Goal: Task Accomplishment & Management: Manage account settings

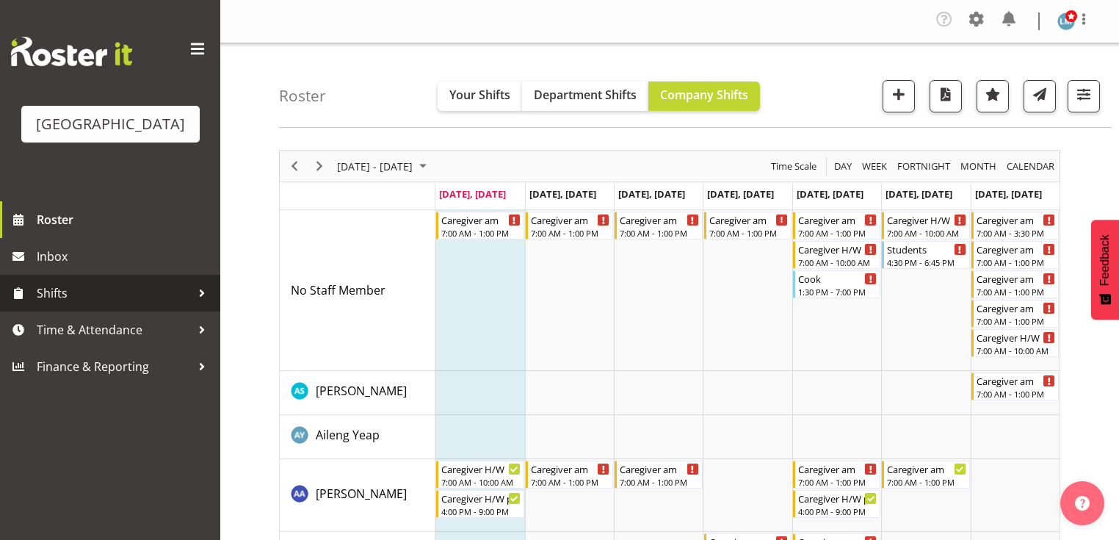
click at [200, 304] on div at bounding box center [202, 293] width 22 height 22
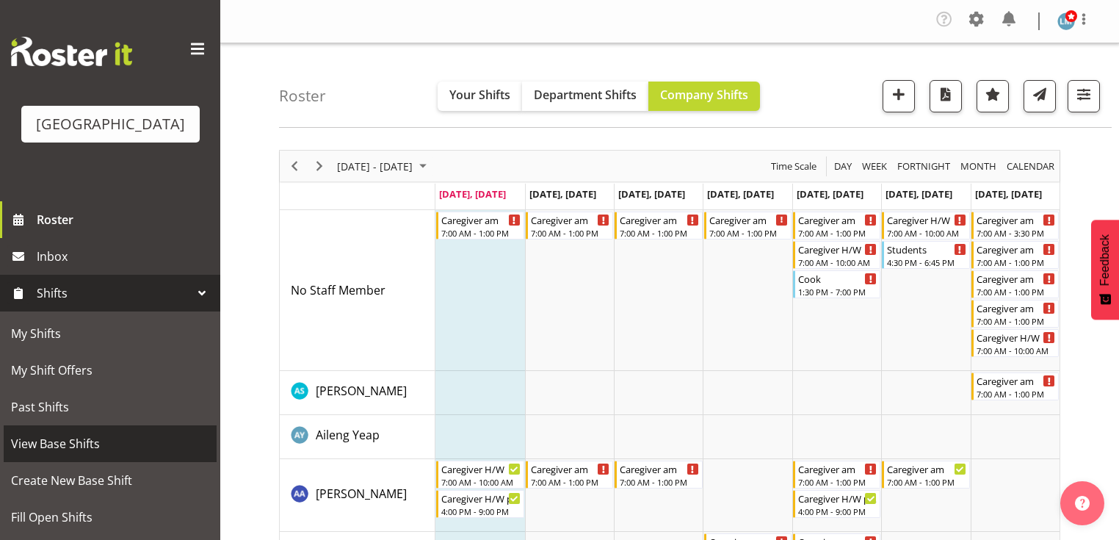
click at [121, 454] on span "View Base Shifts" at bounding box center [110, 443] width 198 height 22
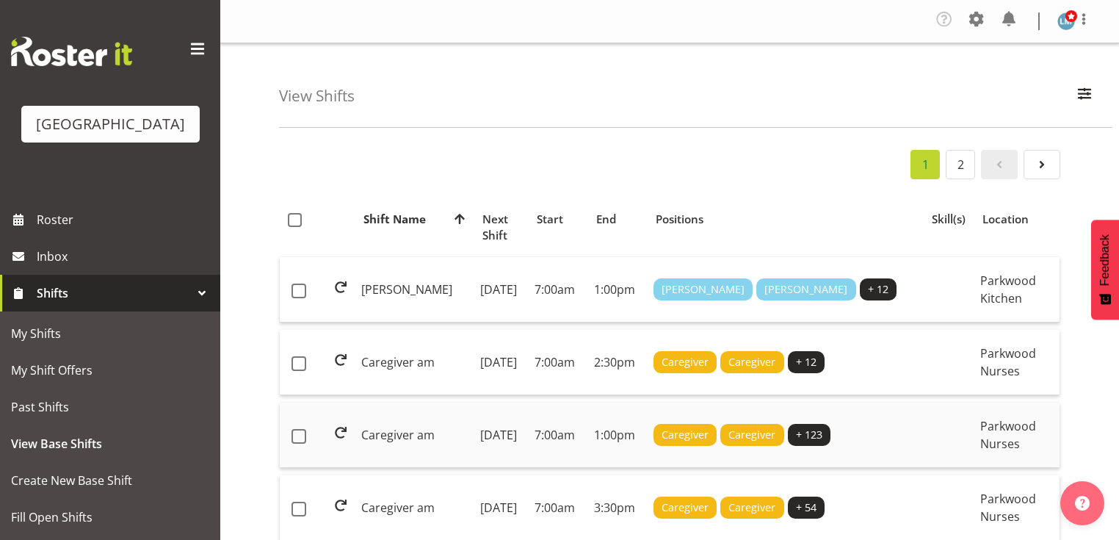
click at [528, 426] on td "7:00am" at bounding box center [557, 434] width 59 height 65
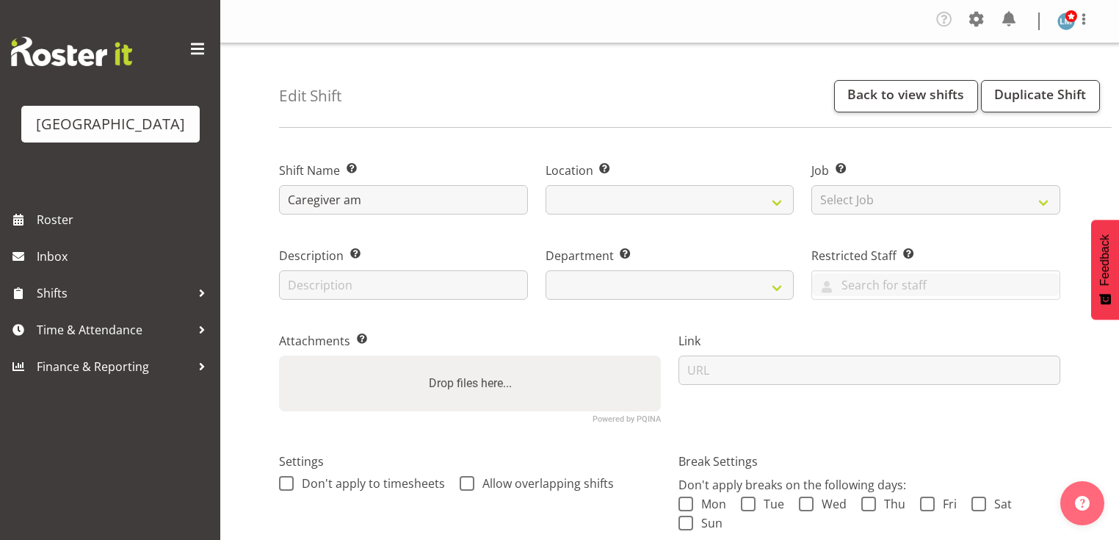
select select
select select "104"
select select "102"
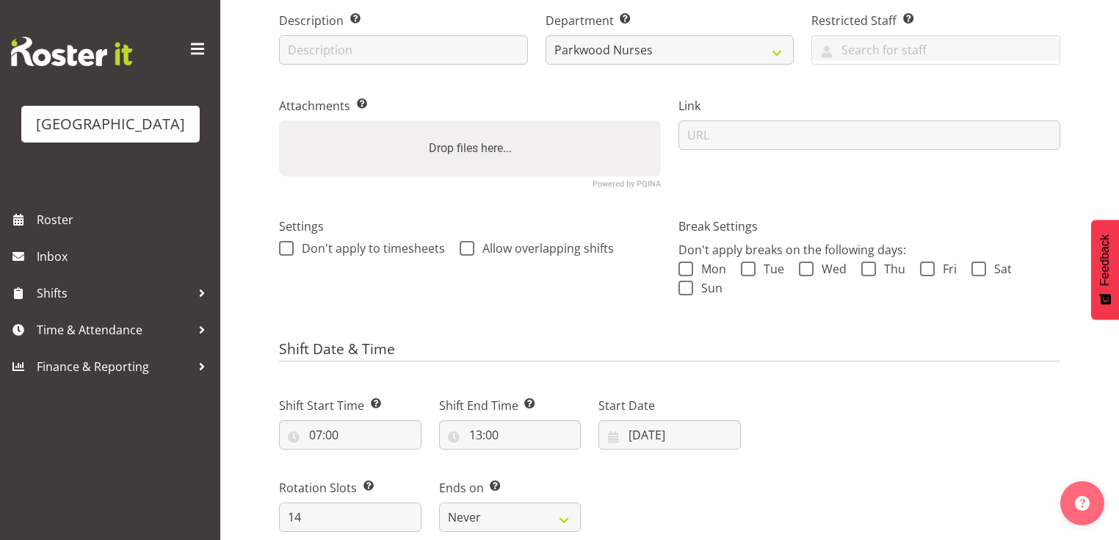
scroll to position [528, 0]
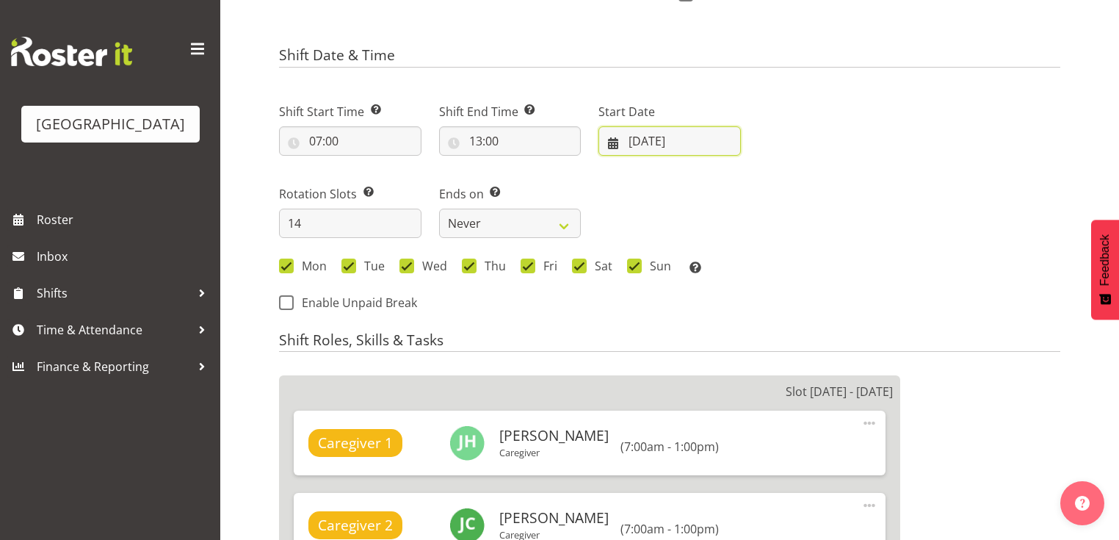
click at [611, 141] on input "07/07/2025" at bounding box center [669, 140] width 142 height 29
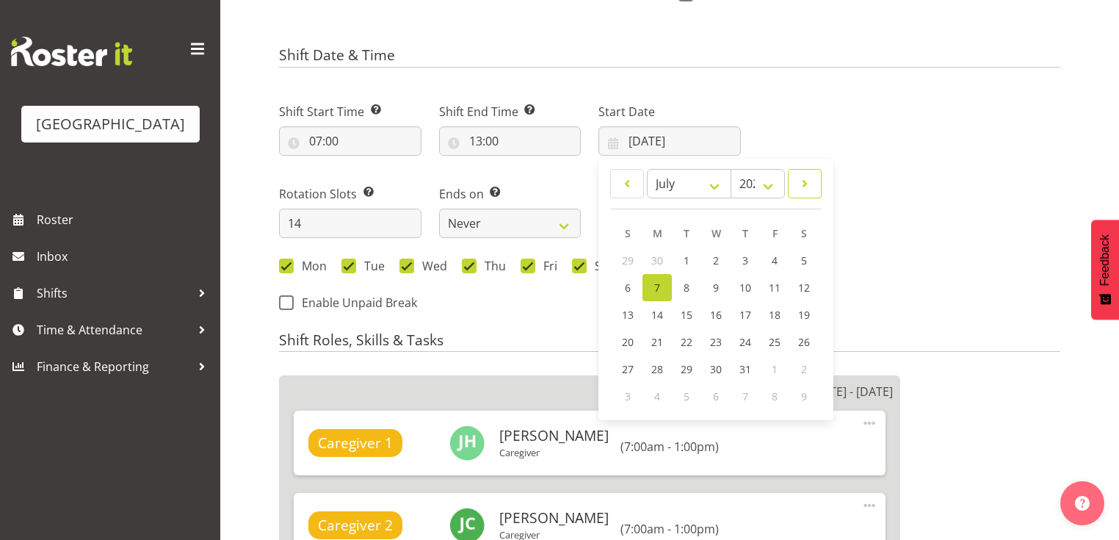
click at [805, 176] on span at bounding box center [804, 184] width 15 height 18
select select "8"
click at [660, 368] on span "29" at bounding box center [657, 370] width 12 height 14
type input "29/09/2025"
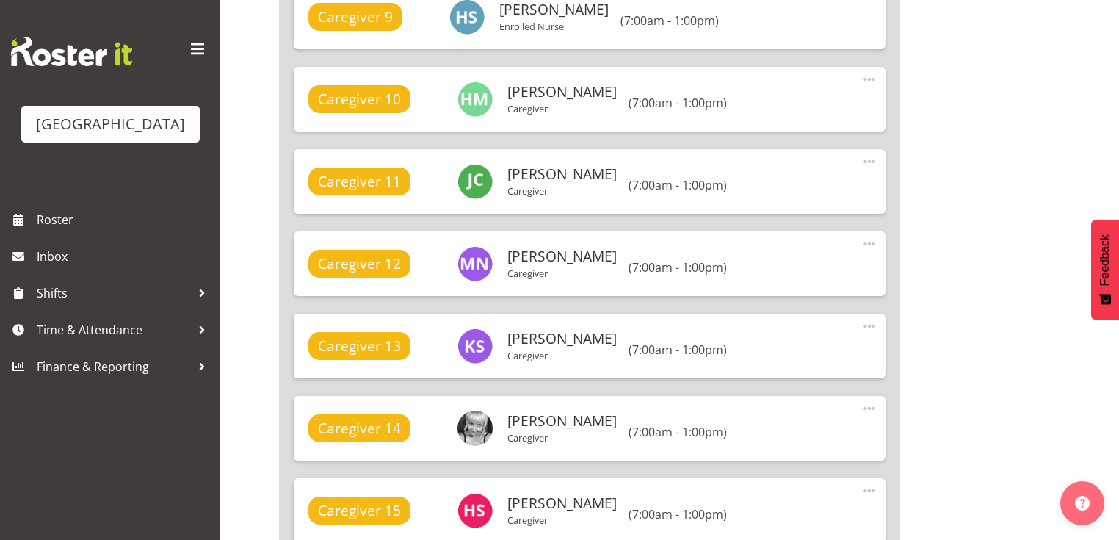
scroll to position [1997, 0]
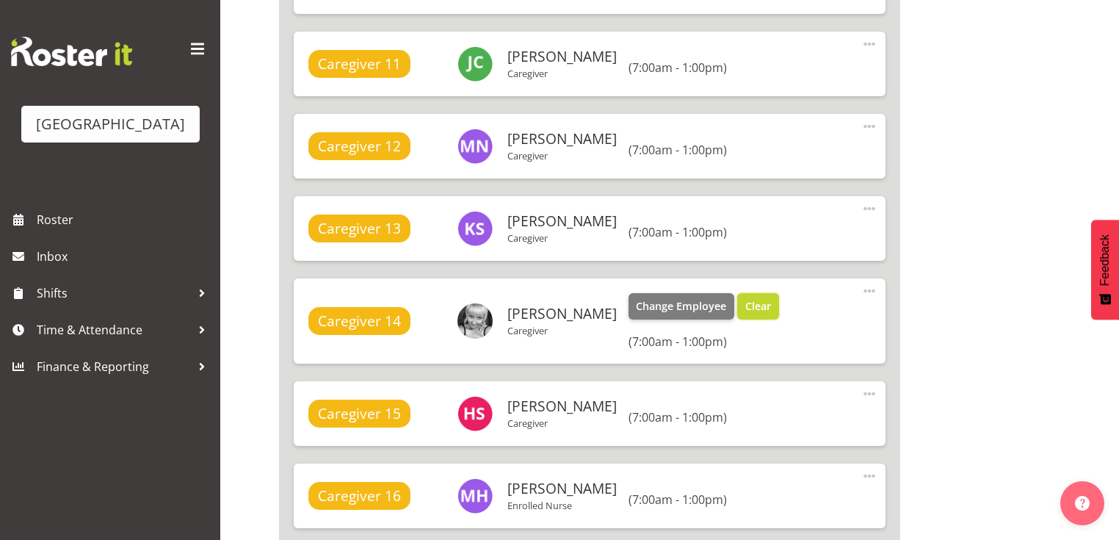
click at [751, 306] on span "Clear" at bounding box center [758, 306] width 26 height 16
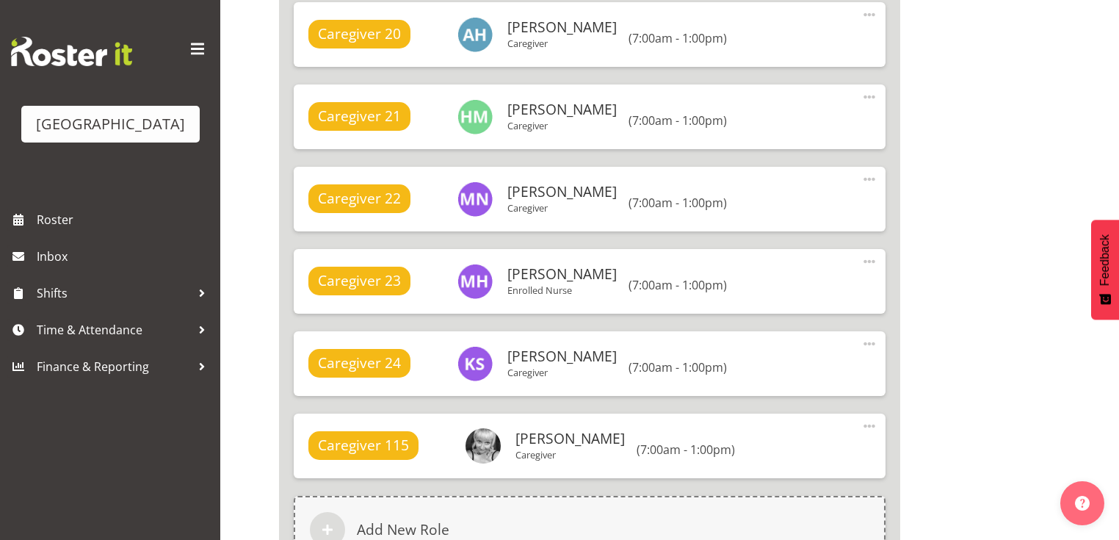
scroll to position [2995, 0]
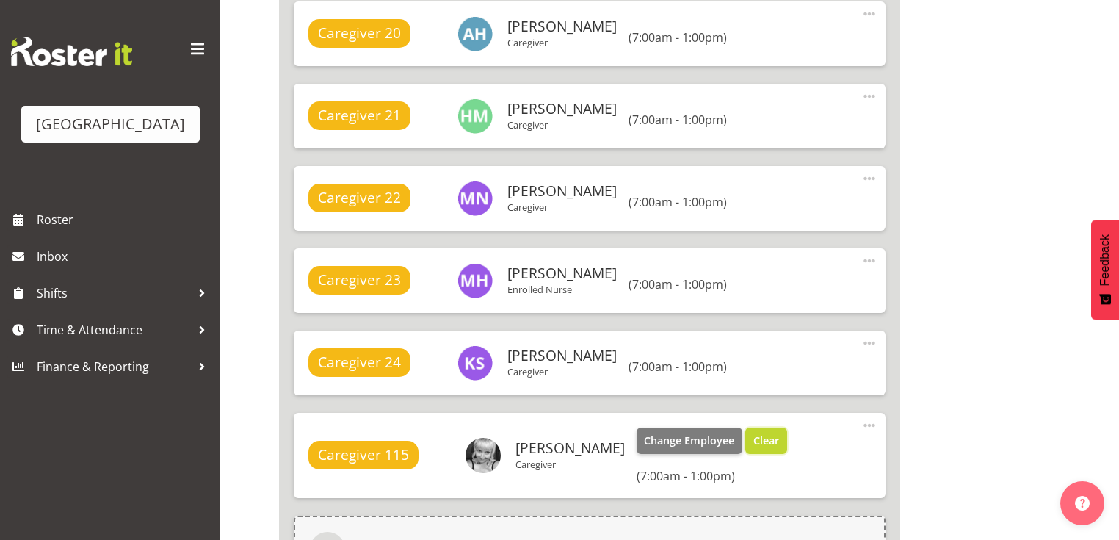
click at [763, 437] on span "Clear" at bounding box center [766, 440] width 26 height 16
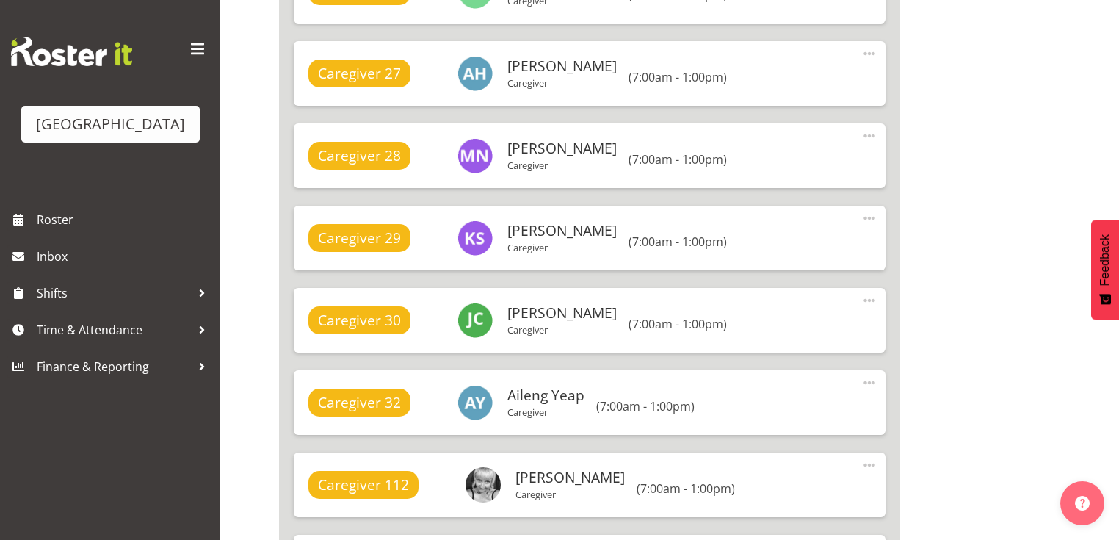
scroll to position [3876, 0]
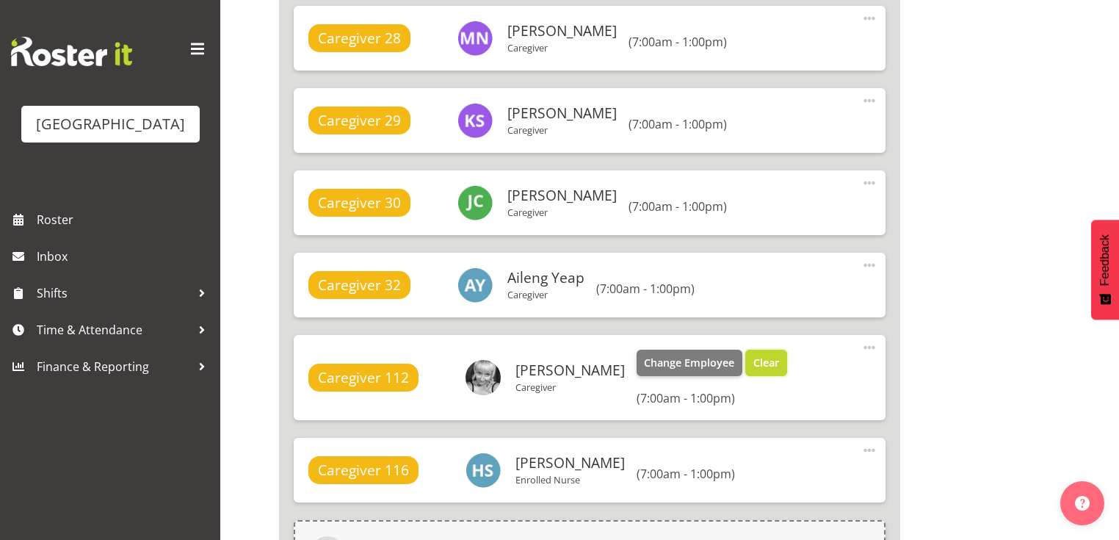
click at [761, 364] on span "Clear" at bounding box center [766, 363] width 26 height 16
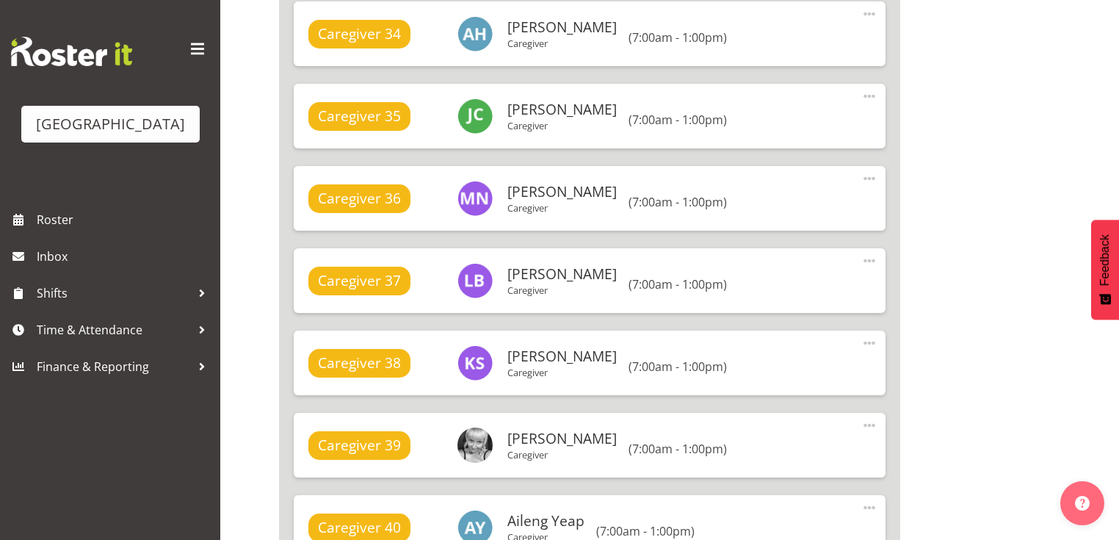
scroll to position [4639, 0]
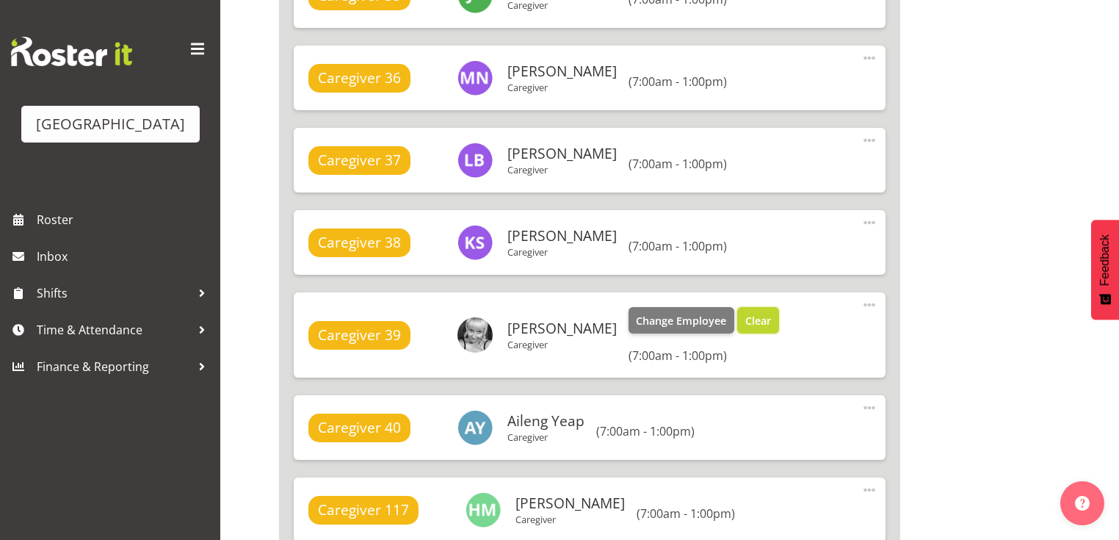
click at [741, 316] on button "Clear" at bounding box center [758, 320] width 42 height 26
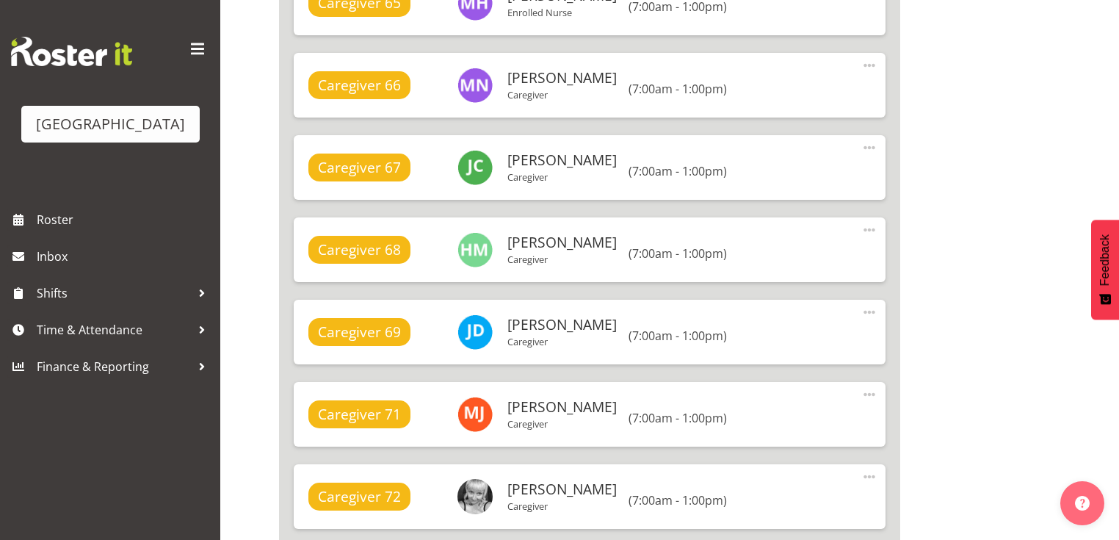
scroll to position [8045, 0]
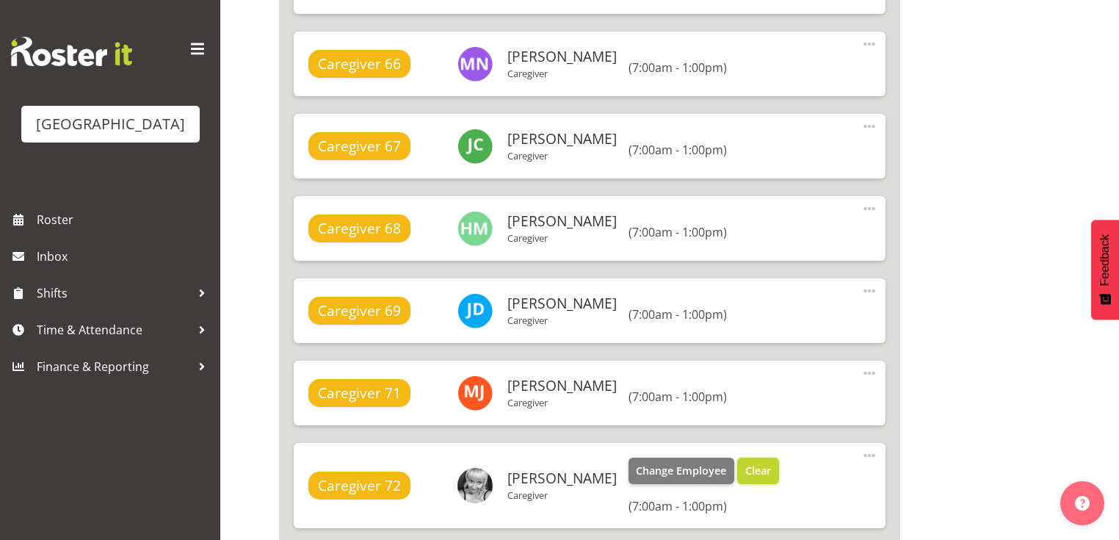
click at [752, 471] on span "Clear" at bounding box center [758, 470] width 26 height 16
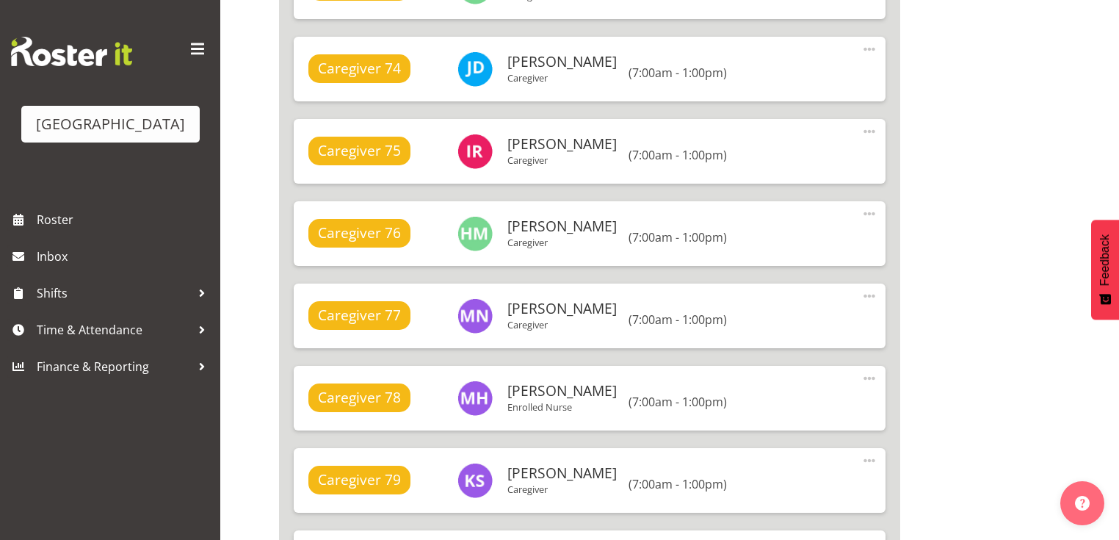
scroll to position [9102, 0]
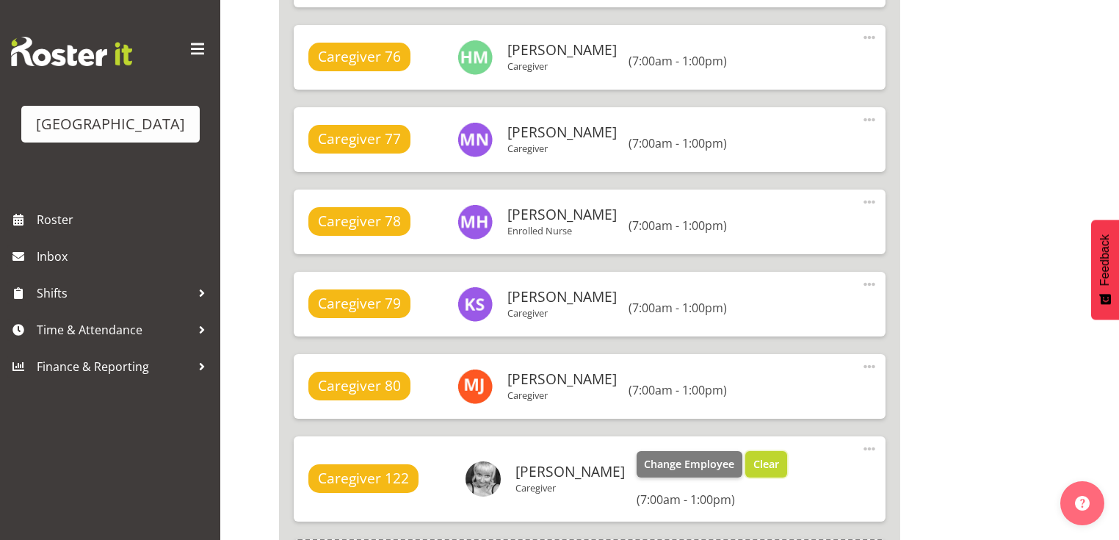
click at [766, 458] on span "Clear" at bounding box center [766, 464] width 26 height 16
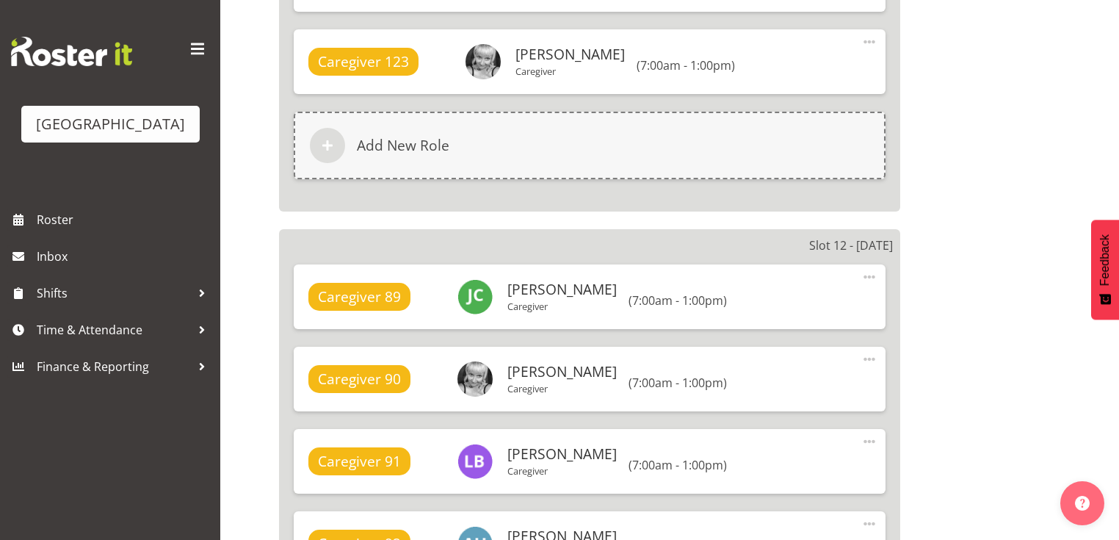
scroll to position [10629, 0]
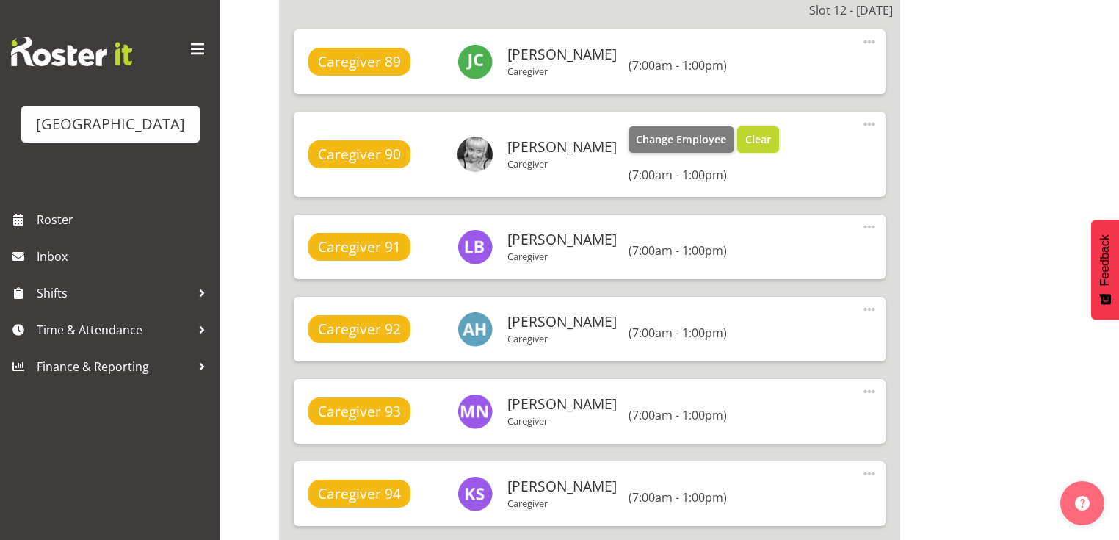
click at [746, 131] on span "Clear" at bounding box center [758, 139] width 26 height 16
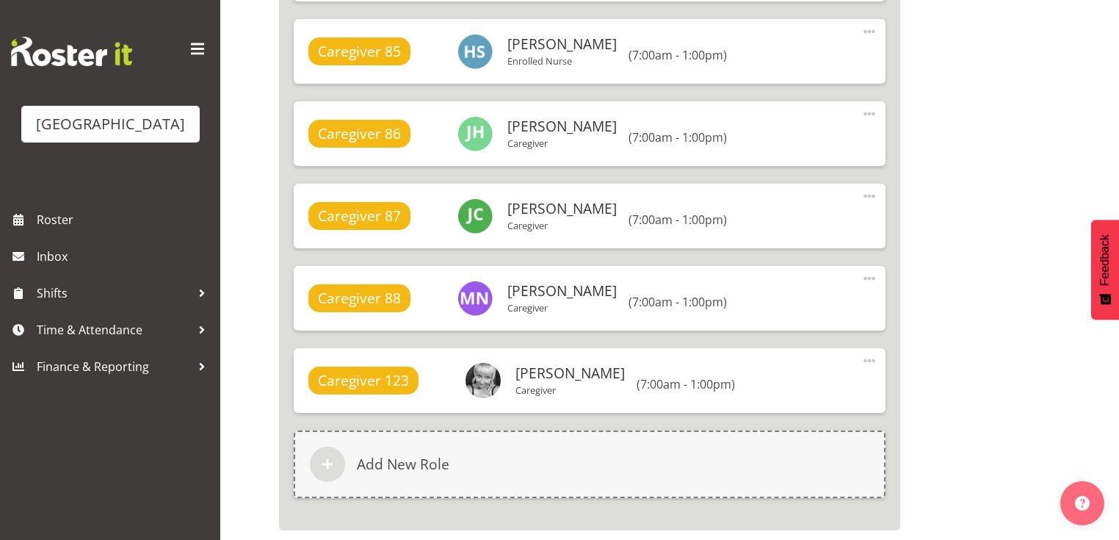
scroll to position [10108, 0]
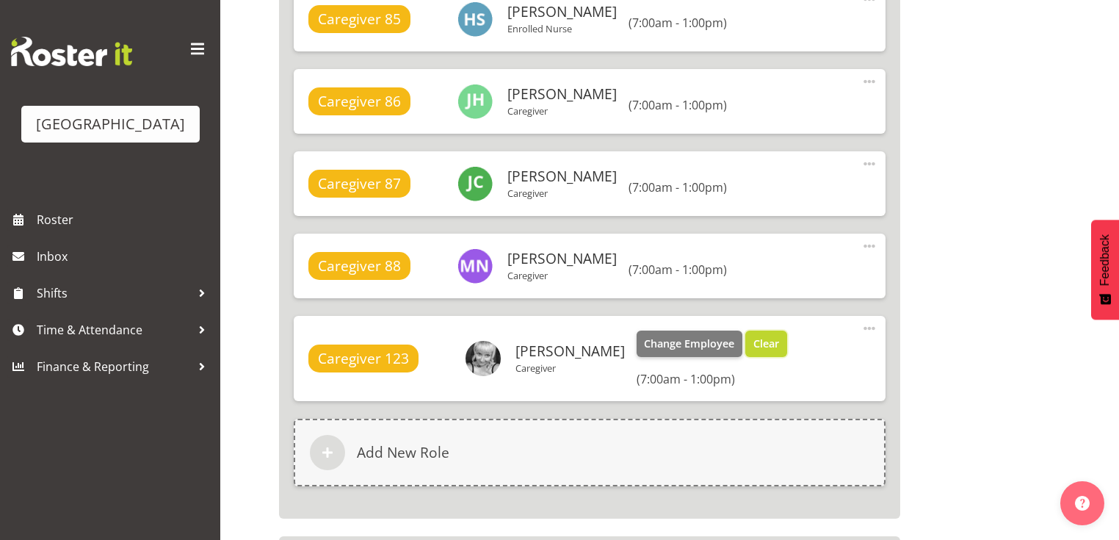
click at [762, 338] on span "Clear" at bounding box center [766, 343] width 26 height 16
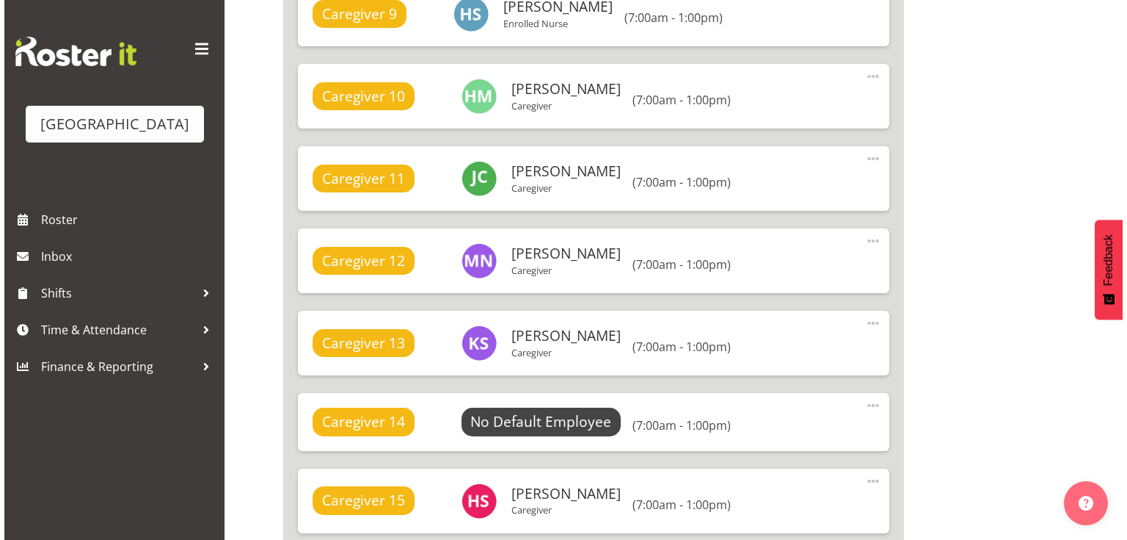
scroll to position [1997, 0]
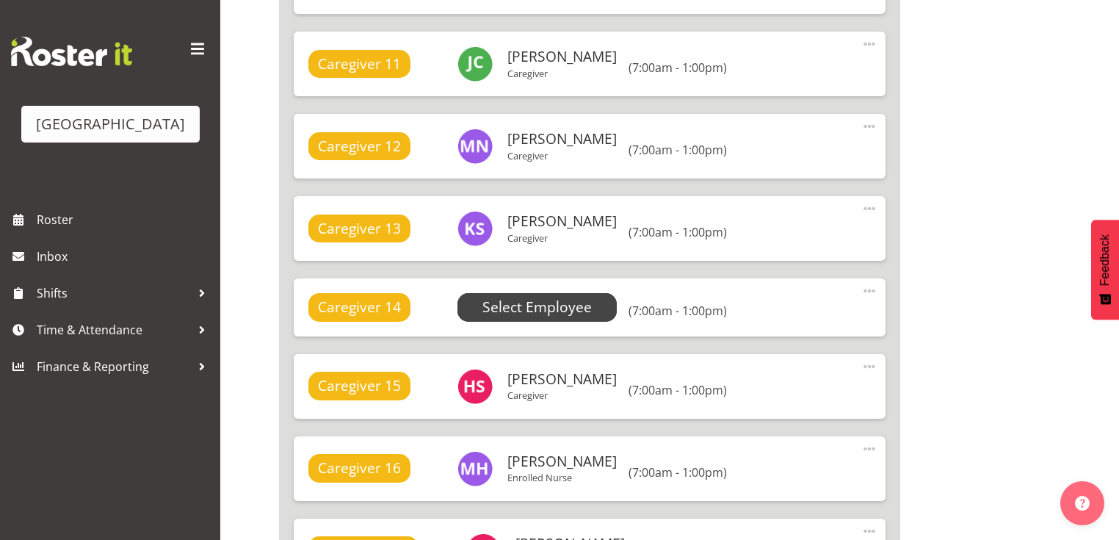
click at [545, 302] on span "Select Employee" at bounding box center [536, 307] width 109 height 21
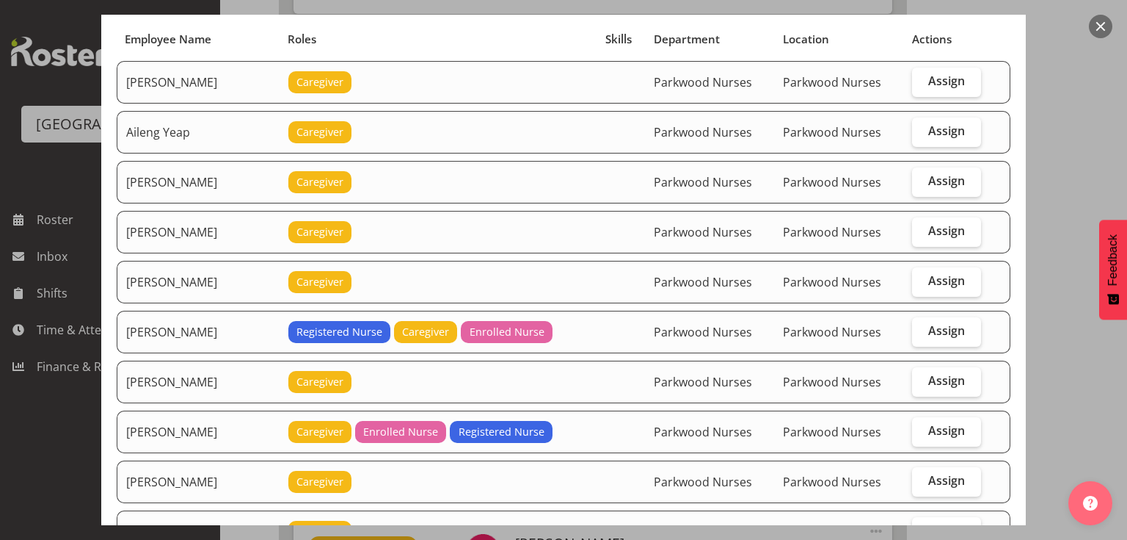
scroll to position [117, 0]
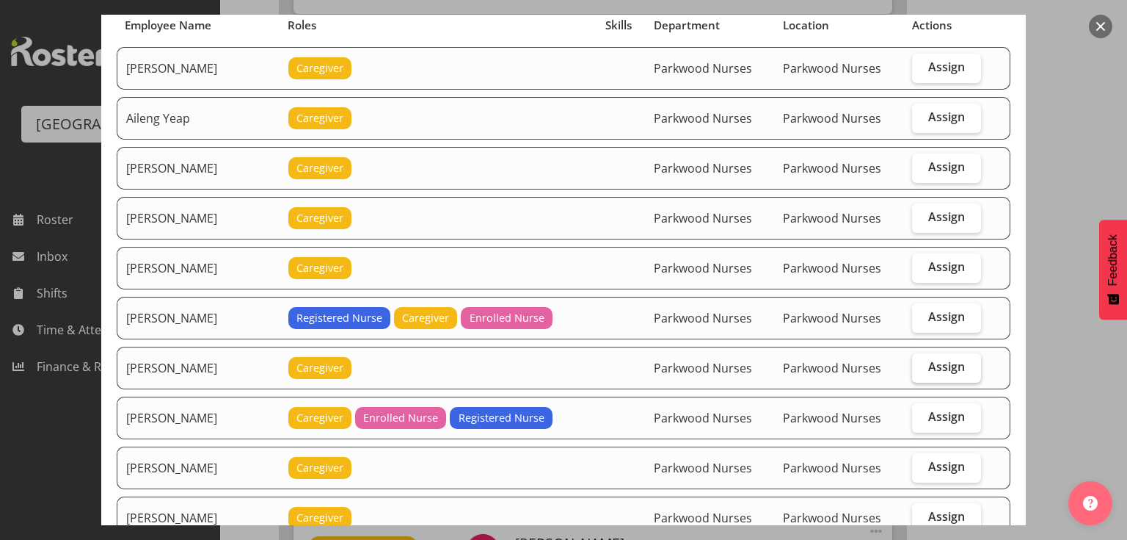
click at [934, 359] on span "Assign" at bounding box center [947, 366] width 37 height 15
click at [922, 362] on input "Assign" at bounding box center [917, 367] width 10 height 10
checkbox input "true"
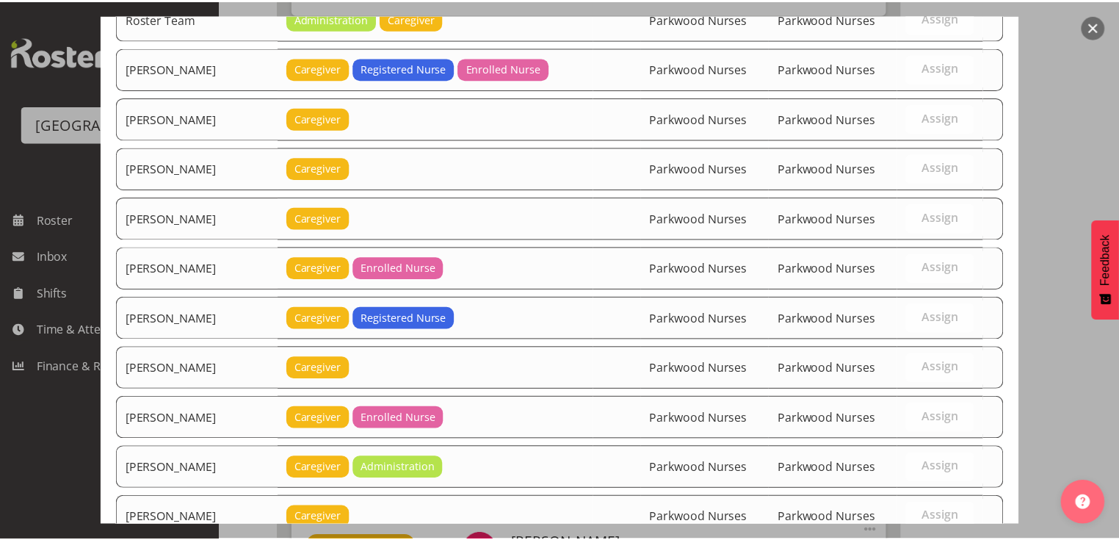
scroll to position [3242, 0]
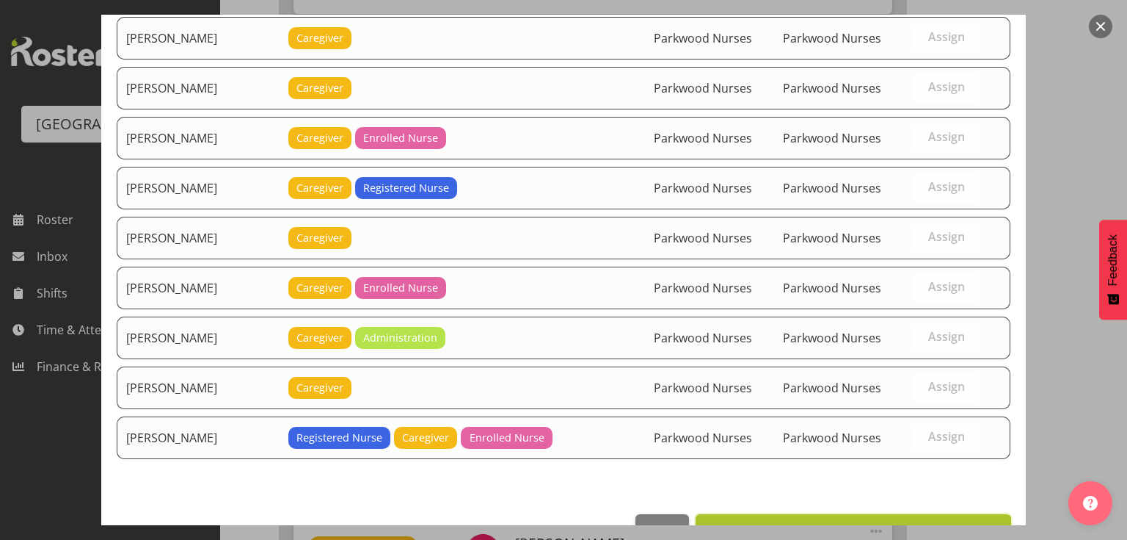
click at [890, 521] on span "Set Bailey Potter as default for this position" at bounding box center [853, 530] width 297 height 18
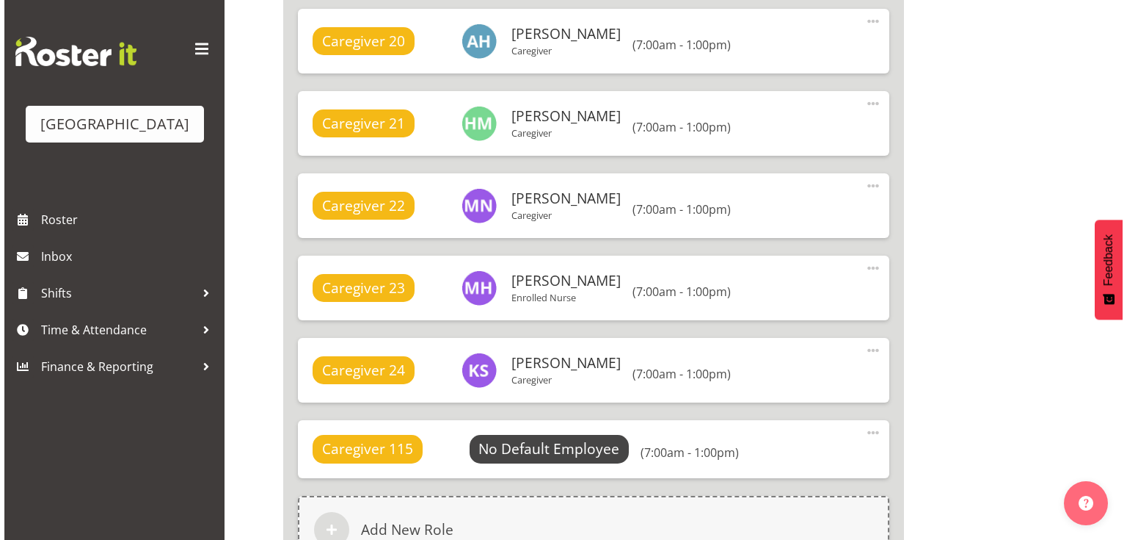
scroll to position [2995, 0]
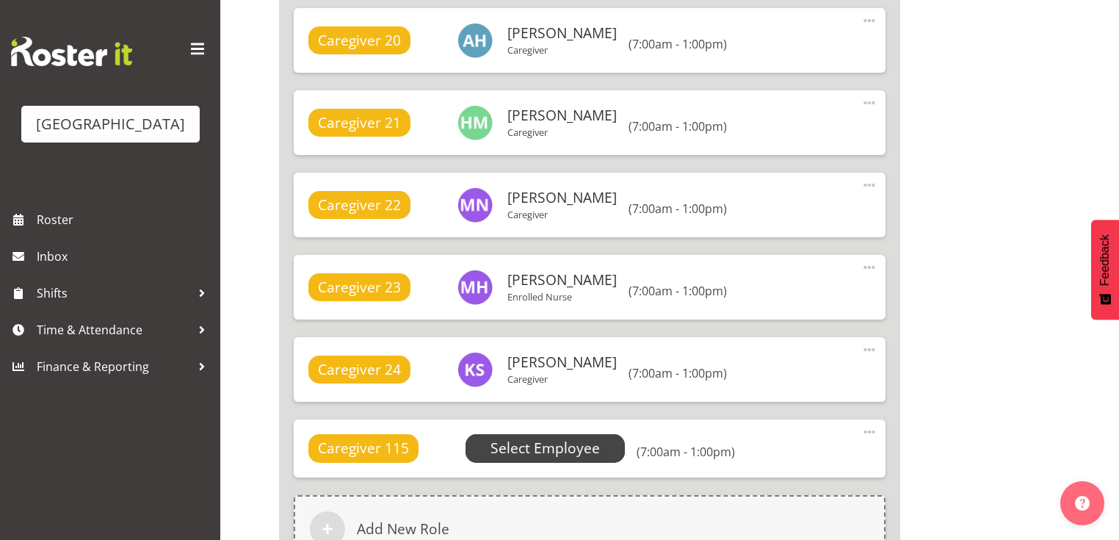
click at [564, 449] on span "Select Employee" at bounding box center [544, 447] width 109 height 21
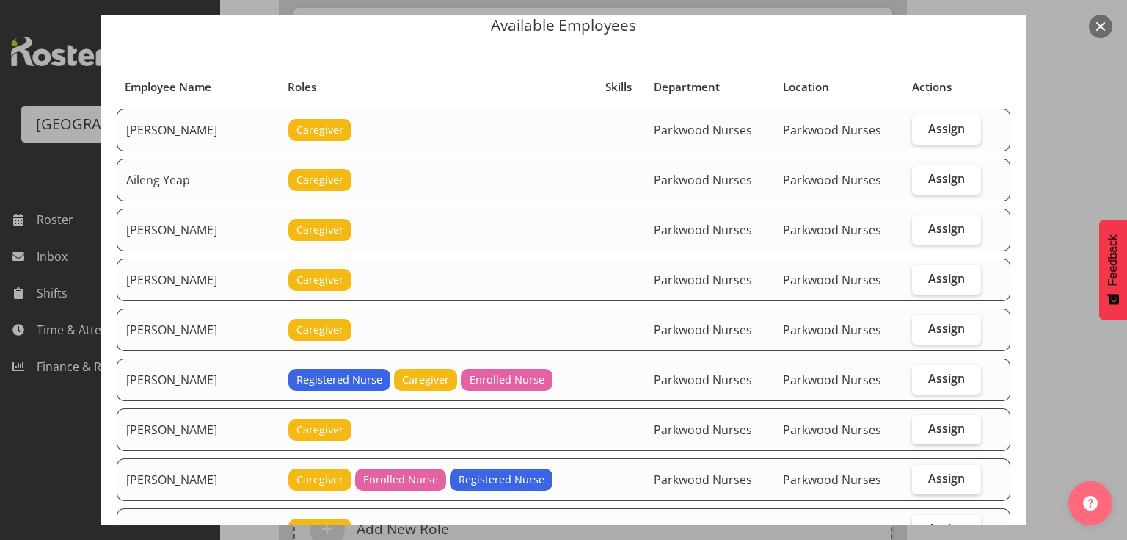
scroll to position [117, 0]
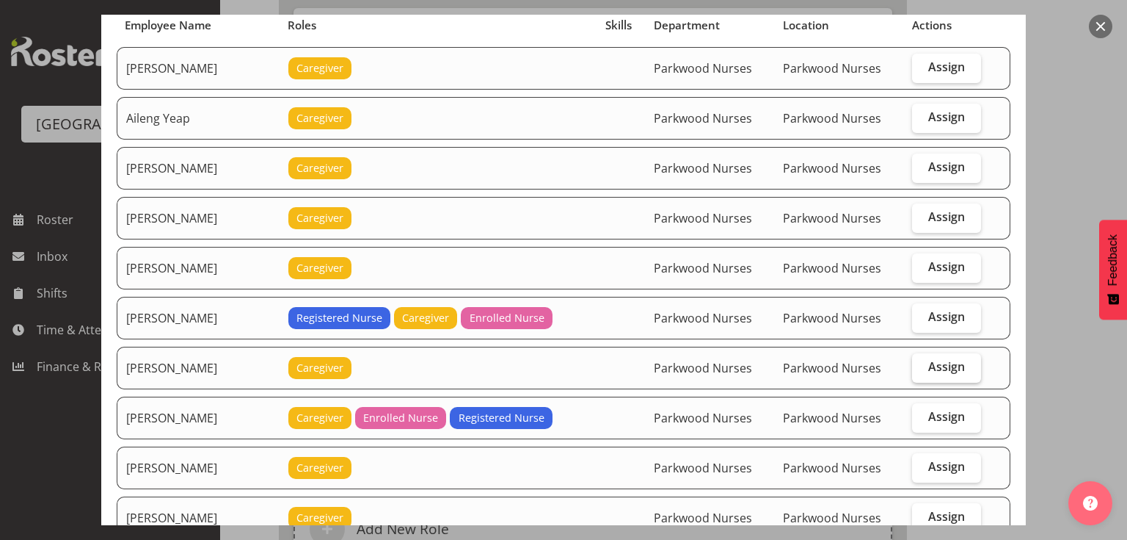
click at [929, 362] on span "Assign" at bounding box center [947, 366] width 37 height 15
click at [922, 362] on input "Assign" at bounding box center [917, 367] width 10 height 10
checkbox input "true"
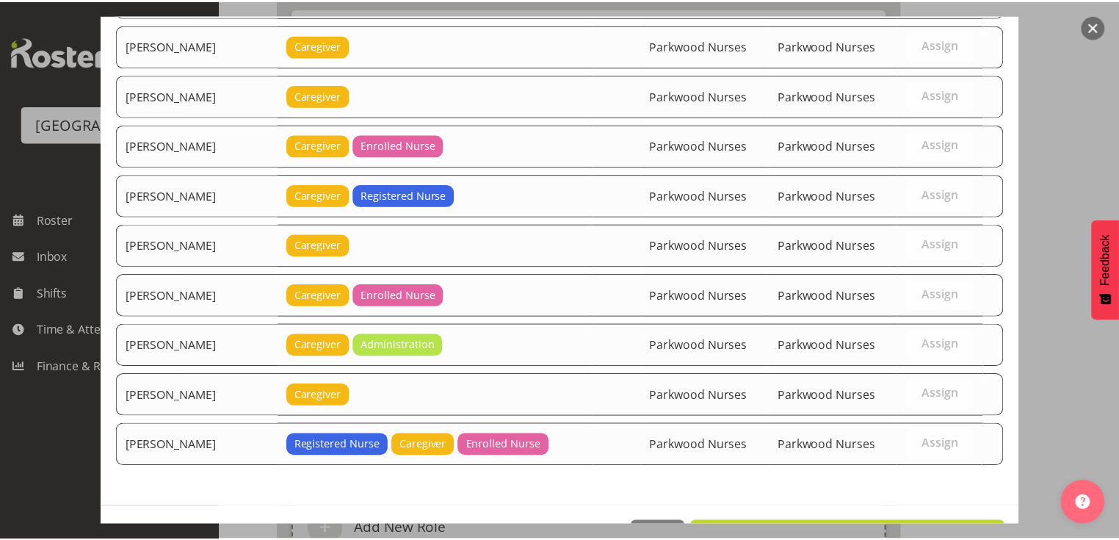
scroll to position [3242, 0]
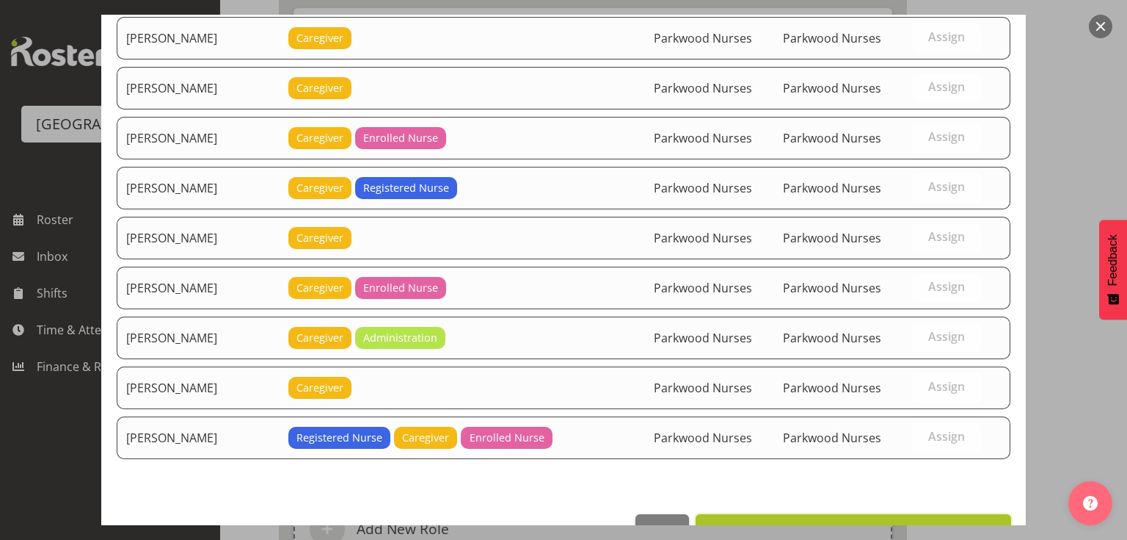
click at [891, 521] on span "Set Bailey Potter as default for this position" at bounding box center [853, 530] width 297 height 18
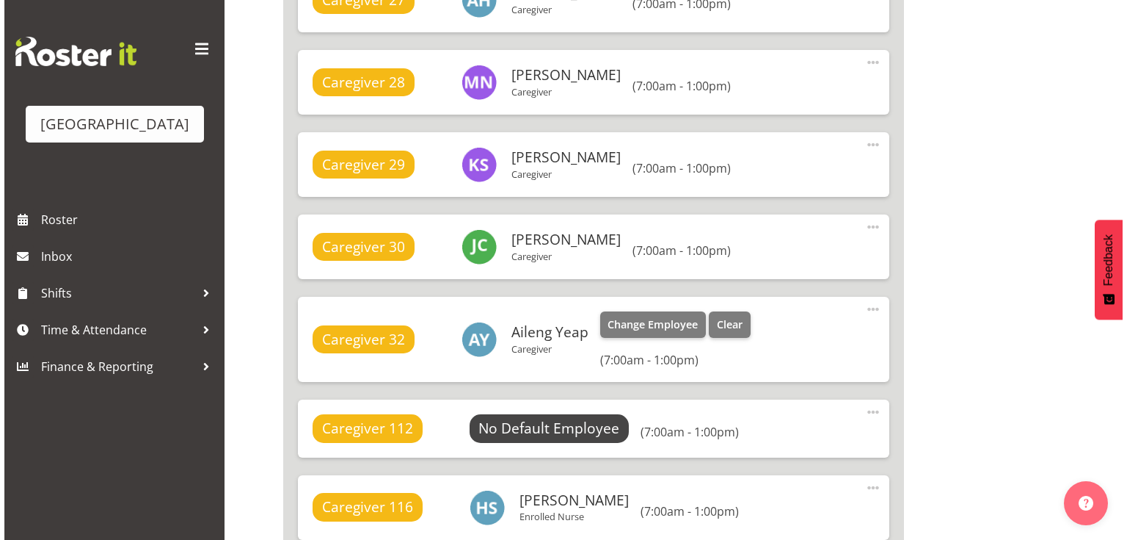
scroll to position [3876, 0]
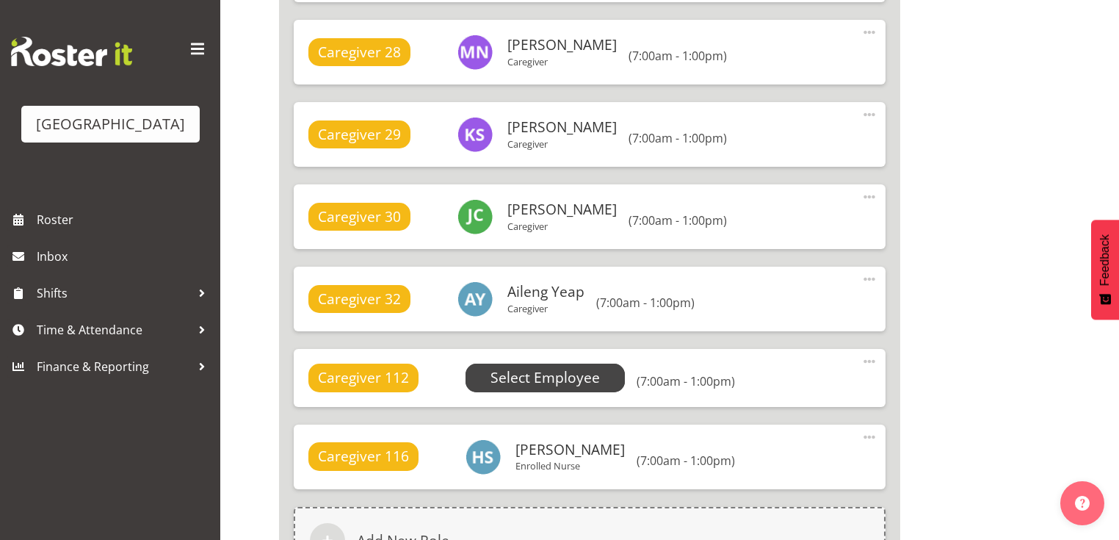
click at [499, 376] on span "Select Employee" at bounding box center [544, 377] width 109 height 21
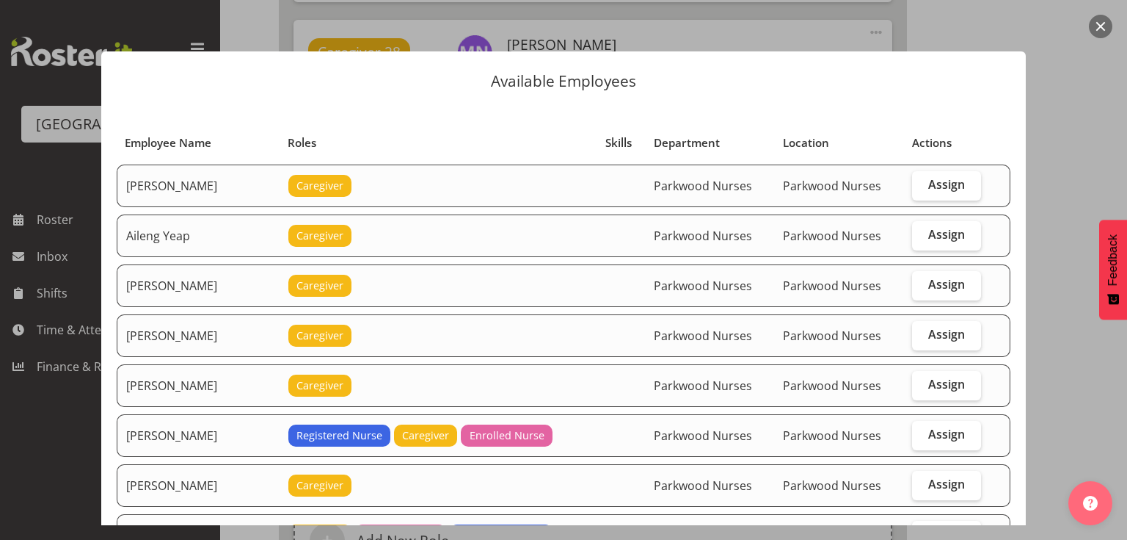
scroll to position [176, 0]
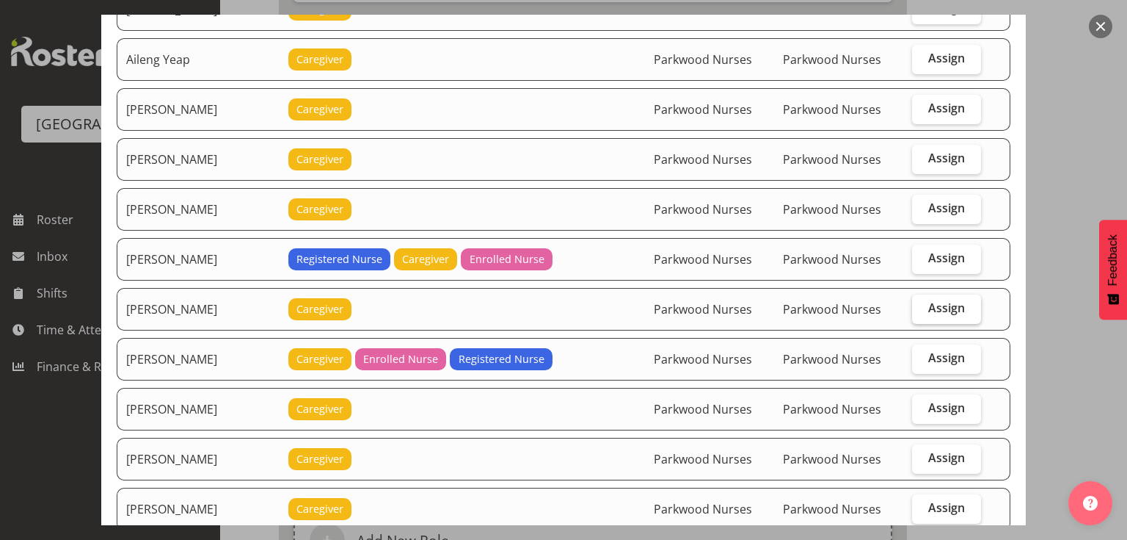
click at [938, 305] on span "Assign" at bounding box center [947, 307] width 37 height 15
click at [922, 305] on input "Assign" at bounding box center [917, 308] width 10 height 10
checkbox input "true"
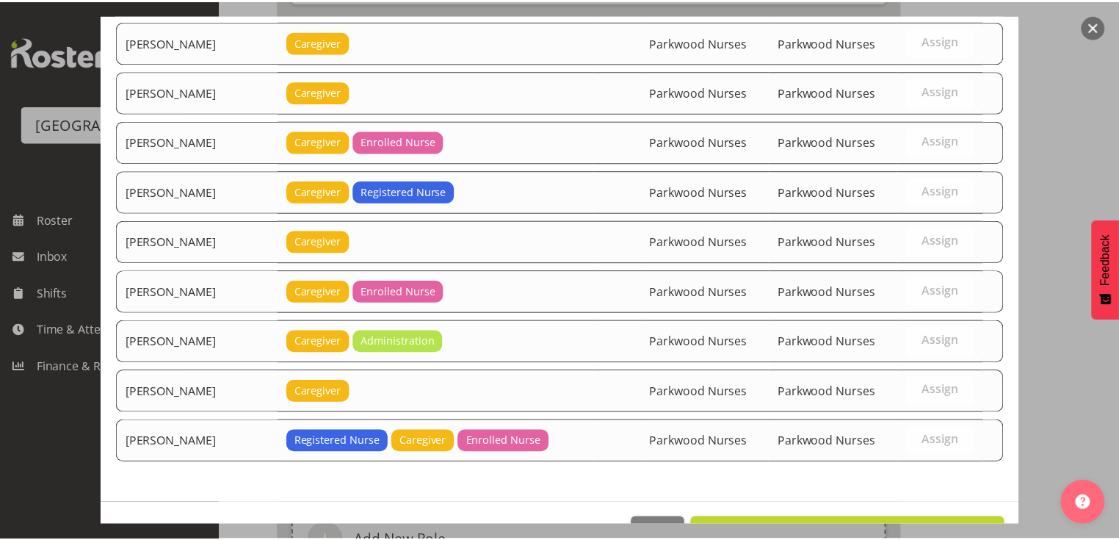
scroll to position [3242, 0]
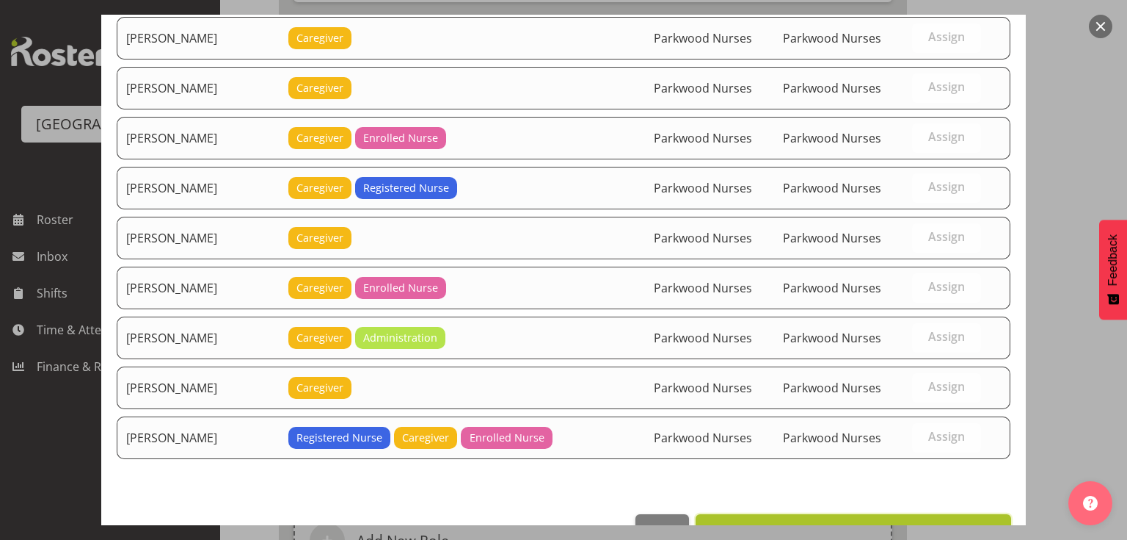
click at [890, 521] on span "Set [PERSON_NAME] as default for this position" at bounding box center [853, 530] width 297 height 18
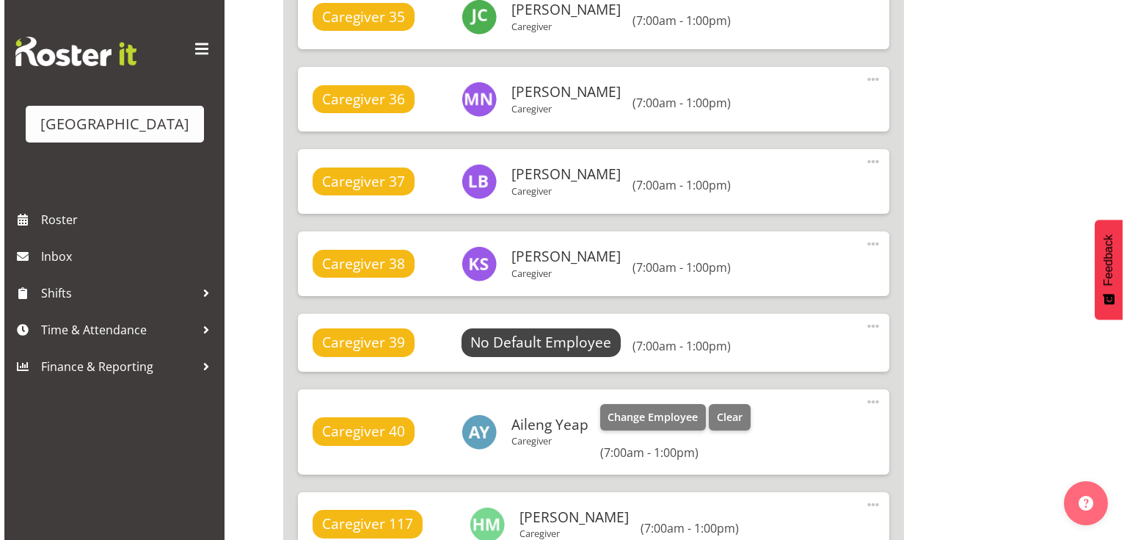
scroll to position [4618, 0]
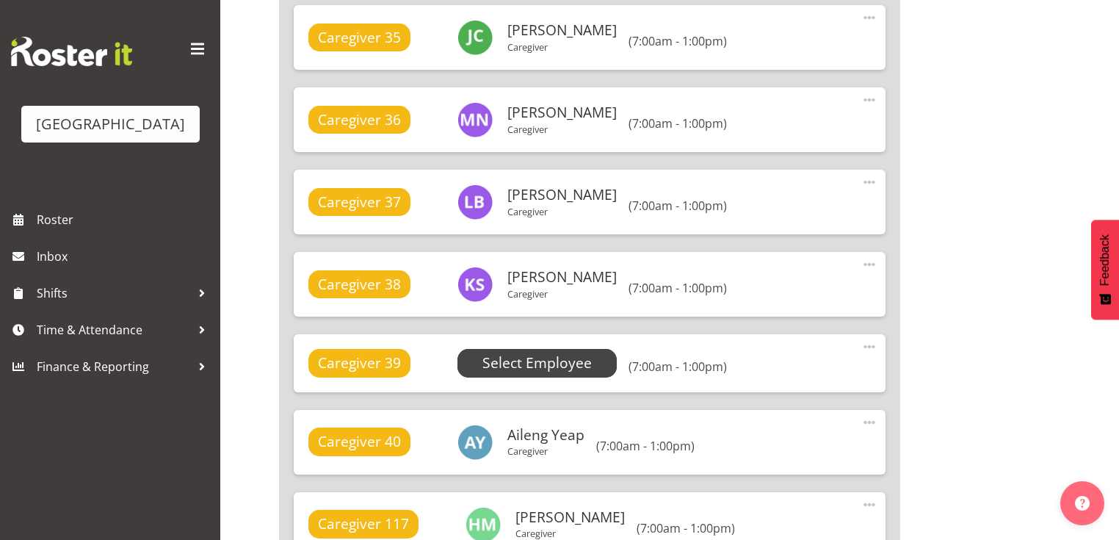
click at [564, 364] on span "Select Employee" at bounding box center [536, 362] width 109 height 21
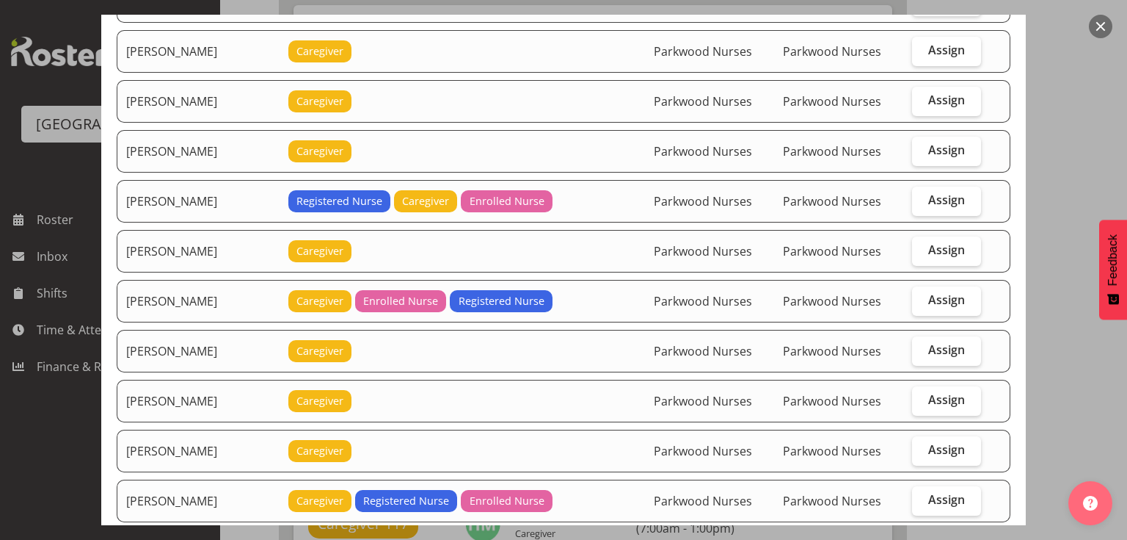
scroll to position [235, 0]
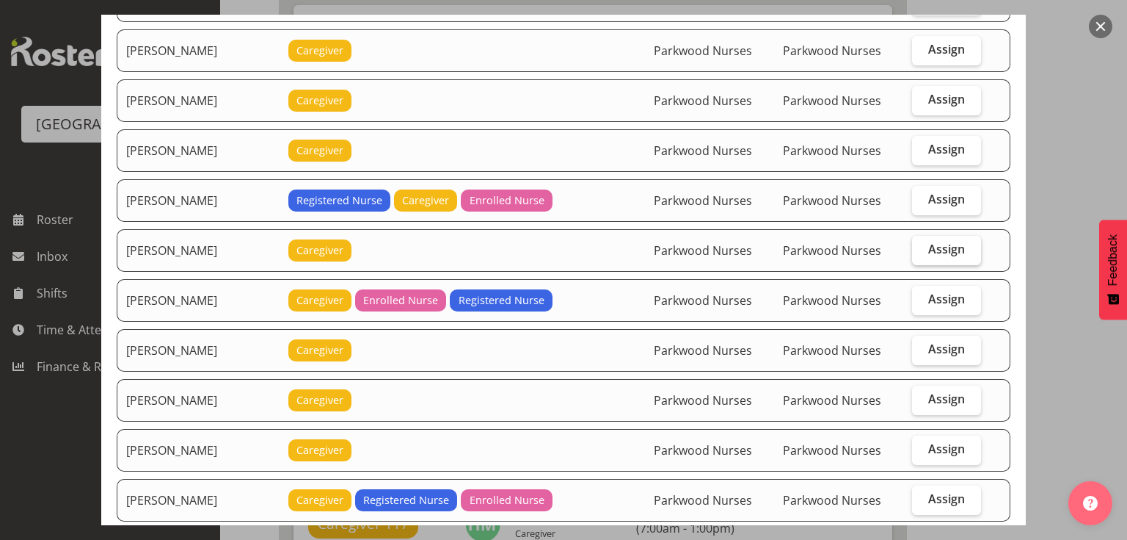
click at [945, 244] on span "Assign" at bounding box center [947, 248] width 37 height 15
click at [922, 244] on input "Assign" at bounding box center [917, 249] width 10 height 10
checkbox input "true"
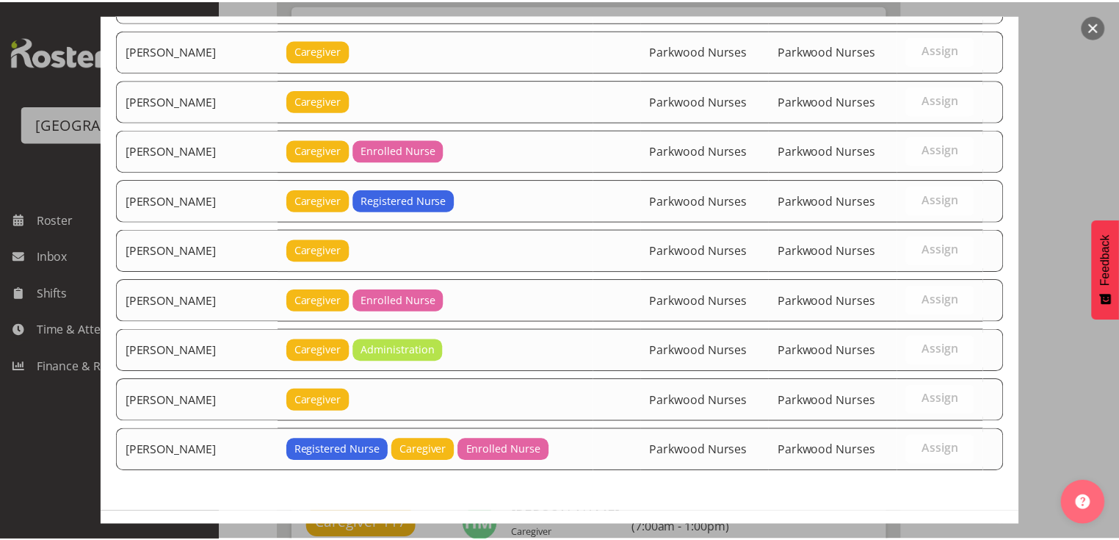
scroll to position [3242, 0]
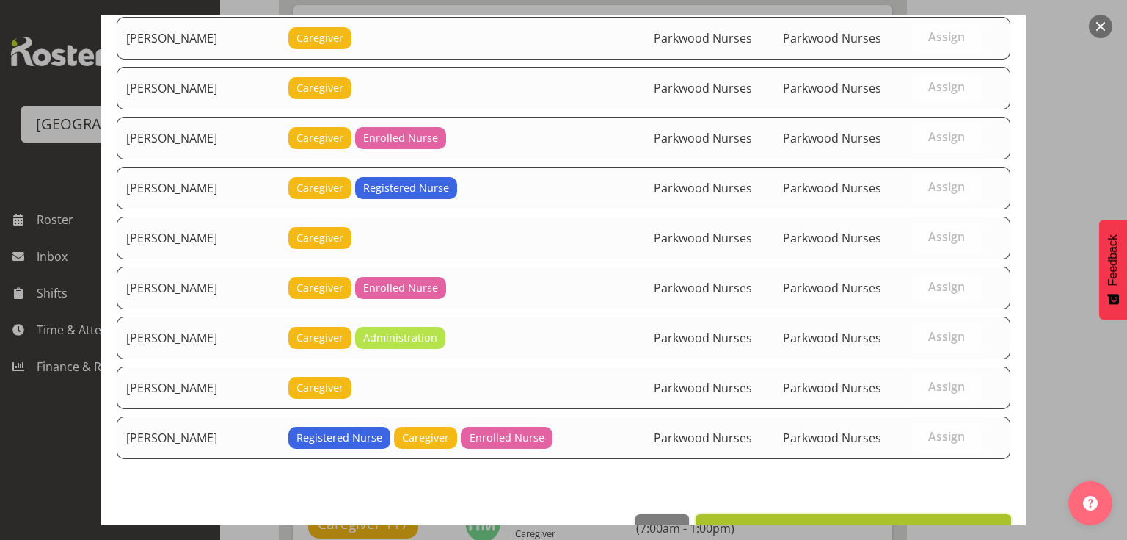
click at [878, 514] on button "Set Bailey Potter as default for this position" at bounding box center [854, 530] width 316 height 32
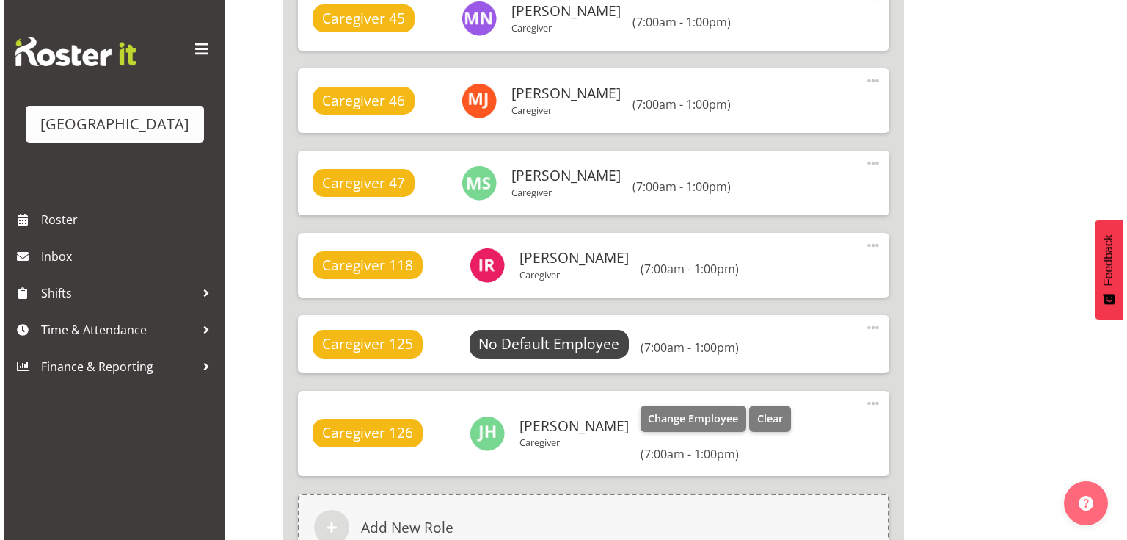
scroll to position [5617, 0]
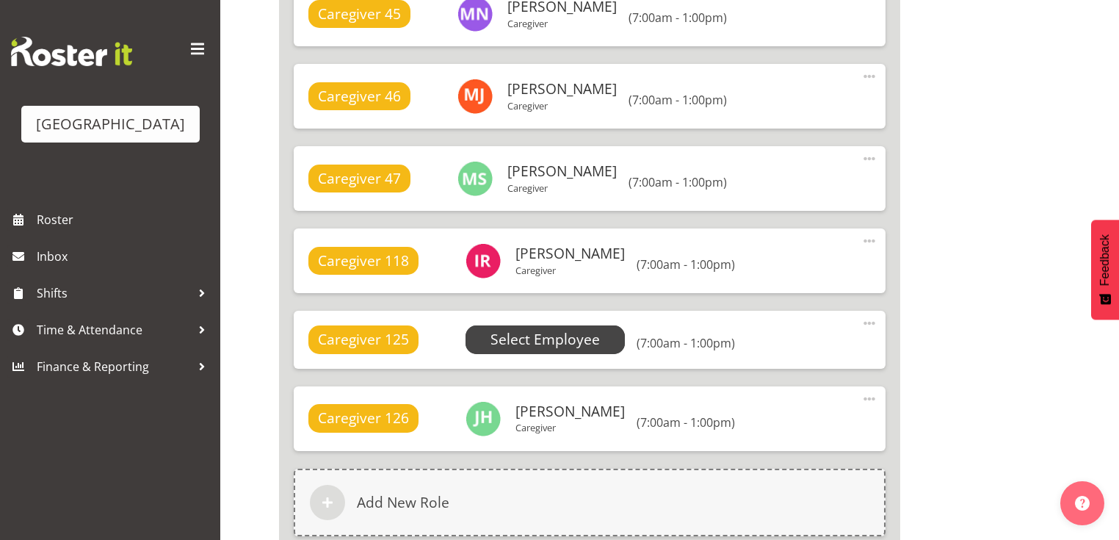
click at [563, 335] on span "Select Employee" at bounding box center [544, 339] width 109 height 21
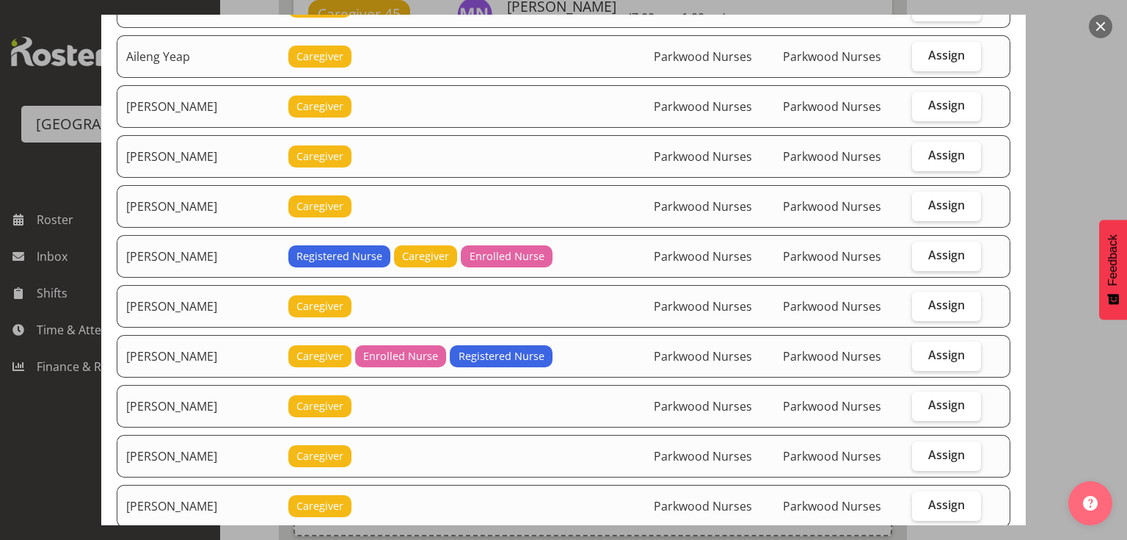
scroll to position [235, 0]
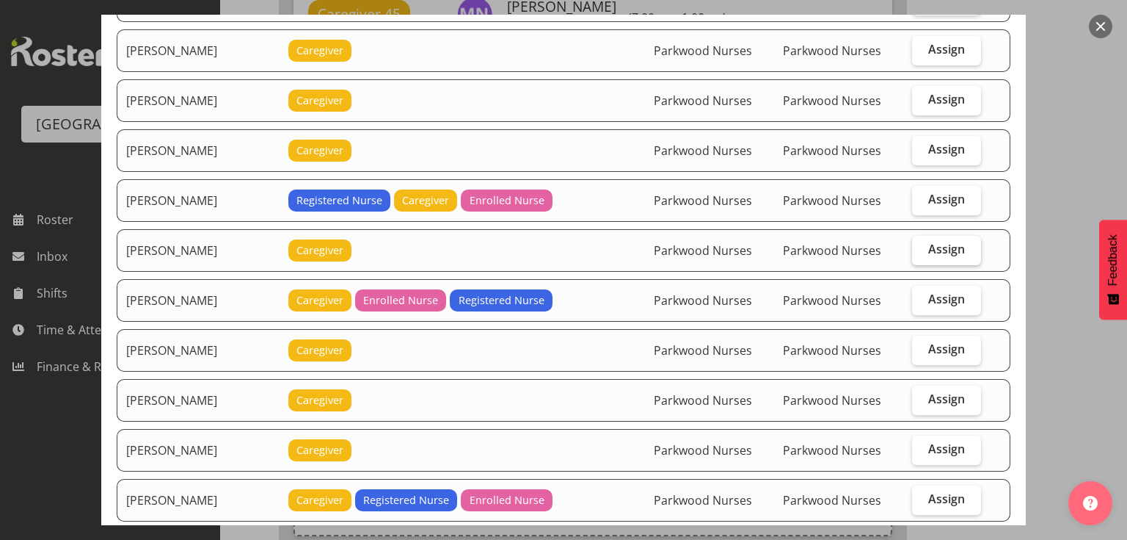
click at [929, 247] on span "Assign" at bounding box center [947, 248] width 37 height 15
click at [922, 247] on input "Assign" at bounding box center [917, 249] width 10 height 10
checkbox input "true"
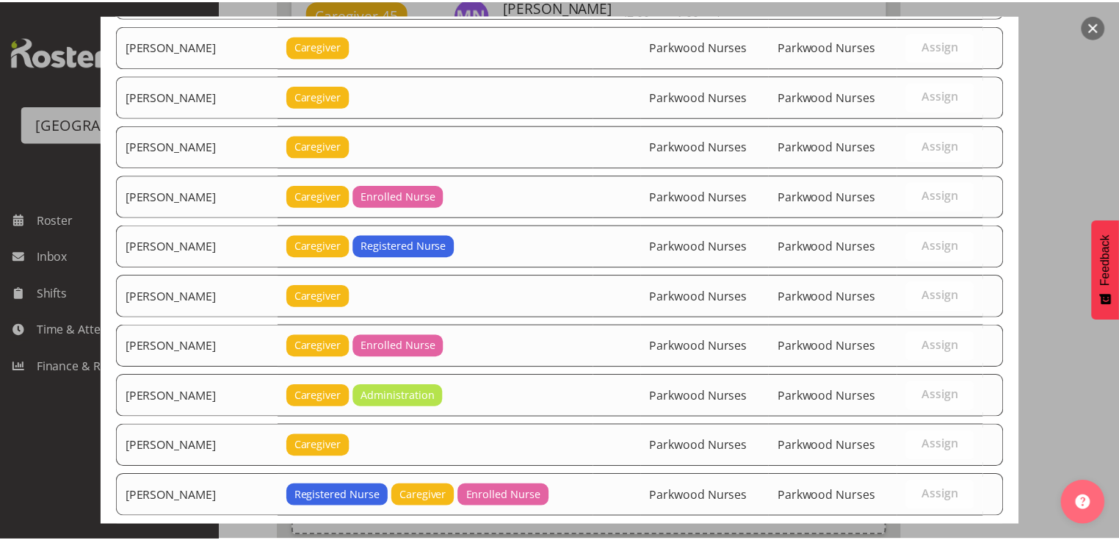
scroll to position [3242, 0]
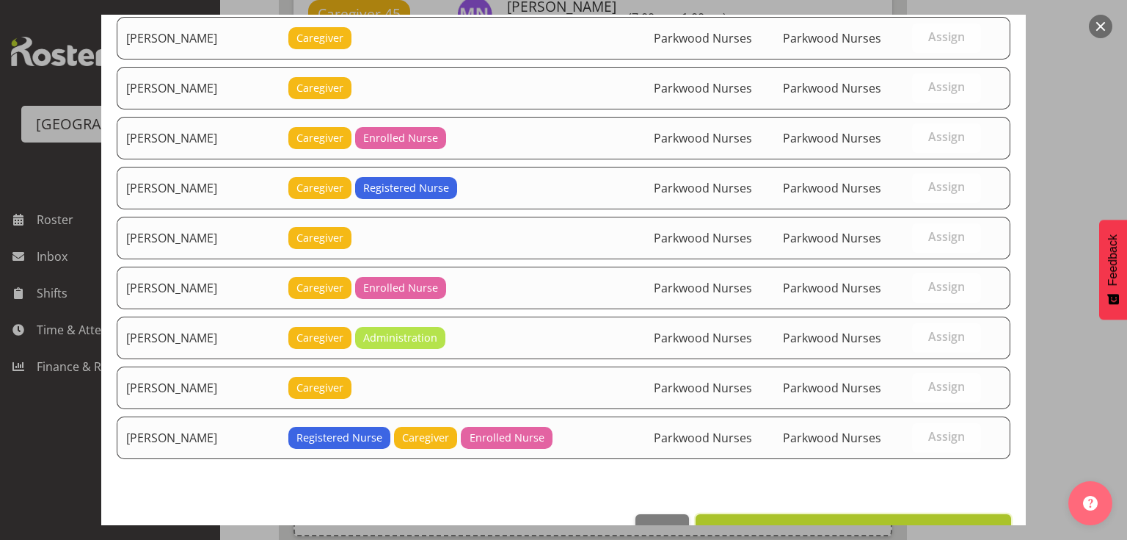
click at [898, 521] on span "Set Bailey Potter as default for this position" at bounding box center [853, 530] width 297 height 18
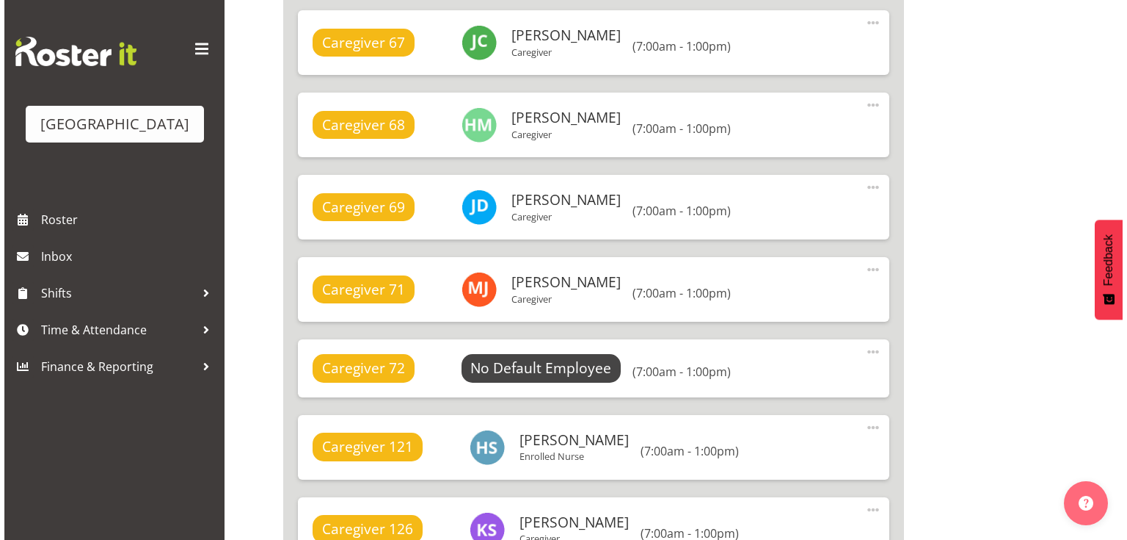
scroll to position [8201, 0]
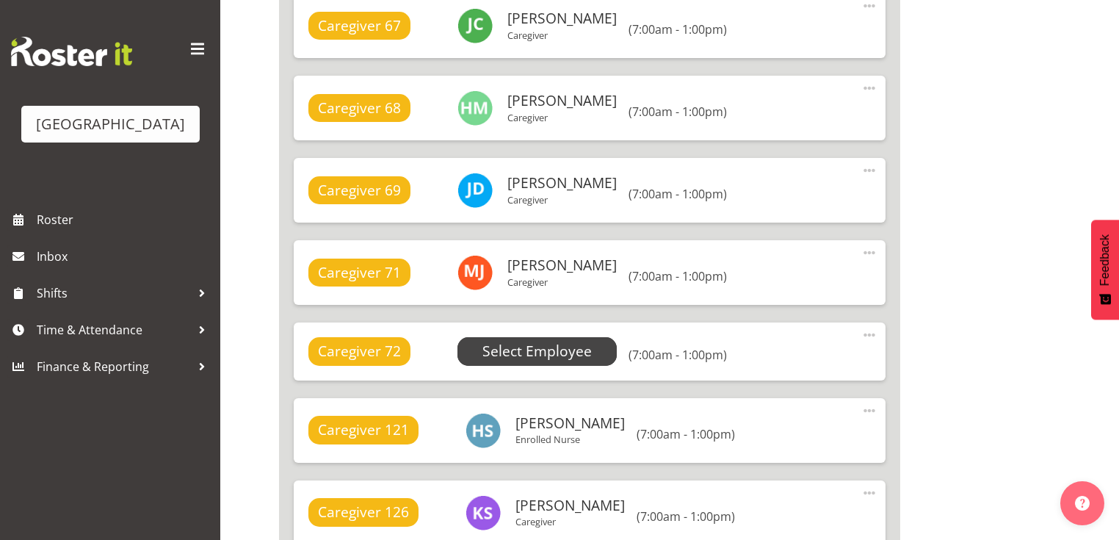
click at [548, 342] on span "Select Employee" at bounding box center [536, 351] width 109 height 21
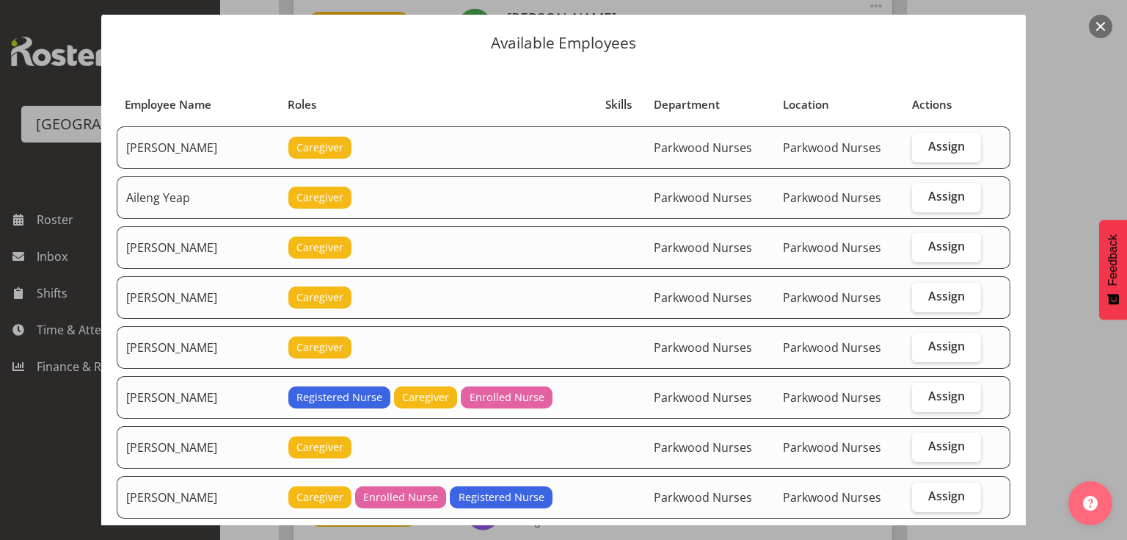
scroll to position [59, 0]
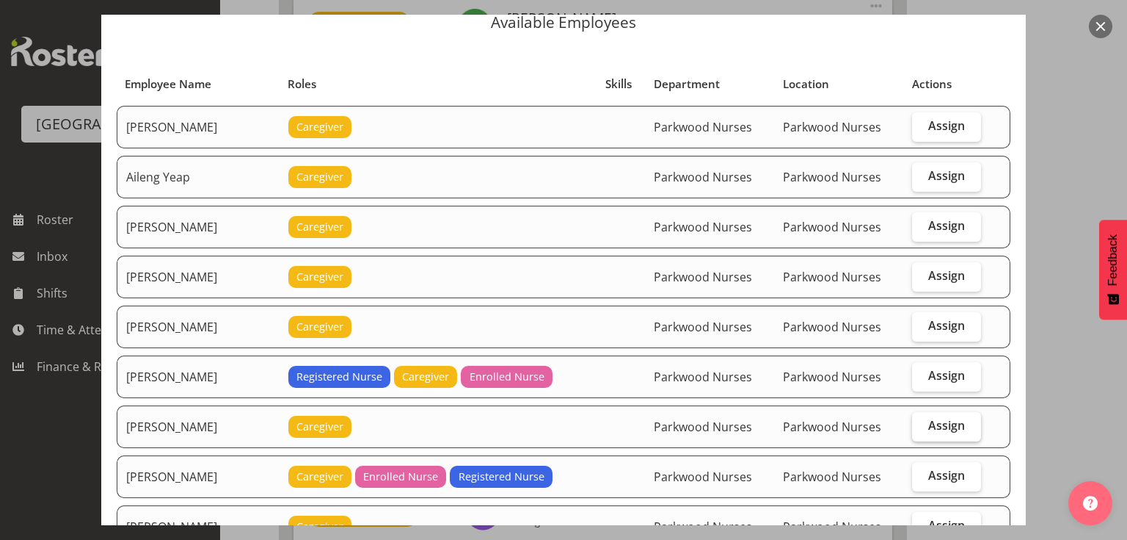
click at [929, 418] on span "Assign" at bounding box center [947, 425] width 37 height 15
click at [922, 421] on input "Assign" at bounding box center [917, 426] width 10 height 10
checkbox input "true"
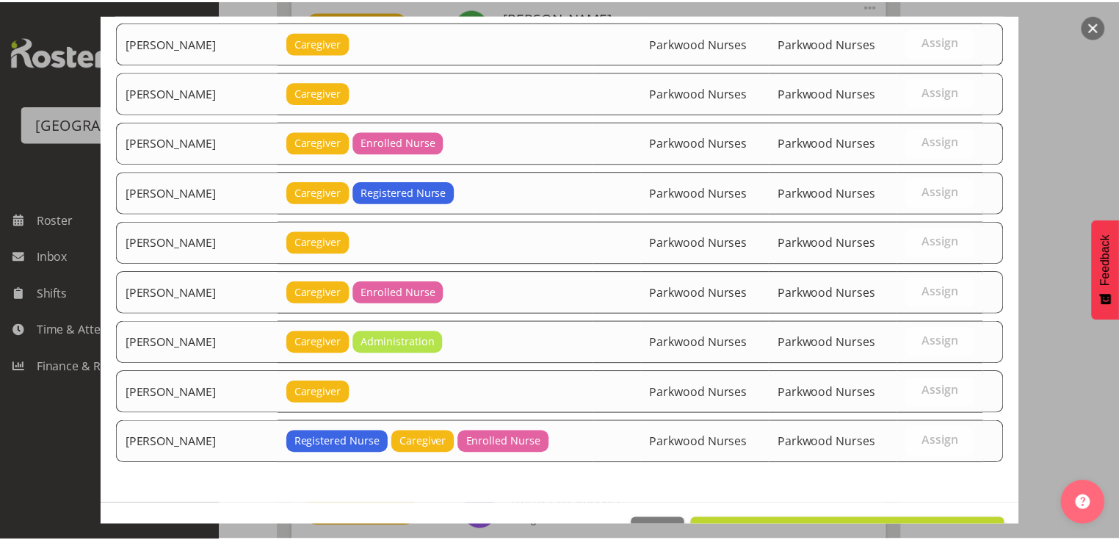
scroll to position [3242, 0]
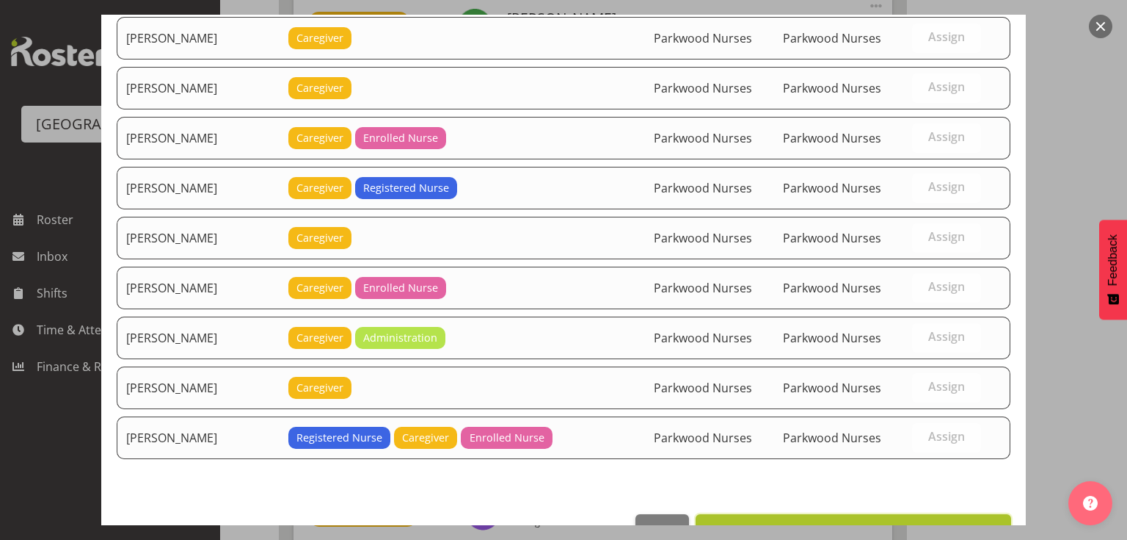
click at [883, 521] on span "Set Bailey Potter as default for this position" at bounding box center [853, 530] width 297 height 18
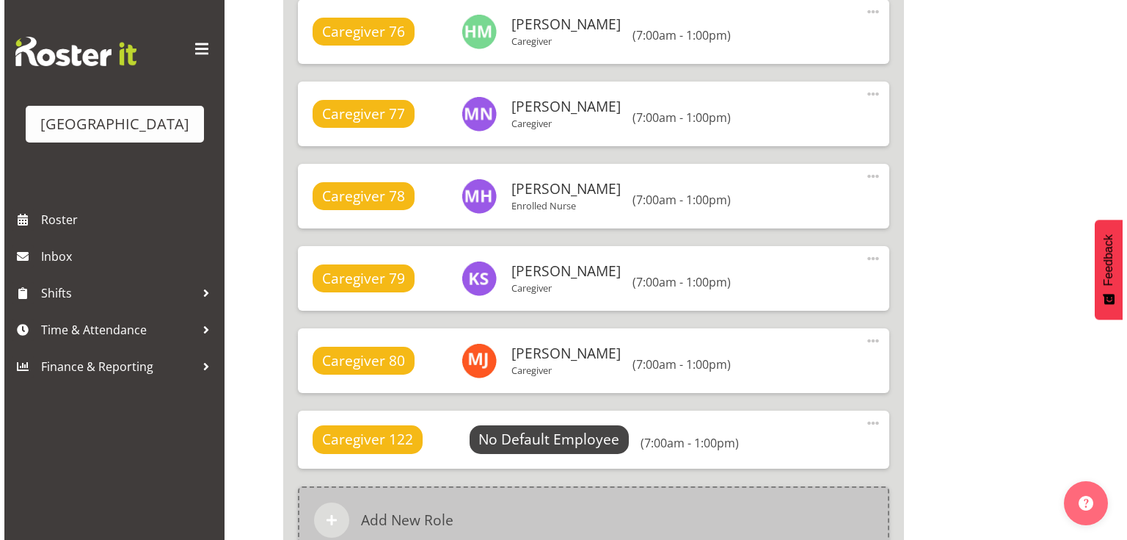
scroll to position [9199, 0]
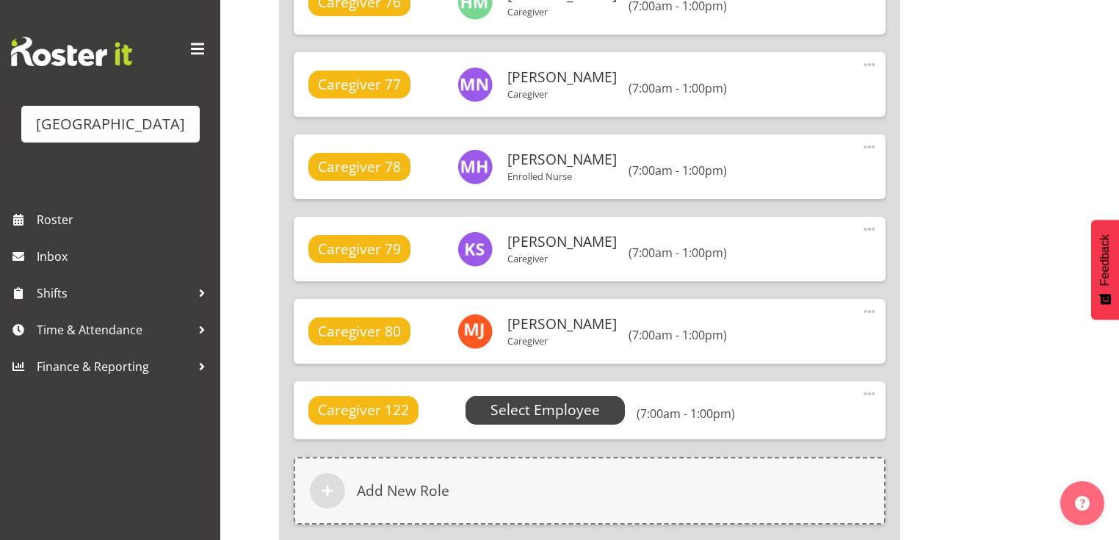
click at [576, 404] on span "Select Employee" at bounding box center [544, 409] width 109 height 21
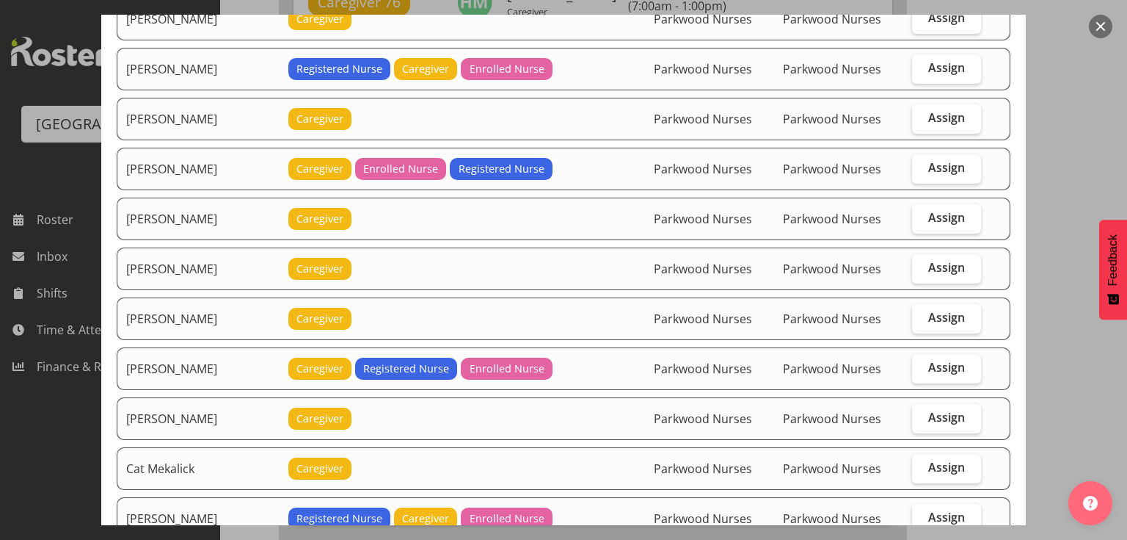
scroll to position [365, 0]
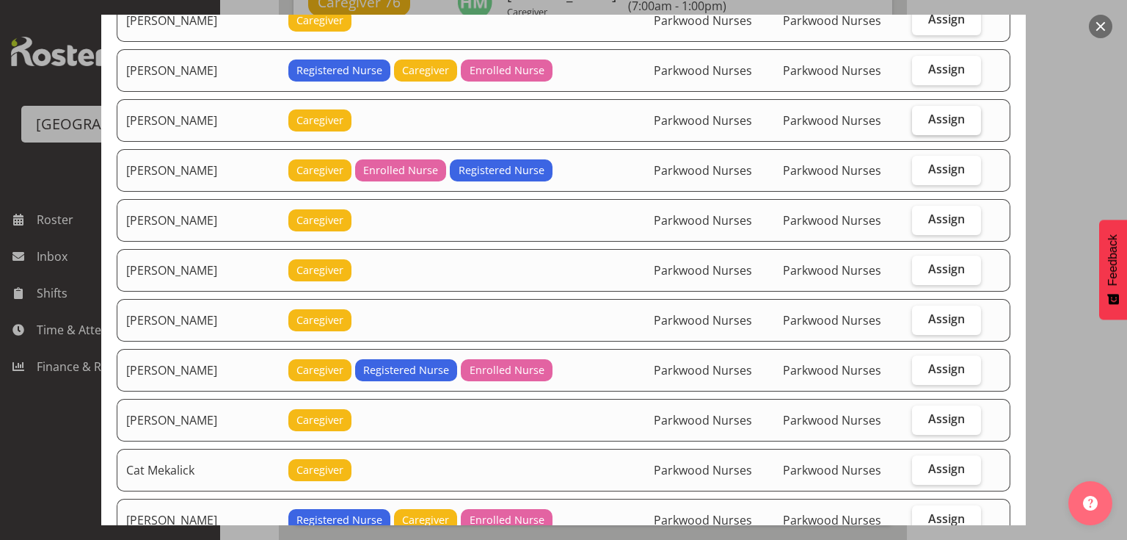
click at [937, 112] on span "Assign" at bounding box center [947, 119] width 37 height 15
click at [922, 115] on input "Assign" at bounding box center [917, 120] width 10 height 10
checkbox input "true"
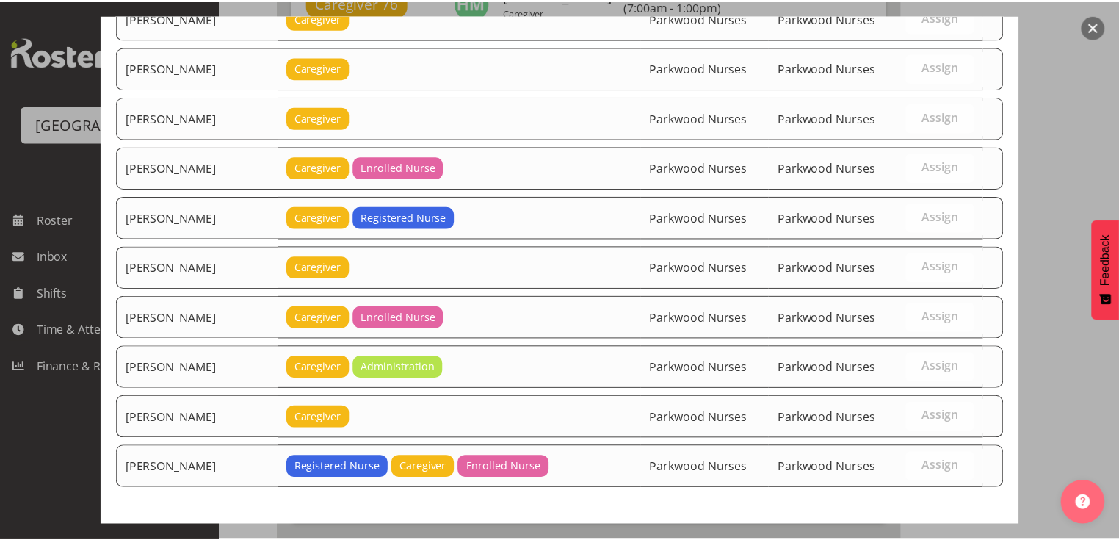
scroll to position [3242, 0]
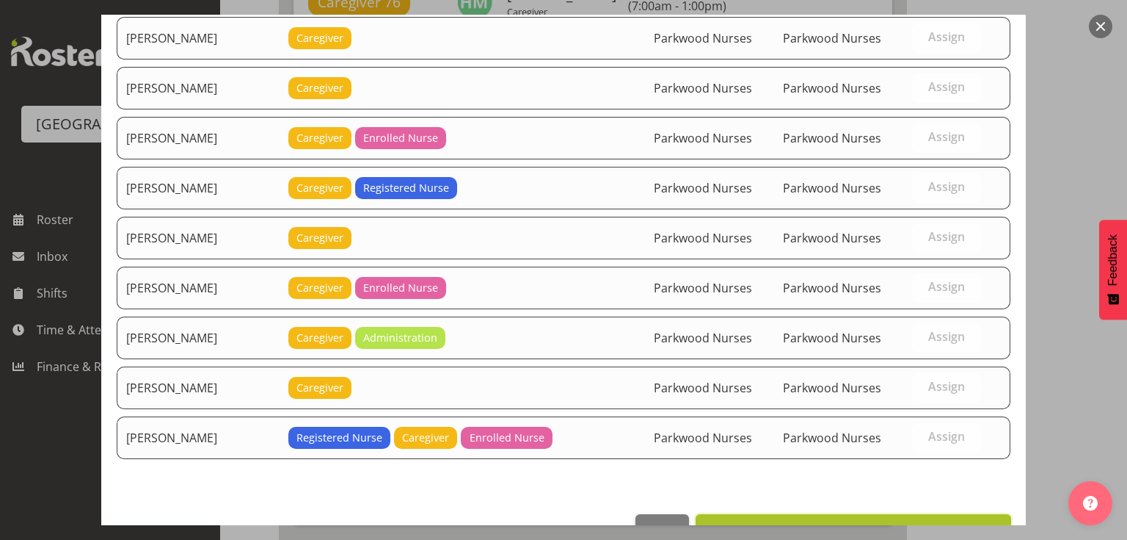
click at [897, 521] on span "Set Bailey Potter as default for this position" at bounding box center [853, 530] width 297 height 18
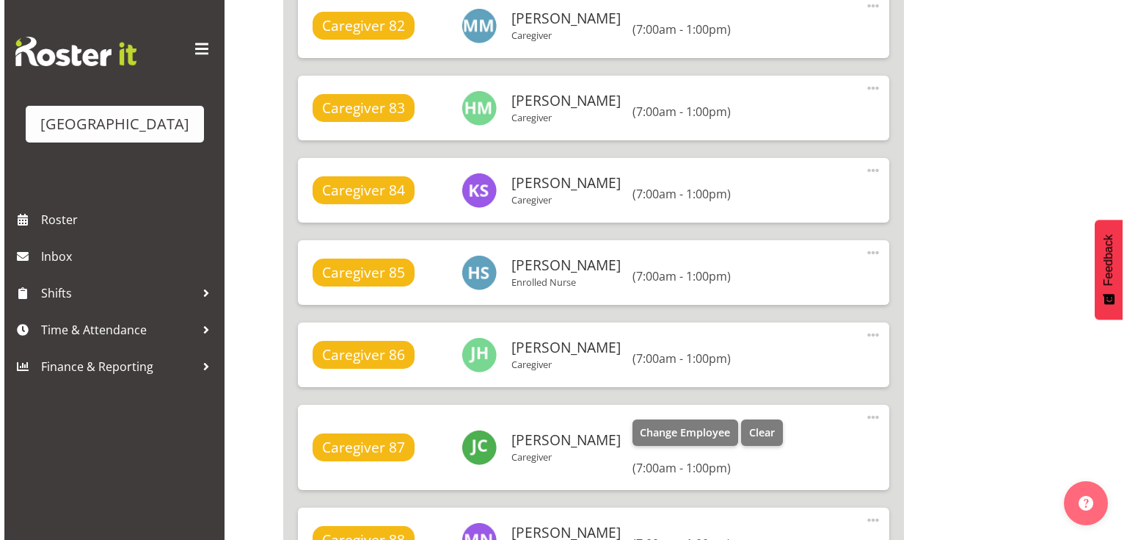
scroll to position [10138, 0]
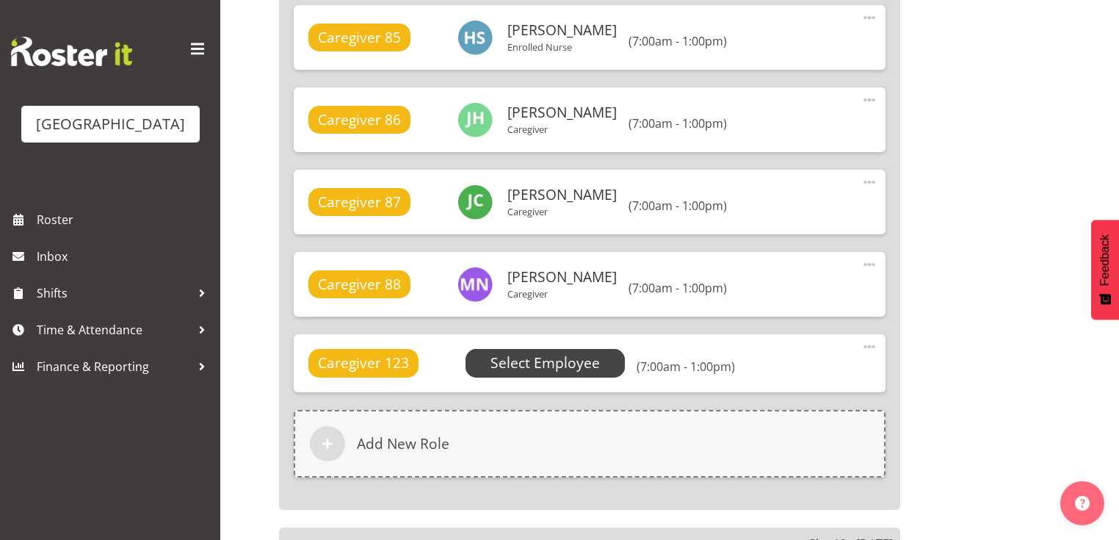
click at [543, 358] on span "Select Employee" at bounding box center [544, 362] width 109 height 21
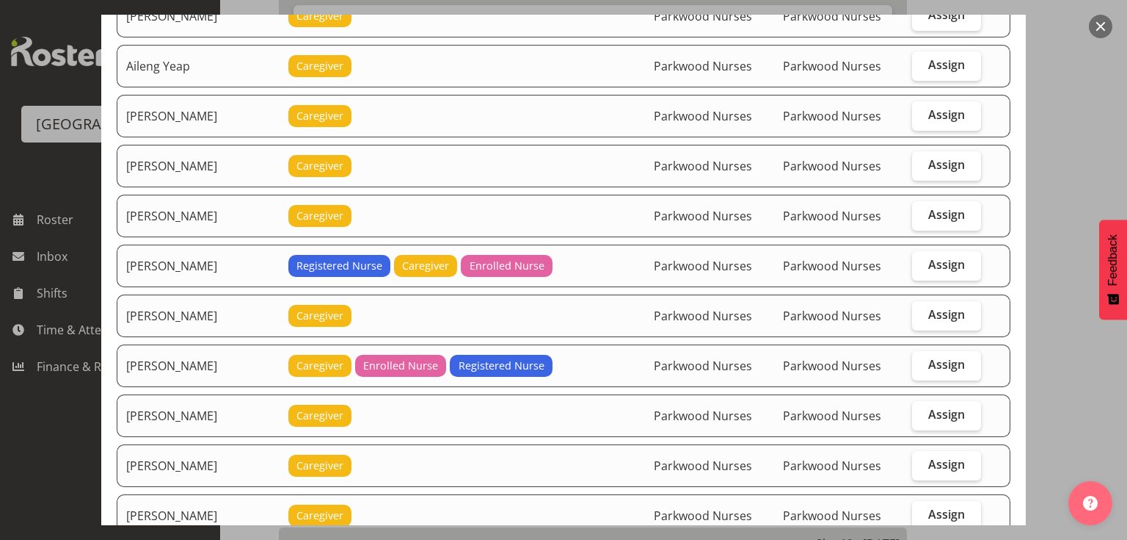
scroll to position [176, 0]
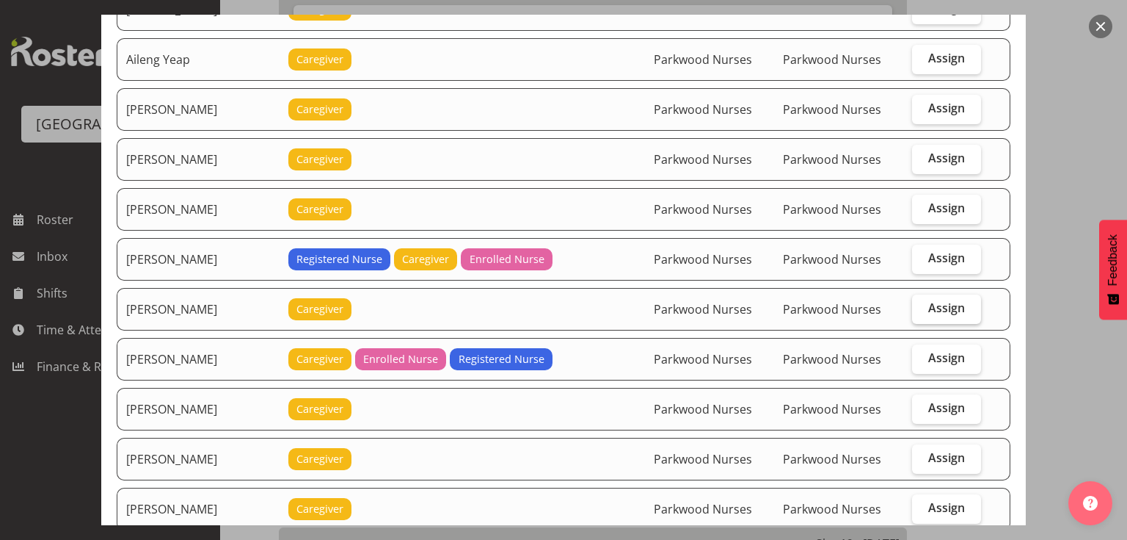
click at [937, 300] on span "Assign" at bounding box center [947, 307] width 37 height 15
click at [922, 303] on input "Assign" at bounding box center [917, 308] width 10 height 10
checkbox input "true"
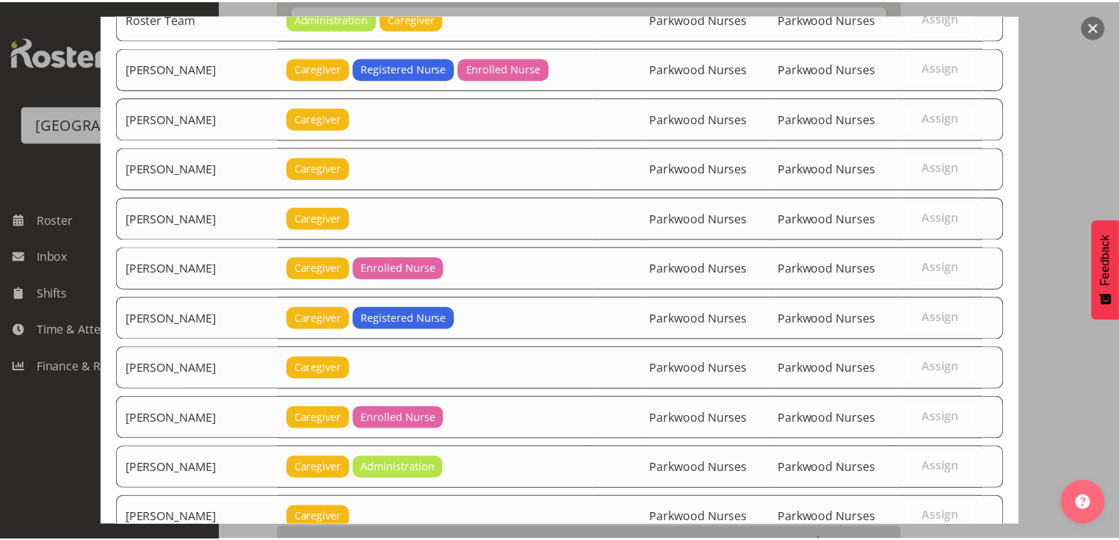
scroll to position [3242, 0]
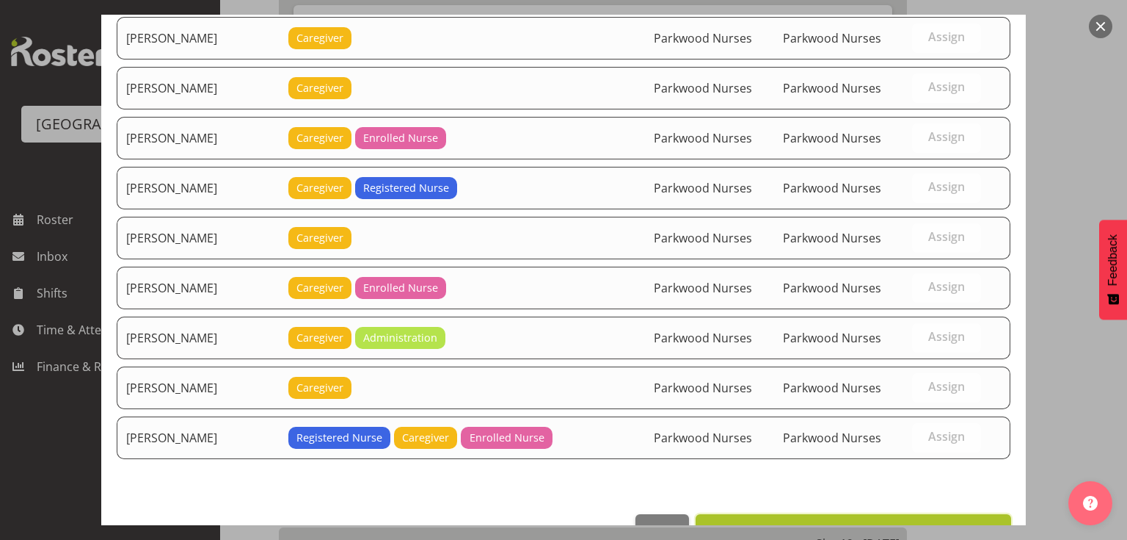
click at [872, 521] on span "Set Bailey Potter as default for this position" at bounding box center [853, 530] width 297 height 18
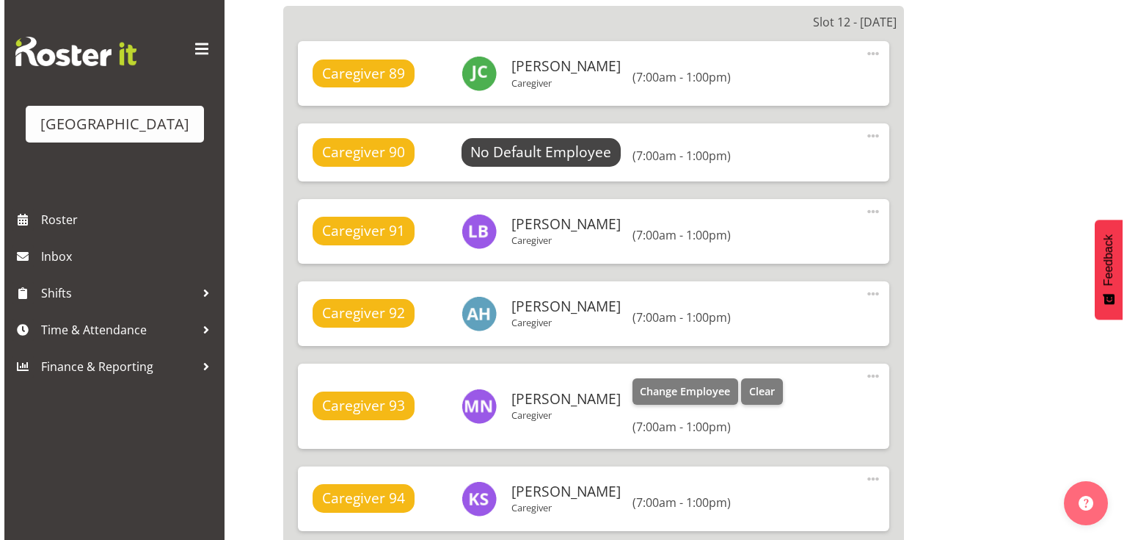
scroll to position [10667, 0]
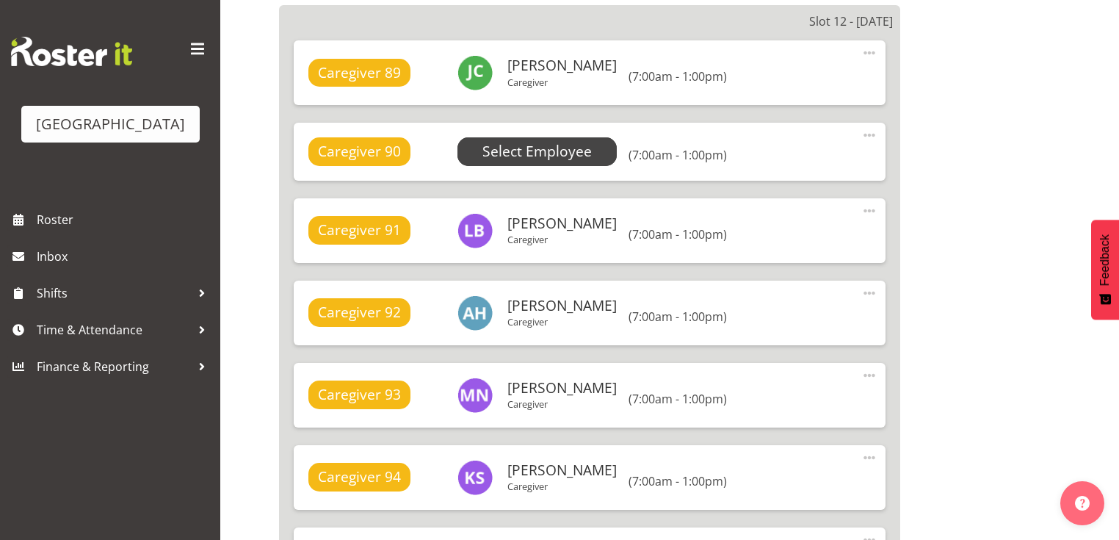
click at [549, 148] on span "Select Employee" at bounding box center [536, 151] width 109 height 21
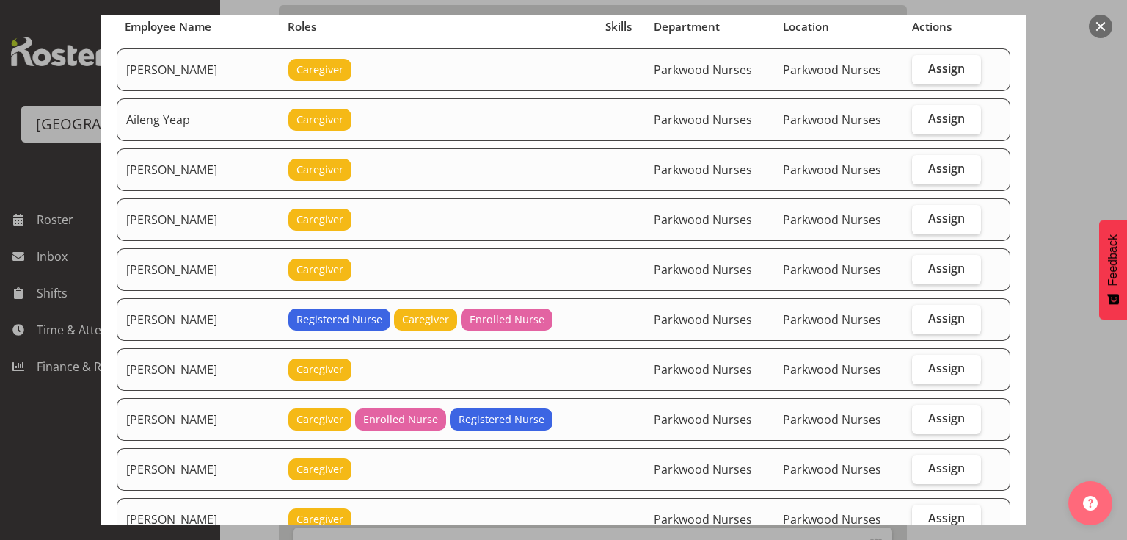
scroll to position [117, 0]
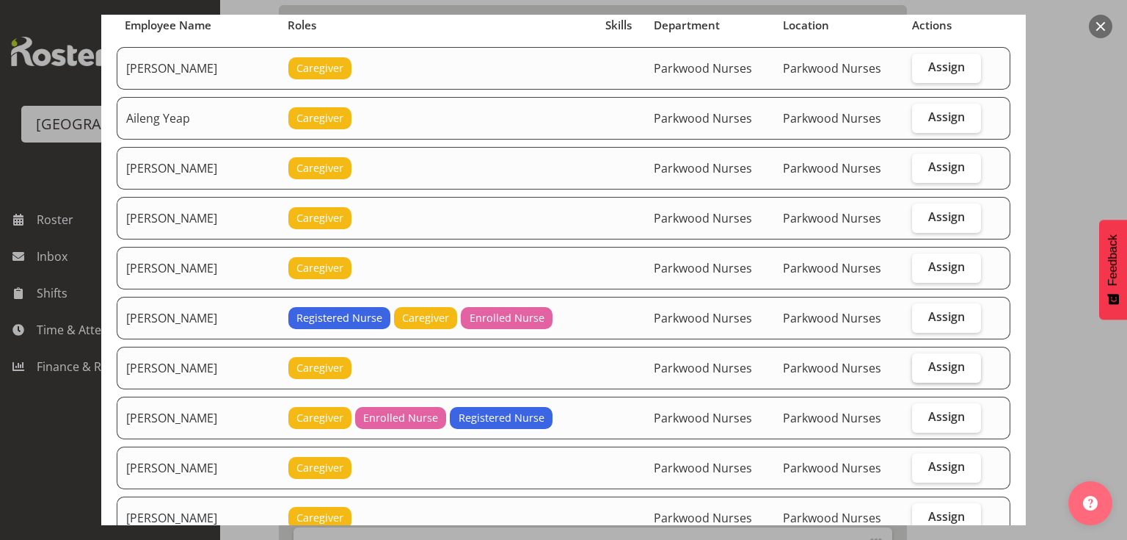
click at [933, 367] on span "Assign" at bounding box center [947, 366] width 37 height 15
click at [922, 367] on input "Assign" at bounding box center [917, 367] width 10 height 10
checkbox input "true"
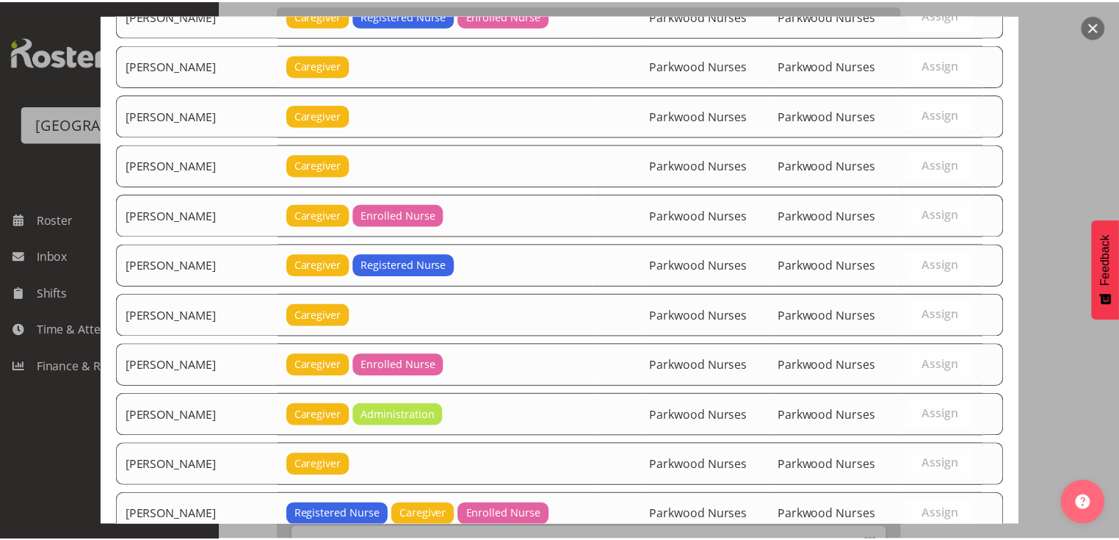
scroll to position [3242, 0]
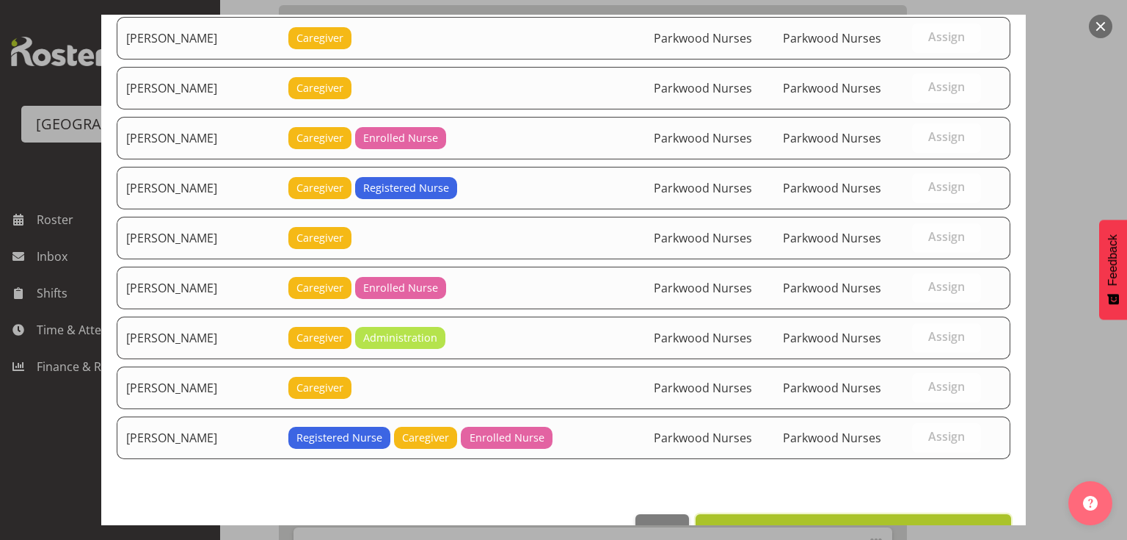
click at [883, 521] on span "Set Bailey Potter as default for this position" at bounding box center [853, 530] width 297 height 18
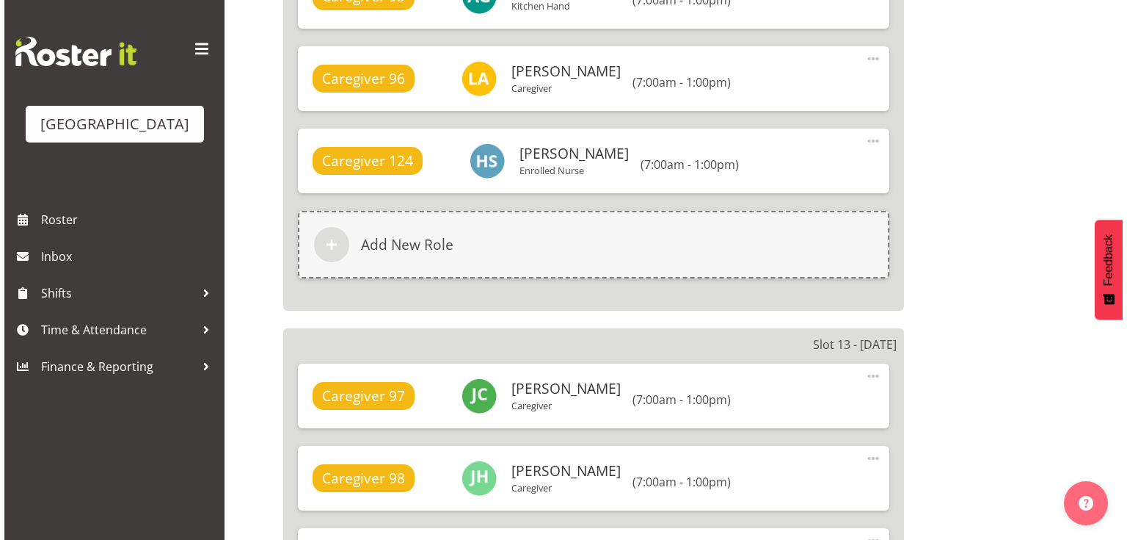
scroll to position [11372, 0]
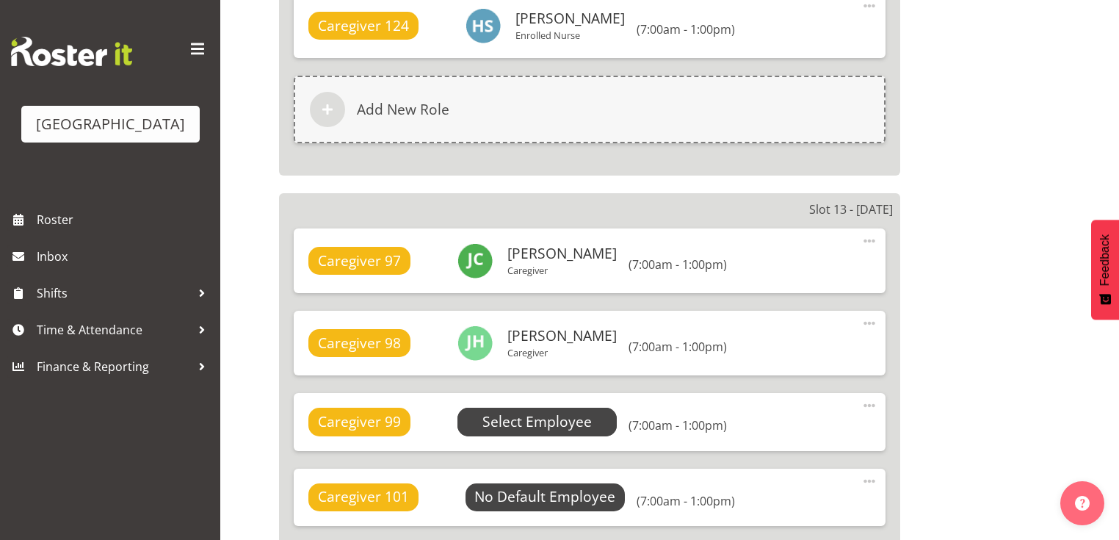
click at [534, 411] on span "Select Employee" at bounding box center [536, 421] width 109 height 21
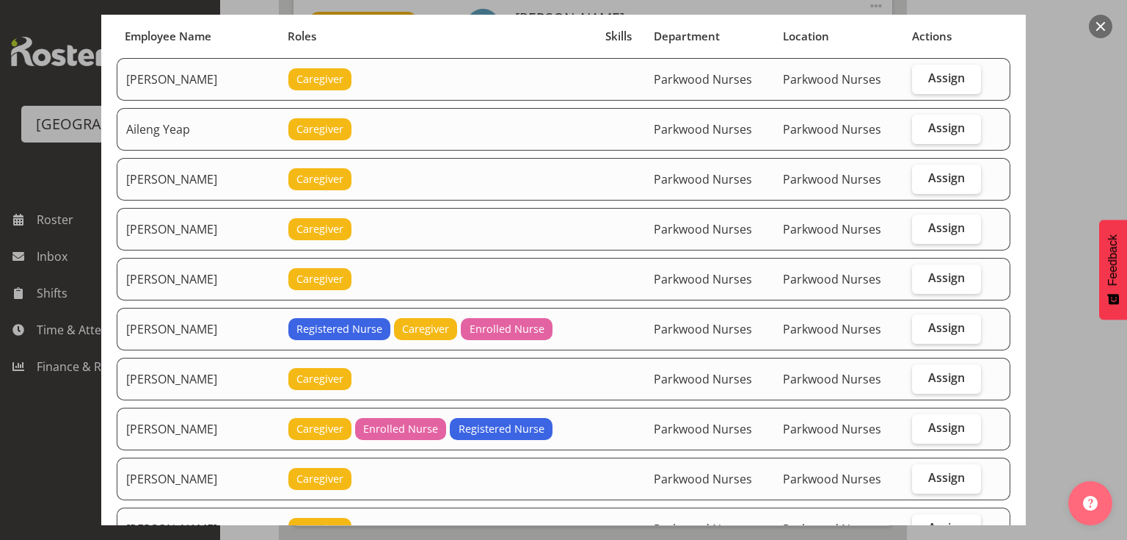
scroll to position [117, 0]
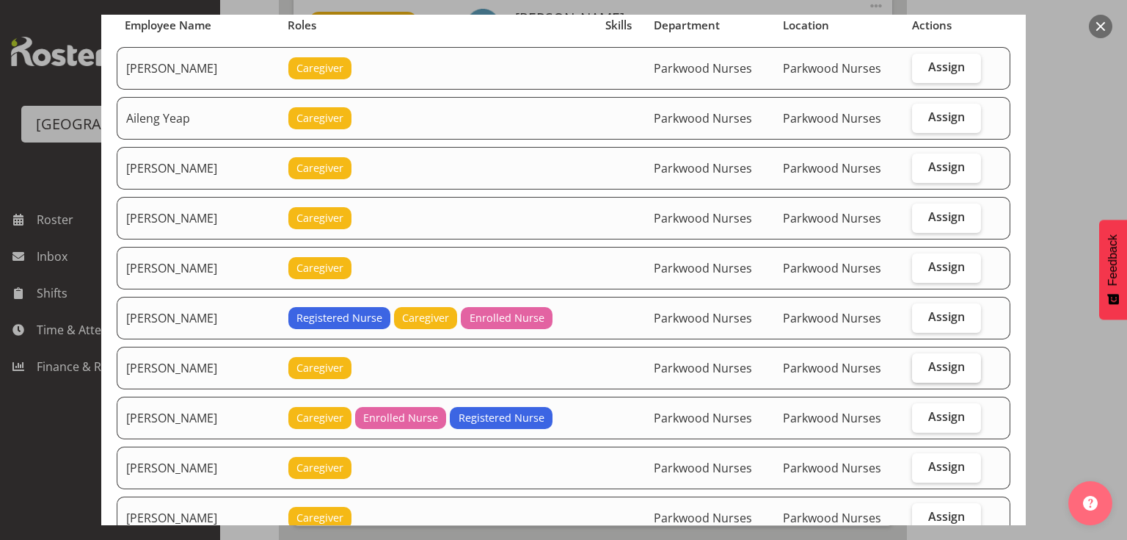
click at [937, 363] on span "Assign" at bounding box center [947, 366] width 37 height 15
click at [922, 363] on input "Assign" at bounding box center [917, 367] width 10 height 10
checkbox input "true"
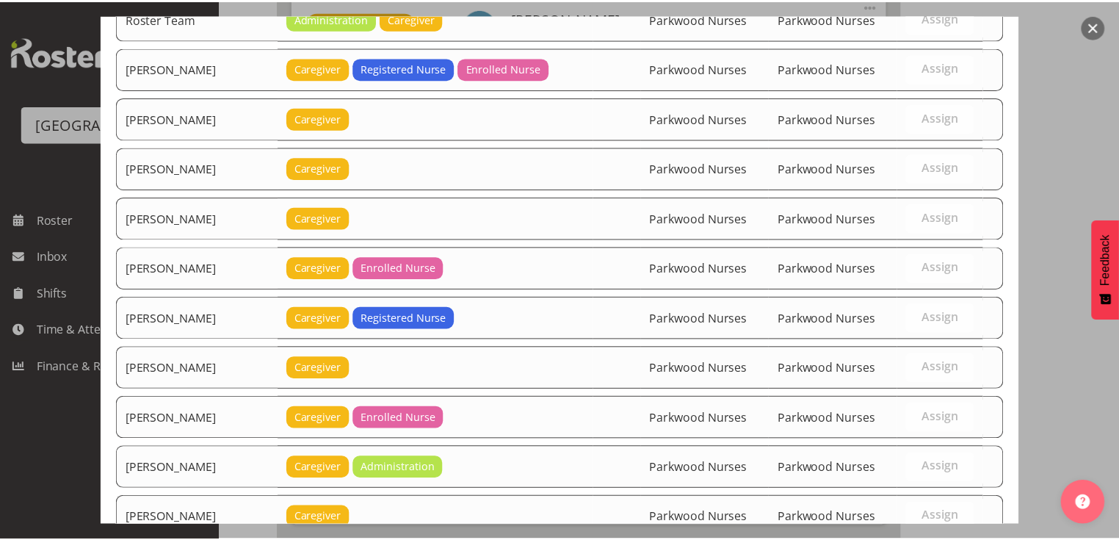
scroll to position [3242, 0]
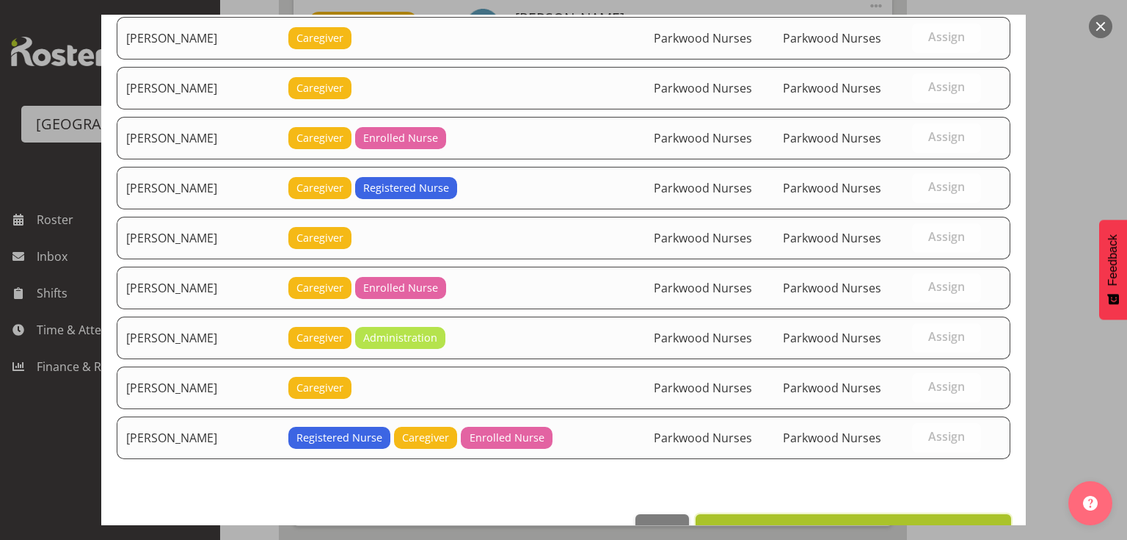
click at [915, 521] on span "Set Bailey Potter as default for this position" at bounding box center [853, 530] width 297 height 18
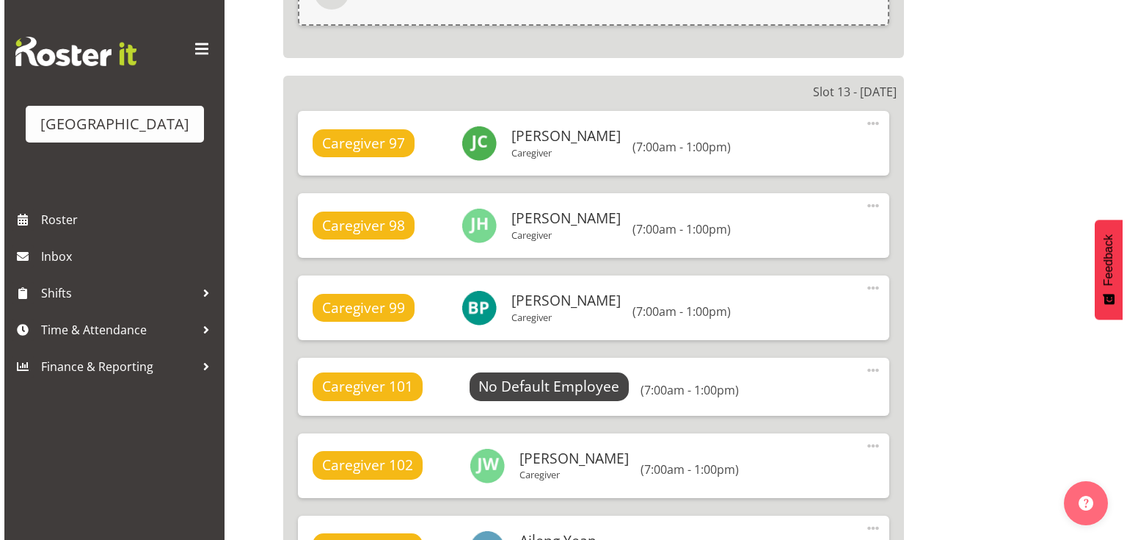
scroll to position [11548, 0]
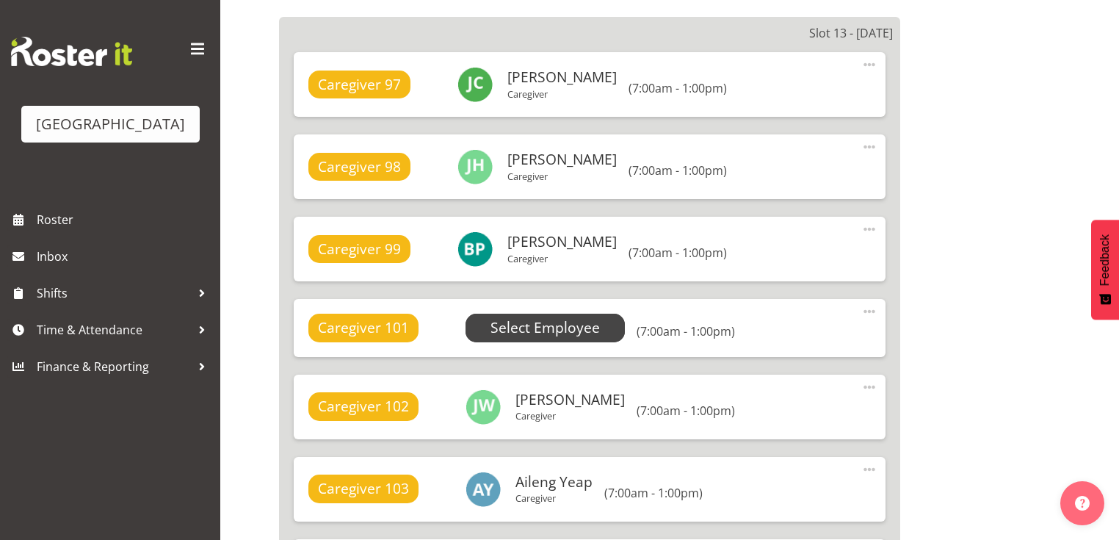
click at [531, 317] on span "Select Employee" at bounding box center [544, 327] width 109 height 21
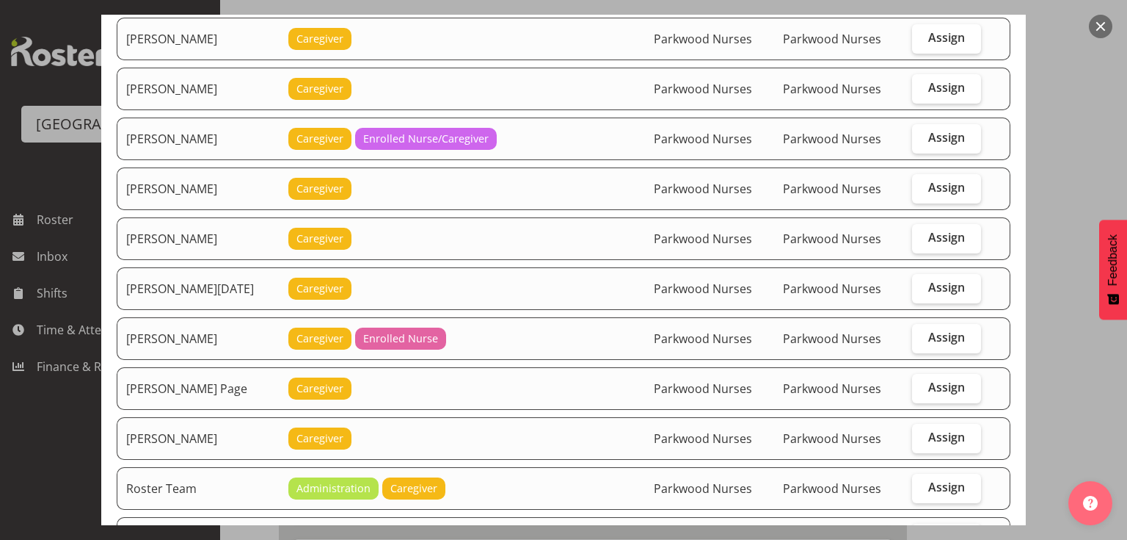
scroll to position [2819, 0]
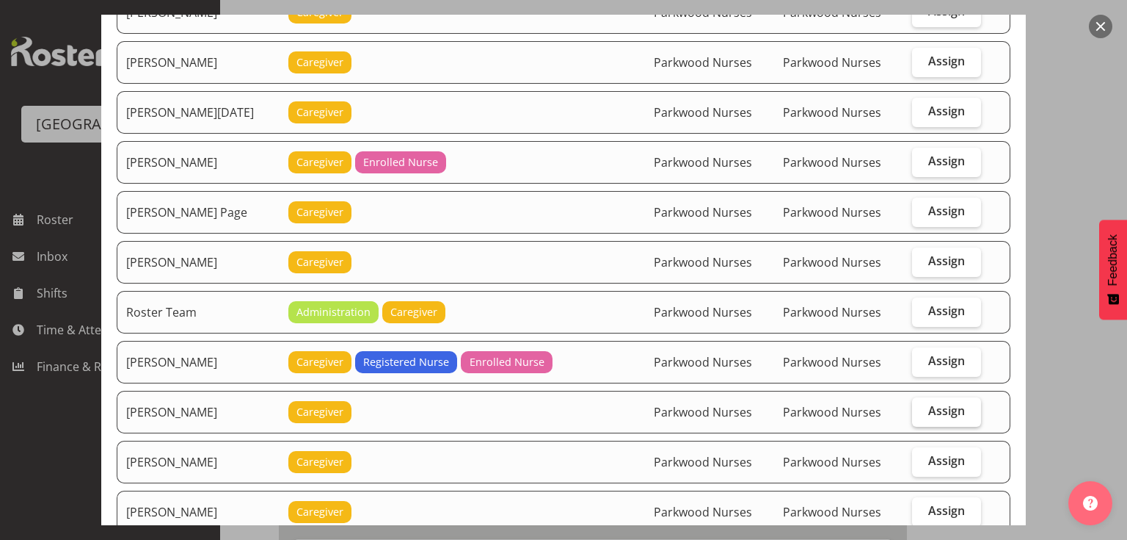
click at [932, 397] on label "Assign" at bounding box center [946, 411] width 69 height 29
click at [922, 406] on input "Assign" at bounding box center [917, 411] width 10 height 10
checkbox input "true"
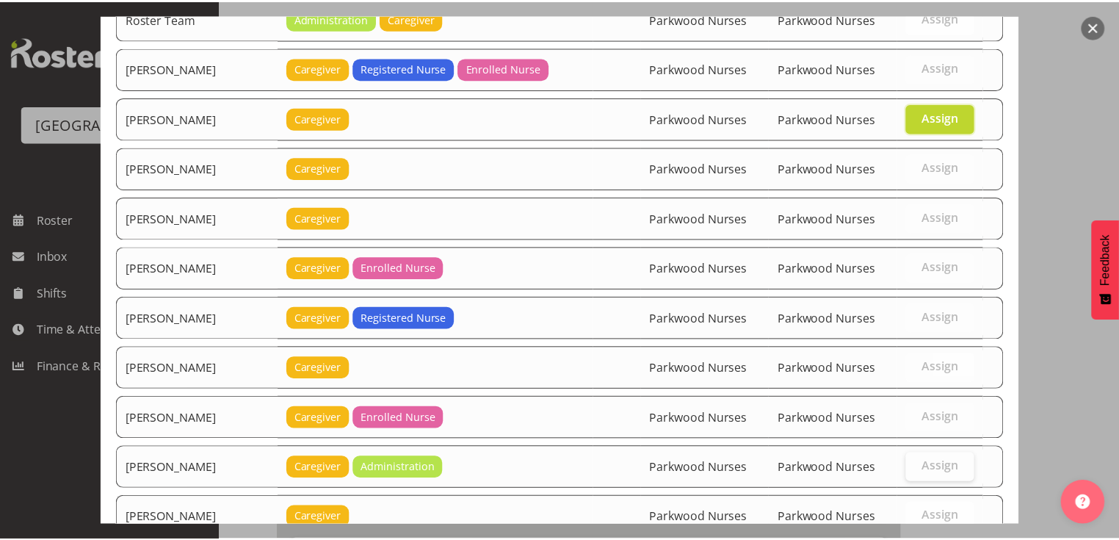
scroll to position [3242, 0]
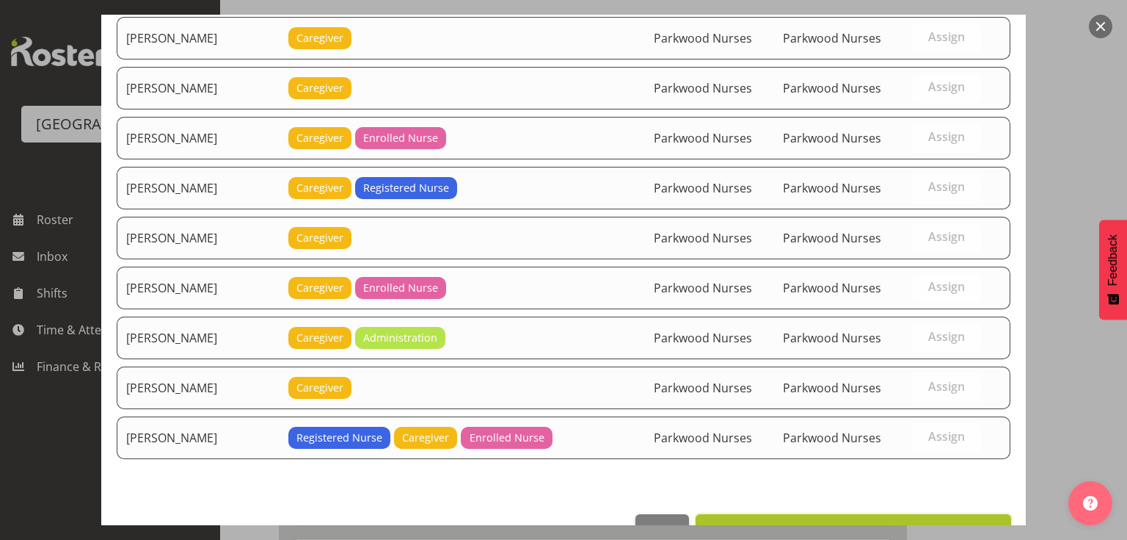
click at [903, 521] on span "Set [PERSON_NAME] as default for this position" at bounding box center [853, 530] width 297 height 18
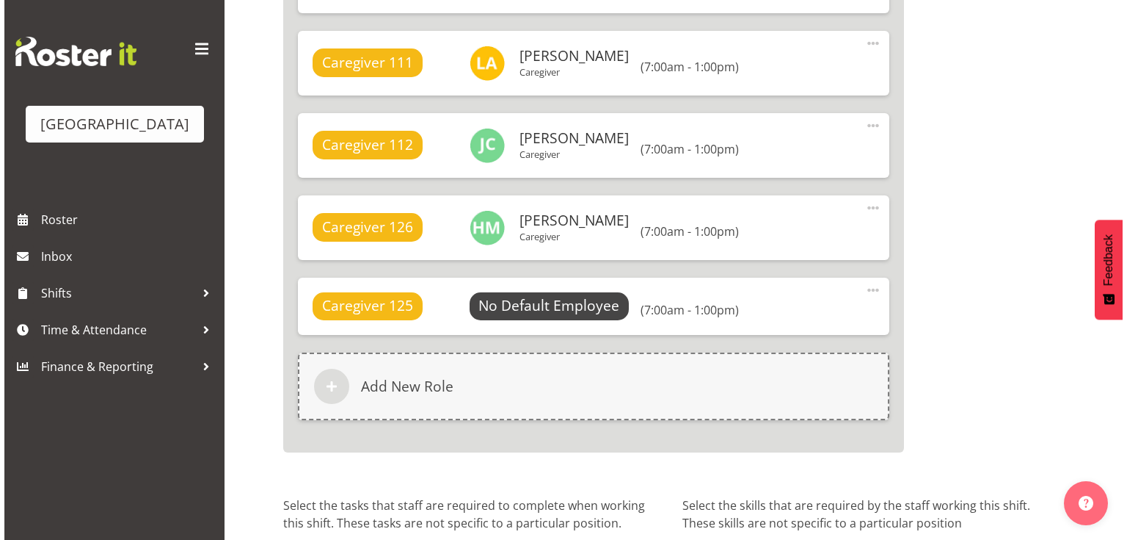
scroll to position [12898, 0]
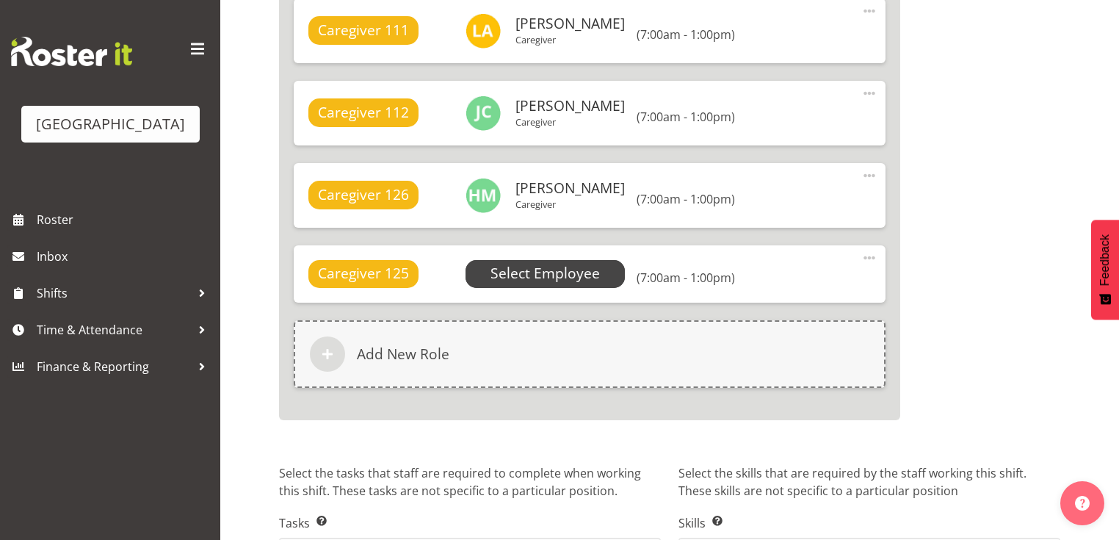
click at [542, 263] on span "Select Employee" at bounding box center [544, 273] width 109 height 21
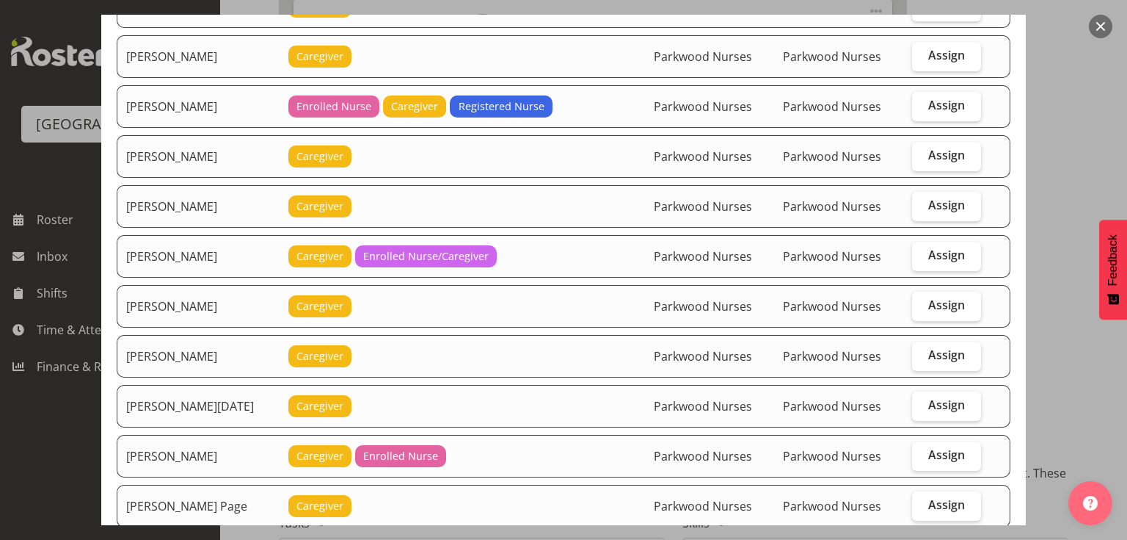
scroll to position [2819, 0]
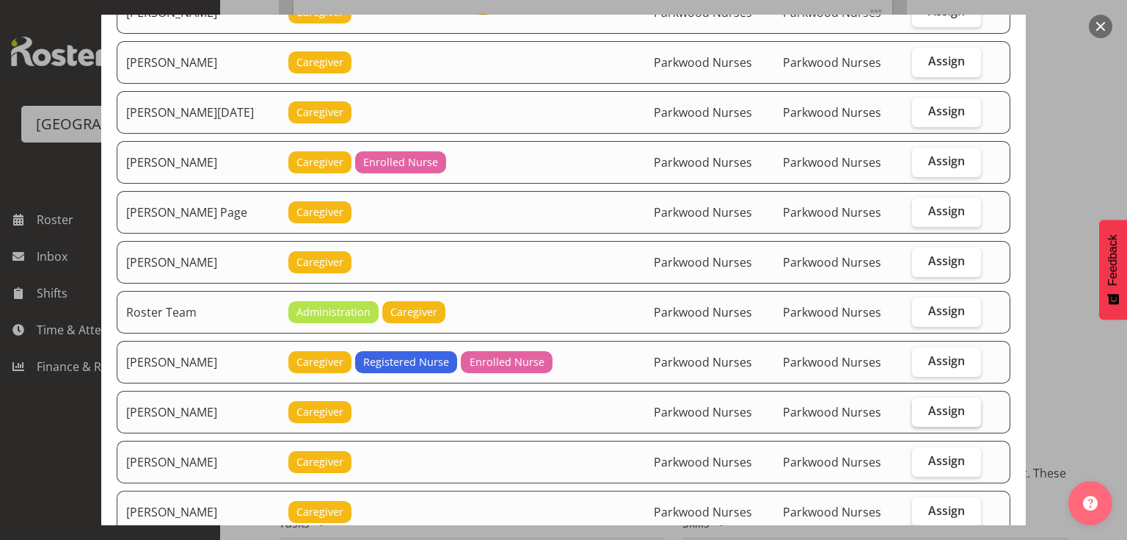
click at [929, 403] on span "Assign" at bounding box center [947, 410] width 37 height 15
click at [922, 406] on input "Assign" at bounding box center [917, 411] width 10 height 10
checkbox input "true"
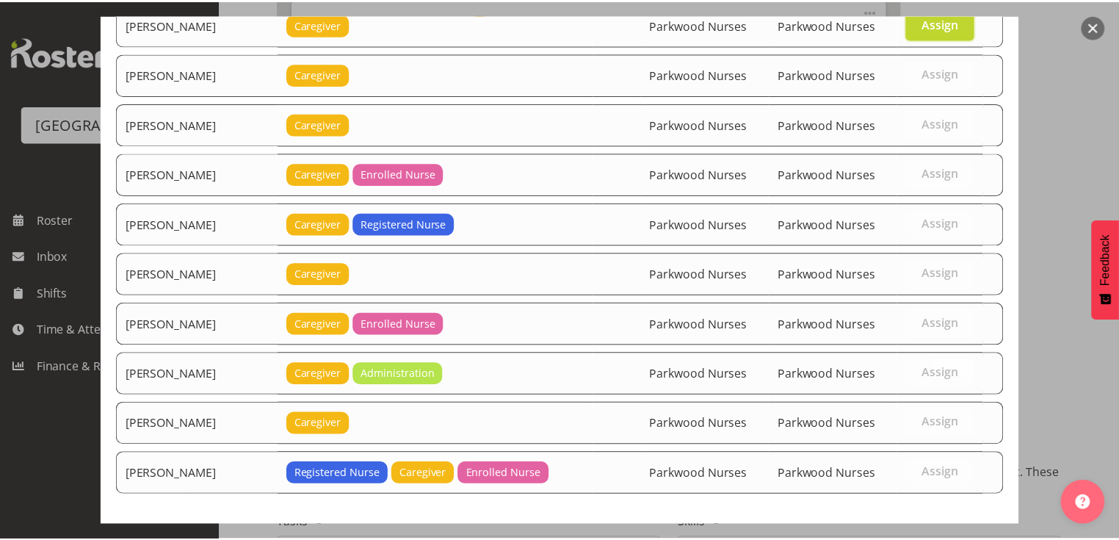
scroll to position [3242, 0]
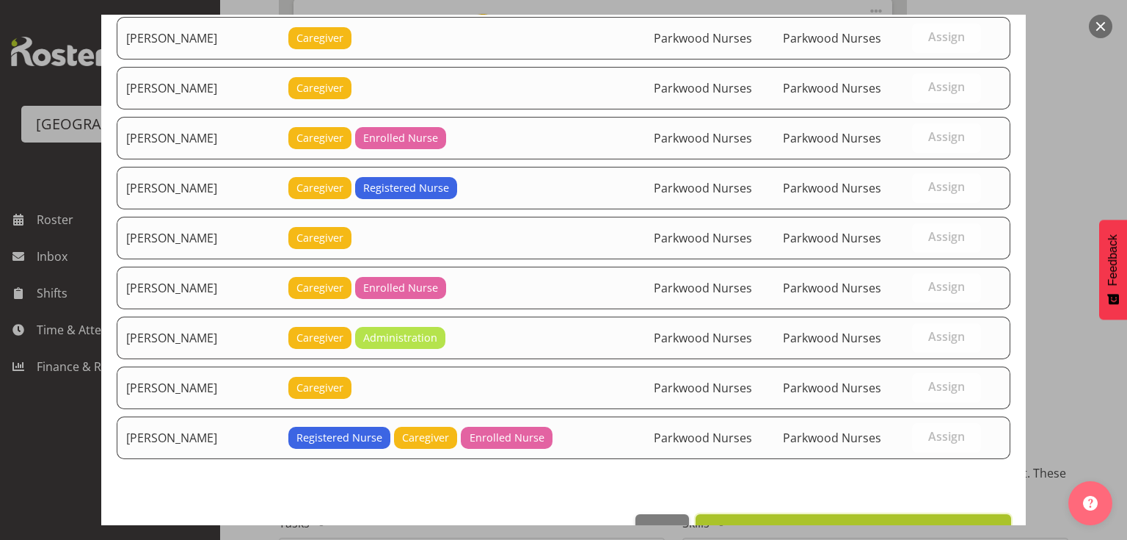
click at [902, 521] on span "Set [PERSON_NAME] as default for this position" at bounding box center [853, 530] width 297 height 18
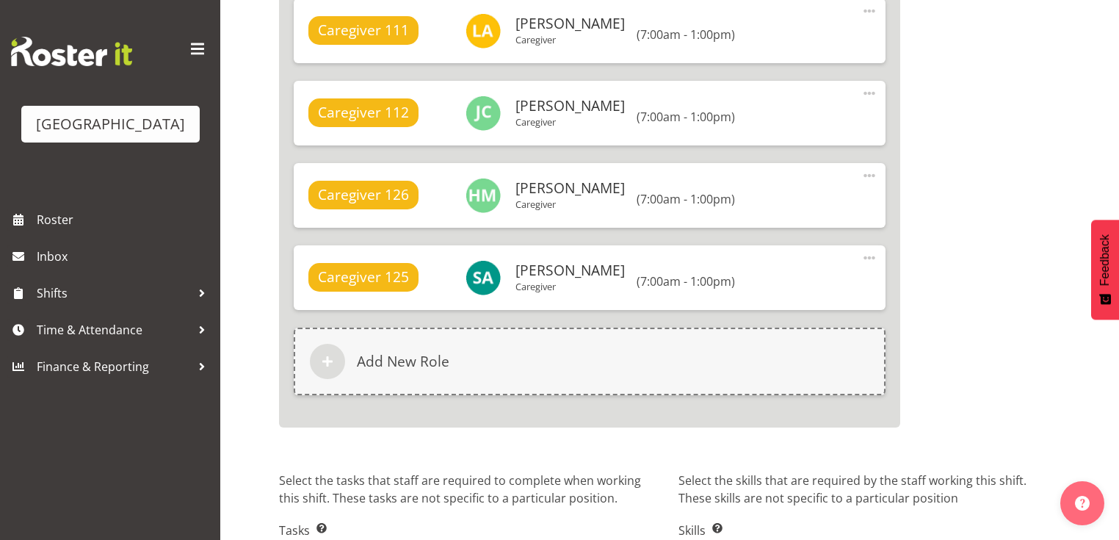
scroll to position [12995, 0]
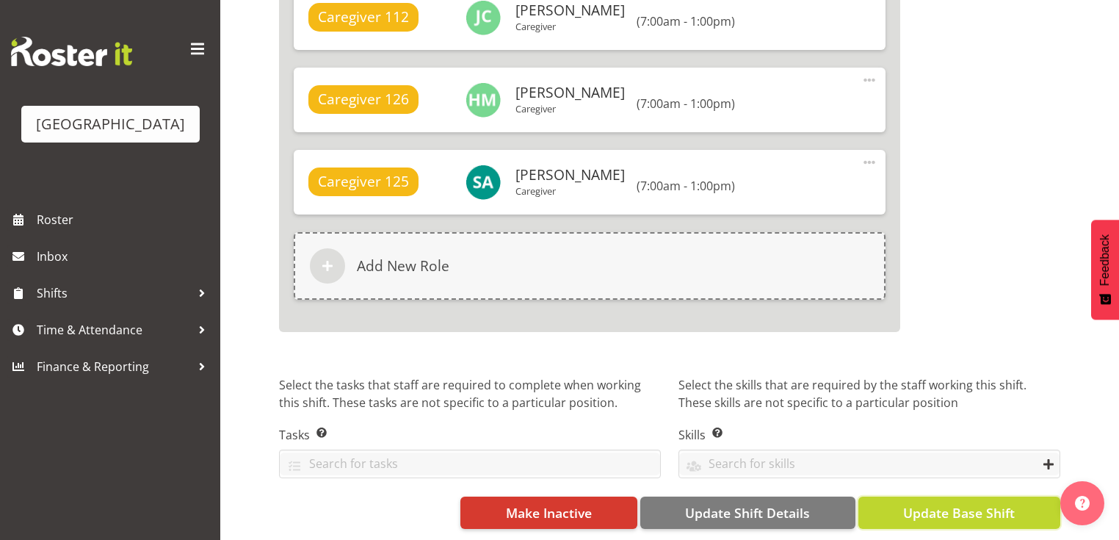
click at [951, 505] on span "Update Base Shift" at bounding box center [959, 512] width 112 height 19
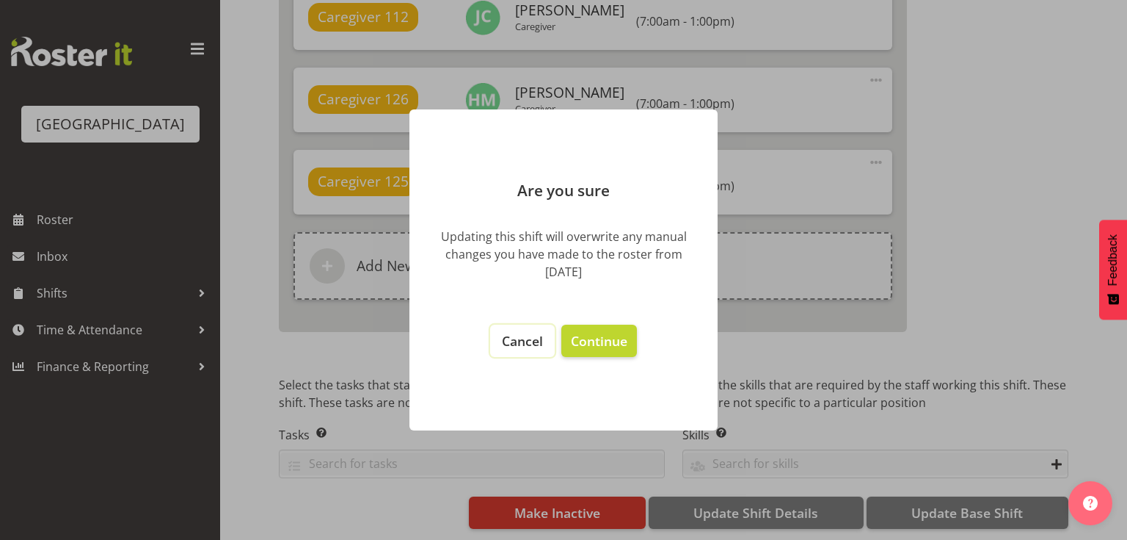
click at [523, 341] on span "Cancel" at bounding box center [522, 341] width 41 height 18
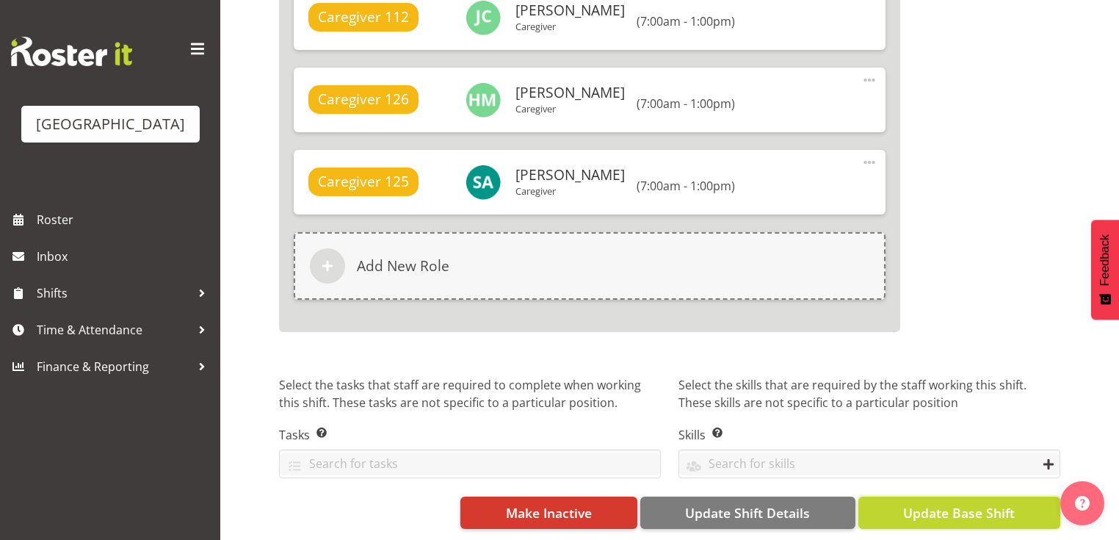
click at [940, 503] on span "Update Base Shift" at bounding box center [959, 512] width 112 height 19
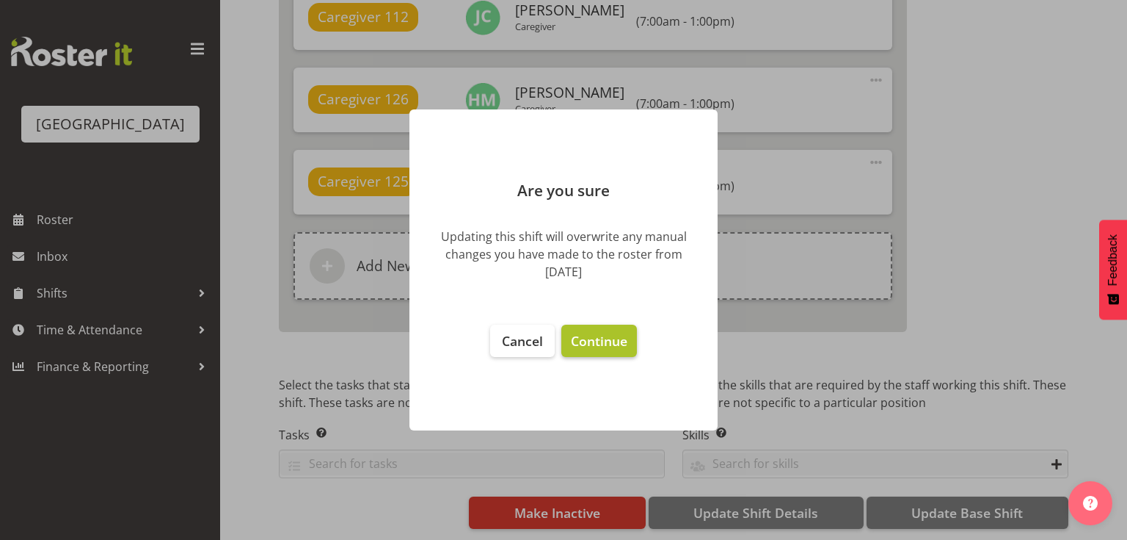
click at [590, 338] on span "Continue" at bounding box center [599, 341] width 57 height 18
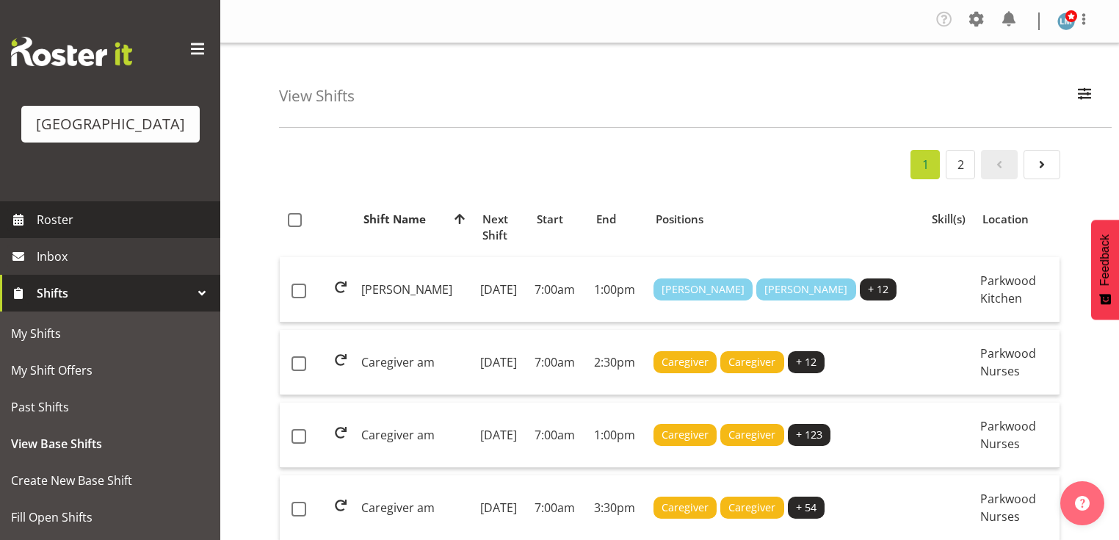
click at [64, 230] on span "Roster" at bounding box center [125, 219] width 176 height 22
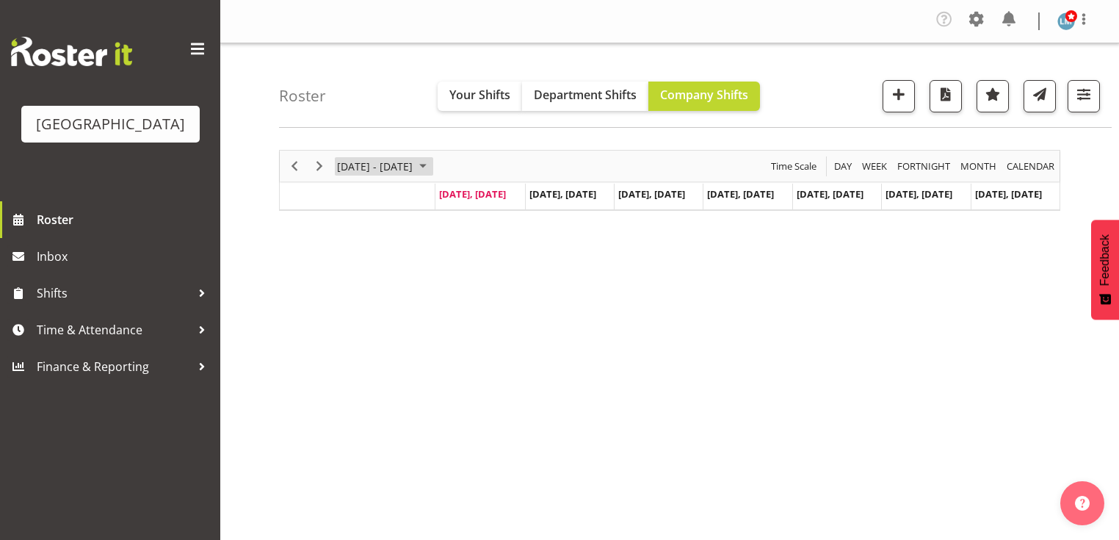
click at [432, 164] on span "September 08 - 14, 2025" at bounding box center [423, 166] width 18 height 18
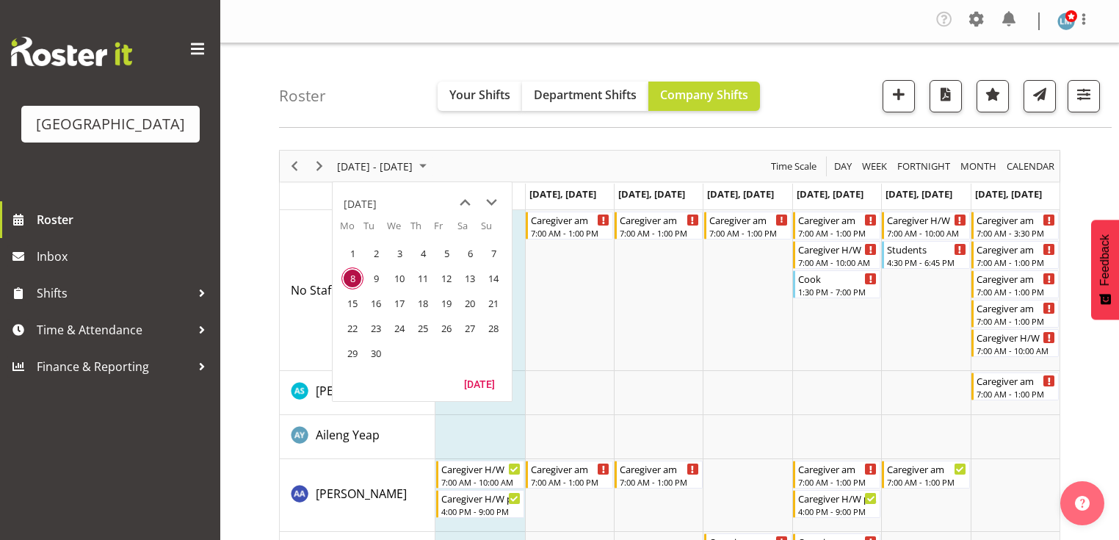
click at [352, 352] on span "29" at bounding box center [352, 353] width 22 height 22
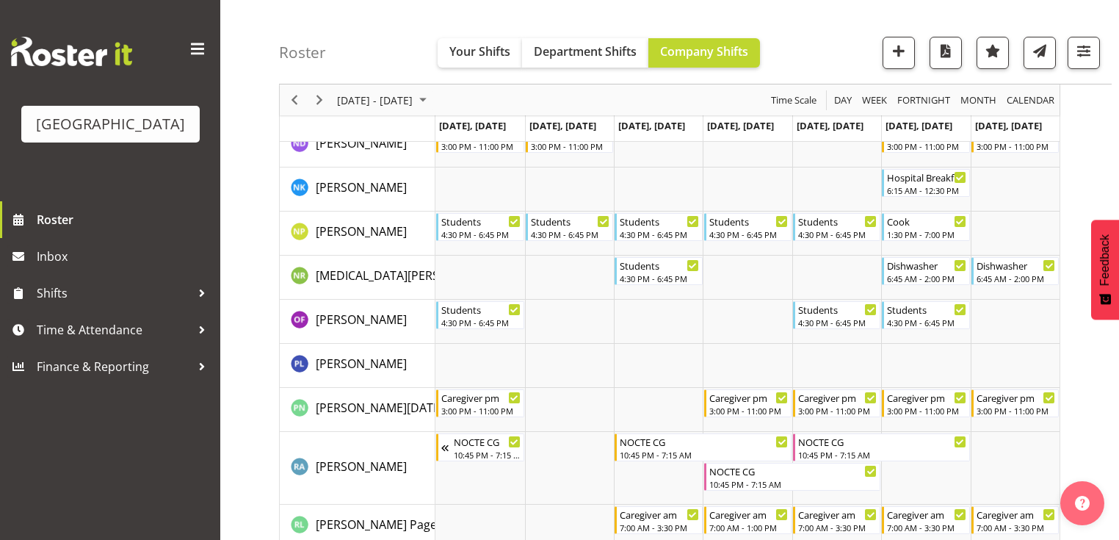
scroll to position [4111, 0]
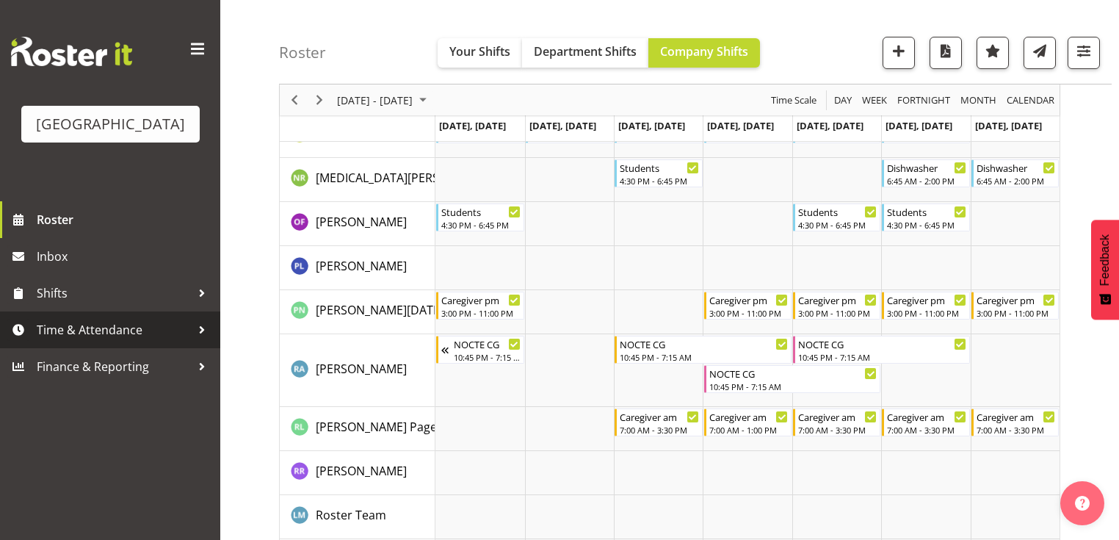
click at [205, 341] on div at bounding box center [202, 330] width 22 height 22
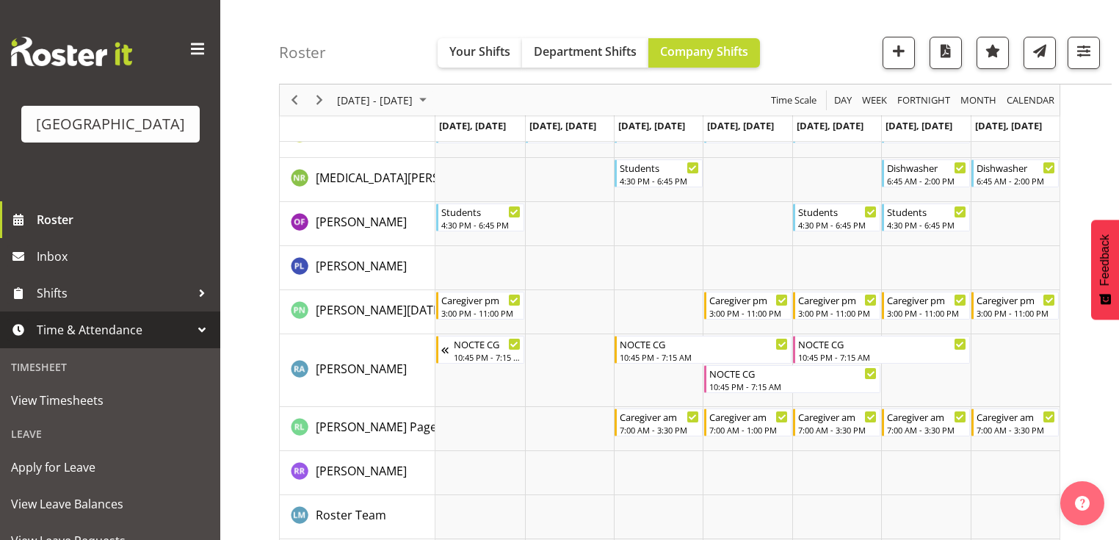
scroll to position [117, 0]
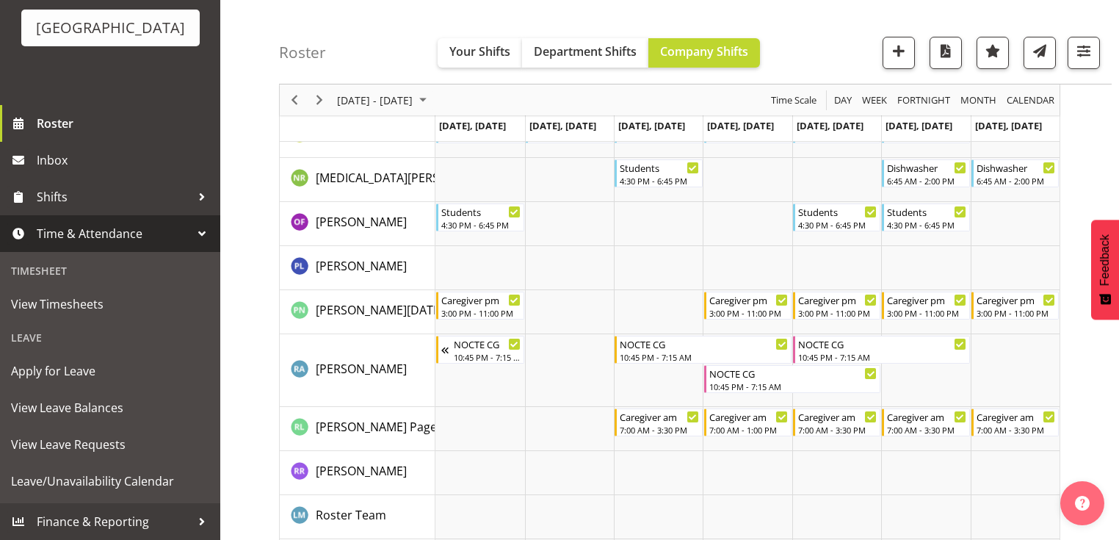
click at [191, 232] on div at bounding box center [202, 233] width 22 height 22
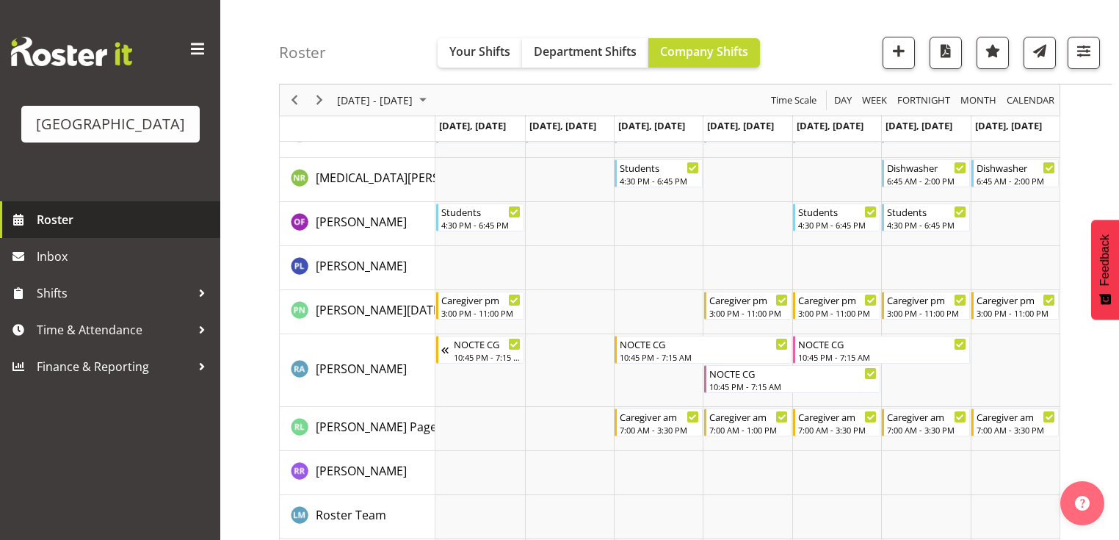
scroll to position [0, 0]
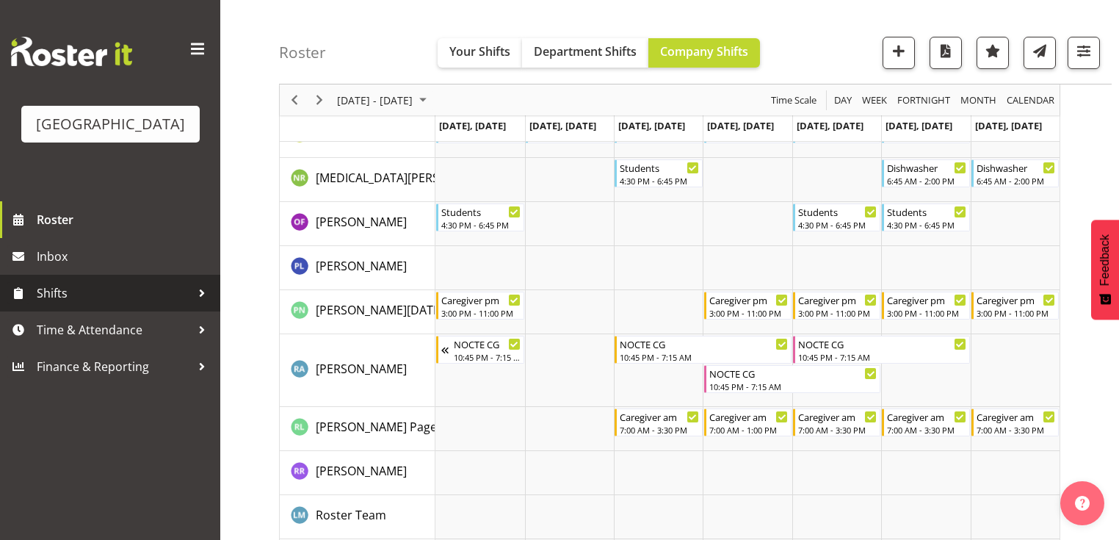
click at [203, 304] on div at bounding box center [202, 293] width 22 height 22
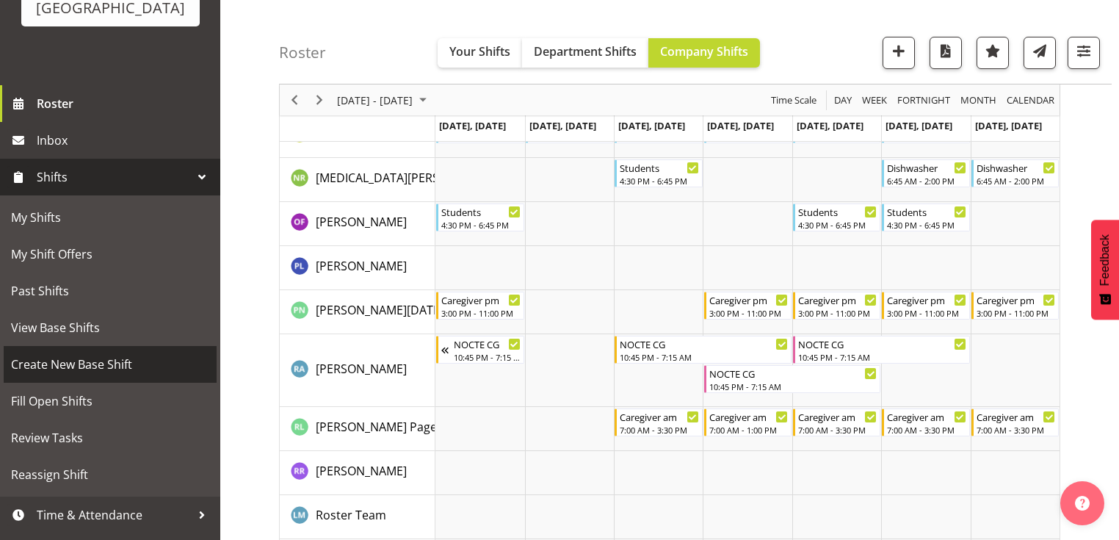
scroll to position [117, 0]
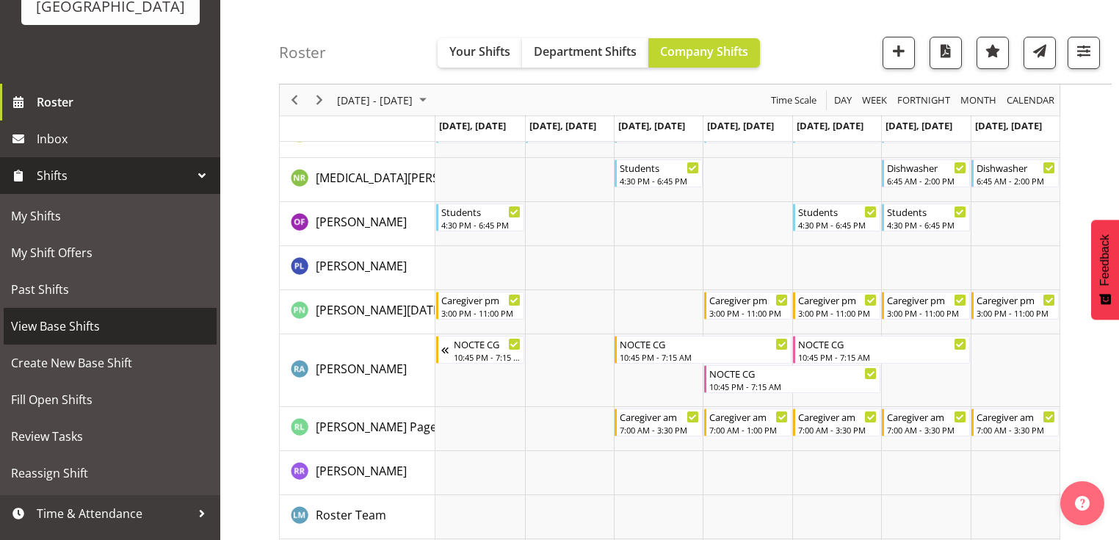
click at [142, 337] on span "View Base Shifts" at bounding box center [110, 326] width 198 height 22
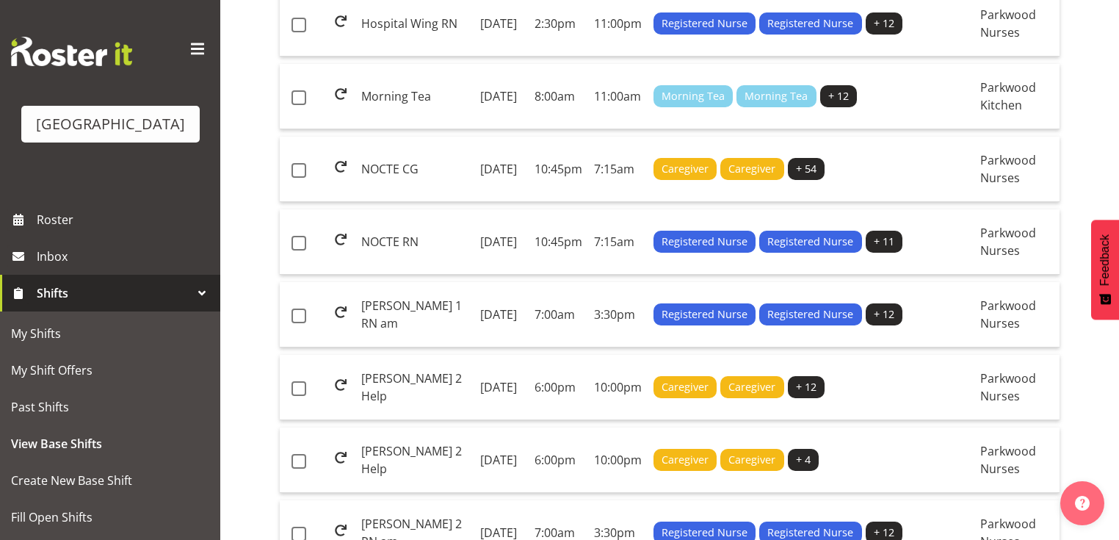
scroll to position [1292, 0]
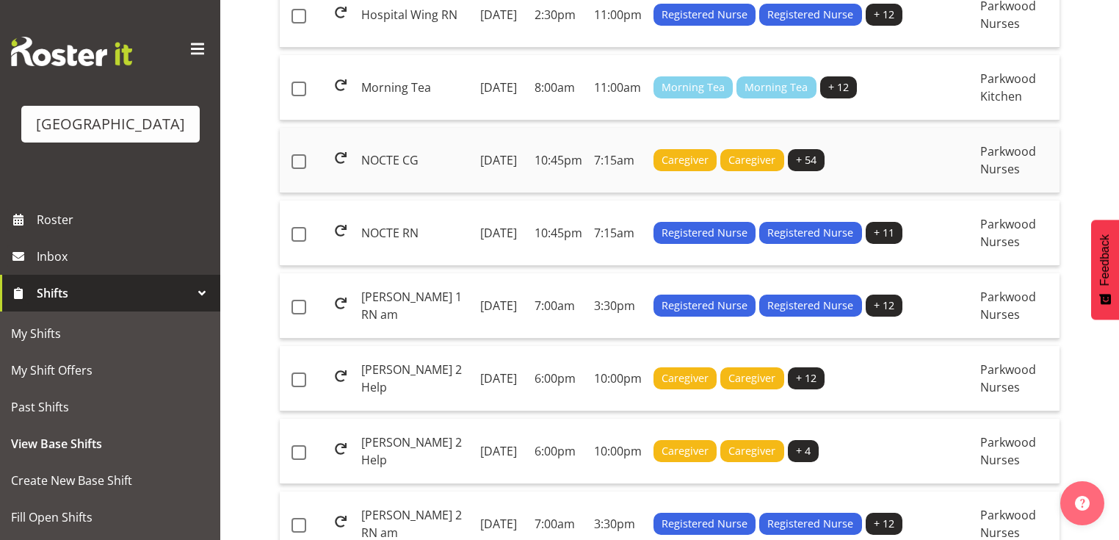
click at [528, 193] on td "Monday, 7th Jul 2025" at bounding box center [501, 160] width 54 height 65
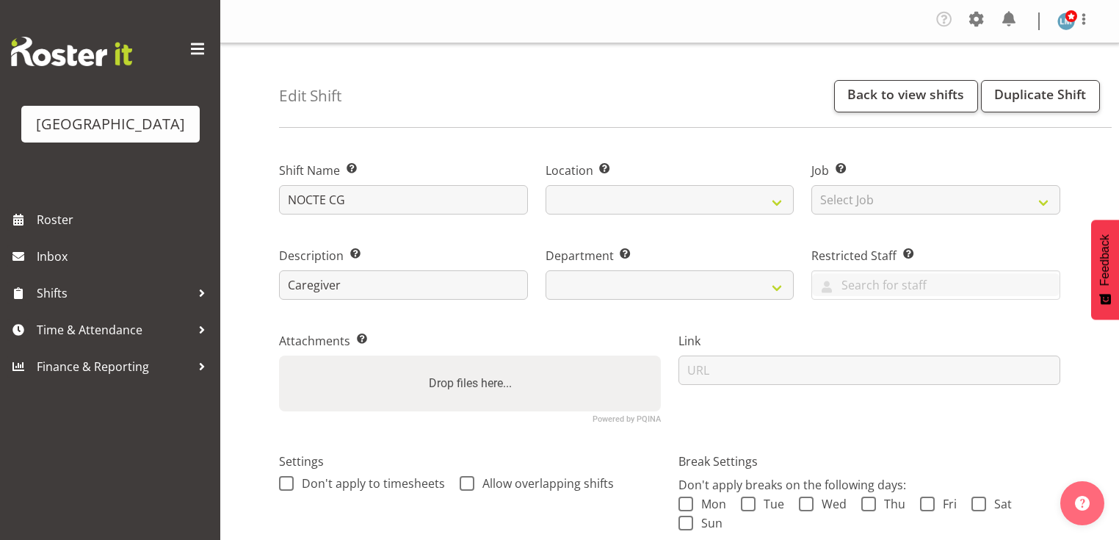
select select
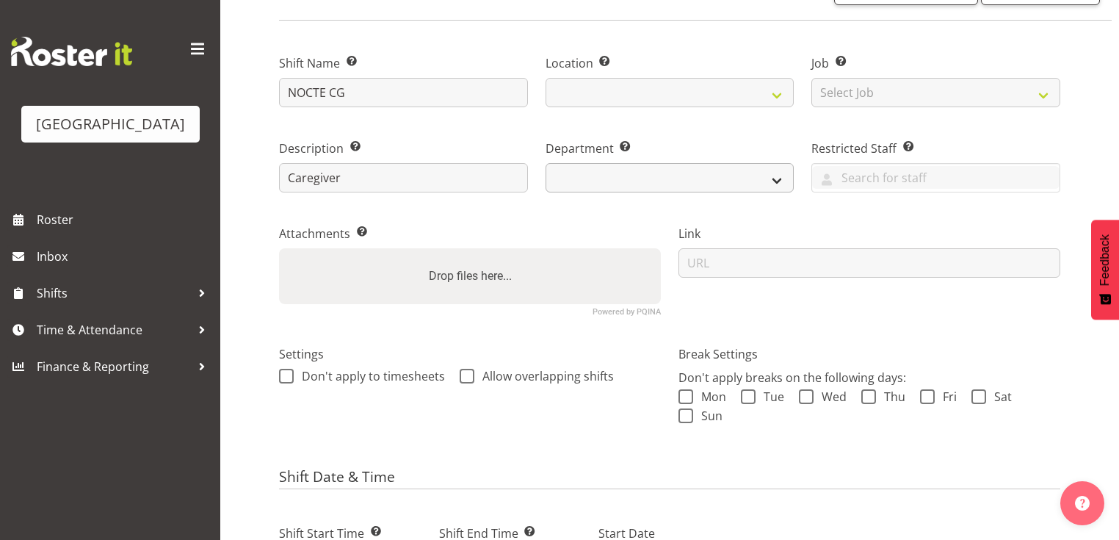
select select
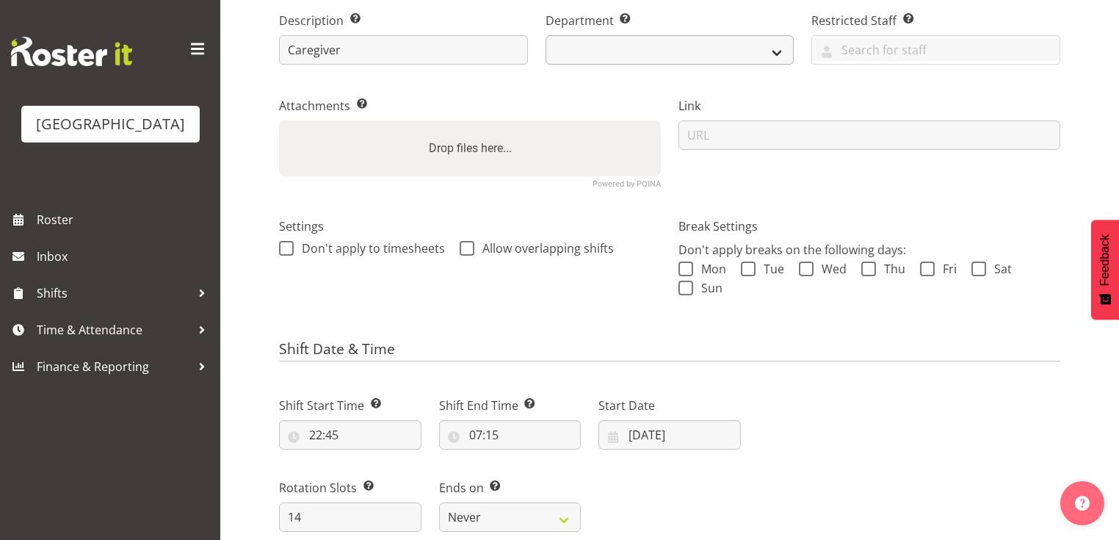
select select "104"
select select "102"
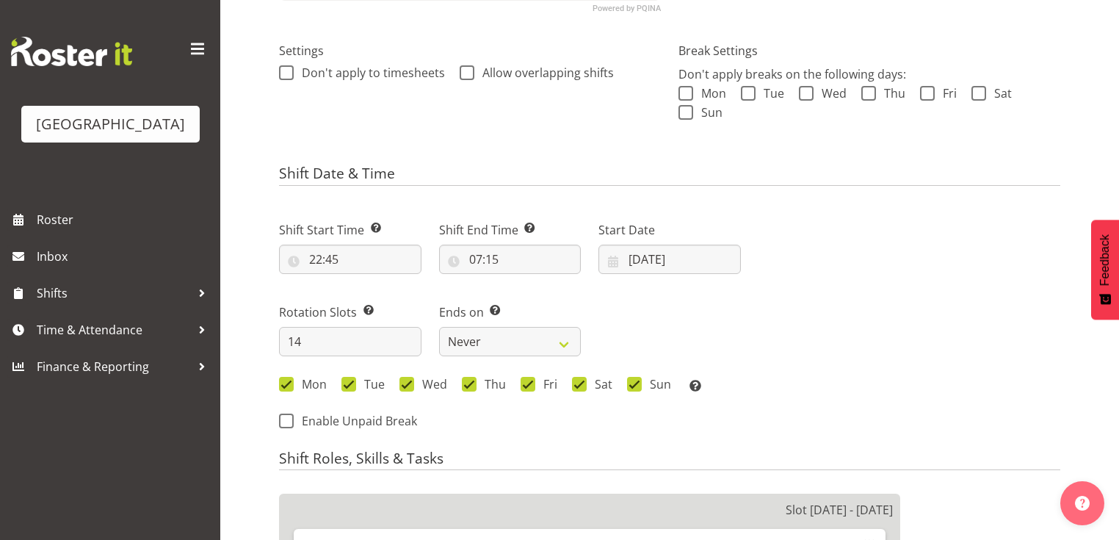
scroll to position [411, 0]
click at [615, 260] on input "07/07/2025" at bounding box center [669, 258] width 142 height 29
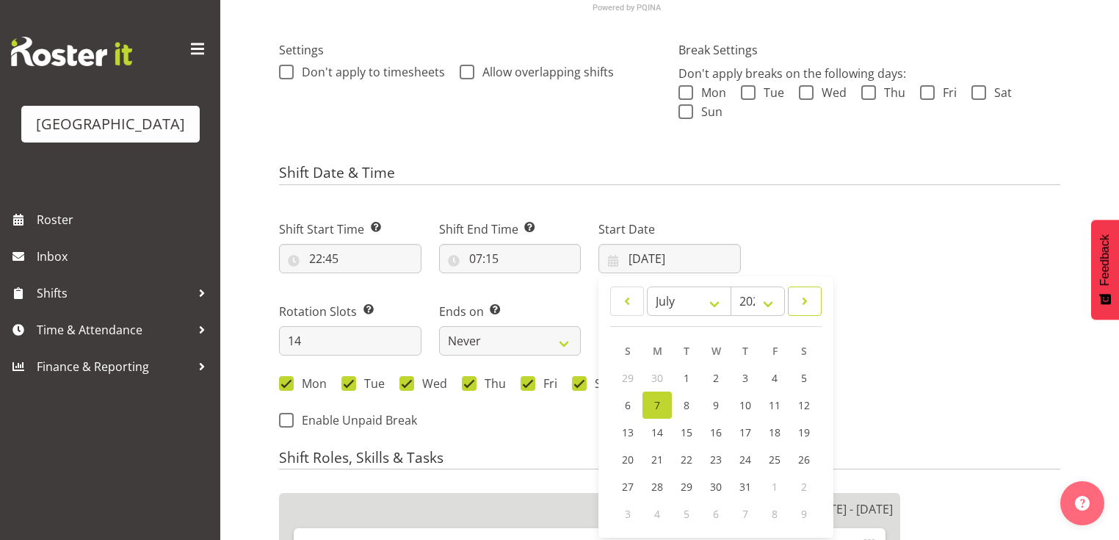
click at [798, 299] on span at bounding box center [804, 301] width 15 height 18
select select "8"
click at [661, 485] on span "29" at bounding box center [657, 488] width 12 height 14
type input "29/09/2025"
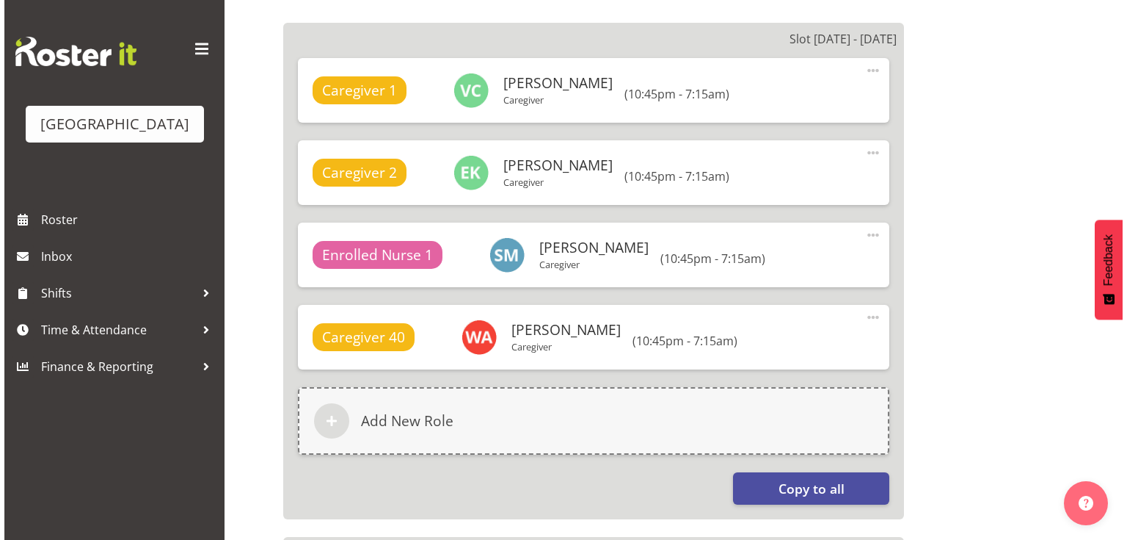
scroll to position [1116, 0]
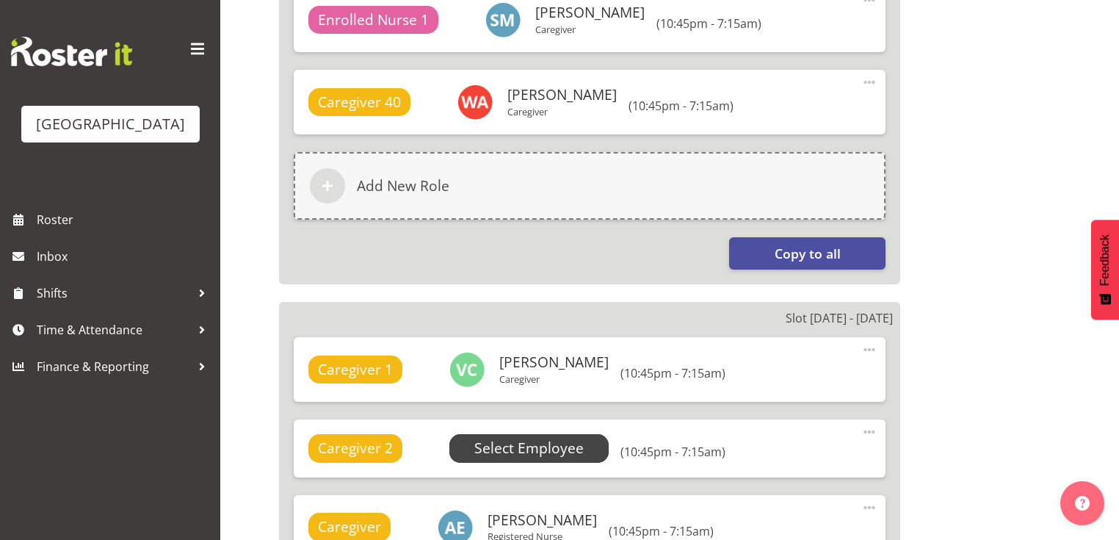
click at [531, 442] on span "Select Employee" at bounding box center [528, 447] width 109 height 21
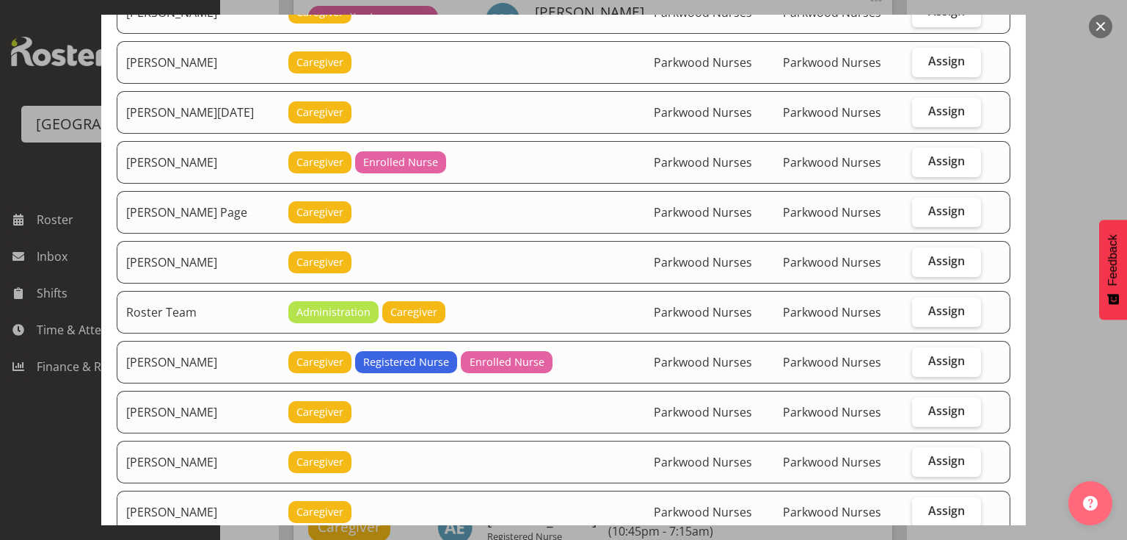
scroll to position [2936, 0]
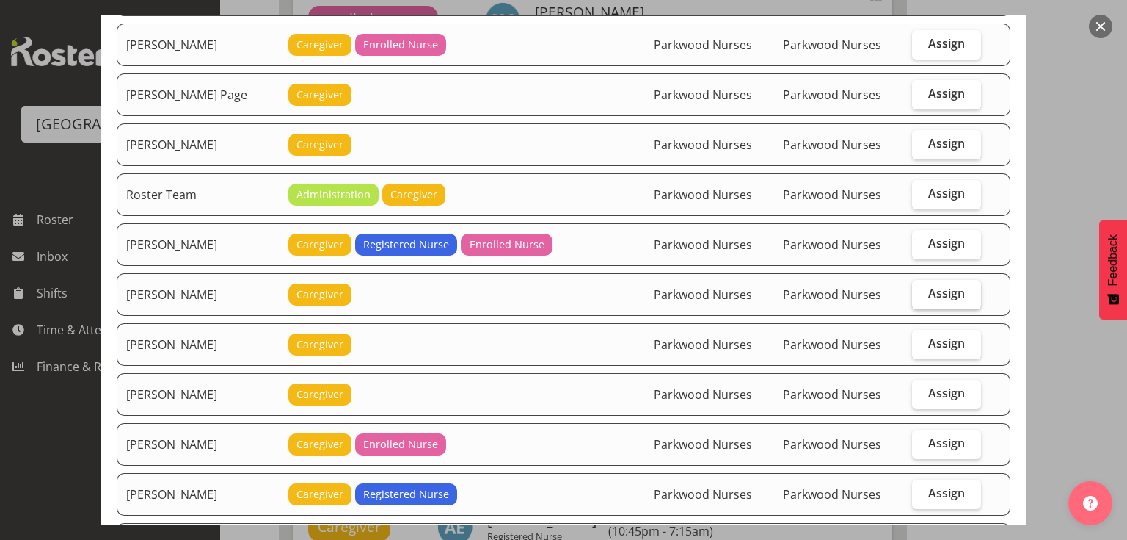
click at [929, 286] on span "Assign" at bounding box center [947, 293] width 37 height 15
click at [922, 288] on input "Assign" at bounding box center [917, 293] width 10 height 10
checkbox input "true"
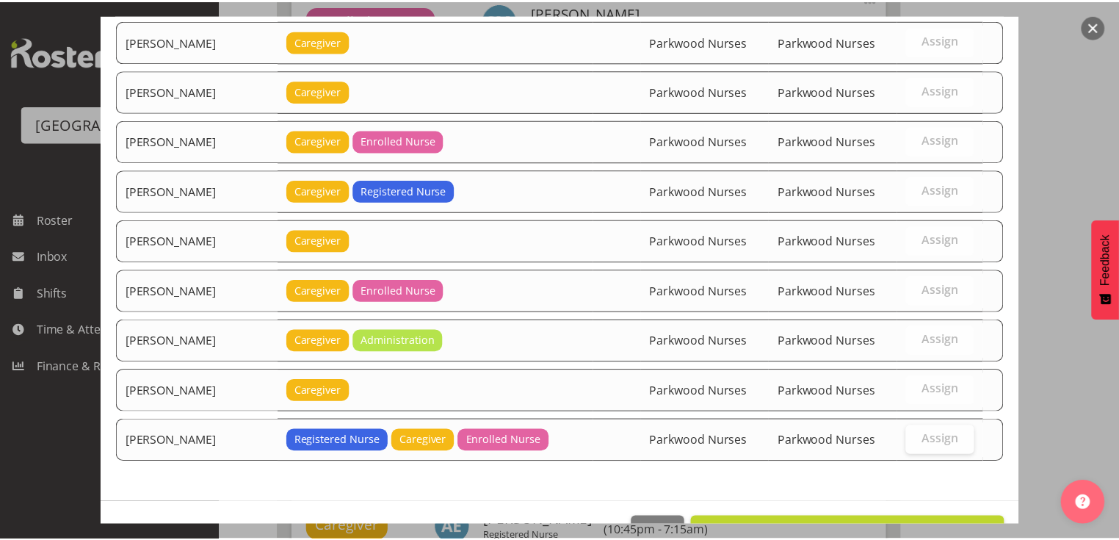
scroll to position [3242, 0]
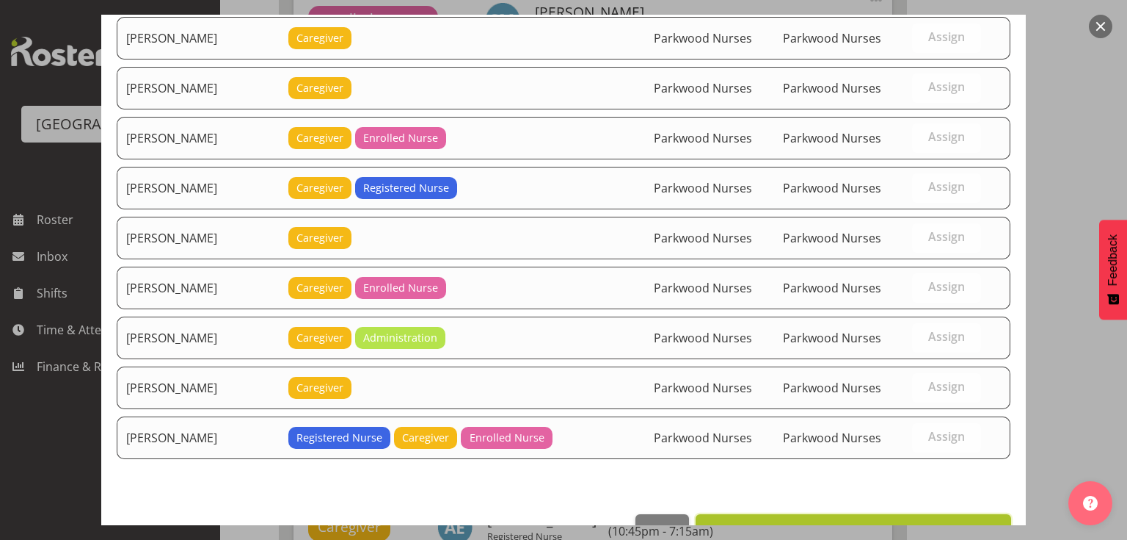
click at [864, 521] on span "Set [PERSON_NAME] as default for this position" at bounding box center [853, 530] width 297 height 18
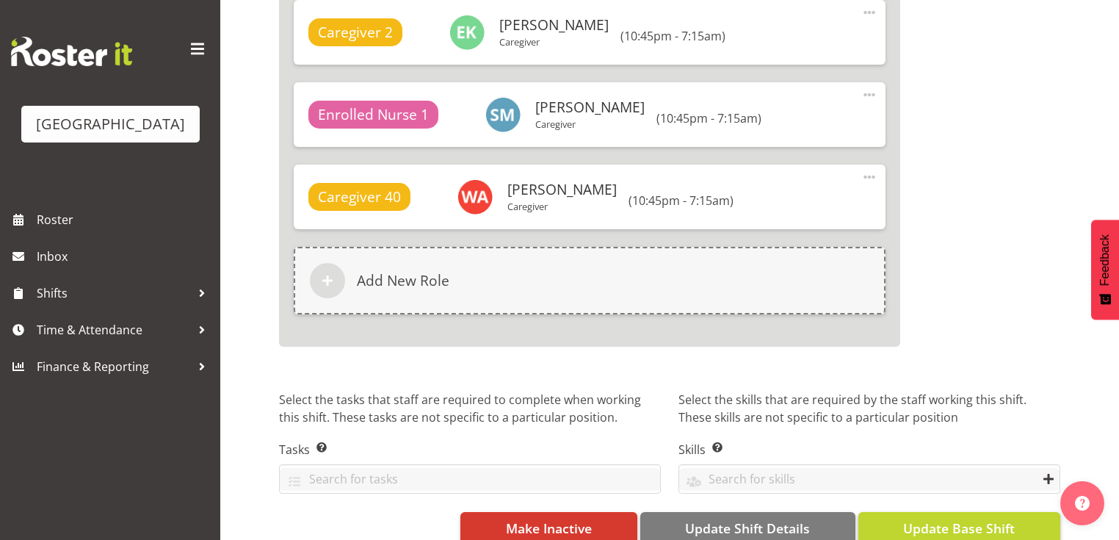
scroll to position [7329, 0]
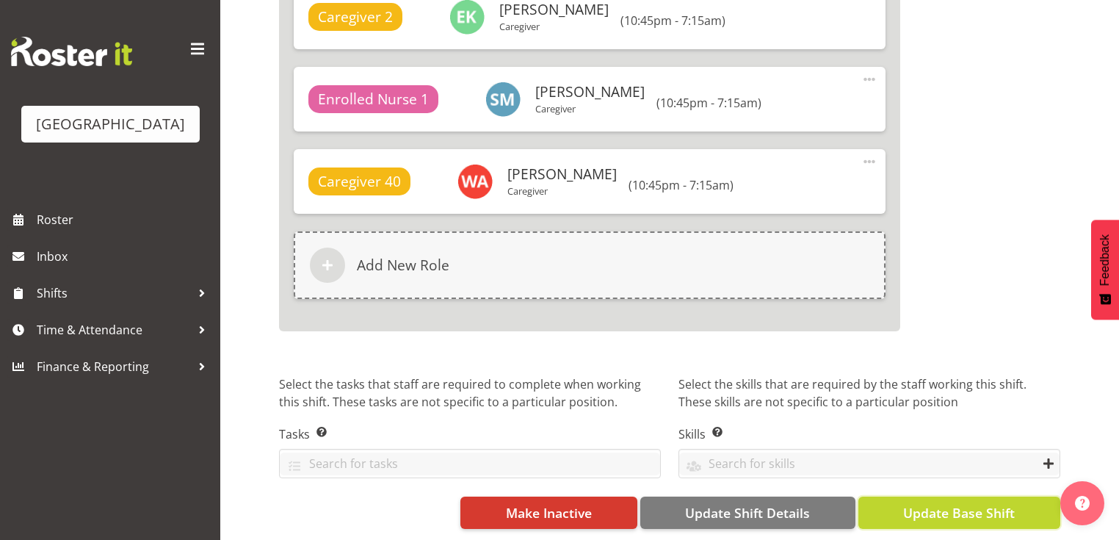
click at [954, 505] on span "Update Base Shift" at bounding box center [959, 512] width 112 height 19
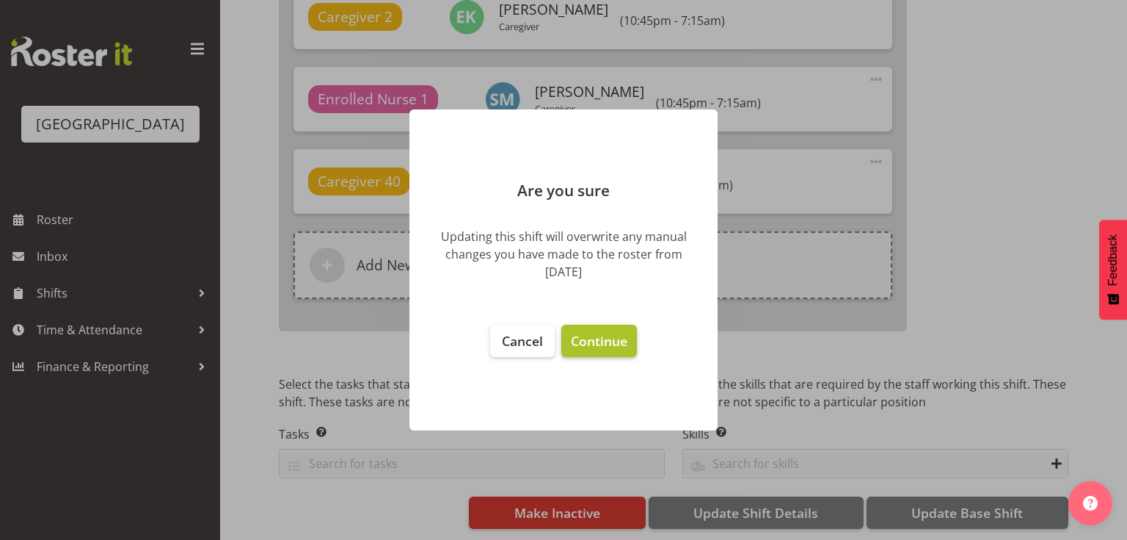
click at [596, 348] on span "Continue" at bounding box center [599, 341] width 57 height 18
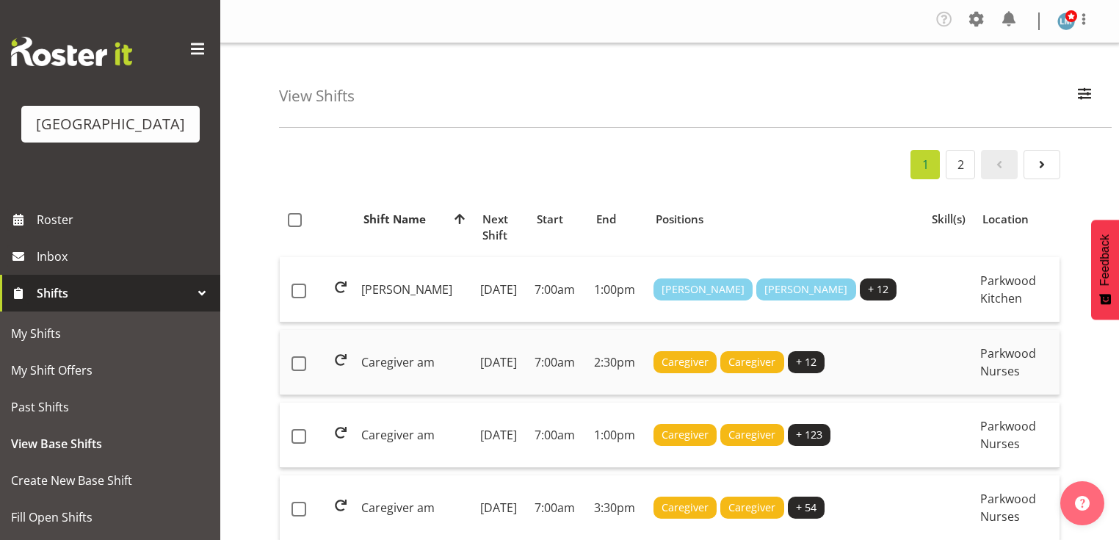
click at [534, 346] on td "7:00am" at bounding box center [557, 362] width 59 height 65
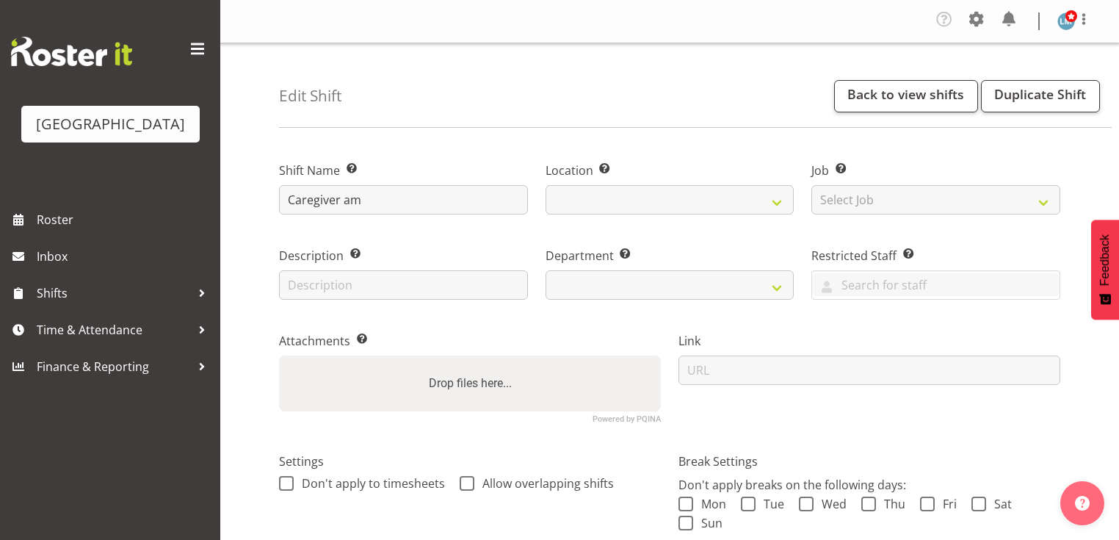
select select
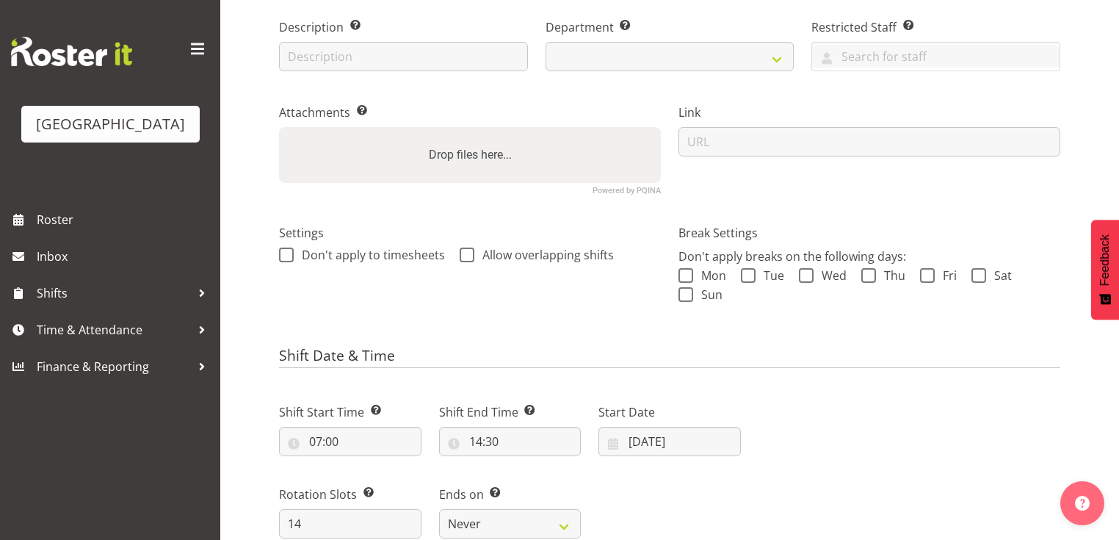
scroll to position [235, 0]
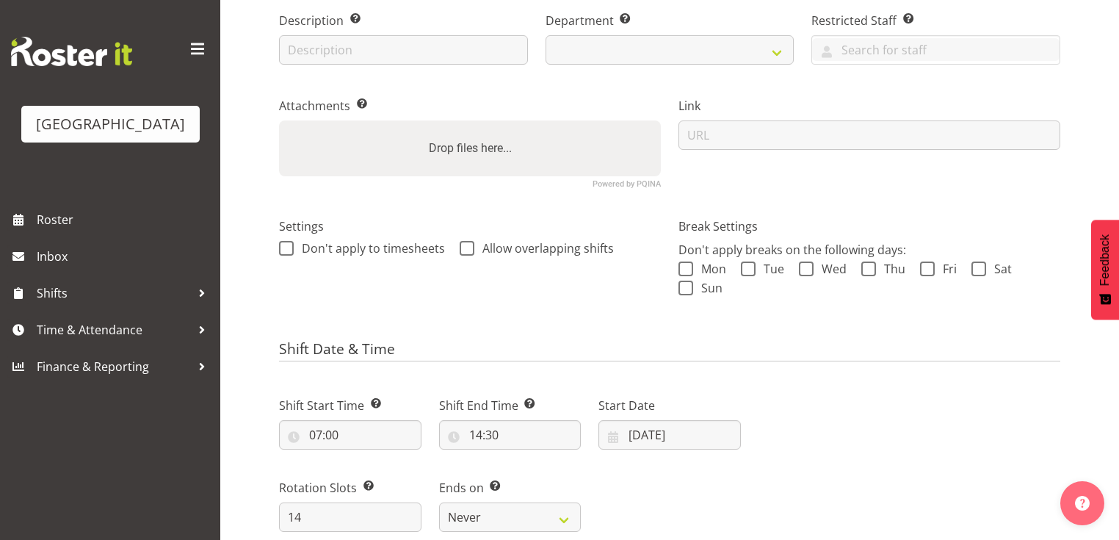
select select
select select "104"
select select "102"
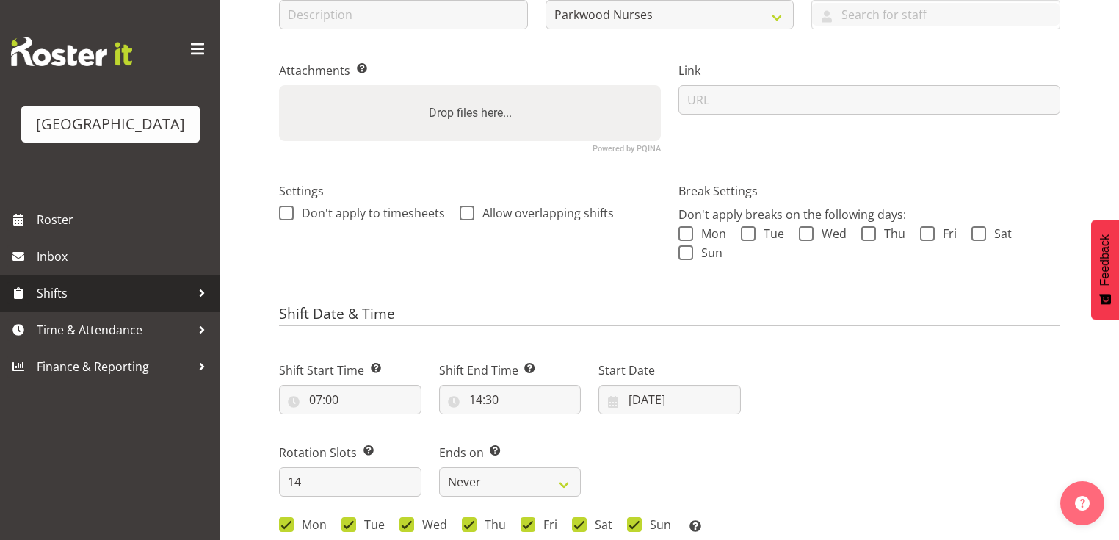
scroll to position [352, 0]
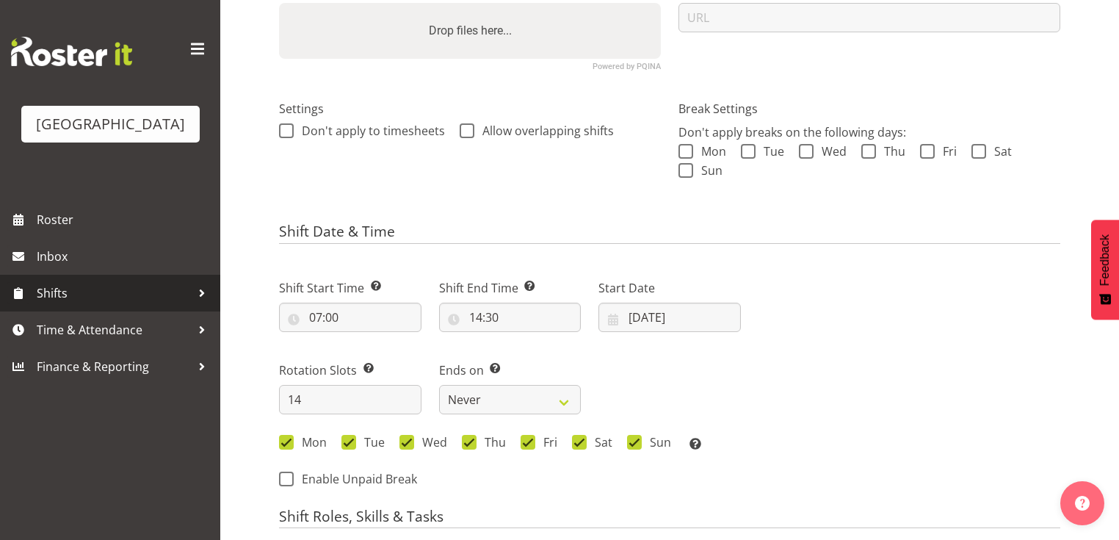
click at [189, 304] on span "Shifts" at bounding box center [114, 293] width 154 height 22
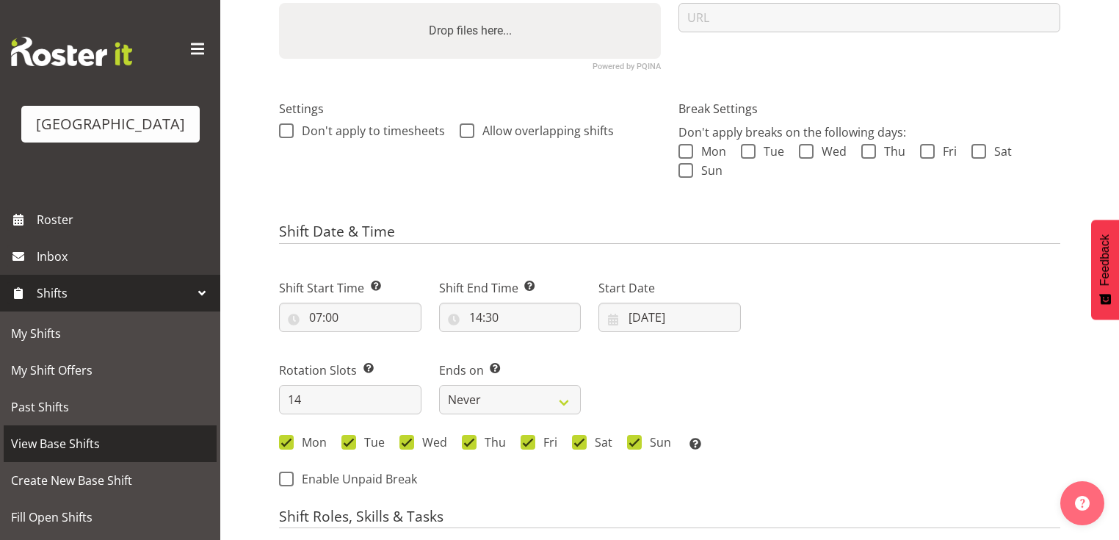
click at [126, 454] on span "View Base Shifts" at bounding box center [110, 443] width 198 height 22
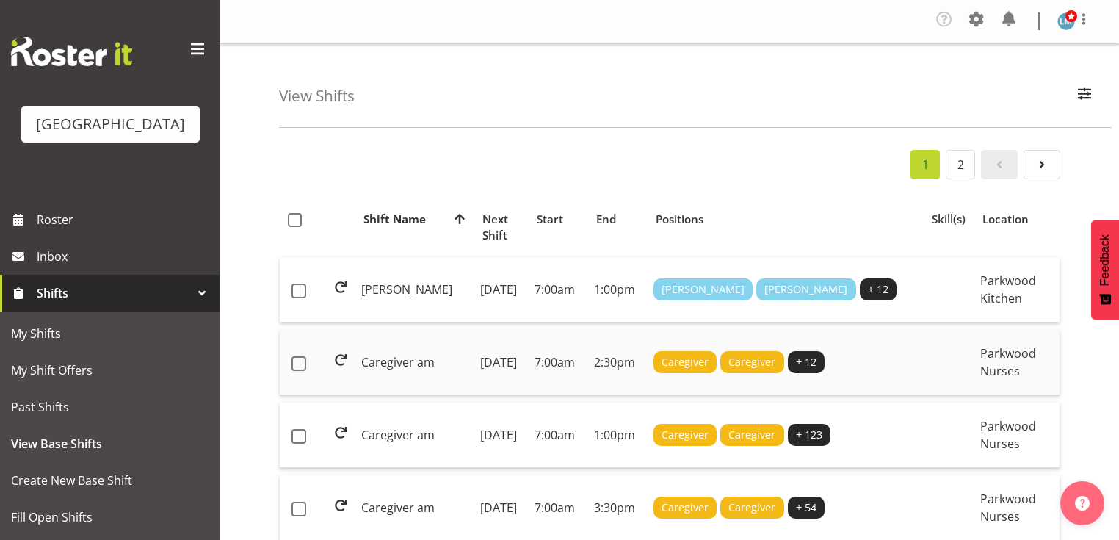
click at [413, 347] on td "Caregiver am" at bounding box center [414, 362] width 119 height 65
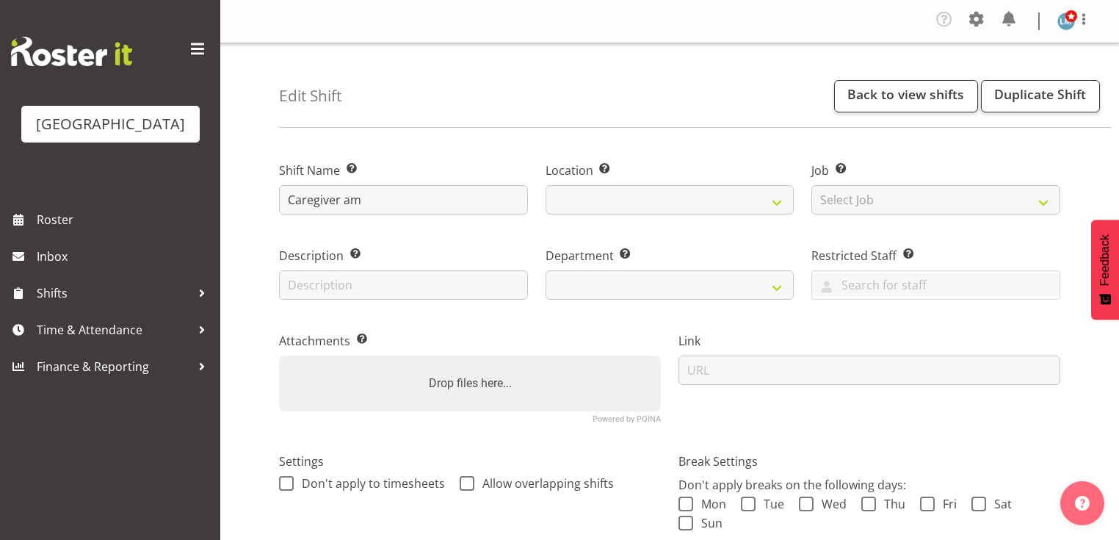
select select "7"
select select "2025"
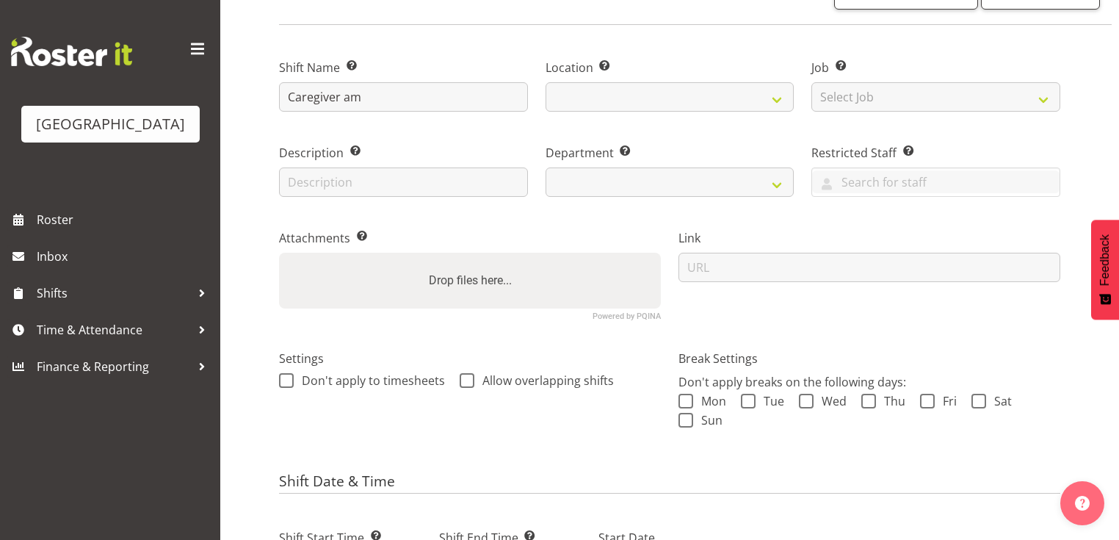
scroll to position [235, 0]
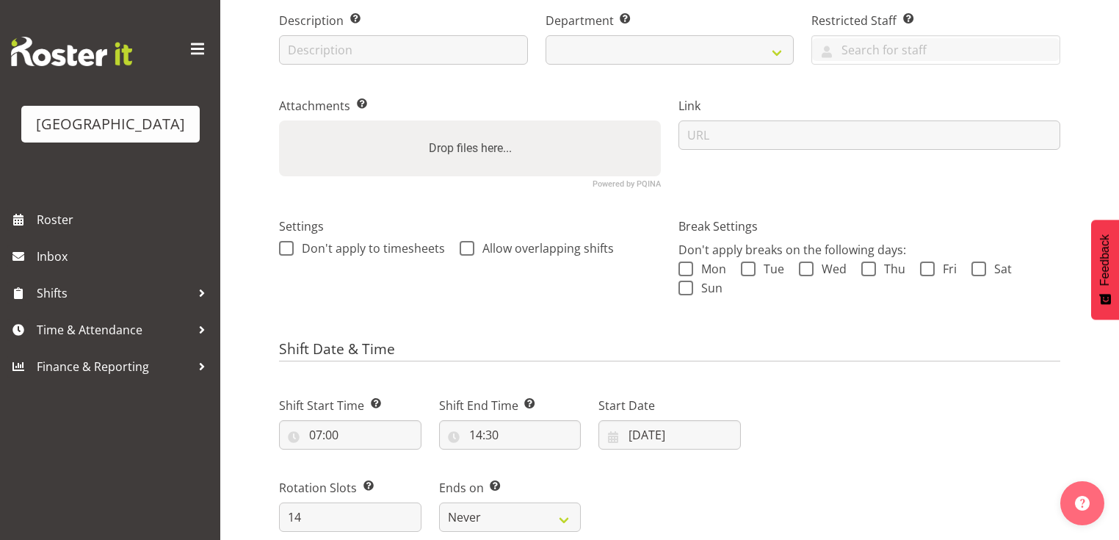
select select
select select "104"
select select "102"
click at [612, 435] on input "[DATE]" at bounding box center [669, 434] width 142 height 29
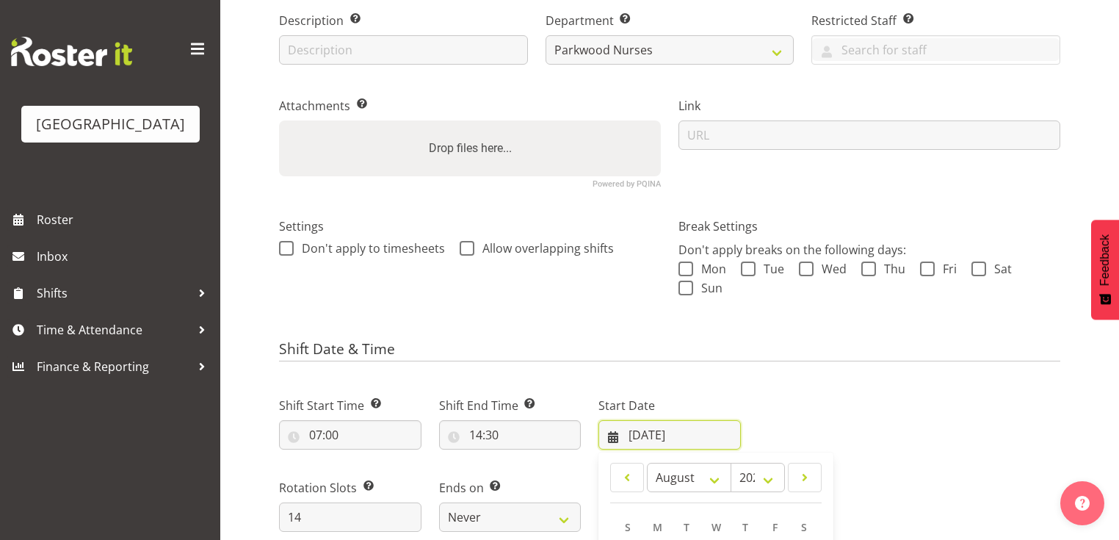
scroll to position [528, 0]
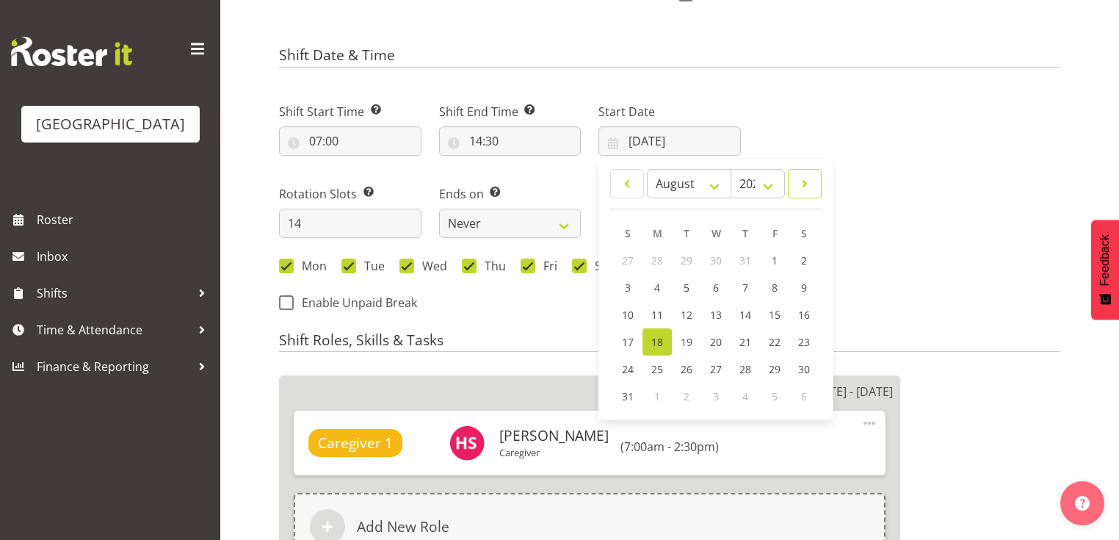
click at [804, 177] on span at bounding box center [804, 184] width 15 height 18
select select "8"
click at [661, 373] on span "29" at bounding box center [657, 370] width 12 height 14
type input "29/09/2025"
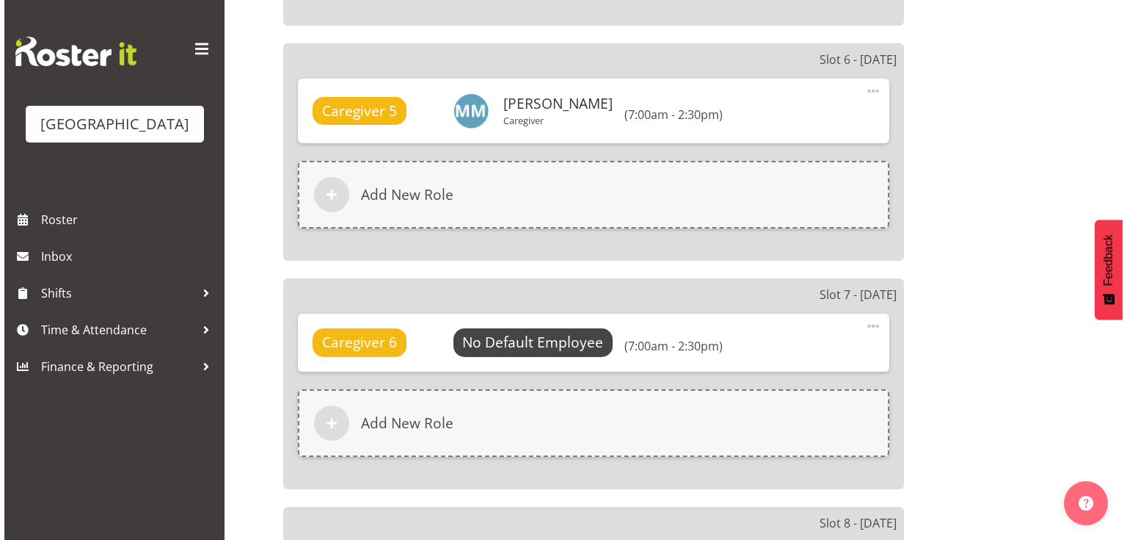
scroll to position [2173, 0]
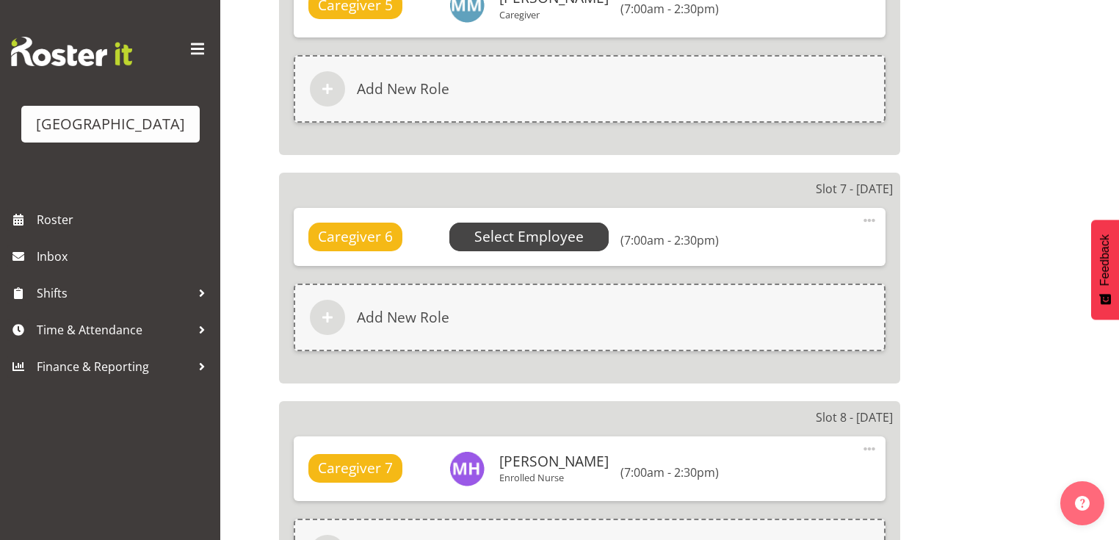
click at [523, 222] on span "Select Employee" at bounding box center [529, 236] width 160 height 28
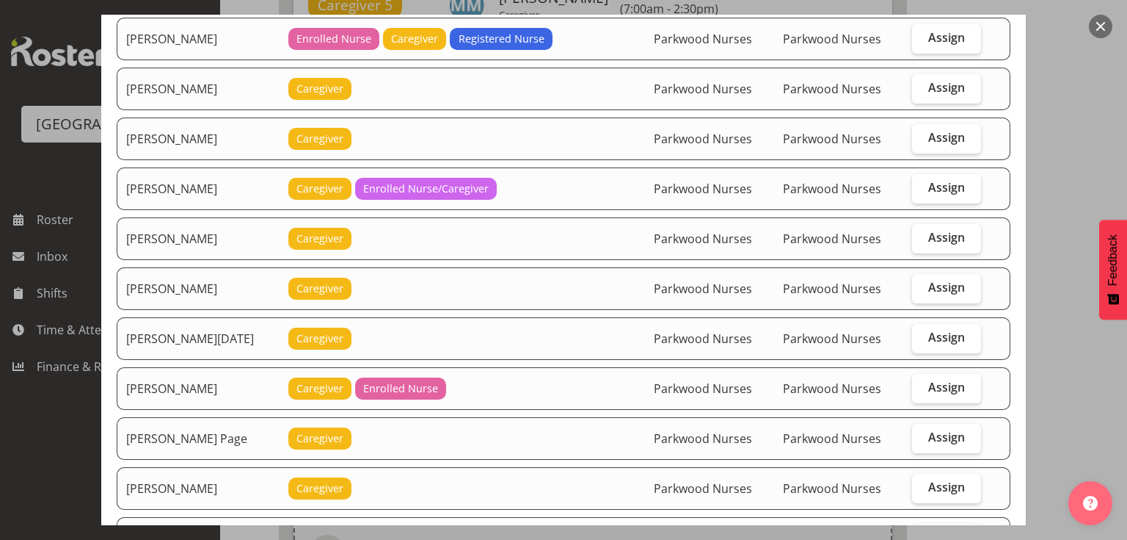
scroll to position [2760, 0]
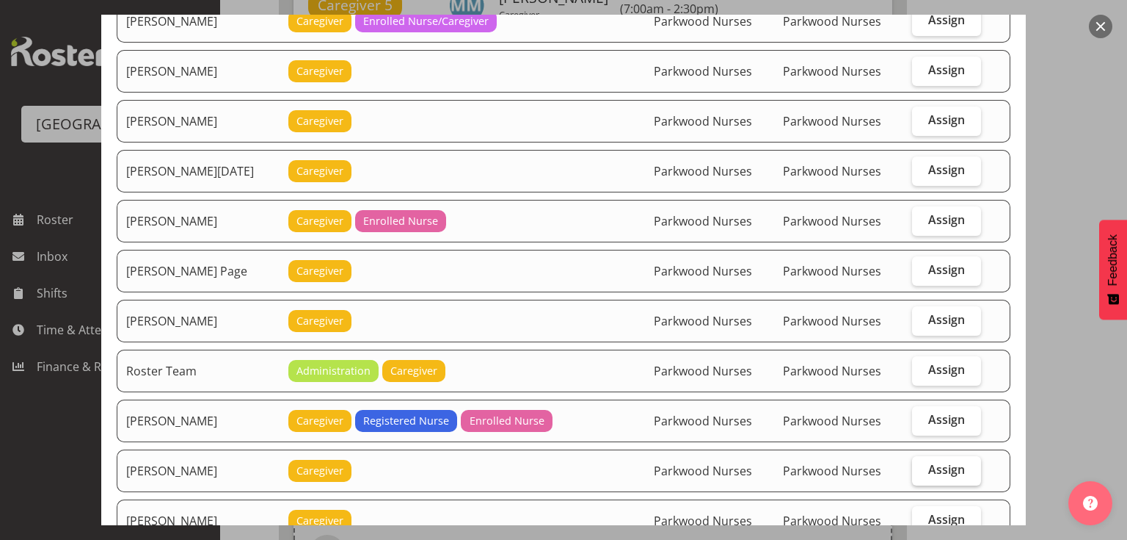
click at [945, 462] on span "Assign" at bounding box center [947, 469] width 37 height 15
click at [922, 465] on input "Assign" at bounding box center [917, 470] width 10 height 10
checkbox input "true"
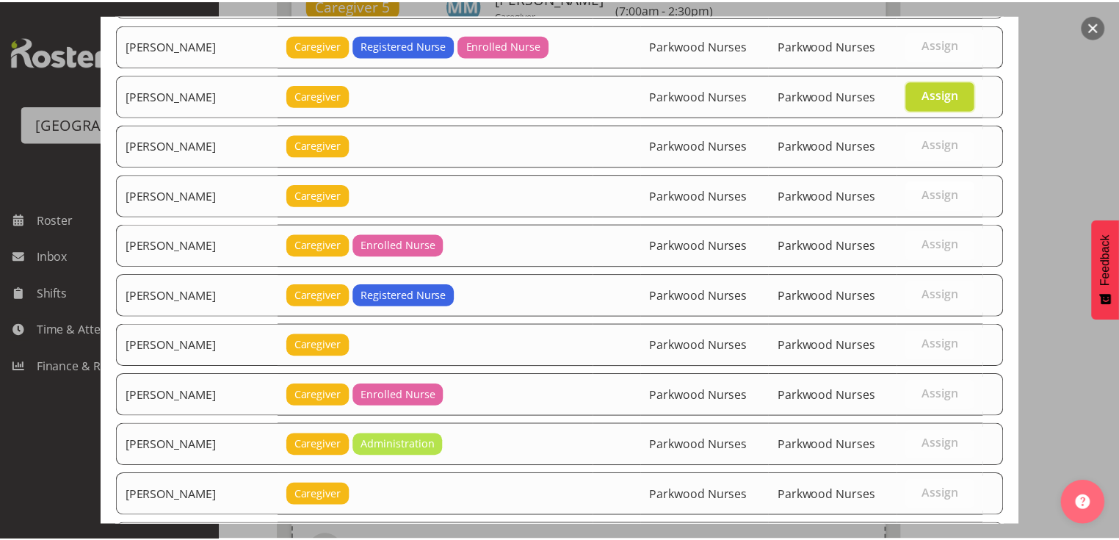
scroll to position [3242, 0]
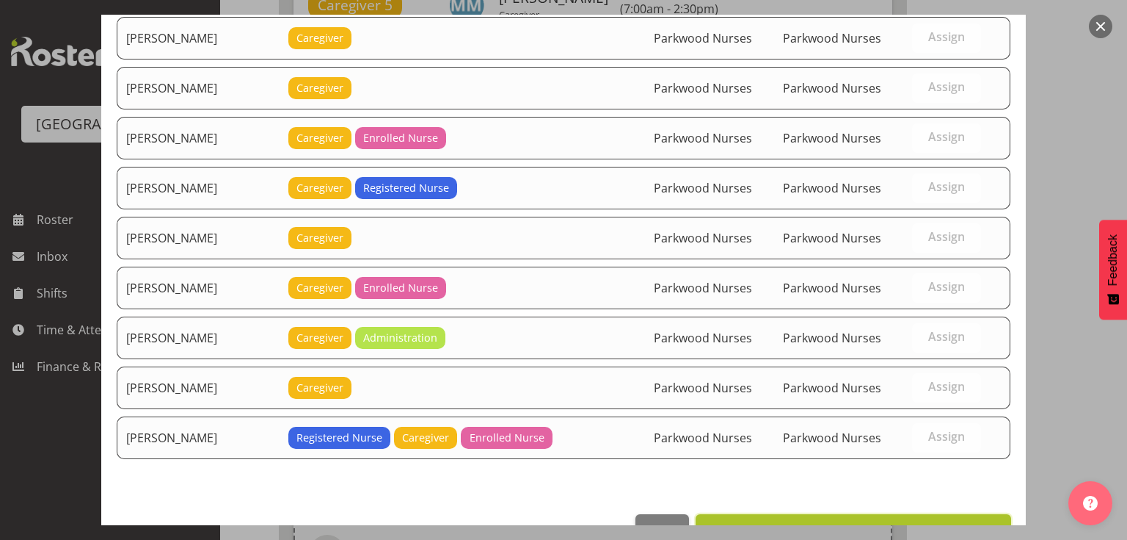
click at [845, 521] on span "Set [PERSON_NAME] as default for this position" at bounding box center [853, 530] width 297 height 18
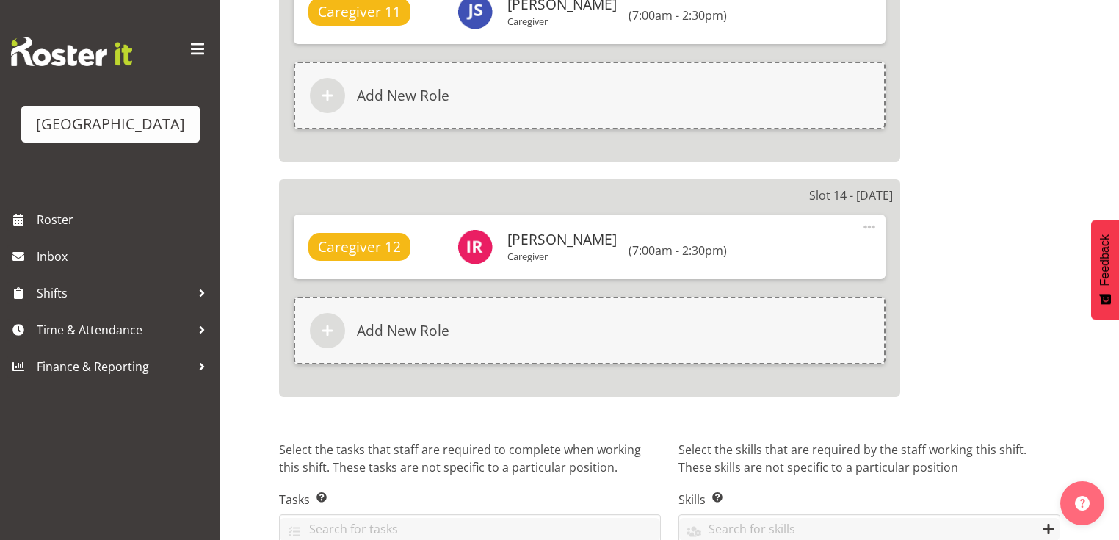
scroll to position [3876, 0]
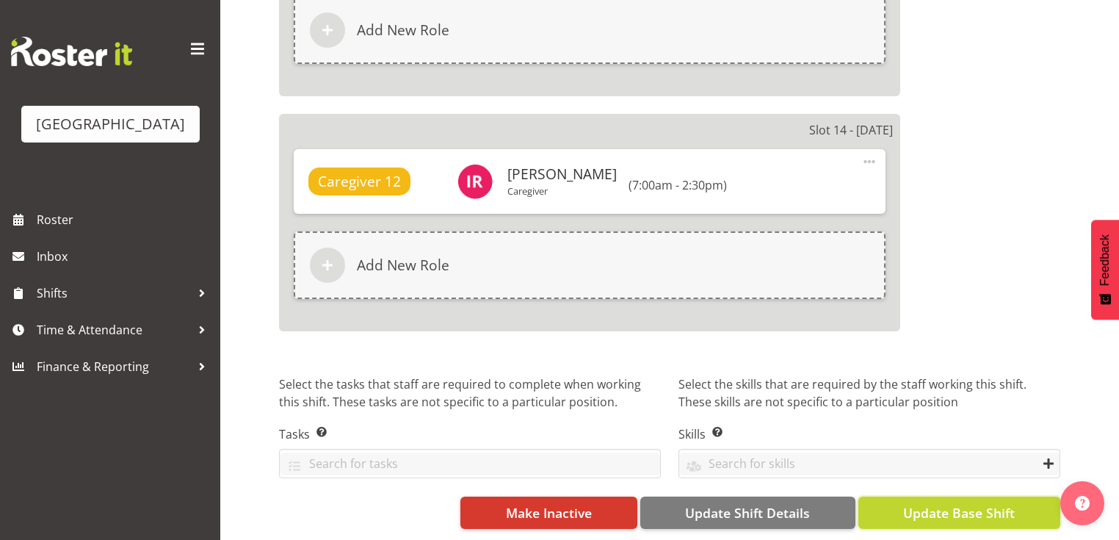
click at [949, 505] on span "Update Base Shift" at bounding box center [959, 512] width 112 height 19
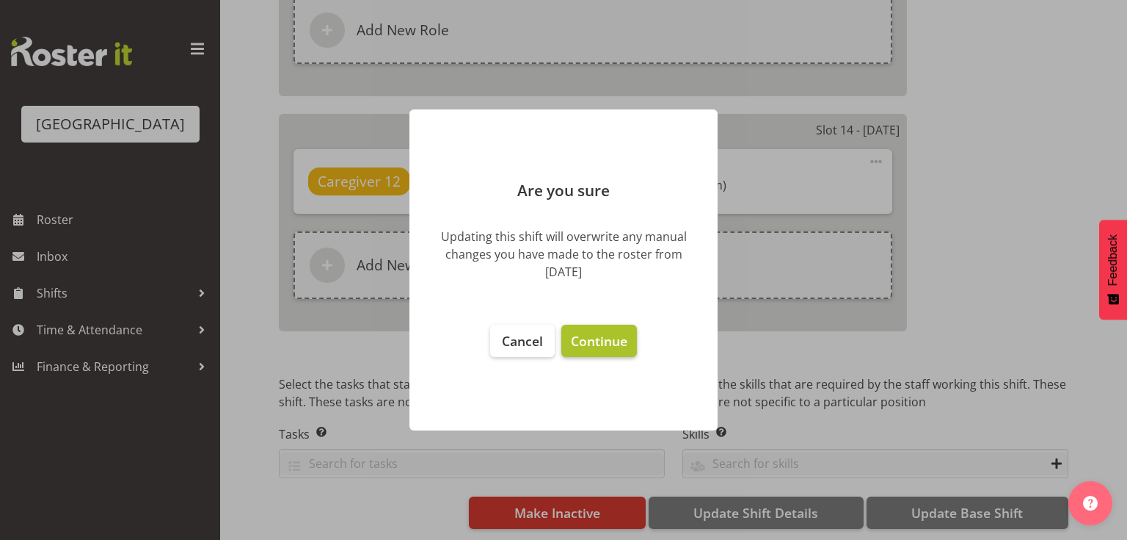
click at [601, 338] on span "Continue" at bounding box center [599, 341] width 57 height 18
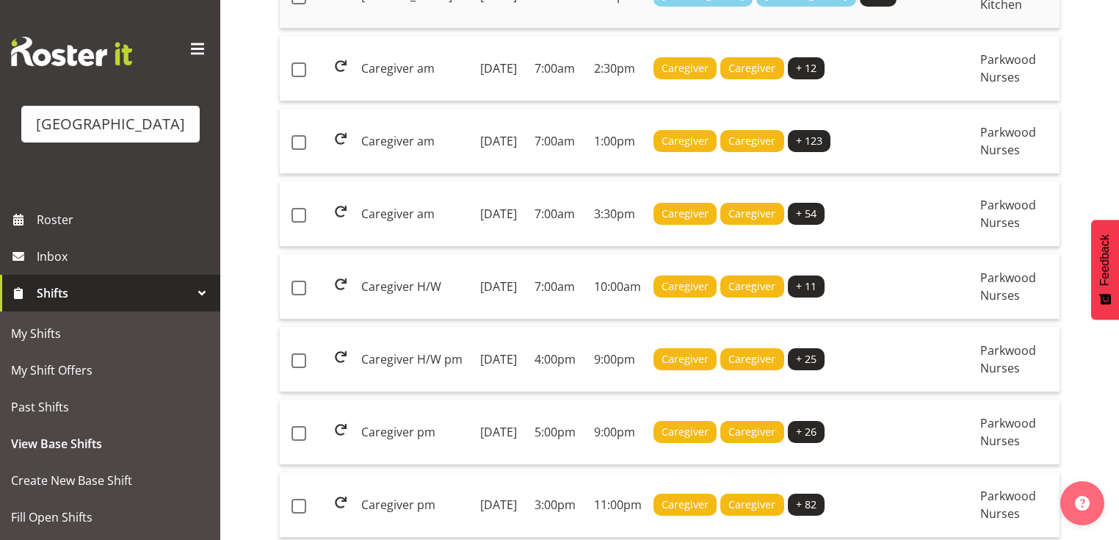
scroll to position [411, 0]
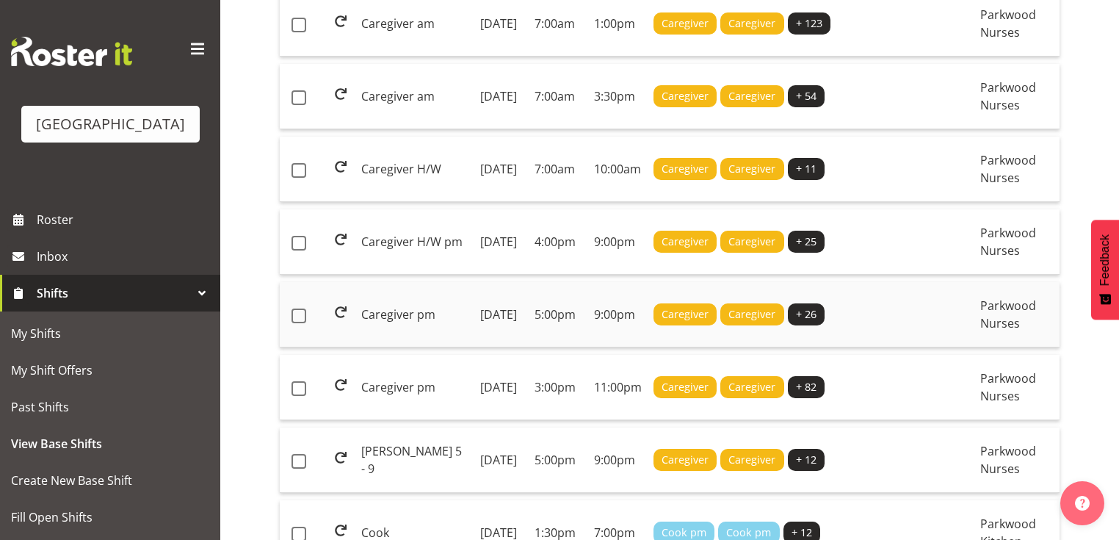
click at [521, 347] on td "[DATE]" at bounding box center [501, 314] width 54 height 65
click at [377, 347] on td "Caregiver pm" at bounding box center [414, 314] width 119 height 65
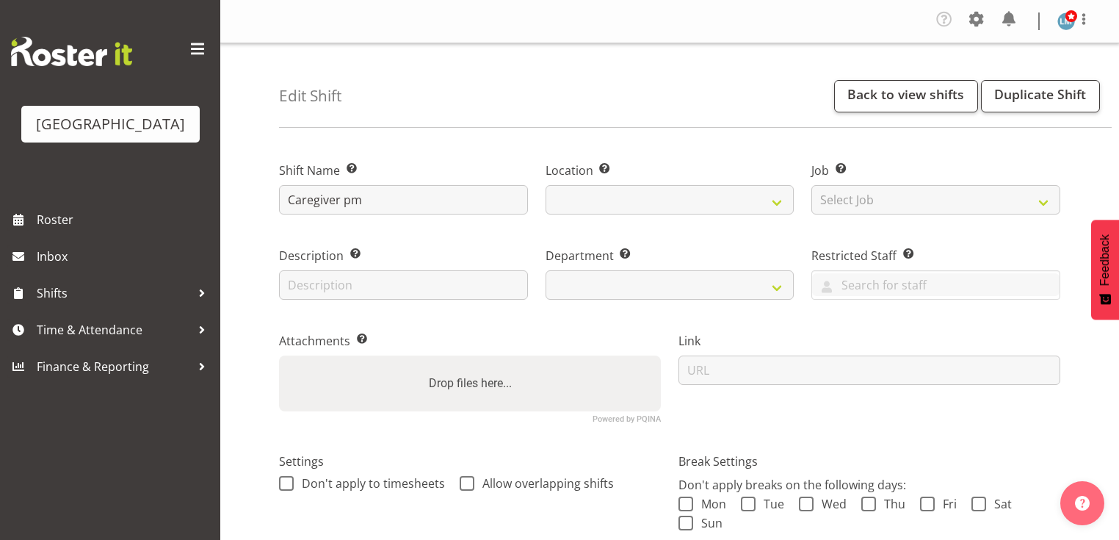
select select
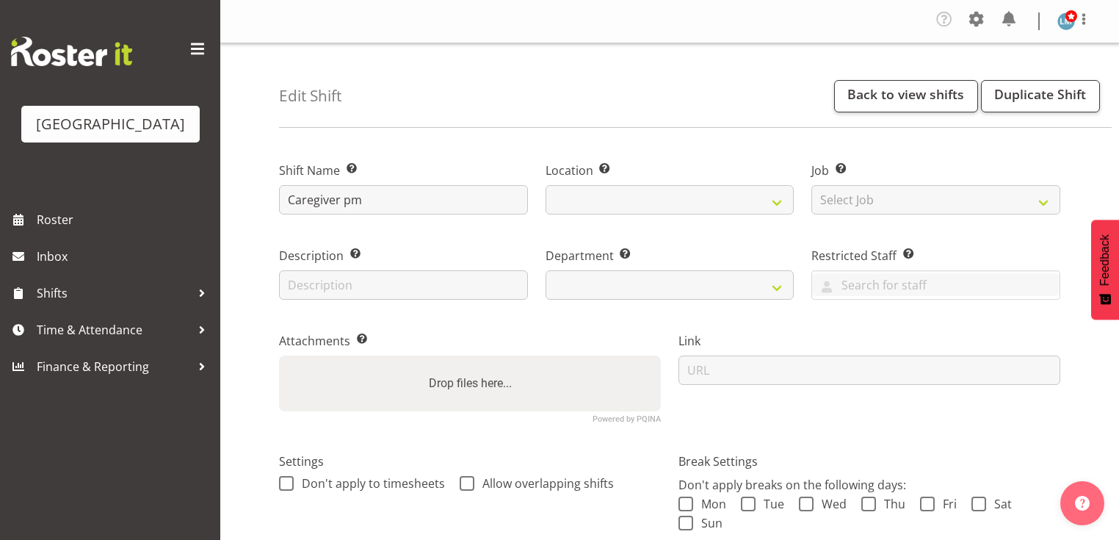
select select
select select "104"
select select "102"
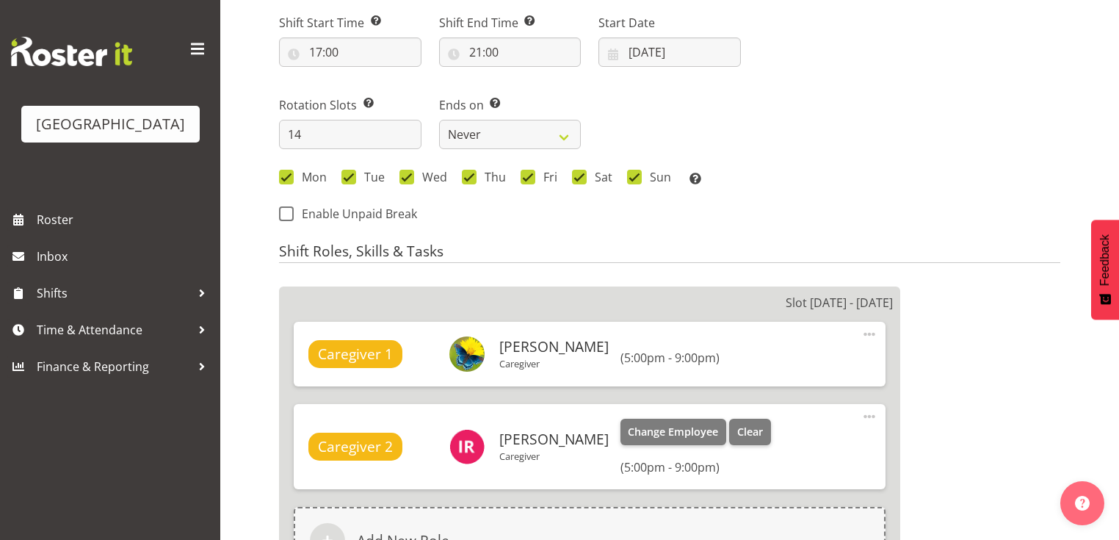
scroll to position [470, 0]
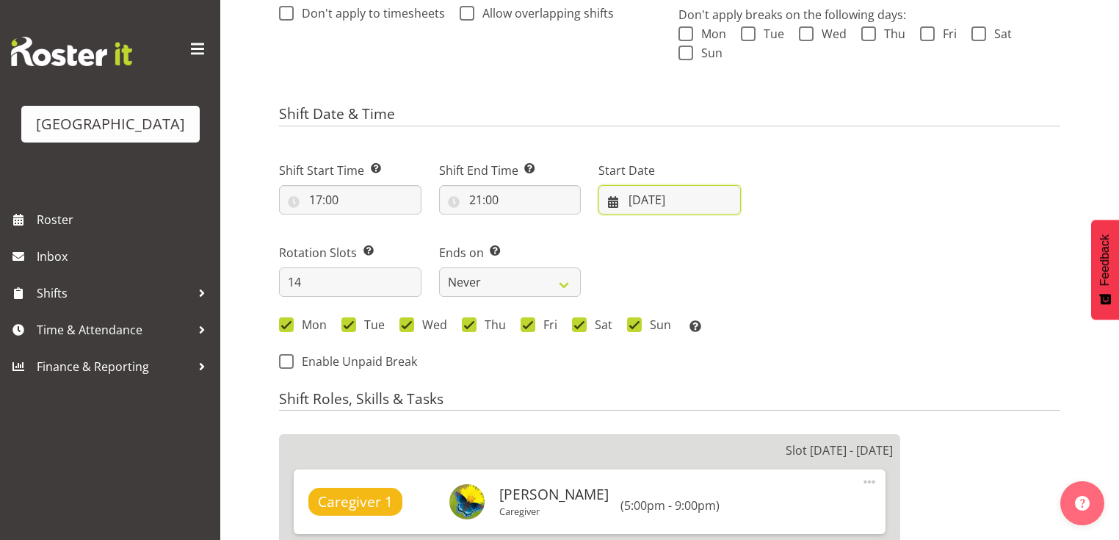
click at [608, 200] on input "04/08/2025" at bounding box center [669, 199] width 142 height 29
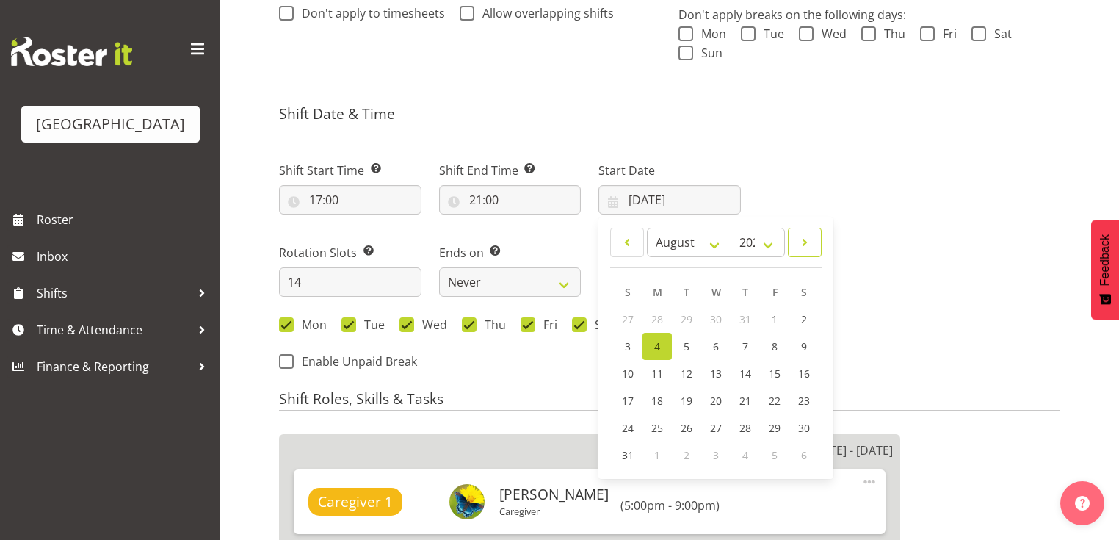
click at [810, 243] on span at bounding box center [804, 242] width 15 height 18
select select "8"
click at [658, 427] on span "29" at bounding box center [657, 429] width 12 height 14
type input "[DATE]"
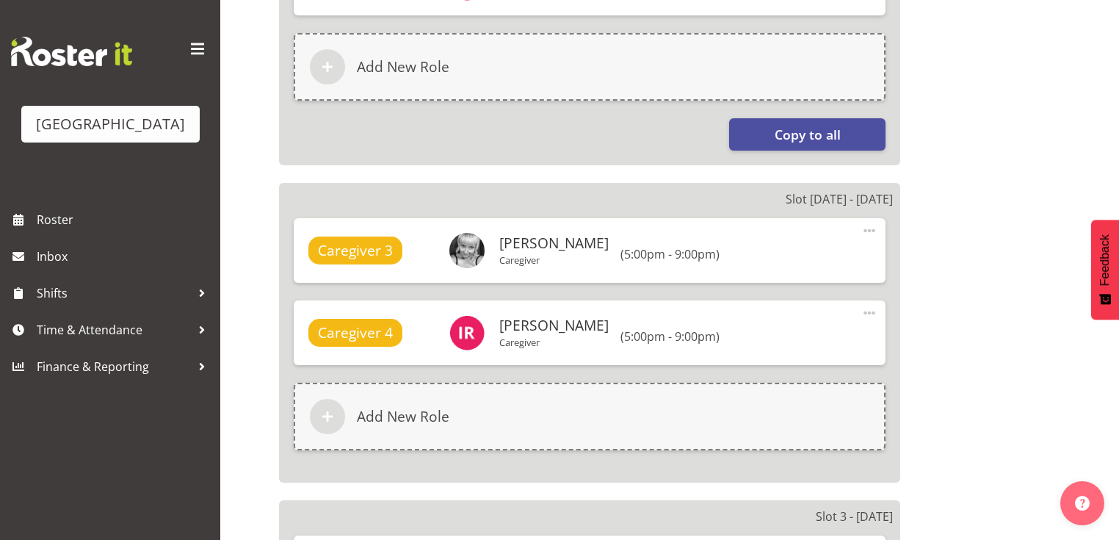
scroll to position [940, 0]
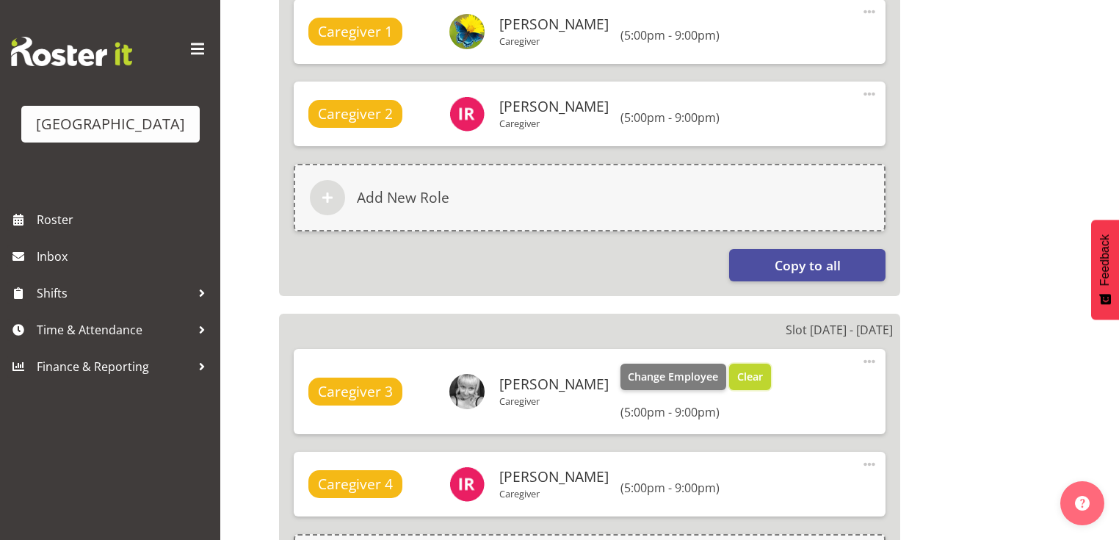
click at [750, 377] on span "Clear" at bounding box center [750, 376] width 26 height 16
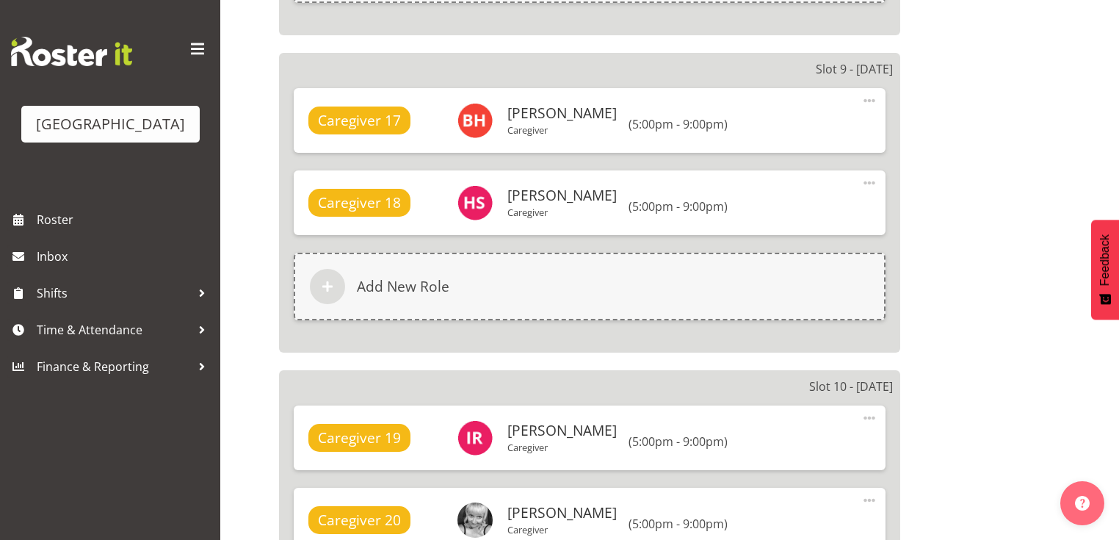
scroll to position [3582, 0]
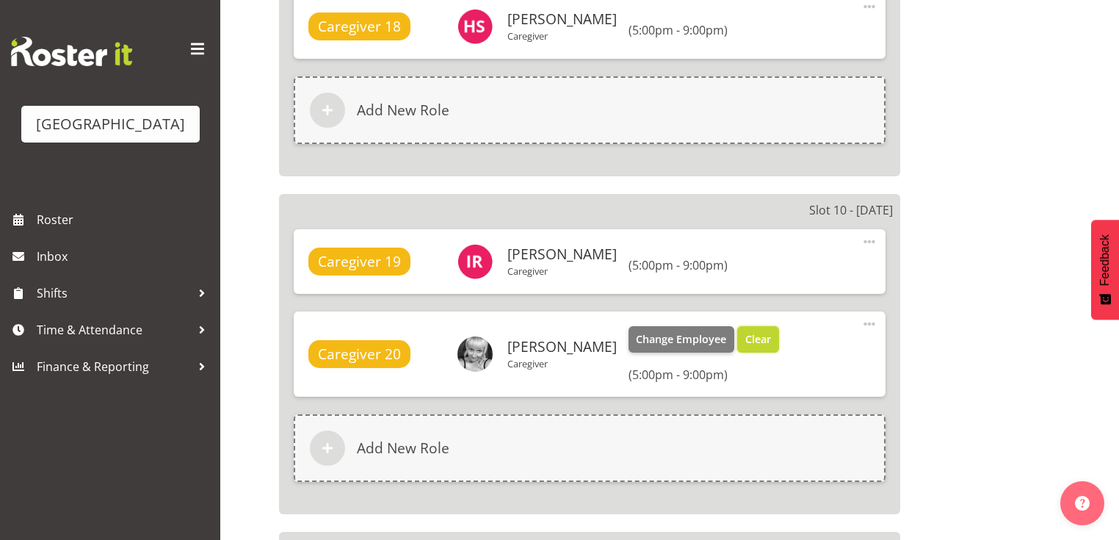
click at [749, 335] on span "Clear" at bounding box center [758, 339] width 26 height 16
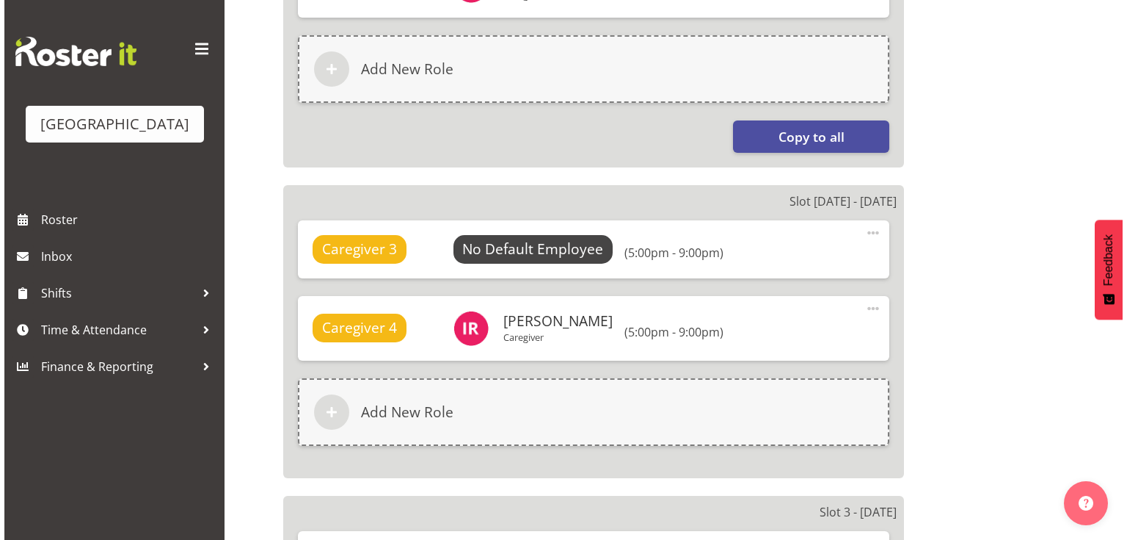
scroll to position [1174, 0]
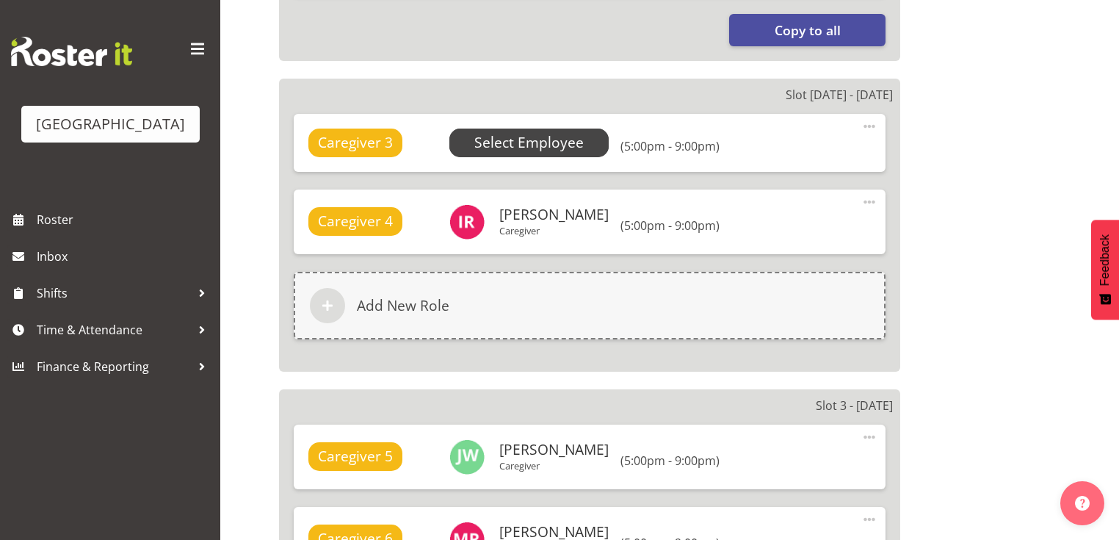
click at [533, 138] on span "Select Employee" at bounding box center [528, 142] width 109 height 21
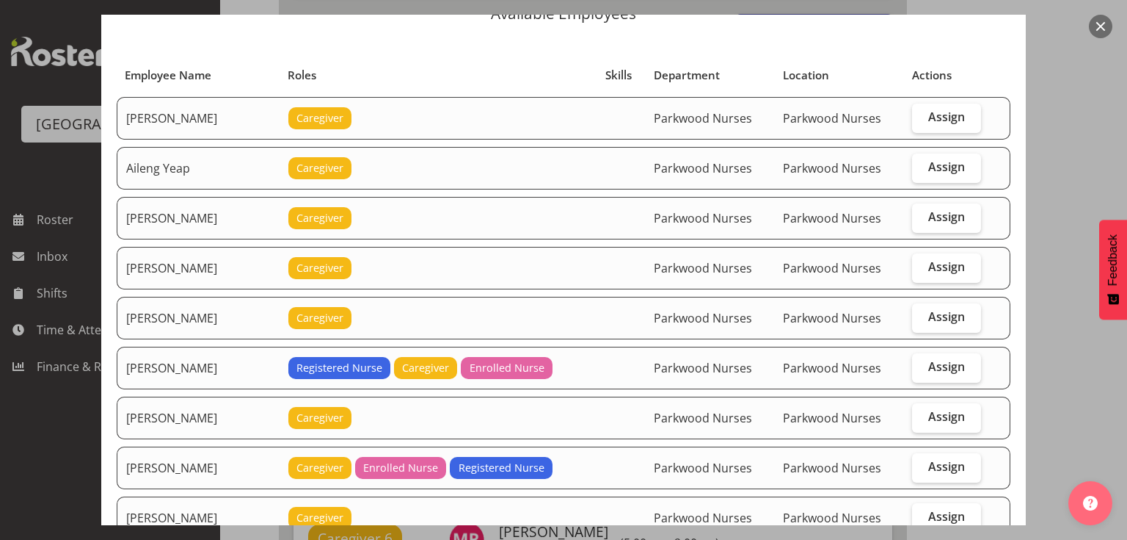
scroll to position [176, 0]
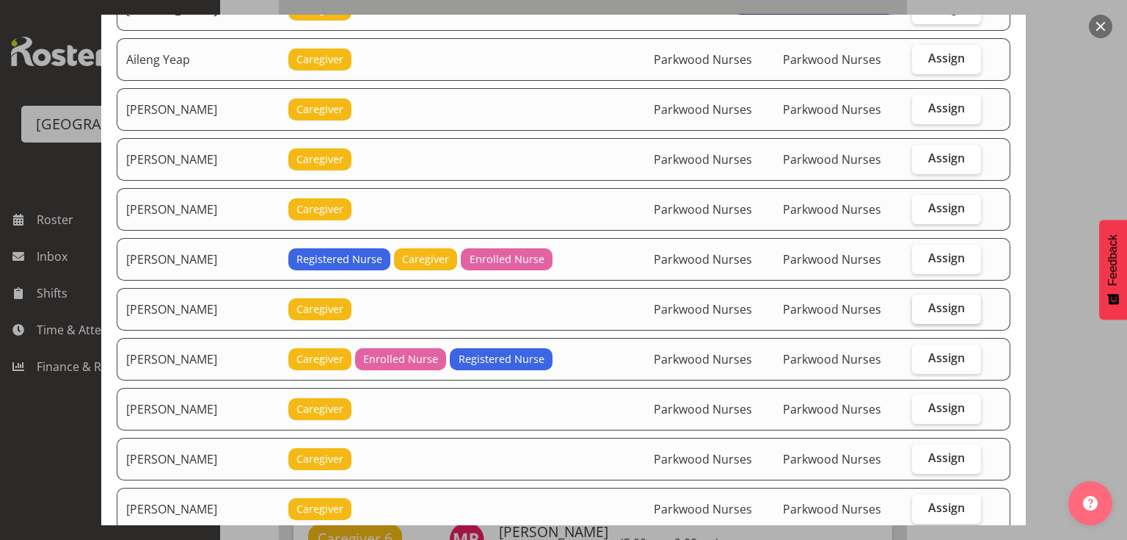
click at [952, 305] on span "Assign" at bounding box center [947, 307] width 37 height 15
click at [922, 305] on input "Assign" at bounding box center [917, 308] width 10 height 10
checkbox input "true"
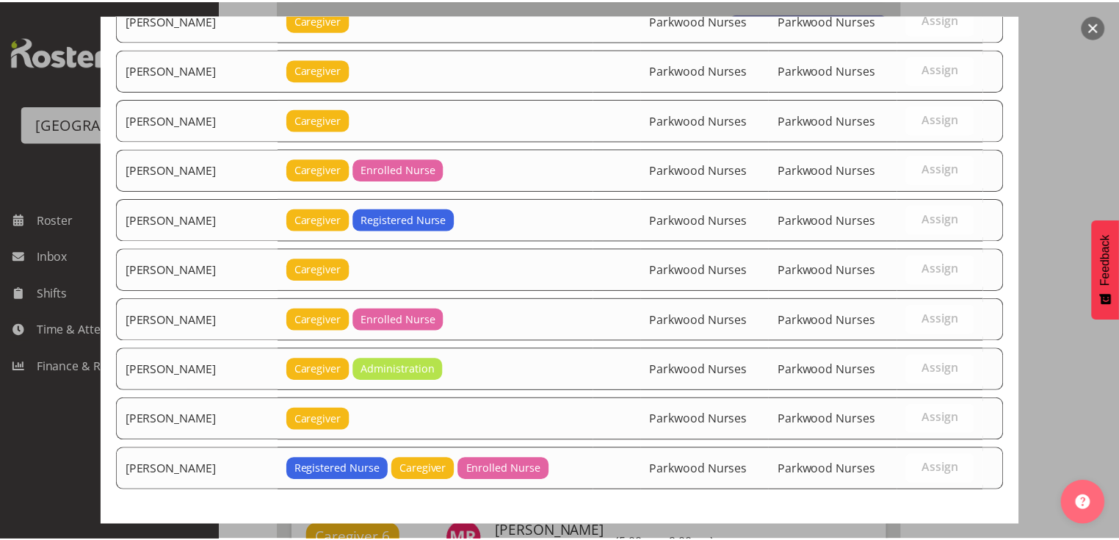
scroll to position [3242, 0]
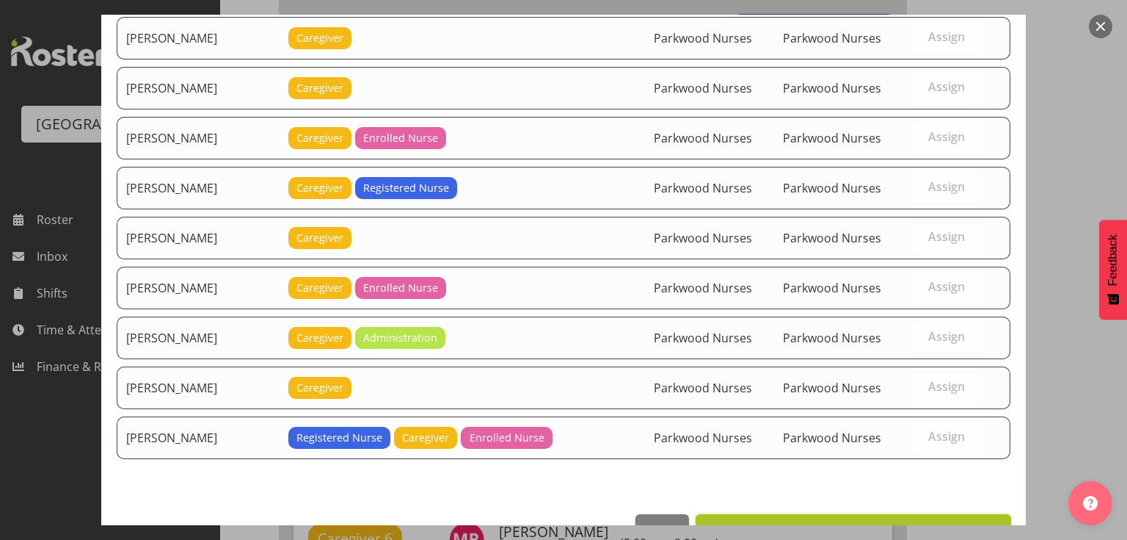
click at [881, 521] on span "Set Bailey Potter as default for this position" at bounding box center [853, 530] width 297 height 18
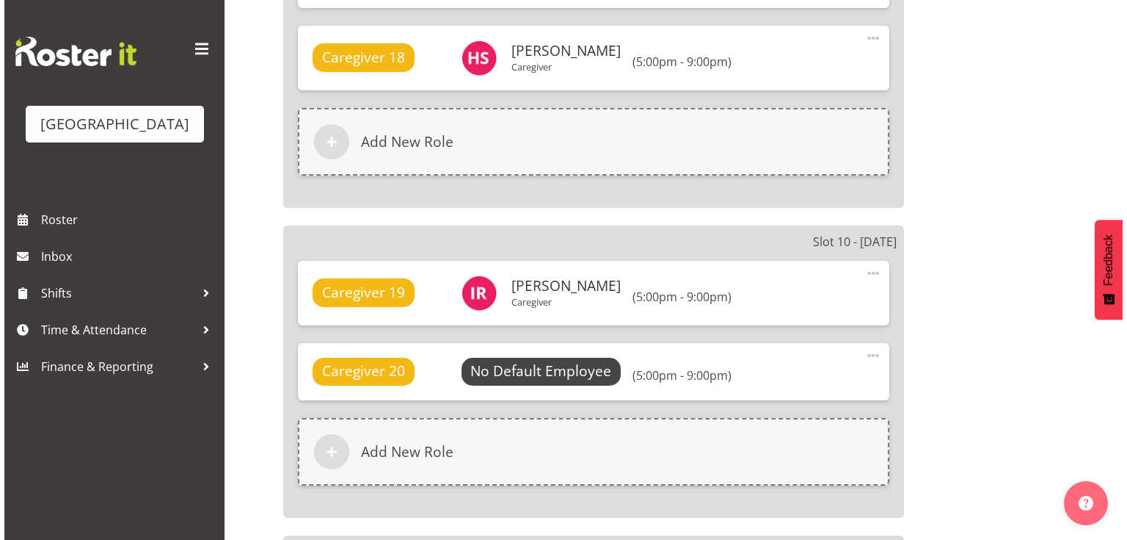
scroll to position [3641, 0]
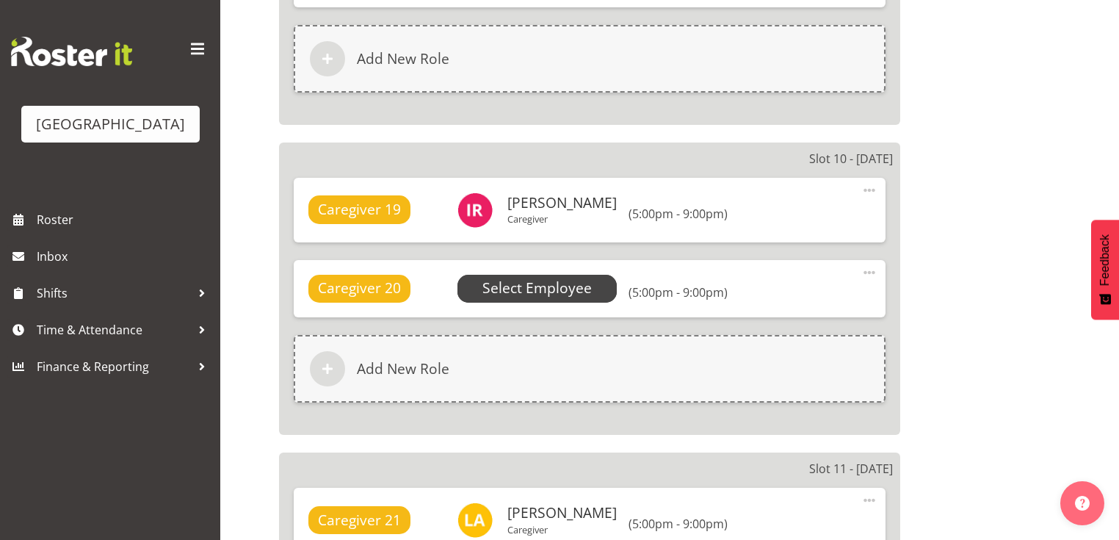
click at [551, 287] on span "Select Employee" at bounding box center [536, 287] width 109 height 21
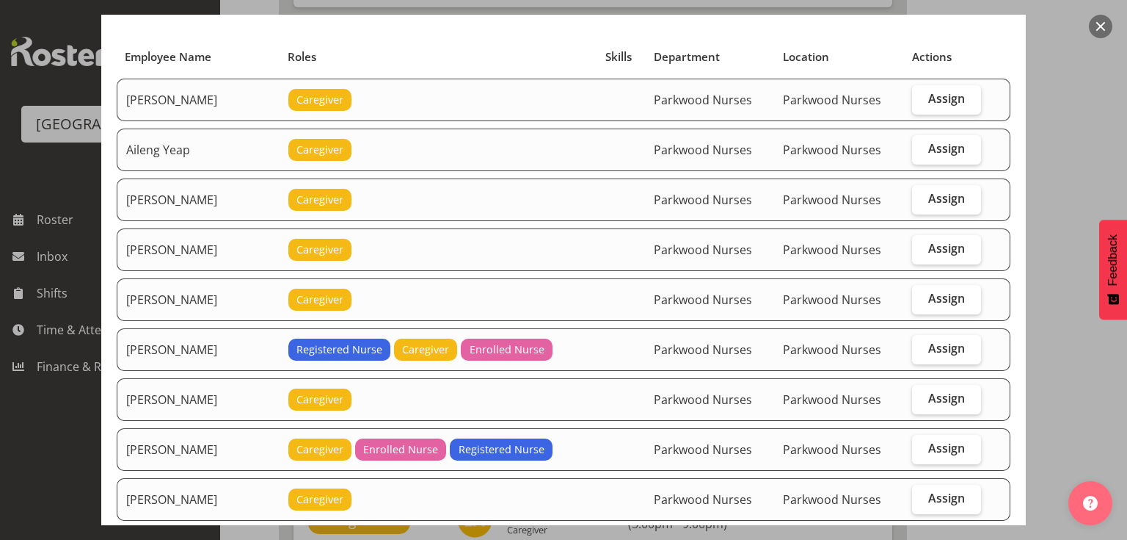
scroll to position [176, 0]
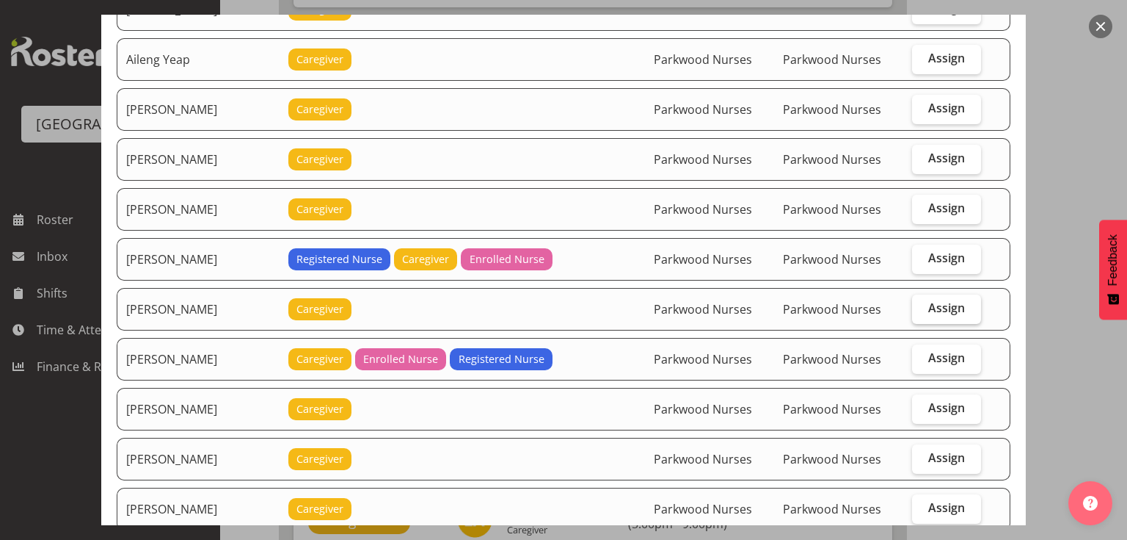
click at [939, 307] on span "Assign" at bounding box center [947, 307] width 37 height 15
click at [922, 307] on input "Assign" at bounding box center [917, 308] width 10 height 10
checkbox input "true"
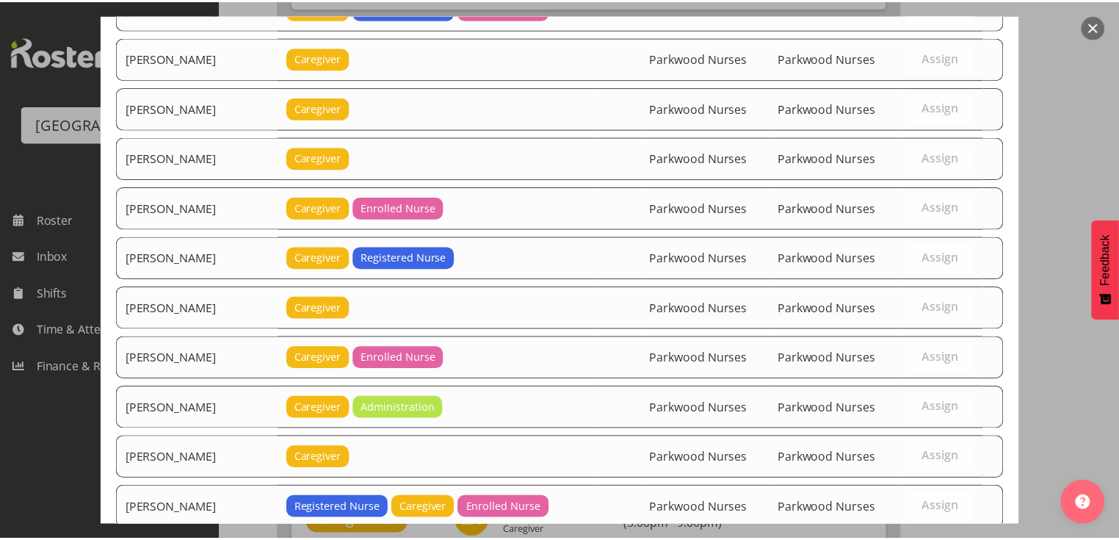
scroll to position [3242, 0]
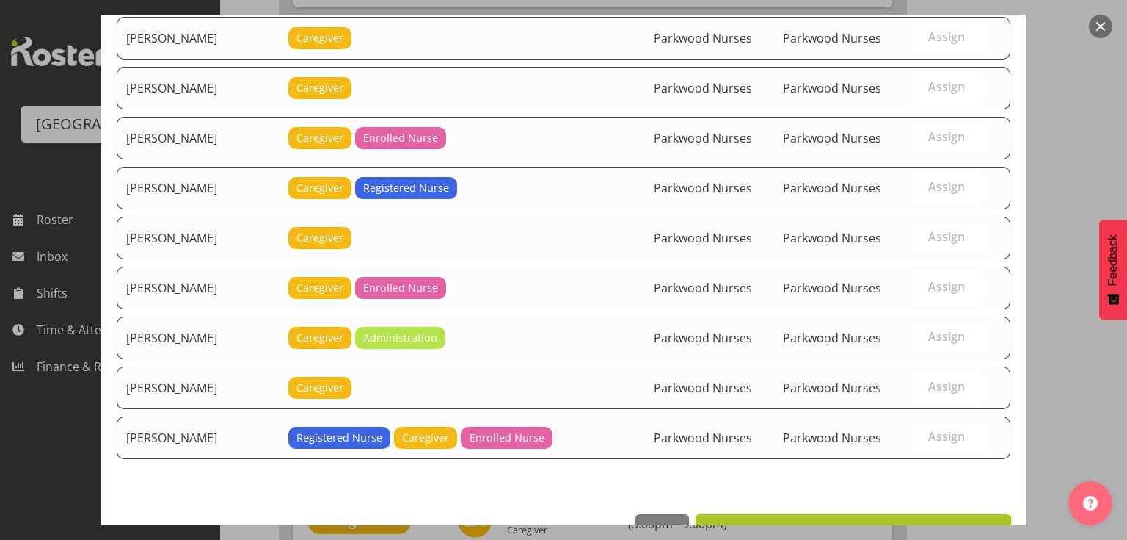
click at [822, 521] on span "Set Bailey Potter as default for this position" at bounding box center [853, 530] width 297 height 18
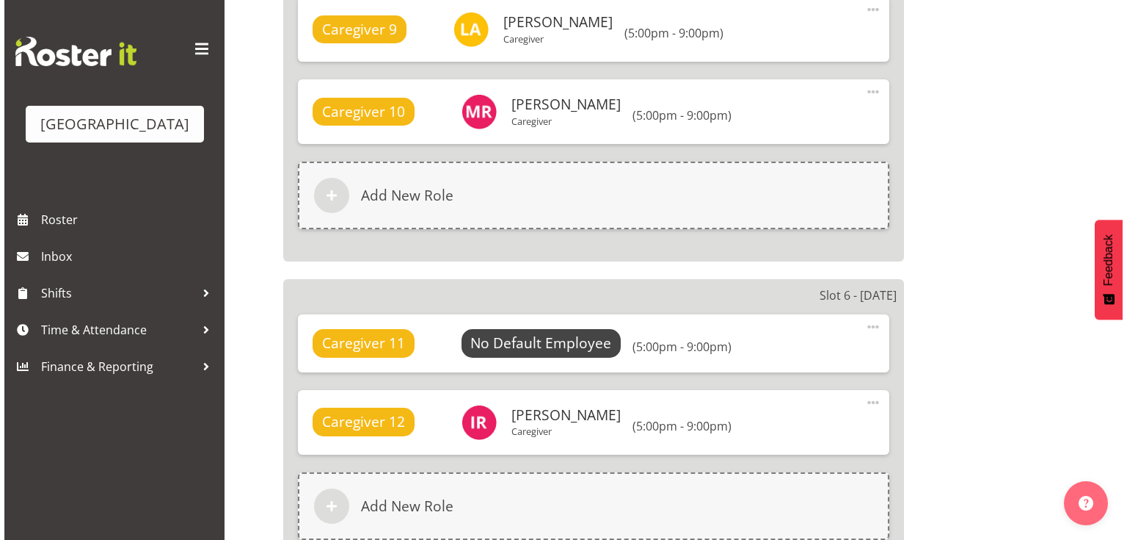
scroll to position [2349, 0]
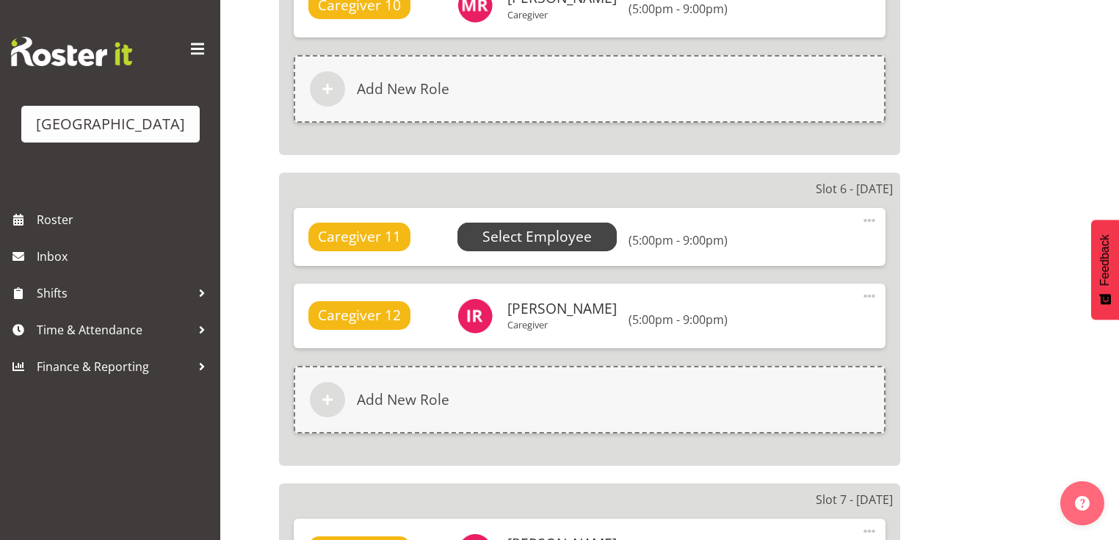
click at [549, 230] on span "Select Employee" at bounding box center [536, 236] width 109 height 21
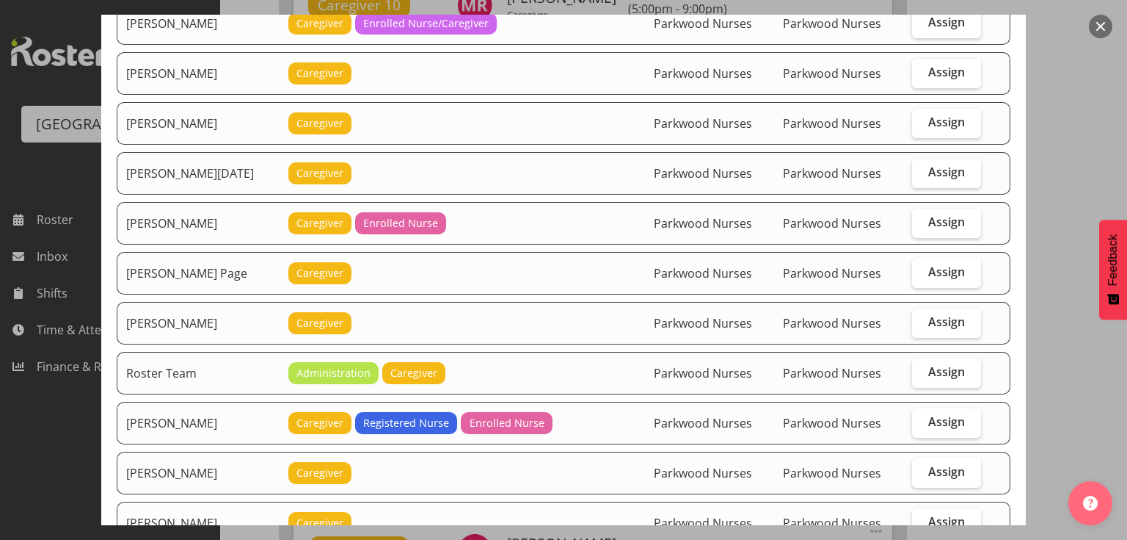
scroll to position [2877, 0]
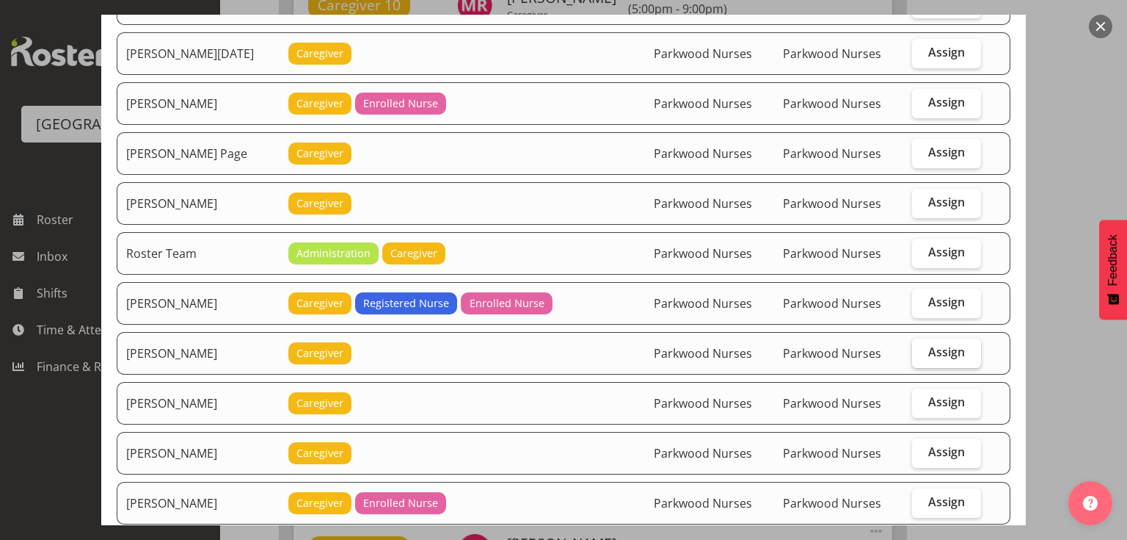
click at [945, 344] on span "Assign" at bounding box center [947, 351] width 37 height 15
click at [922, 347] on input "Assign" at bounding box center [917, 352] width 10 height 10
checkbox input "true"
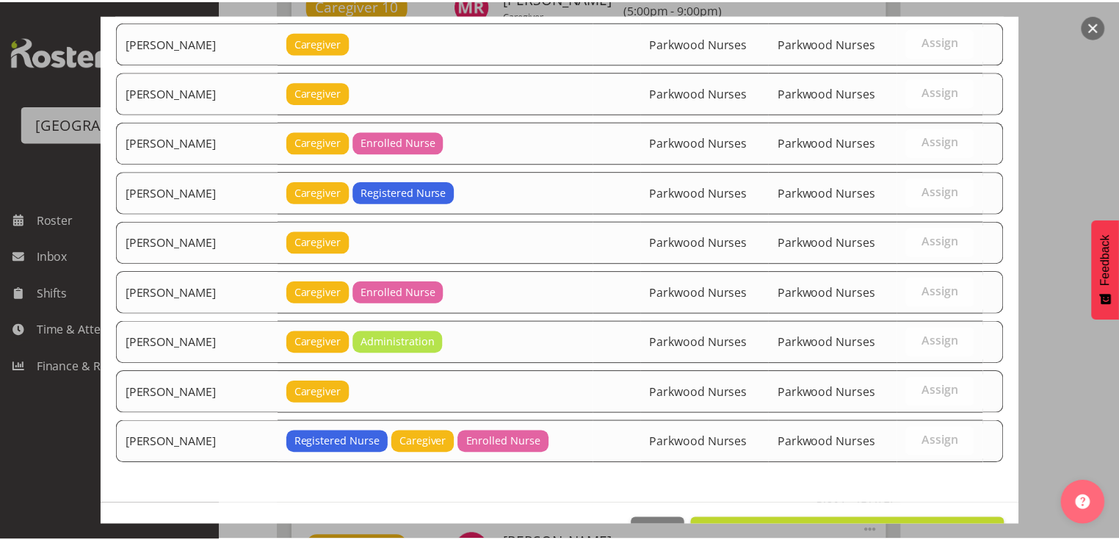
scroll to position [3242, 0]
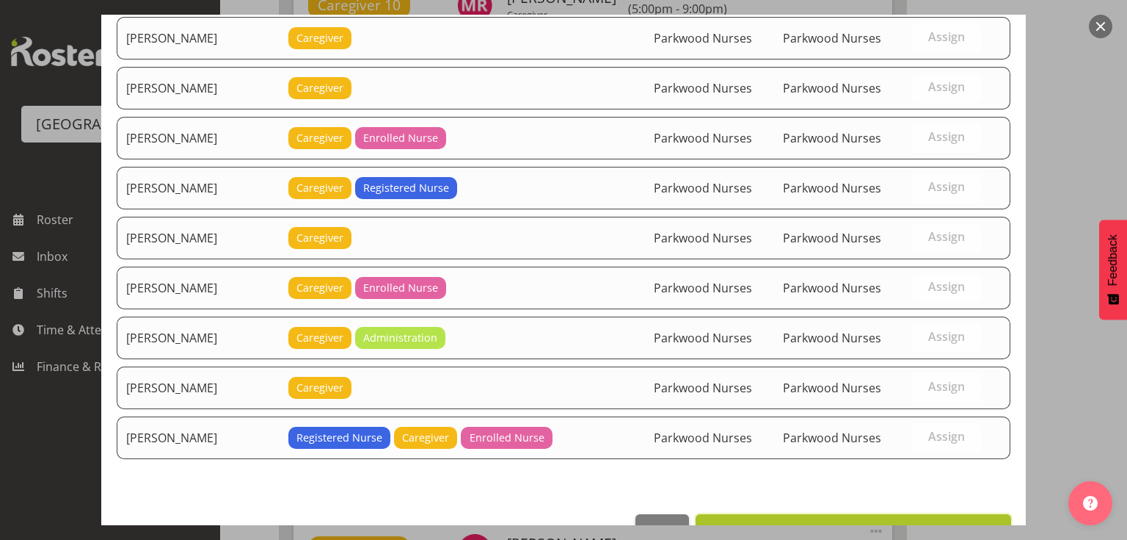
click at [877, 521] on span "Set [PERSON_NAME] as default for this position" at bounding box center [853, 530] width 297 height 18
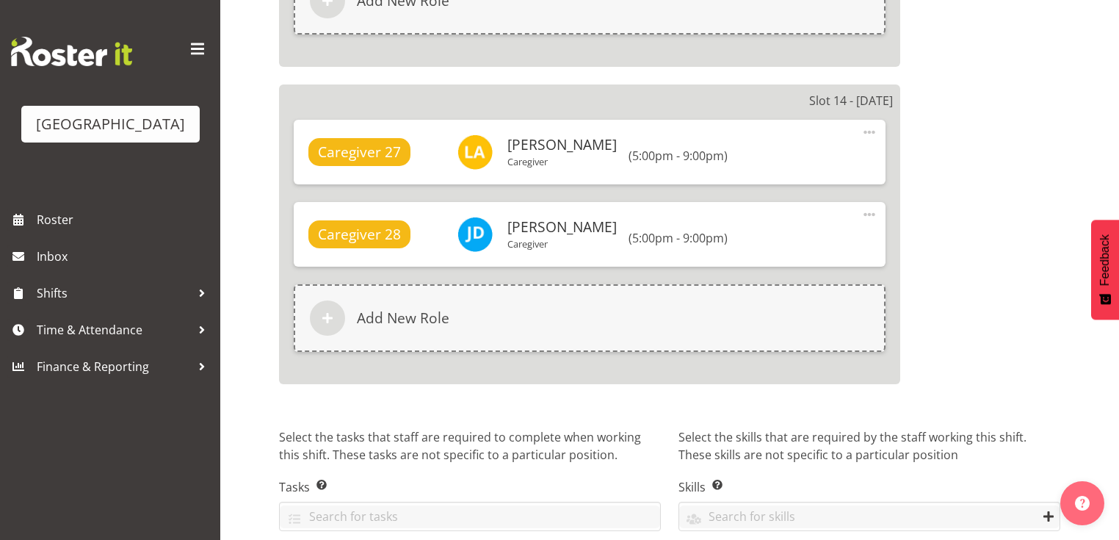
scroll to position [5027, 0]
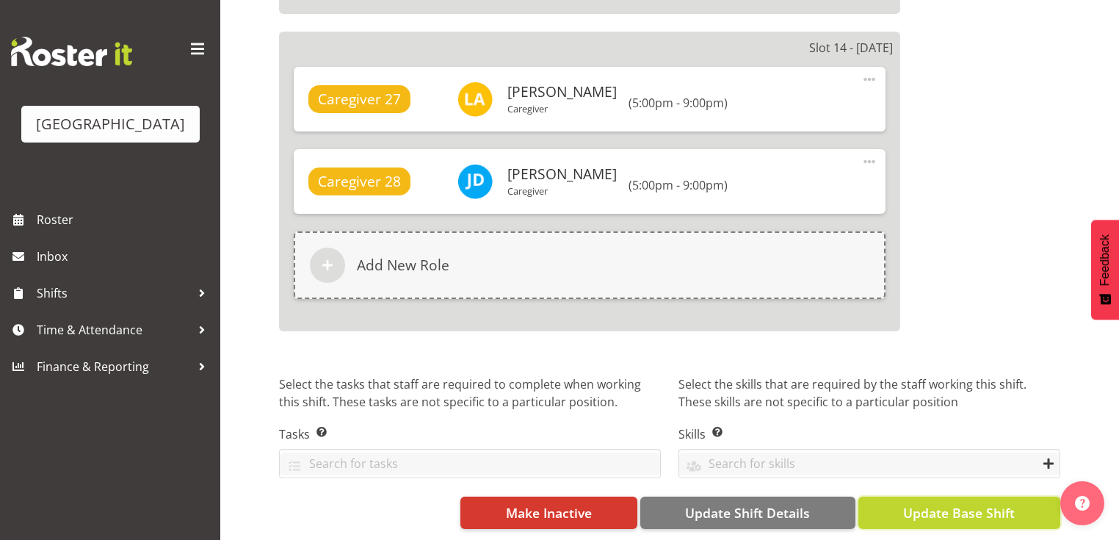
click at [940, 504] on span "Update Base Shift" at bounding box center [959, 512] width 112 height 19
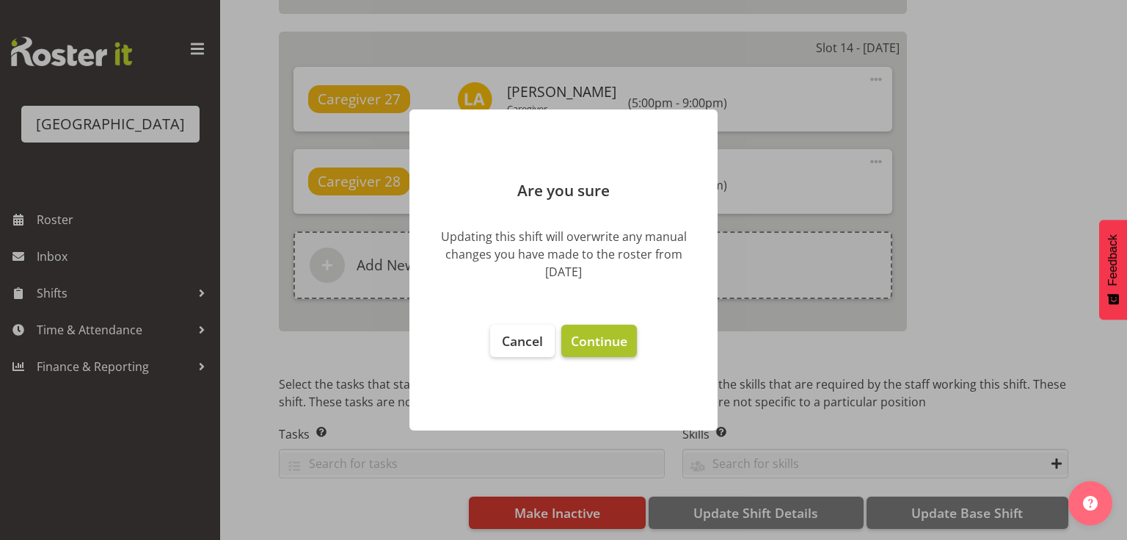
click at [599, 341] on span "Continue" at bounding box center [599, 341] width 57 height 18
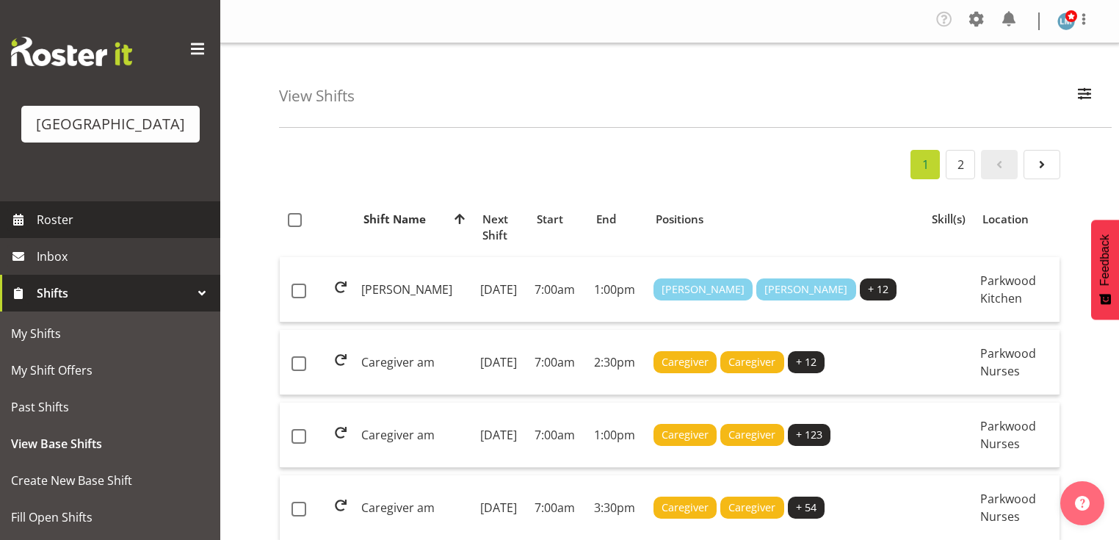
click at [56, 230] on span "Roster" at bounding box center [125, 219] width 176 height 22
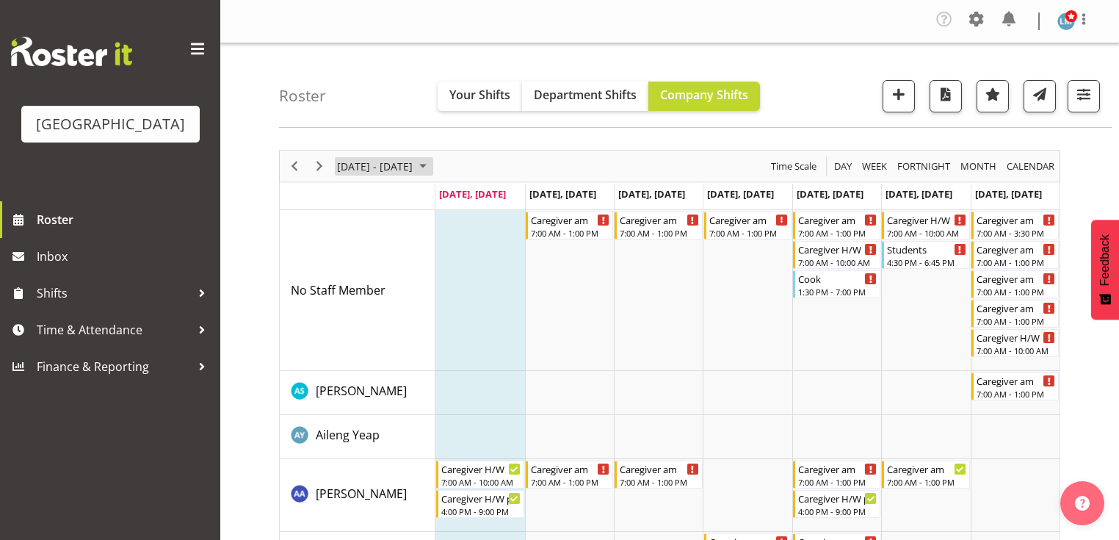
click at [432, 167] on span "September 08 - 14, 2025" at bounding box center [423, 166] width 18 height 18
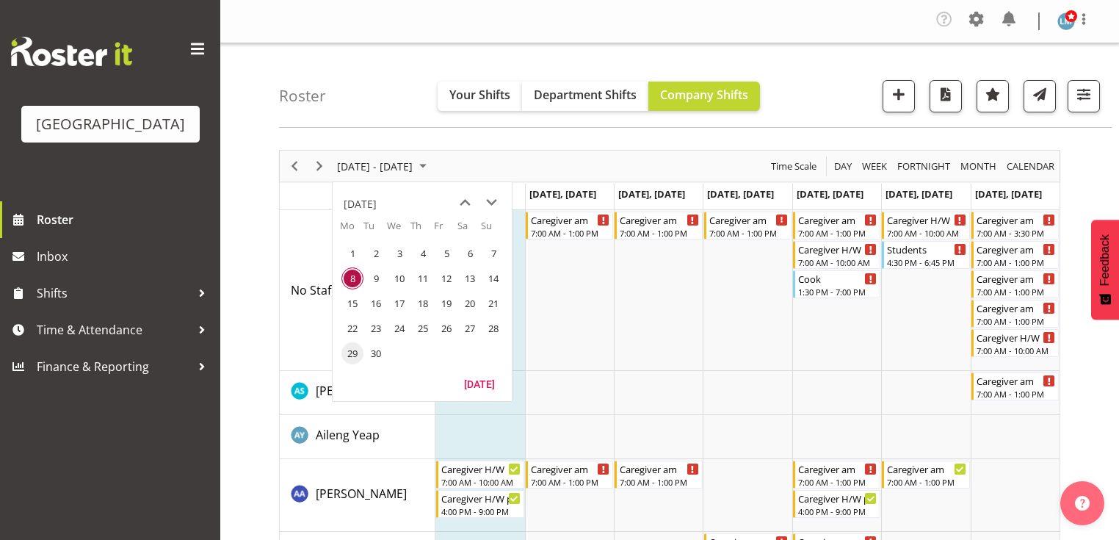
click at [356, 348] on span "29" at bounding box center [352, 353] width 22 height 22
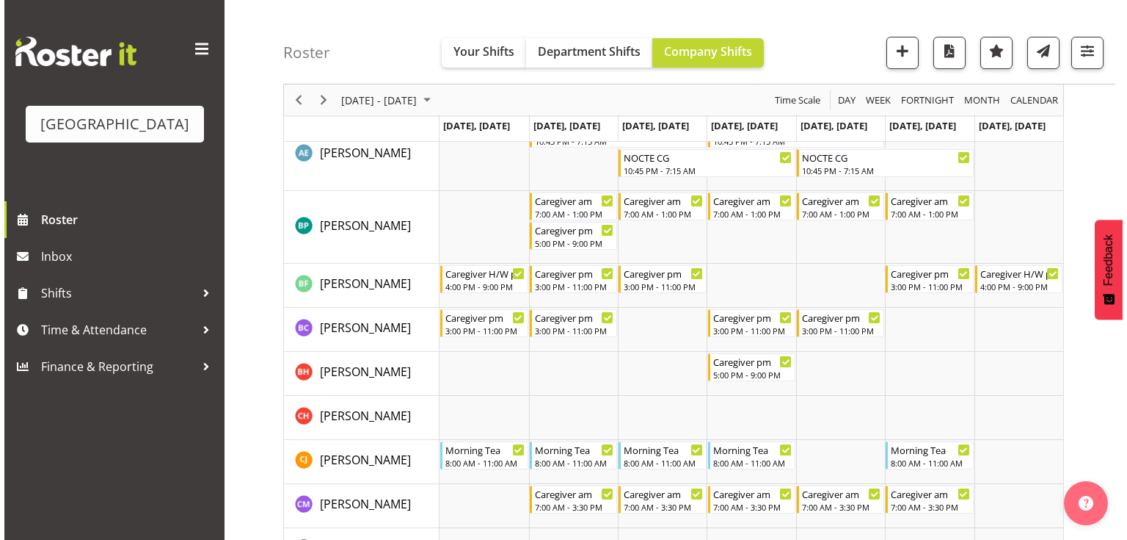
scroll to position [470, 0]
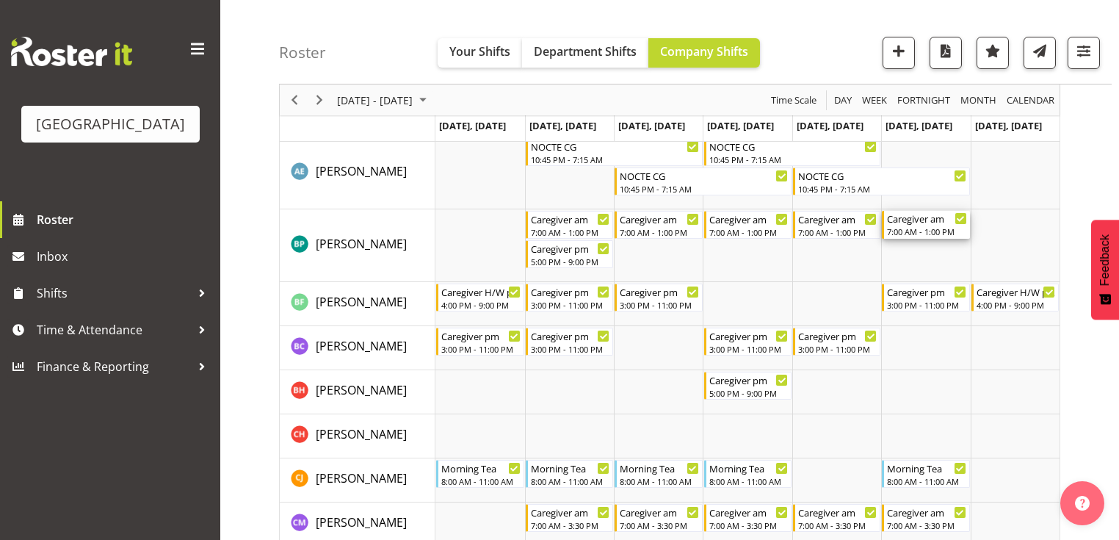
click at [904, 225] on div "7:00 AM - 1:00 PM" at bounding box center [926, 231] width 79 height 12
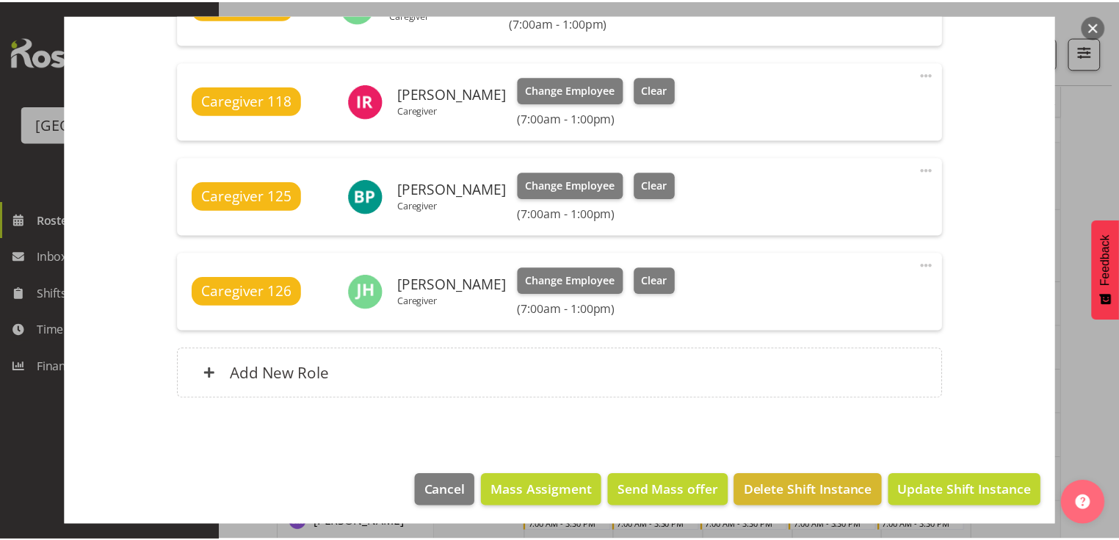
scroll to position [967, 0]
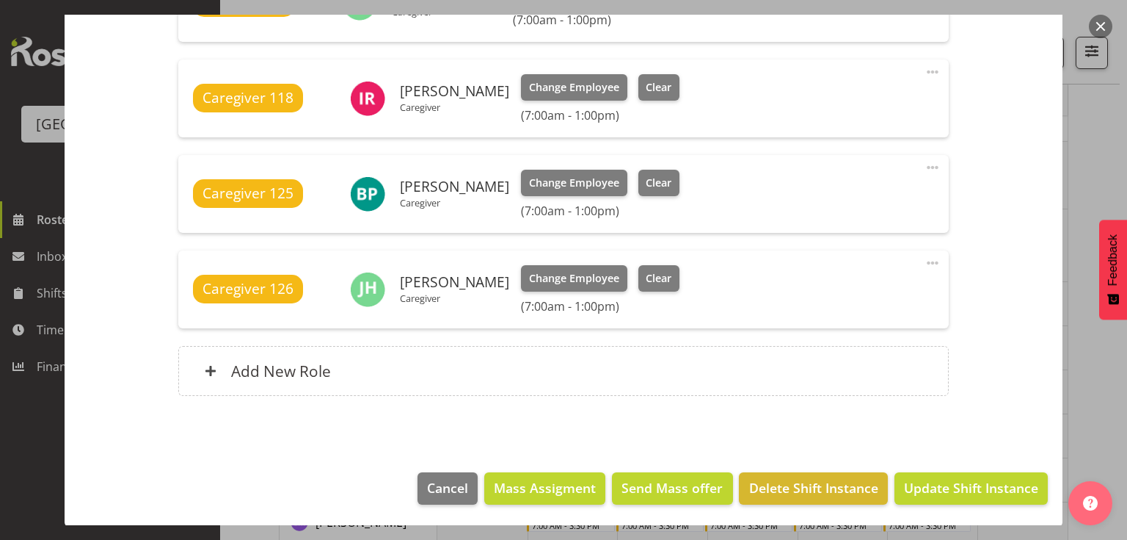
click at [1096, 23] on button "button" at bounding box center [1100, 26] width 23 height 23
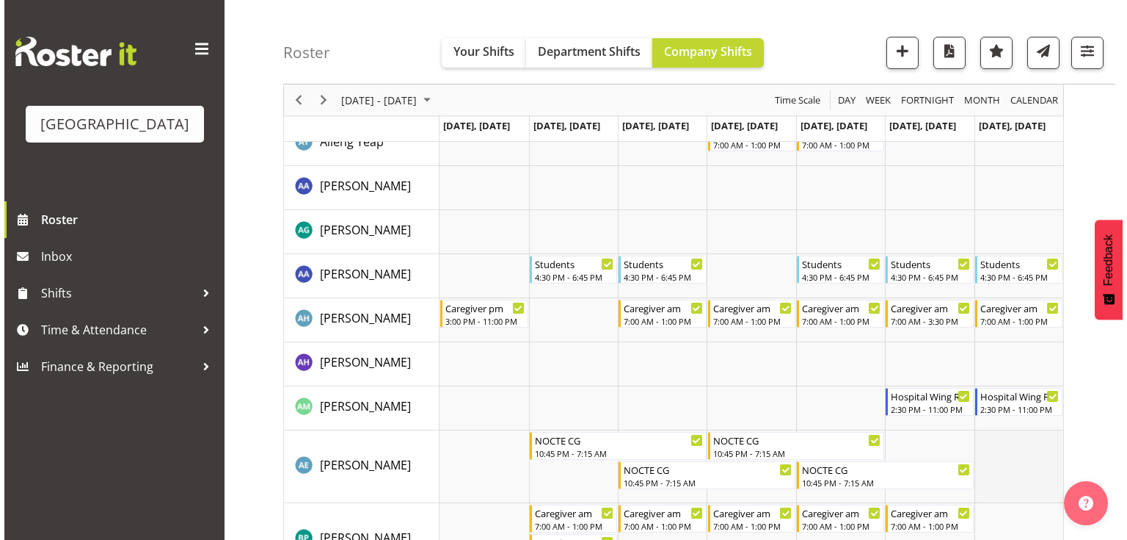
scroll to position [0, 0]
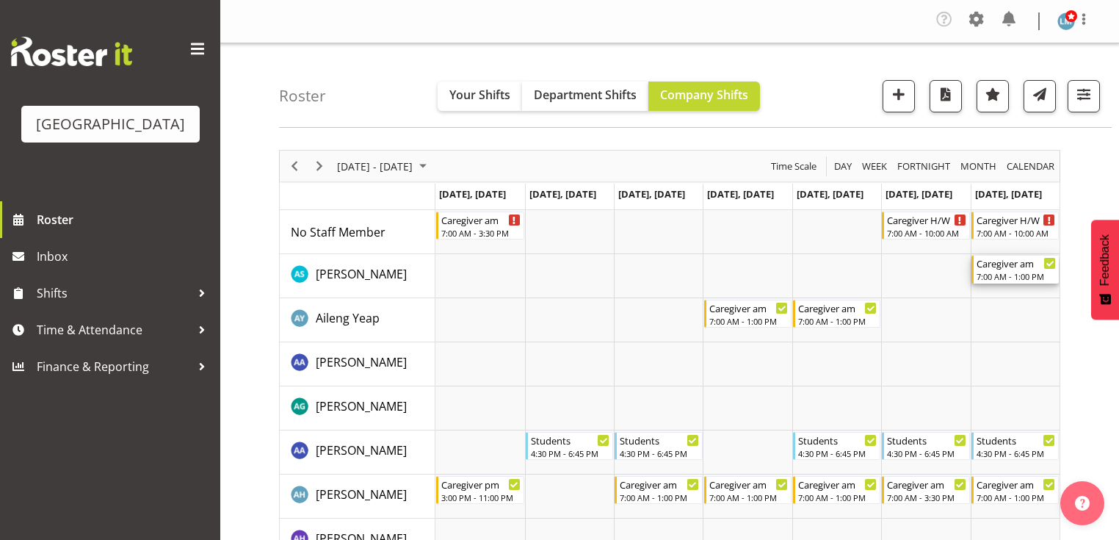
click at [1004, 272] on div "7:00 AM - 1:00 PM" at bounding box center [1015, 276] width 79 height 12
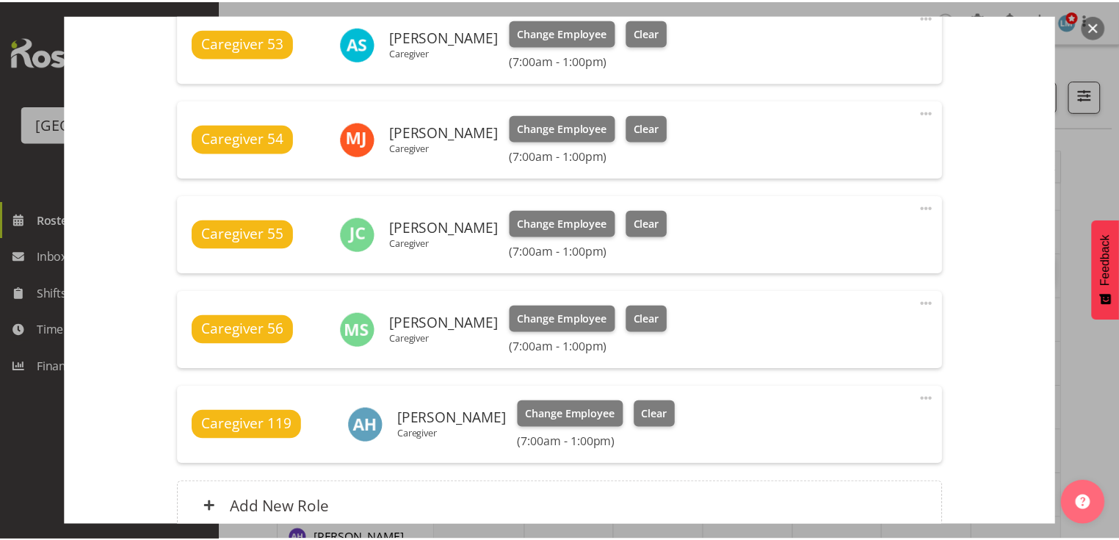
scroll to position [822, 0]
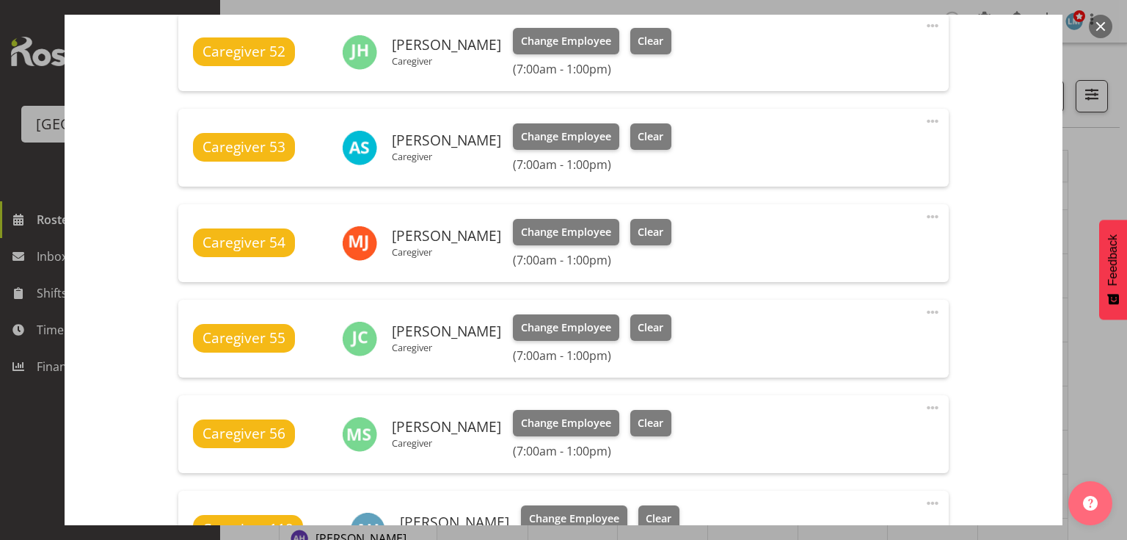
click at [1099, 25] on button "button" at bounding box center [1100, 26] width 23 height 23
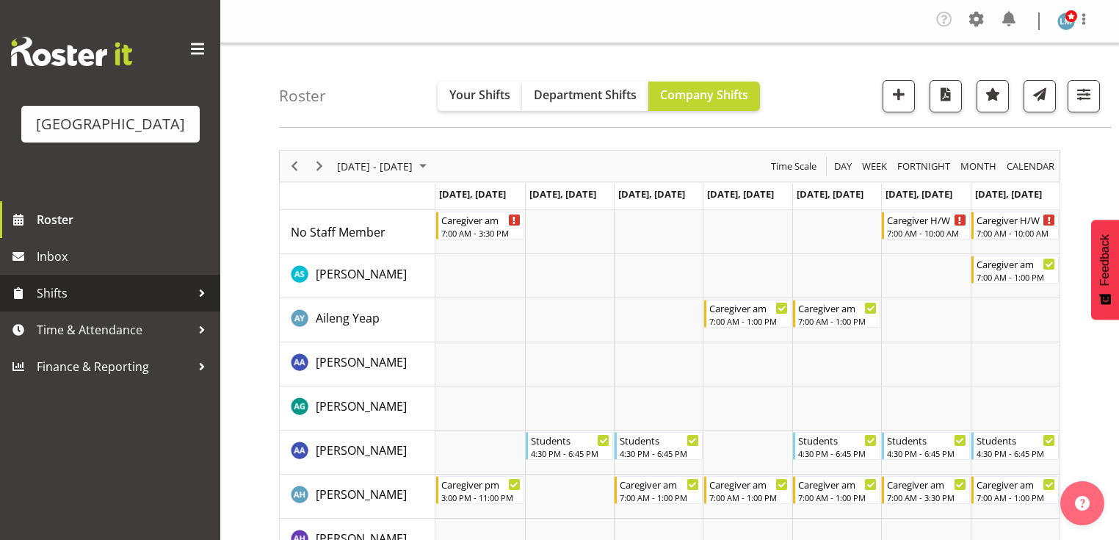
click at [203, 304] on div at bounding box center [202, 293] width 22 height 22
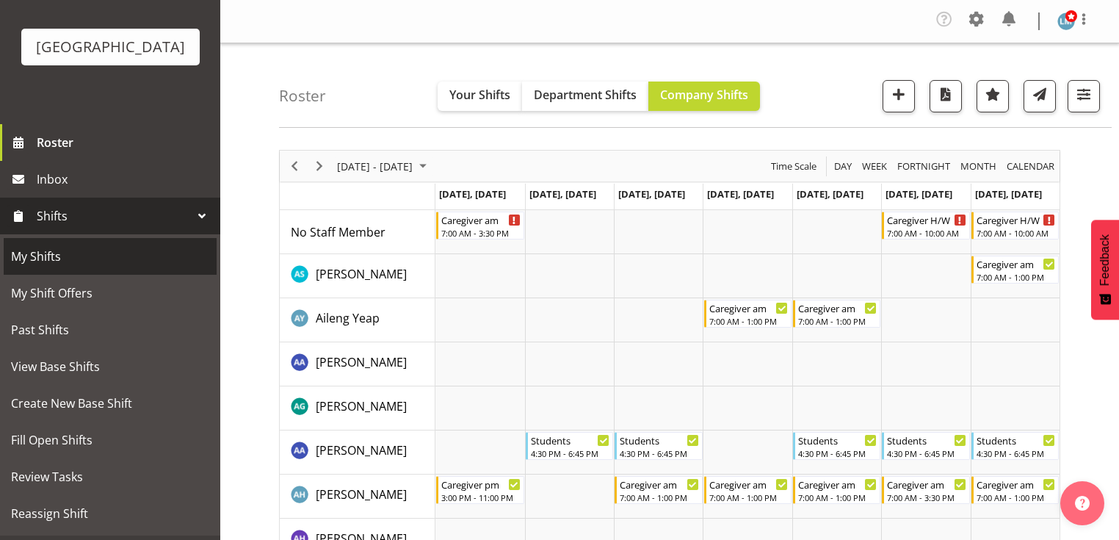
scroll to position [117, 0]
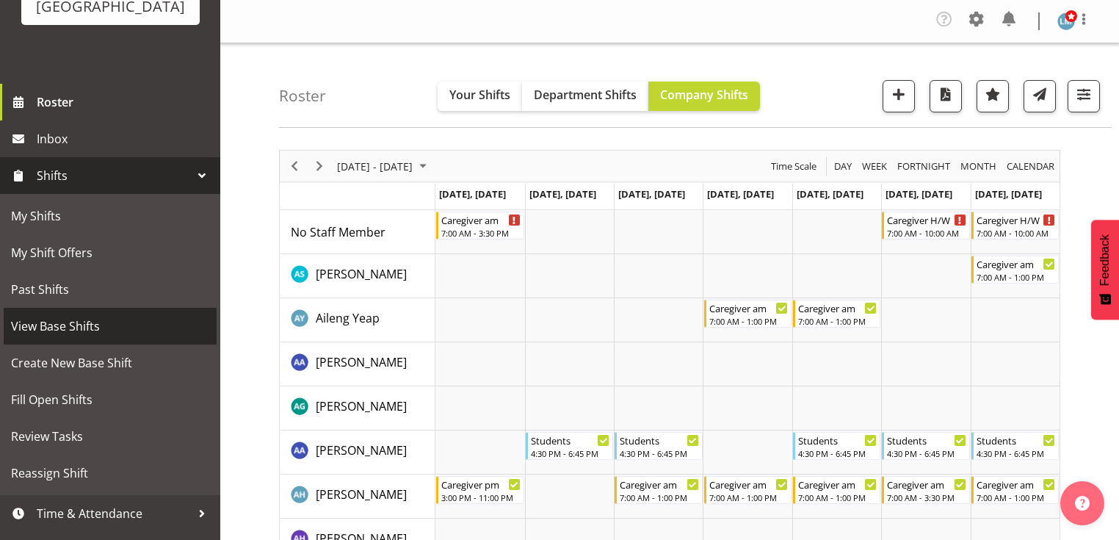
click at [116, 337] on span "View Base Shifts" at bounding box center [110, 326] width 198 height 22
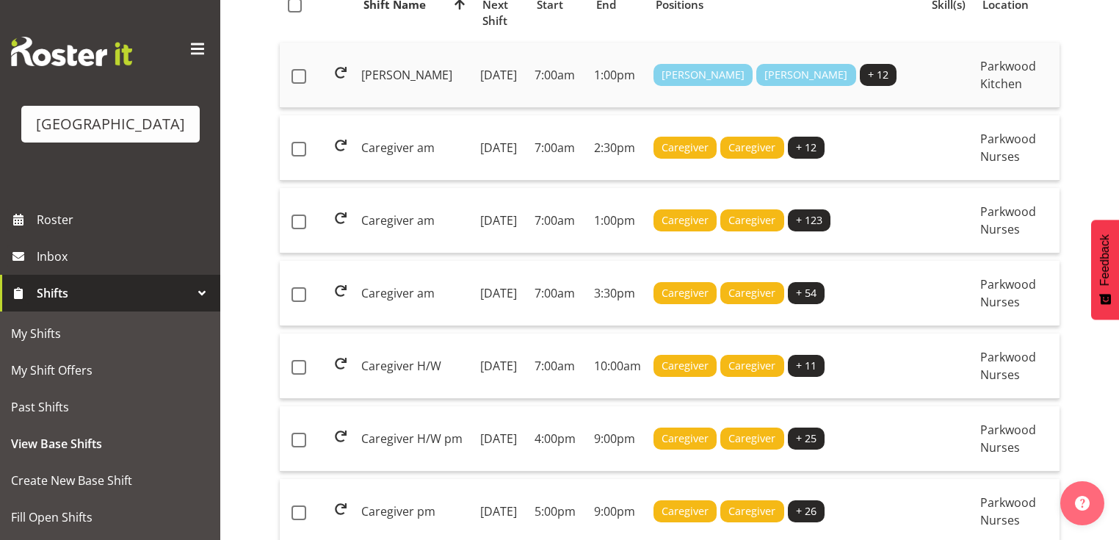
scroll to position [235, 0]
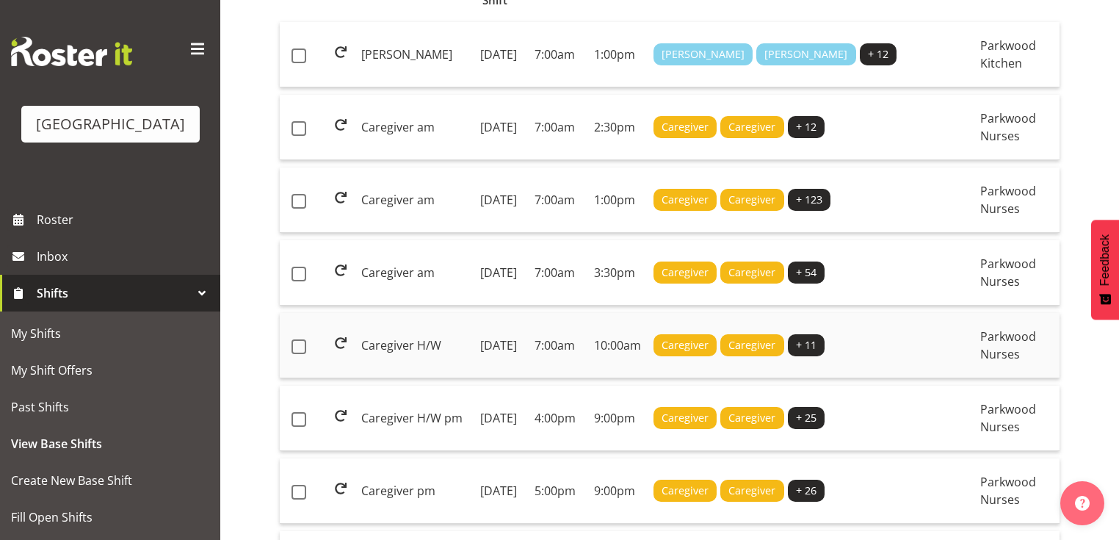
click at [511, 378] on td "[DATE]" at bounding box center [501, 345] width 54 height 65
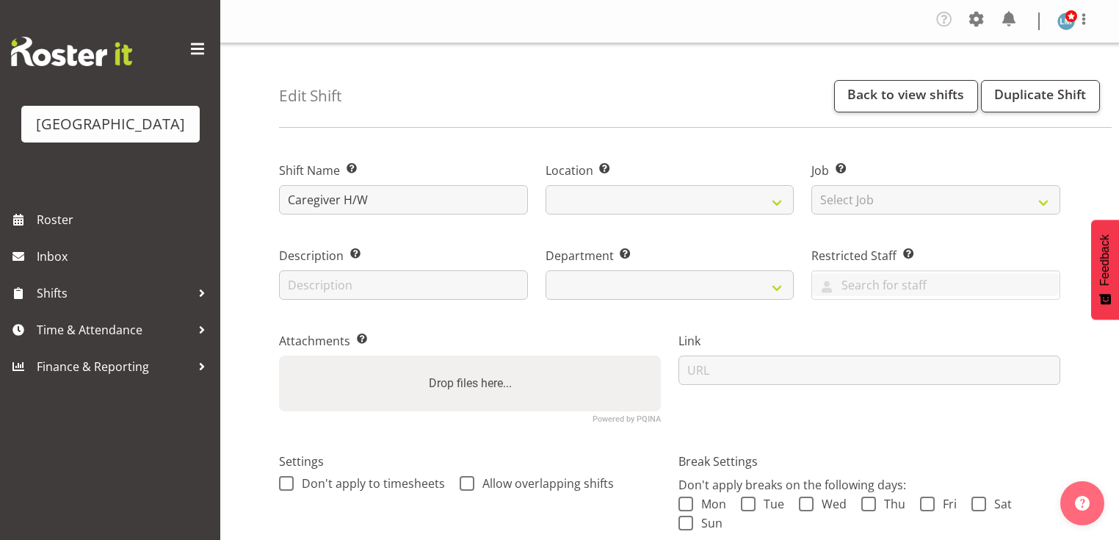
select select
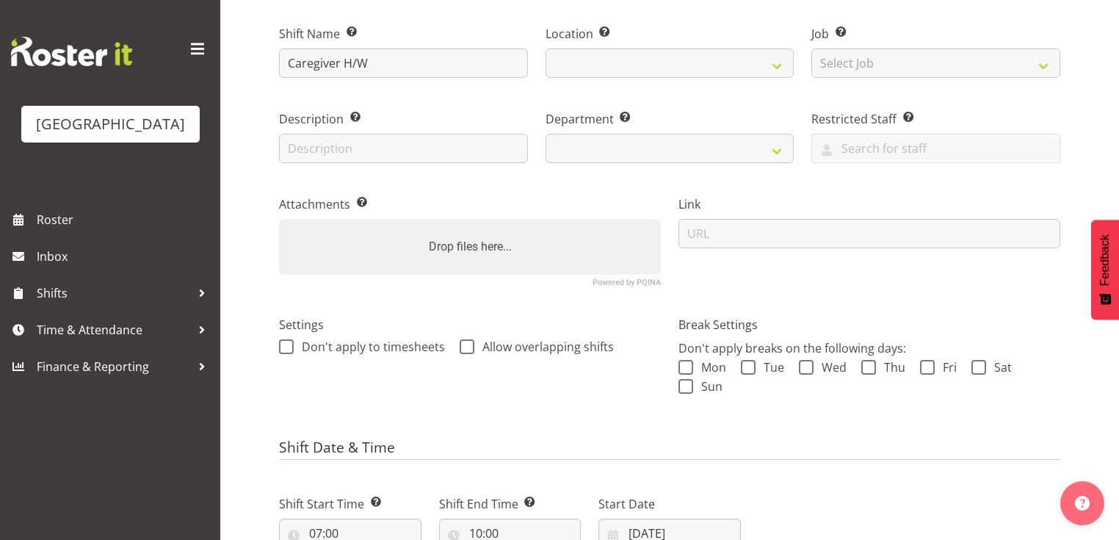
select select
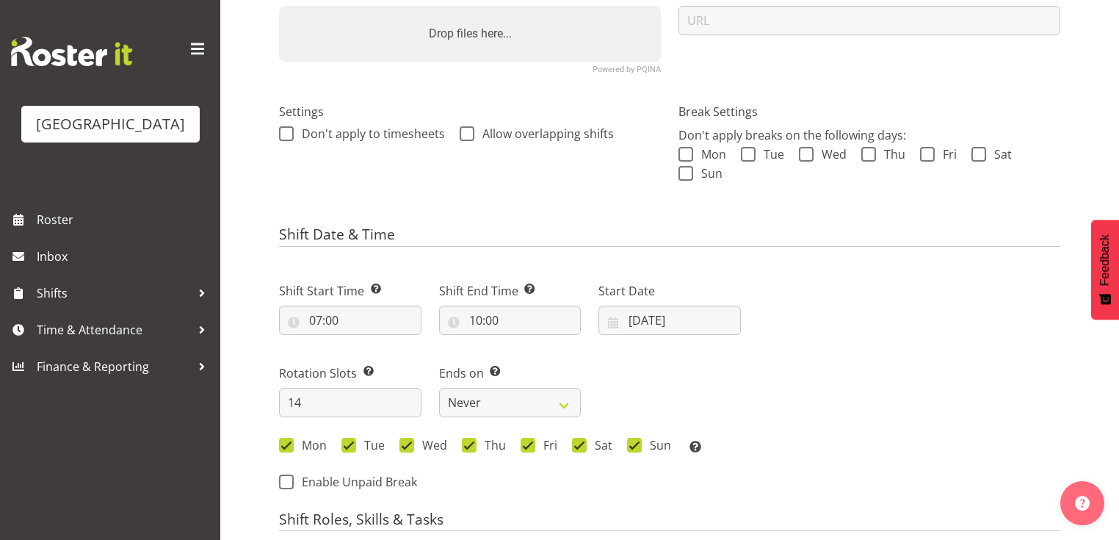
scroll to position [352, 0]
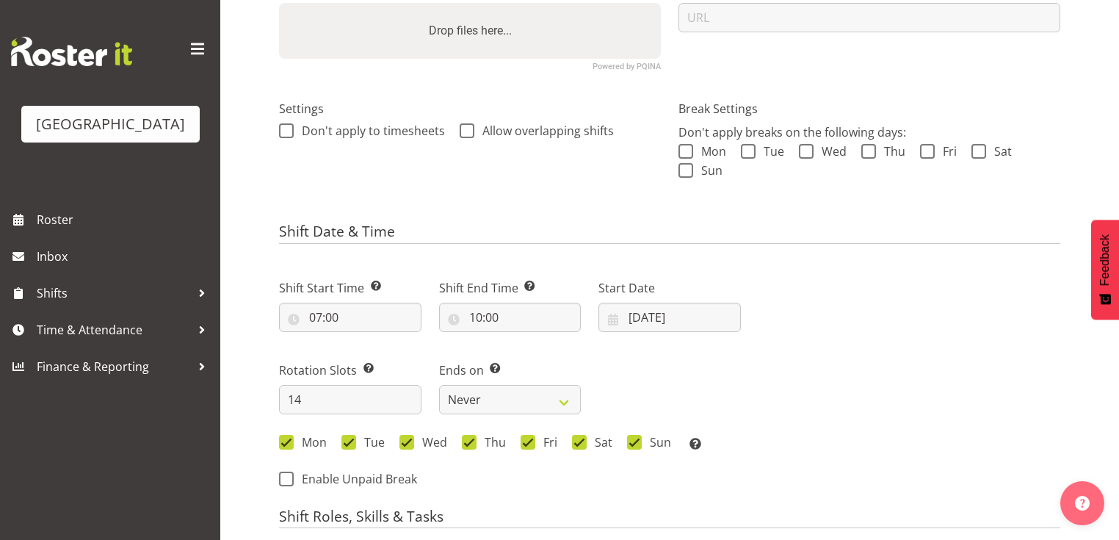
select select
select select "104"
select select "102"
click at [611, 324] on input "[DATE]" at bounding box center [669, 316] width 142 height 29
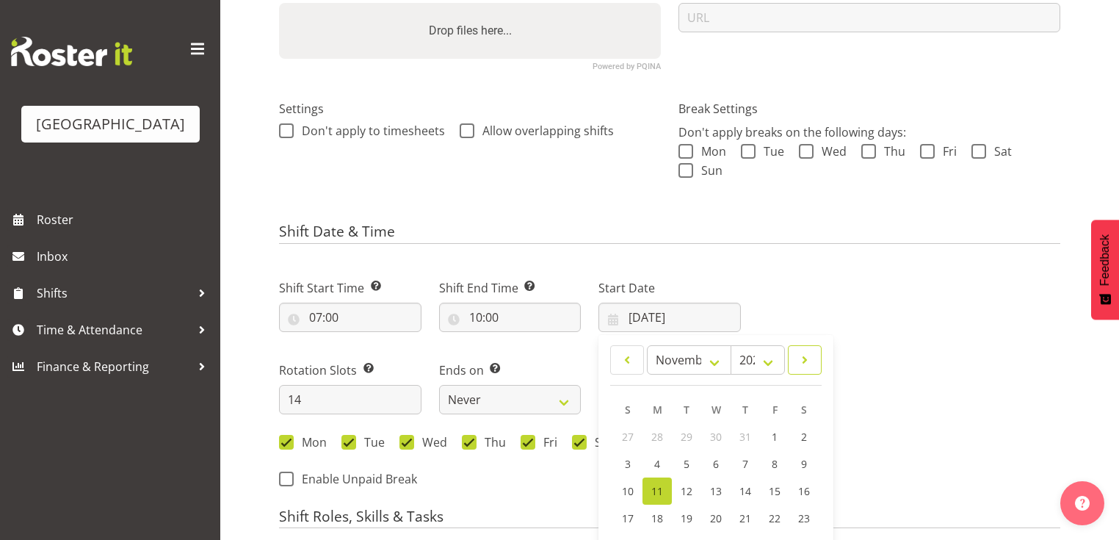
click at [804, 357] on span at bounding box center [804, 360] width 15 height 18
select select "0"
select select "2025"
click at [804, 357] on span at bounding box center [804, 360] width 15 height 18
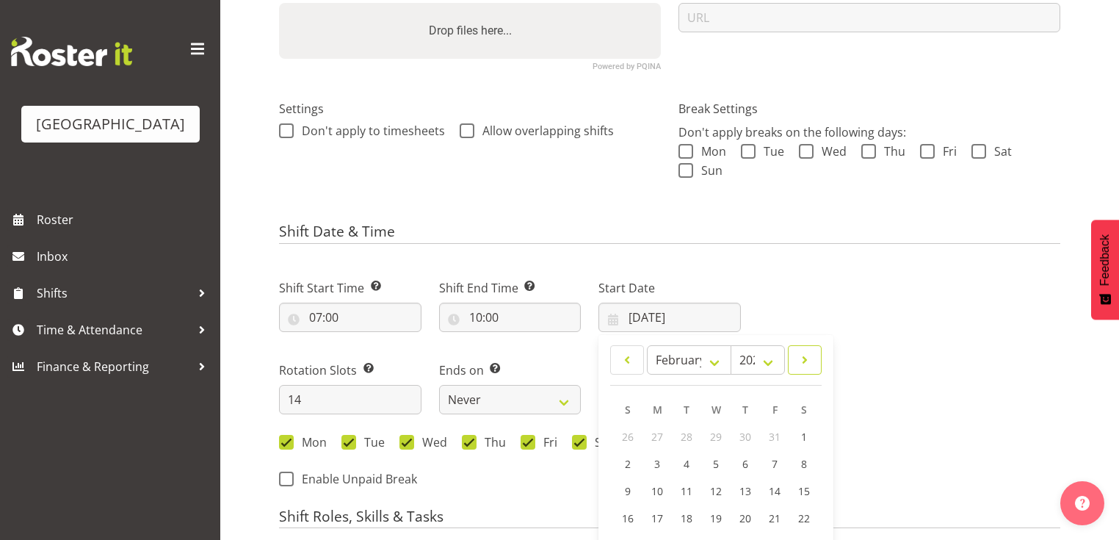
click at [804, 357] on span at bounding box center [804, 360] width 15 height 18
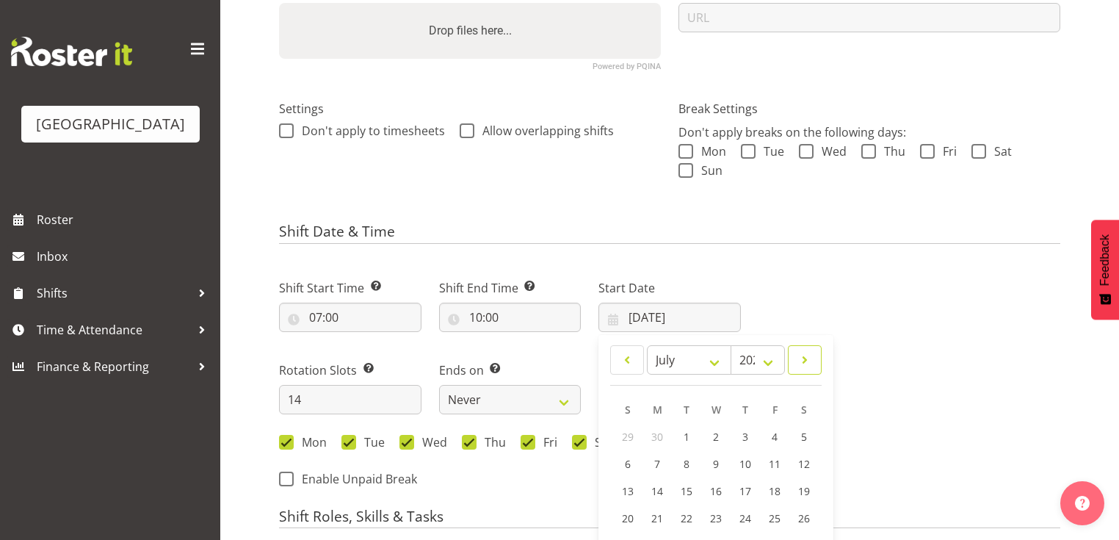
click at [804, 357] on span at bounding box center [804, 360] width 15 height 18
select select "8"
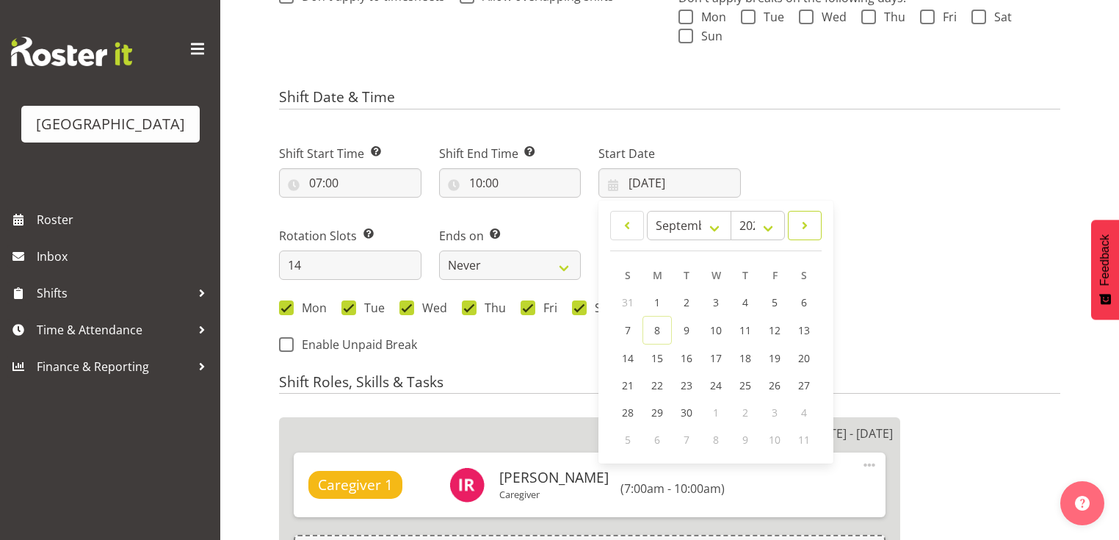
scroll to position [646, 0]
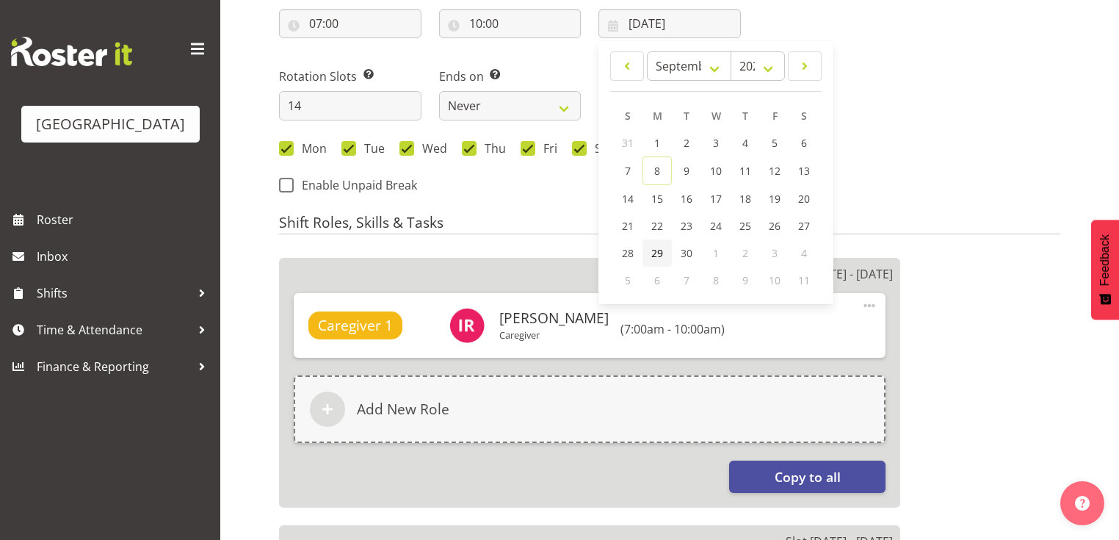
click at [655, 250] on span "29" at bounding box center [657, 253] width 12 height 14
type input "[DATE]"
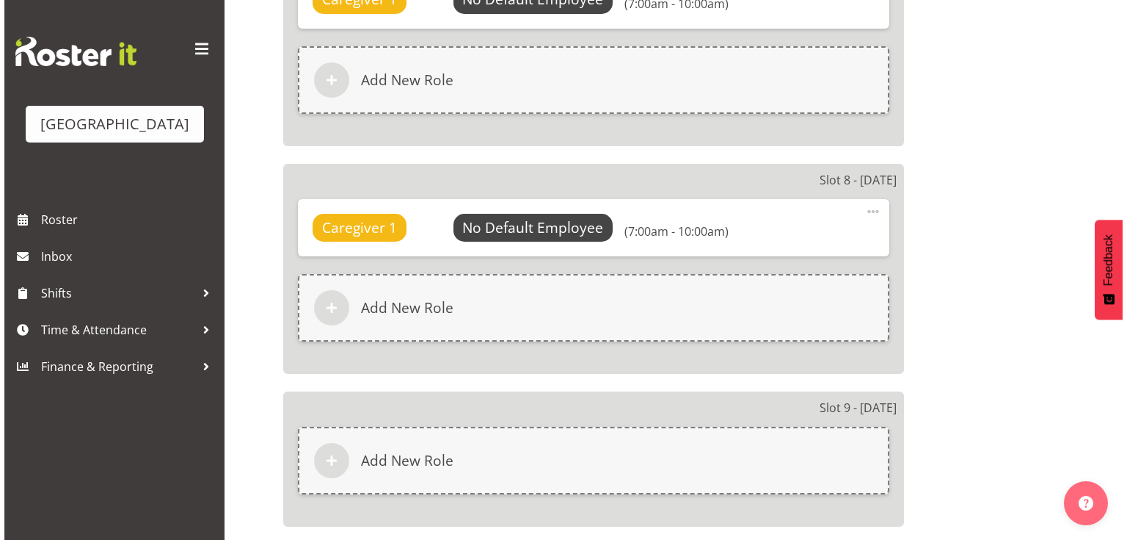
scroll to position [2408, 0]
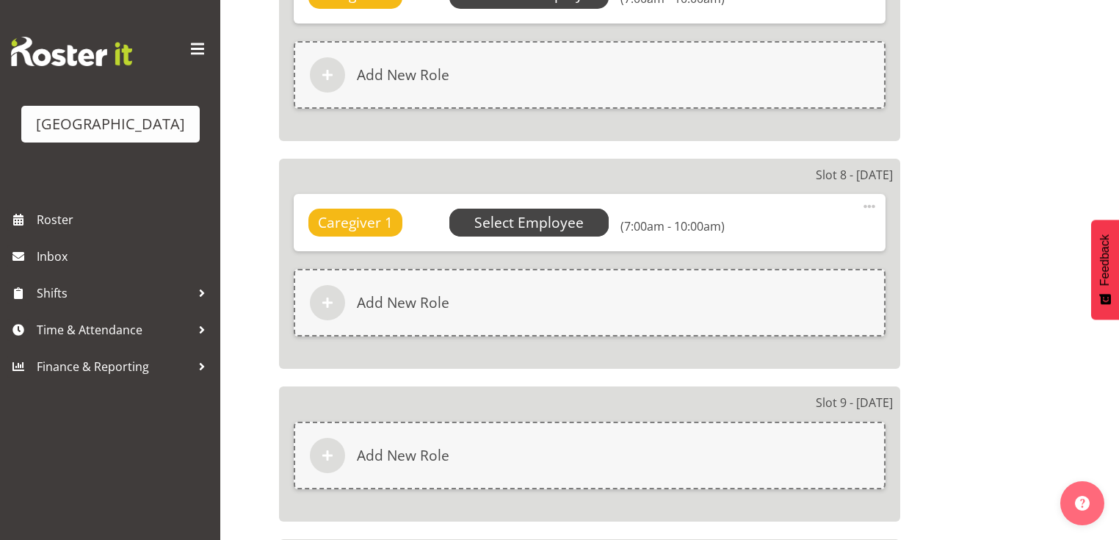
click at [505, 217] on span "Select Employee" at bounding box center [528, 222] width 109 height 21
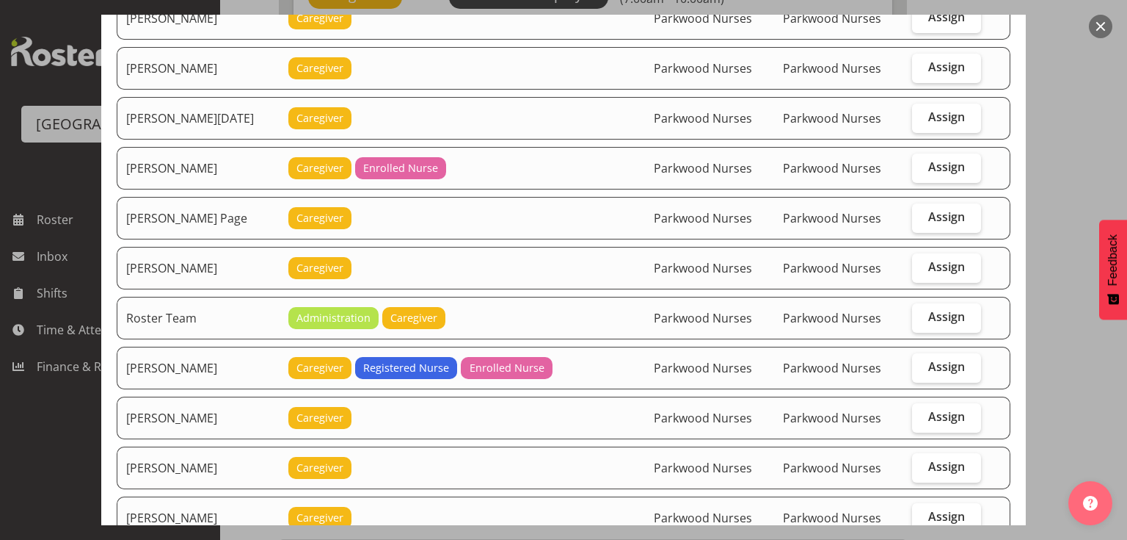
scroll to position [2819, 0]
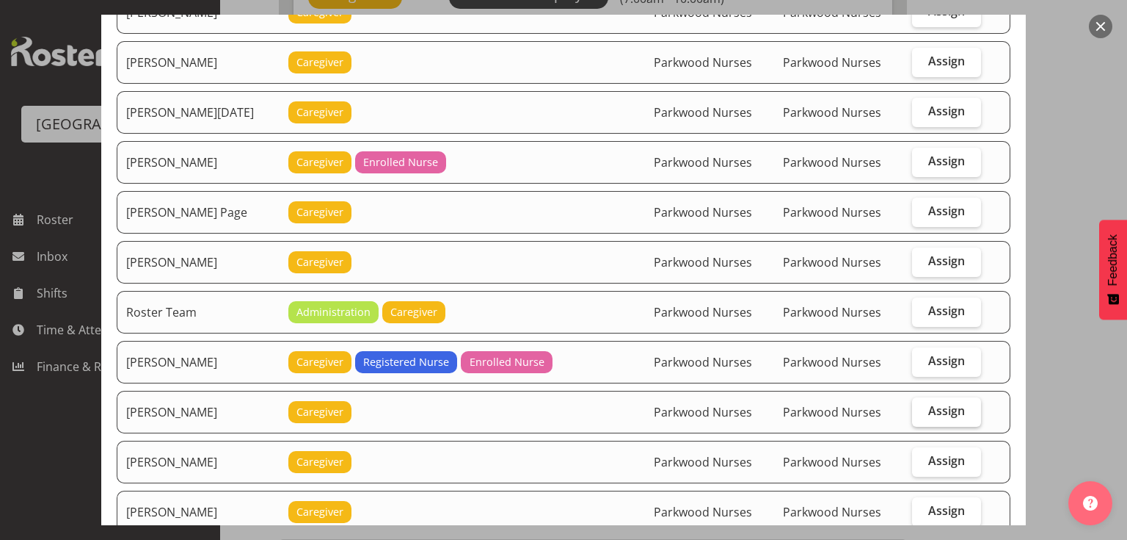
click at [929, 403] on span "Assign" at bounding box center [947, 410] width 37 height 15
click at [922, 406] on input "Assign" at bounding box center [917, 411] width 10 height 10
checkbox input "true"
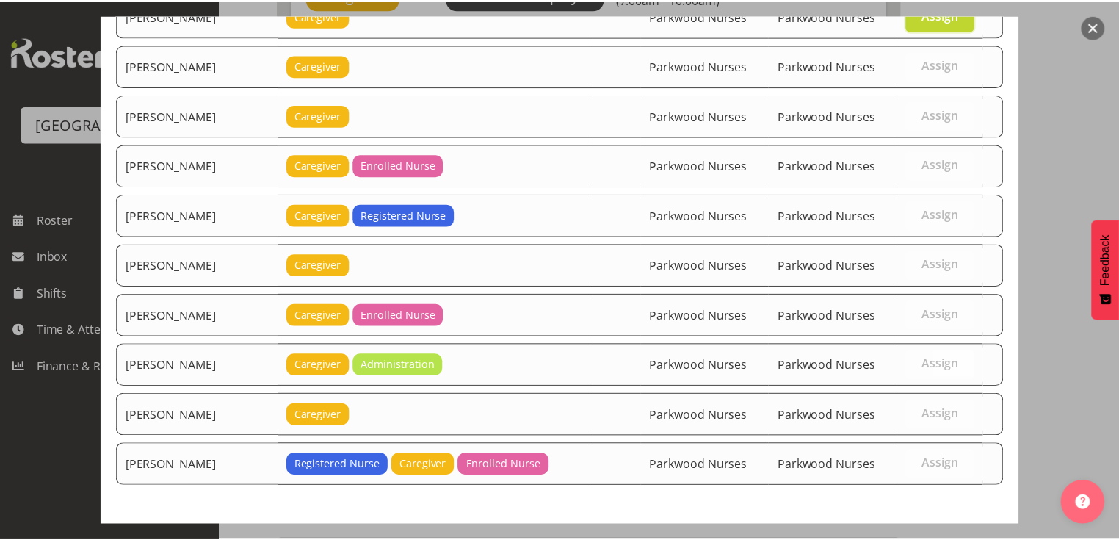
scroll to position [3242, 0]
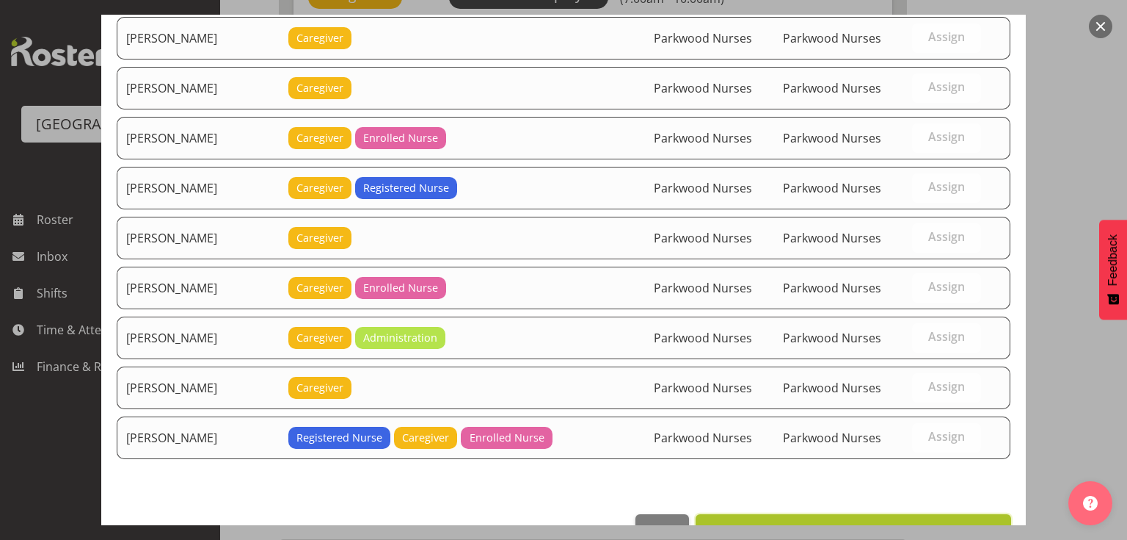
click at [872, 521] on span "Set [PERSON_NAME] as default for this position" at bounding box center [853, 530] width 297 height 18
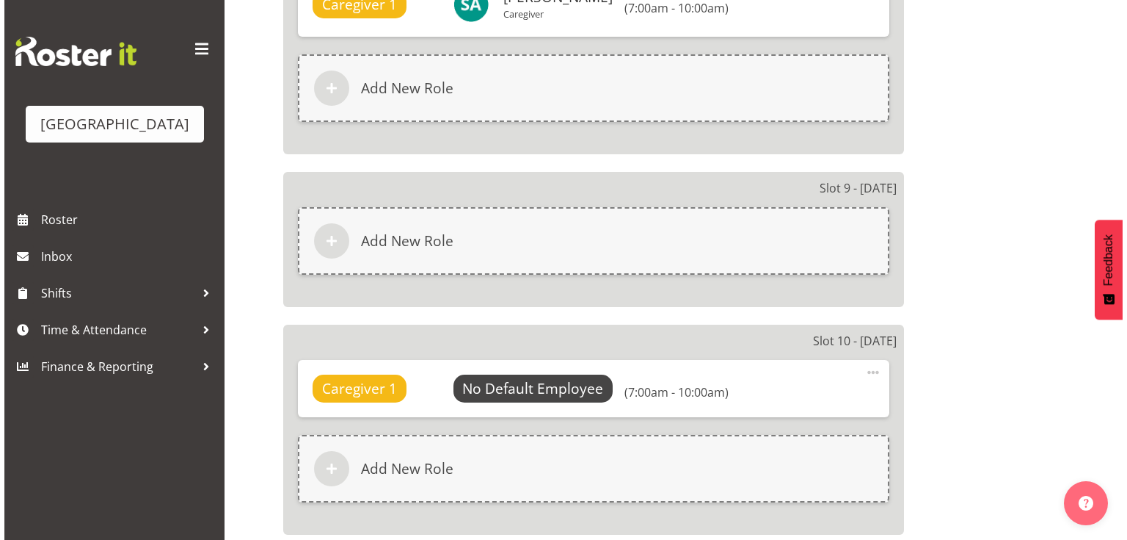
scroll to position [2642, 0]
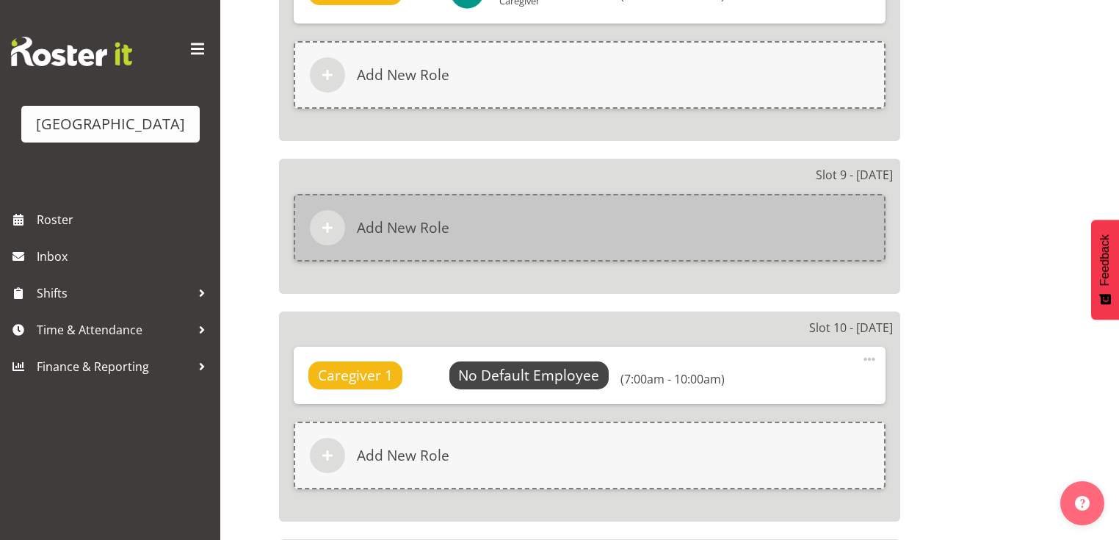
click at [322, 221] on span at bounding box center [328, 228] width 18 height 18
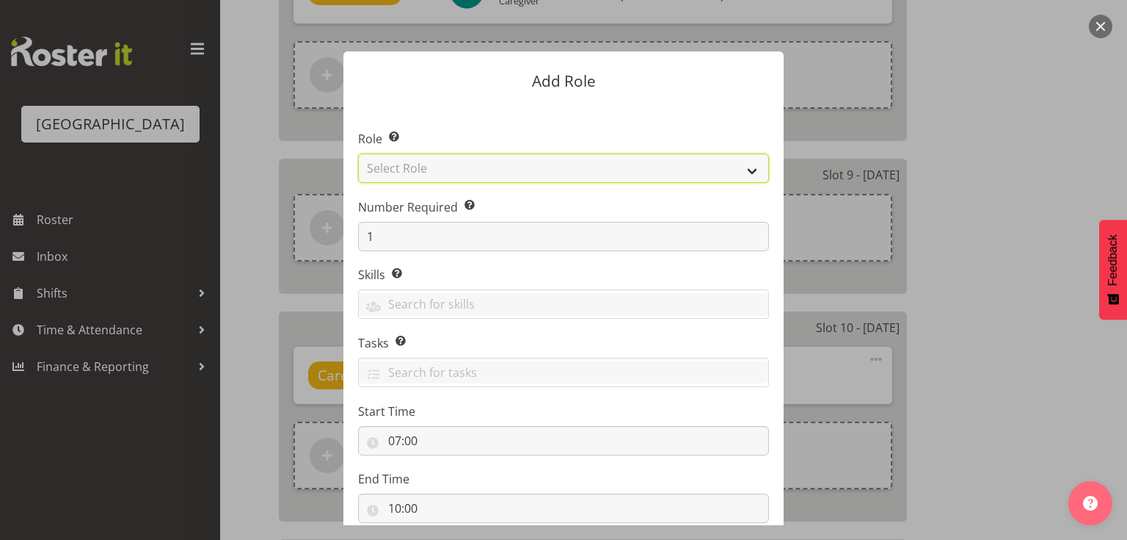
click at [748, 164] on select "Select Role Administration [PERSON_NAME] Caregiver Cook am Cook pm Dishwasher E…" at bounding box center [563, 167] width 411 height 29
select select "159"
click at [358, 153] on select "Select Role Administration [PERSON_NAME] Caregiver Cook am Cook pm Dishwasher E…" at bounding box center [563, 167] width 411 height 29
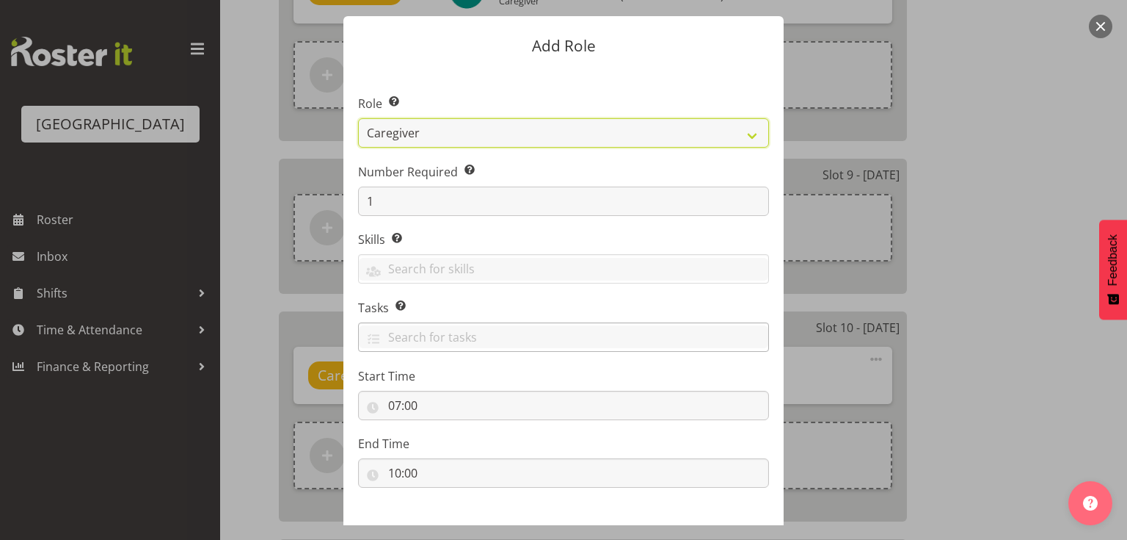
scroll to position [96, 0]
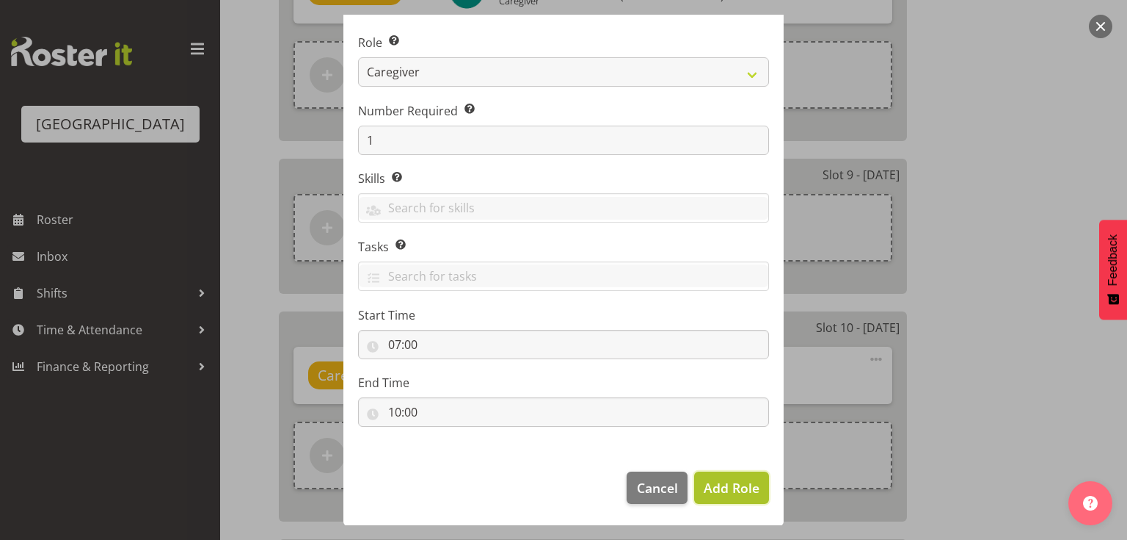
click at [735, 484] on span "Add Role" at bounding box center [732, 488] width 56 height 18
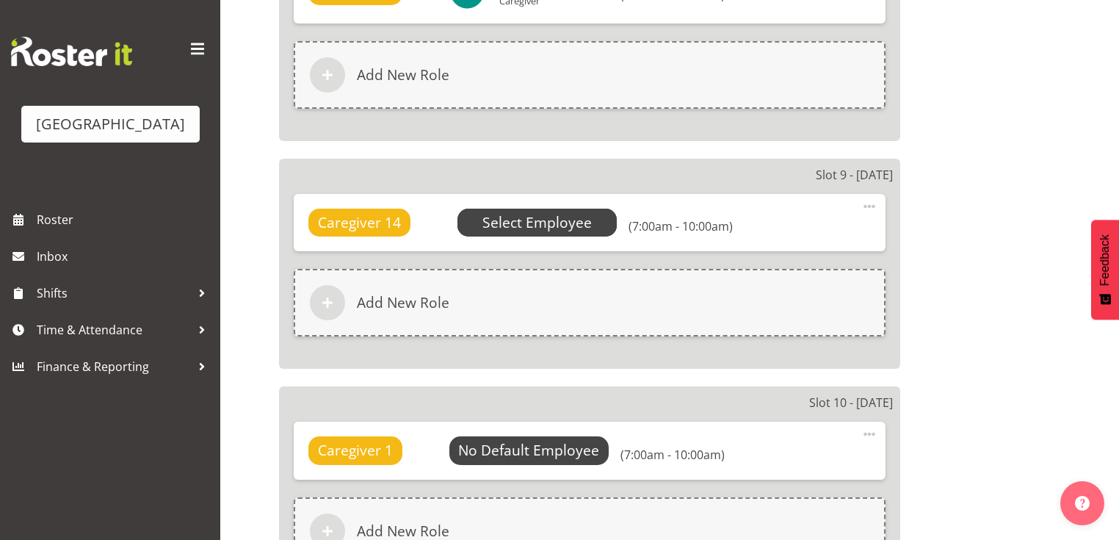
click at [528, 218] on span "Select Employee" at bounding box center [536, 222] width 109 height 21
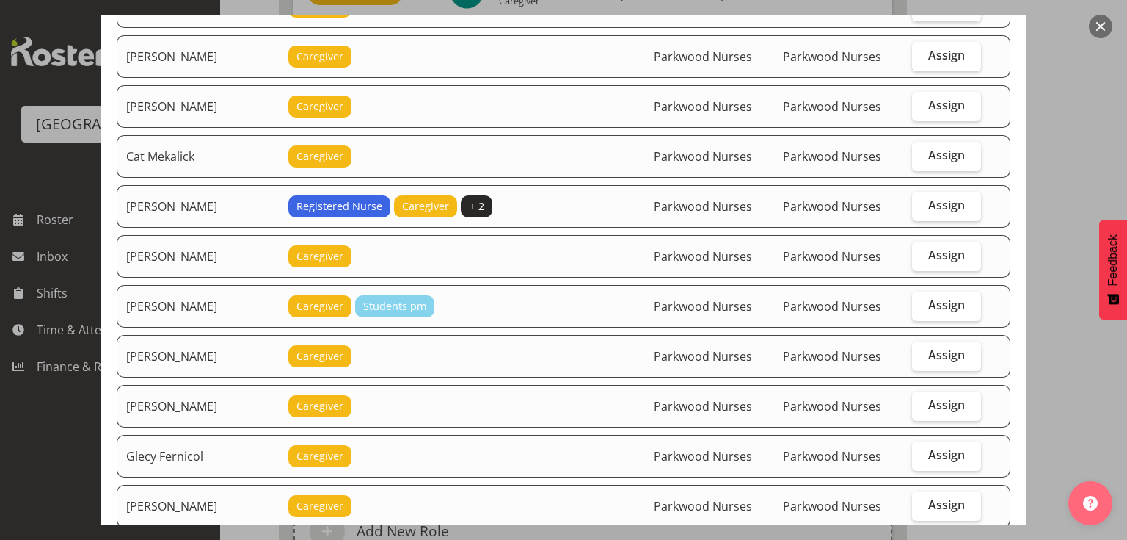
scroll to position [822, 0]
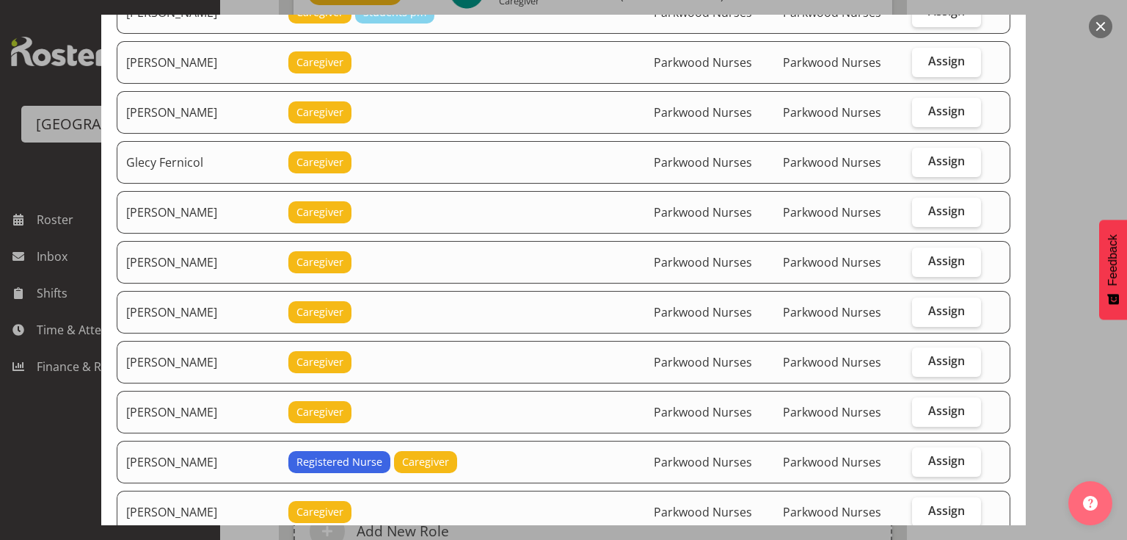
click at [1101, 23] on button "button" at bounding box center [1100, 26] width 23 height 23
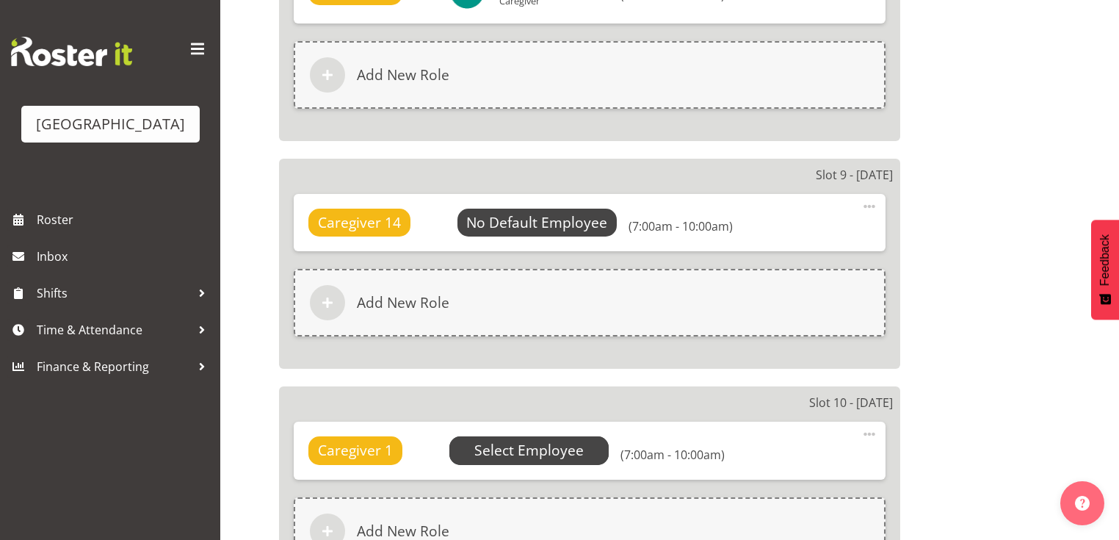
click at [521, 440] on span "Select Employee" at bounding box center [528, 450] width 109 height 21
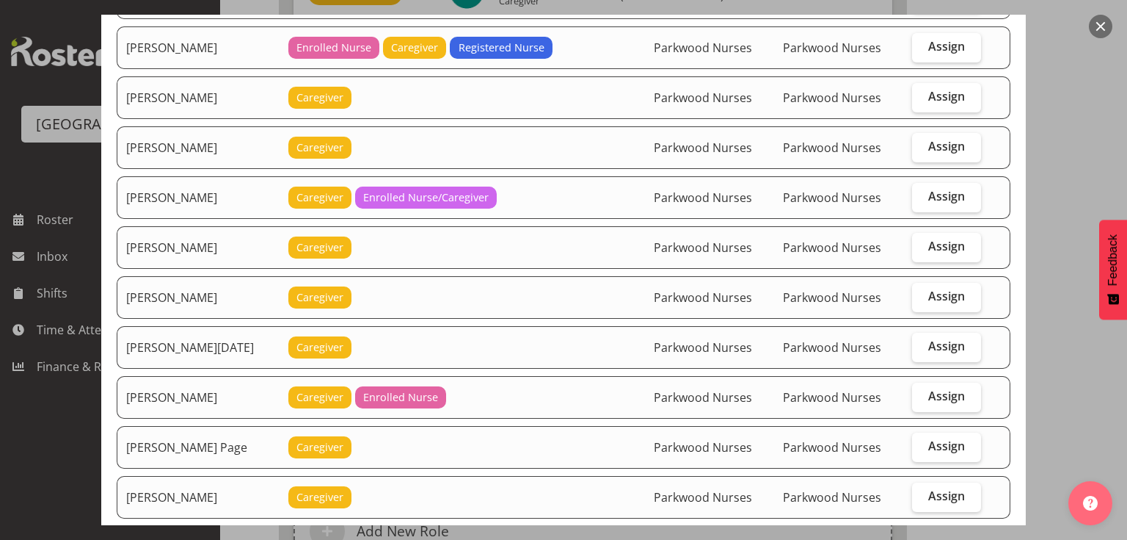
scroll to position [2877, 0]
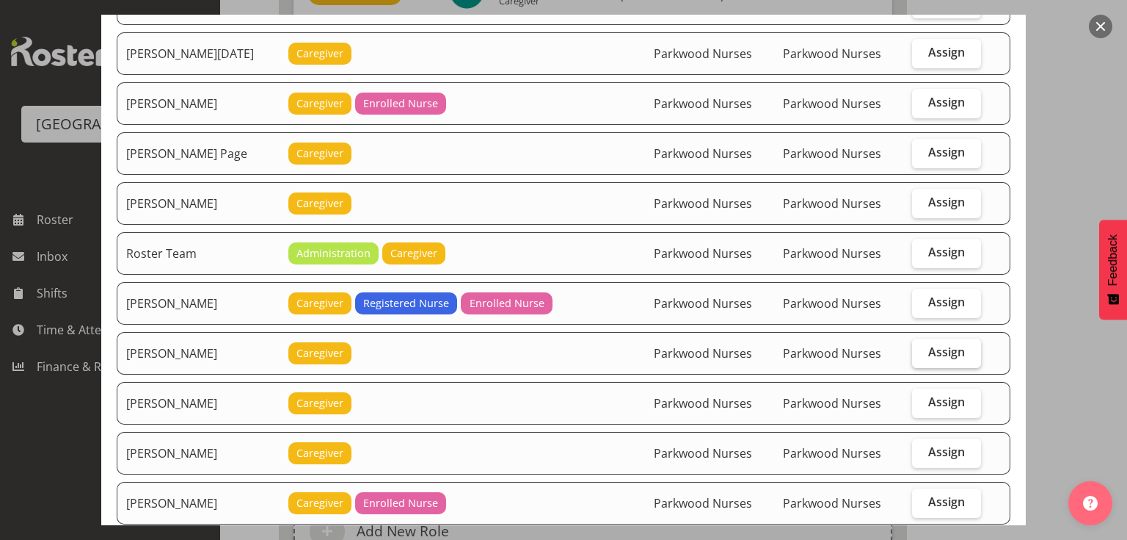
click at [931, 344] on span "Assign" at bounding box center [947, 351] width 37 height 15
click at [922, 347] on input "Assign" at bounding box center [917, 352] width 10 height 10
checkbox input "true"
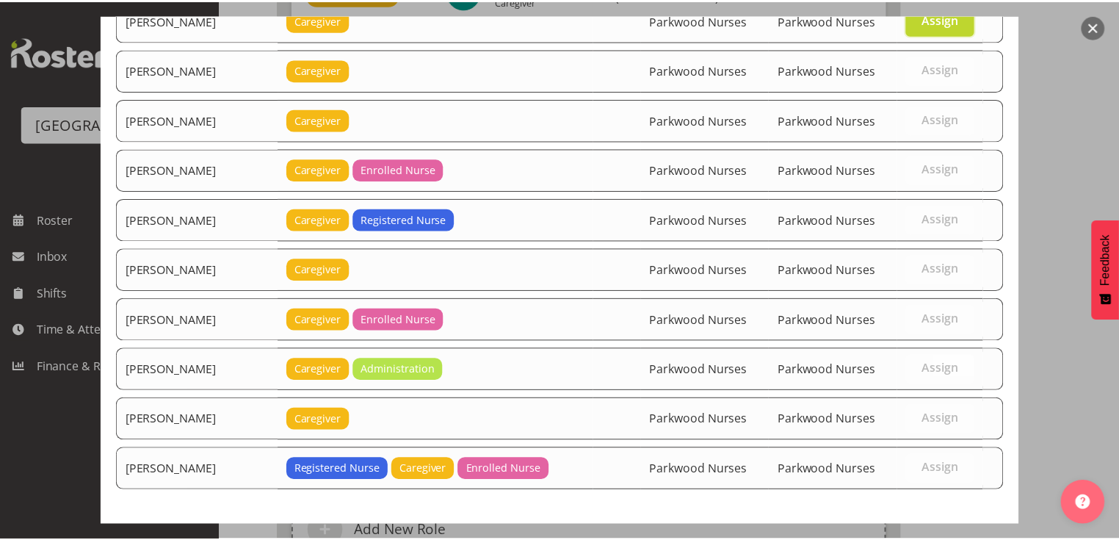
scroll to position [3242, 0]
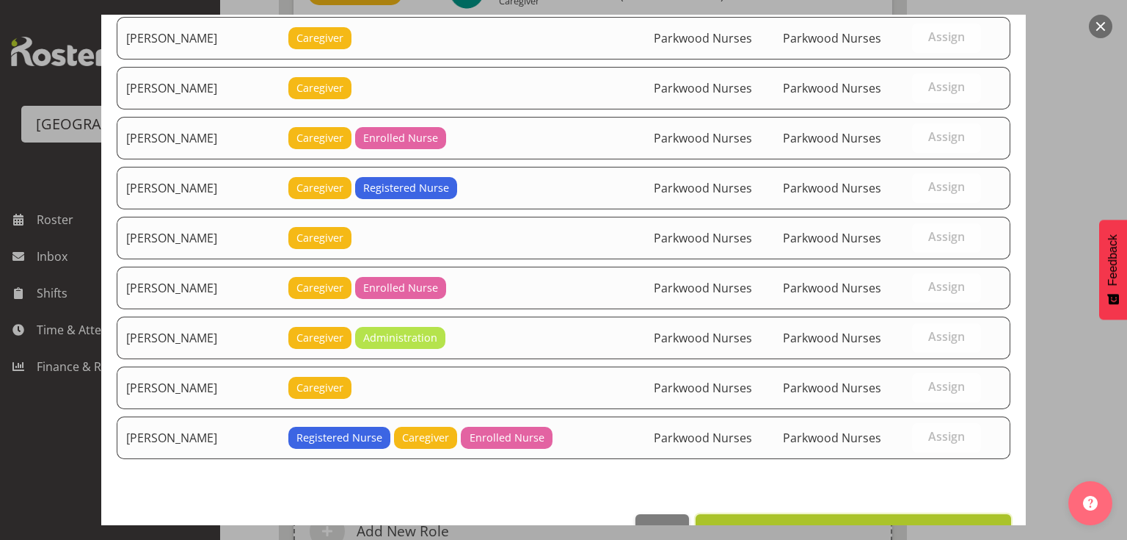
click at [895, 521] on span "Set Samah Aboud as default for this position" at bounding box center [853, 530] width 297 height 18
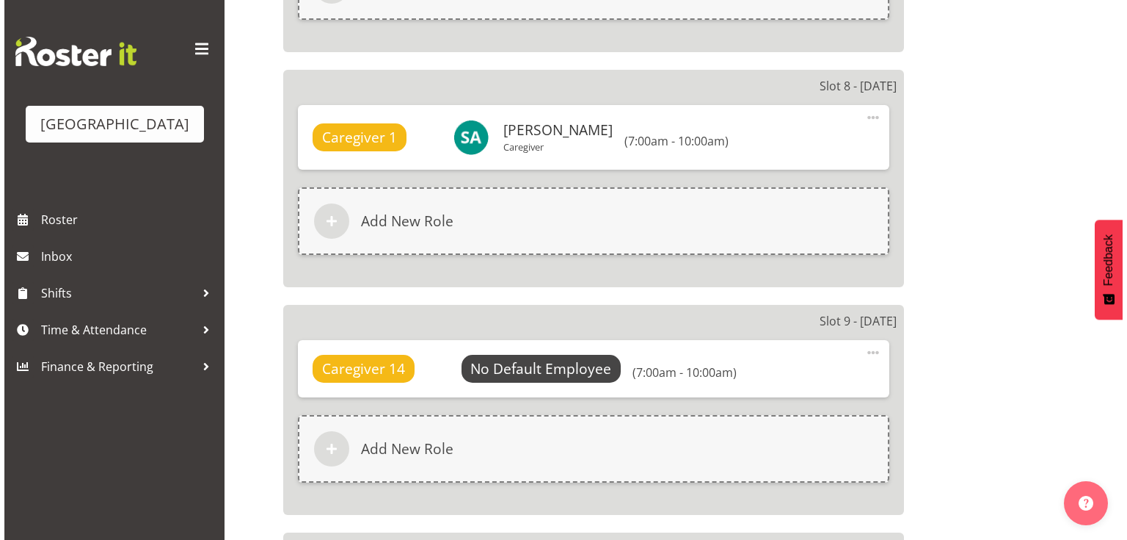
scroll to position [2667, 0]
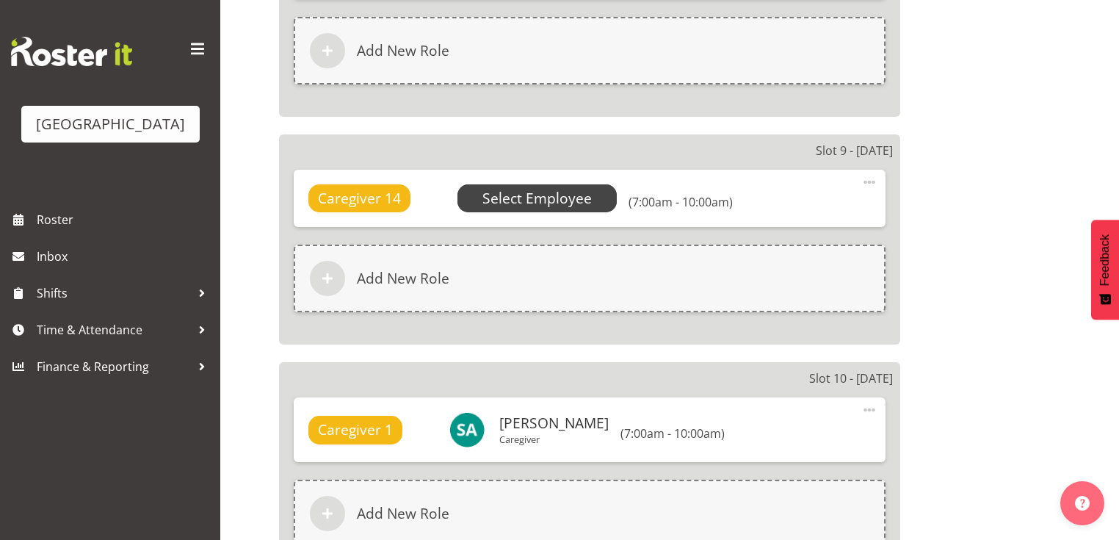
click at [526, 189] on span "Select Employee" at bounding box center [536, 198] width 109 height 21
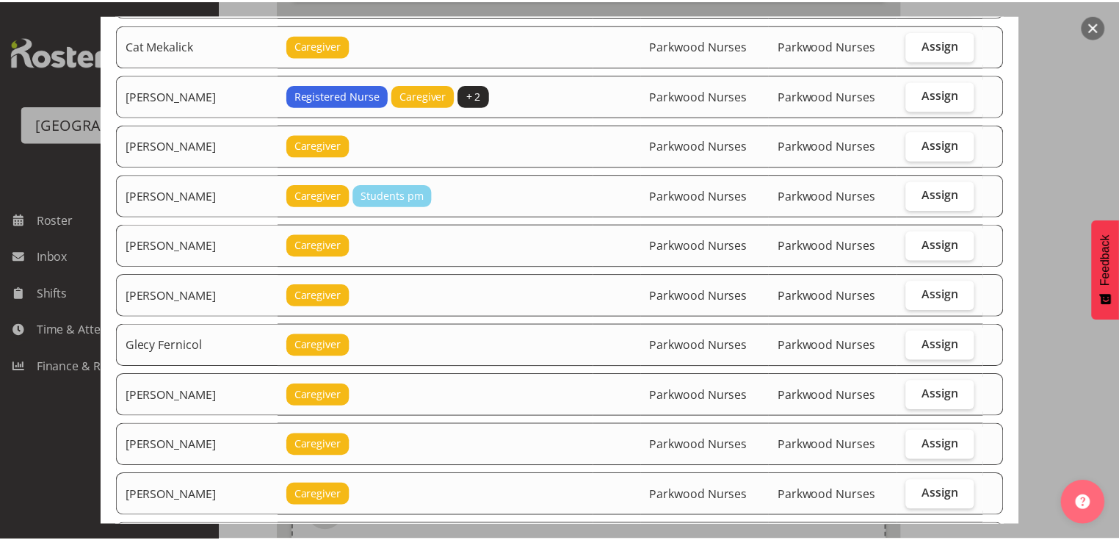
scroll to position [646, 0]
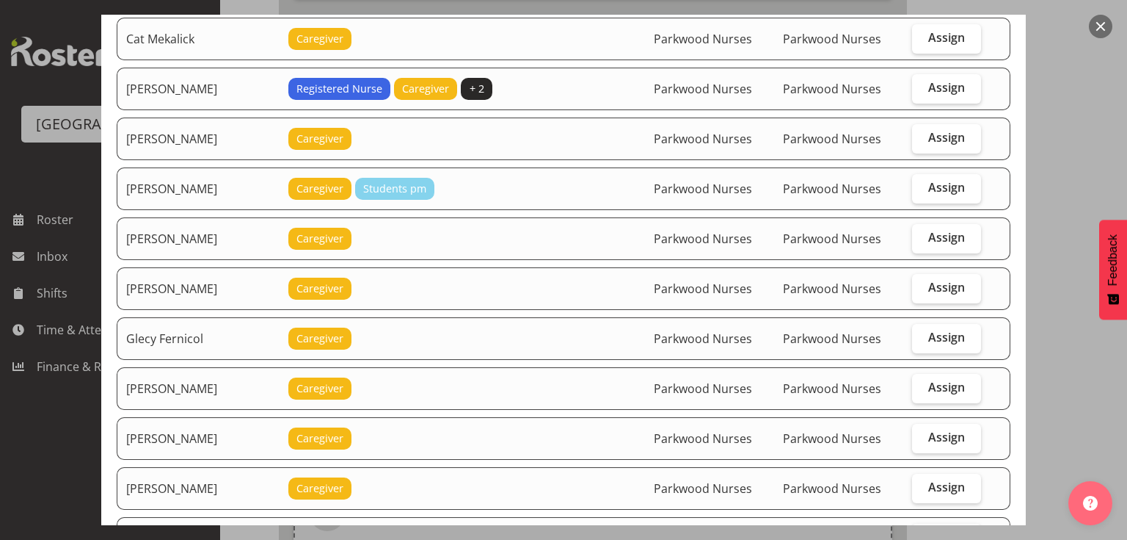
click at [1094, 21] on button "button" at bounding box center [1100, 26] width 23 height 23
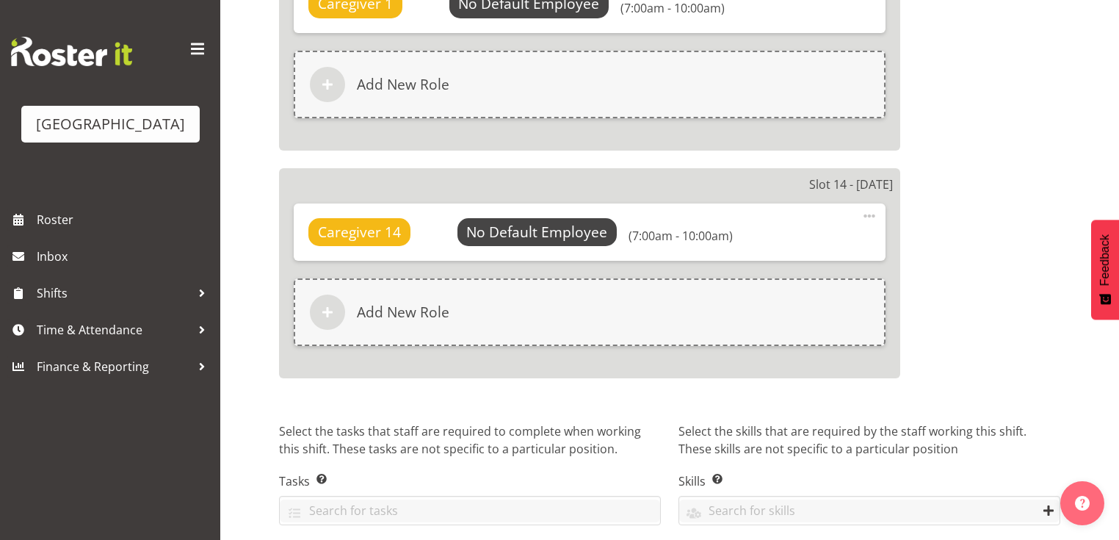
scroll to position [3841, 0]
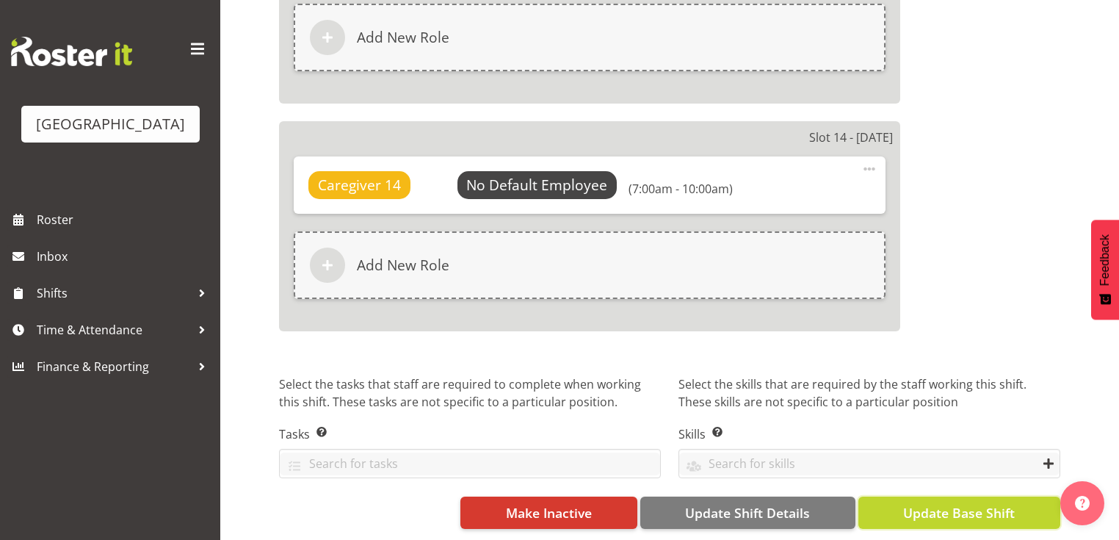
click at [952, 503] on span "Update Base Shift" at bounding box center [959, 512] width 112 height 19
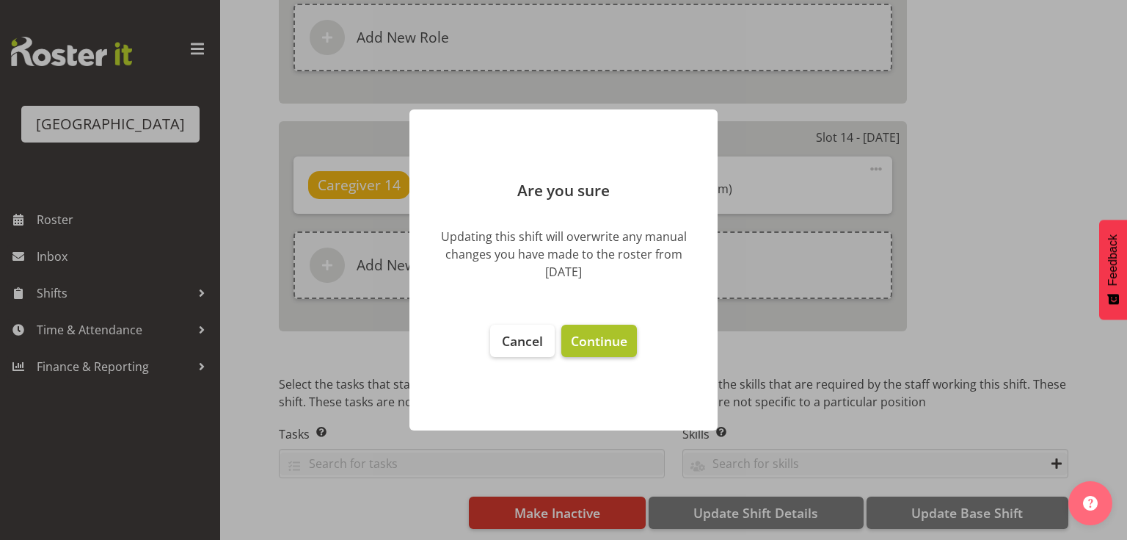
click at [594, 346] on span "Continue" at bounding box center [599, 341] width 57 height 18
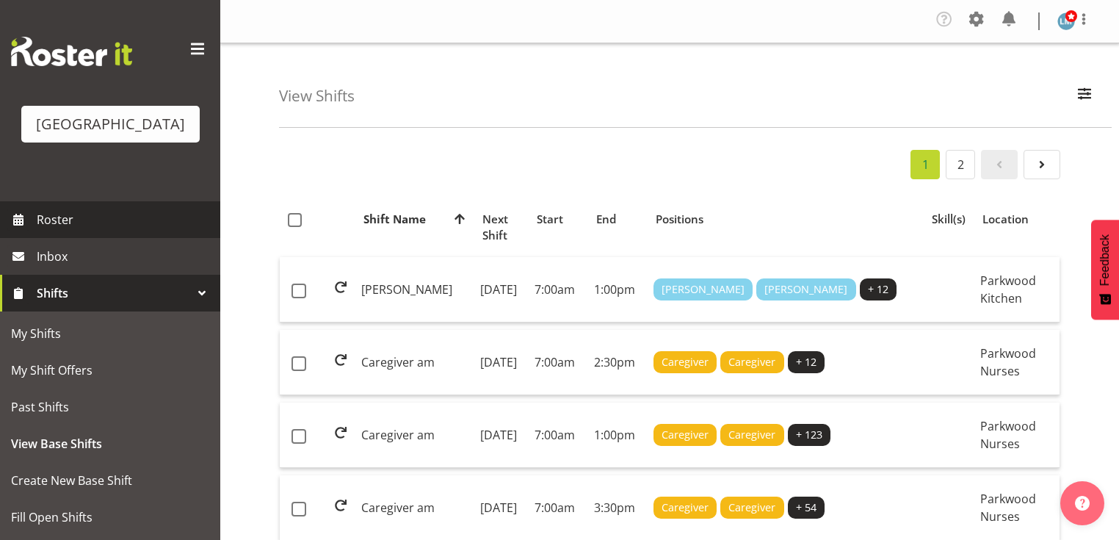
click at [57, 230] on span "Roster" at bounding box center [125, 219] width 176 height 22
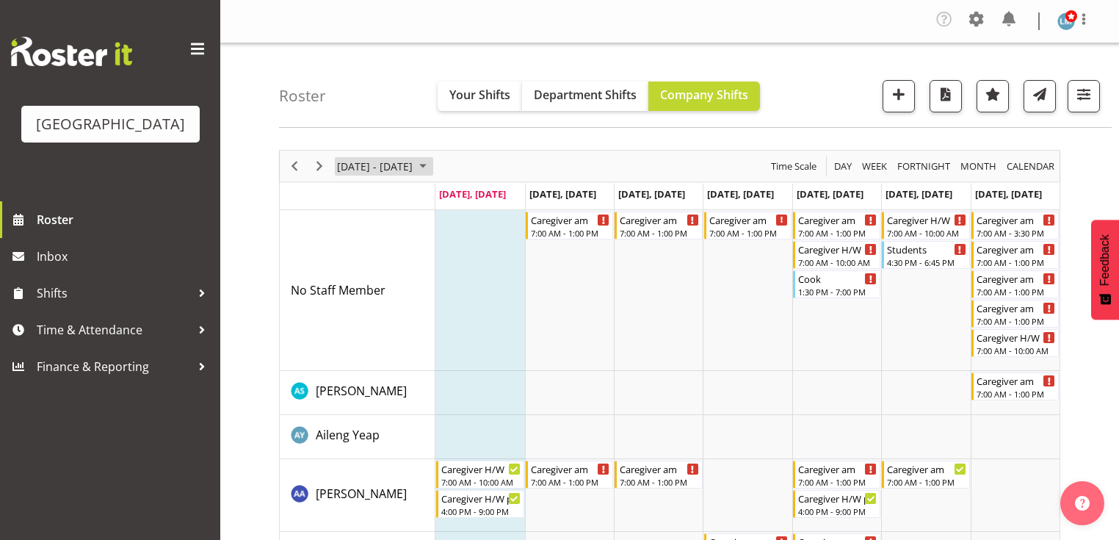
click at [432, 167] on span "September 08 - 14, 2025" at bounding box center [423, 166] width 18 height 18
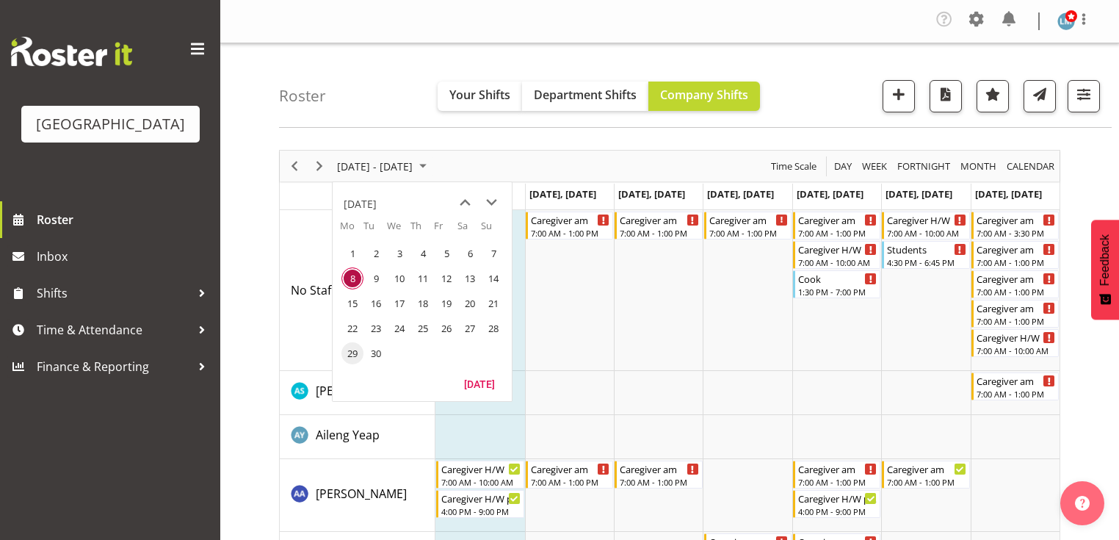
click at [346, 352] on span "29" at bounding box center [352, 353] width 22 height 22
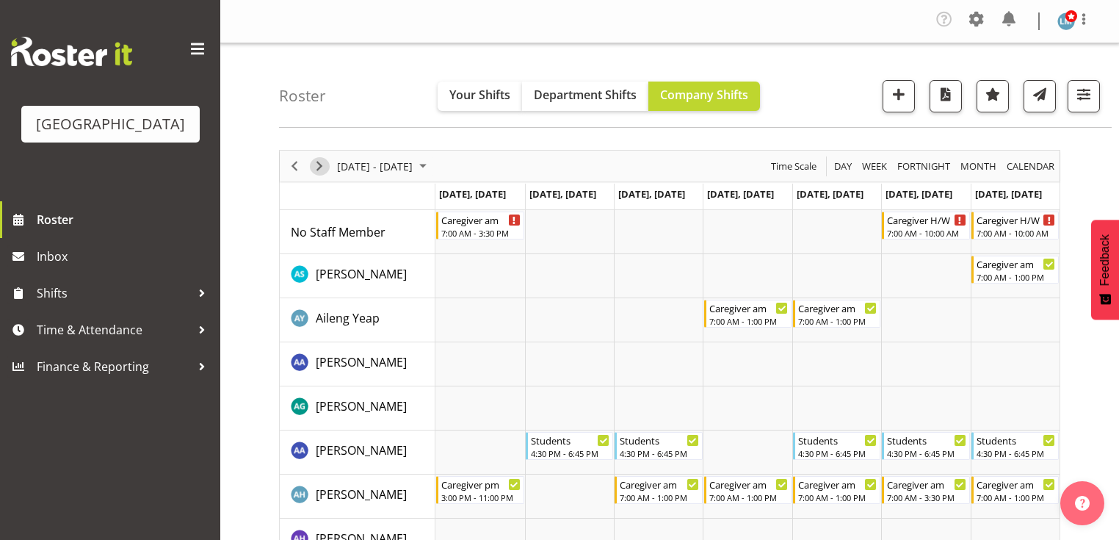
click at [319, 161] on span "Next" at bounding box center [319, 166] width 18 height 18
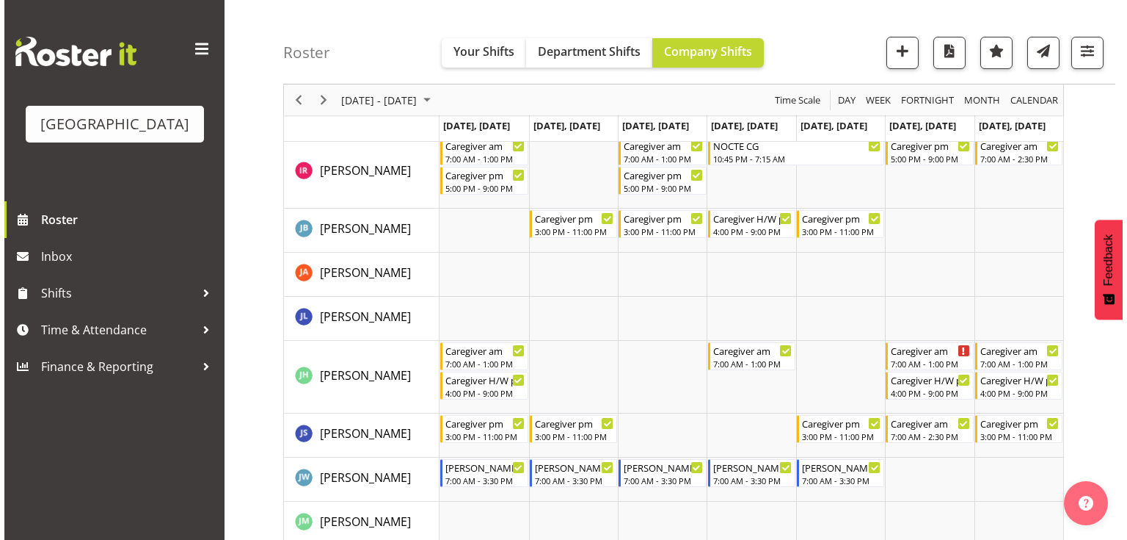
scroll to position [2055, 0]
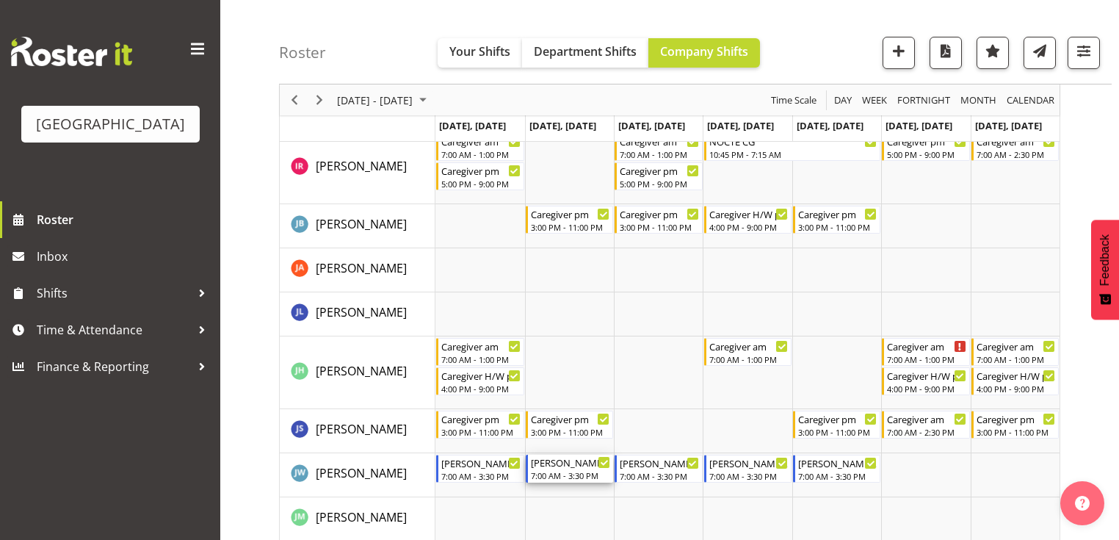
click at [570, 474] on div "7:00 AM - 3:30 PM" at bounding box center [570, 475] width 79 height 12
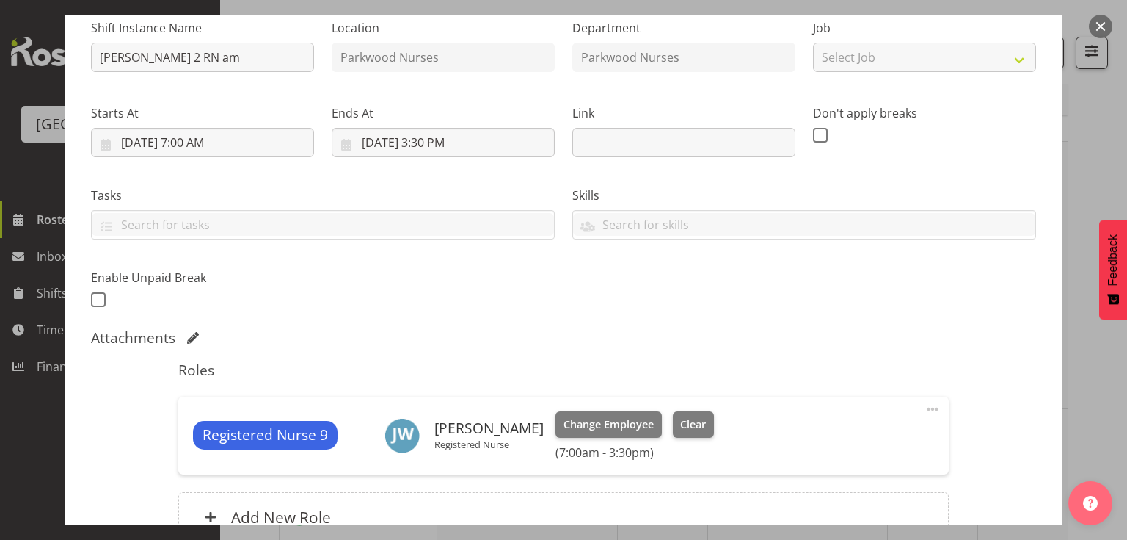
scroll to position [235, 0]
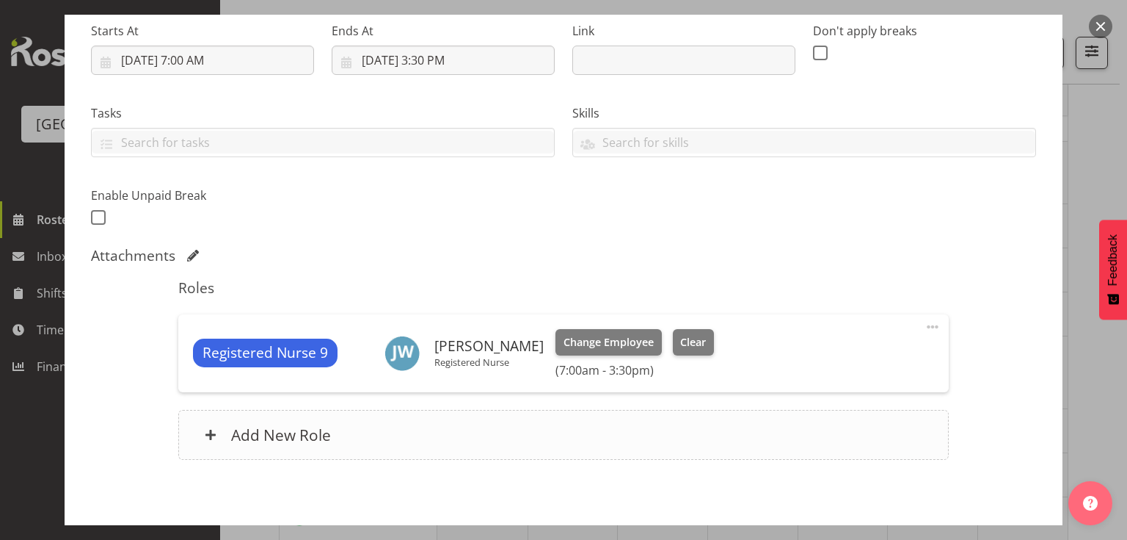
click at [211, 433] on span at bounding box center [211, 435] width 12 height 12
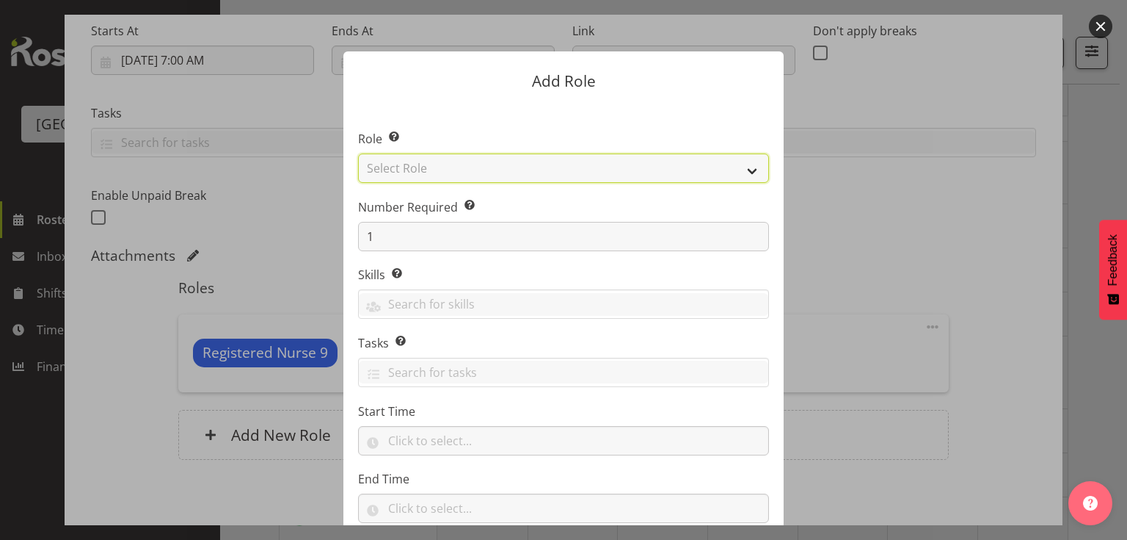
click at [751, 164] on select "Select Role Administration Baker Caregiver Cook am Cook pm Dishwasher Enrolled …" at bounding box center [563, 167] width 411 height 29
select select "160"
click at [358, 153] on select "Select Role Administration Baker Caregiver Cook am Cook pm Dishwasher Enrolled …" at bounding box center [563, 167] width 411 height 29
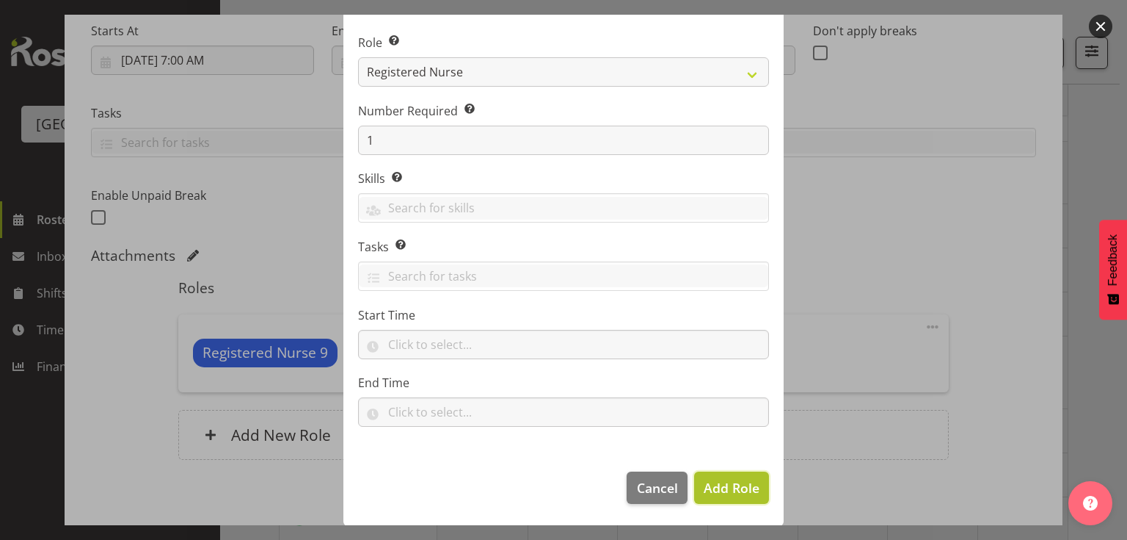
click at [723, 479] on span "Add Role" at bounding box center [732, 488] width 56 height 18
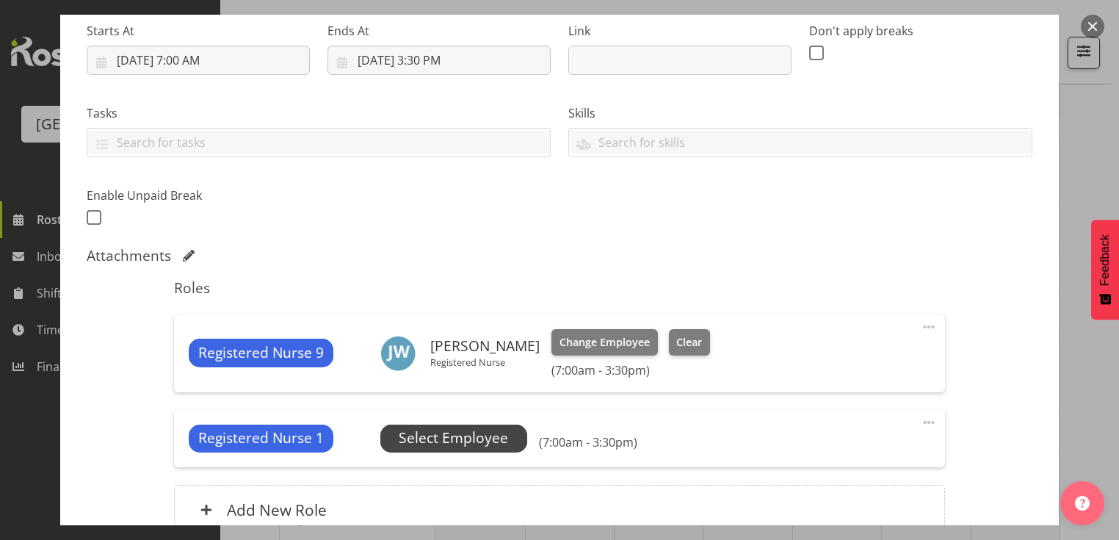
click at [459, 433] on span "Select Employee" at bounding box center [453, 437] width 109 height 21
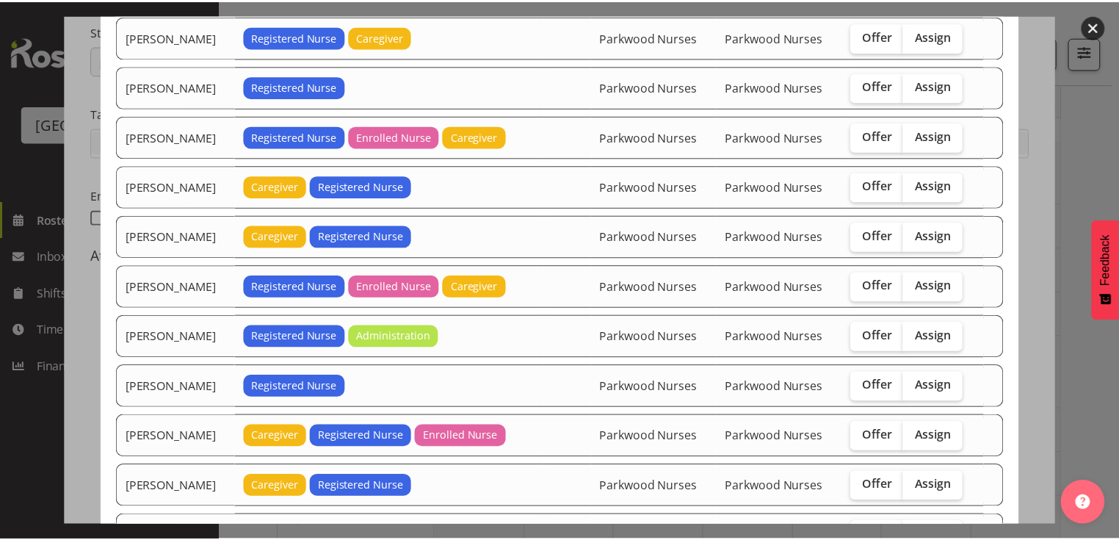
scroll to position [470, 0]
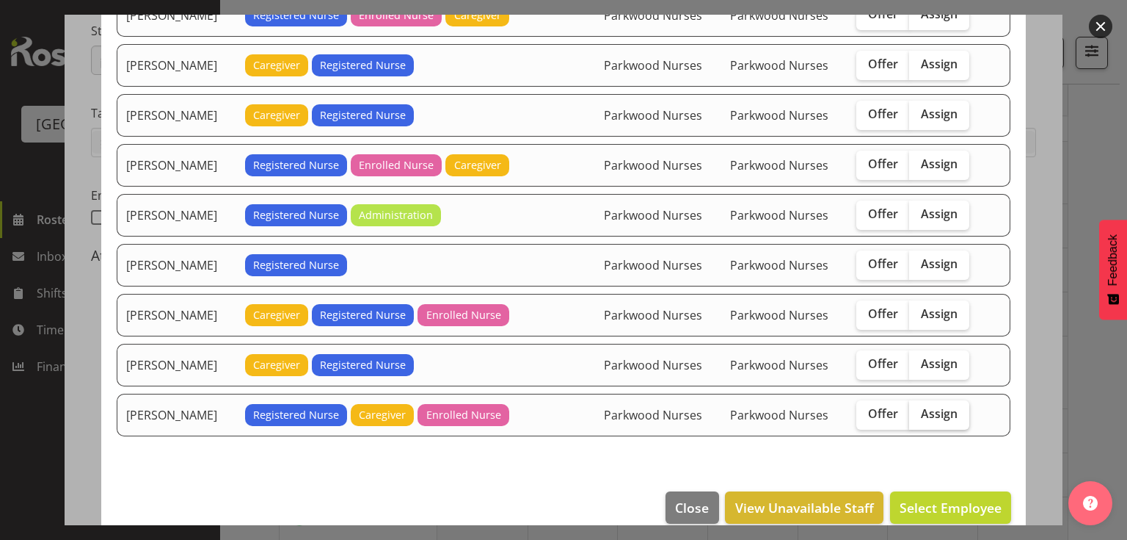
click at [932, 400] on label "Assign" at bounding box center [939, 414] width 60 height 29
click at [919, 409] on input "Assign" at bounding box center [914, 414] width 10 height 10
checkbox input "true"
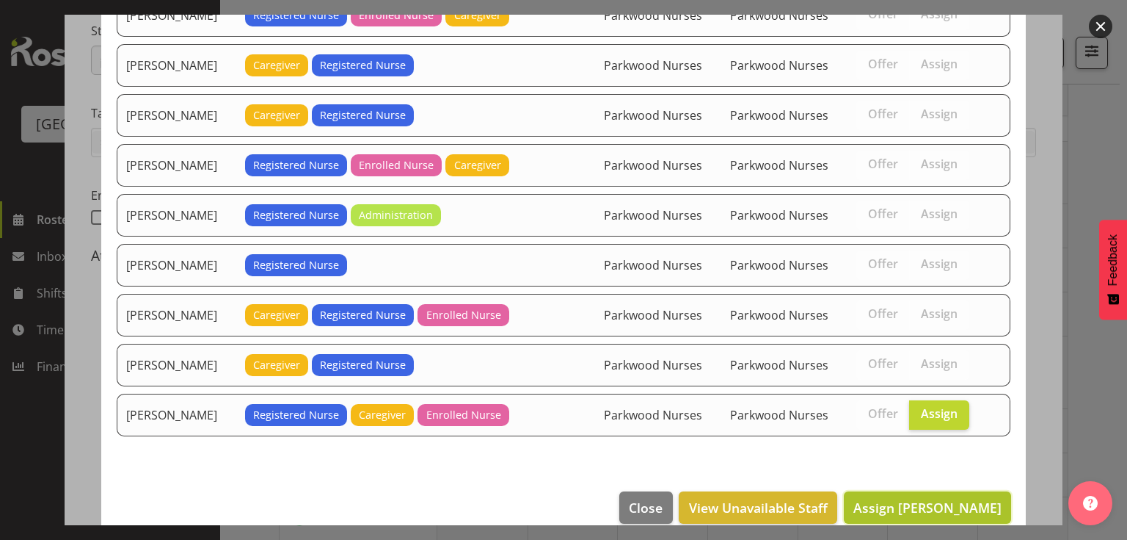
click at [915, 498] on span "Assign Zoe Tatham-Brugh" at bounding box center [928, 507] width 148 height 18
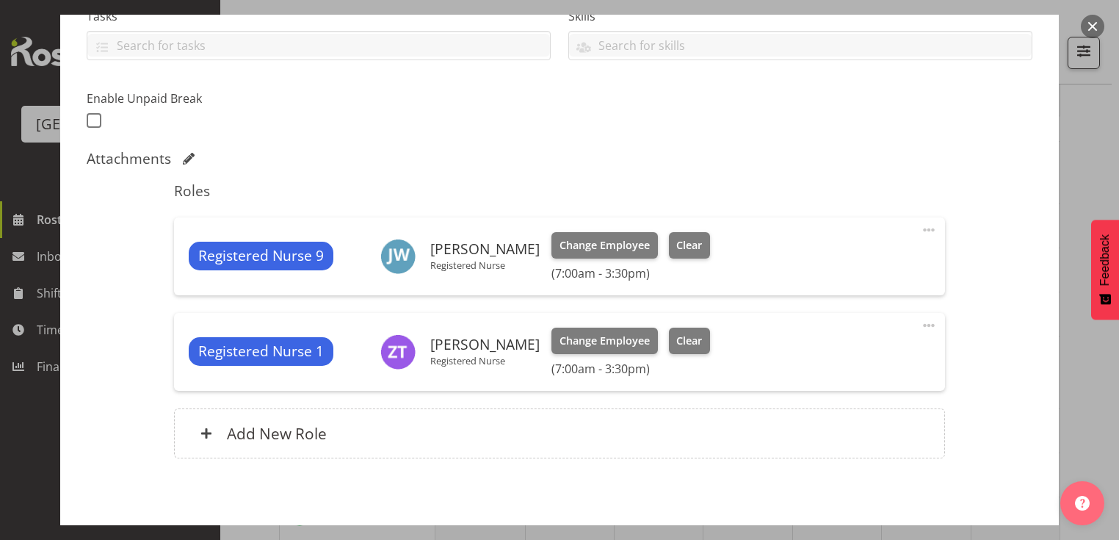
scroll to position [394, 0]
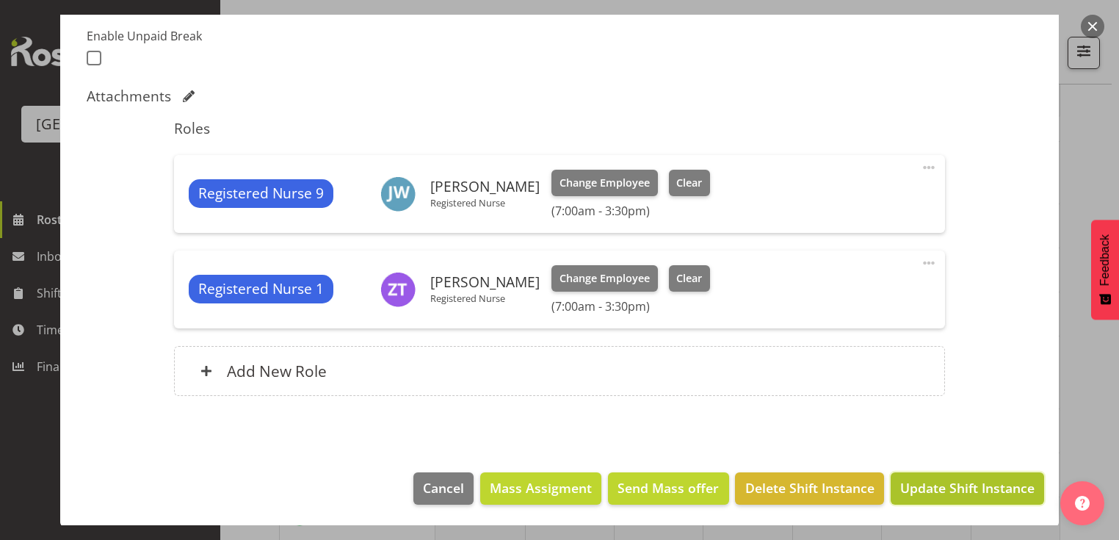
click at [915, 495] on span "Update Shift Instance" at bounding box center [967, 487] width 134 height 19
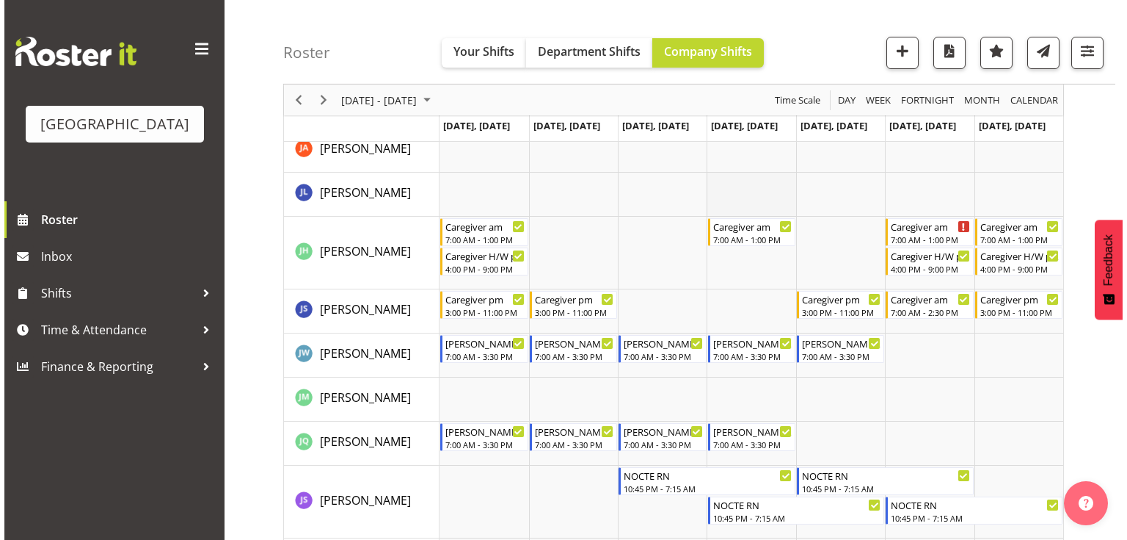
scroll to position [2290, 0]
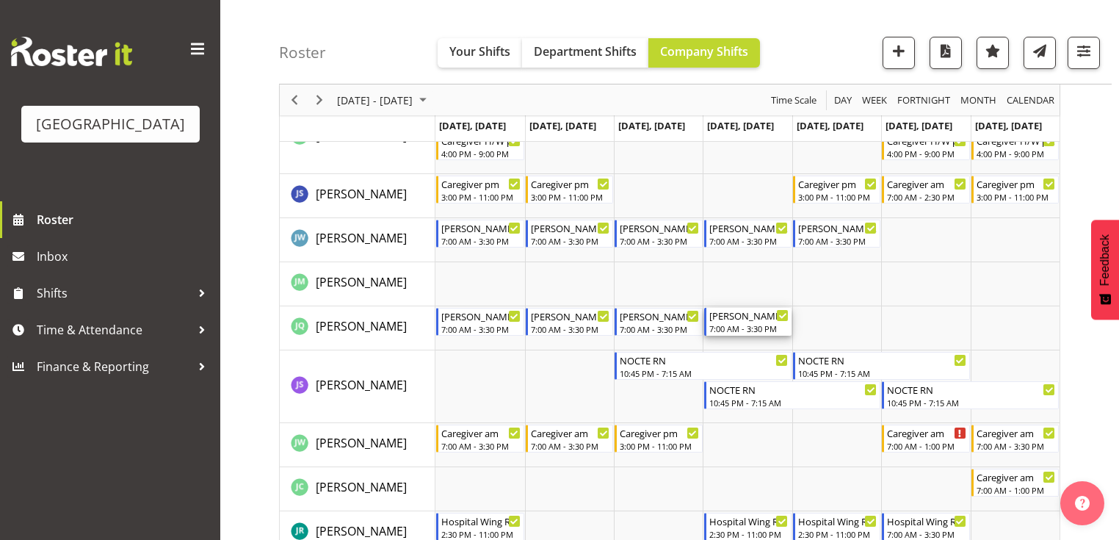
click at [743, 323] on div "7:00 AM - 3:30 PM" at bounding box center [748, 328] width 79 height 12
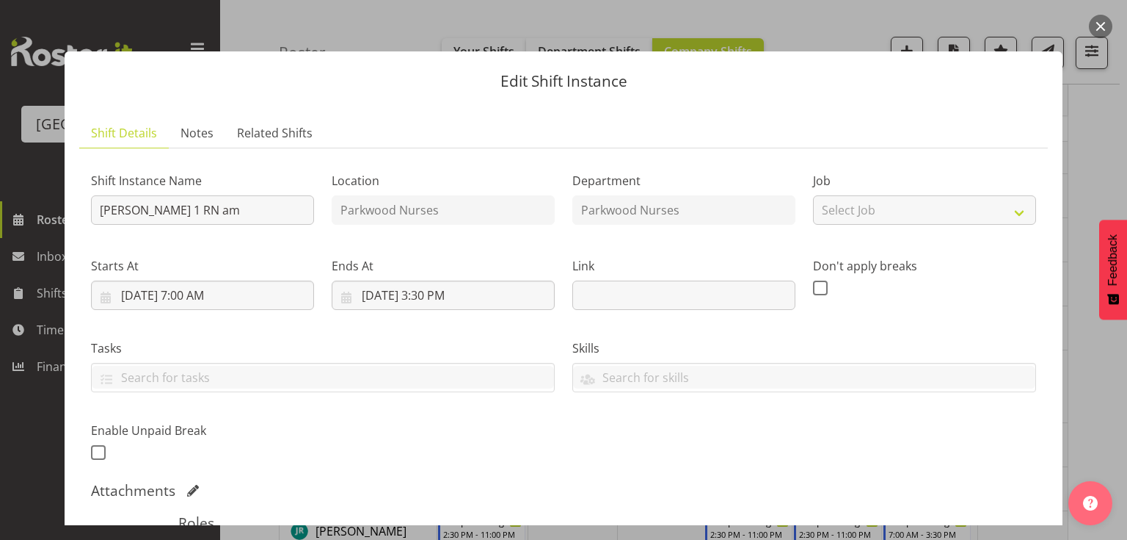
scroll to position [294, 0]
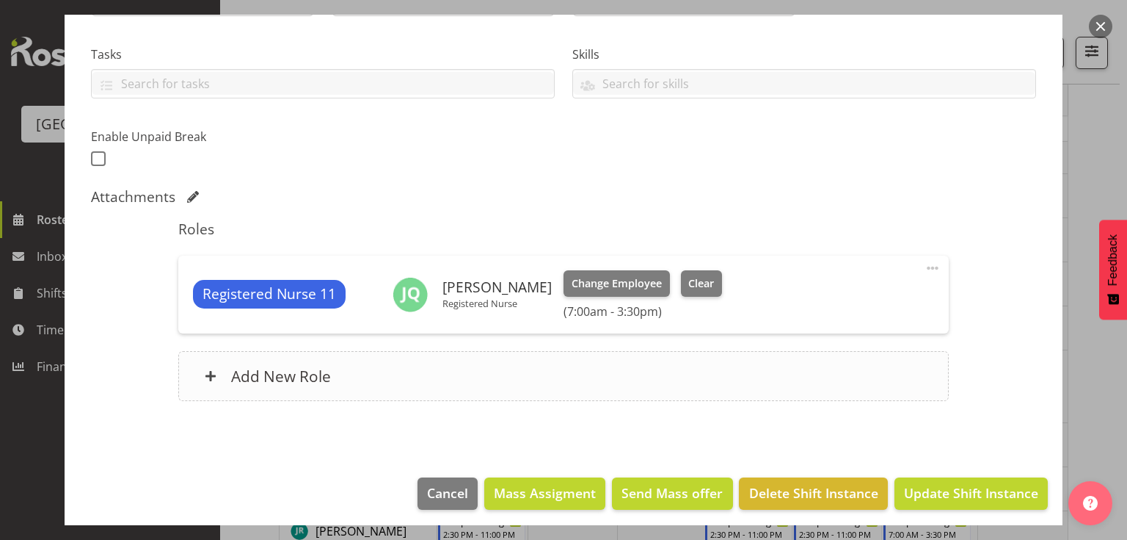
click at [212, 373] on span at bounding box center [211, 376] width 12 height 12
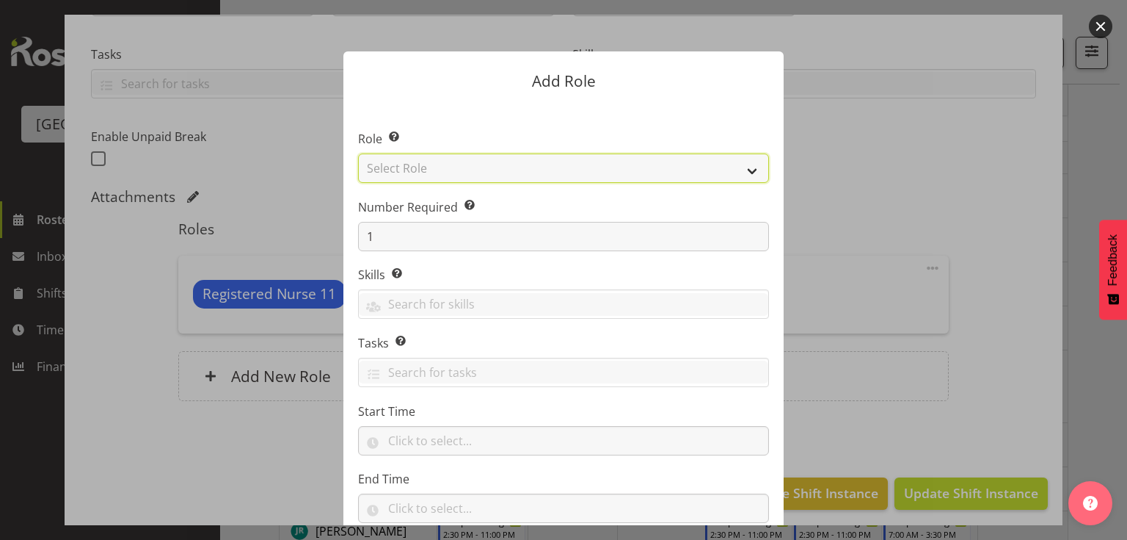
click at [755, 169] on select "Select Role Administration Baker Caregiver Cook am Cook pm Dishwasher Enrolled …" at bounding box center [563, 167] width 411 height 29
select select "160"
click at [358, 153] on select "Select Role Administration Baker Caregiver Cook am Cook pm Dishwasher Enrolled …" at bounding box center [563, 167] width 411 height 29
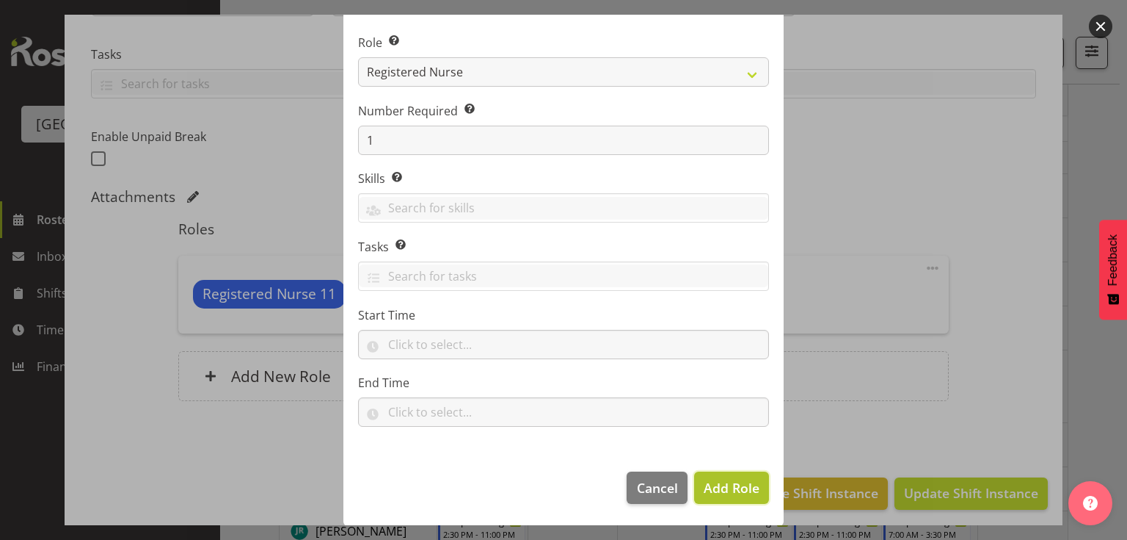
click at [746, 485] on span "Add Role" at bounding box center [732, 488] width 56 height 18
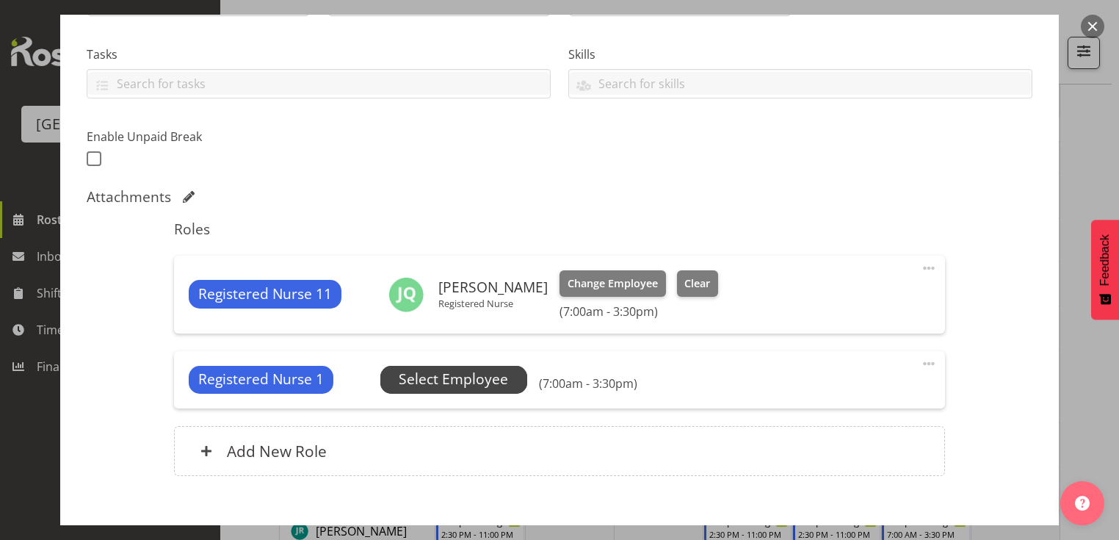
click at [451, 376] on span "Select Employee" at bounding box center [453, 378] width 109 height 21
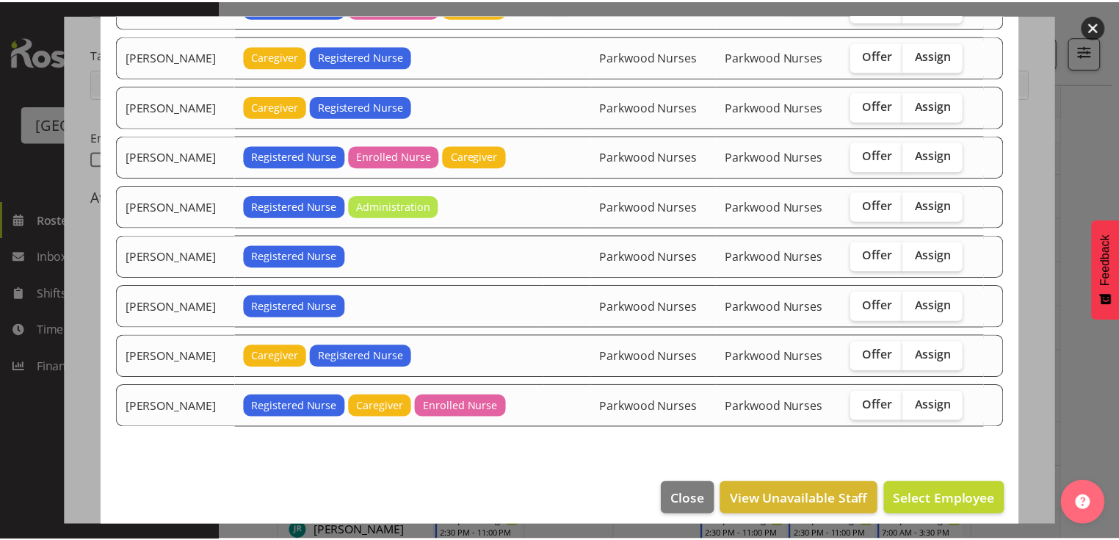
scroll to position [480, 0]
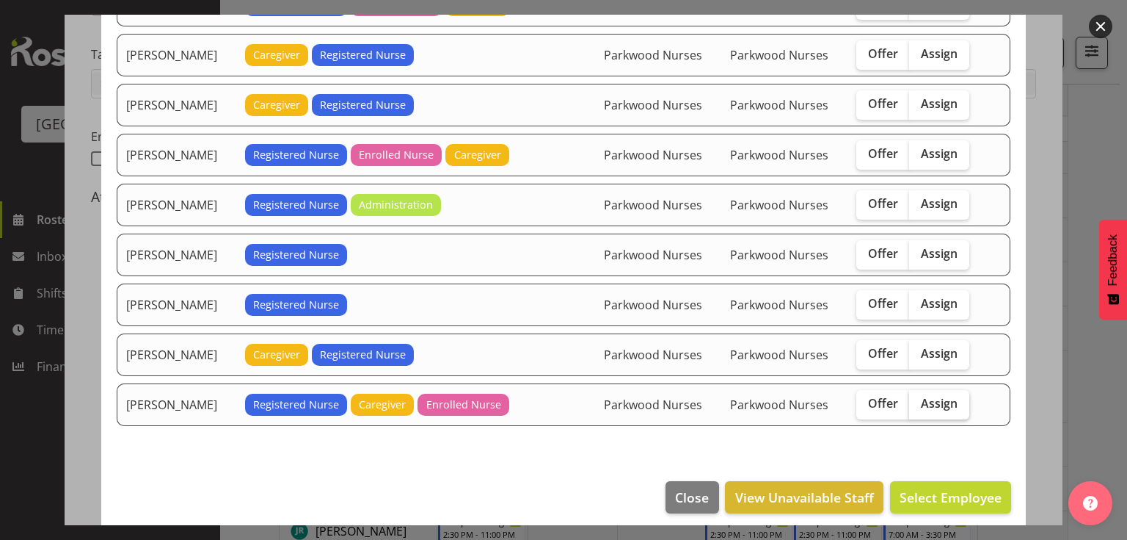
click at [932, 396] on span "Assign" at bounding box center [939, 403] width 37 height 15
click at [919, 399] on input "Assign" at bounding box center [914, 404] width 10 height 10
checkbox input "true"
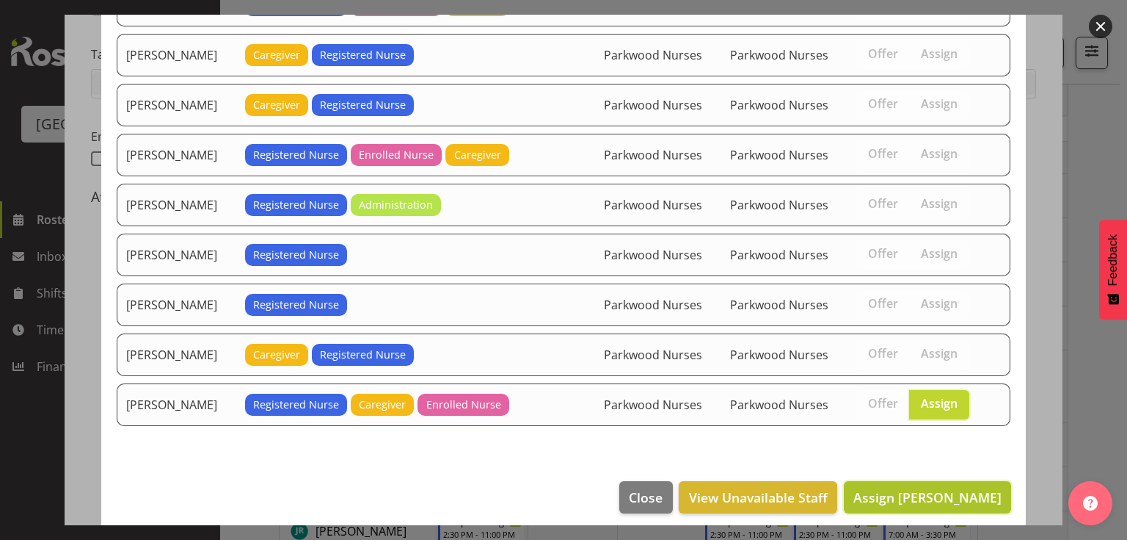
click at [925, 488] on span "Assign Zoe Tatham-Brugh" at bounding box center [928, 497] width 148 height 18
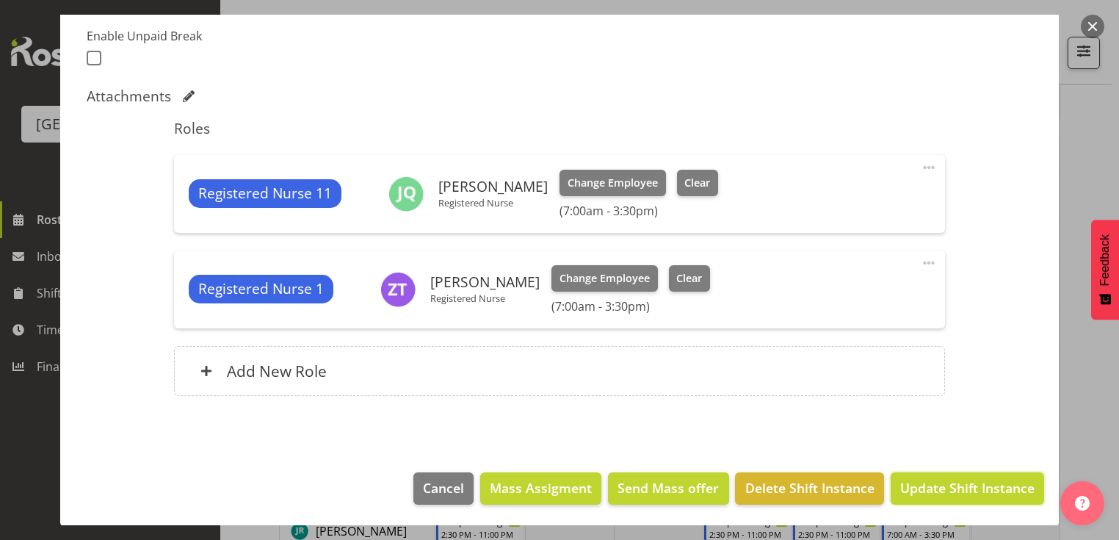
click at [926, 483] on span "Update Shift Instance" at bounding box center [967, 487] width 134 height 19
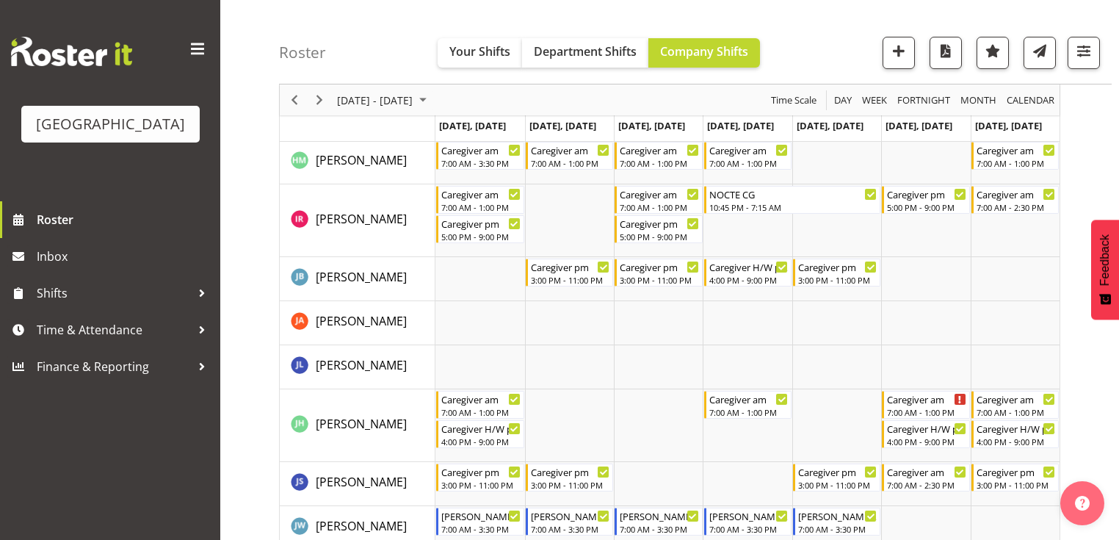
scroll to position [2290, 0]
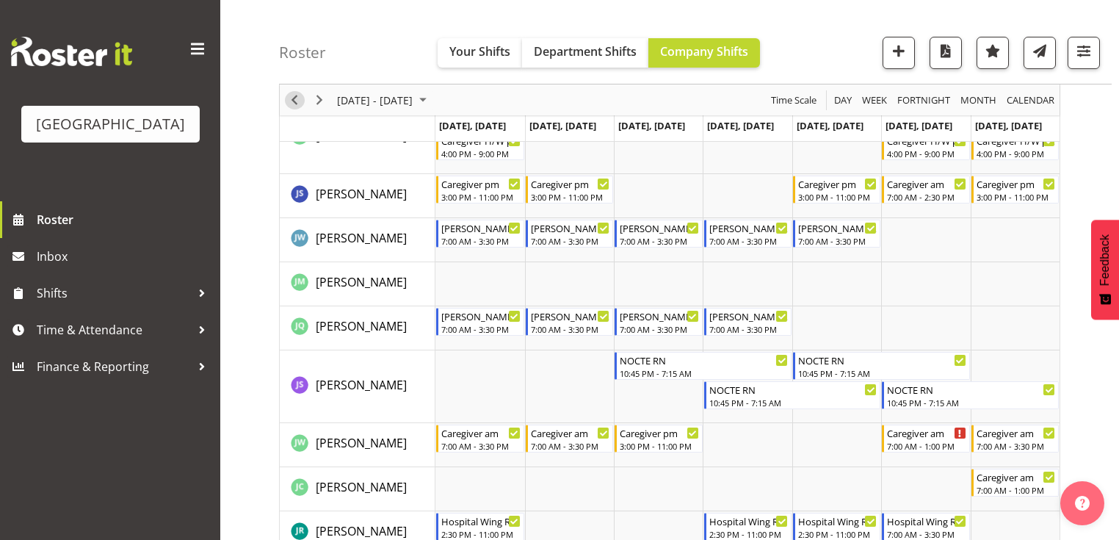
click at [292, 100] on span "Previous" at bounding box center [295, 100] width 18 height 18
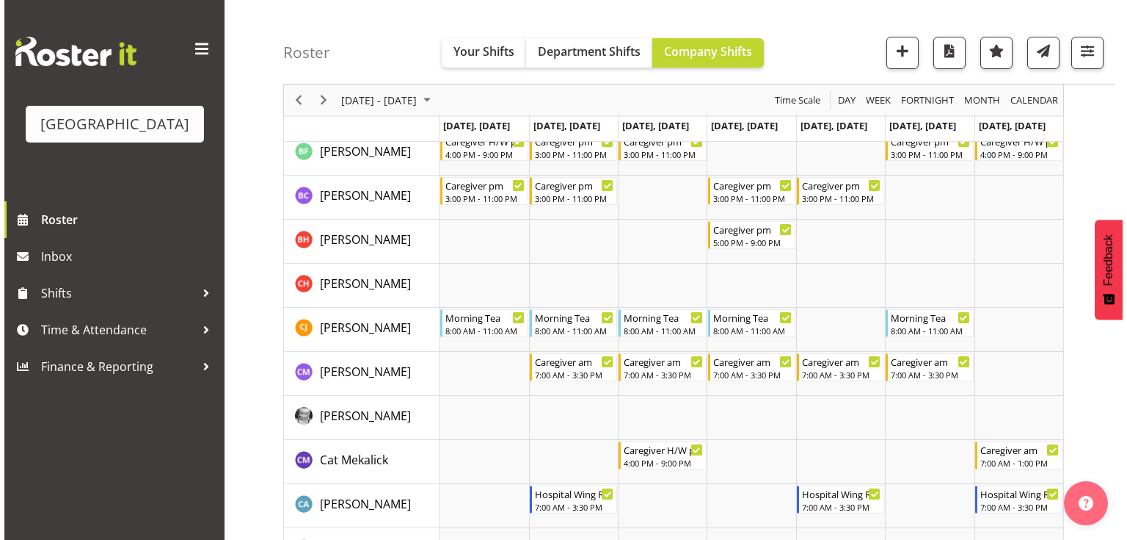
scroll to position [470, 0]
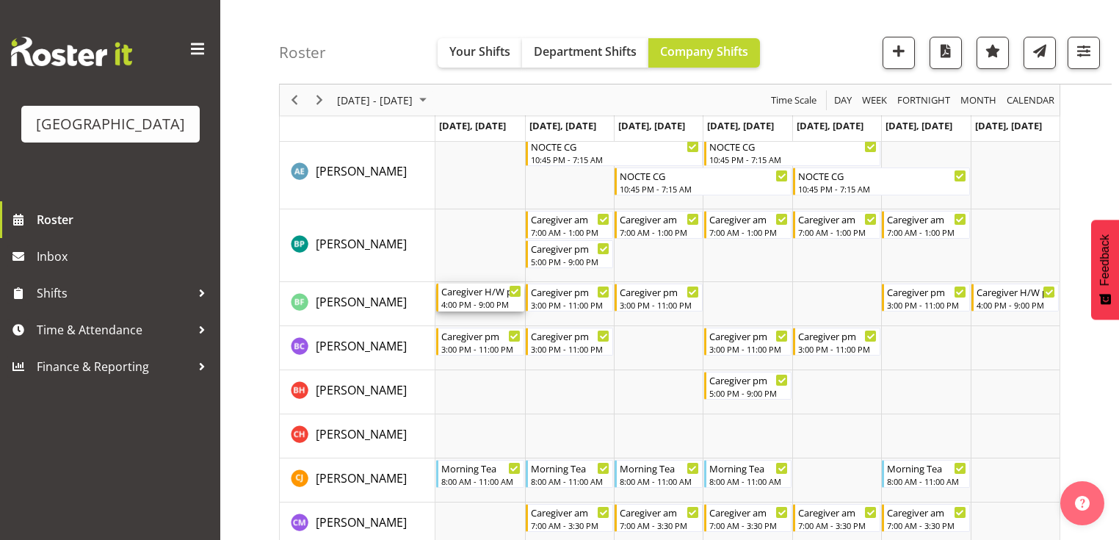
click at [472, 298] on div "4:00 PM - 9:00 PM" at bounding box center [480, 304] width 79 height 12
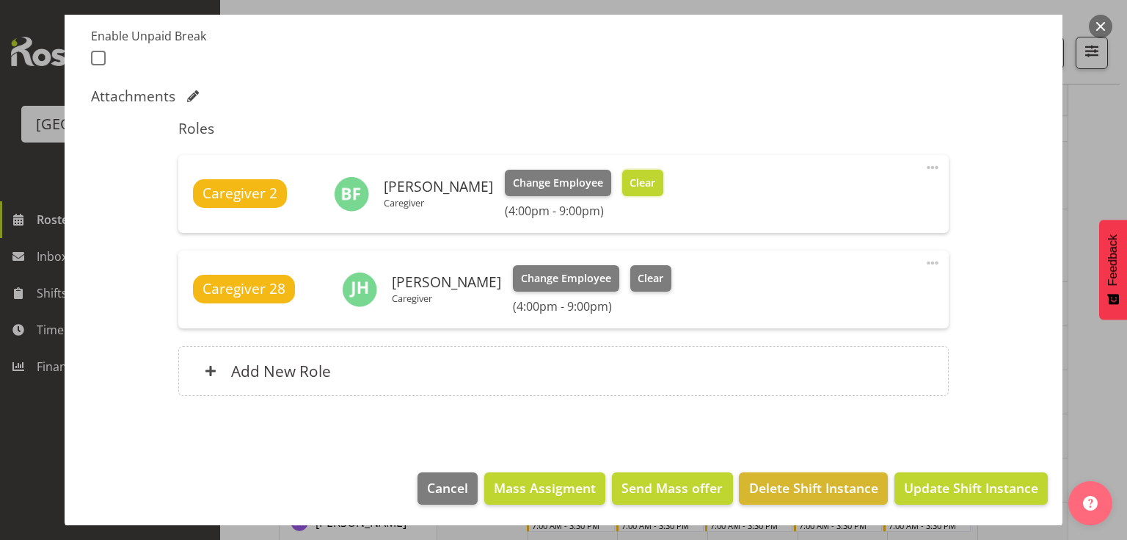
click at [630, 175] on span "Clear" at bounding box center [643, 183] width 26 height 16
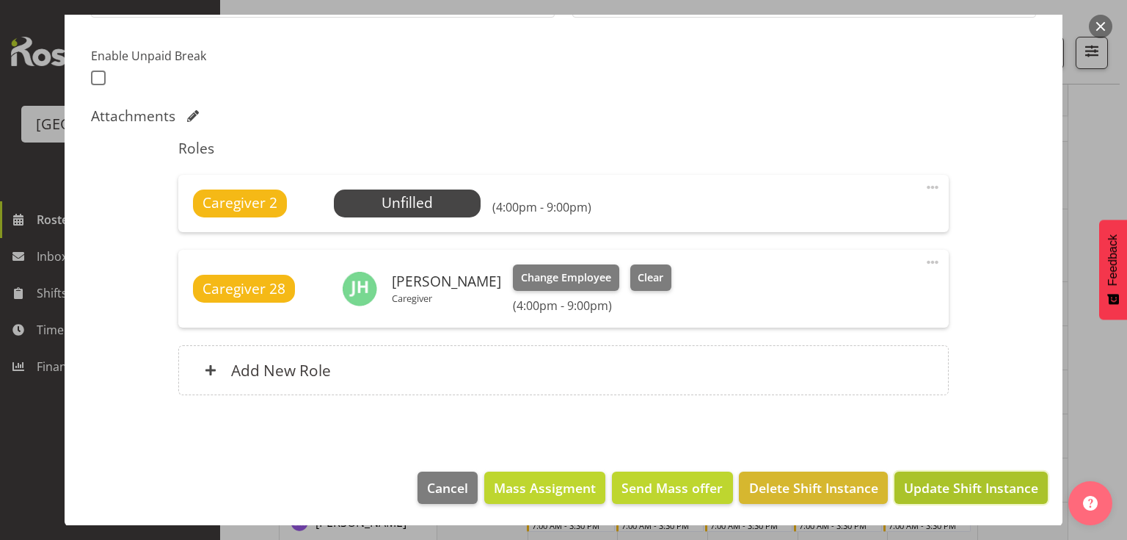
click at [951, 487] on span "Update Shift Instance" at bounding box center [971, 487] width 134 height 19
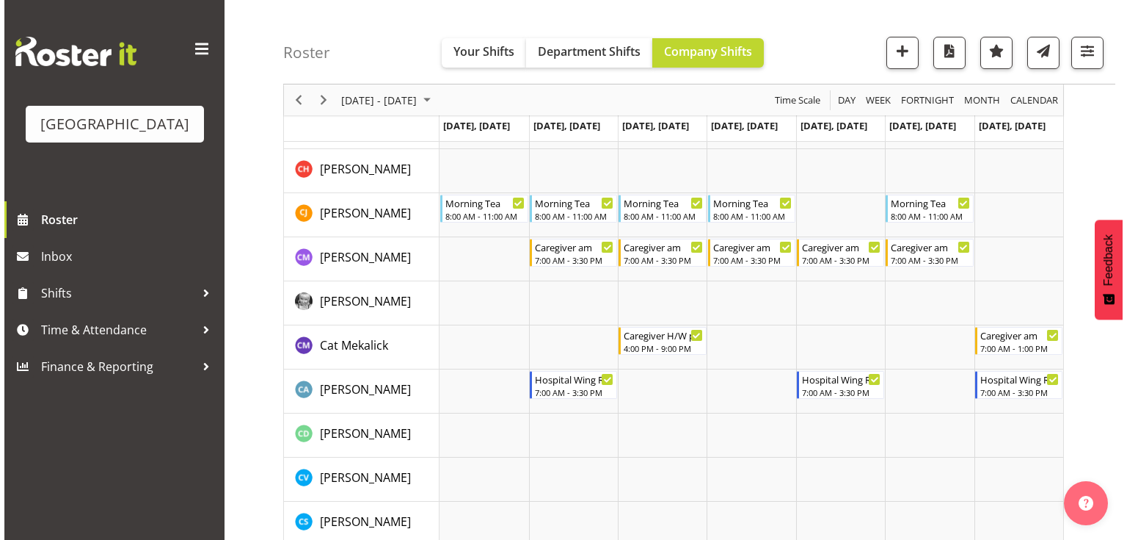
scroll to position [587, 0]
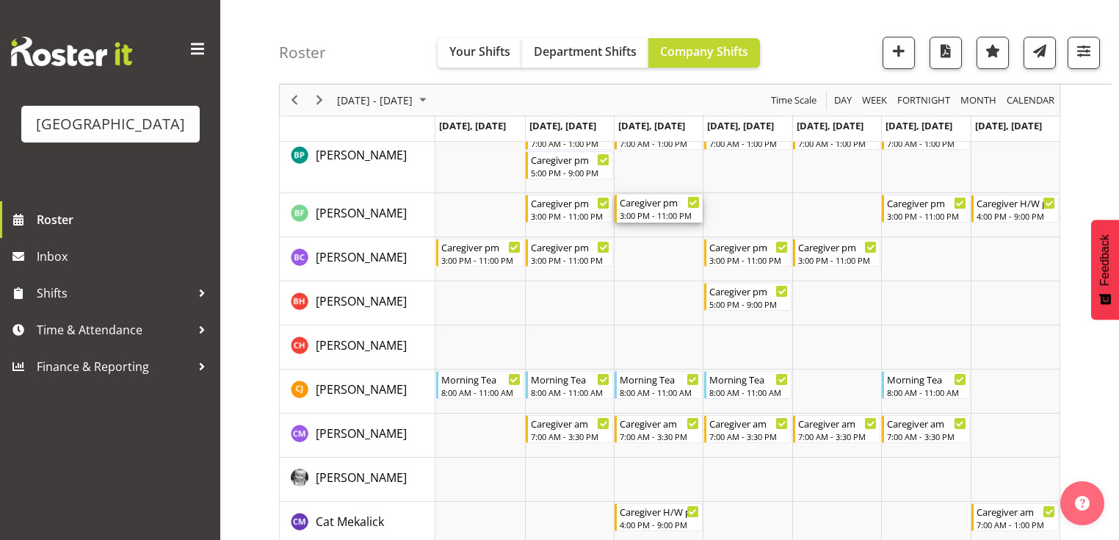
click at [661, 214] on div "3:00 PM - 11:00 PM" at bounding box center [659, 215] width 79 height 12
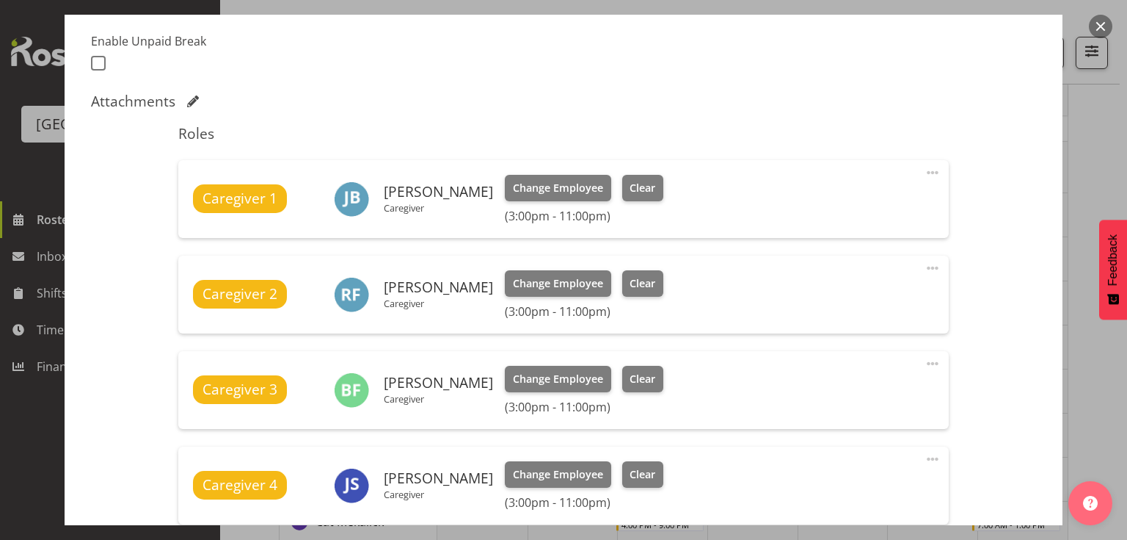
scroll to position [470, 0]
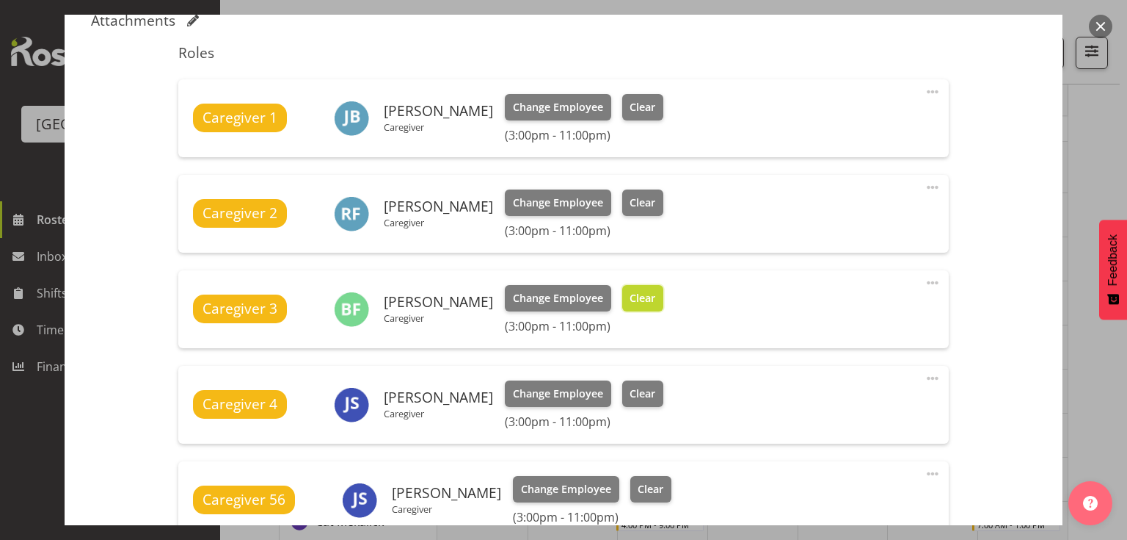
click at [636, 295] on span "Clear" at bounding box center [643, 298] width 26 height 16
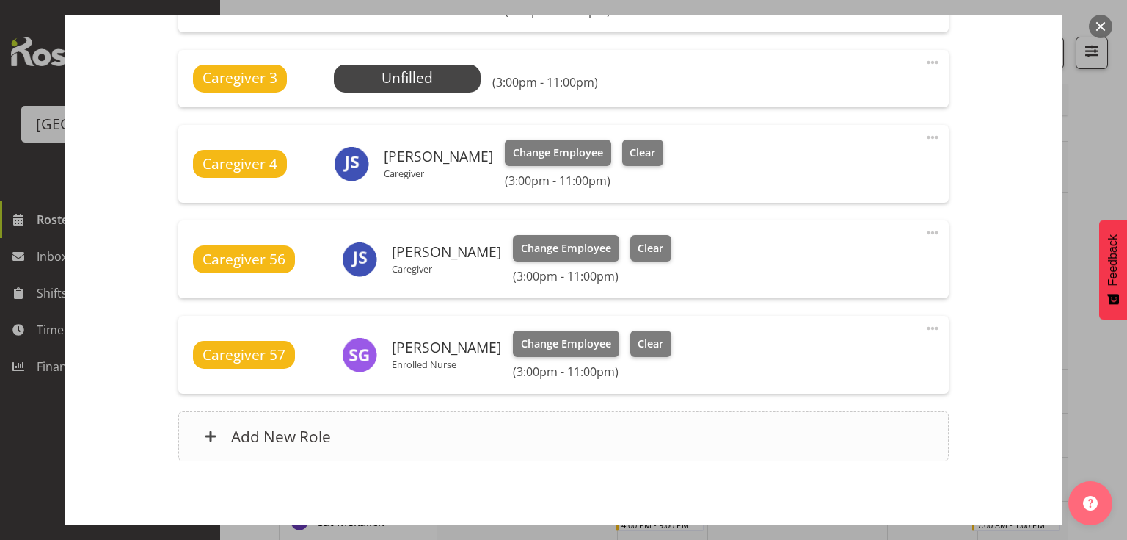
scroll to position [756, 0]
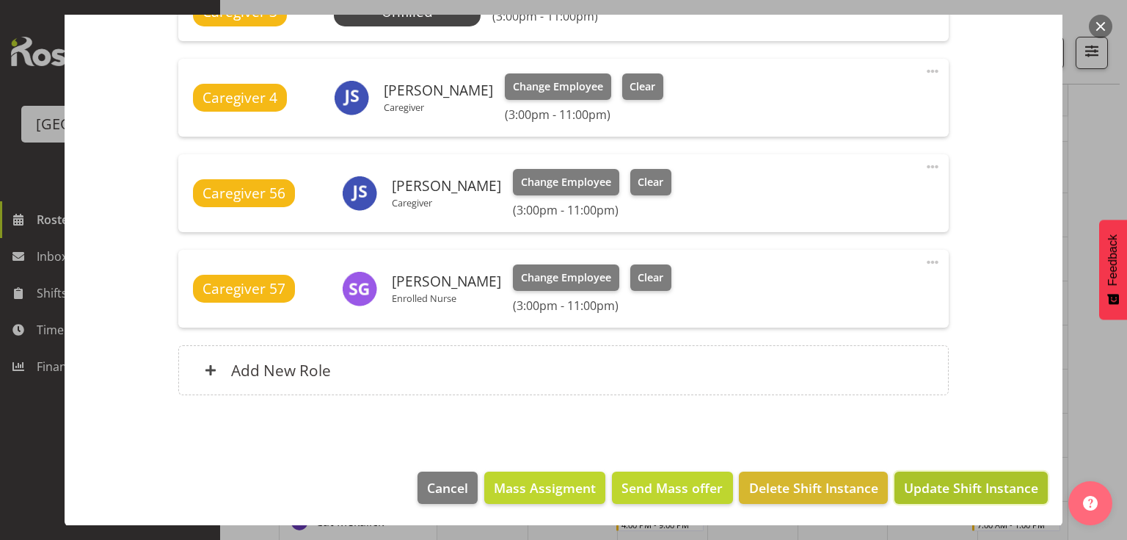
click at [961, 476] on button "Update Shift Instance" at bounding box center [971, 487] width 153 height 32
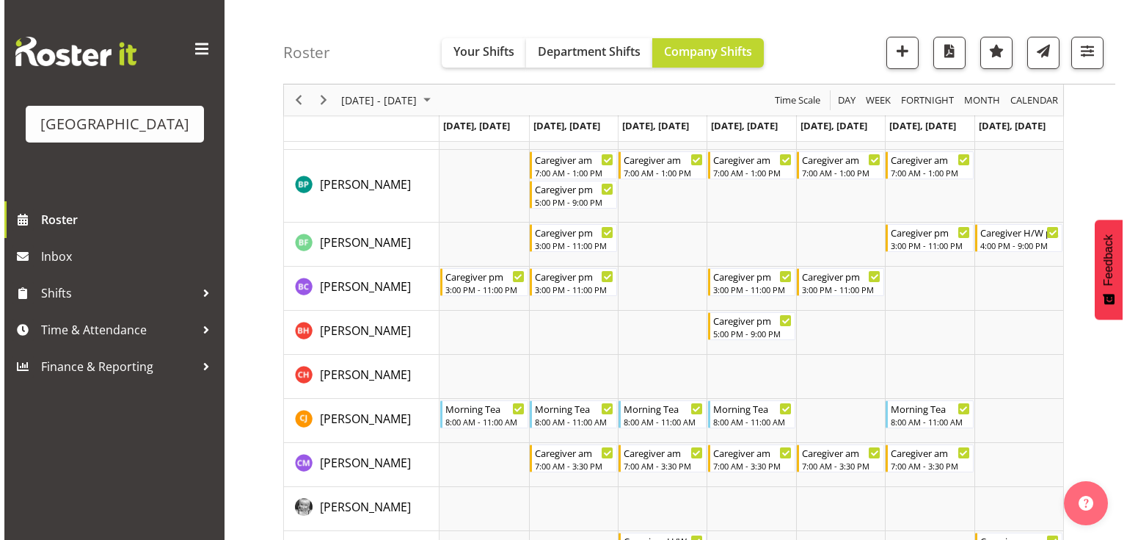
scroll to position [587, 0]
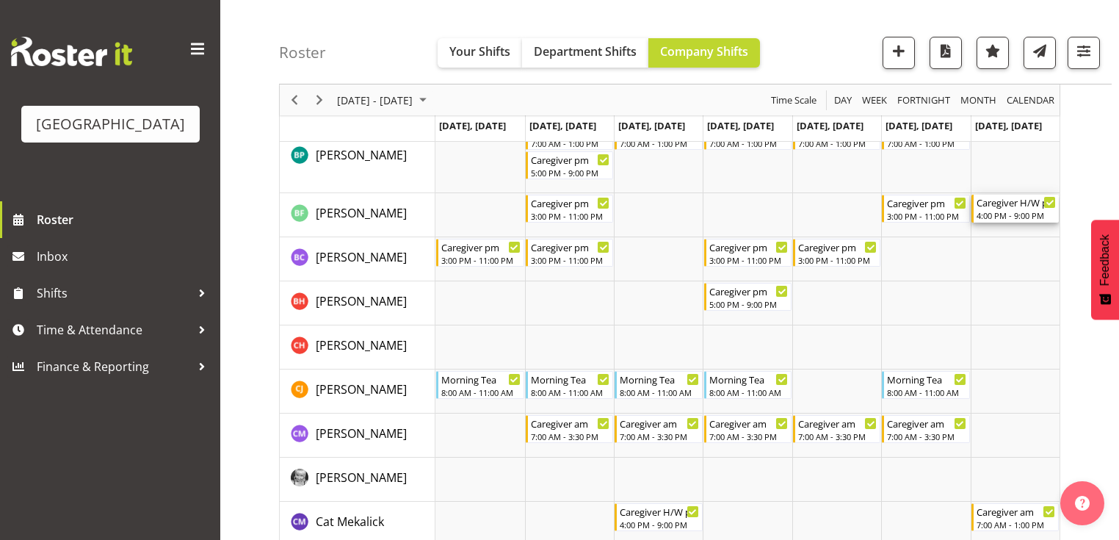
click at [1004, 213] on div "4:00 PM - 9:00 PM" at bounding box center [1015, 215] width 79 height 12
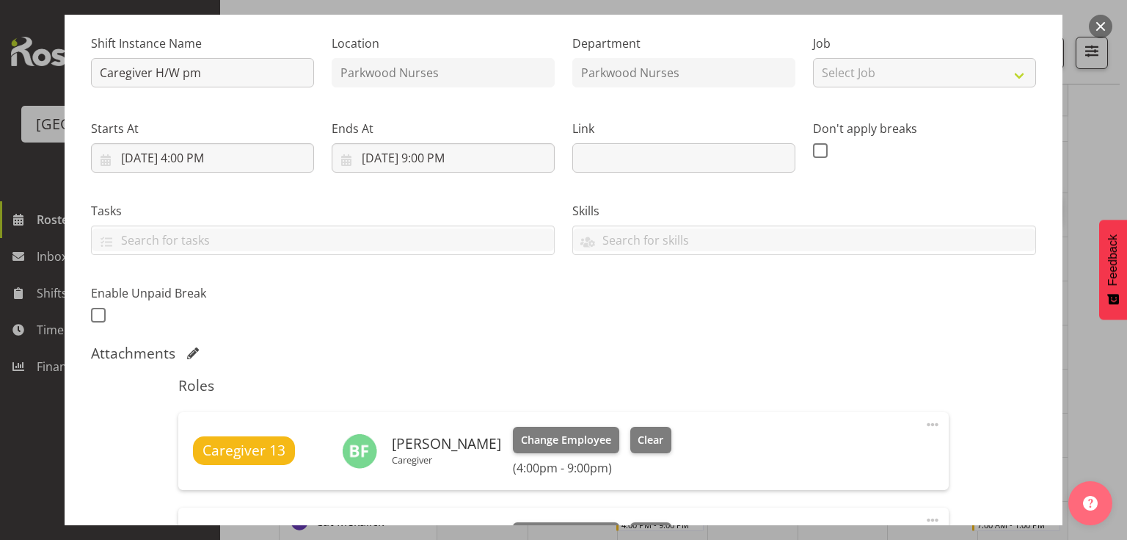
scroll to position [352, 0]
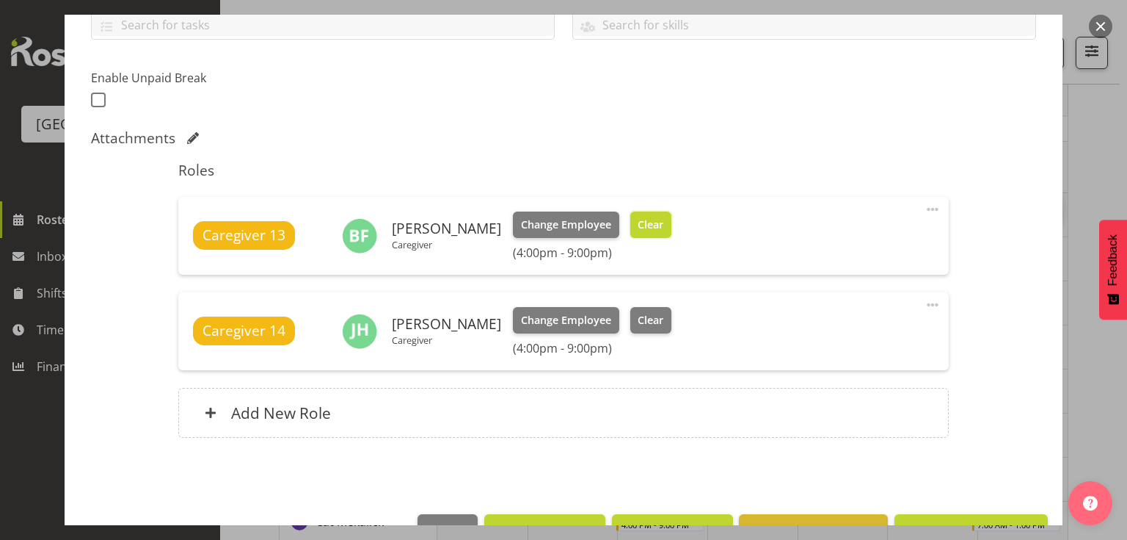
click at [638, 223] on span "Clear" at bounding box center [651, 225] width 26 height 16
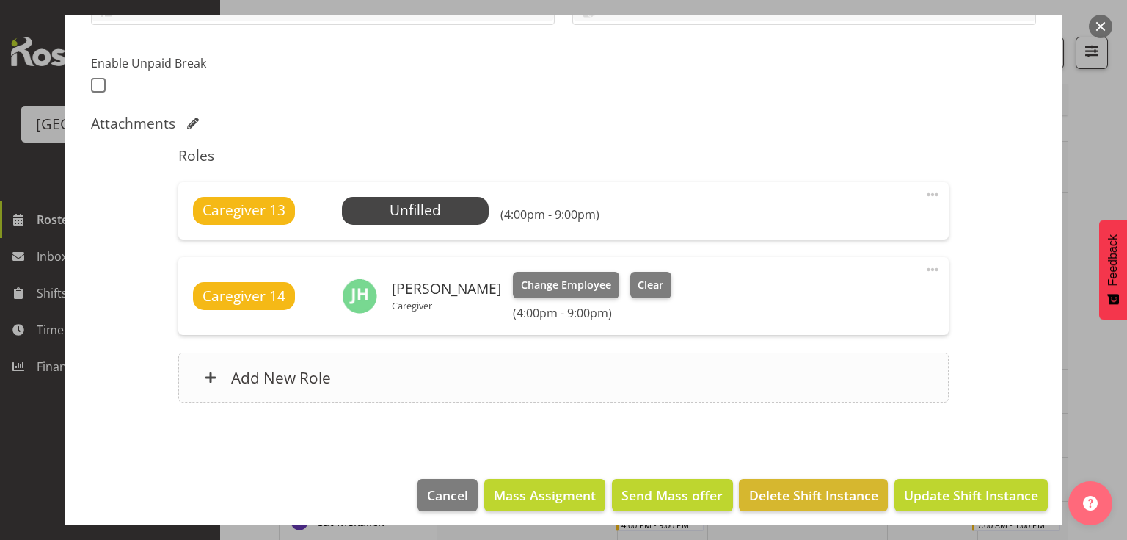
scroll to position [374, 0]
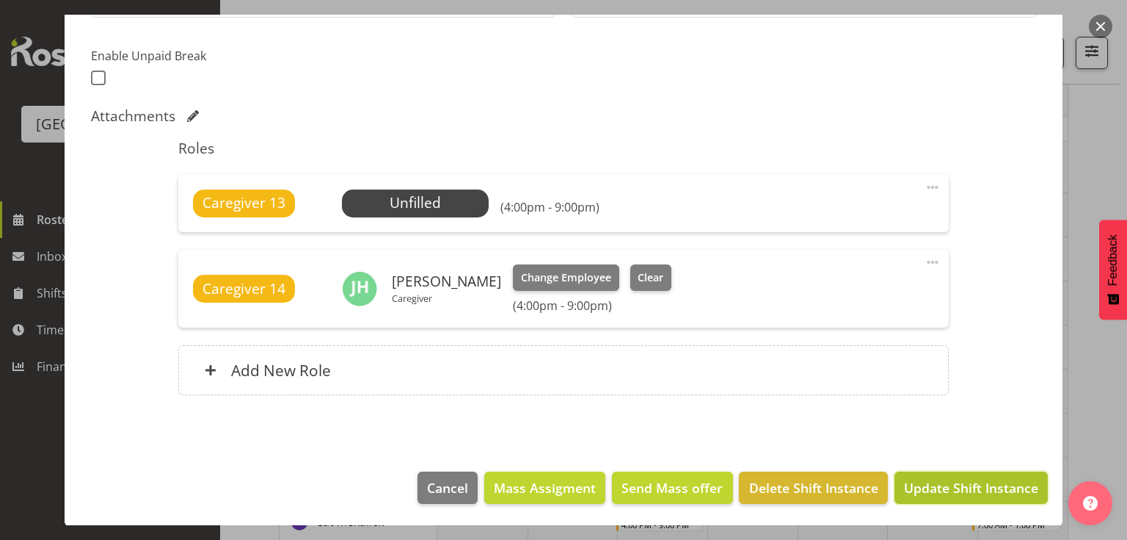
click at [958, 479] on span "Update Shift Instance" at bounding box center [971, 487] width 134 height 19
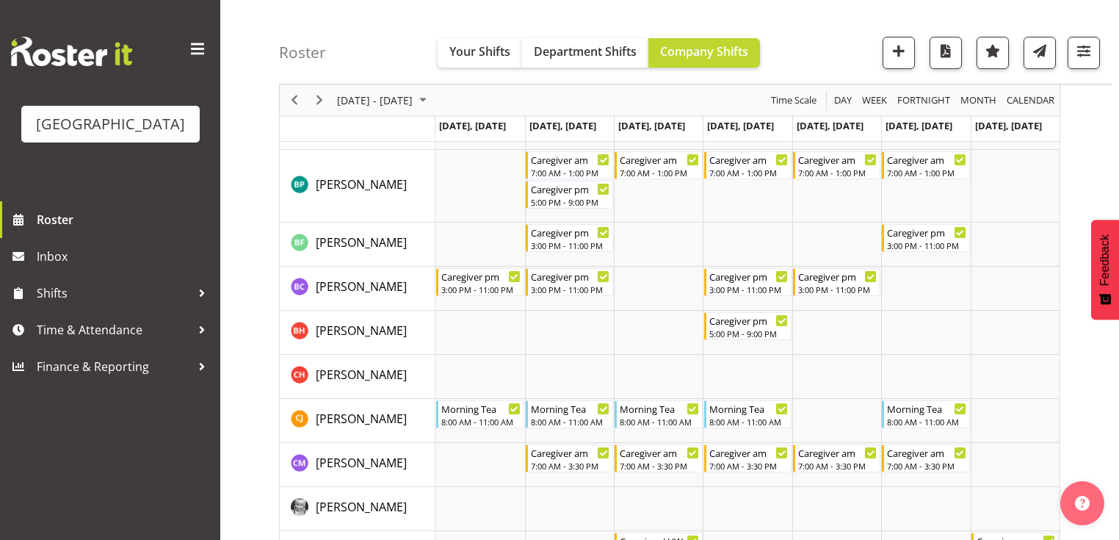
scroll to position [587, 0]
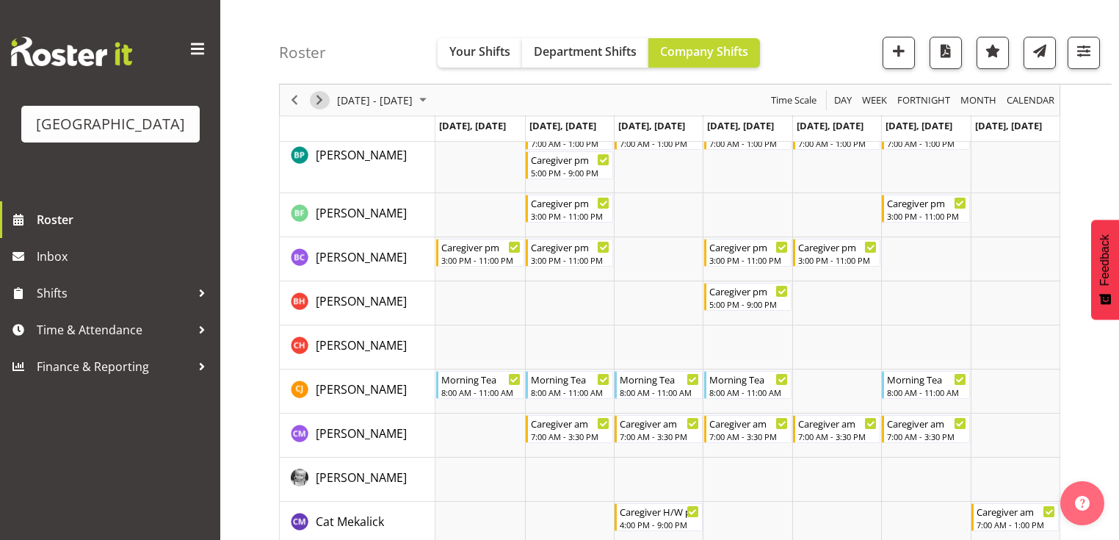
click at [319, 97] on span "Next" at bounding box center [319, 100] width 18 height 18
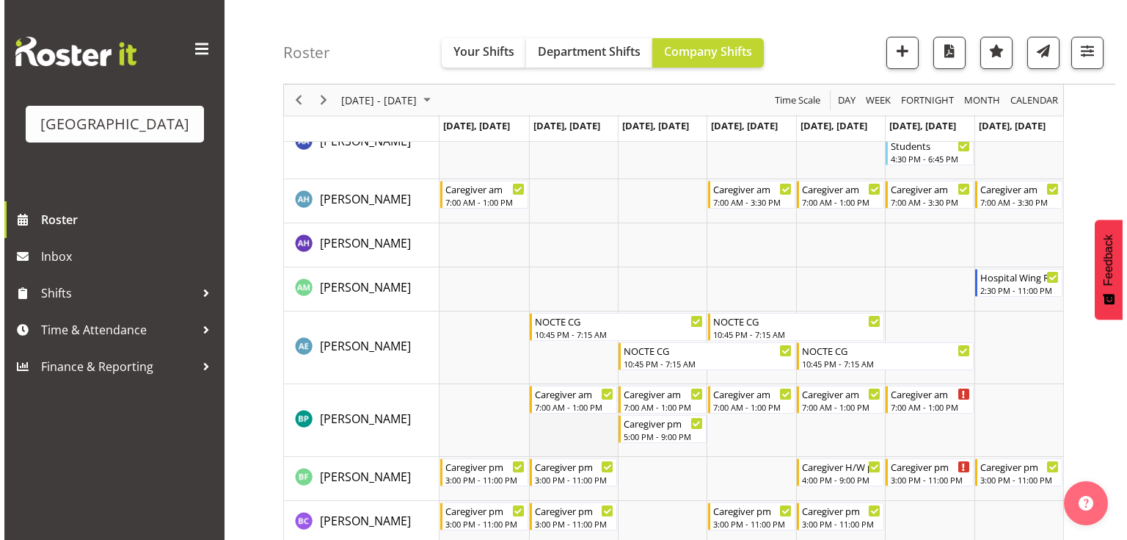
scroll to position [587, 0]
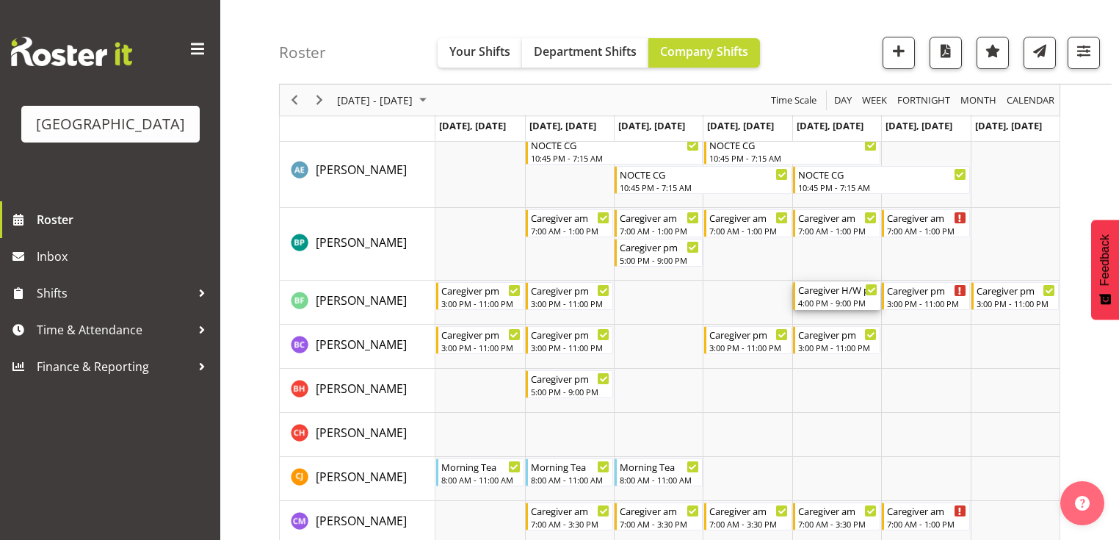
click at [819, 297] on div "Caregiver H/W pm 4:00 PM - 9:00 PM" at bounding box center [837, 296] width 79 height 28
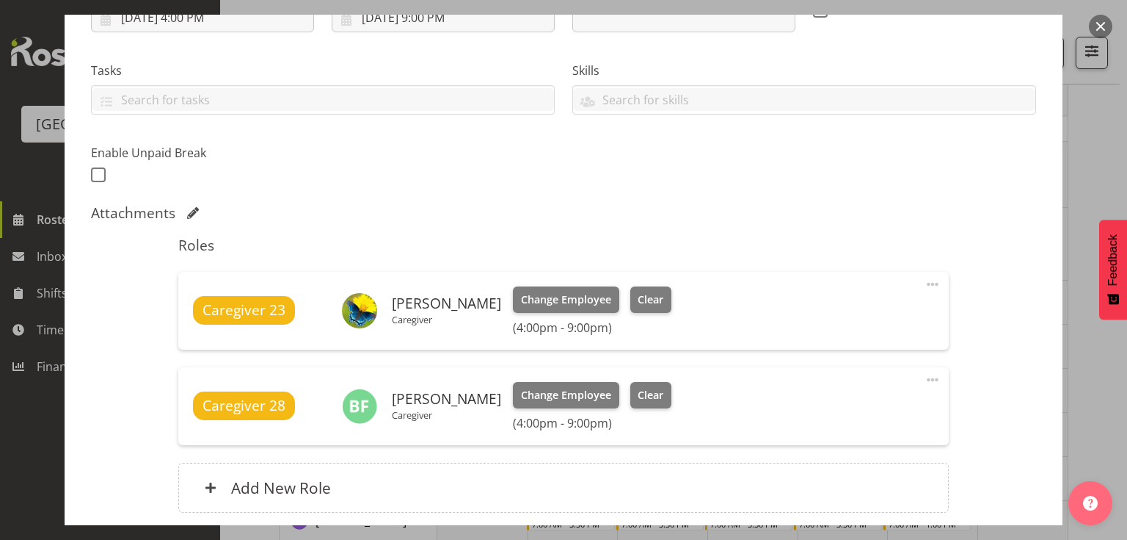
scroll to position [352, 0]
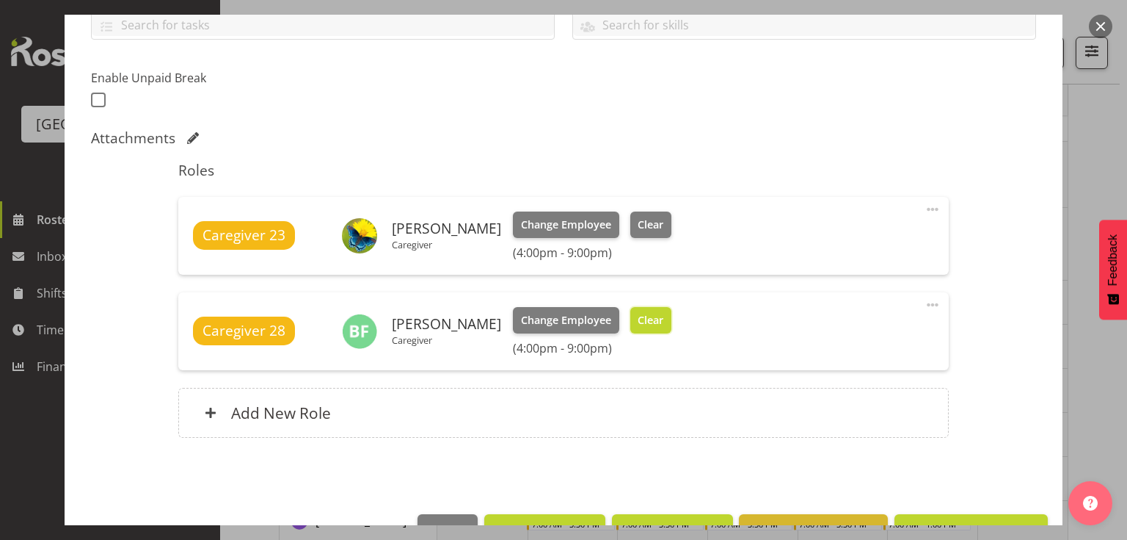
click at [638, 319] on span "Clear" at bounding box center [651, 320] width 26 height 16
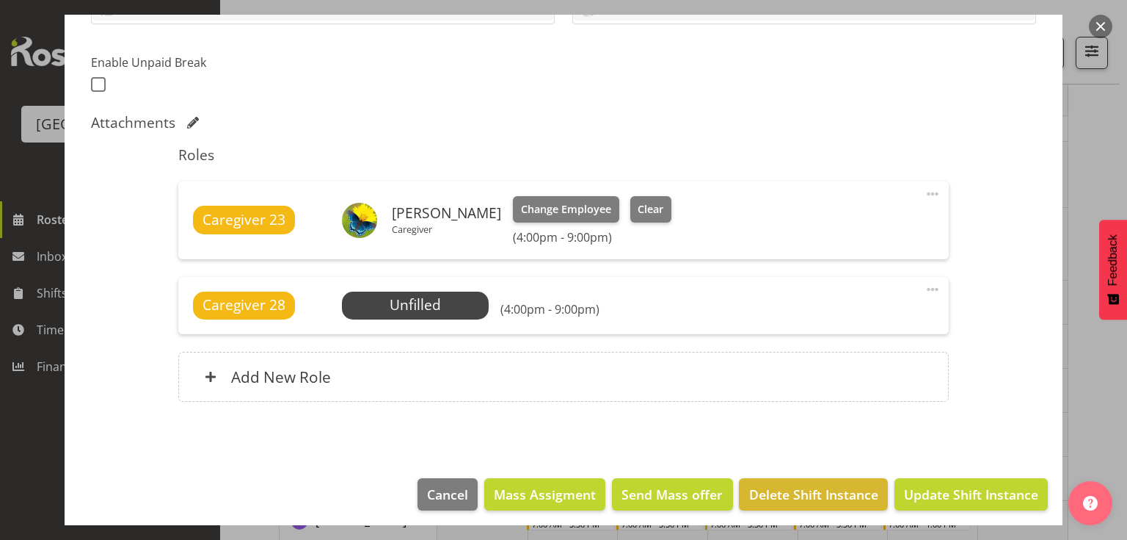
scroll to position [374, 0]
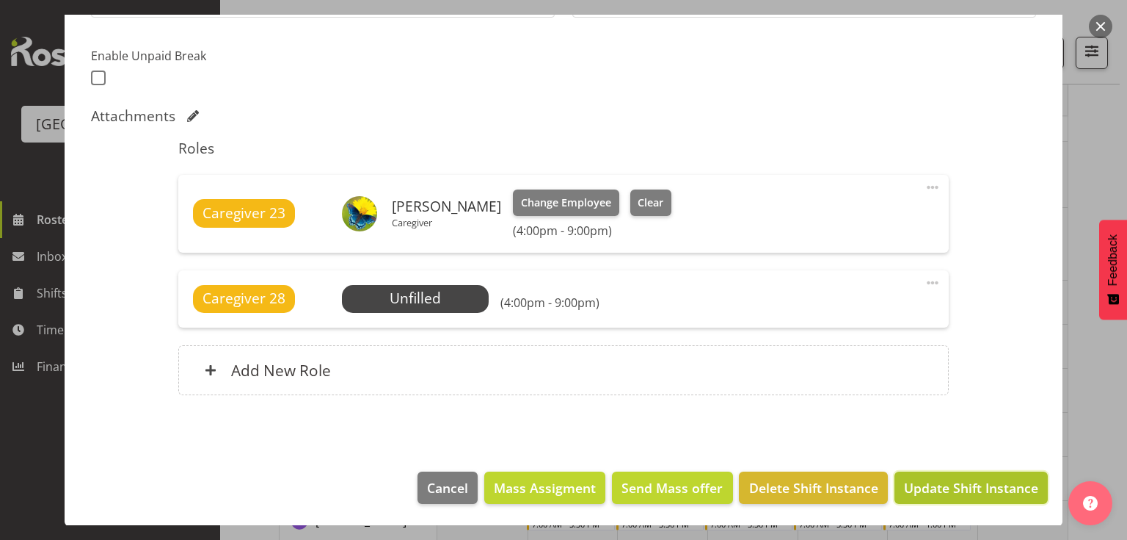
click at [957, 484] on span "Update Shift Instance" at bounding box center [971, 487] width 134 height 19
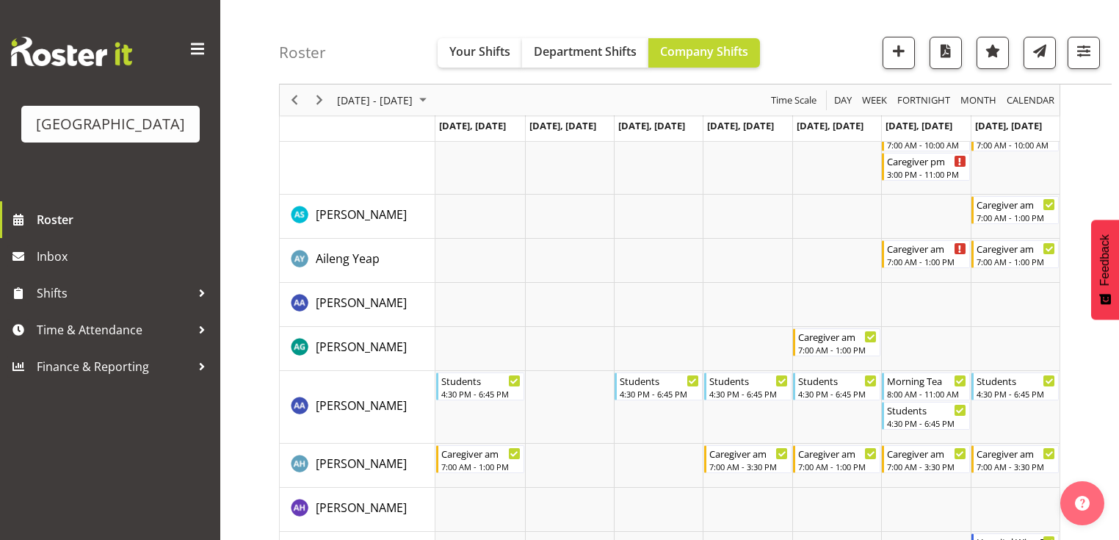
scroll to position [0, 0]
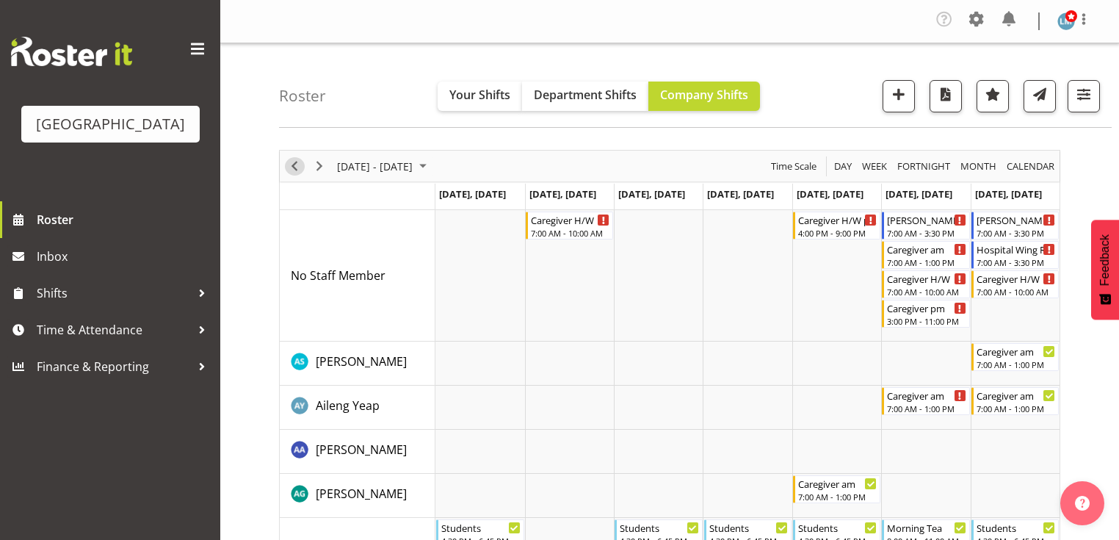
click at [295, 161] on span "Previous" at bounding box center [295, 166] width 18 height 18
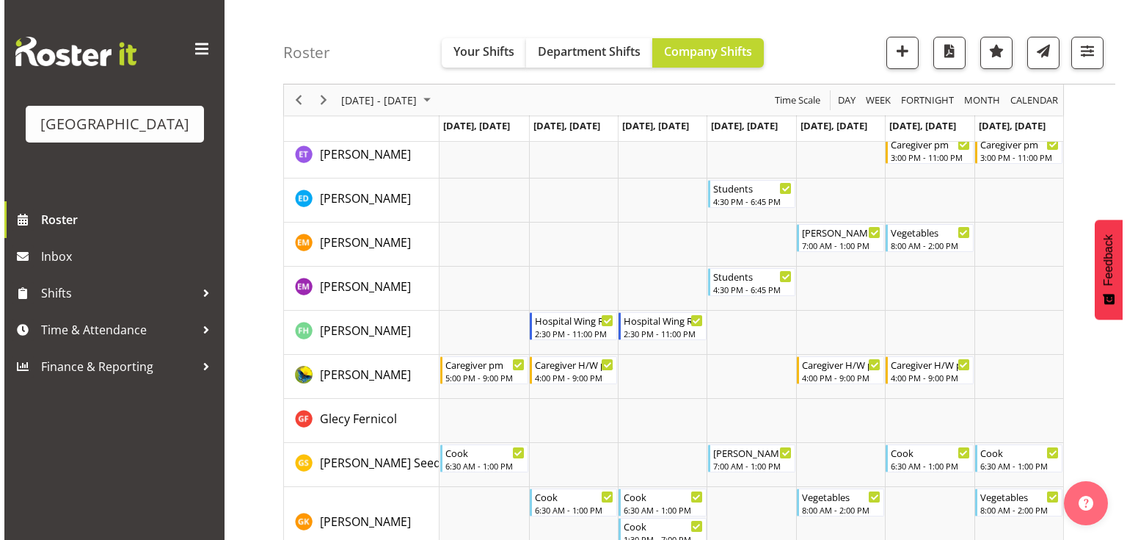
scroll to position [1292, 0]
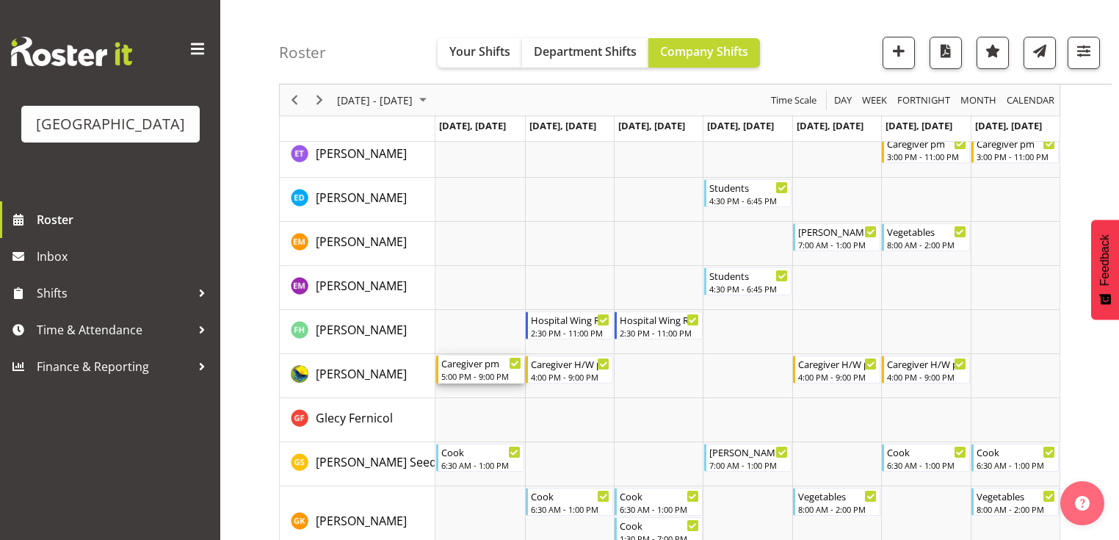
click at [455, 374] on div "5:00 PM - 9:00 PM" at bounding box center [480, 376] width 79 height 12
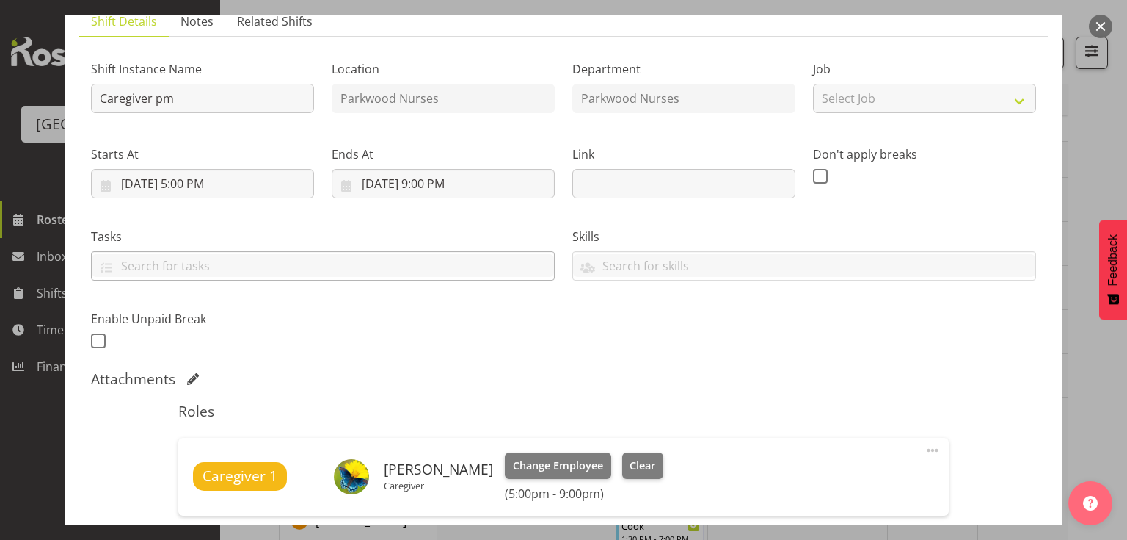
scroll to position [235, 0]
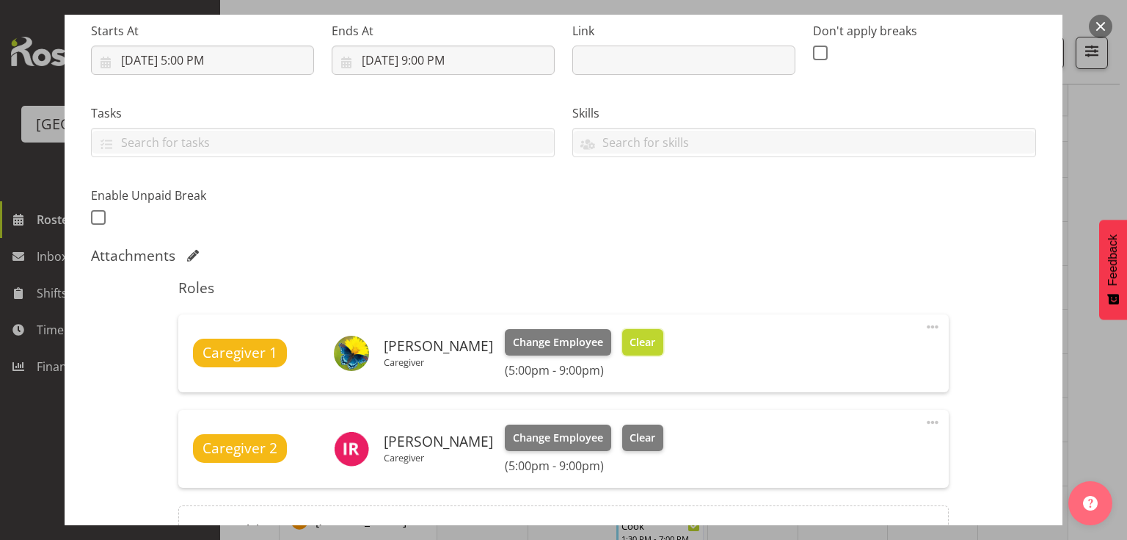
click at [634, 338] on span "Clear" at bounding box center [643, 342] width 26 height 16
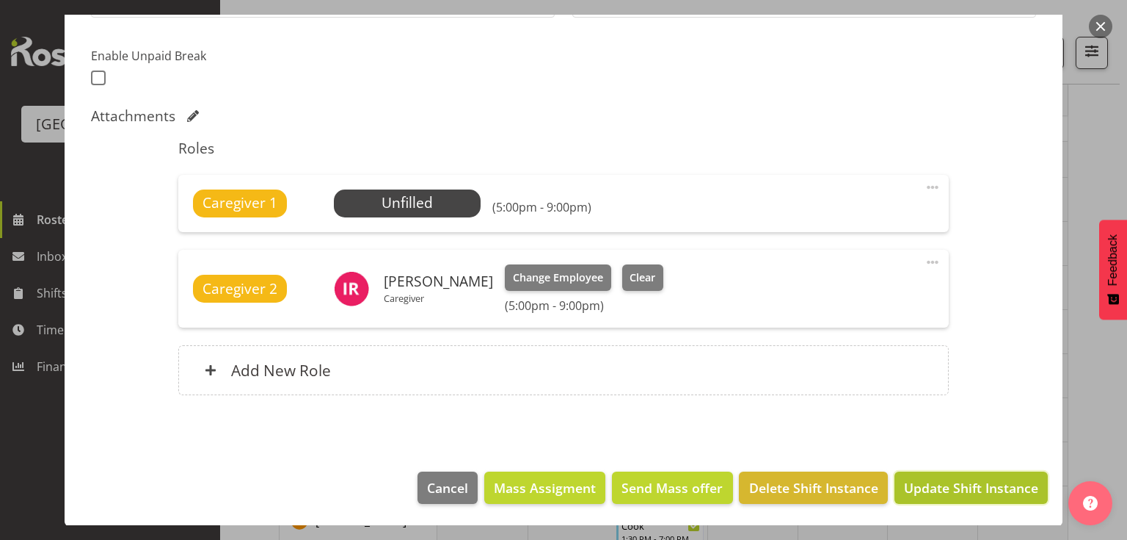
click at [941, 484] on span "Update Shift Instance" at bounding box center [971, 487] width 134 height 19
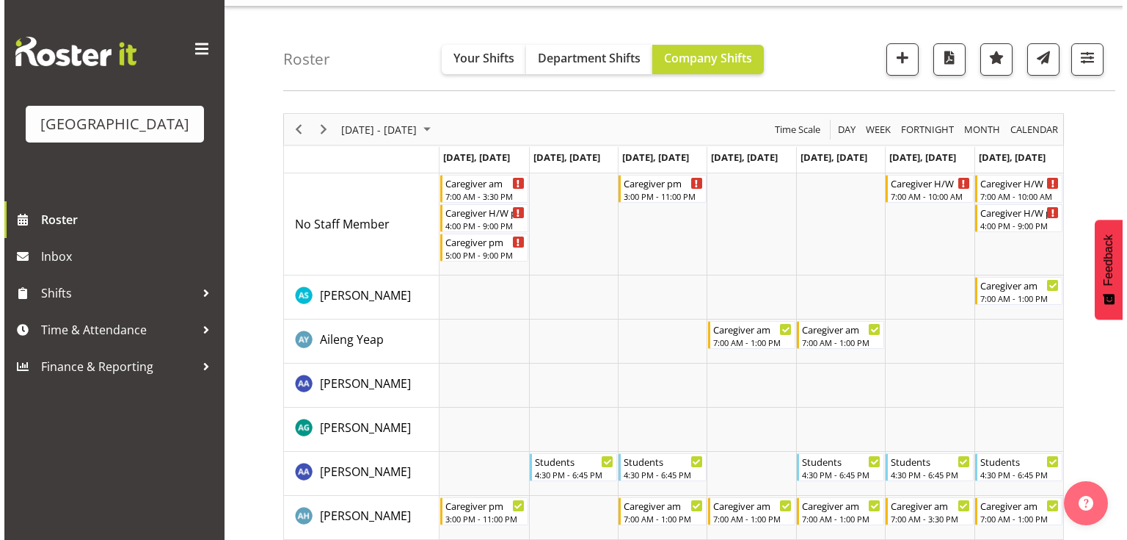
scroll to position [0, 0]
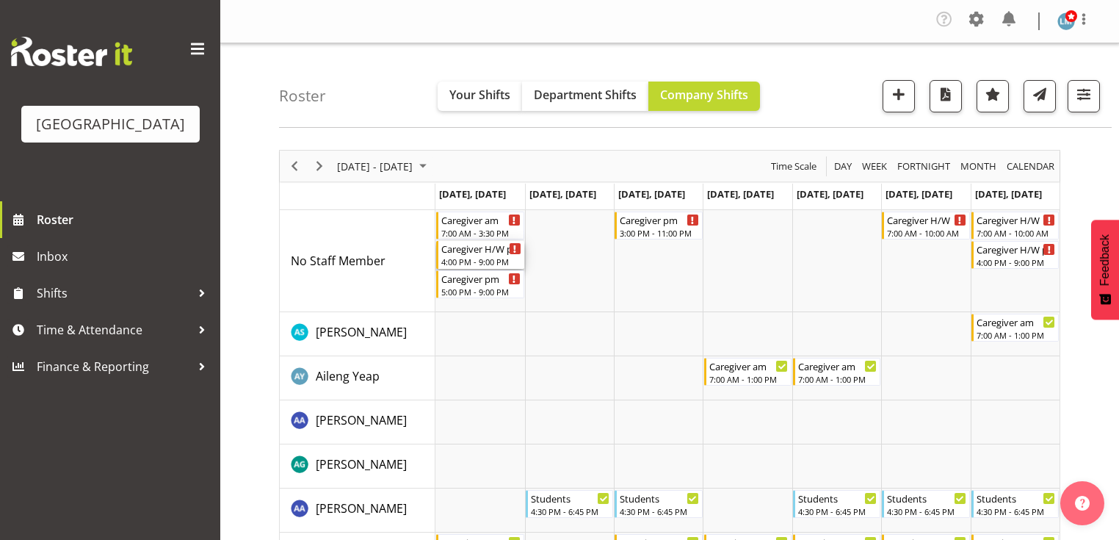
click at [469, 254] on div "Caregiver H/W pm" at bounding box center [480, 248] width 79 height 15
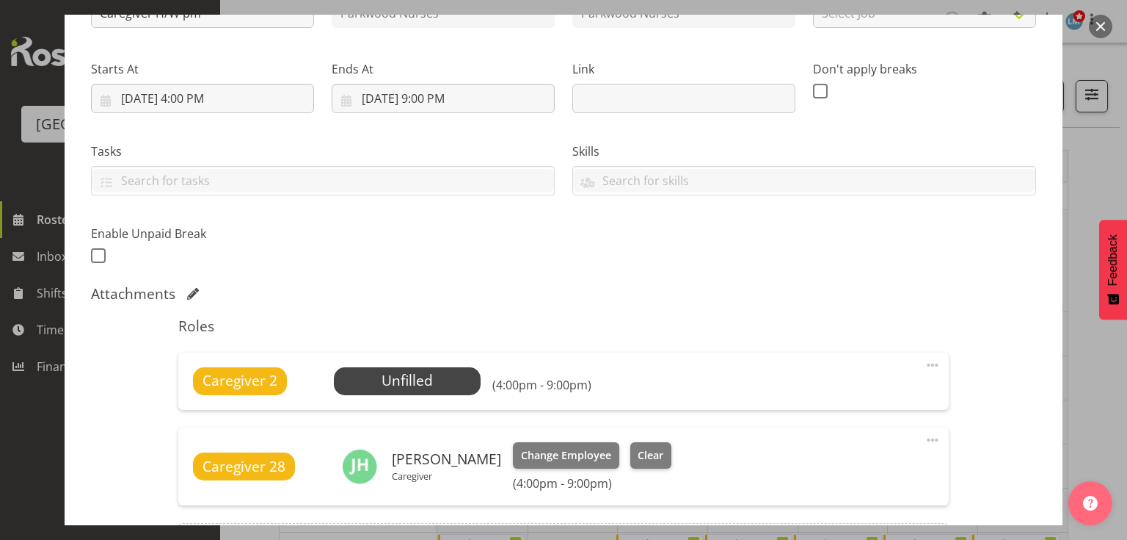
scroll to position [294, 0]
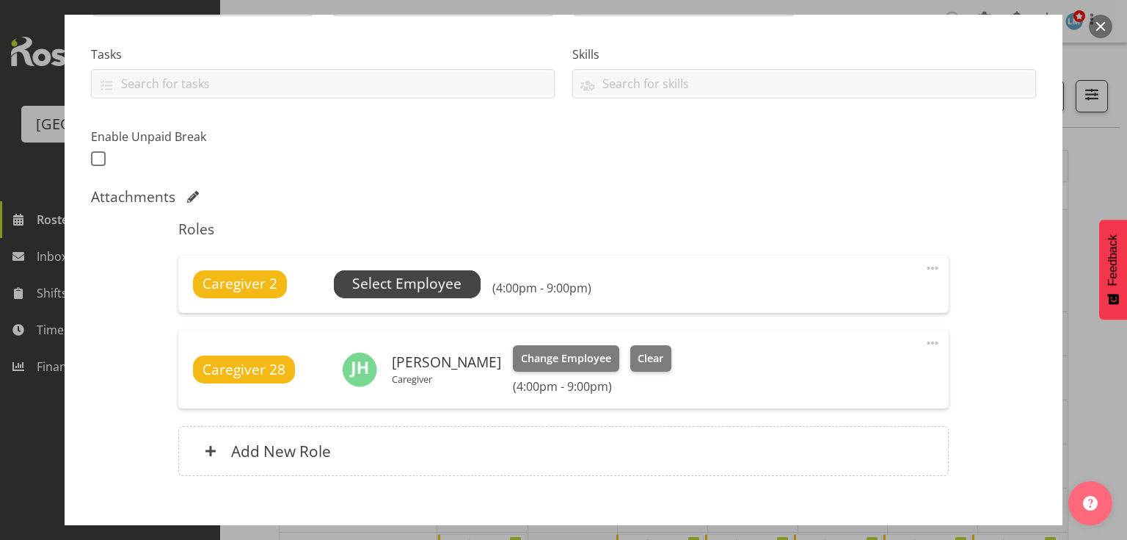
click at [412, 281] on span "Select Employee" at bounding box center [406, 283] width 109 height 21
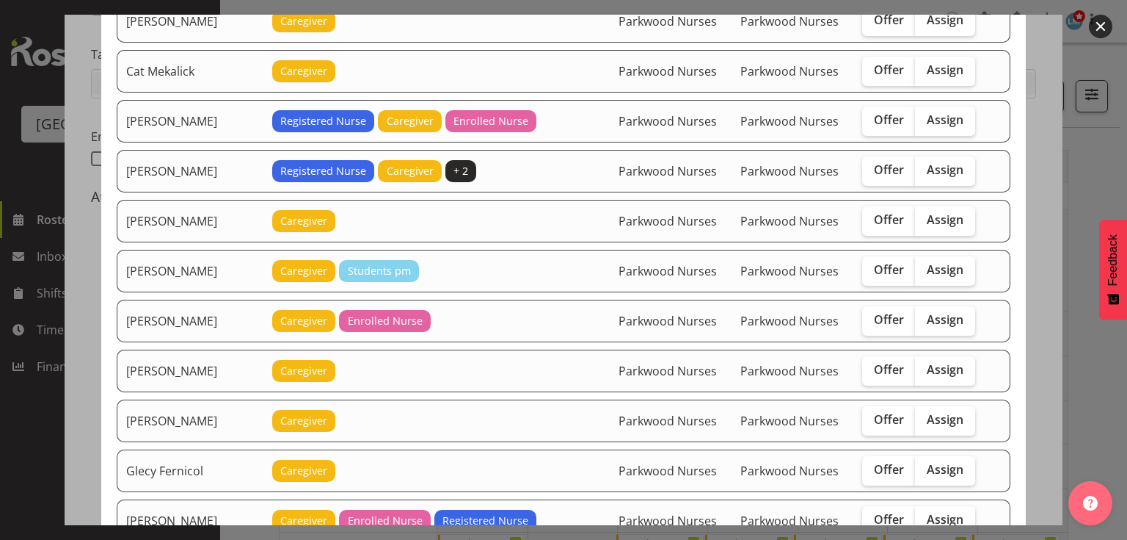
scroll to position [763, 0]
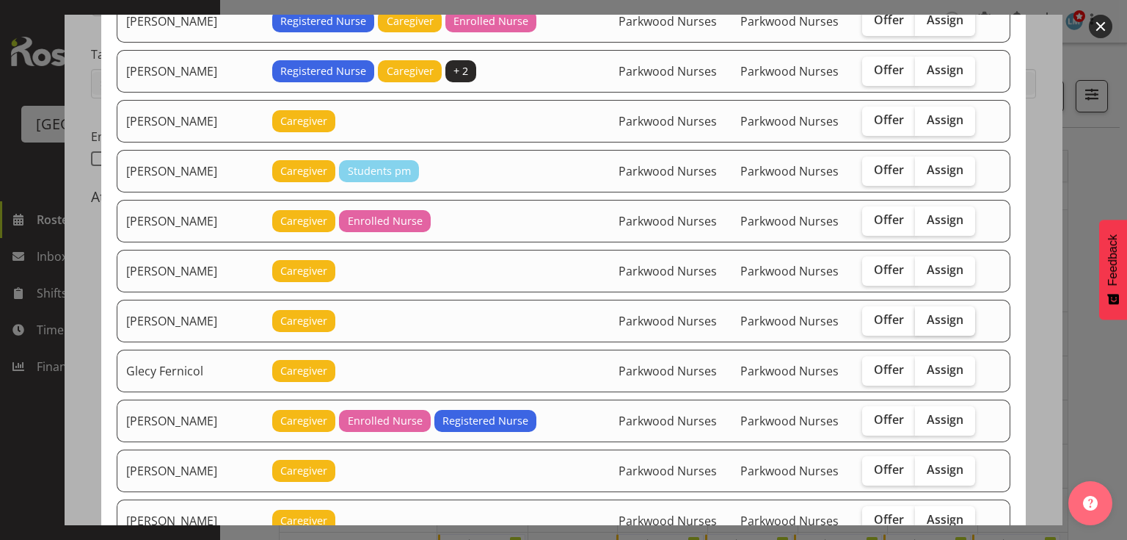
click at [938, 312] on span "Assign" at bounding box center [945, 319] width 37 height 15
click at [925, 315] on input "Assign" at bounding box center [920, 320] width 10 height 10
checkbox input "true"
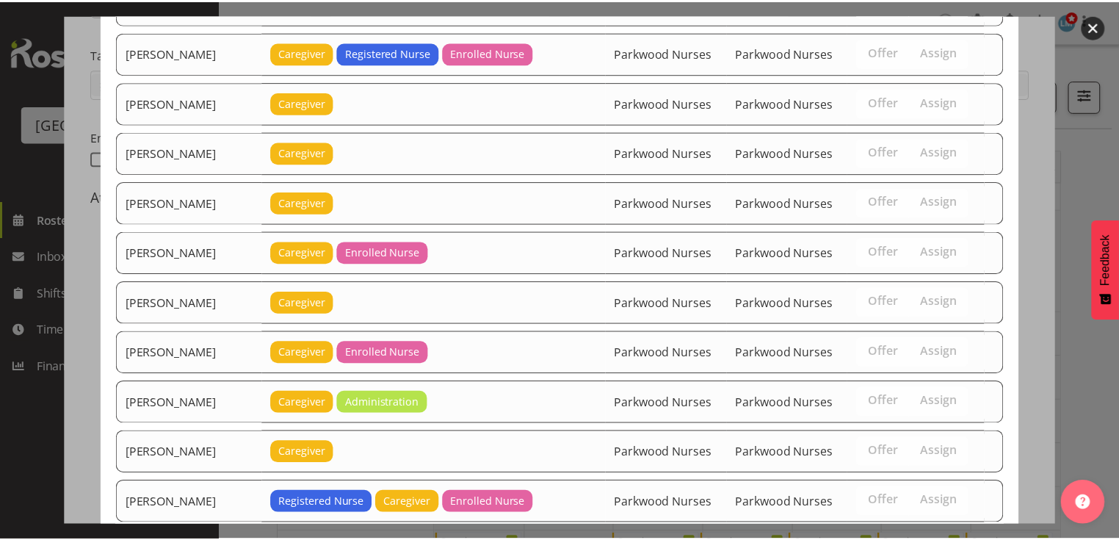
scroll to position [2749, 0]
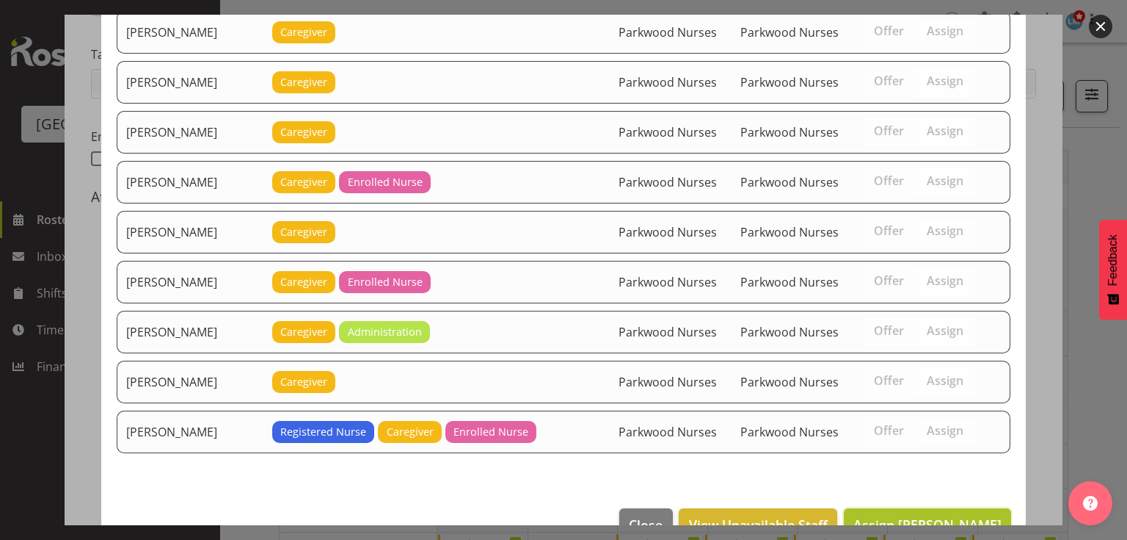
click at [922, 515] on span "Assign Gemma Hall" at bounding box center [928, 524] width 148 height 18
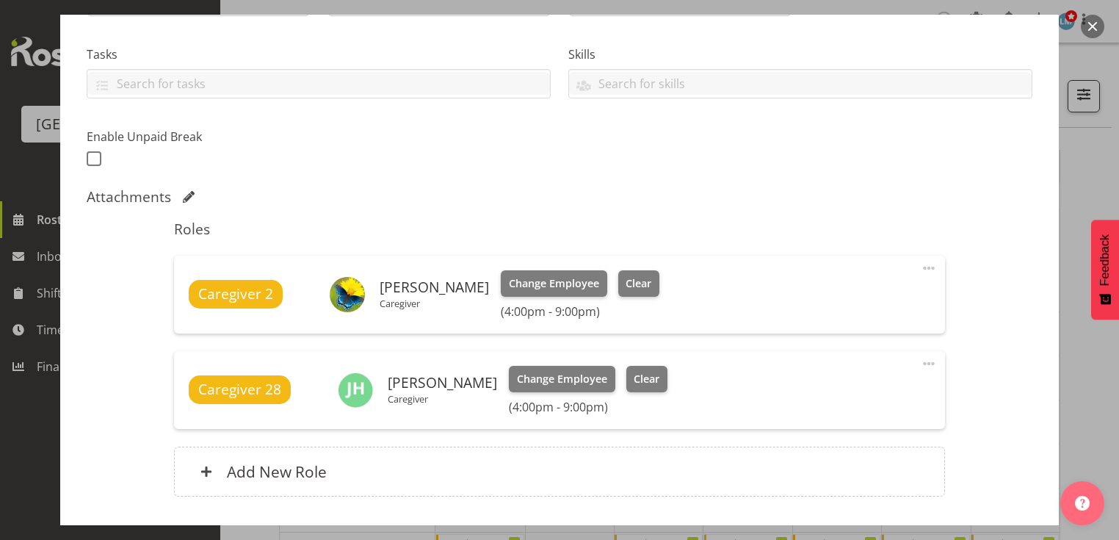
scroll to position [394, 0]
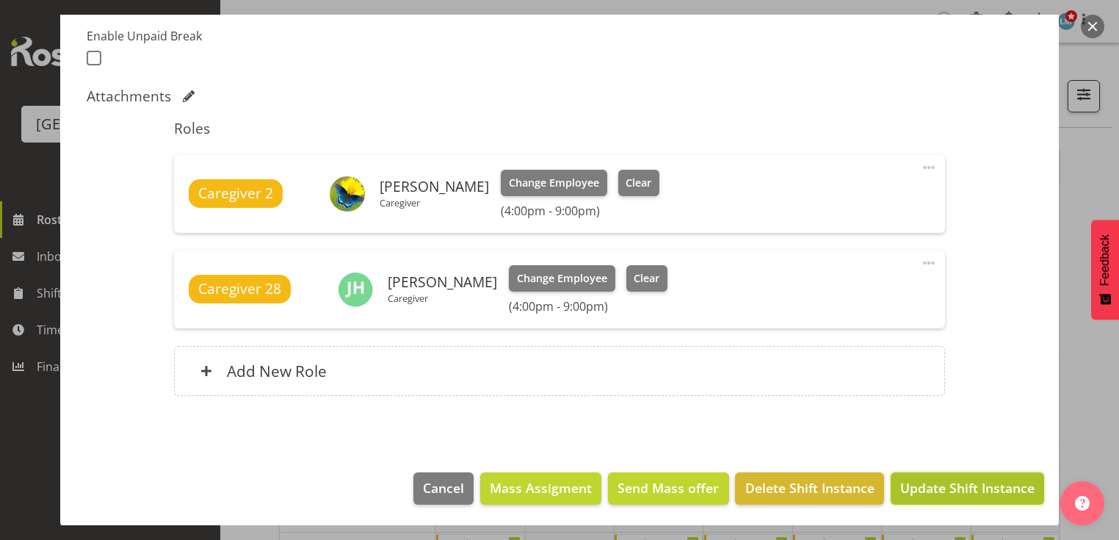
click at [934, 482] on span "Update Shift Instance" at bounding box center [967, 487] width 134 height 19
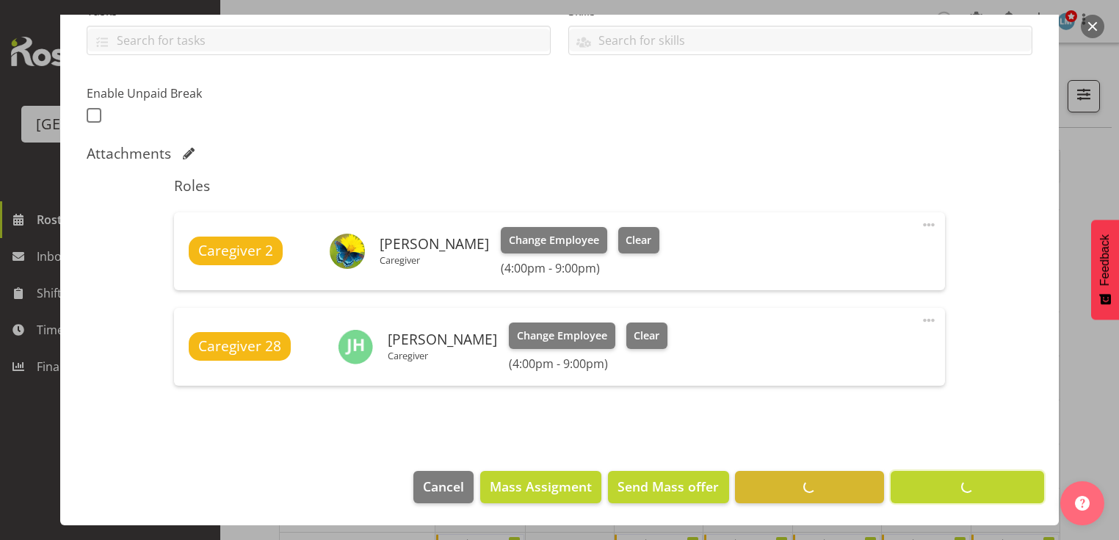
scroll to position [336, 0]
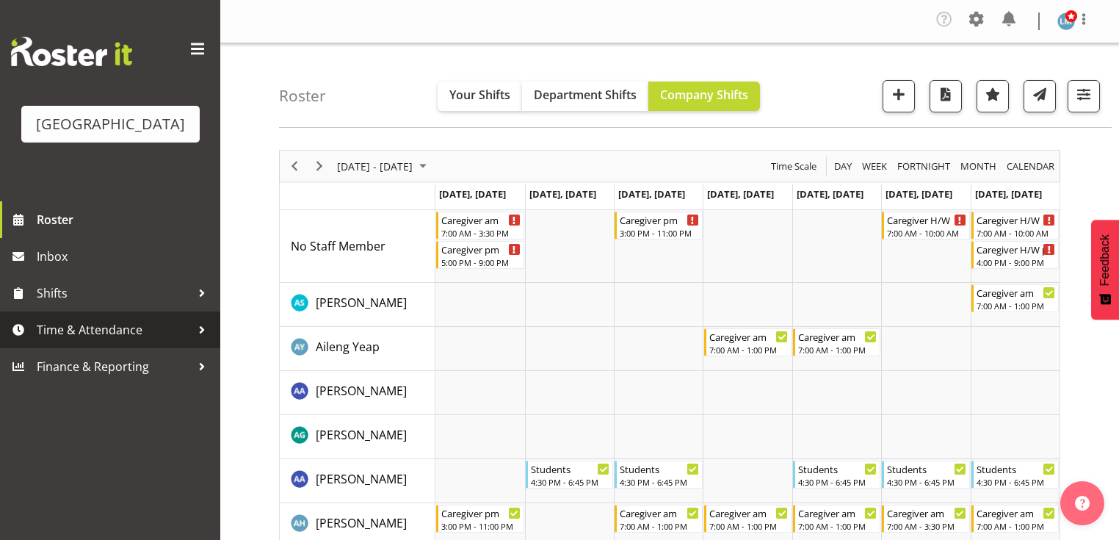
click at [202, 341] on div at bounding box center [202, 330] width 22 height 22
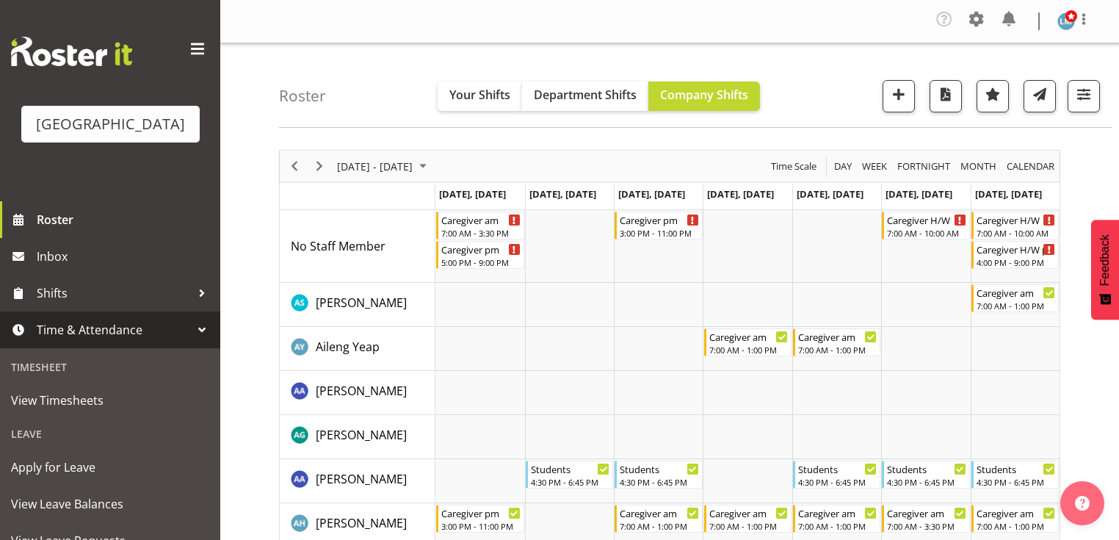
scroll to position [117, 0]
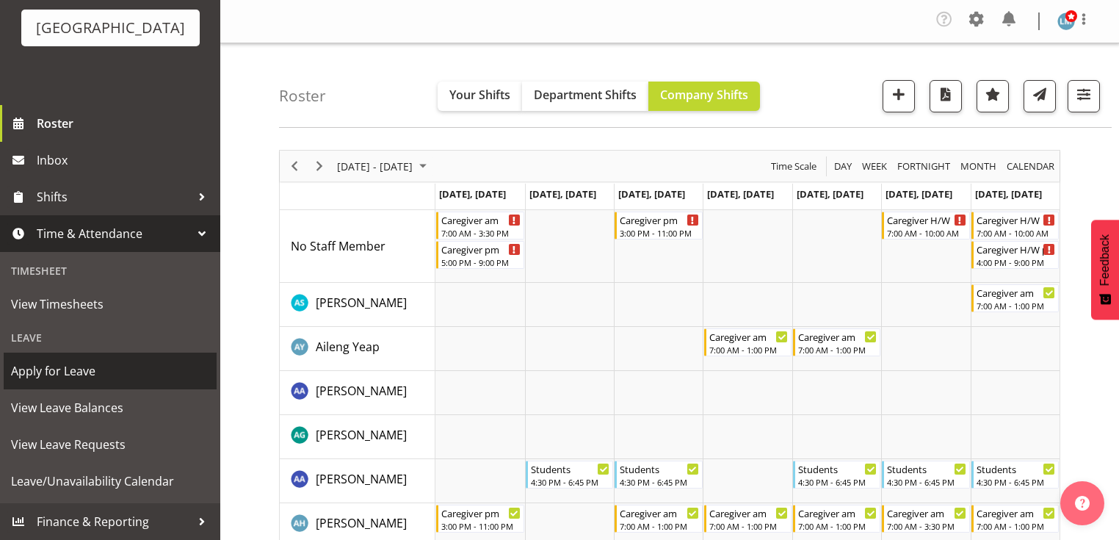
click at [56, 368] on span "Apply for Leave" at bounding box center [110, 371] width 198 height 22
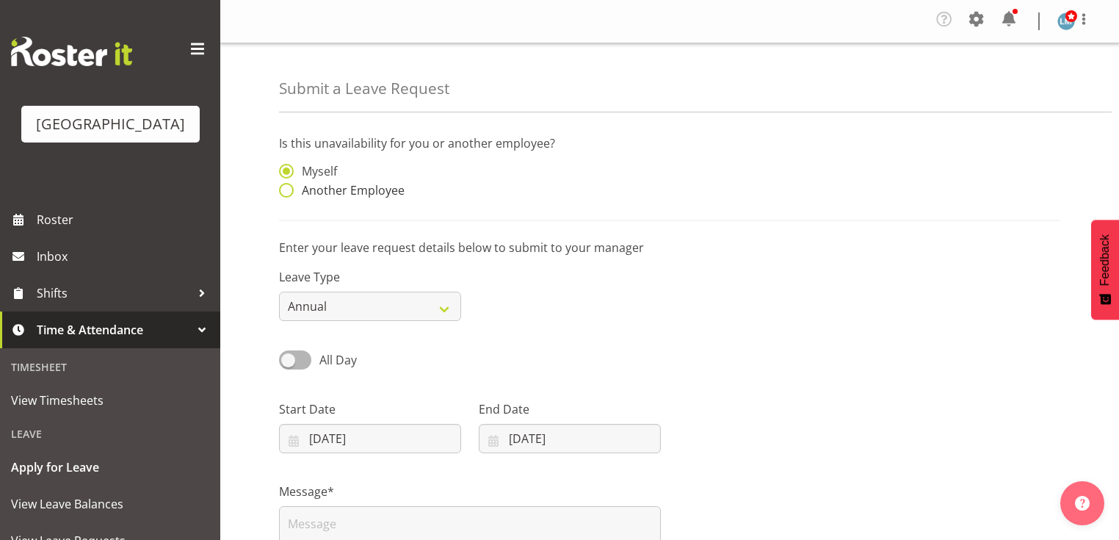
click at [286, 191] on span at bounding box center [286, 190] width 15 height 15
click at [286, 191] on input "Another Employee" at bounding box center [284, 191] width 10 height 10
radio input "true"
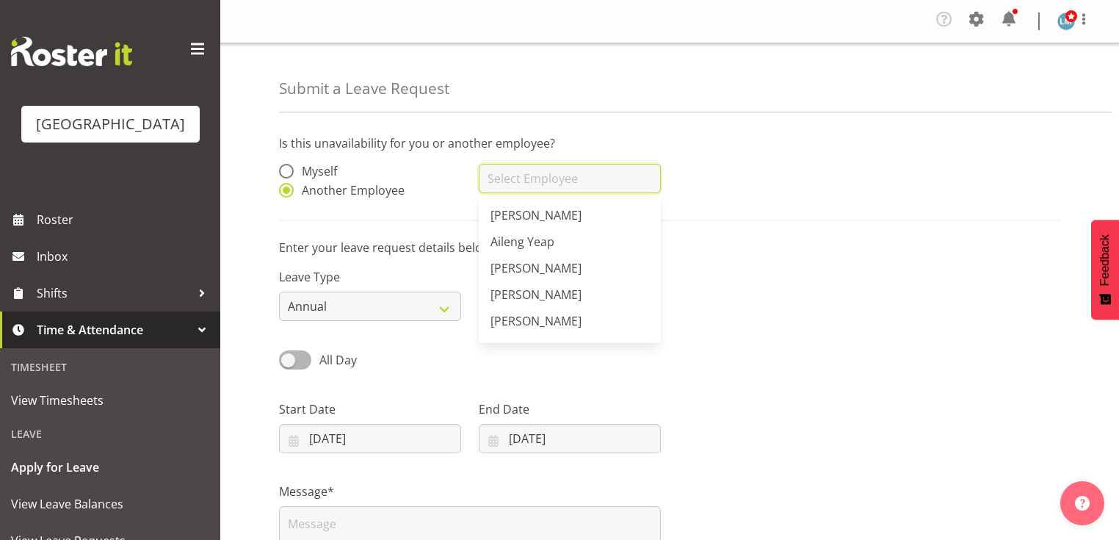
click at [582, 178] on input "text" at bounding box center [570, 178] width 182 height 29
click at [537, 242] on span "Cat Mekalick" at bounding box center [524, 241] width 68 height 16
type input "Cat Mekalick"
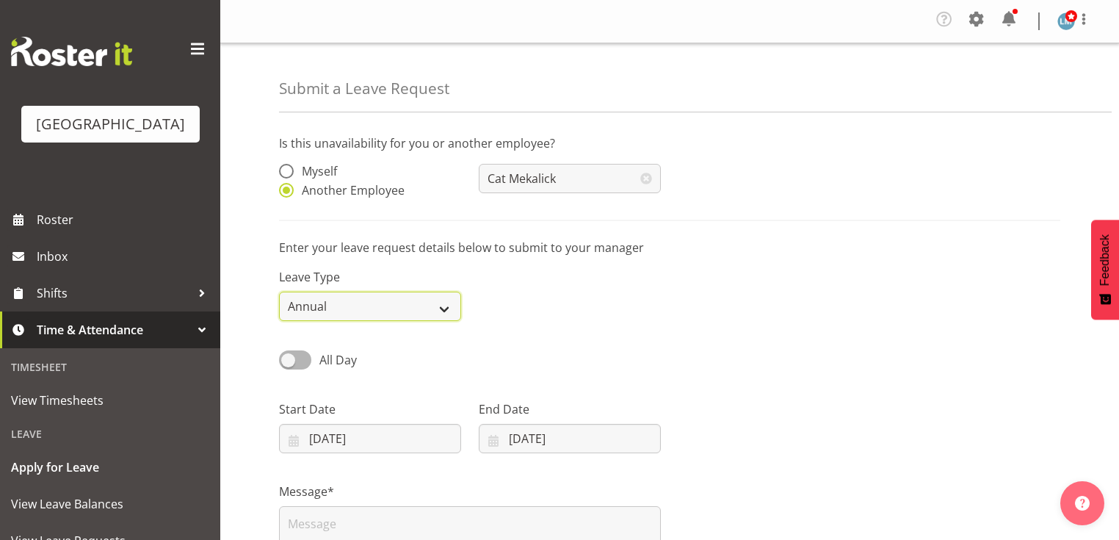
click at [446, 308] on select "Annual Sick Leave Without Pay Bereavement Domestic Violence Parental Jury Servi…" at bounding box center [370, 305] width 182 height 29
select select "Parental"
click at [279, 292] on select "Annual Sick Leave Without Pay Bereavement Domestic Violence Parental Jury Servi…" at bounding box center [370, 305] width 182 height 29
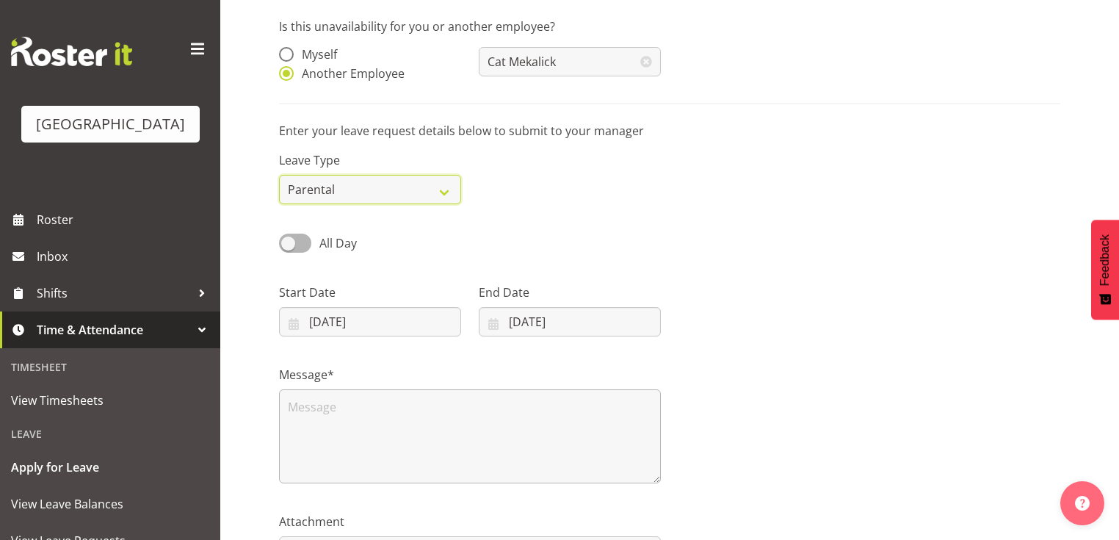
scroll to position [117, 0]
click at [292, 326] on input "08/09/2025" at bounding box center [370, 320] width 182 height 29
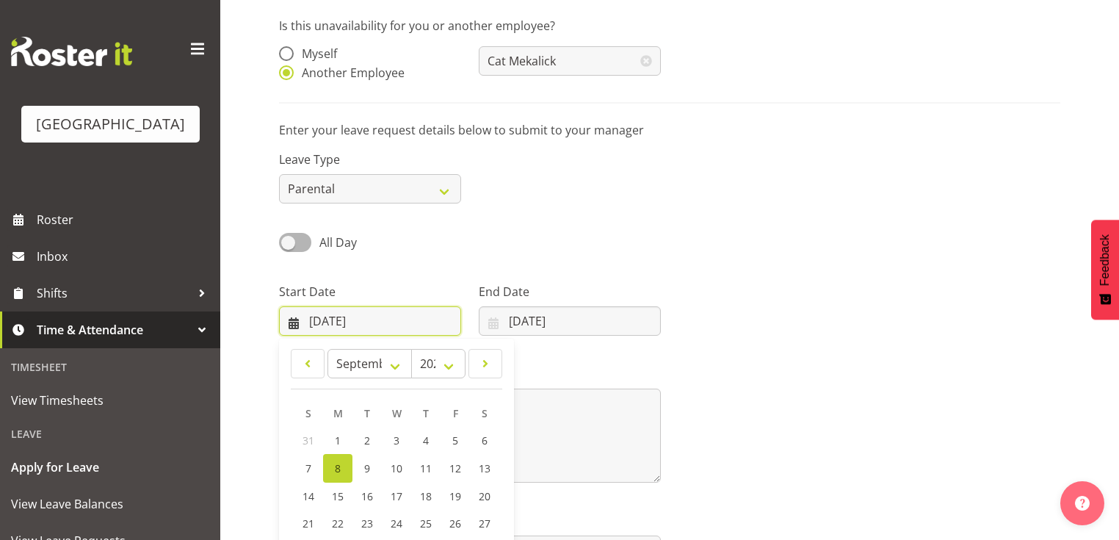
scroll to position [216, 0]
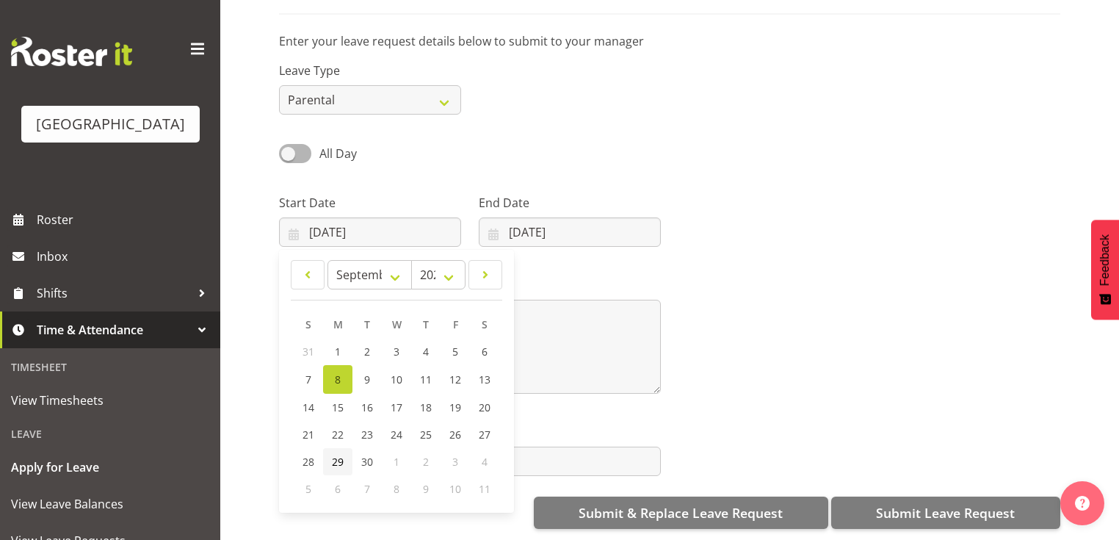
click at [342, 454] on span "29" at bounding box center [338, 461] width 12 height 14
type input "29/09/2025"
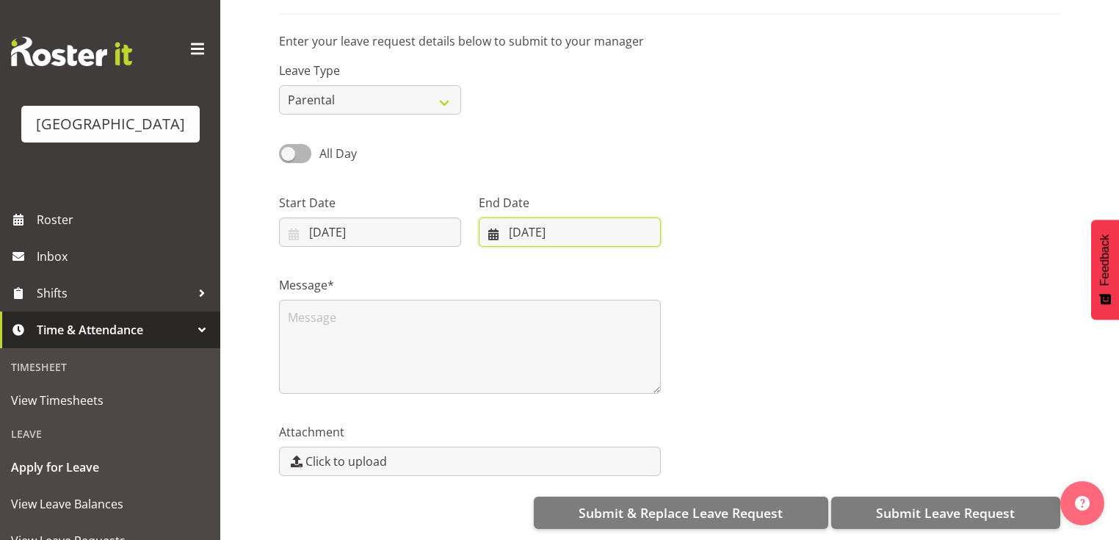
click at [489, 225] on input "08/09/2025" at bounding box center [570, 231] width 182 height 29
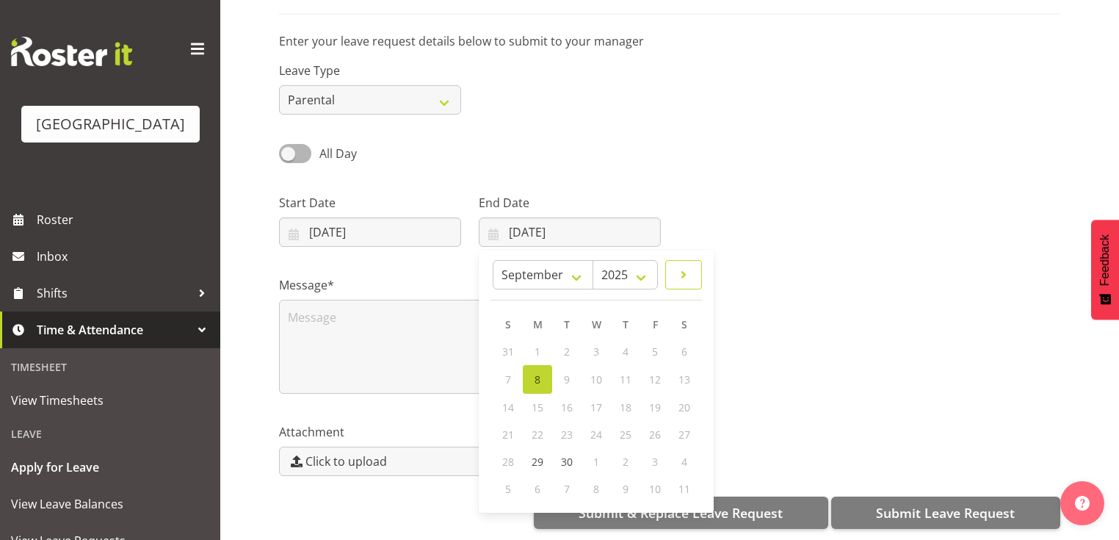
click at [686, 266] on span at bounding box center [684, 275] width 18 height 18
select select "9"
click at [506, 399] on span "12" at bounding box center [508, 406] width 12 height 14
type input "12/10/2025"
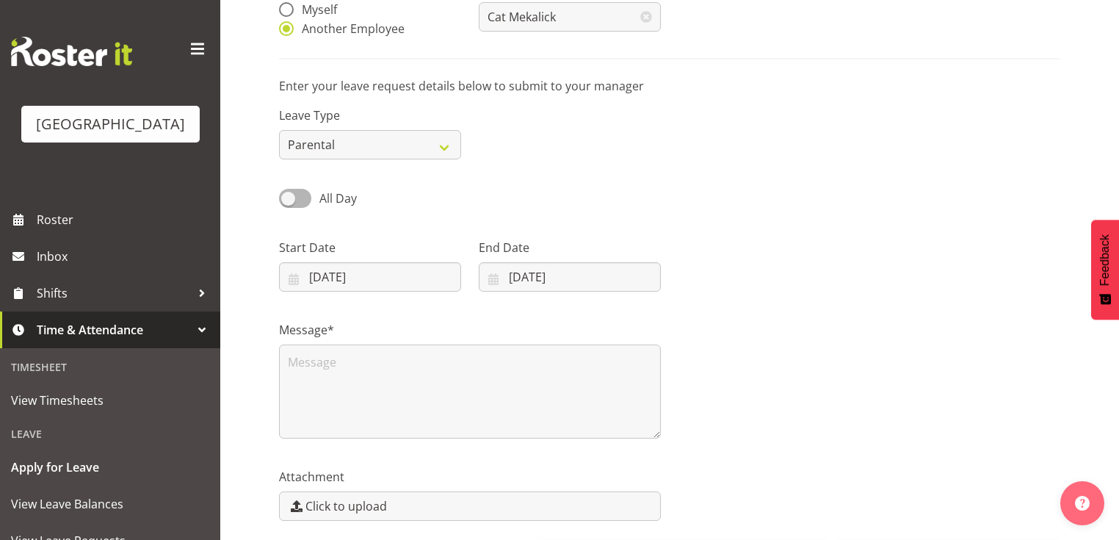
scroll to position [98, 0]
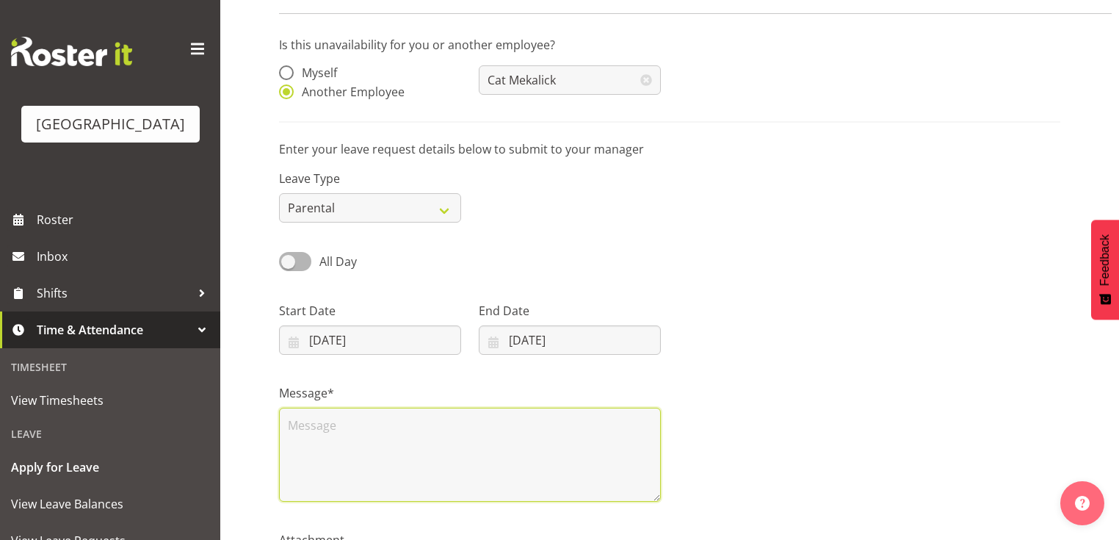
click at [329, 448] on textarea at bounding box center [470, 454] width 382 height 94
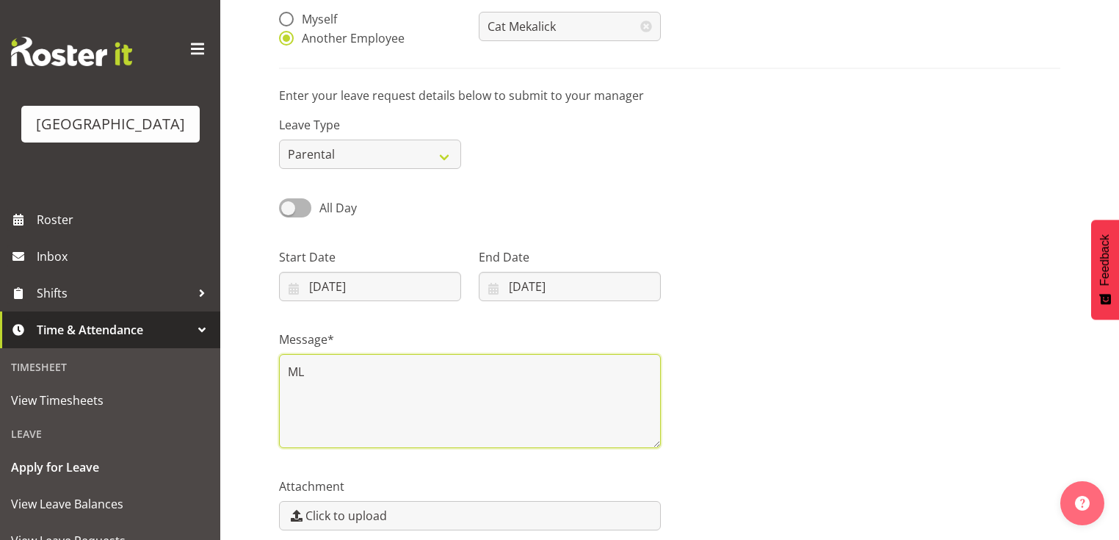
scroll to position [216, 0]
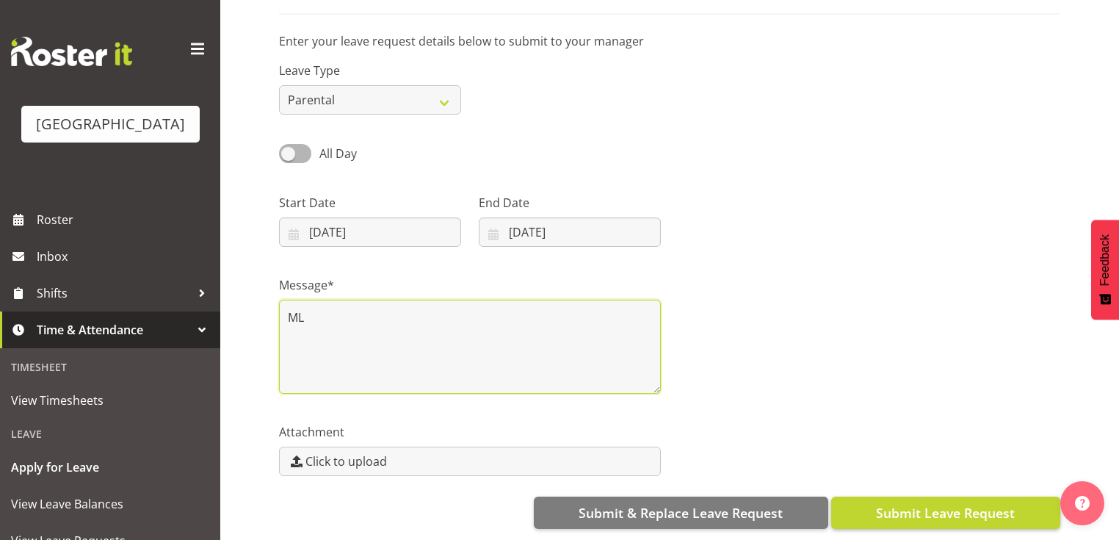
type textarea "ML"
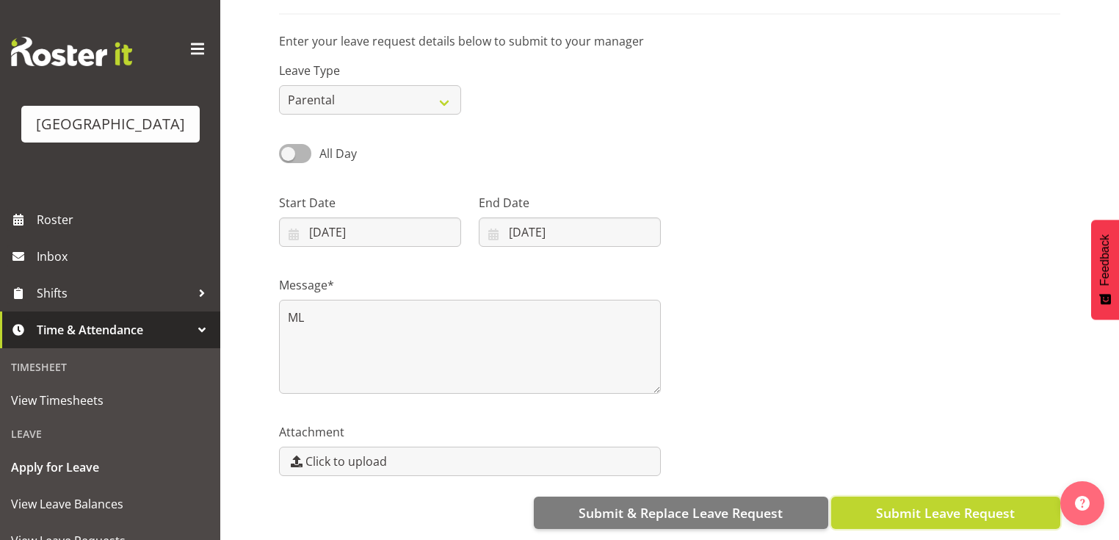
click at [927, 503] on span "Submit Leave Request" at bounding box center [945, 512] width 139 height 19
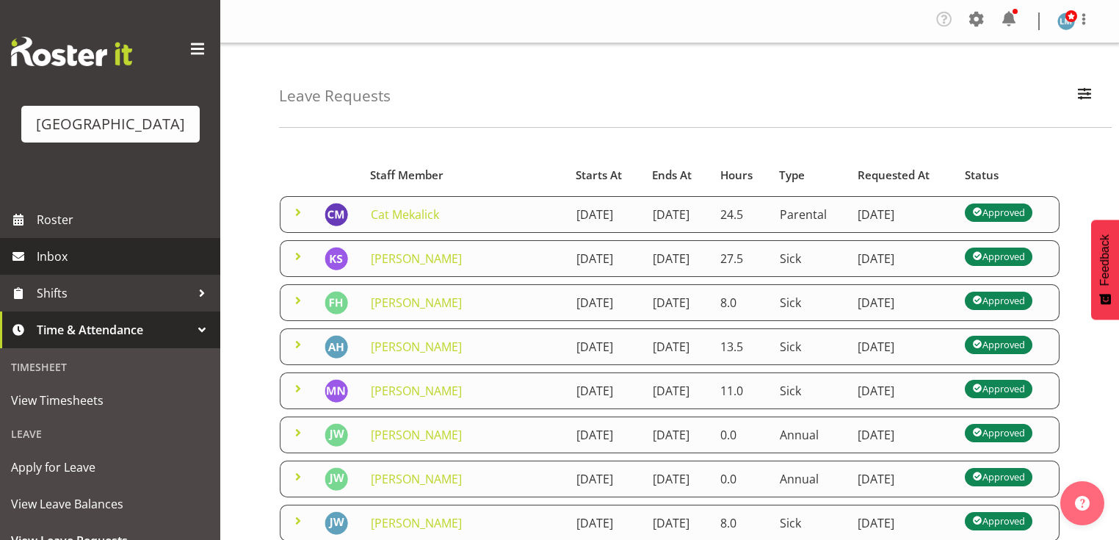
click at [78, 267] on span "Inbox" at bounding box center [125, 256] width 176 height 22
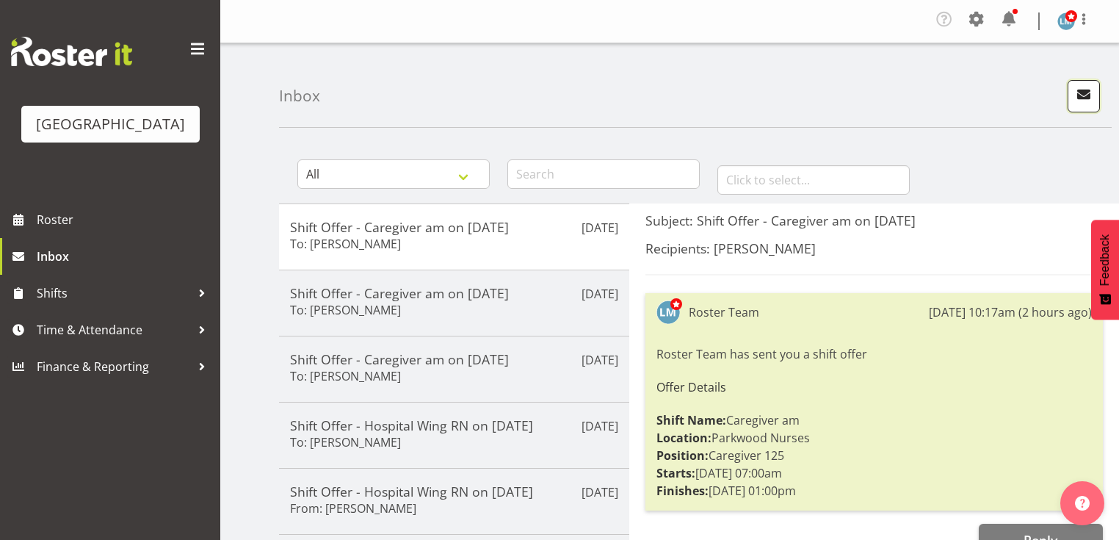
click at [1080, 93] on span "button" at bounding box center [1083, 93] width 19 height 19
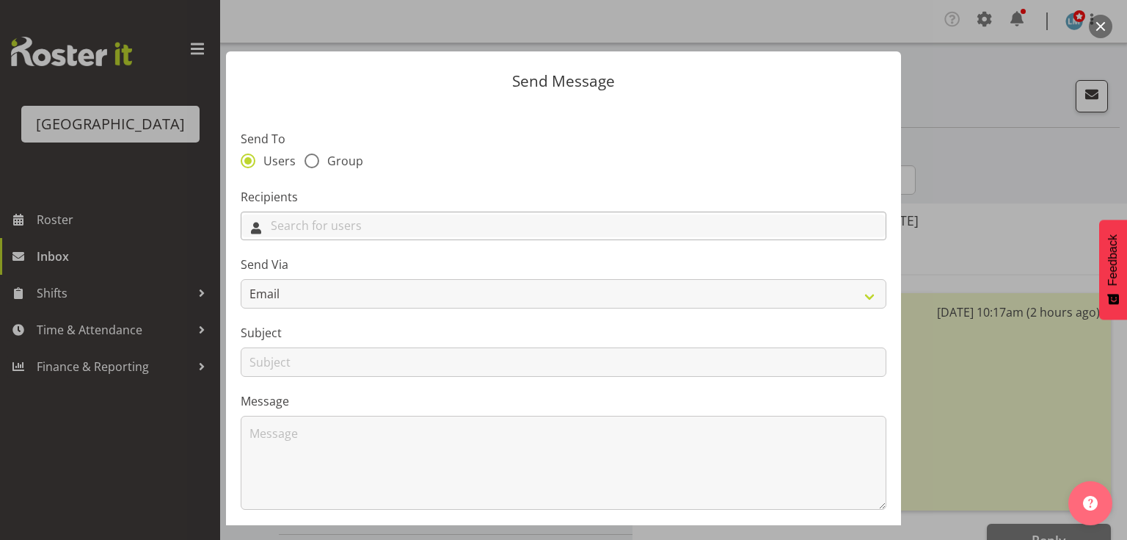
click at [479, 228] on input "text" at bounding box center [563, 225] width 644 height 23
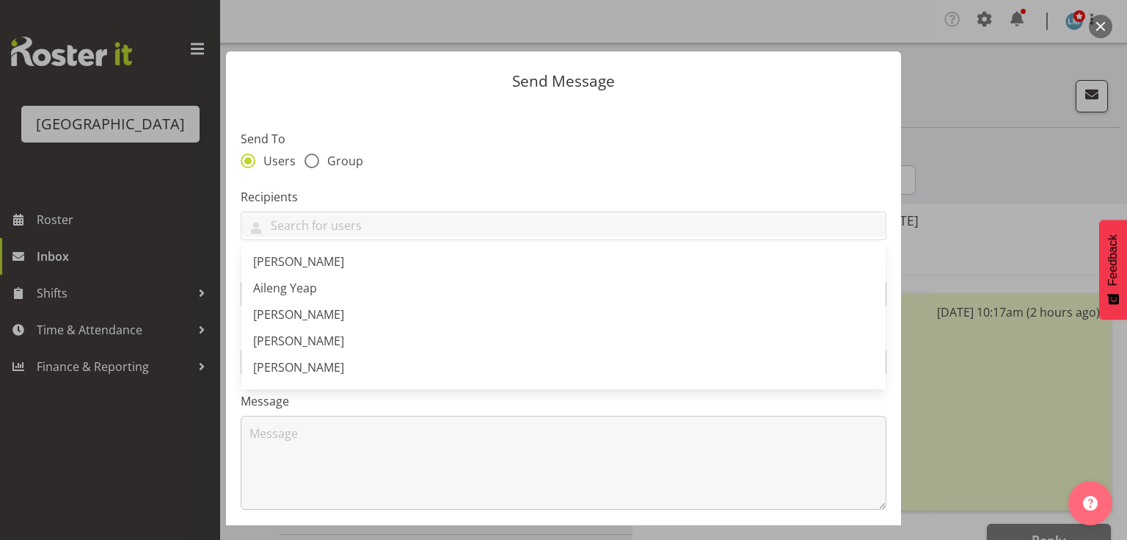
click at [1036, 250] on div at bounding box center [563, 270] width 1127 height 540
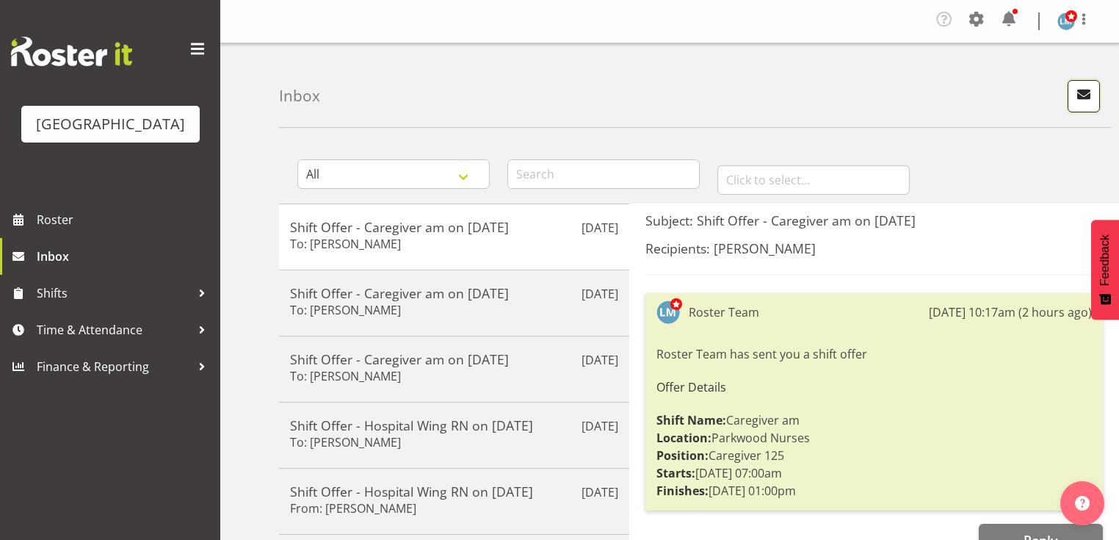
click at [1083, 91] on span "button" at bounding box center [1083, 93] width 19 height 19
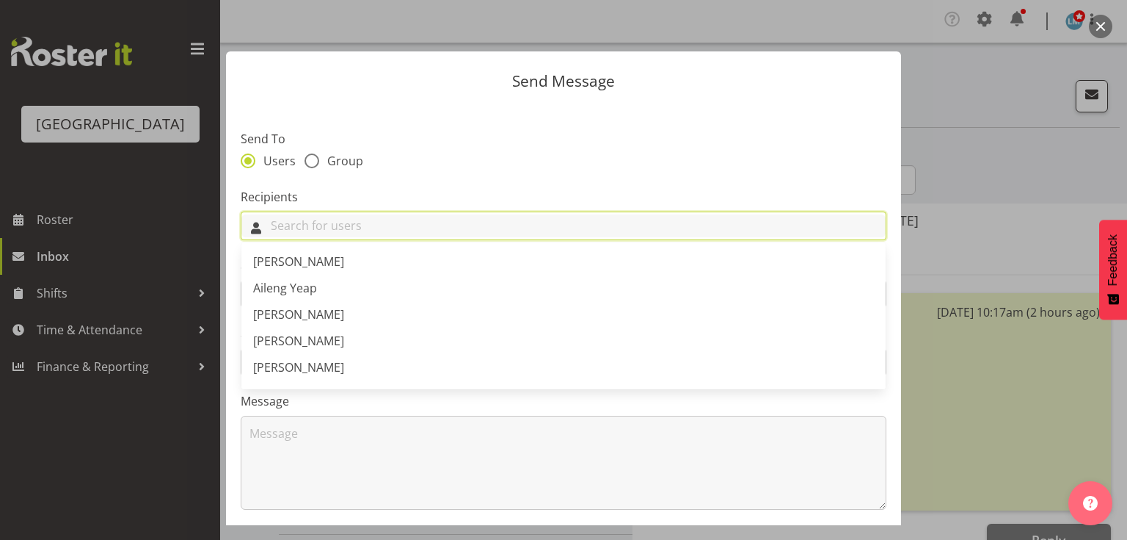
click at [326, 229] on input "text" at bounding box center [563, 225] width 644 height 23
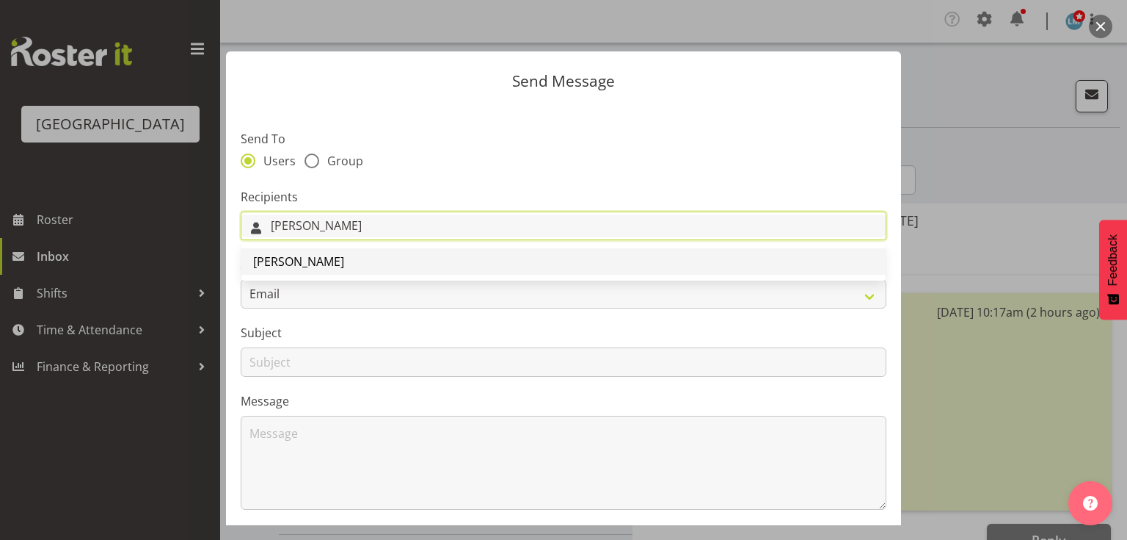
type input "[PERSON_NAME]"
click at [312, 261] on span "[PERSON_NAME]" at bounding box center [298, 261] width 91 height 16
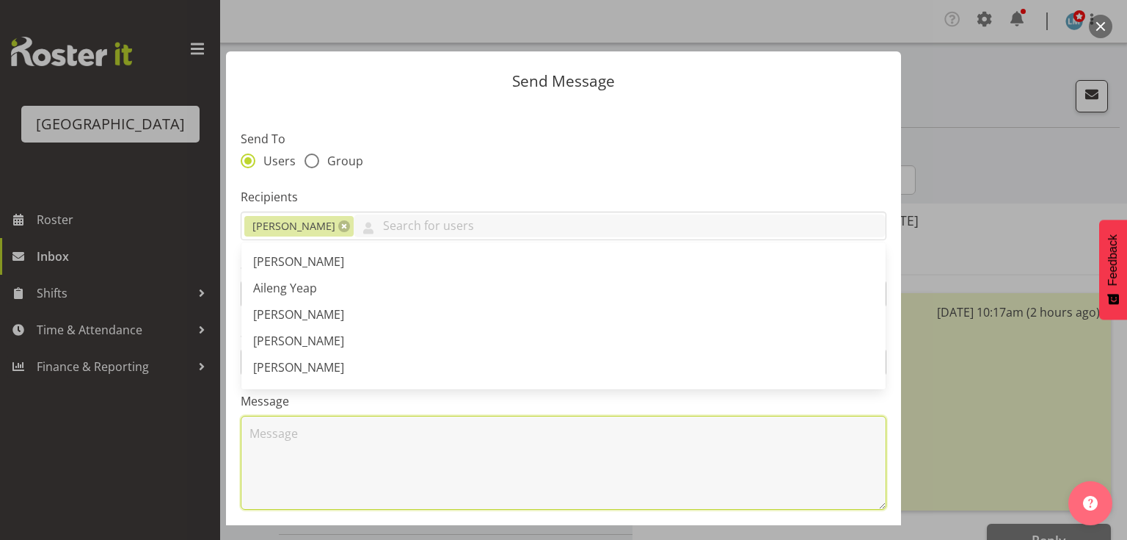
click at [370, 440] on textarea at bounding box center [564, 462] width 646 height 94
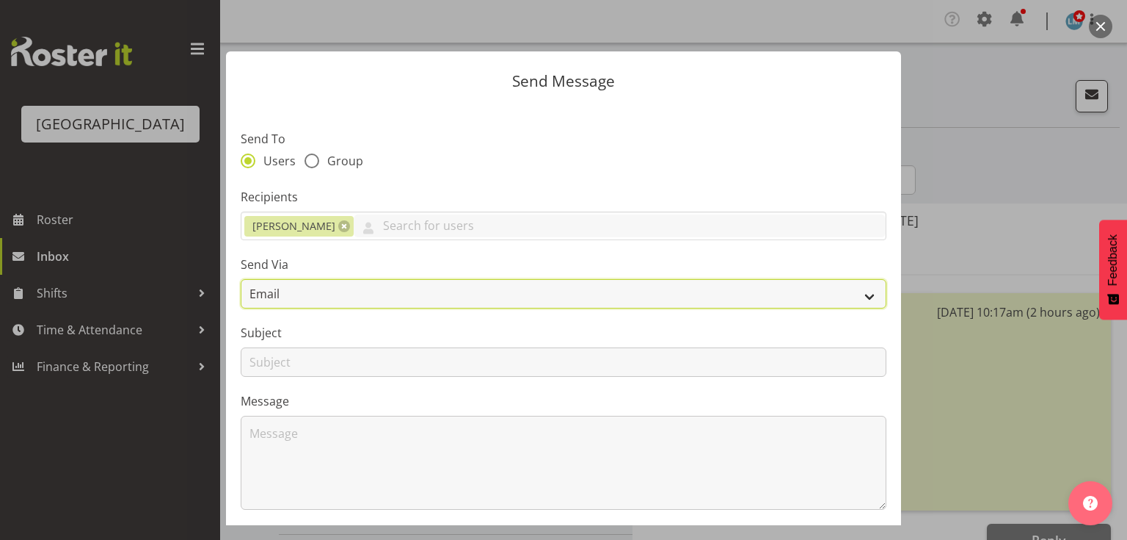
click at [858, 294] on select "Email SMS" at bounding box center [564, 293] width 646 height 29
select select "sms"
click at [241, 279] on select "Email SMS" at bounding box center [564, 293] width 646 height 29
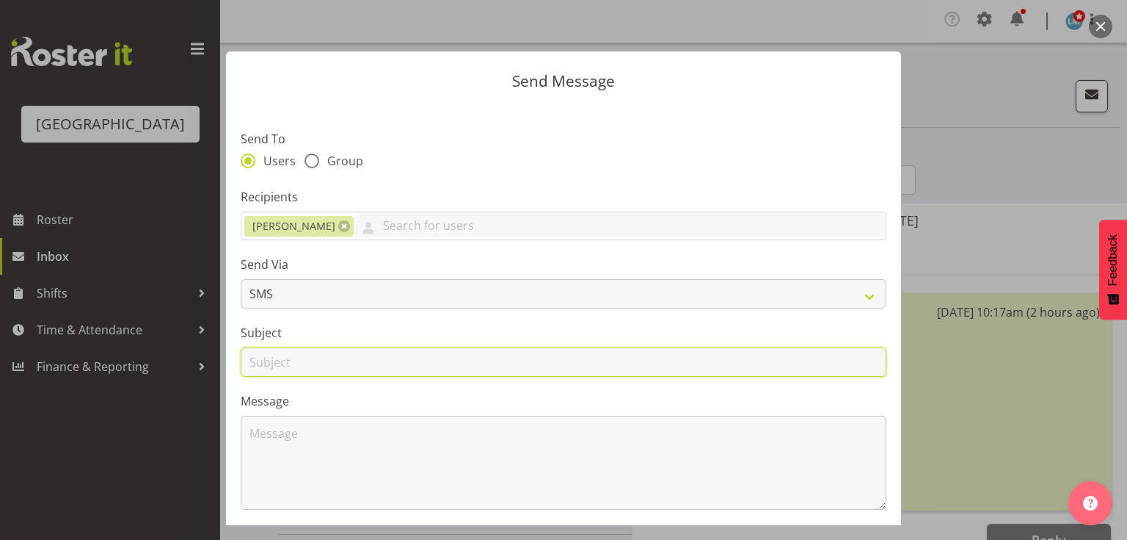
click at [274, 363] on input "text" at bounding box center [564, 361] width 646 height 29
type input "Shifts"
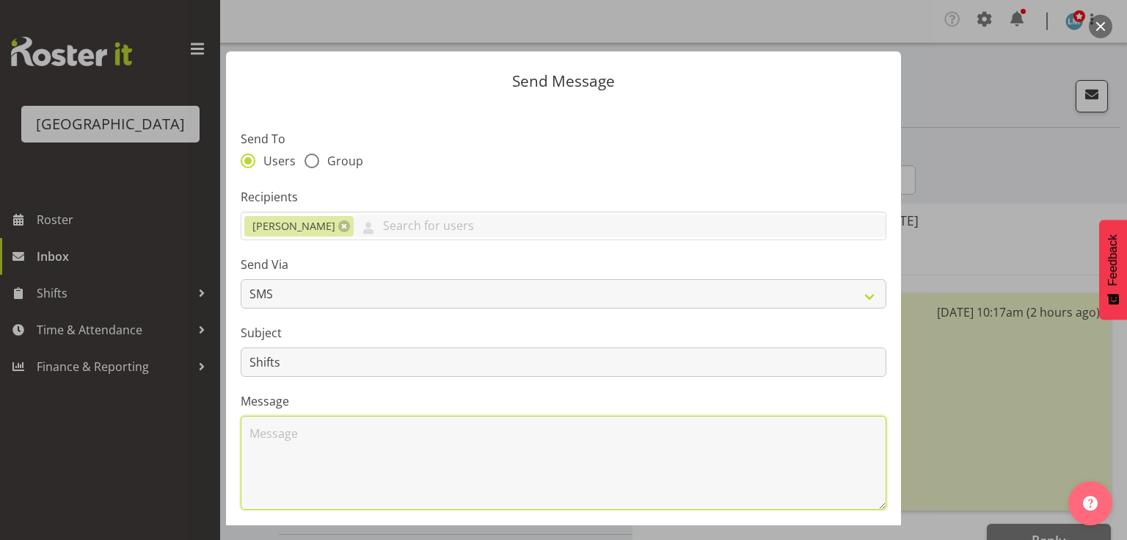
click at [332, 431] on textarea at bounding box center [564, 462] width 646 height 94
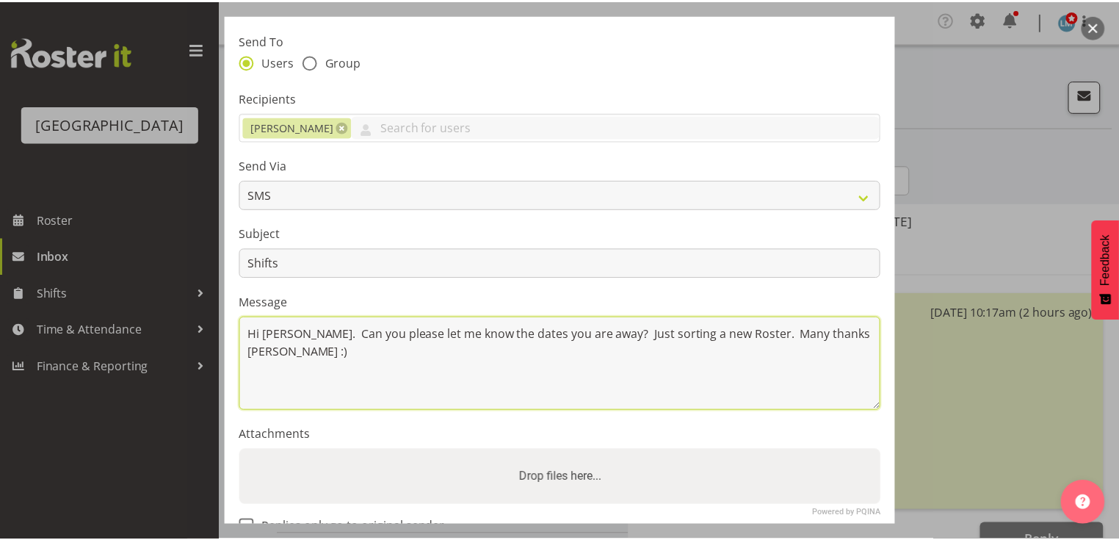
scroll to position [197, 0]
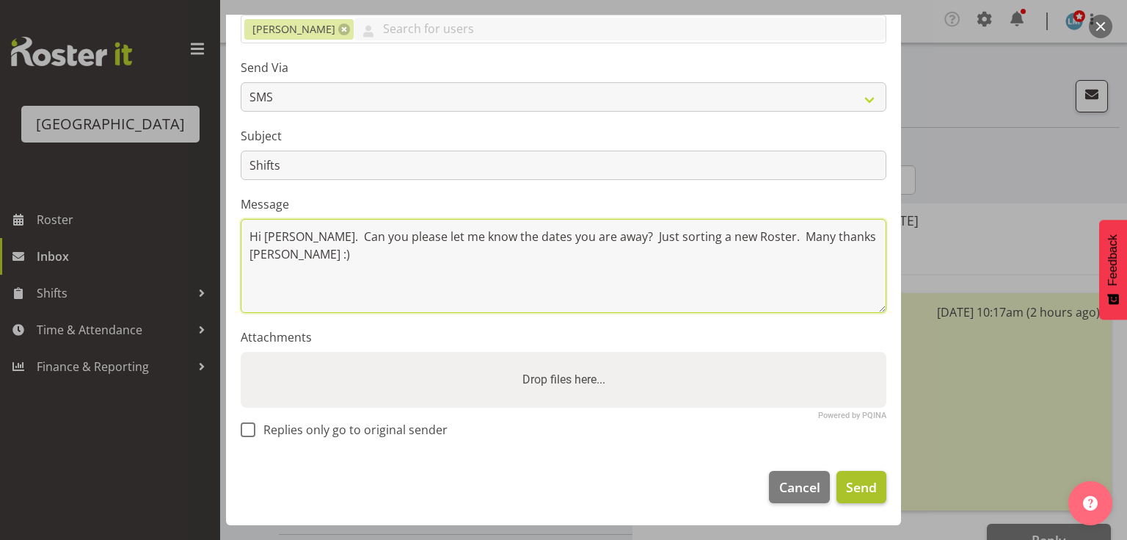
type textarea "Hi [PERSON_NAME]. Can you please let me know the dates you are away? Just sorti…"
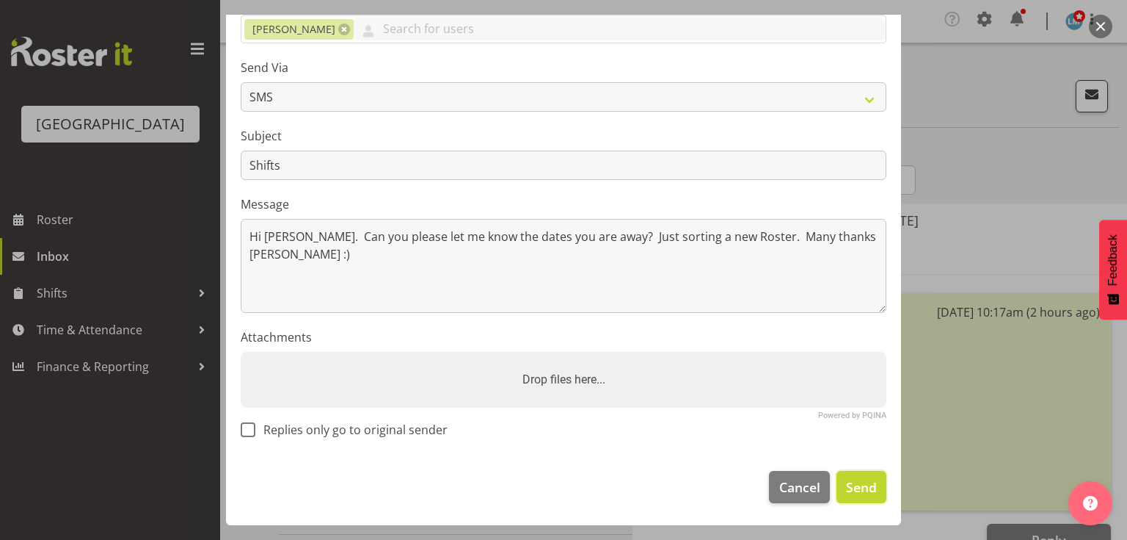
click at [858, 488] on span "Send" at bounding box center [861, 486] width 31 height 19
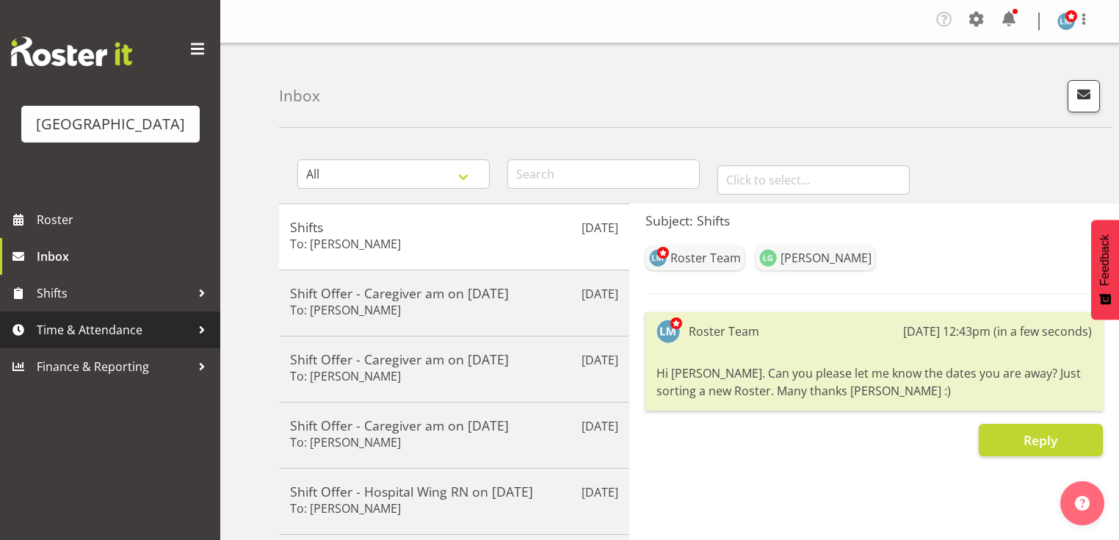
click at [203, 341] on div at bounding box center [202, 330] width 22 height 22
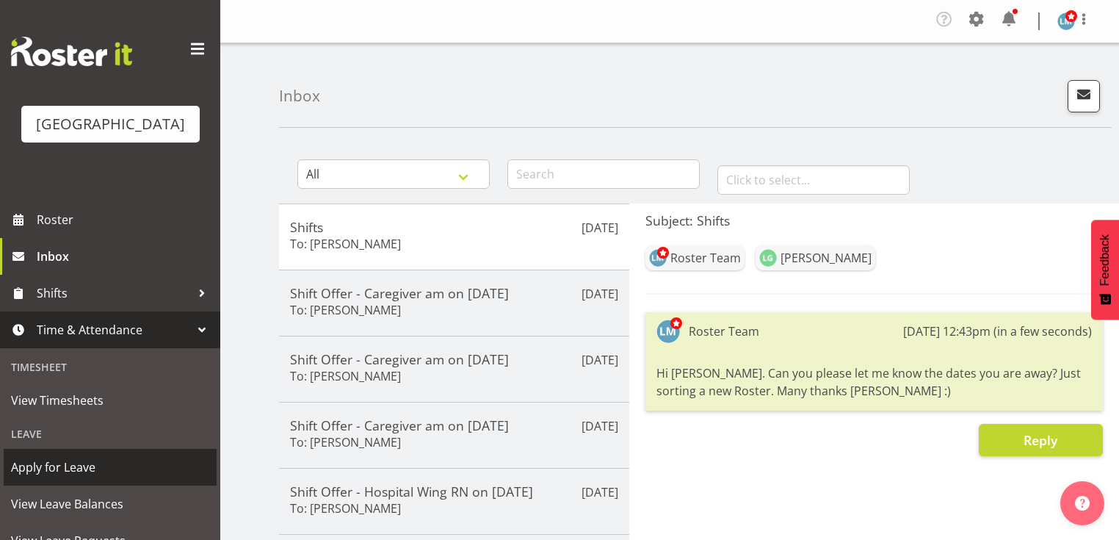
click at [85, 478] on span "Apply for Leave" at bounding box center [110, 467] width 198 height 22
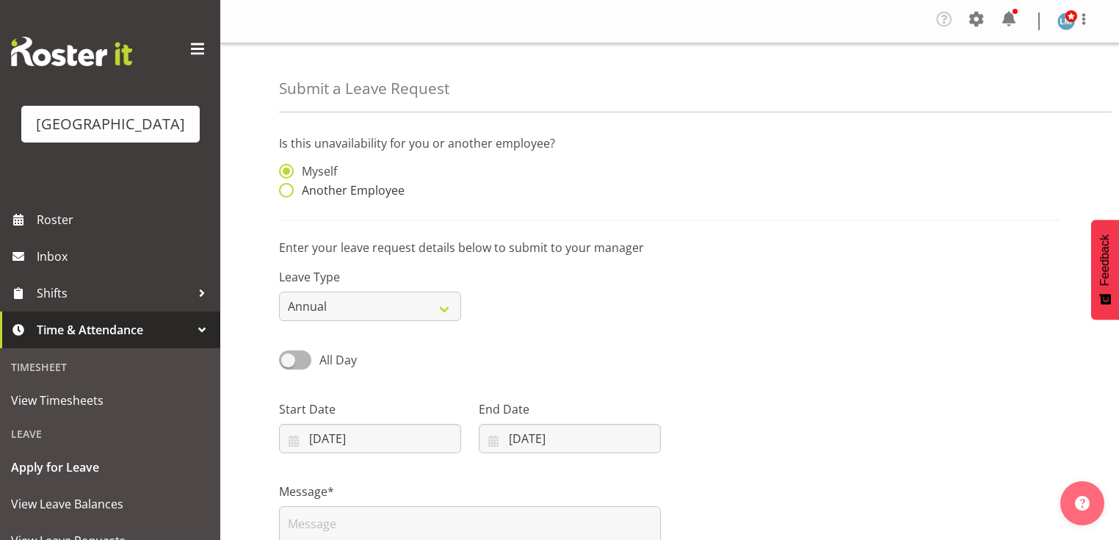
click at [281, 189] on span at bounding box center [286, 190] width 15 height 15
click at [281, 189] on input "Another Employee" at bounding box center [284, 191] width 10 height 10
radio input "true"
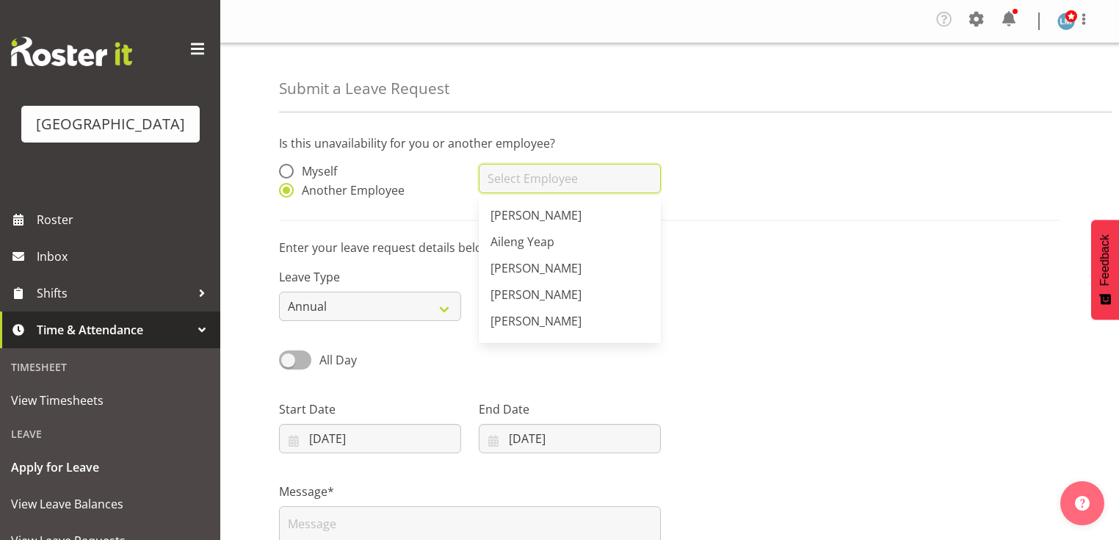
click at [501, 180] on input "text" at bounding box center [570, 178] width 182 height 29
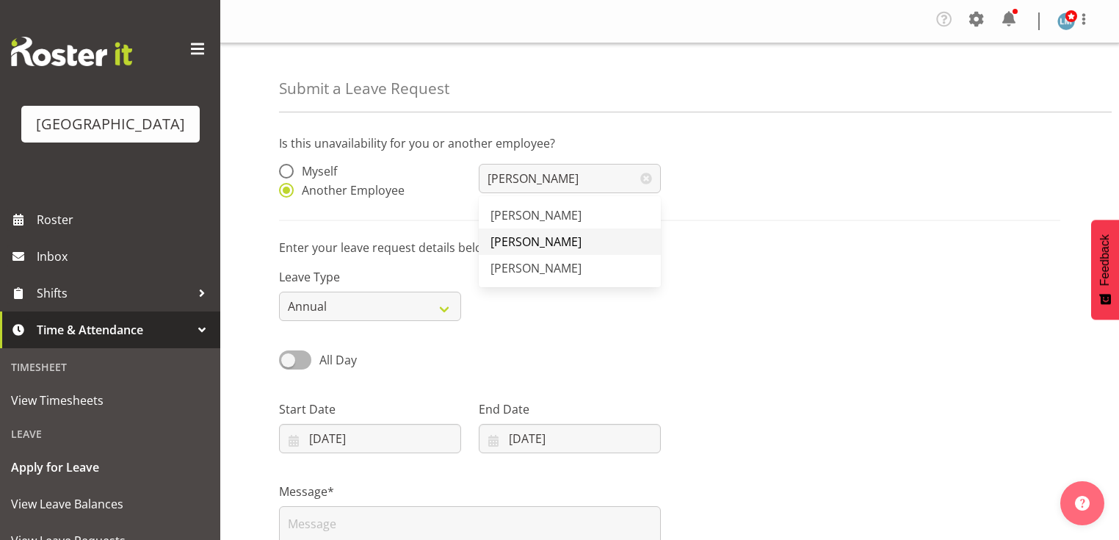
click at [518, 234] on span "[PERSON_NAME]" at bounding box center [535, 241] width 91 height 16
type input "[PERSON_NAME]"
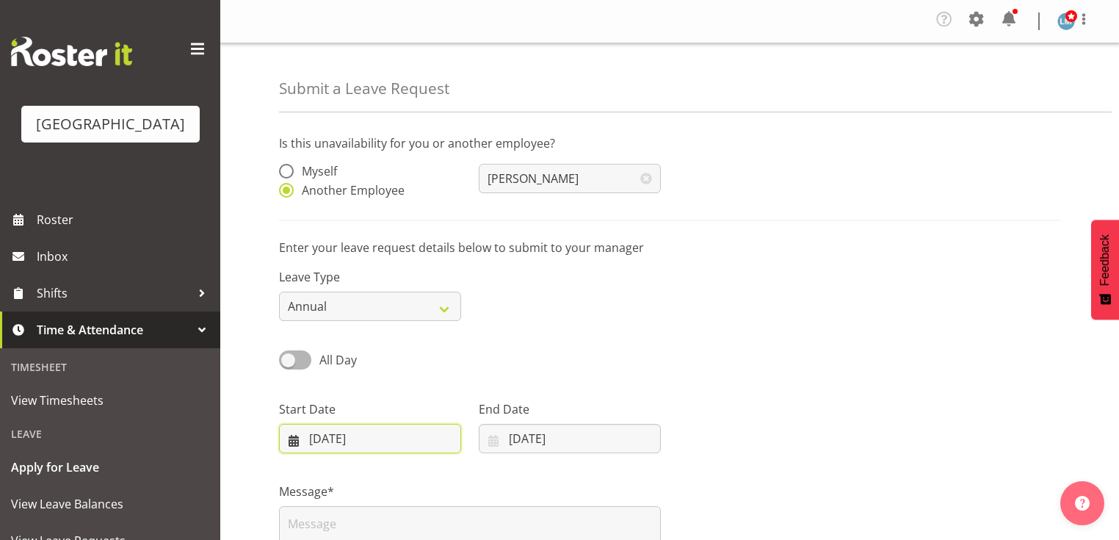
click at [288, 440] on input "08/09/2025" at bounding box center [370, 438] width 182 height 29
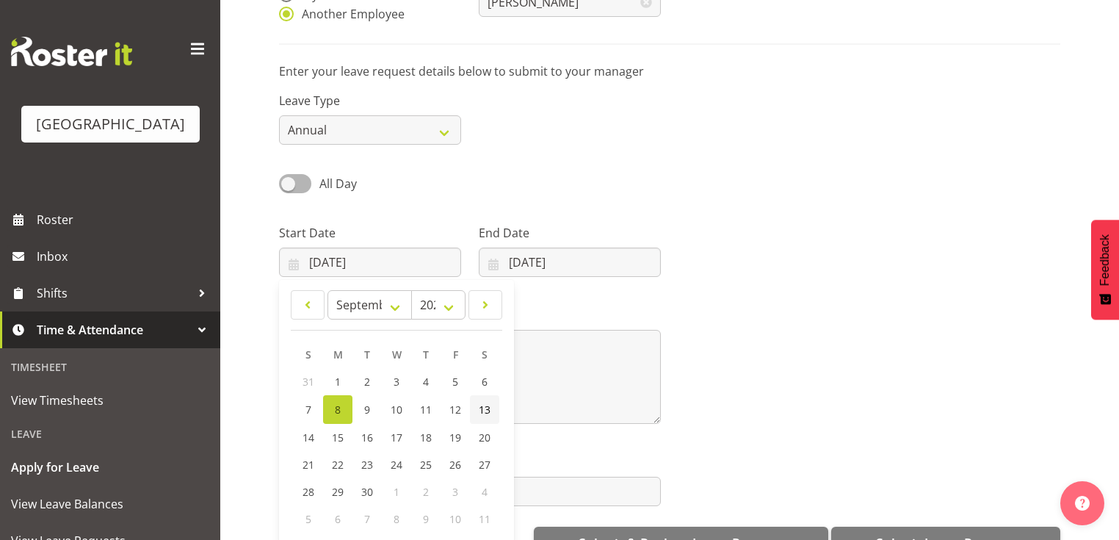
click at [489, 408] on span "13" at bounding box center [485, 409] width 12 height 14
type input "13/09/2025"
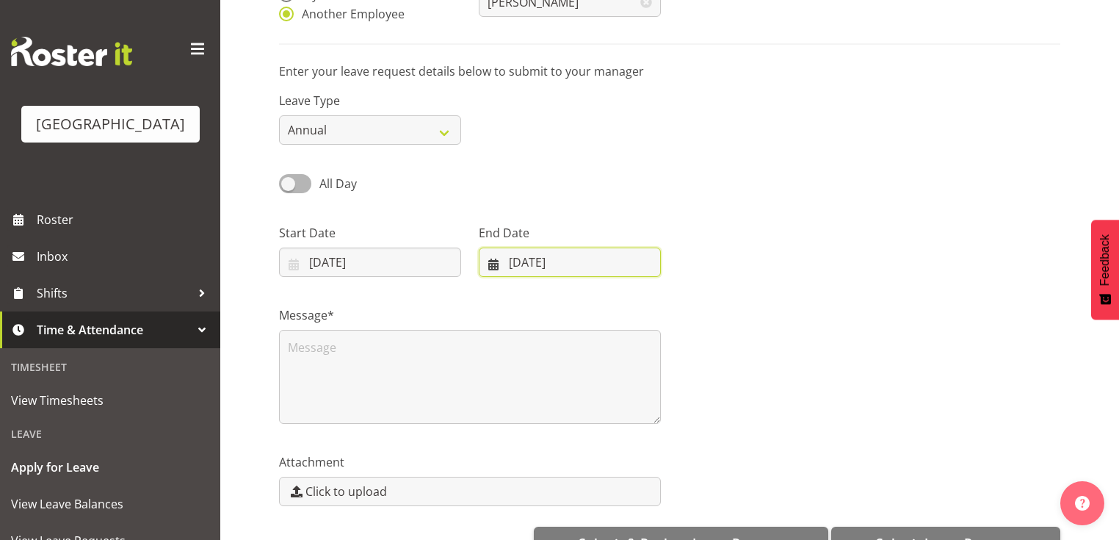
click at [490, 255] on input "08/09/2025" at bounding box center [570, 261] width 182 height 29
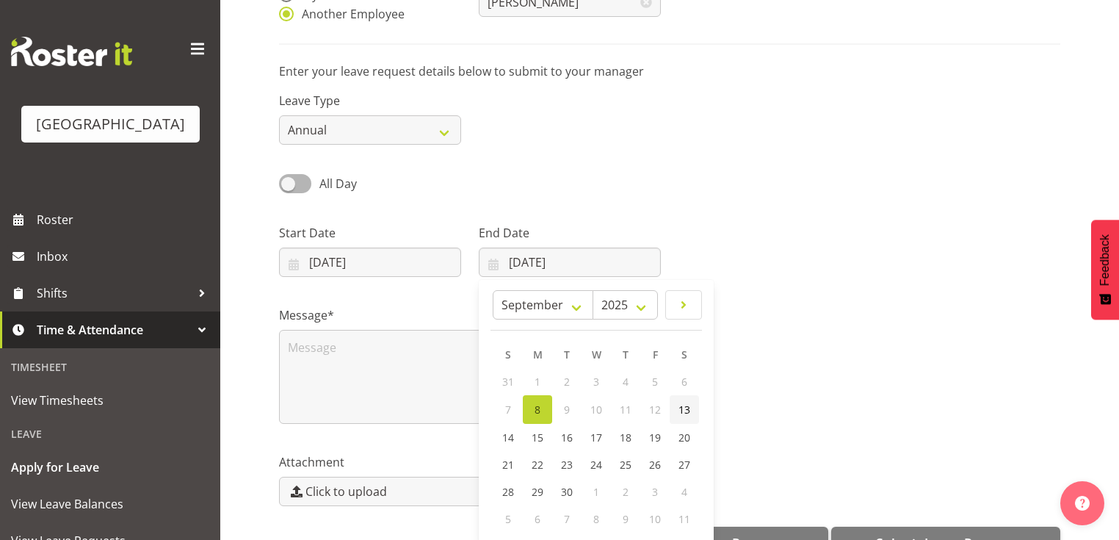
click at [686, 410] on span "13" at bounding box center [684, 409] width 12 height 14
type input "13/09/2025"
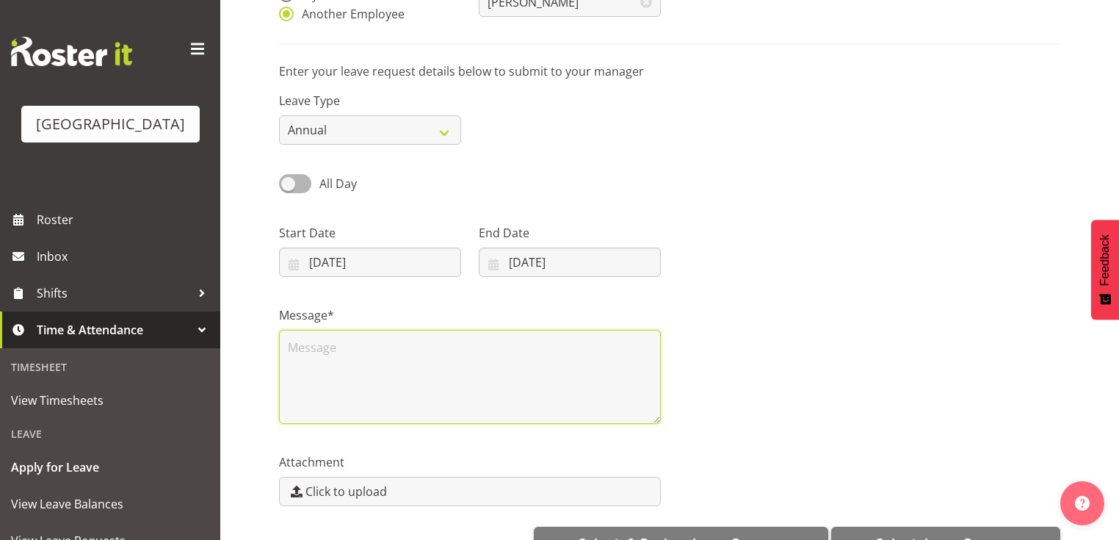
click at [444, 391] on textarea at bounding box center [470, 377] width 382 height 94
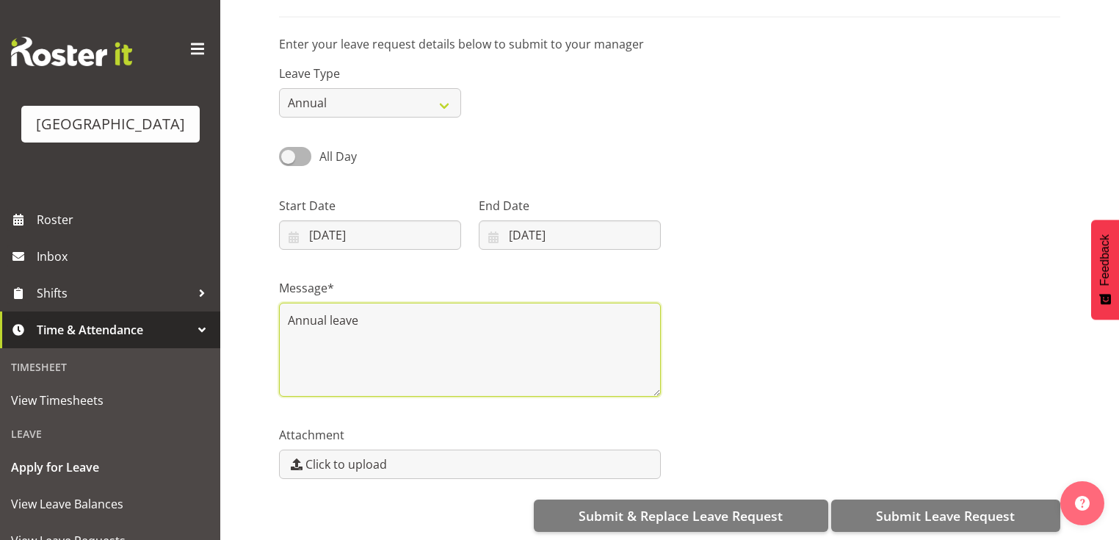
scroll to position [216, 0]
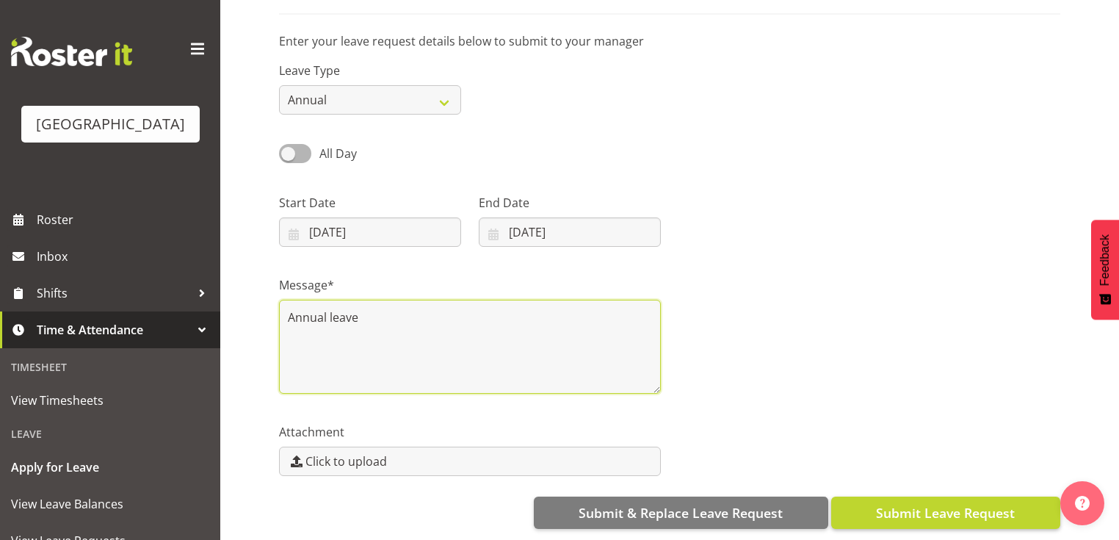
type textarea "Annual leave"
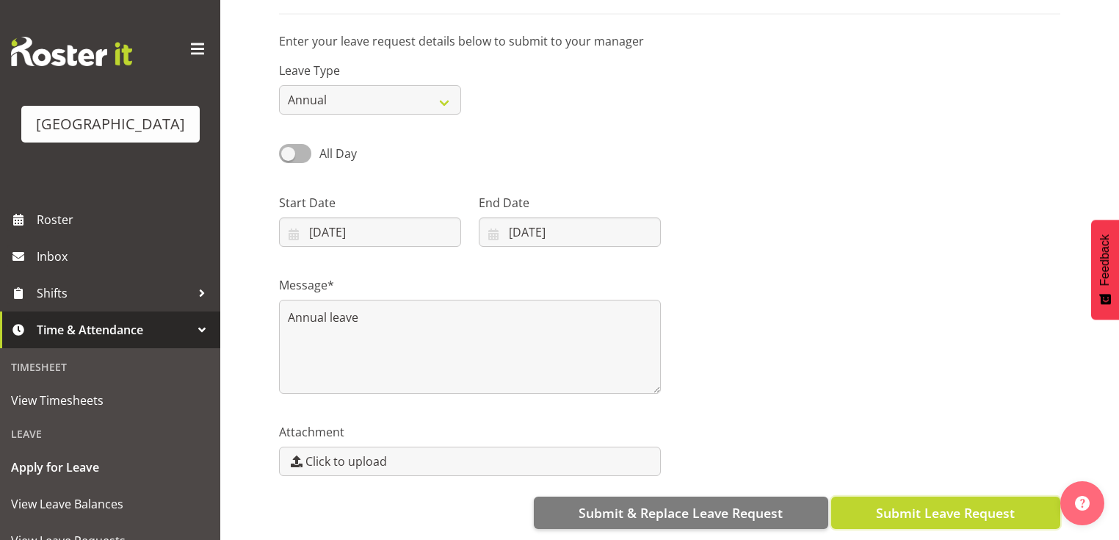
click at [943, 503] on span "Submit Leave Request" at bounding box center [945, 512] width 139 height 19
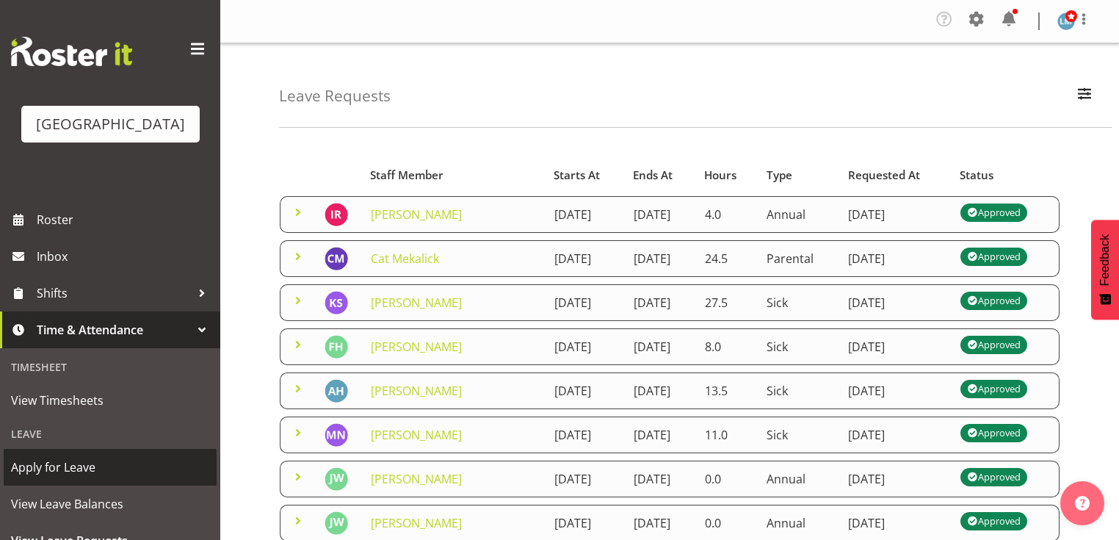
click at [172, 478] on span "Apply for Leave" at bounding box center [110, 467] width 198 height 22
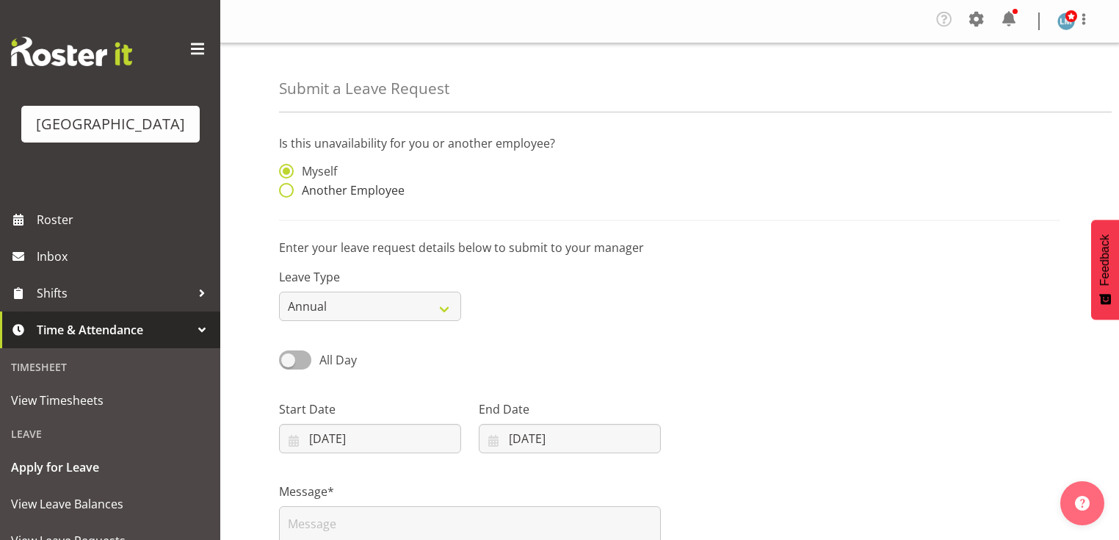
click at [288, 191] on span at bounding box center [286, 190] width 15 height 15
click at [288, 191] on input "Another Employee" at bounding box center [284, 191] width 10 height 10
radio input "true"
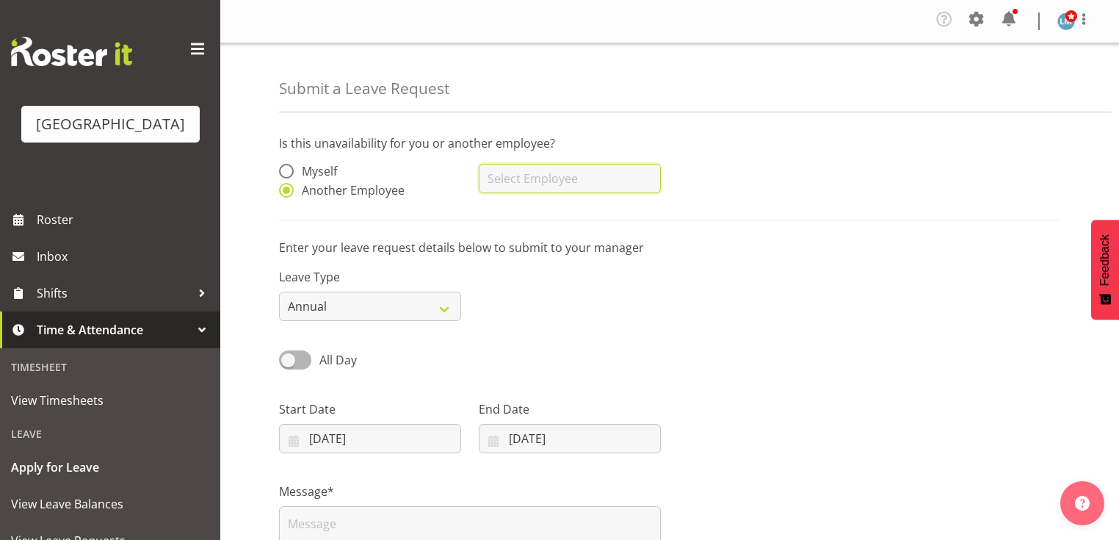
click at [542, 184] on input "text" at bounding box center [570, 178] width 182 height 29
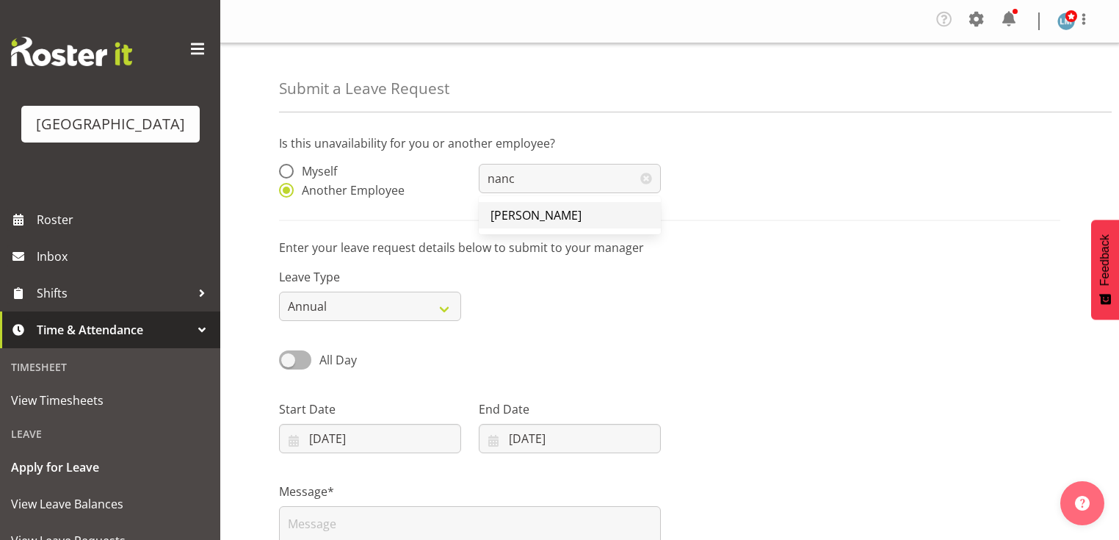
click at [545, 211] on span "[PERSON_NAME]" at bounding box center [535, 215] width 91 height 16
type input "[PERSON_NAME]"
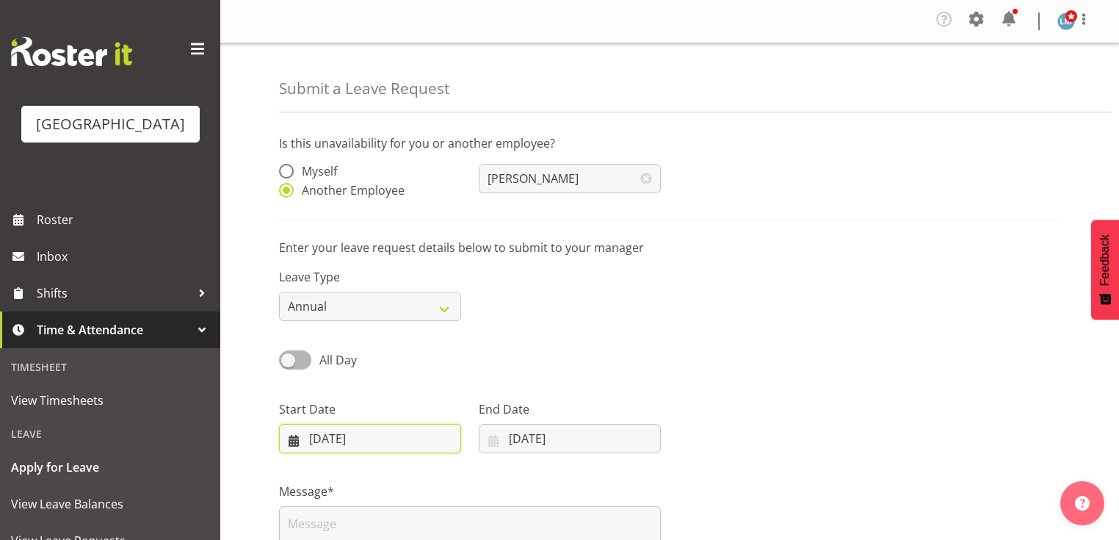
click at [287, 442] on input "[DATE]" at bounding box center [370, 438] width 182 height 29
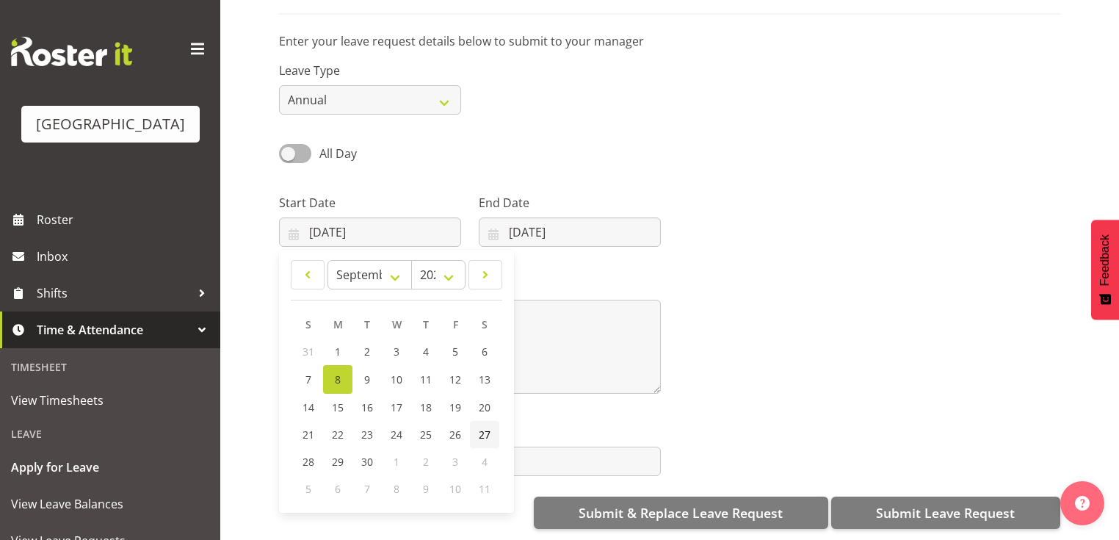
click at [486, 427] on span "27" at bounding box center [485, 434] width 12 height 14
type input "[DATE]"
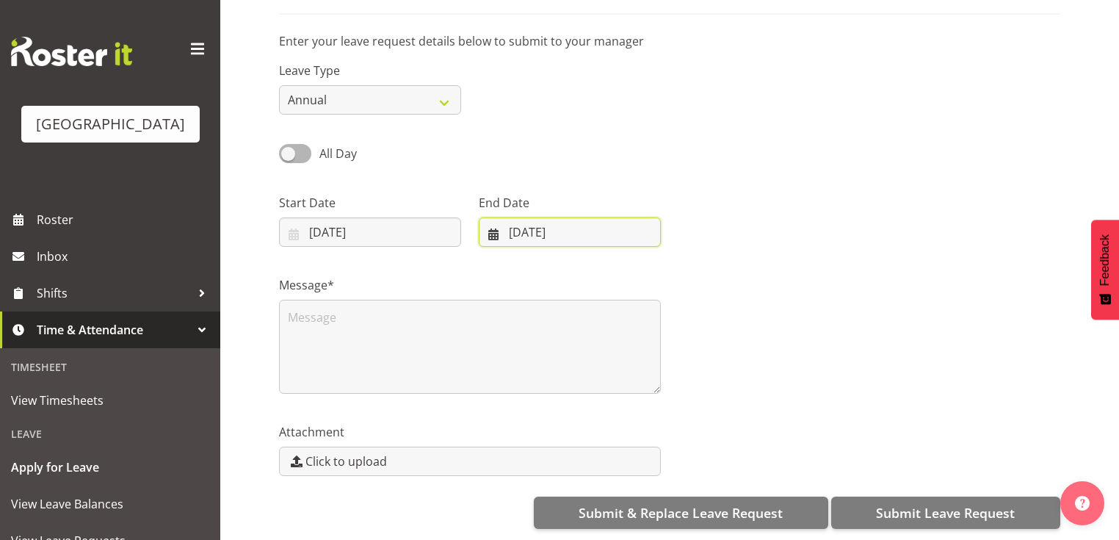
click at [491, 221] on input "[DATE]" at bounding box center [570, 231] width 182 height 29
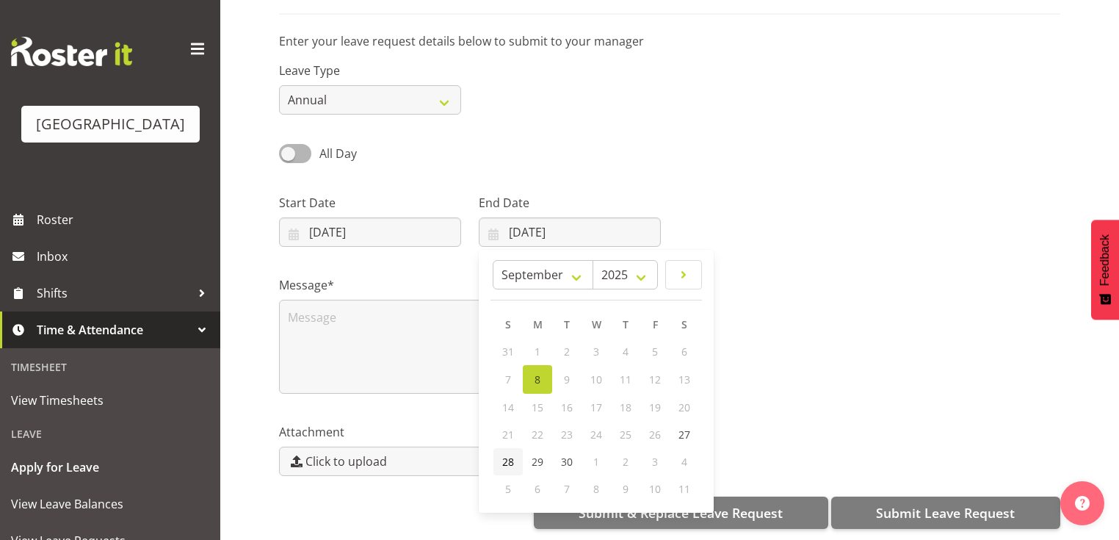
click at [508, 454] on span "28" at bounding box center [508, 461] width 12 height 14
type input "28/09/2025"
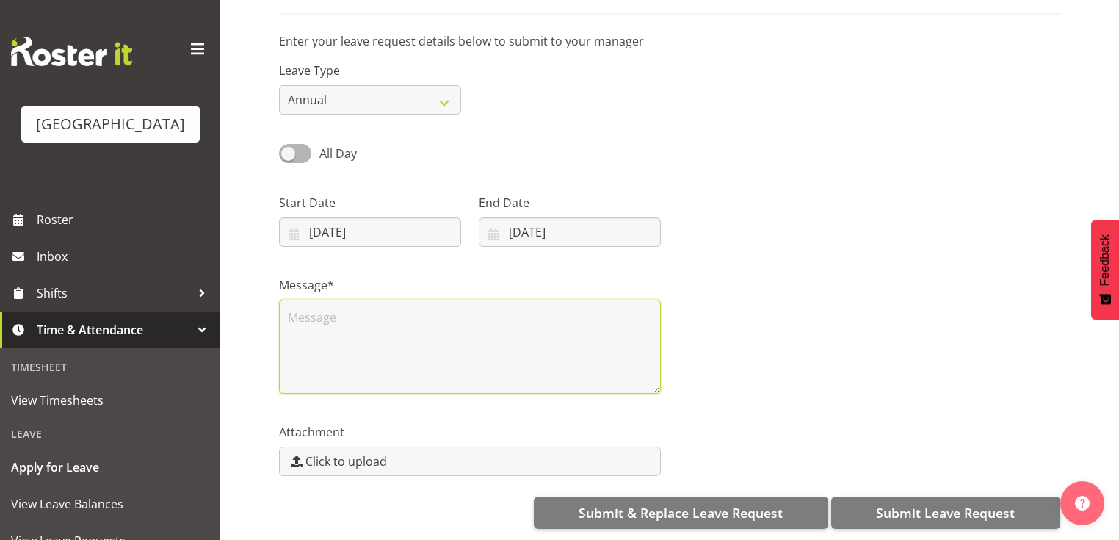
click at [325, 334] on textarea at bounding box center [470, 346] width 382 height 94
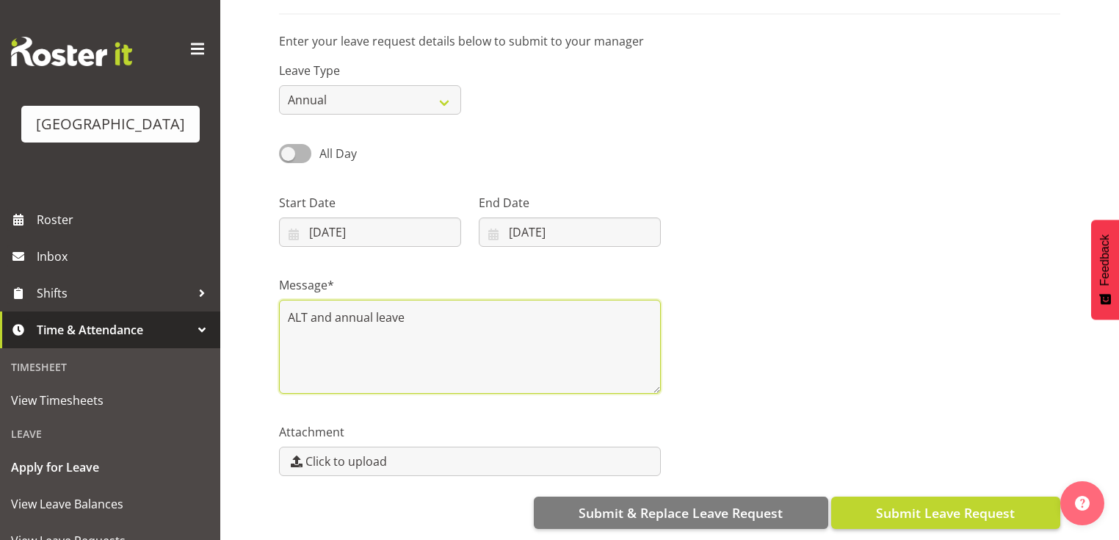
type textarea "ALT and annual leave"
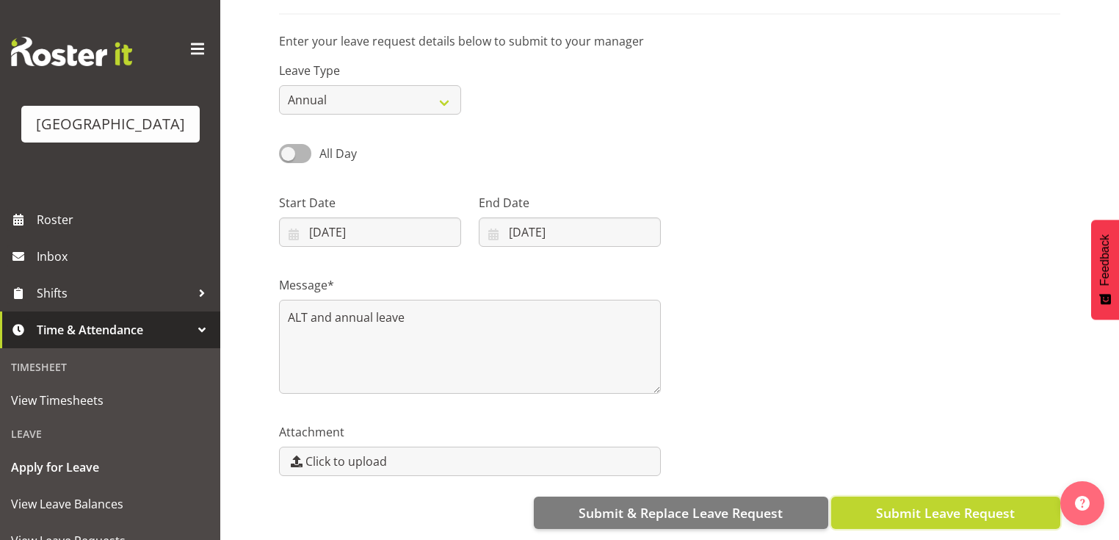
click at [957, 503] on span "Submit Leave Request" at bounding box center [945, 512] width 139 height 19
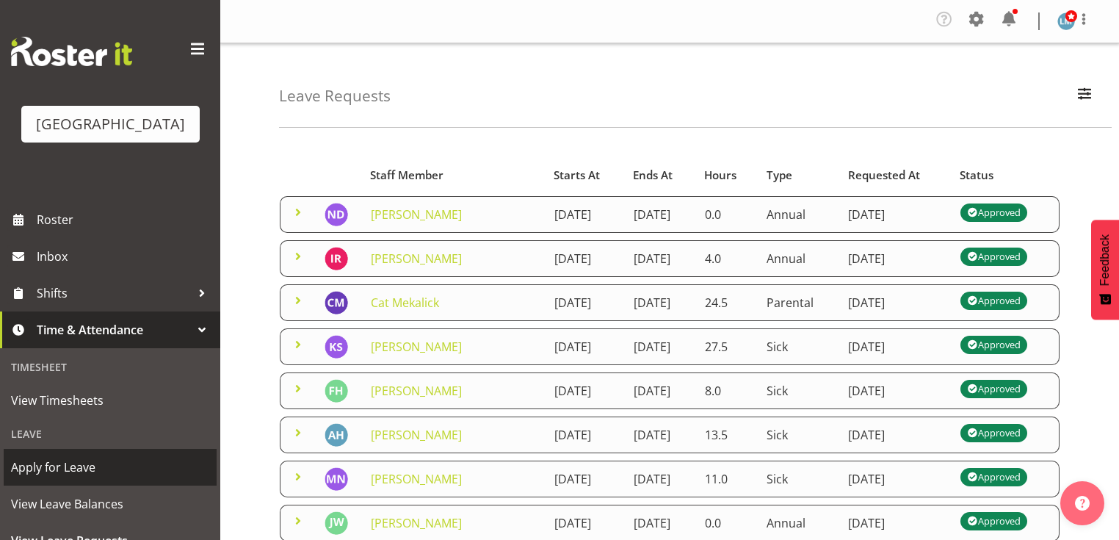
click at [128, 478] on span "Apply for Leave" at bounding box center [110, 467] width 198 height 22
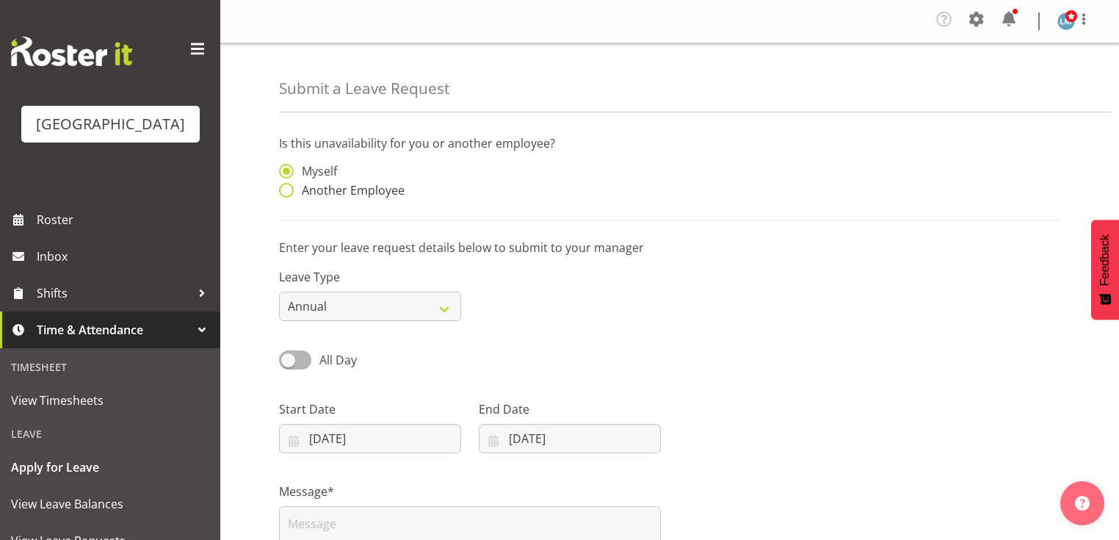
click at [284, 192] on span at bounding box center [286, 190] width 15 height 15
click at [284, 192] on input "Another Employee" at bounding box center [284, 191] width 10 height 10
radio input "true"
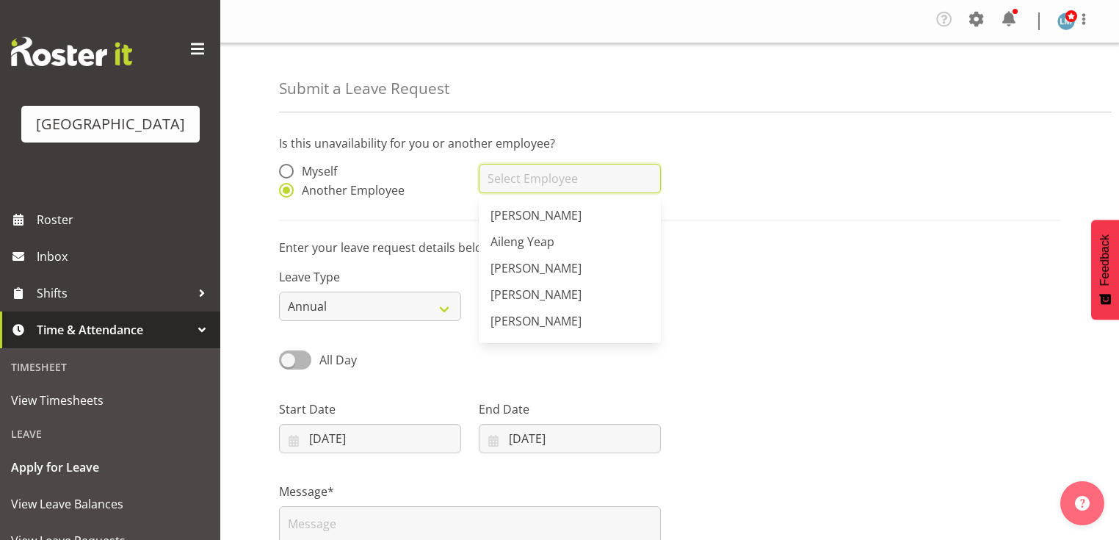
click at [575, 184] on input "text" at bounding box center [570, 178] width 182 height 29
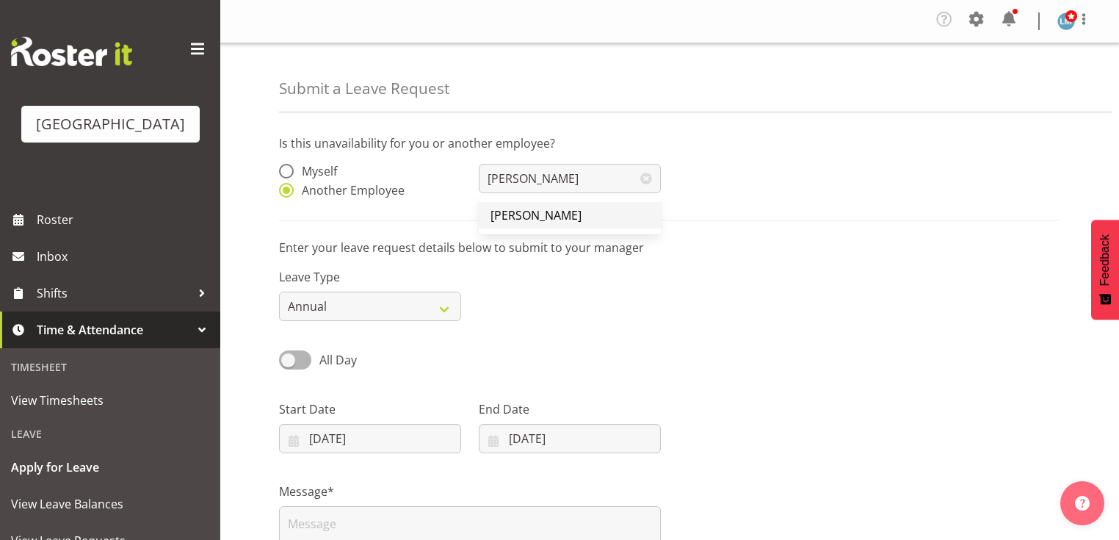
click at [550, 208] on span "[PERSON_NAME]" at bounding box center [535, 215] width 91 height 16
type input "[PERSON_NAME]"
click at [288, 435] on input "[DATE]" at bounding box center [370, 438] width 182 height 29
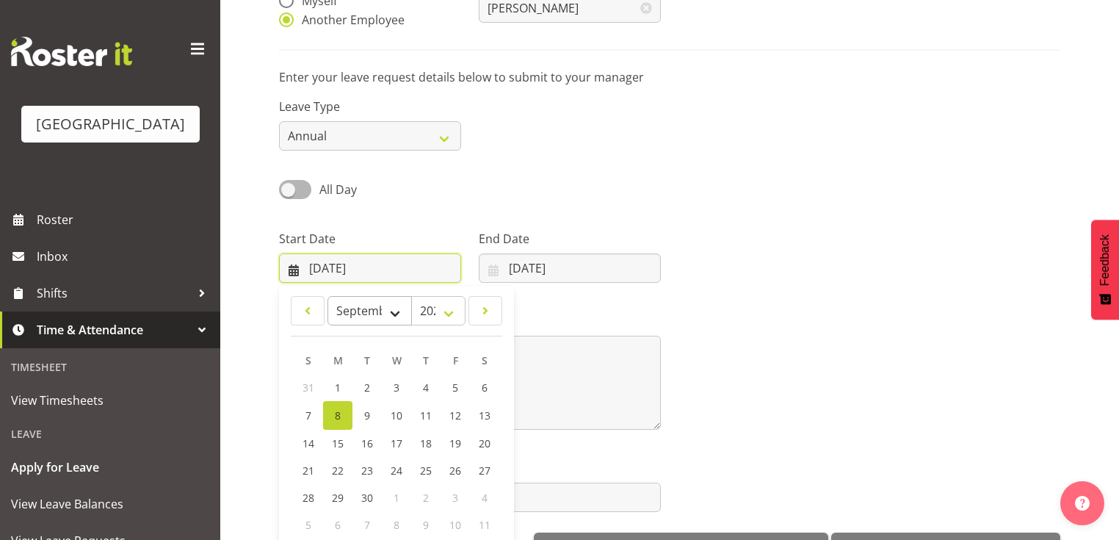
scroll to position [176, 0]
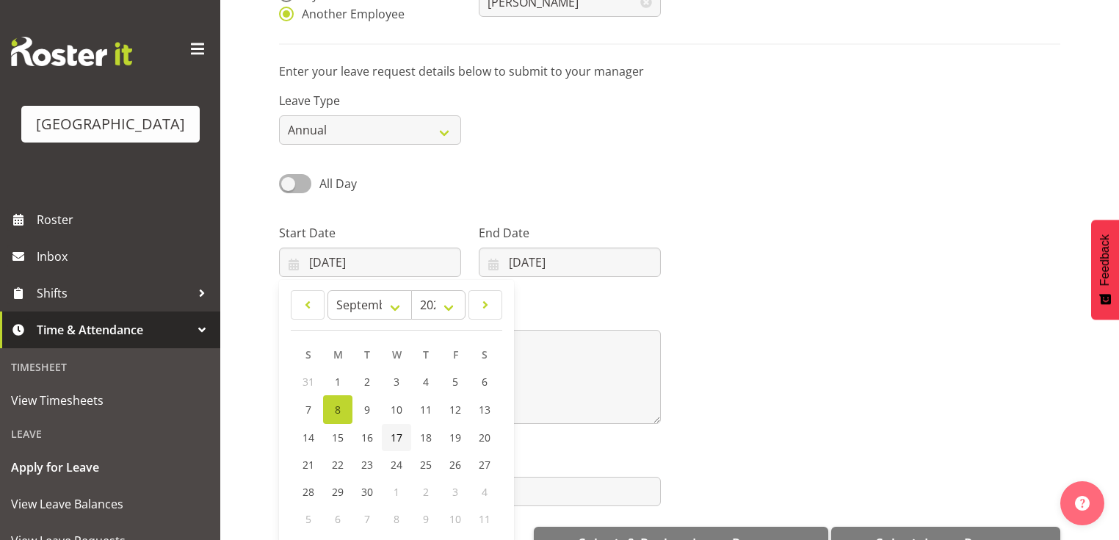
click at [399, 435] on span "17" at bounding box center [397, 437] width 12 height 14
type input "17/09/2025"
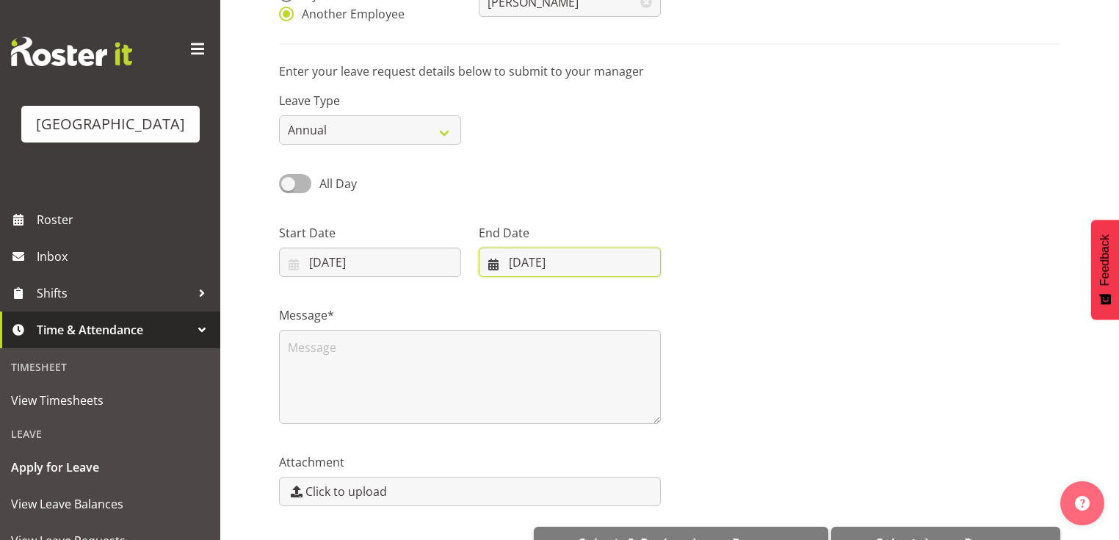
click at [491, 264] on input "08/09/2025" at bounding box center [570, 261] width 182 height 29
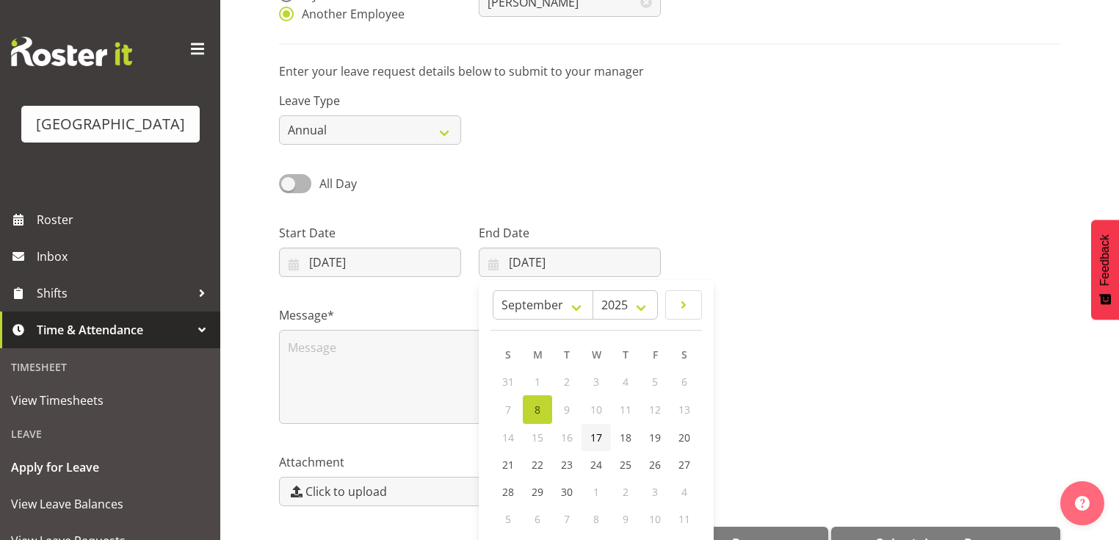
click at [600, 433] on span "17" at bounding box center [596, 437] width 12 height 14
type input "17/09/2025"
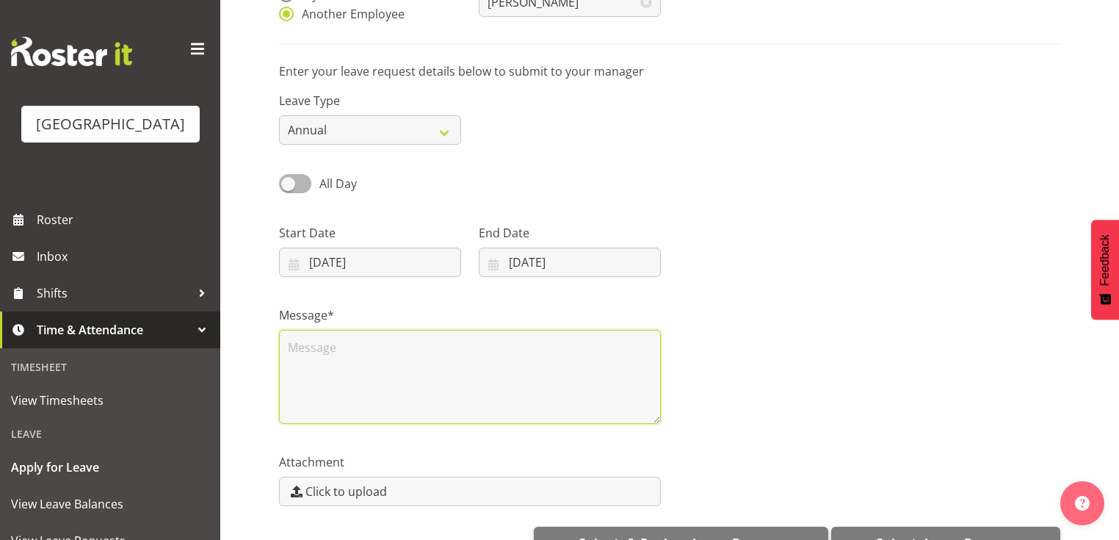
click at [499, 370] on textarea at bounding box center [470, 377] width 382 height 94
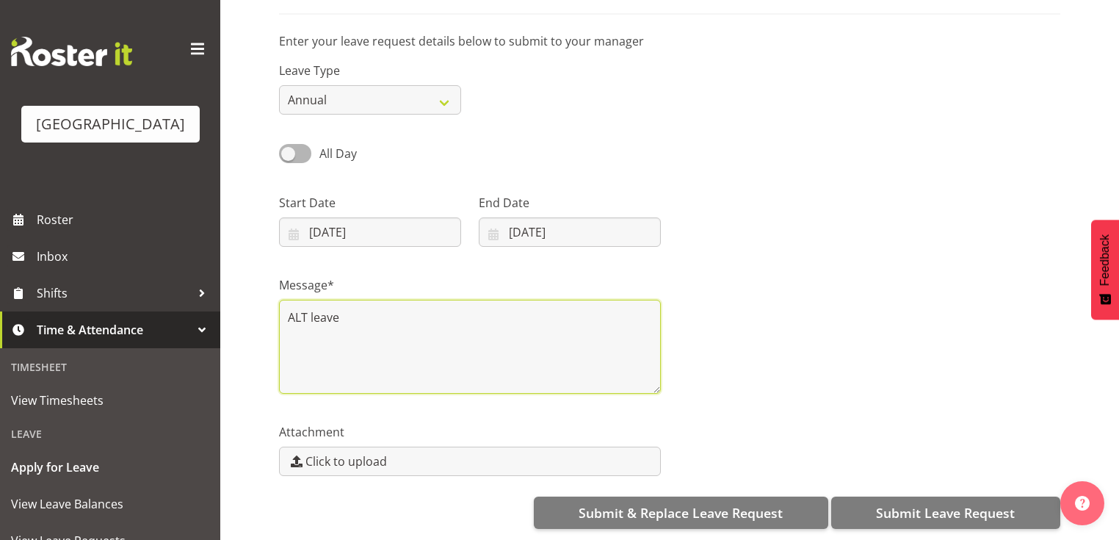
scroll to position [216, 0]
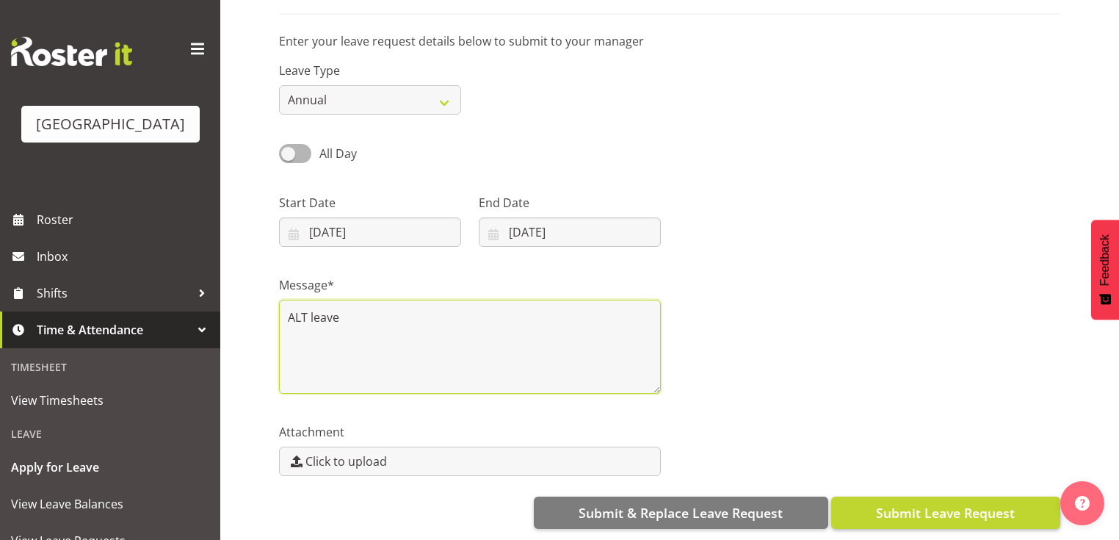
type textarea "ALT leave"
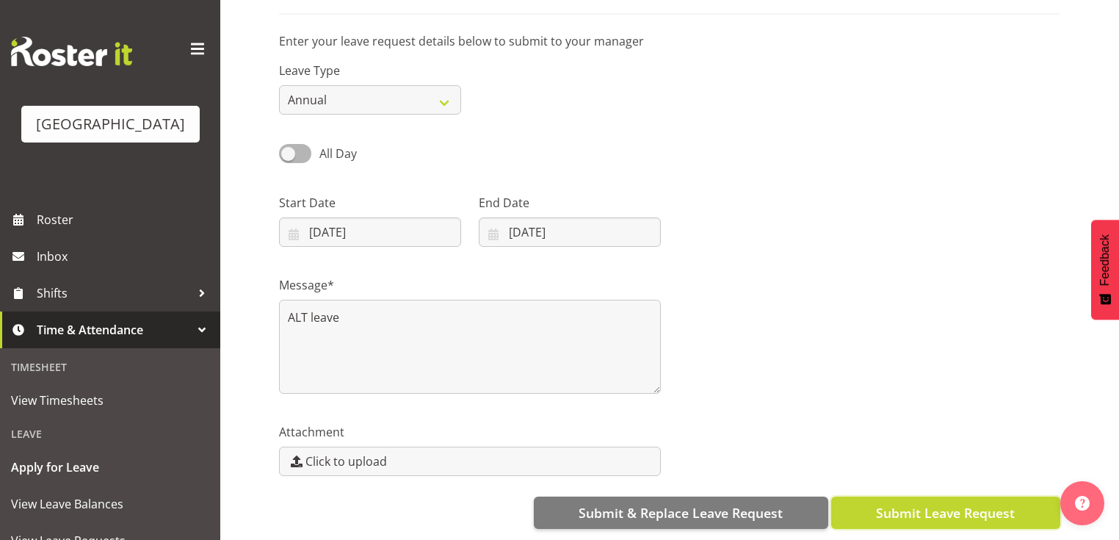
click at [925, 503] on span "Submit Leave Request" at bounding box center [945, 512] width 139 height 19
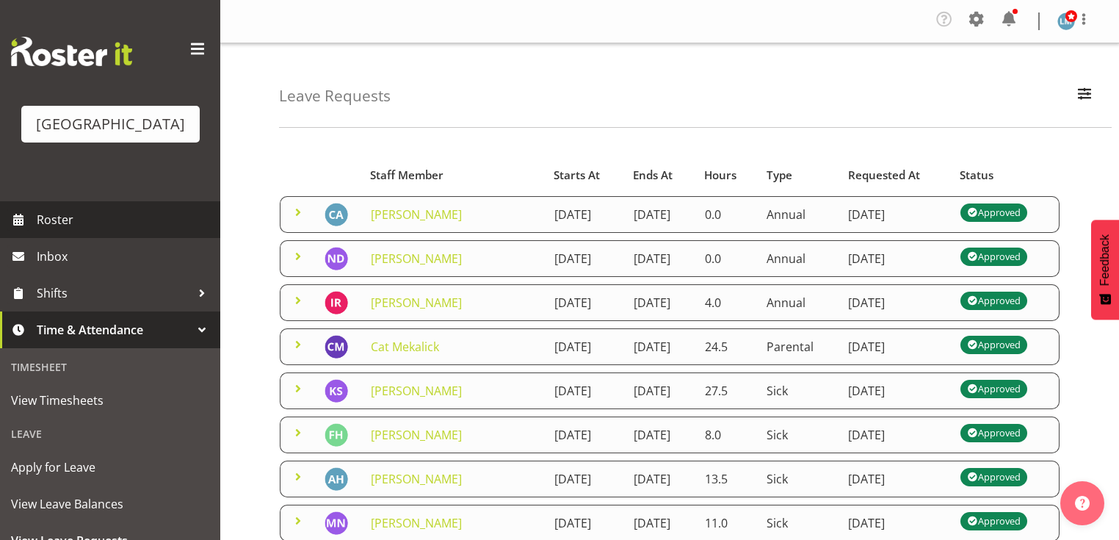
click at [61, 230] on span "Roster" at bounding box center [125, 219] width 176 height 22
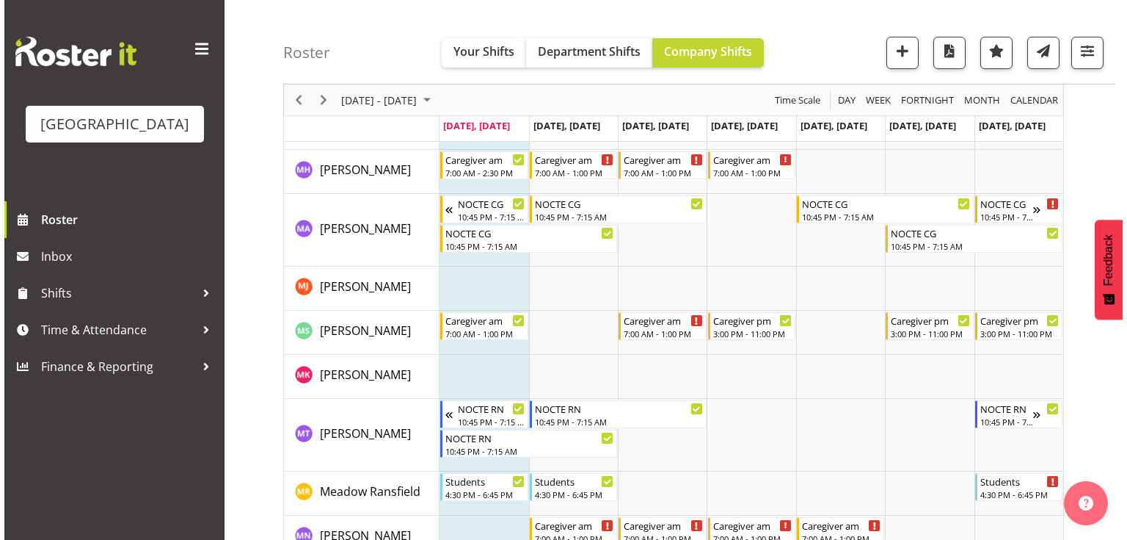
scroll to position [3641, 0]
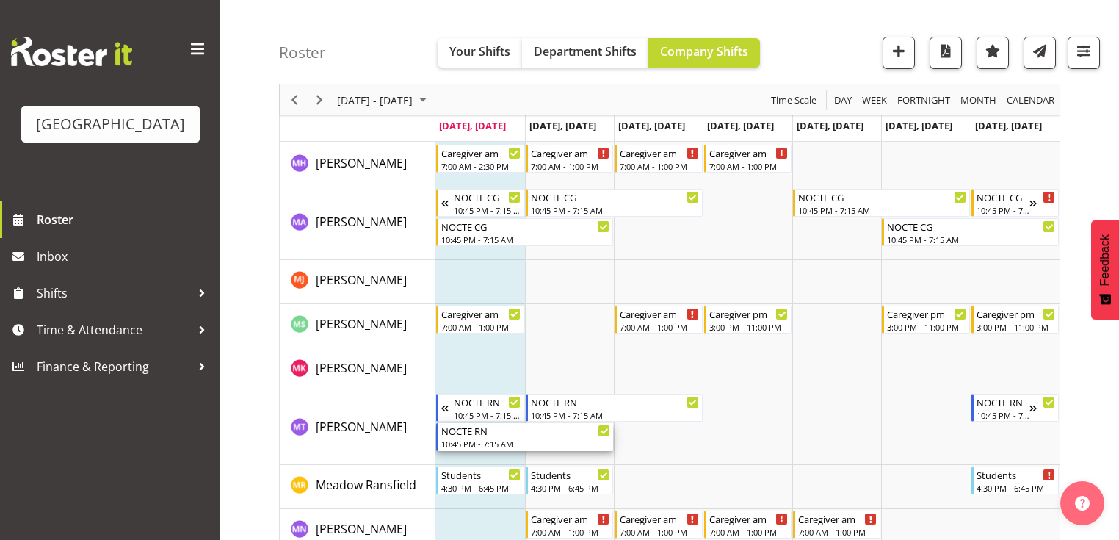
click at [492, 432] on div "NOCTE RN" at bounding box center [525, 430] width 169 height 15
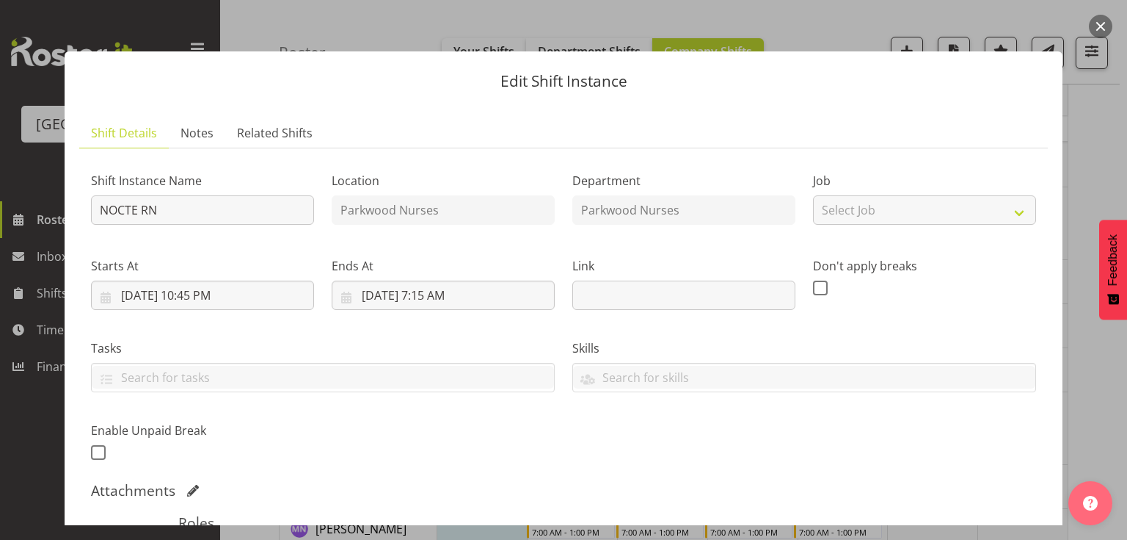
scroll to position [235, 0]
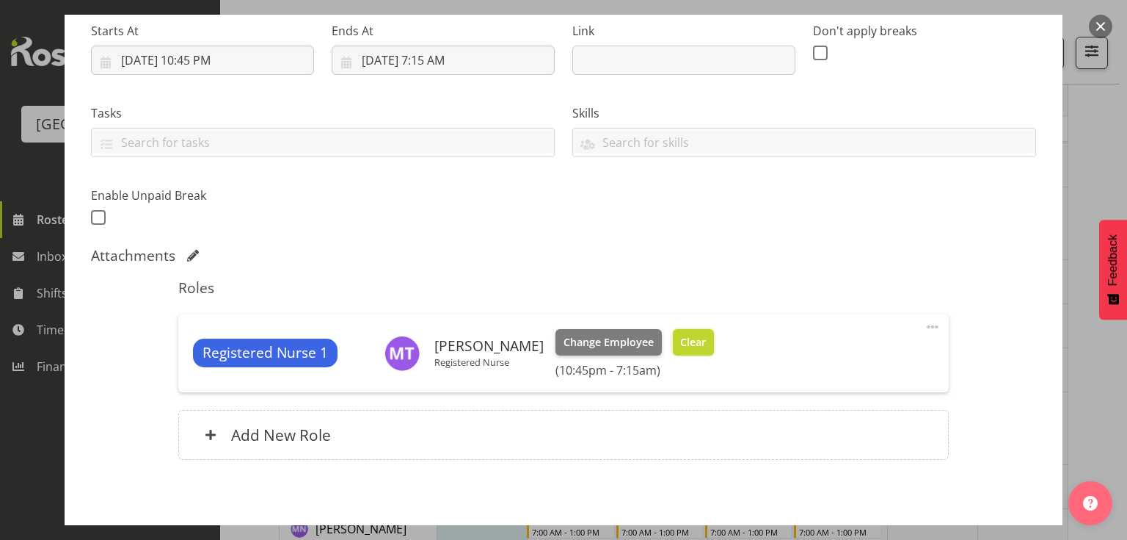
click at [680, 336] on span "Clear" at bounding box center [693, 342] width 26 height 16
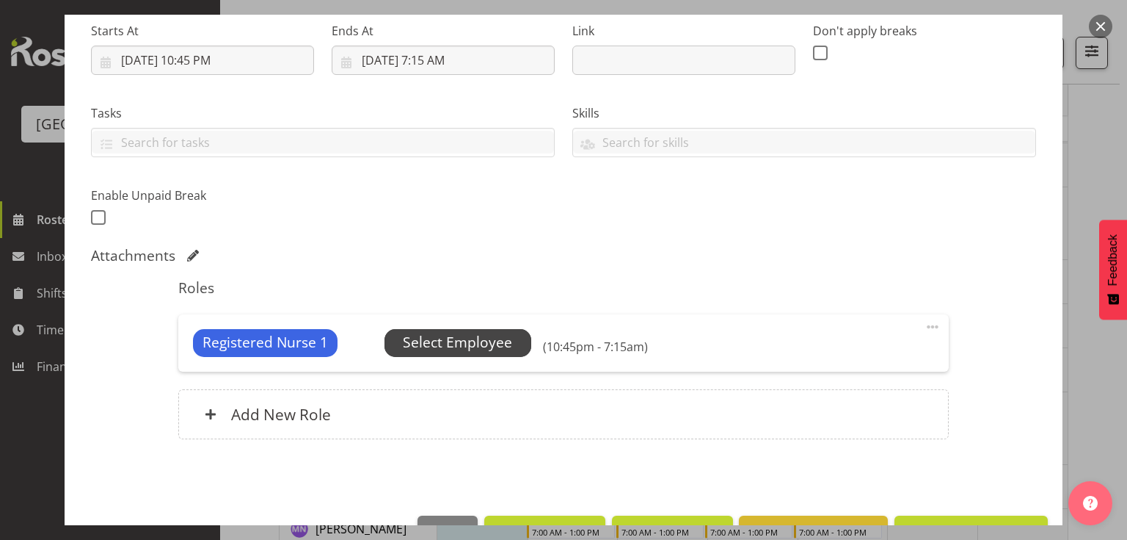
click at [418, 344] on span "Select Employee" at bounding box center [457, 342] width 109 height 21
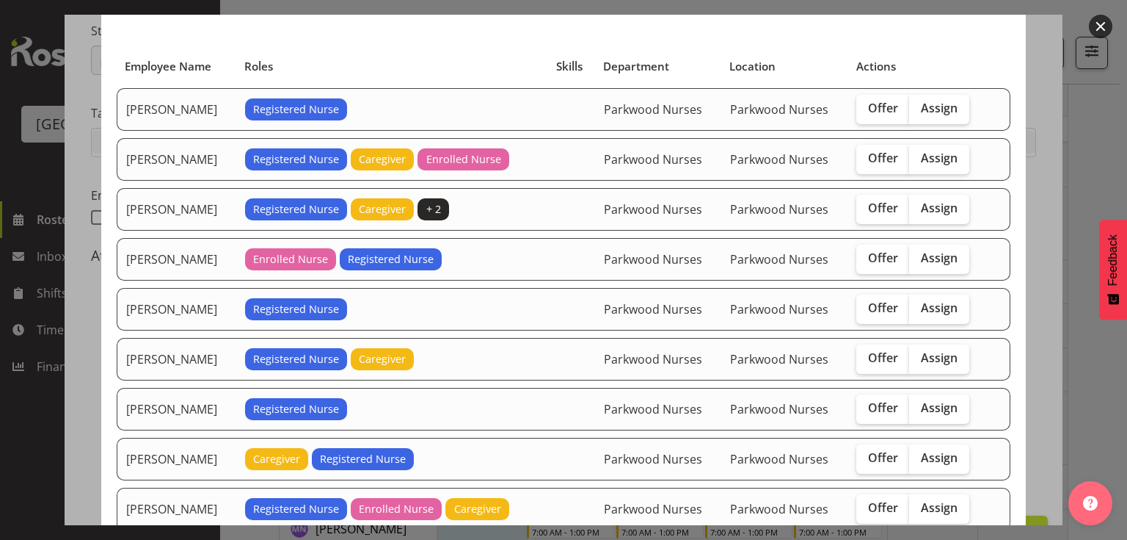
scroll to position [117, 0]
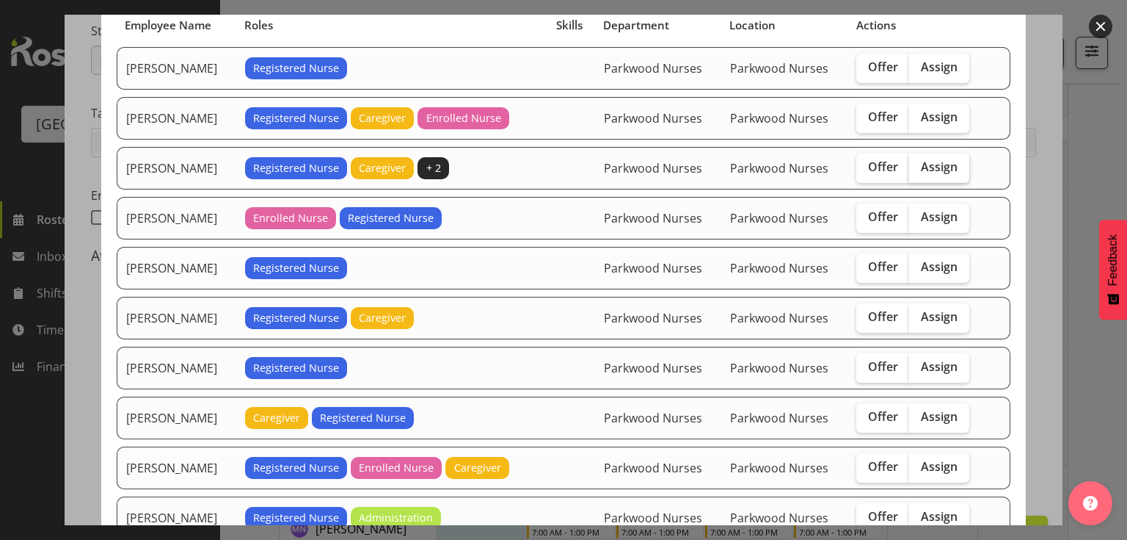
click at [930, 162] on span "Assign" at bounding box center [939, 166] width 37 height 15
click at [919, 162] on input "Assign" at bounding box center [914, 167] width 10 height 10
checkbox input "true"
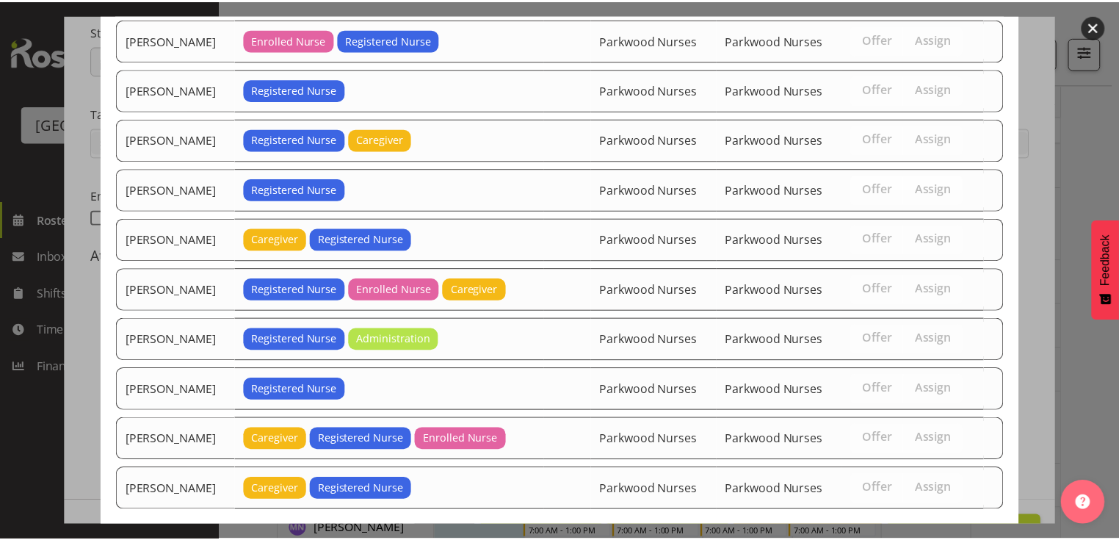
scroll to position [382, 0]
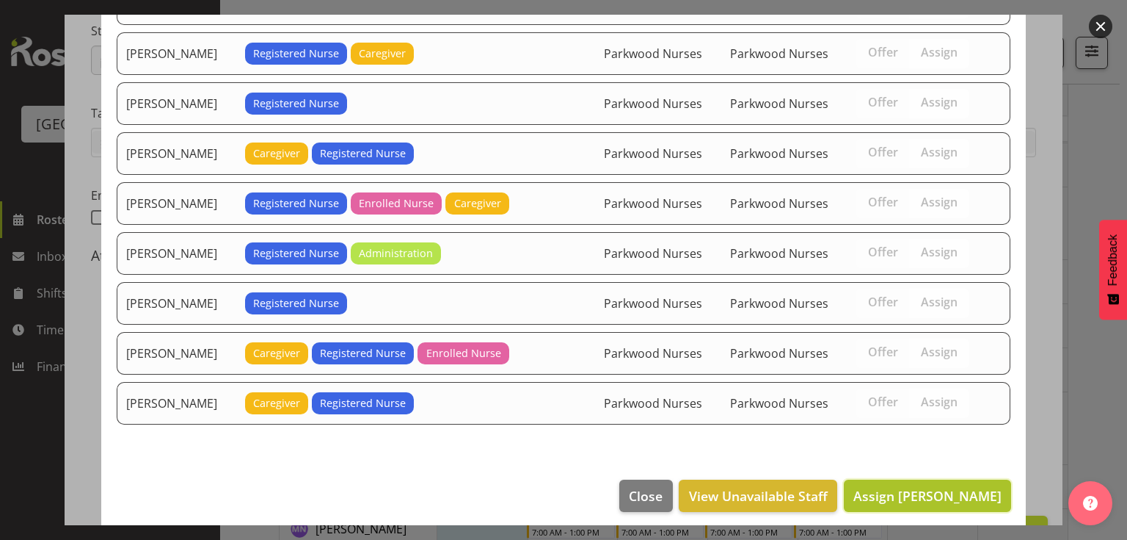
click at [911, 487] on span "Assign Cecilia Daly" at bounding box center [928, 496] width 148 height 18
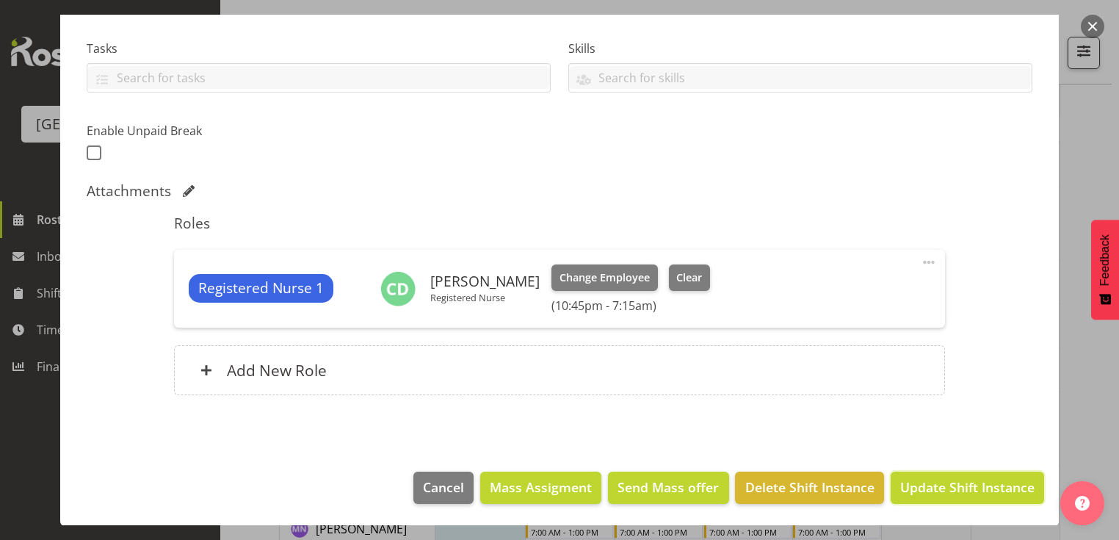
click at [911, 482] on span "Update Shift Instance" at bounding box center [967, 486] width 134 height 19
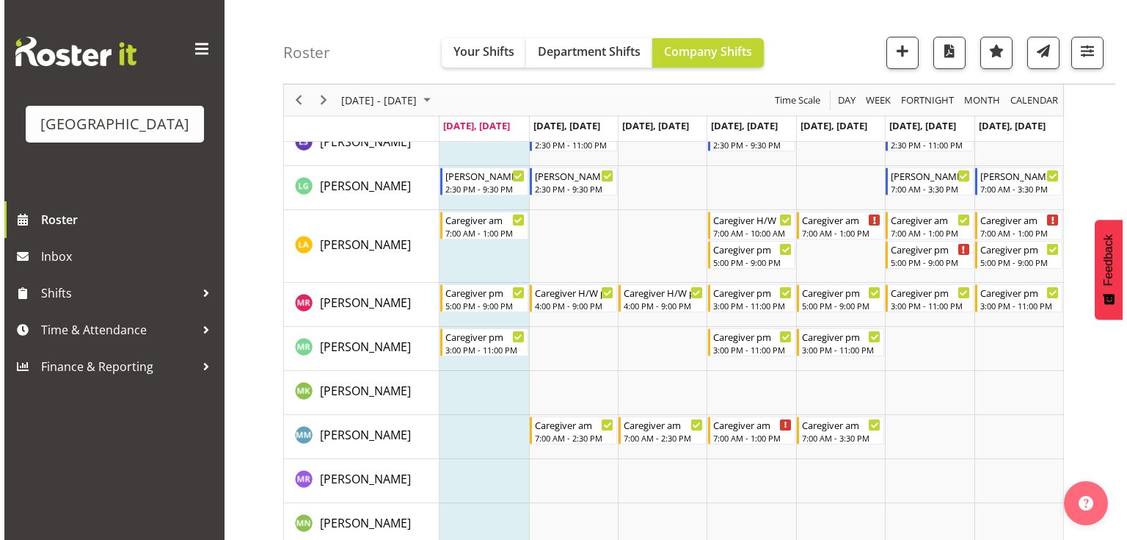
scroll to position [3641, 0]
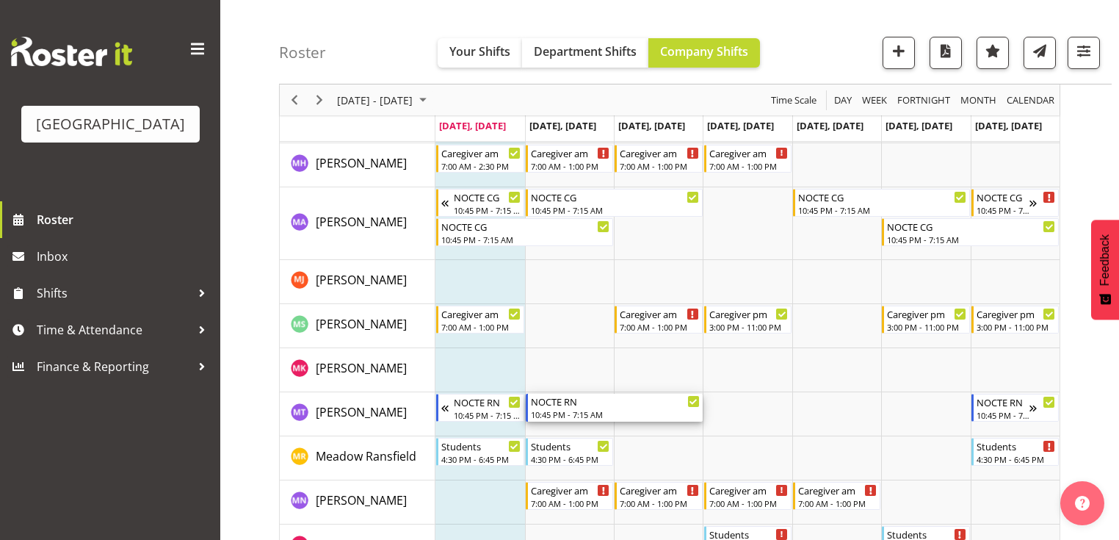
click at [557, 407] on div "NOCTE RN" at bounding box center [615, 400] width 169 height 15
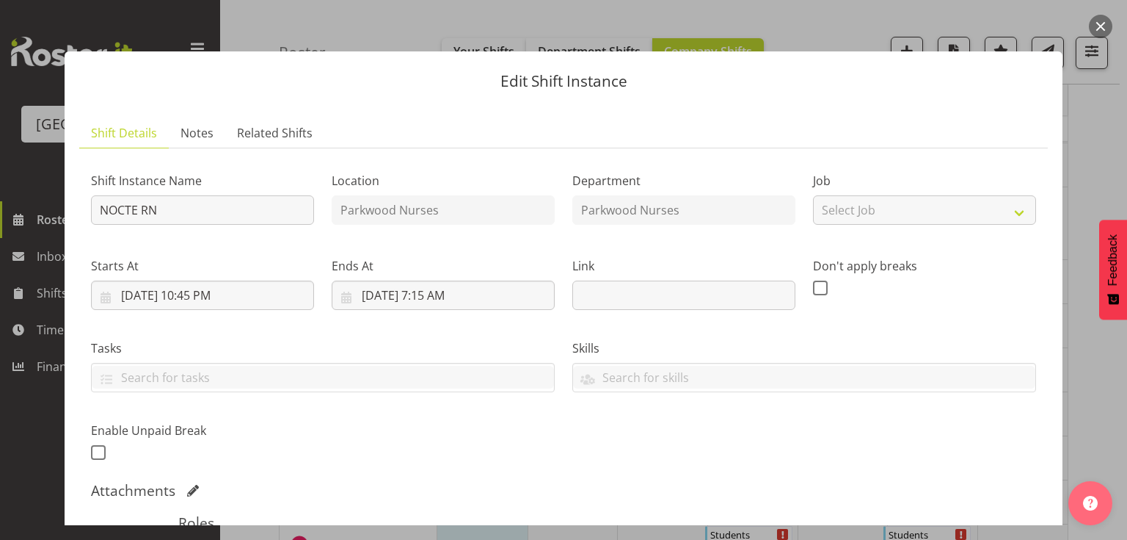
scroll to position [294, 0]
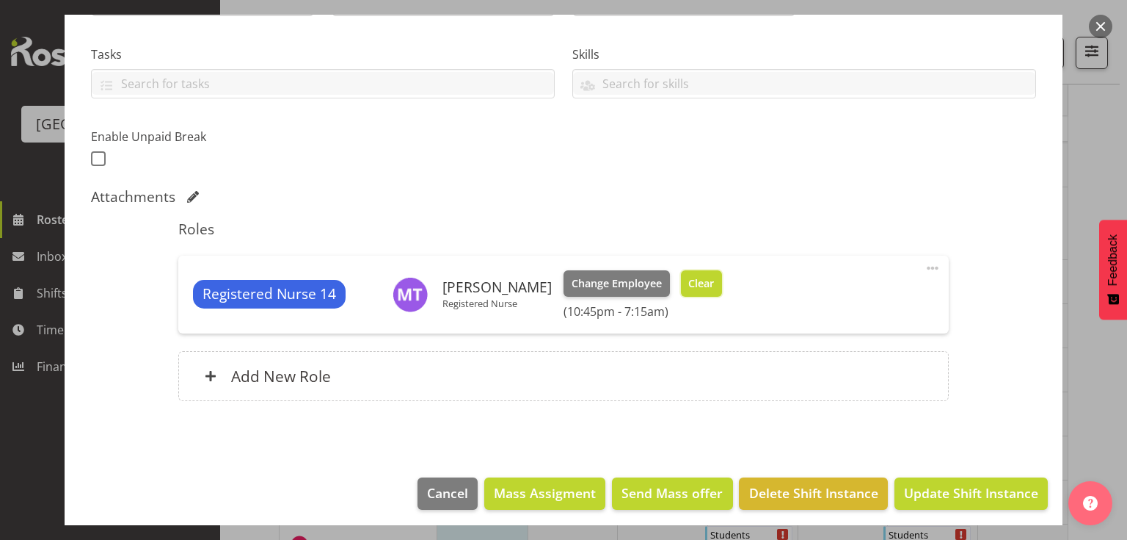
click at [683, 271] on button "Clear" at bounding box center [702, 283] width 42 height 26
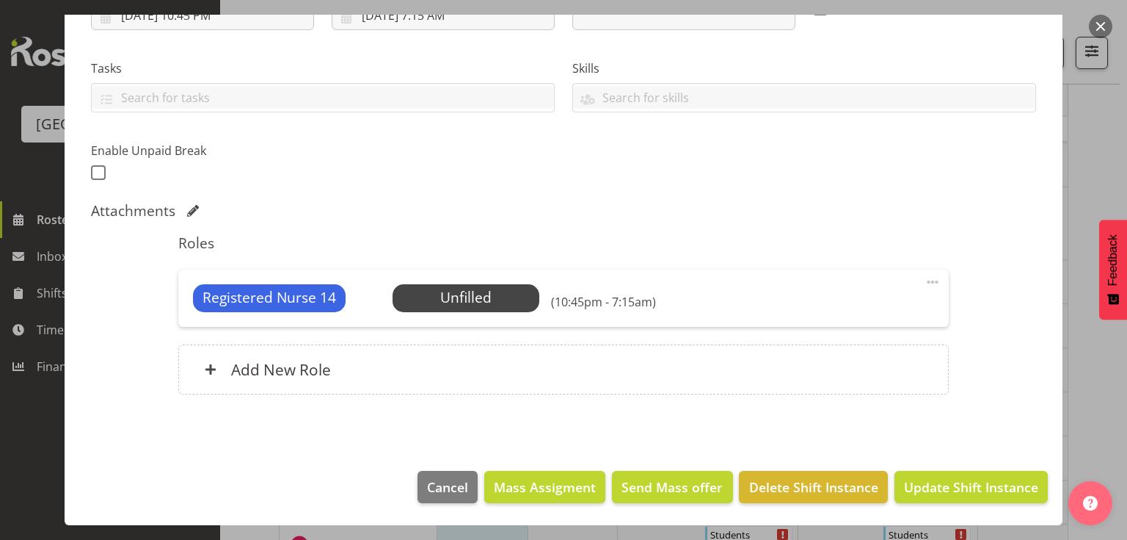
scroll to position [279, 0]
click at [520, 294] on span "Select Employee" at bounding box center [466, 299] width 147 height 28
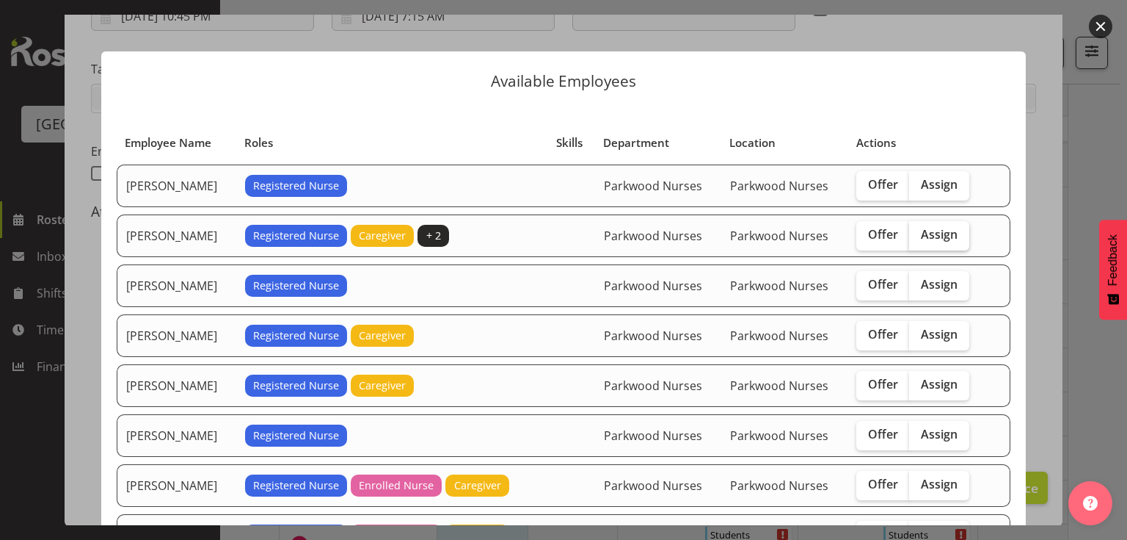
click at [939, 233] on span "Assign" at bounding box center [939, 234] width 37 height 15
click at [919, 233] on input "Assign" at bounding box center [914, 235] width 10 height 10
checkbox input "true"
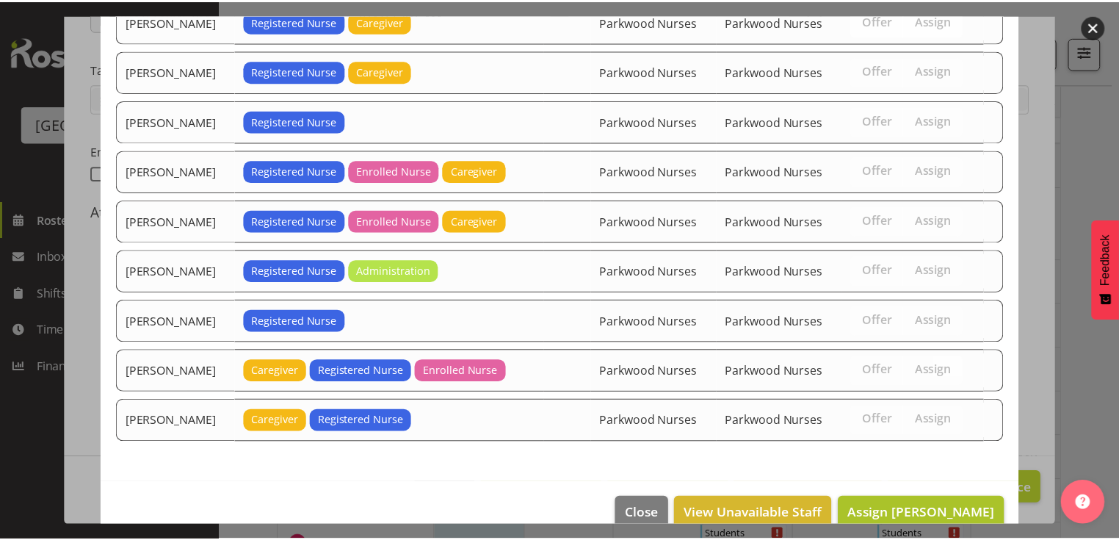
scroll to position [332, 0]
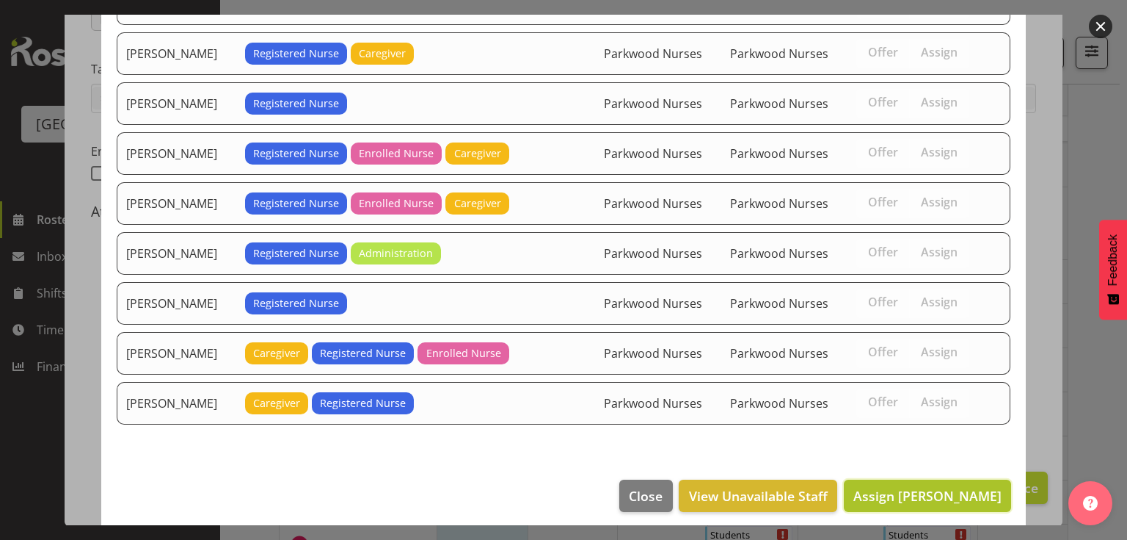
click at [923, 487] on span "Assign Cecilia Daly" at bounding box center [928, 496] width 148 height 18
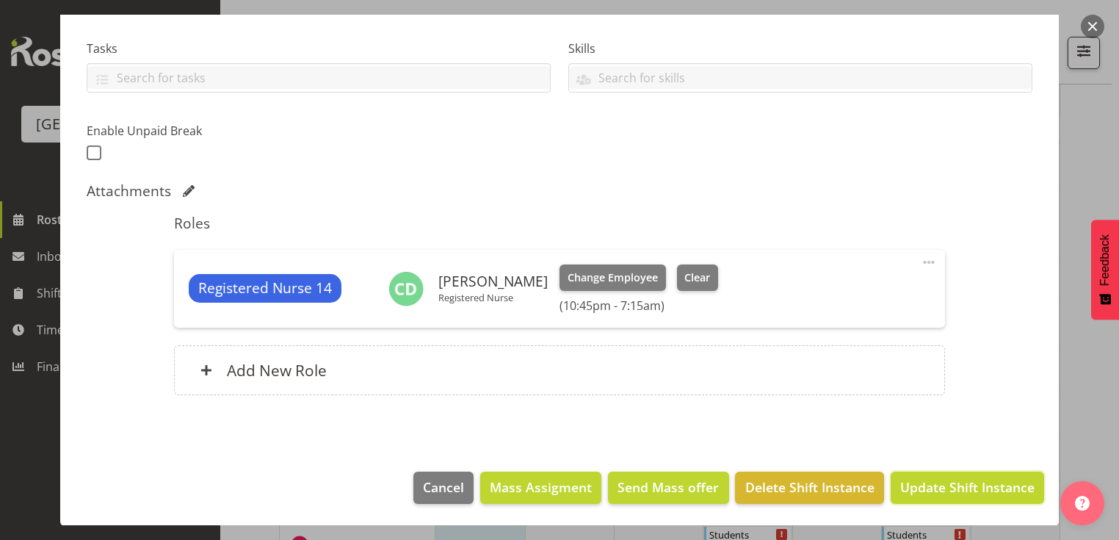
click at [923, 484] on span "Update Shift Instance" at bounding box center [967, 486] width 134 height 19
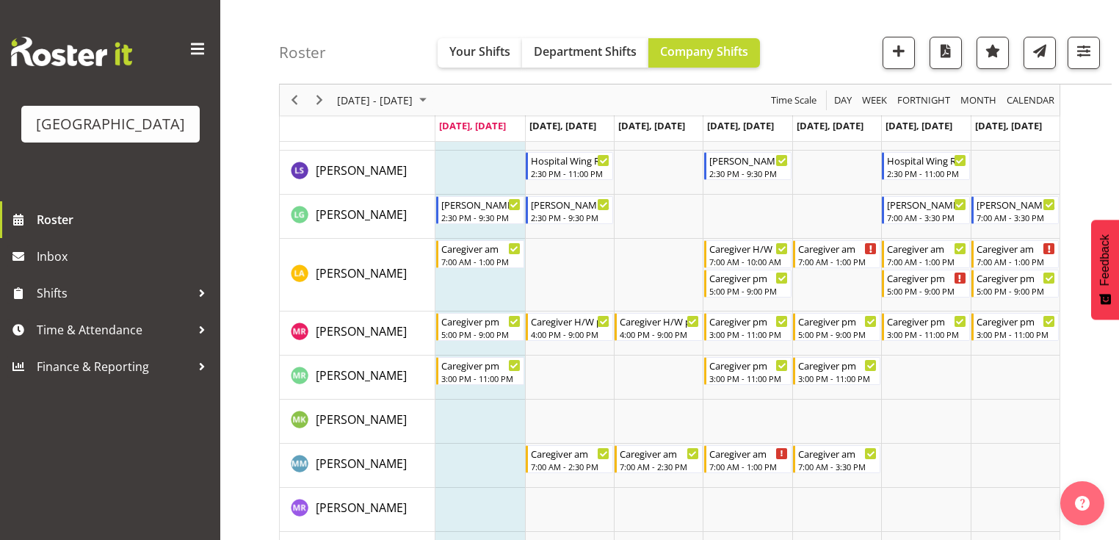
scroll to position [3669, 0]
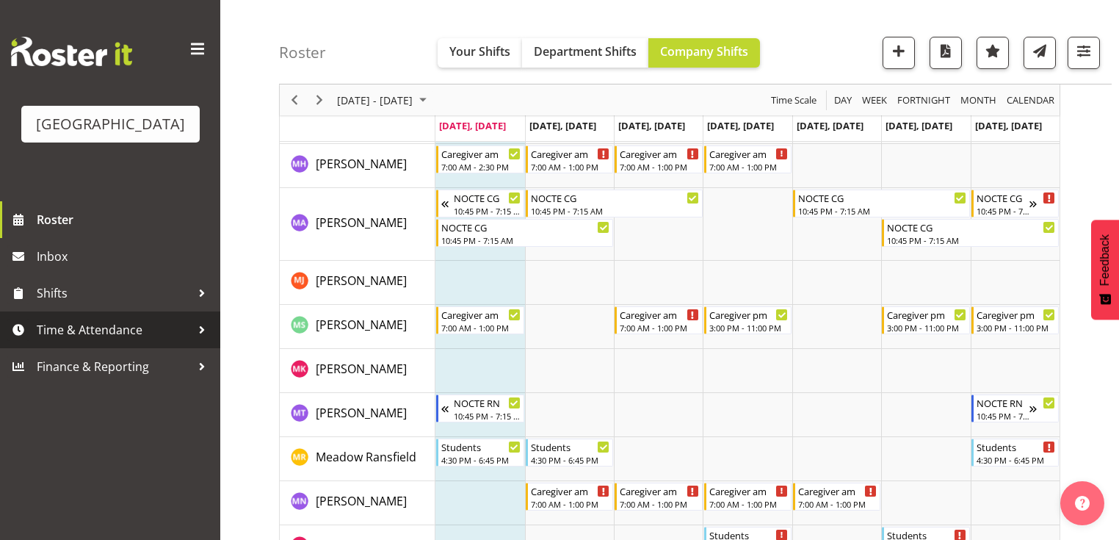
click at [205, 341] on div at bounding box center [202, 330] width 22 height 22
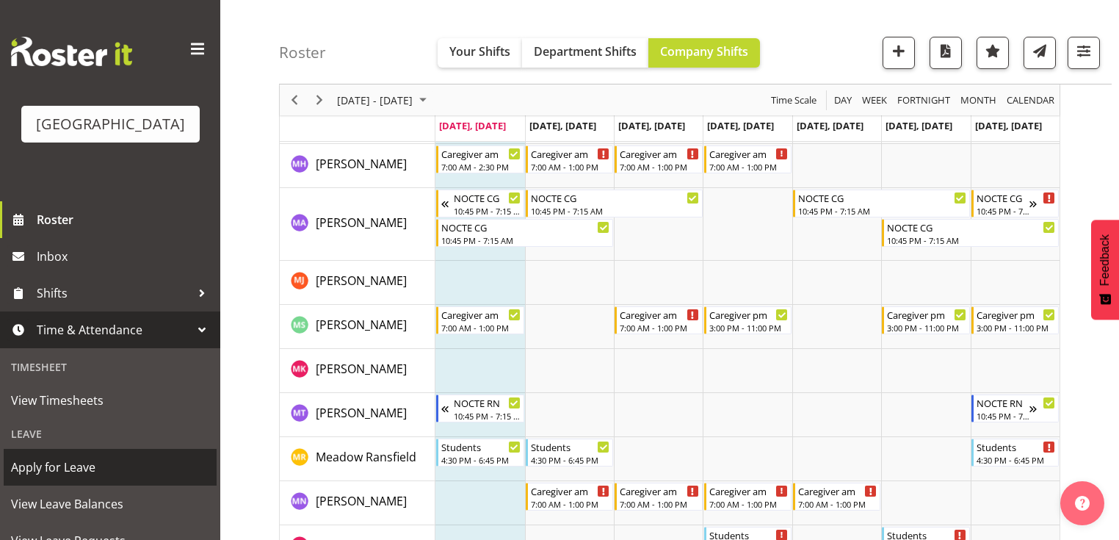
click at [107, 478] on span "Apply for Leave" at bounding box center [110, 467] width 198 height 22
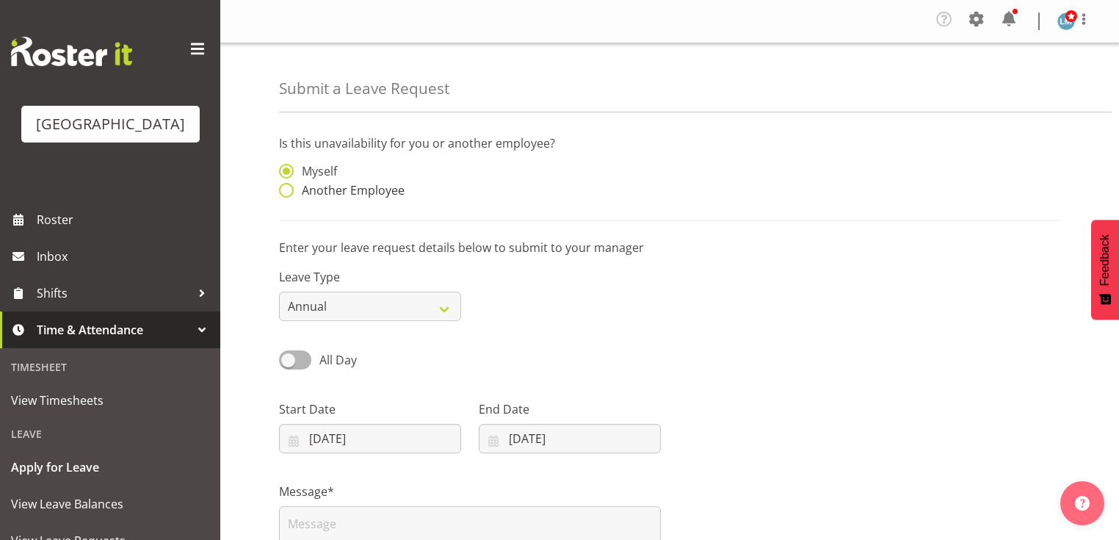
click at [290, 190] on span at bounding box center [286, 190] width 15 height 15
click at [288, 190] on input "Another Employee" at bounding box center [284, 191] width 10 height 10
radio input "true"
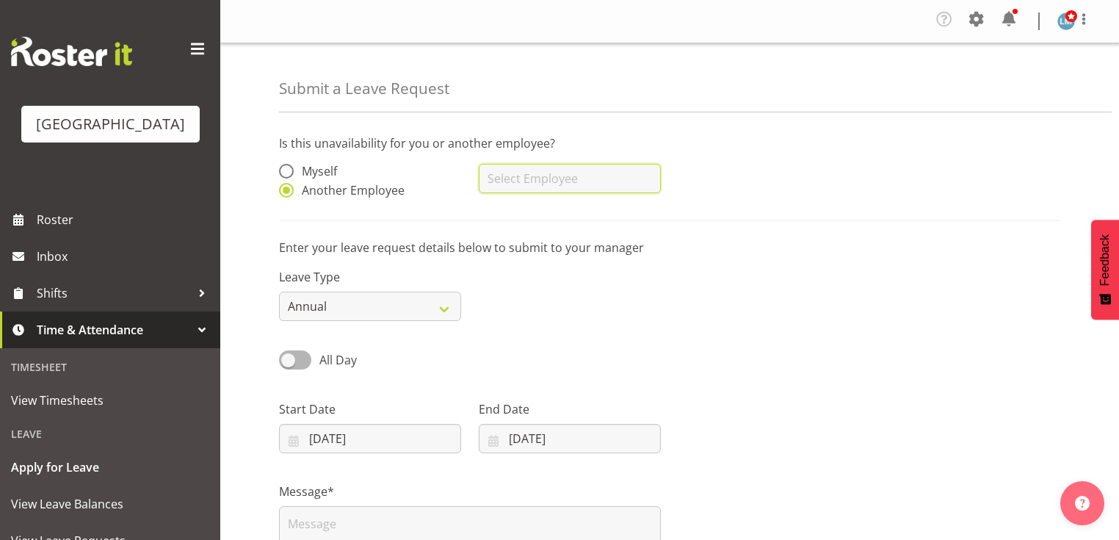
click at [566, 176] on input "text" at bounding box center [570, 178] width 182 height 29
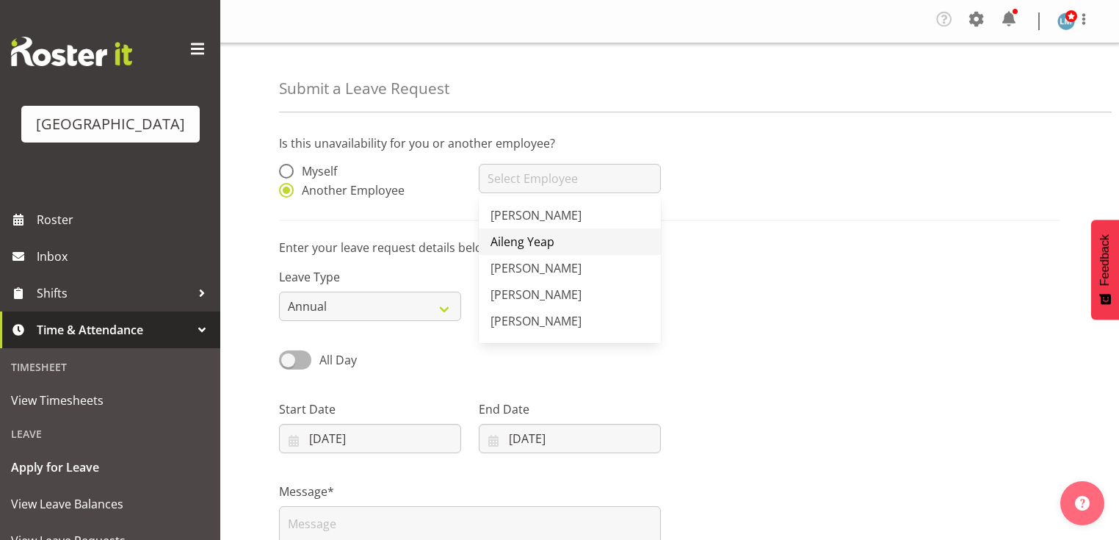
click at [516, 233] on span "Aileng Yeap" at bounding box center [522, 241] width 64 height 16
type input "Aileng Yeap"
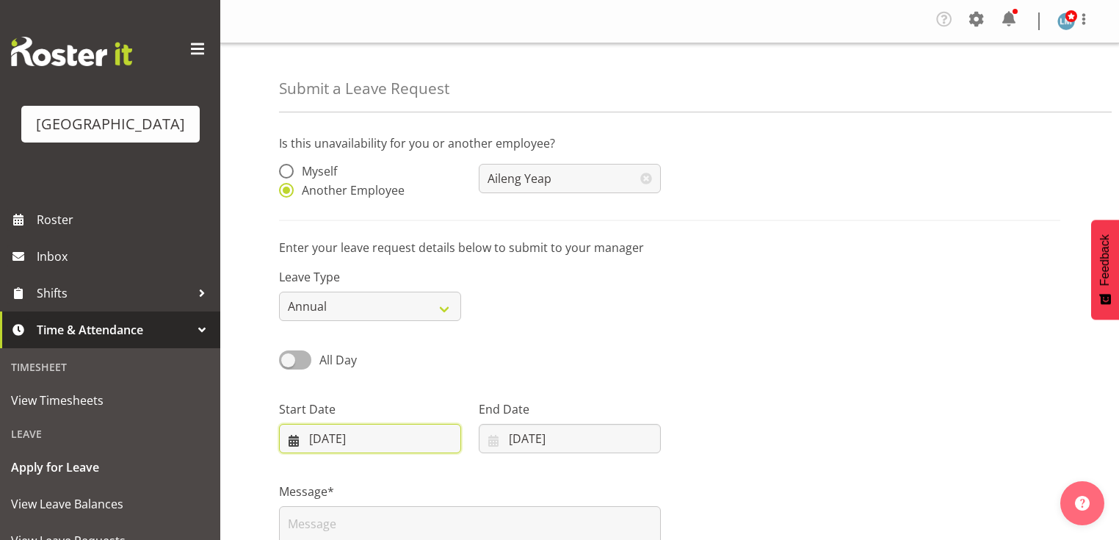
click at [291, 440] on input "[DATE]" at bounding box center [370, 438] width 182 height 29
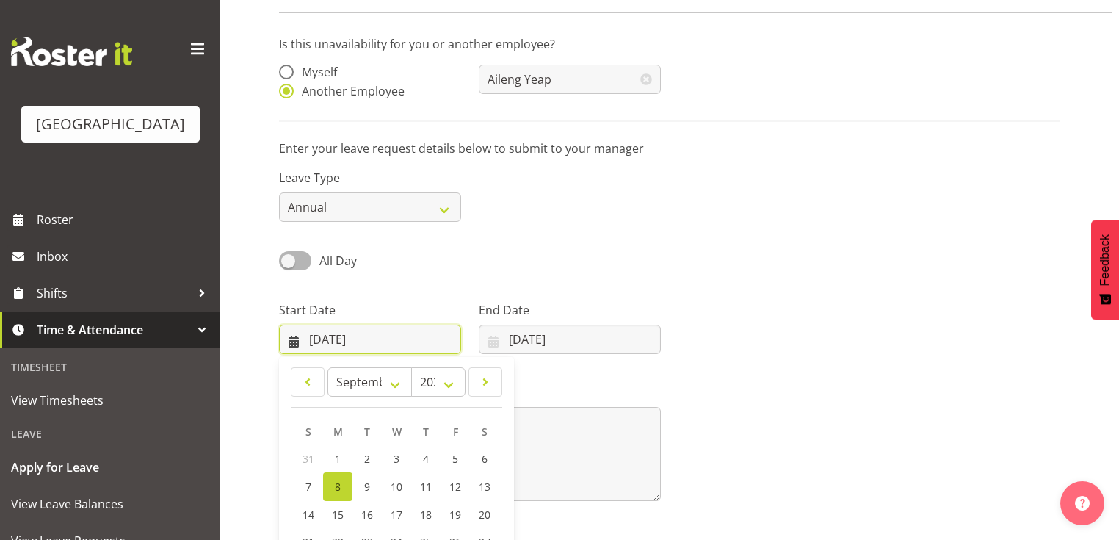
scroll to position [216, 0]
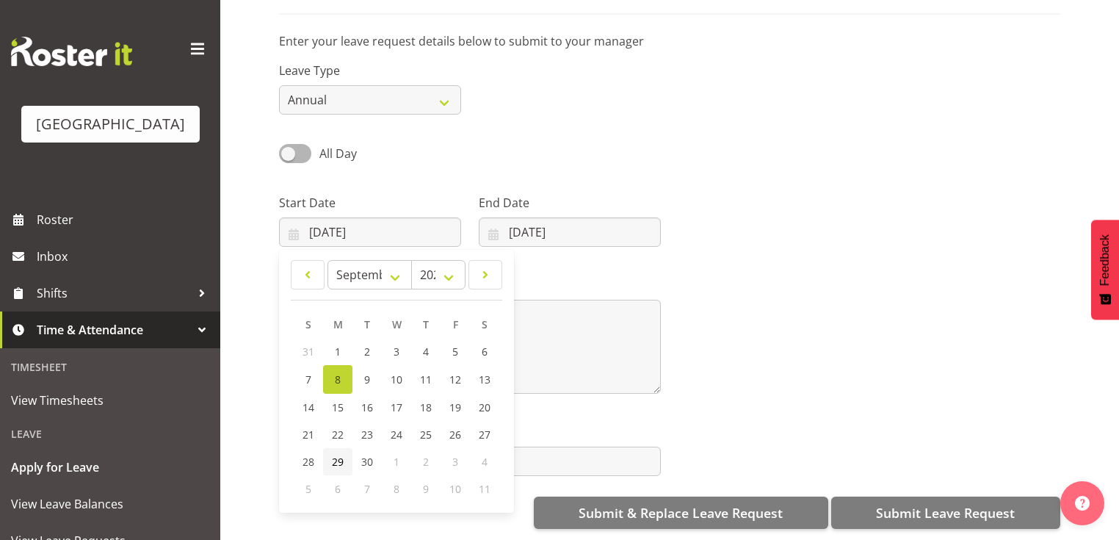
click at [338, 454] on span "29" at bounding box center [338, 461] width 12 height 14
type input "[DATE]"
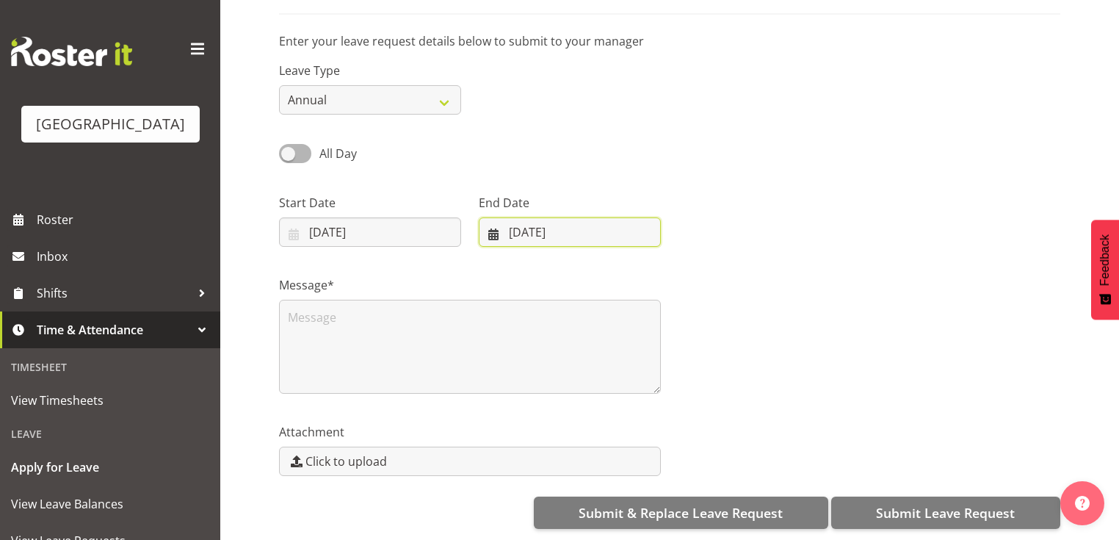
click at [494, 219] on input "[DATE]" at bounding box center [570, 231] width 182 height 29
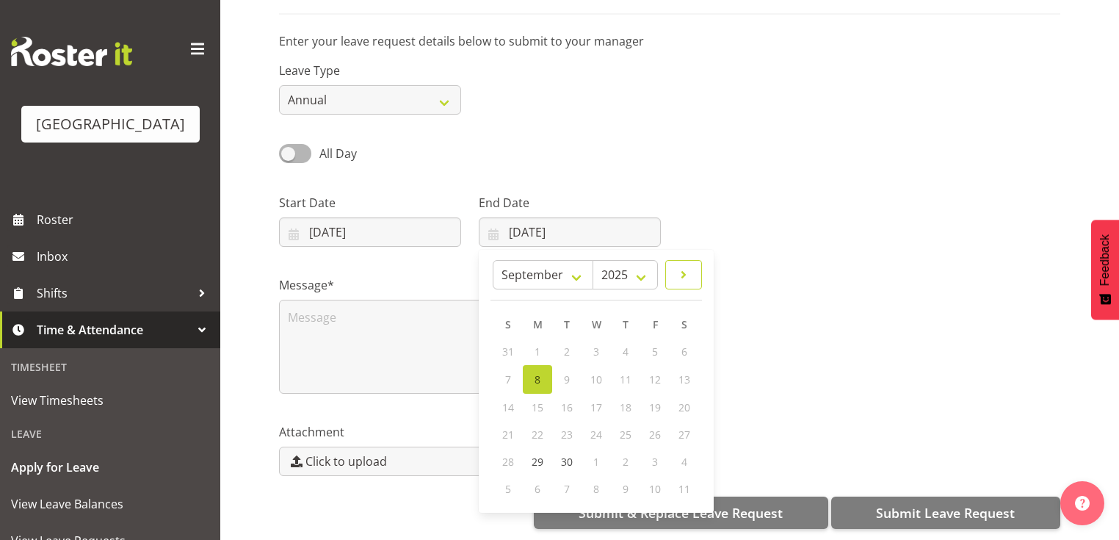
click at [675, 266] on span at bounding box center [684, 275] width 18 height 18
select select "9"
click at [509, 399] on span "12" at bounding box center [508, 406] width 12 height 14
type input "[DATE]"
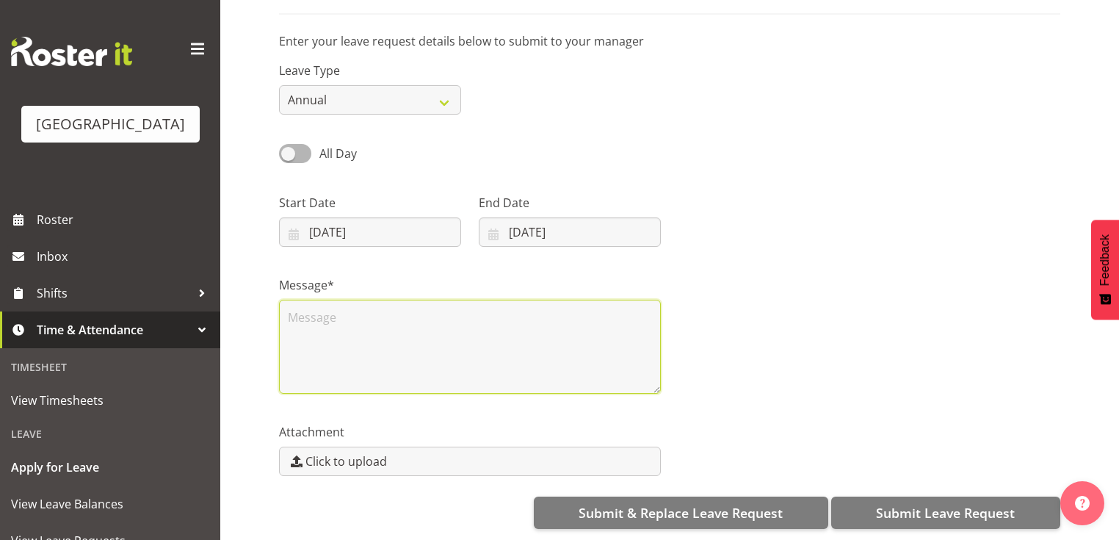
click at [399, 327] on textarea at bounding box center [470, 346] width 382 height 94
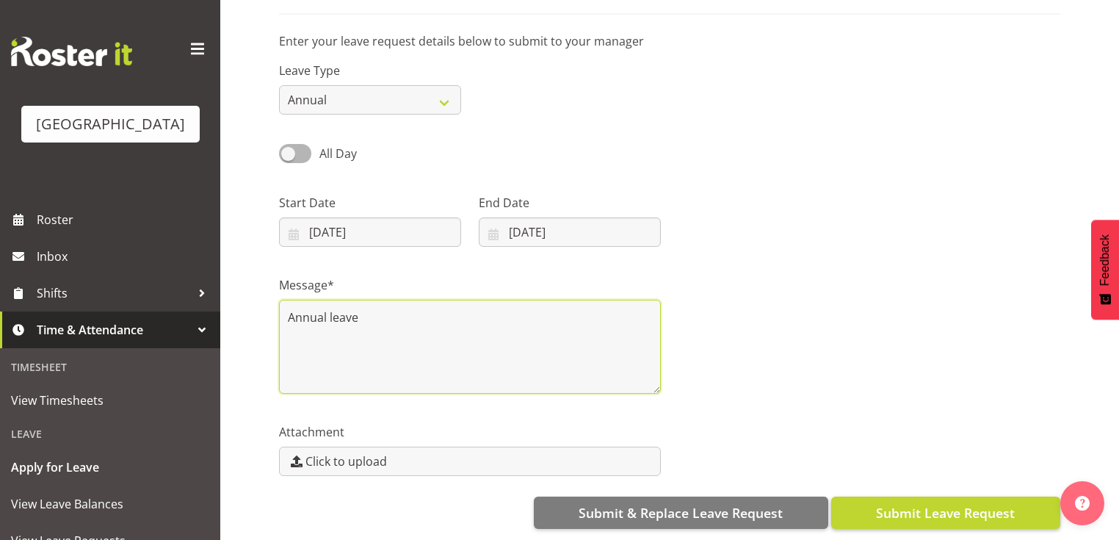
type textarea "Annual leave"
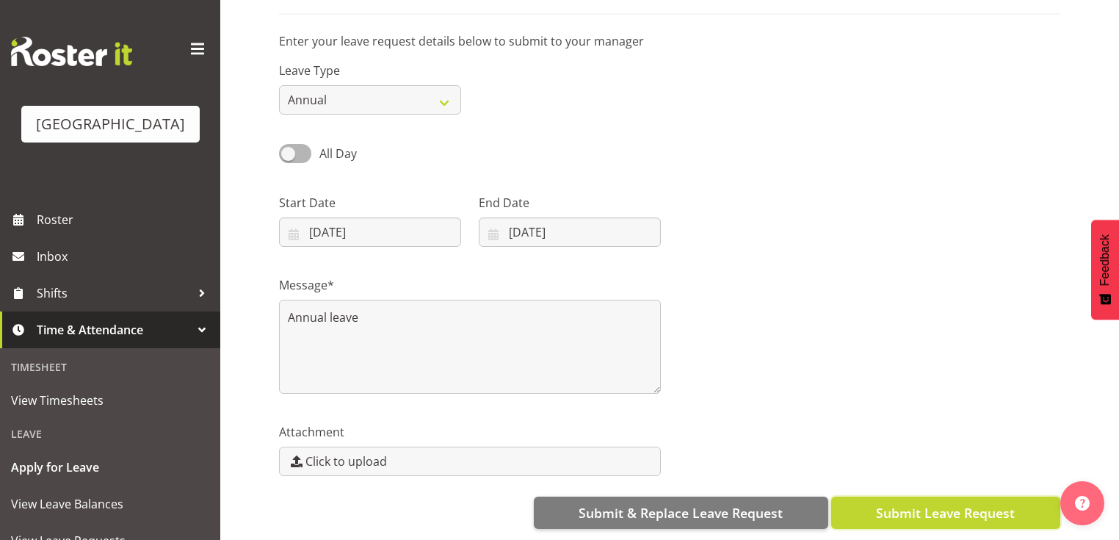
click at [925, 503] on span "Submit Leave Request" at bounding box center [945, 512] width 139 height 19
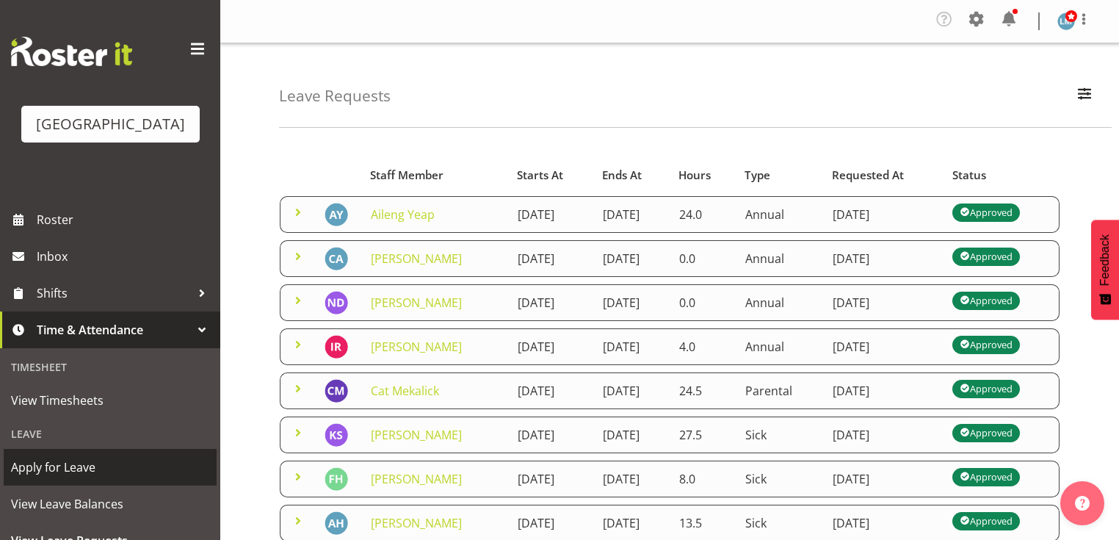
click at [127, 478] on span "Apply for Leave" at bounding box center [110, 467] width 198 height 22
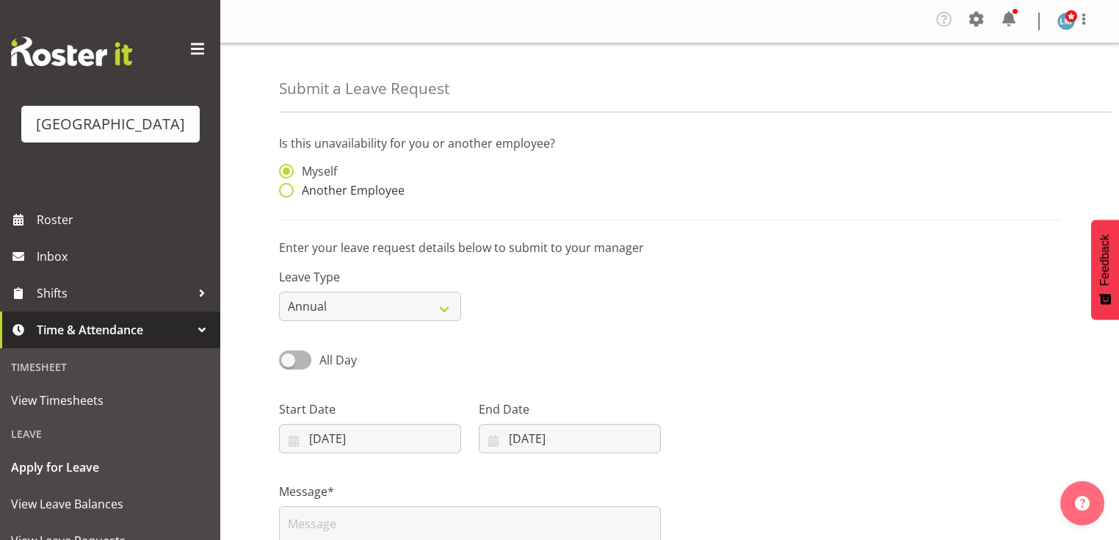
click at [285, 187] on span at bounding box center [286, 190] width 15 height 15
click at [285, 187] on input "Another Employee" at bounding box center [284, 191] width 10 height 10
radio input "true"
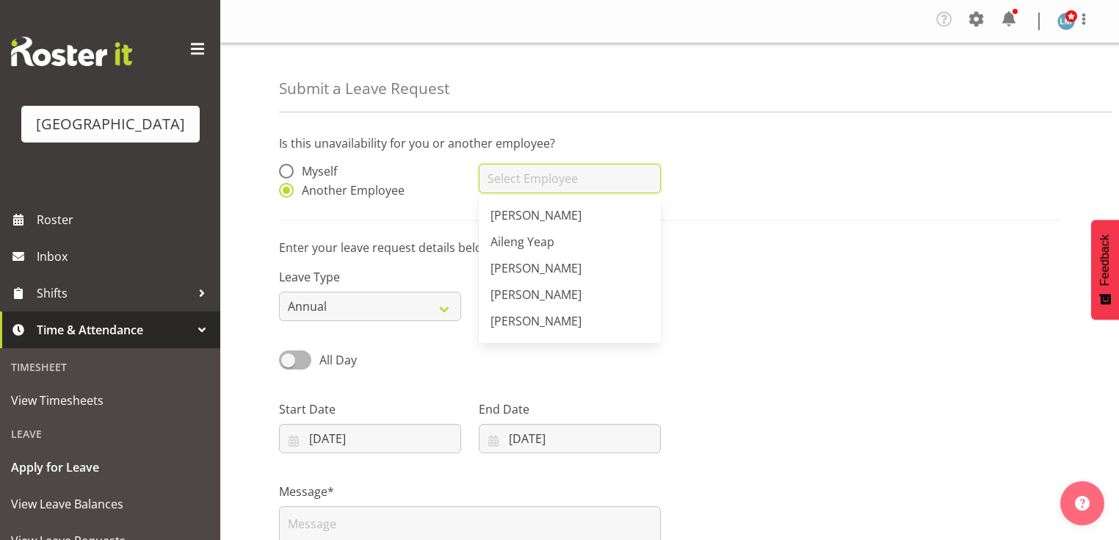
click at [560, 185] on input "text" at bounding box center [570, 178] width 182 height 29
click at [516, 292] on span "[PERSON_NAME]" at bounding box center [535, 294] width 91 height 16
type input "[PERSON_NAME]"
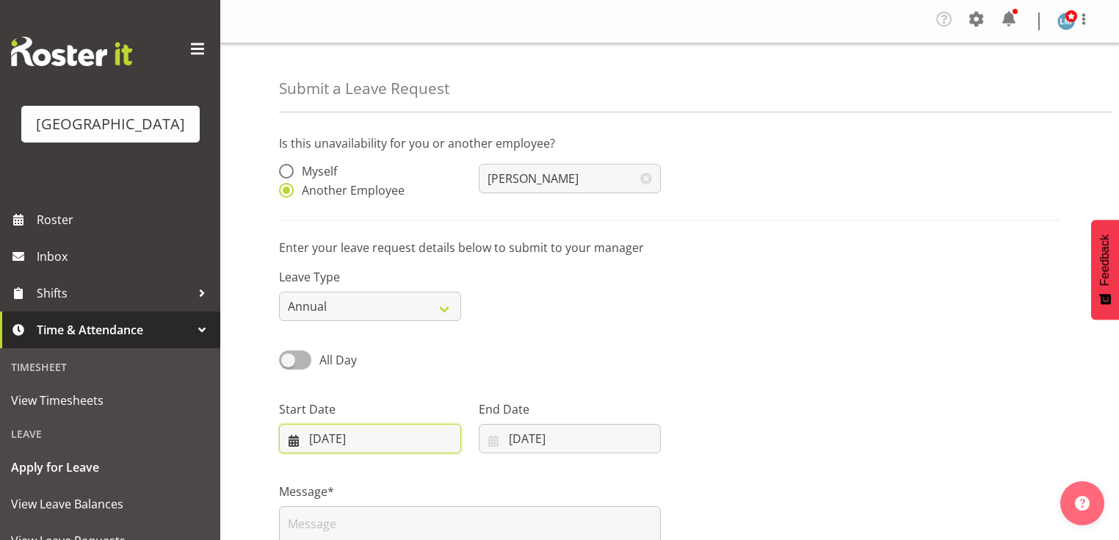
click at [293, 438] on input "[DATE]" at bounding box center [370, 438] width 182 height 29
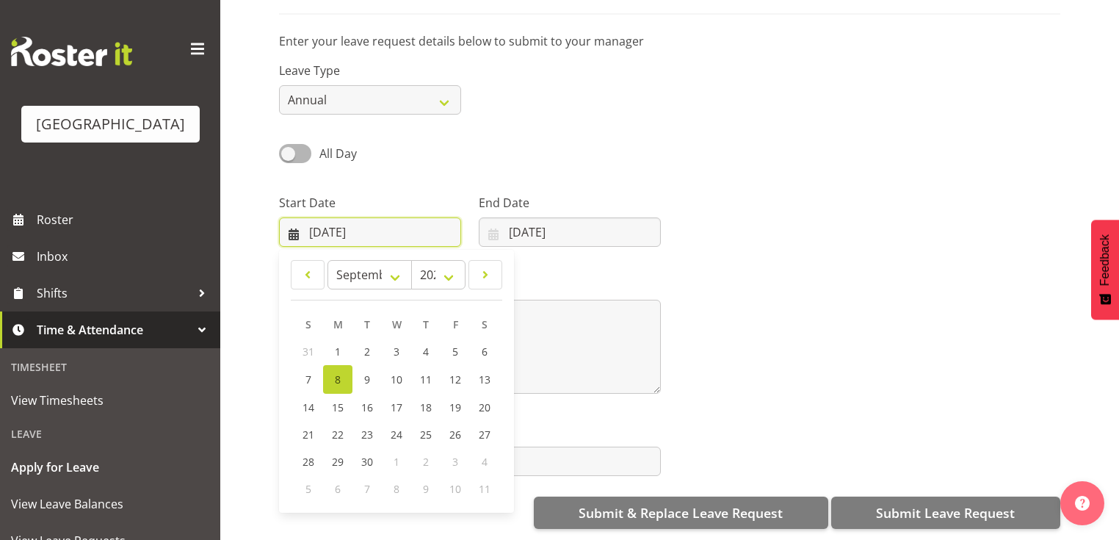
scroll to position [216, 0]
click at [487, 266] on span at bounding box center [485, 275] width 15 height 18
select select "9"
click at [454, 371] on span "10" at bounding box center [455, 378] width 12 height 14
type input "[DATE]"
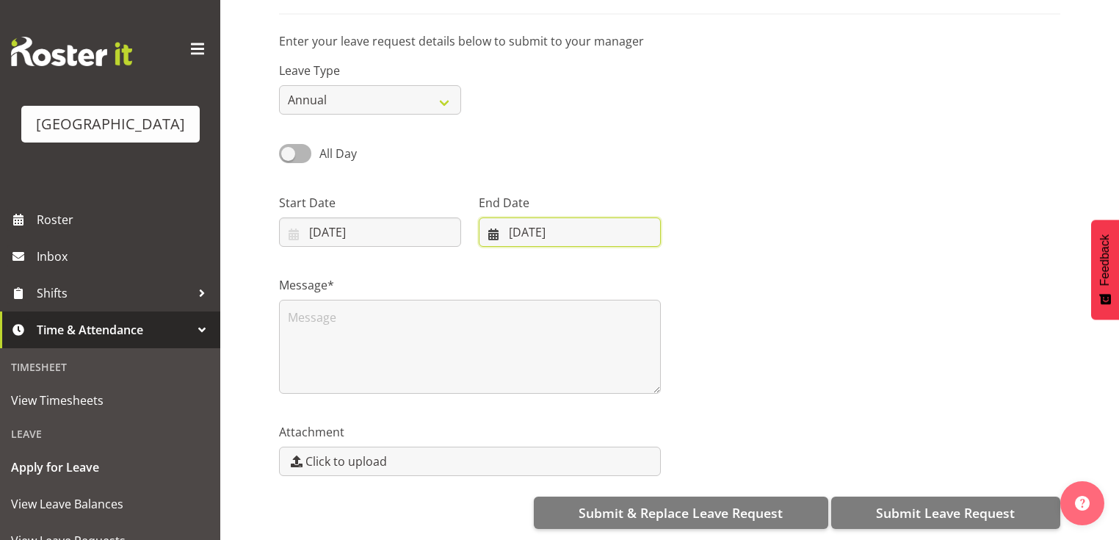
click at [496, 220] on input "[DATE]" at bounding box center [570, 231] width 182 height 29
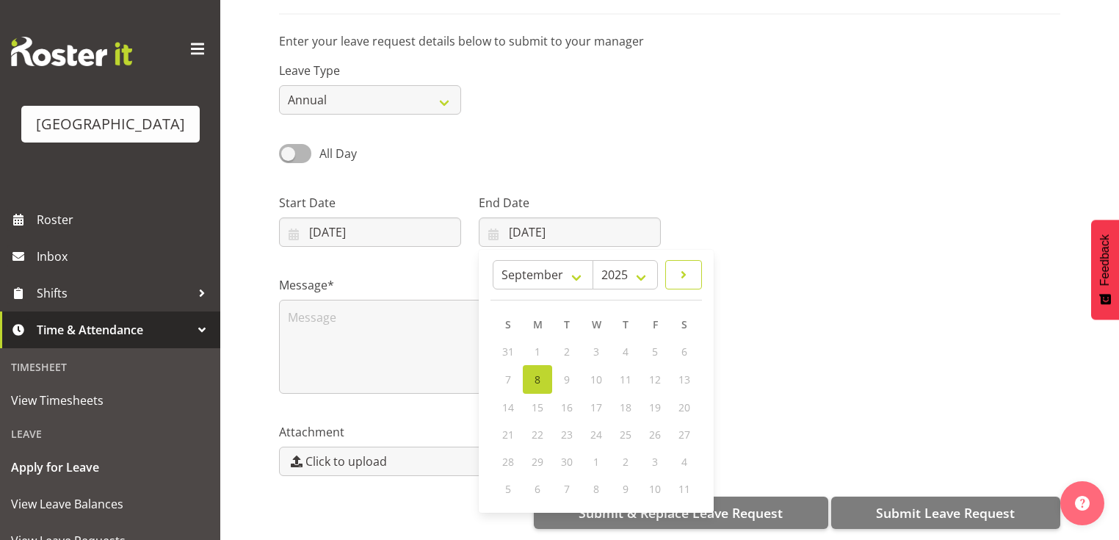
click at [686, 266] on span at bounding box center [684, 275] width 18 height 18
select select "9"
click at [658, 371] on span "10" at bounding box center [655, 378] width 12 height 14
type input "[DATE]"
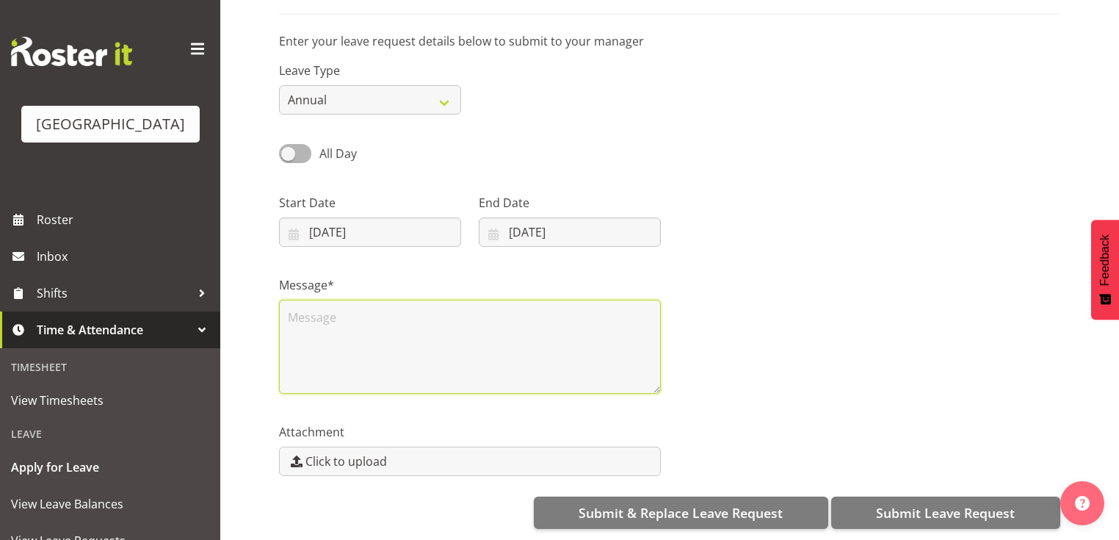
click at [422, 352] on textarea at bounding box center [470, 346] width 382 height 94
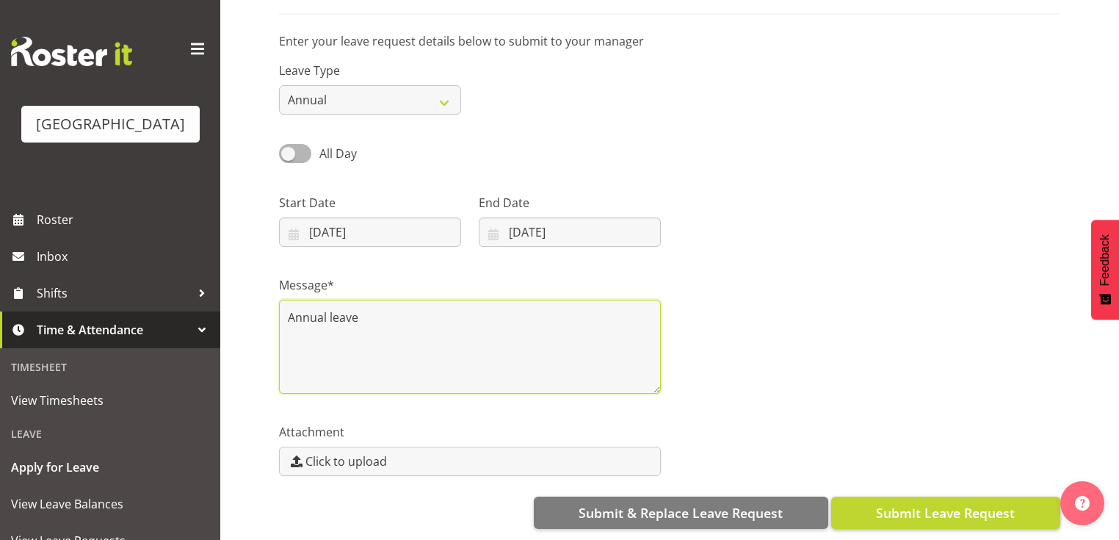
type textarea "Annual leave"
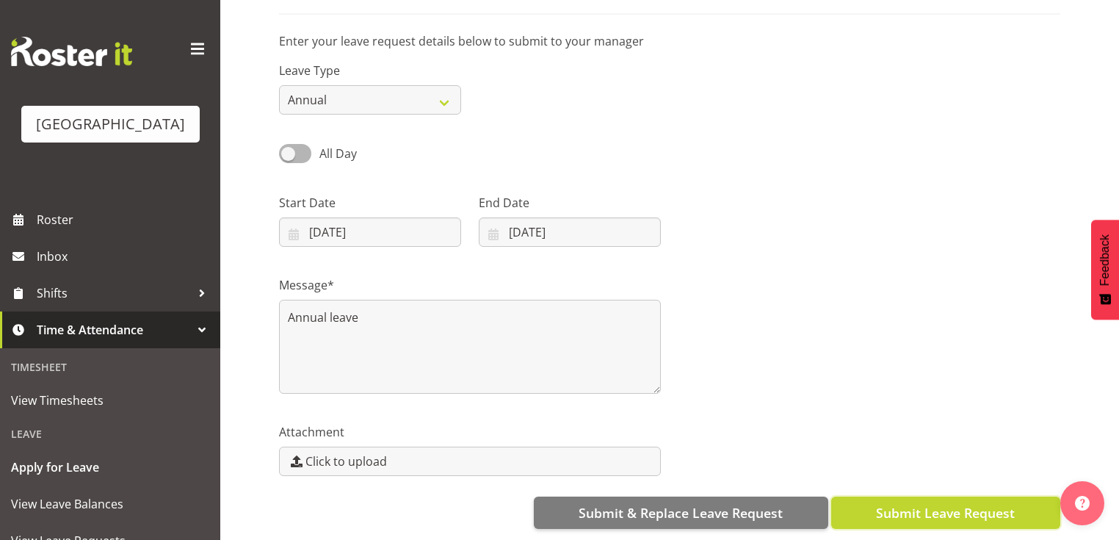
click at [952, 503] on span "Submit Leave Request" at bounding box center [945, 512] width 139 height 19
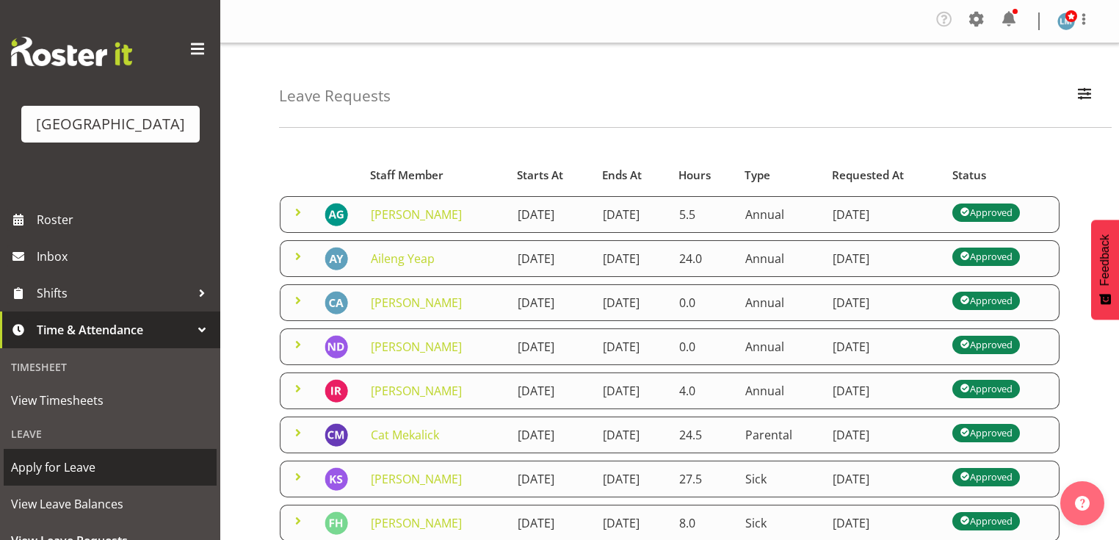
click at [117, 478] on span "Apply for Leave" at bounding box center [110, 467] width 198 height 22
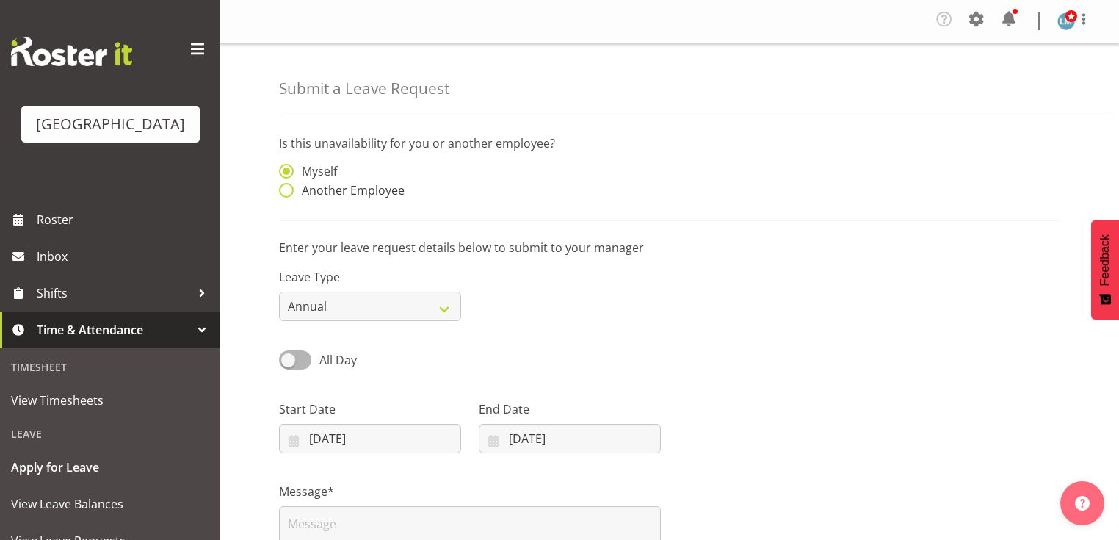
click at [288, 190] on span at bounding box center [286, 190] width 15 height 15
click at [288, 190] on input "Another Employee" at bounding box center [284, 191] width 10 height 10
radio input "true"
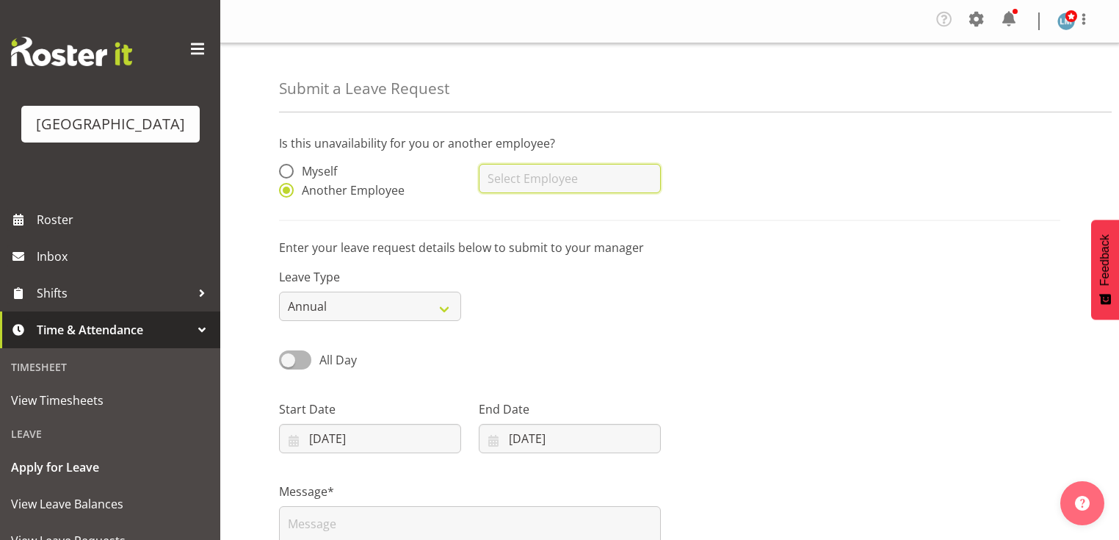
click at [538, 182] on input "text" at bounding box center [570, 178] width 182 height 29
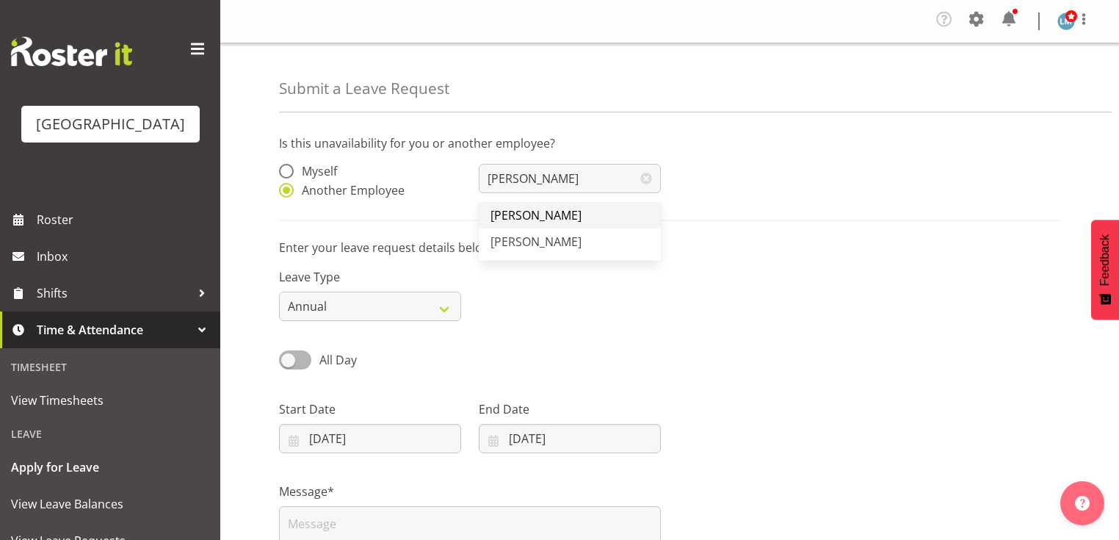
click at [526, 211] on span "[PERSON_NAME]" at bounding box center [535, 215] width 91 height 16
type input "[PERSON_NAME]"
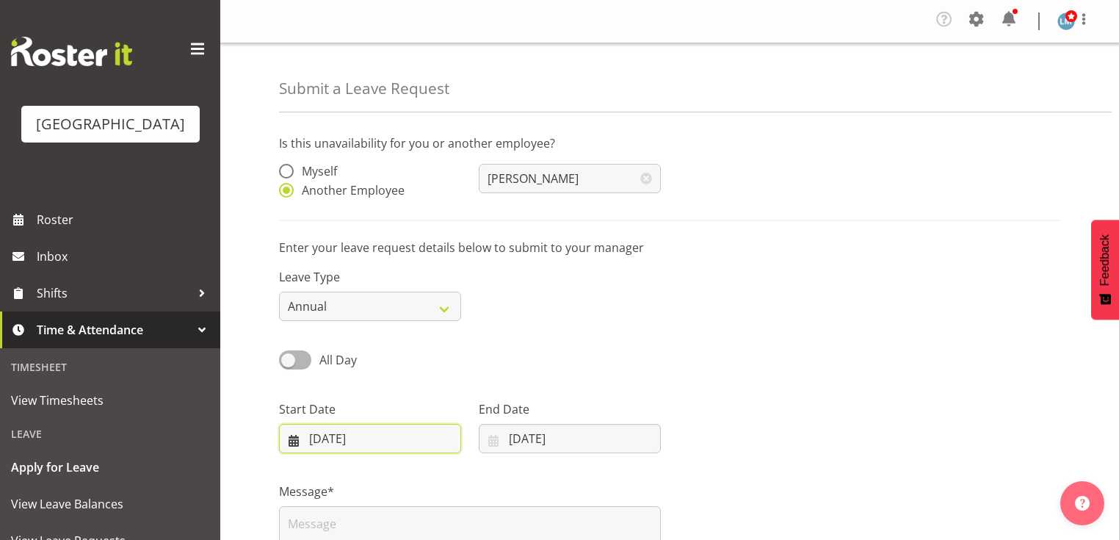
click at [299, 440] on input "[DATE]" at bounding box center [370, 438] width 182 height 29
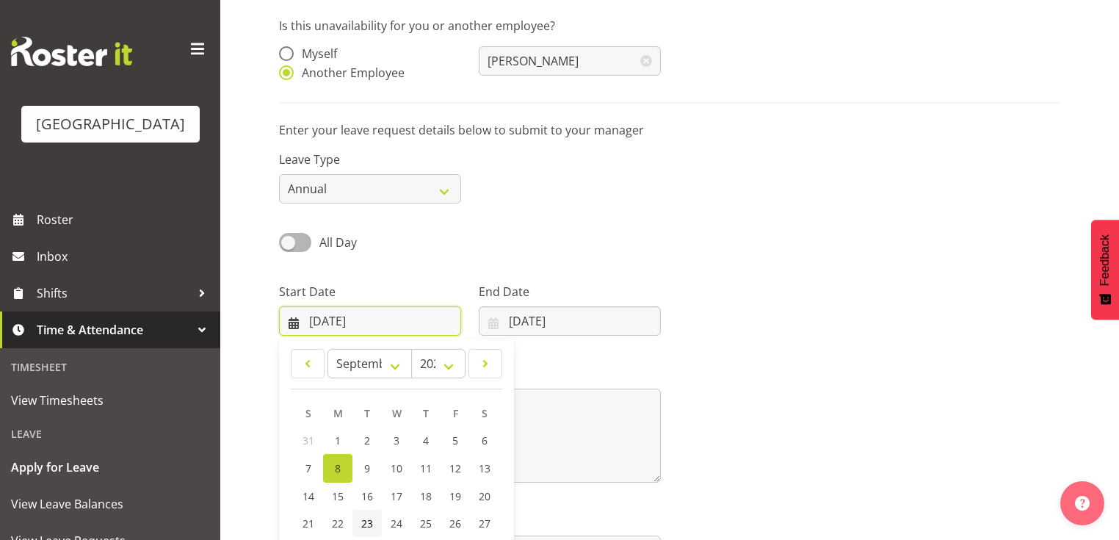
scroll to position [216, 0]
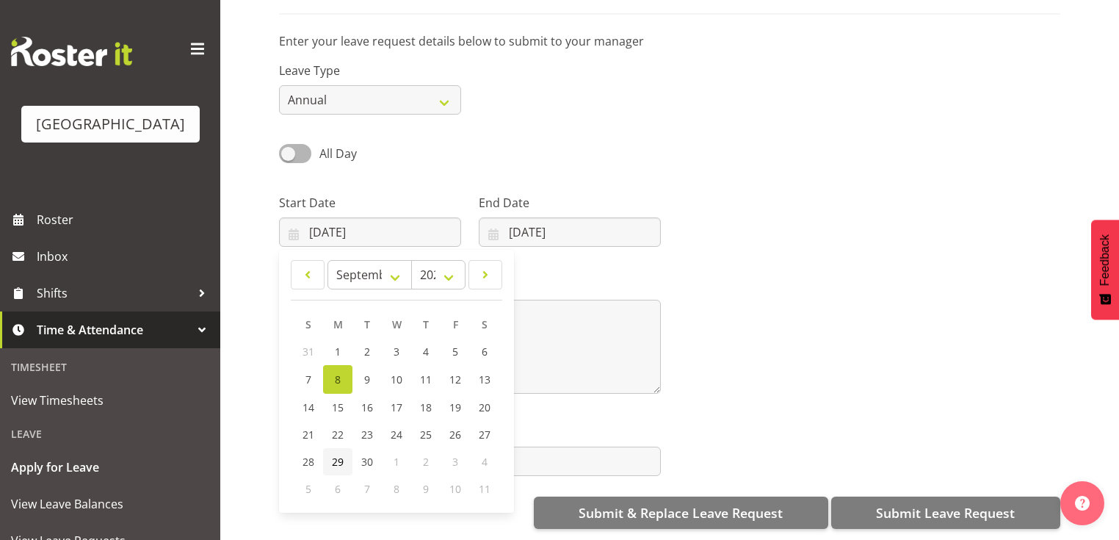
click at [338, 454] on span "29" at bounding box center [338, 461] width 12 height 14
type input "[DATE]"
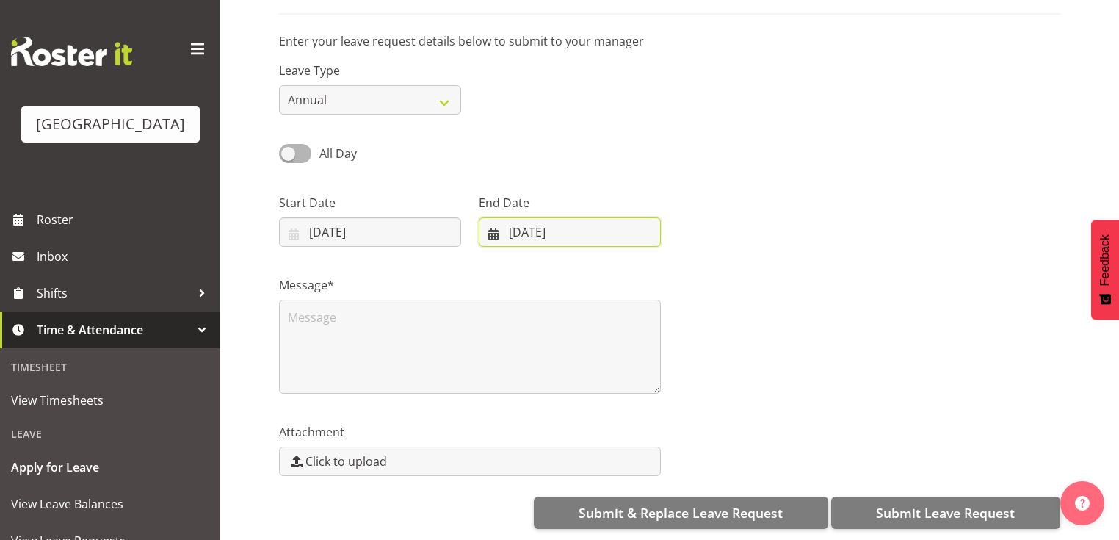
click at [489, 220] on input "[DATE]" at bounding box center [570, 231] width 182 height 29
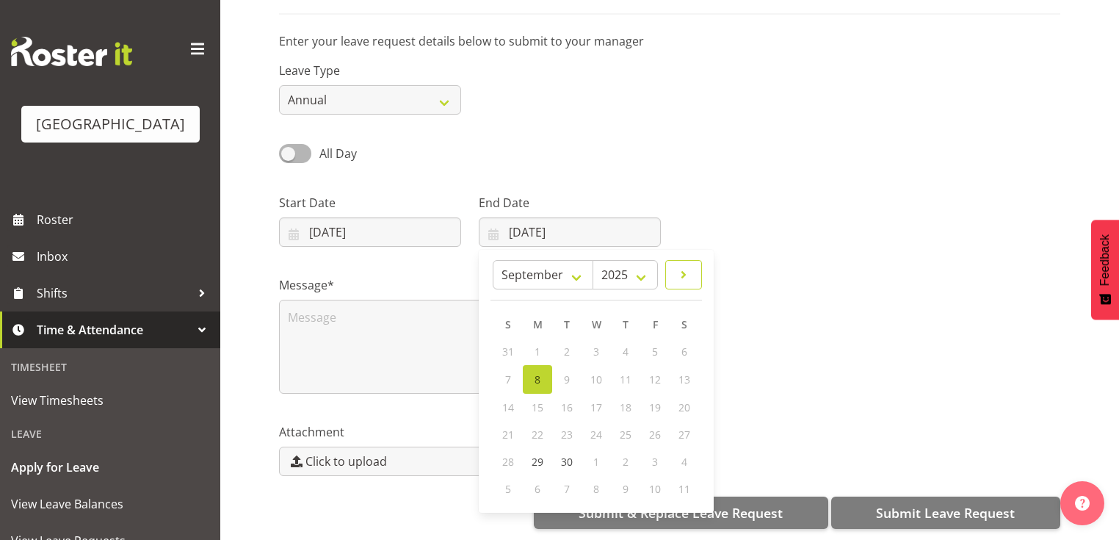
click at [694, 261] on link at bounding box center [683, 274] width 37 height 29
select select "9"
click at [501, 394] on link "12" at bounding box center [507, 405] width 29 height 27
type input "[DATE]"
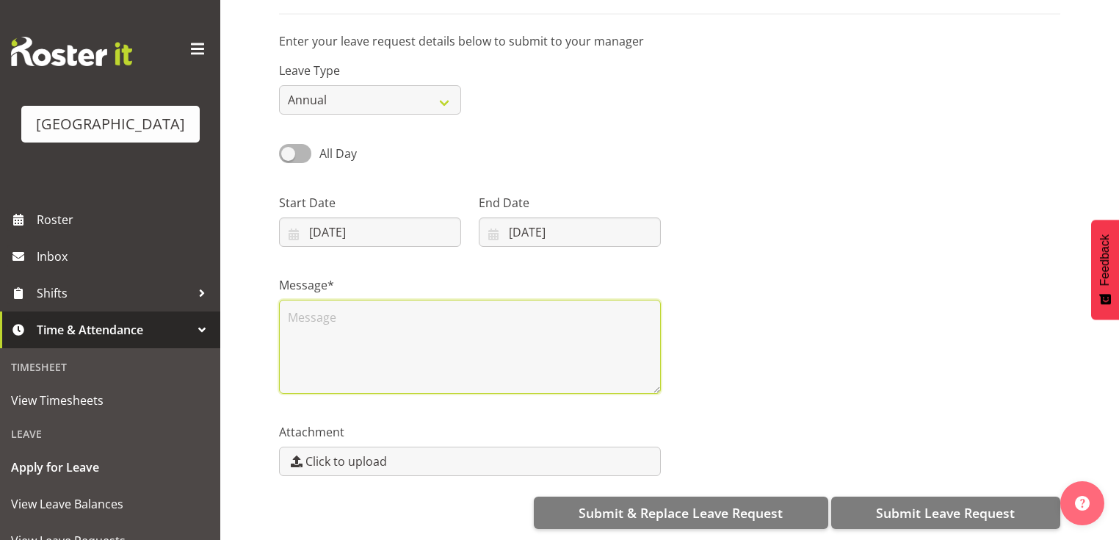
click at [373, 305] on textarea at bounding box center [470, 346] width 382 height 94
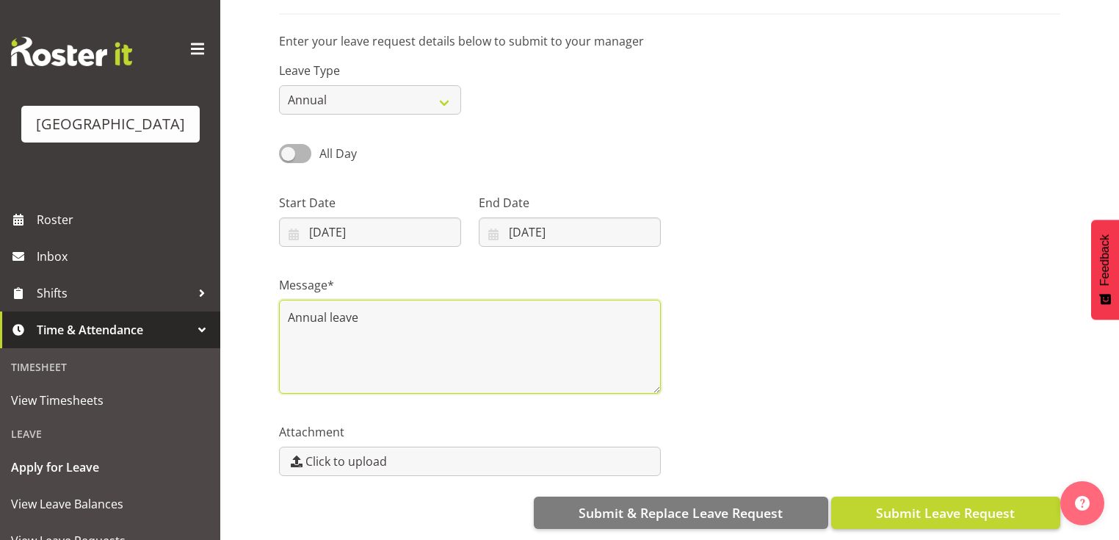
type textarea "Annual leave"
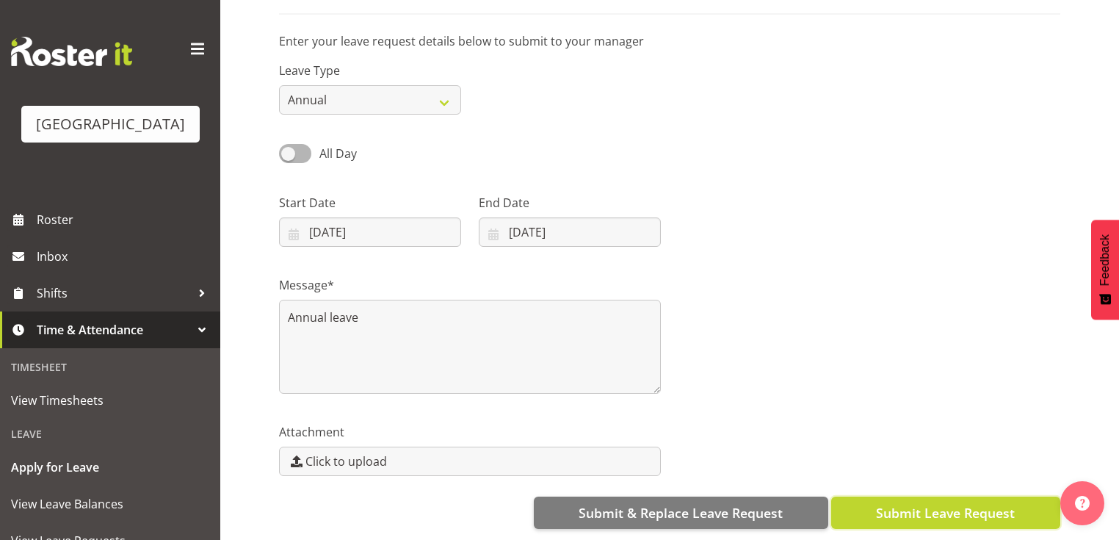
click at [948, 503] on span "Submit Leave Request" at bounding box center [945, 512] width 139 height 19
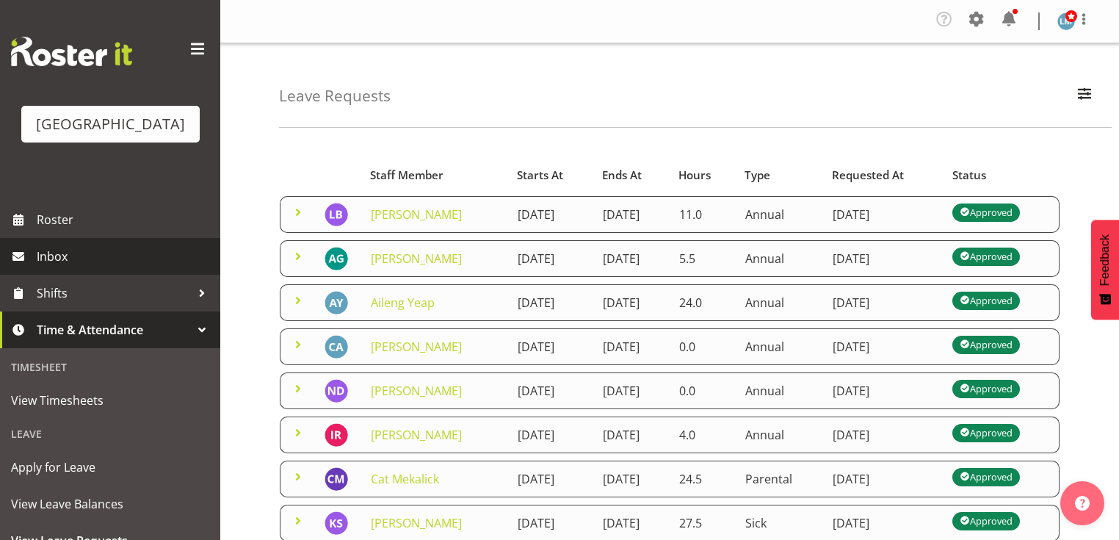
click at [73, 267] on span "Inbox" at bounding box center [125, 256] width 176 height 22
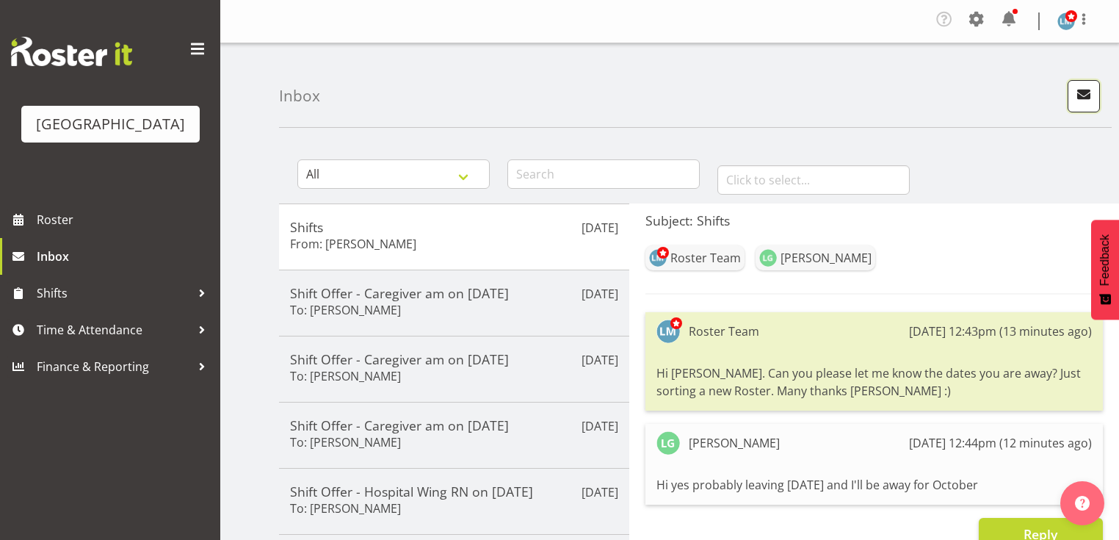
click at [1090, 89] on span "button" at bounding box center [1083, 93] width 19 height 19
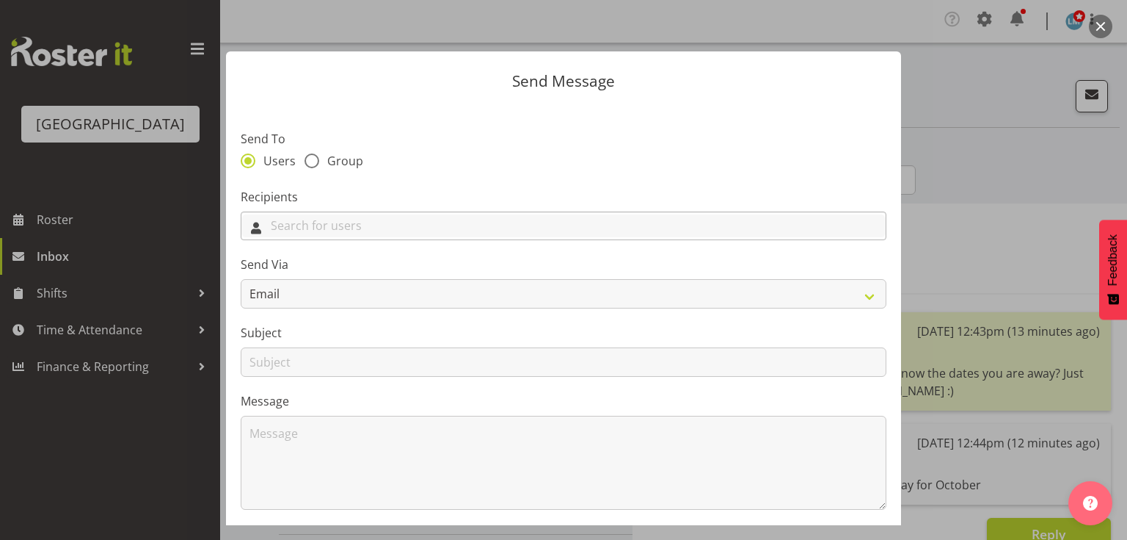
click at [592, 222] on input "text" at bounding box center [563, 225] width 644 height 23
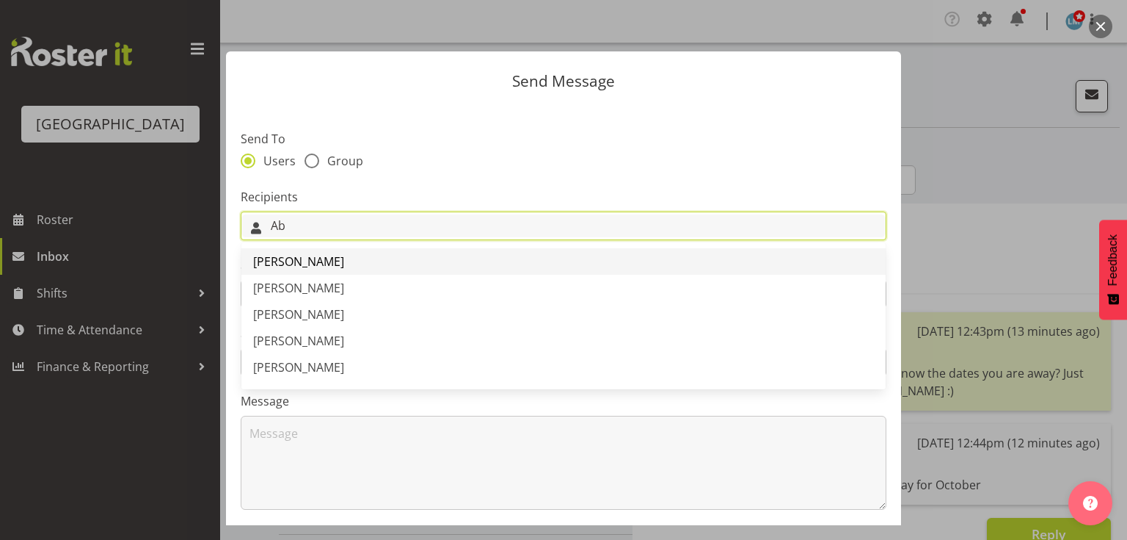
type input "Ab"
click at [331, 259] on link "[PERSON_NAME]" at bounding box center [563, 261] width 644 height 26
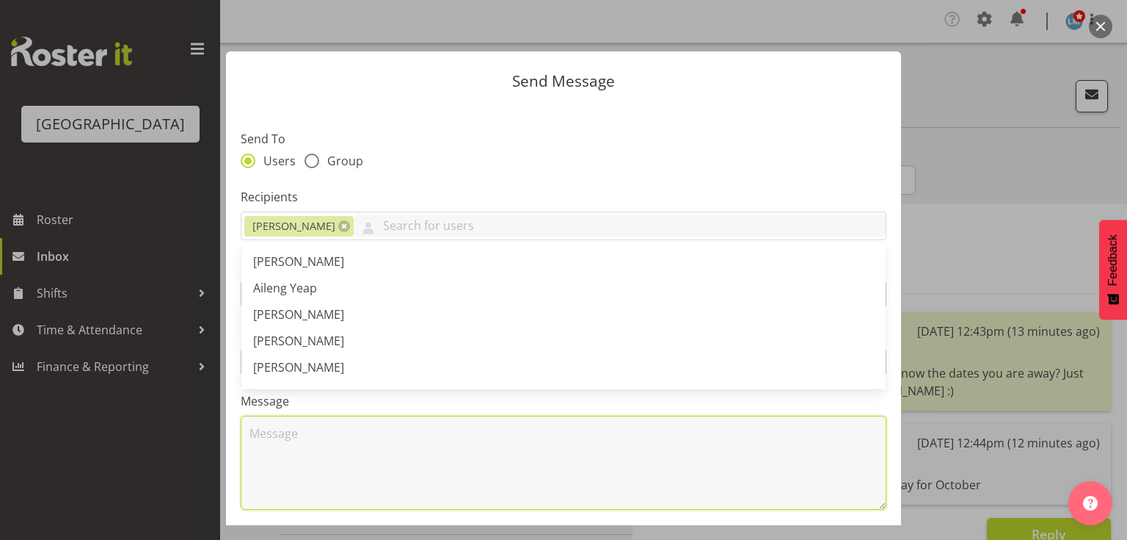
click at [327, 469] on textarea at bounding box center [564, 462] width 646 height 94
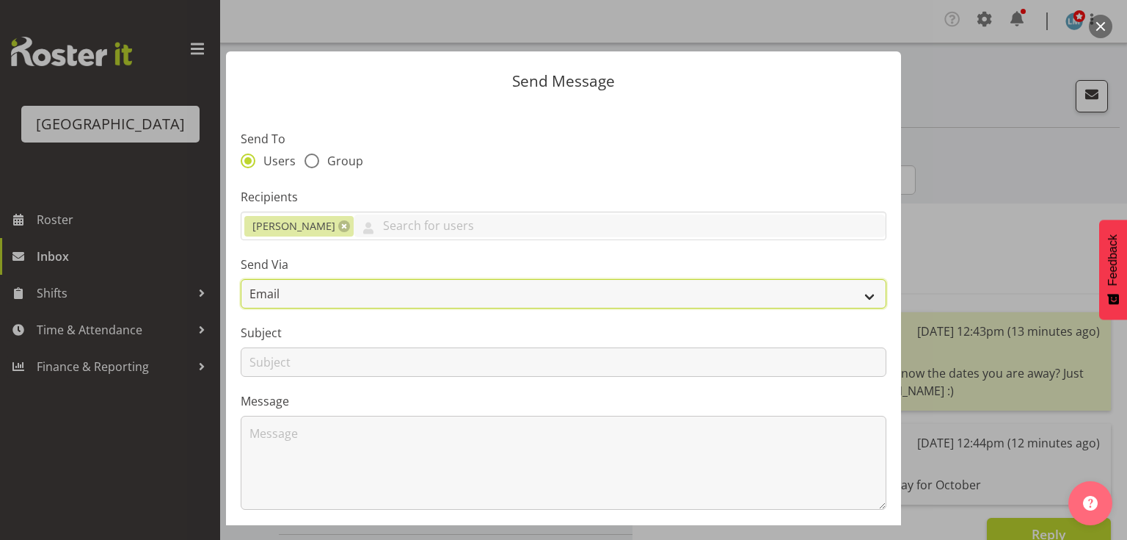
click at [858, 289] on select "Email SMS" at bounding box center [564, 293] width 646 height 29
select select "sms"
click at [241, 279] on select "Email SMS" at bounding box center [564, 293] width 646 height 29
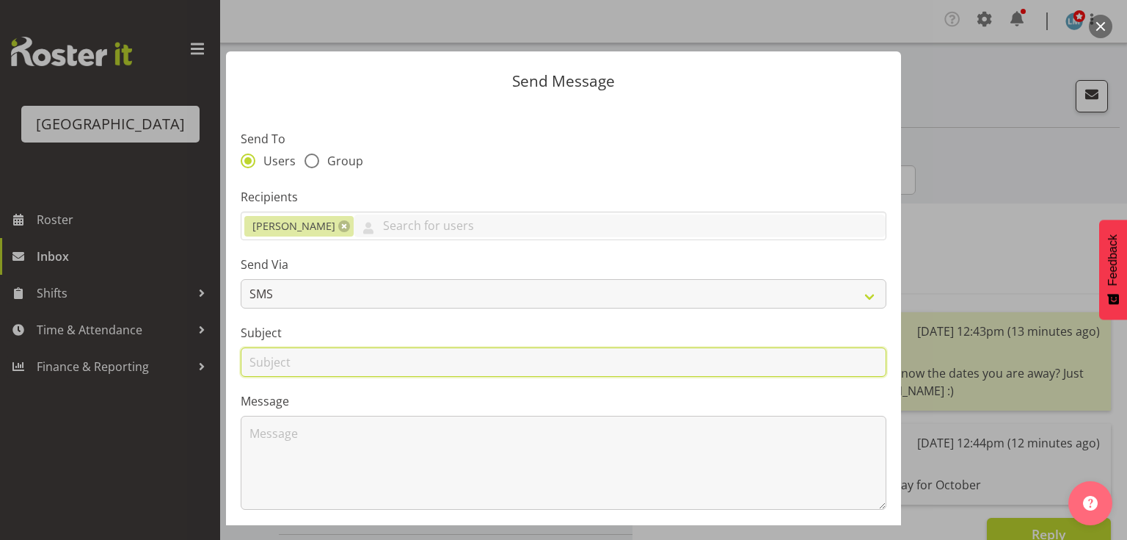
click at [270, 364] on input "text" at bounding box center [564, 361] width 646 height 29
type input "Shifts"
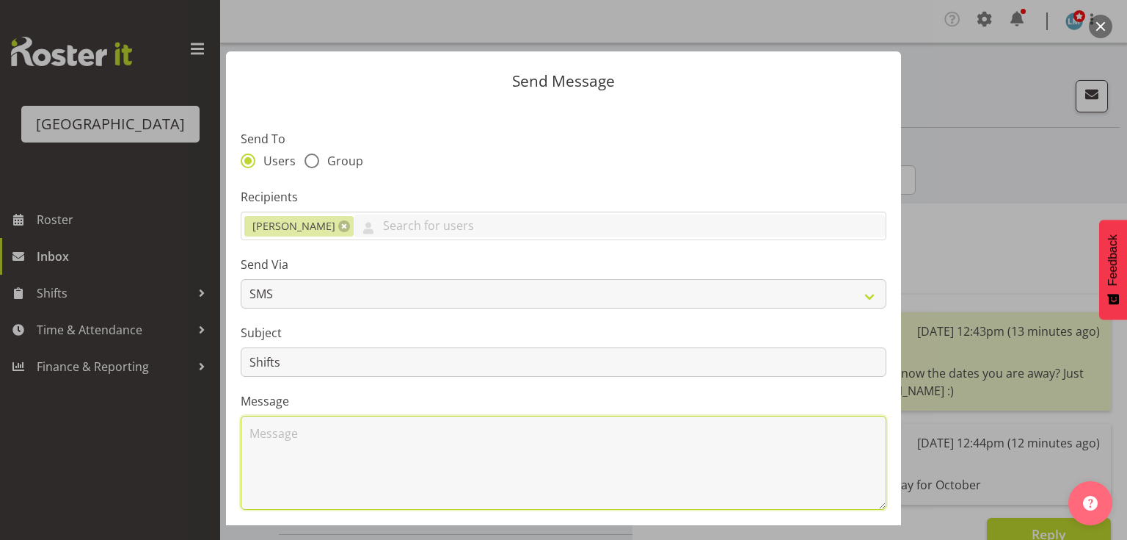
click at [349, 453] on textarea at bounding box center [564, 462] width 646 height 94
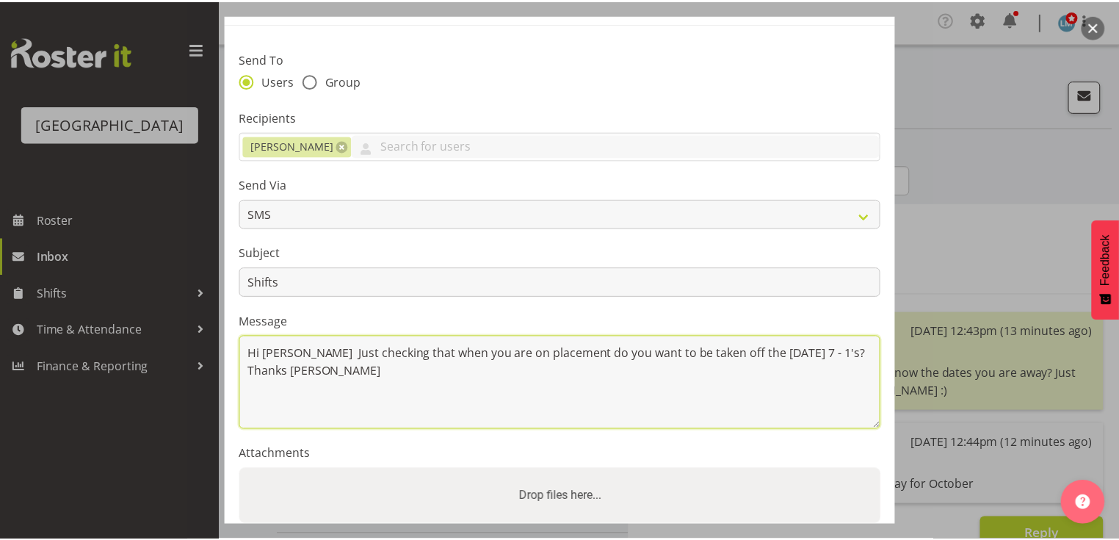
scroll to position [197, 0]
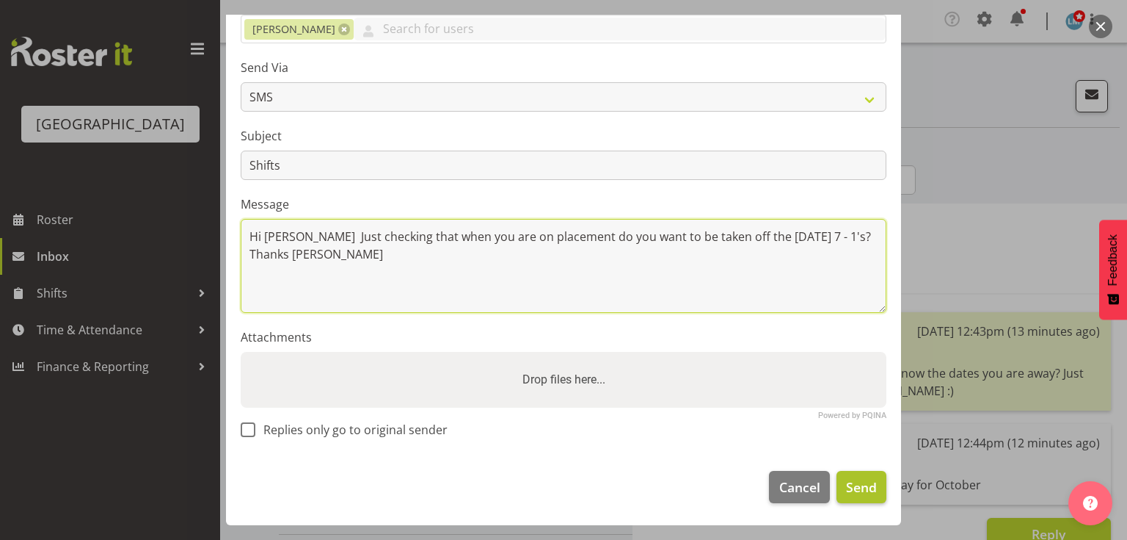
type textarea "Hi [PERSON_NAME] Just checking that when you are on placement do you want to be…"
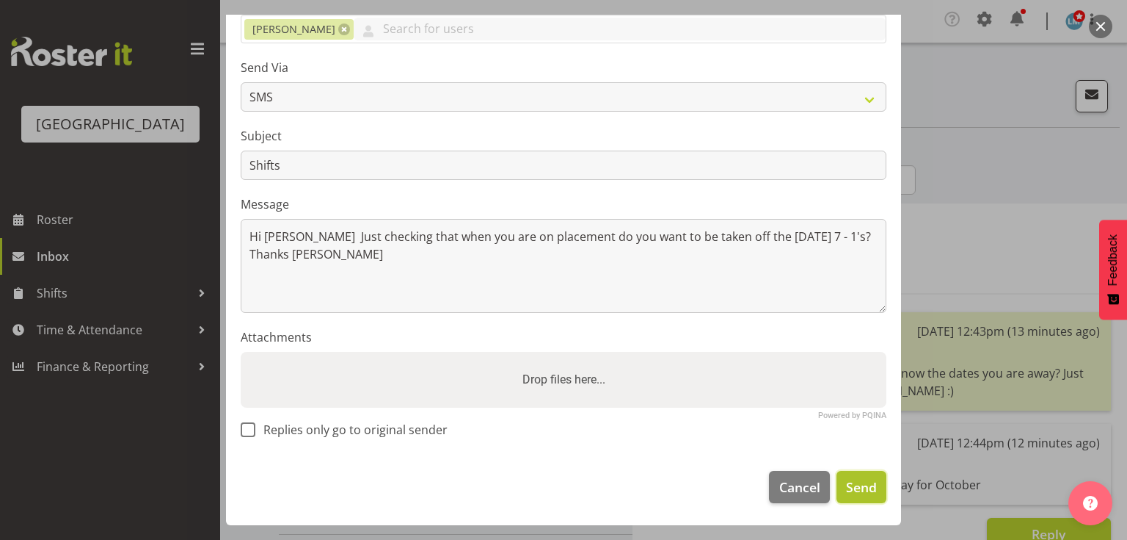
click at [847, 484] on span "Send" at bounding box center [861, 486] width 31 height 19
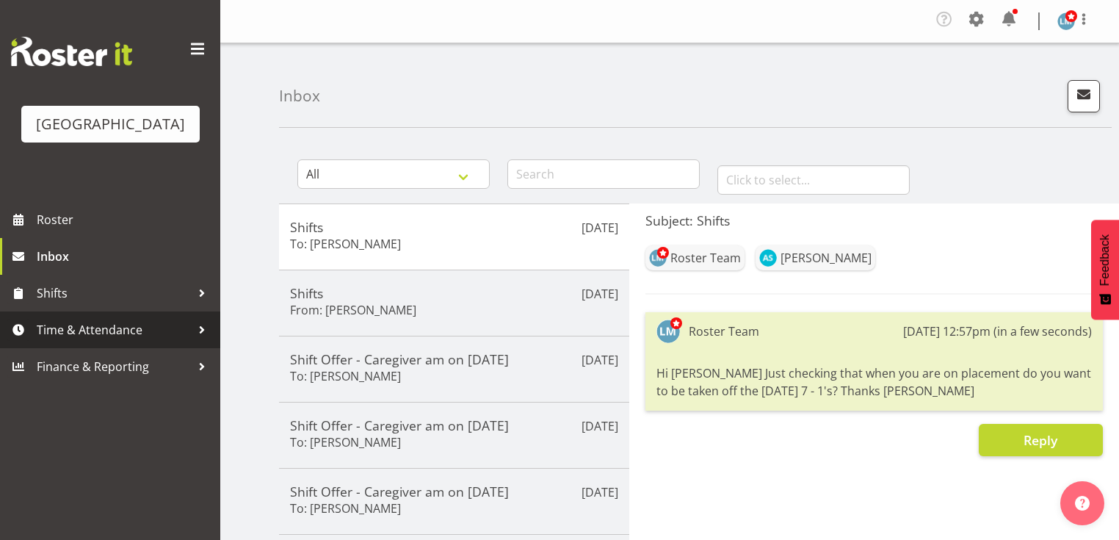
click at [196, 341] on div at bounding box center [202, 330] width 22 height 22
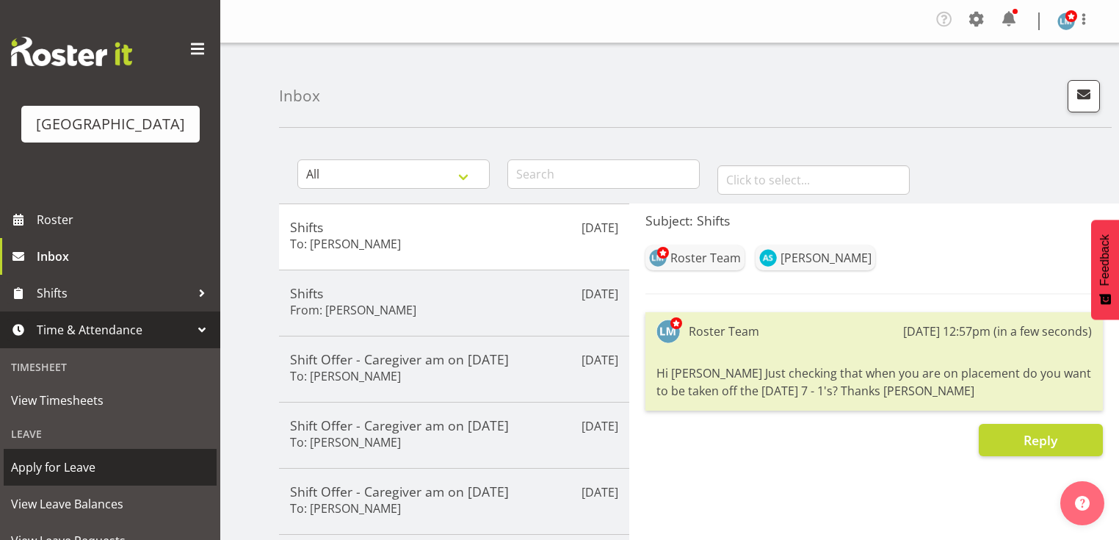
click at [112, 478] on span "Apply for Leave" at bounding box center [110, 467] width 198 height 22
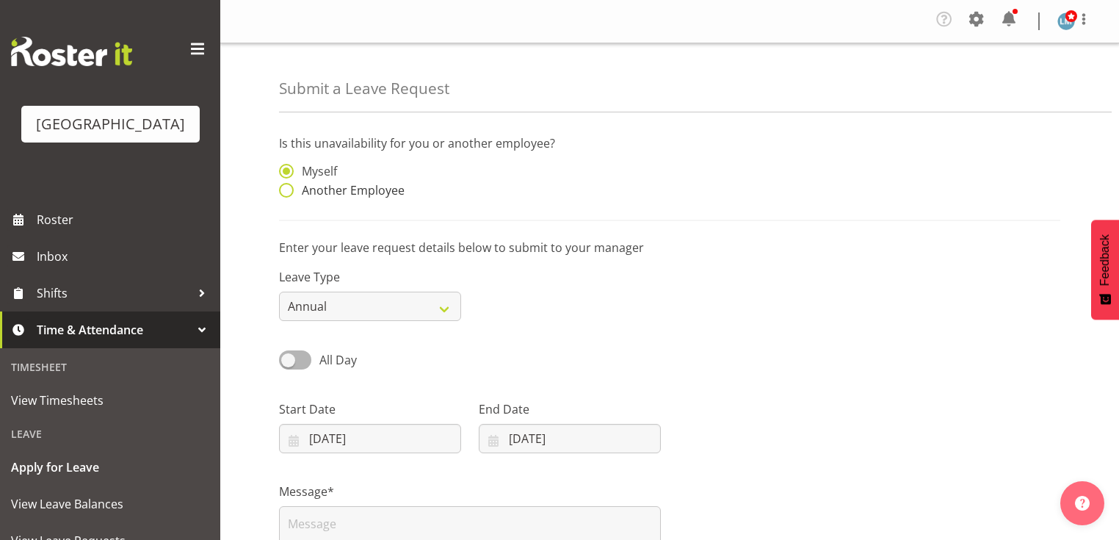
click at [283, 191] on span at bounding box center [286, 190] width 15 height 15
click at [283, 191] on input "Another Employee" at bounding box center [284, 191] width 10 height 10
radio input "true"
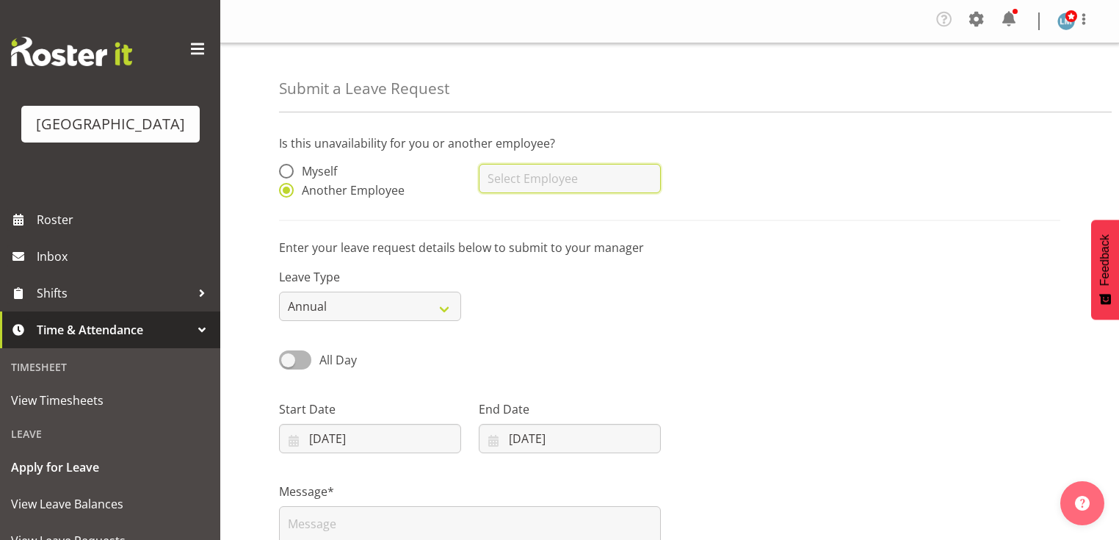
click at [517, 178] on input "text" at bounding box center [570, 178] width 182 height 29
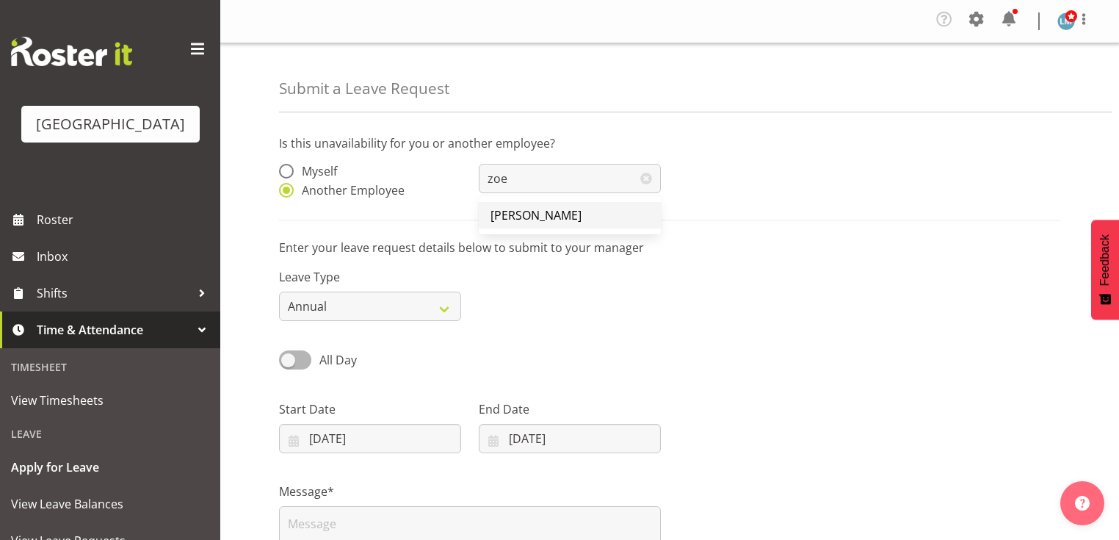
click at [524, 208] on span "[PERSON_NAME]" at bounding box center [535, 215] width 91 height 16
type input "[PERSON_NAME]"
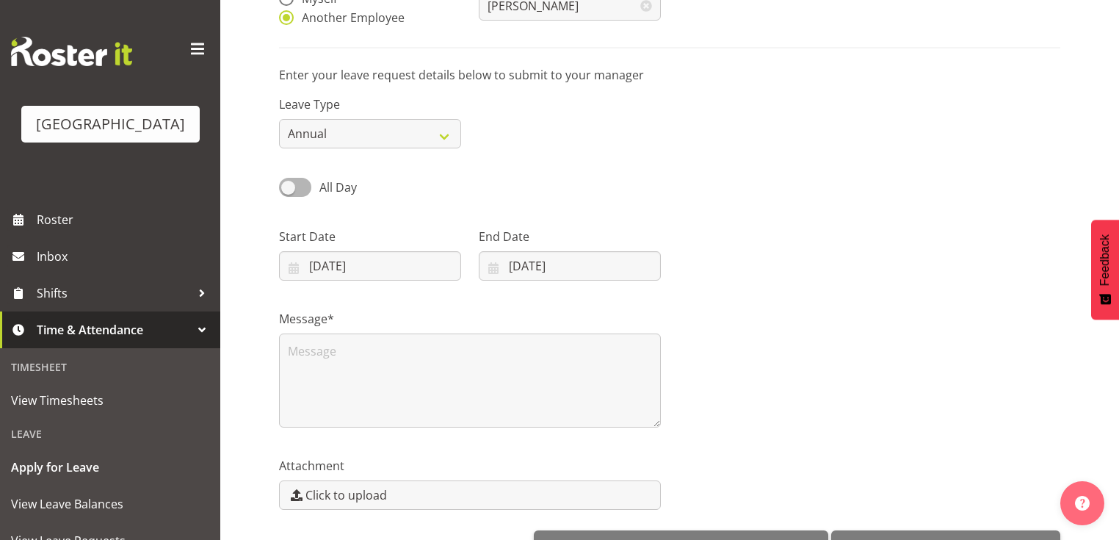
scroll to position [176, 0]
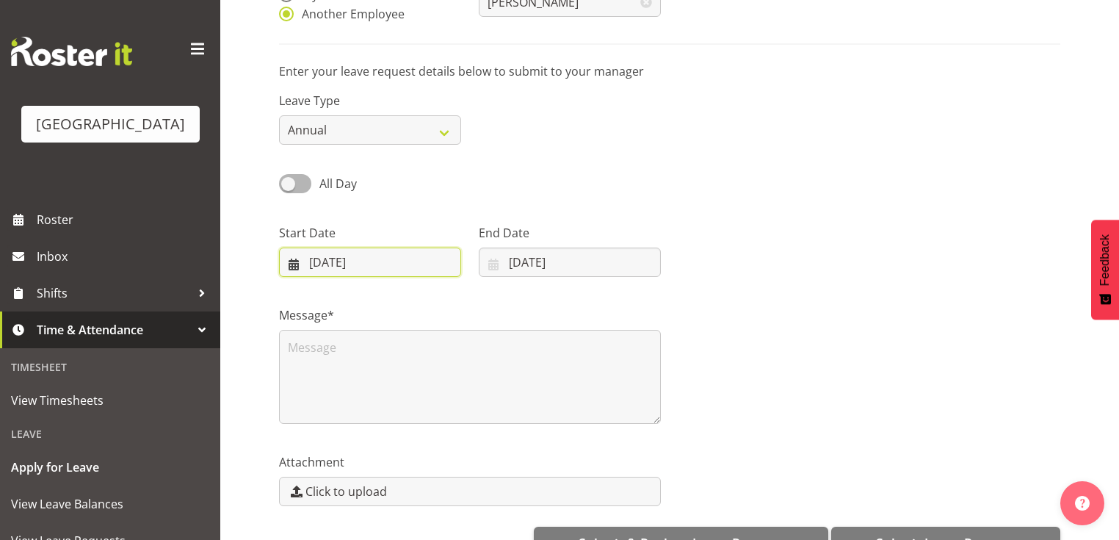
click at [294, 268] on input "[DATE]" at bounding box center [370, 261] width 182 height 29
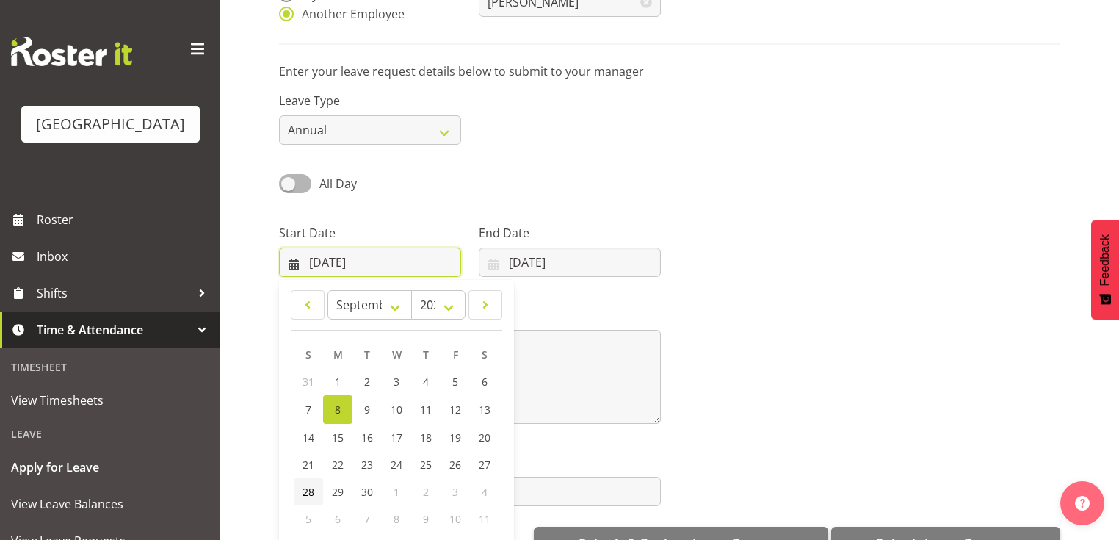
scroll to position [216, 0]
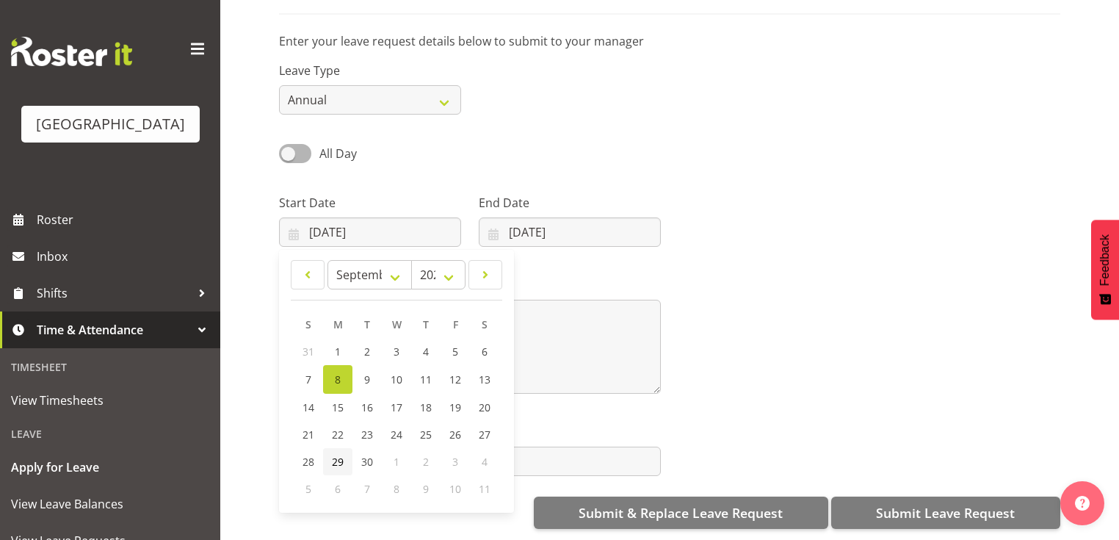
click at [328, 452] on link "29" at bounding box center [337, 461] width 29 height 27
type input "[DATE]"
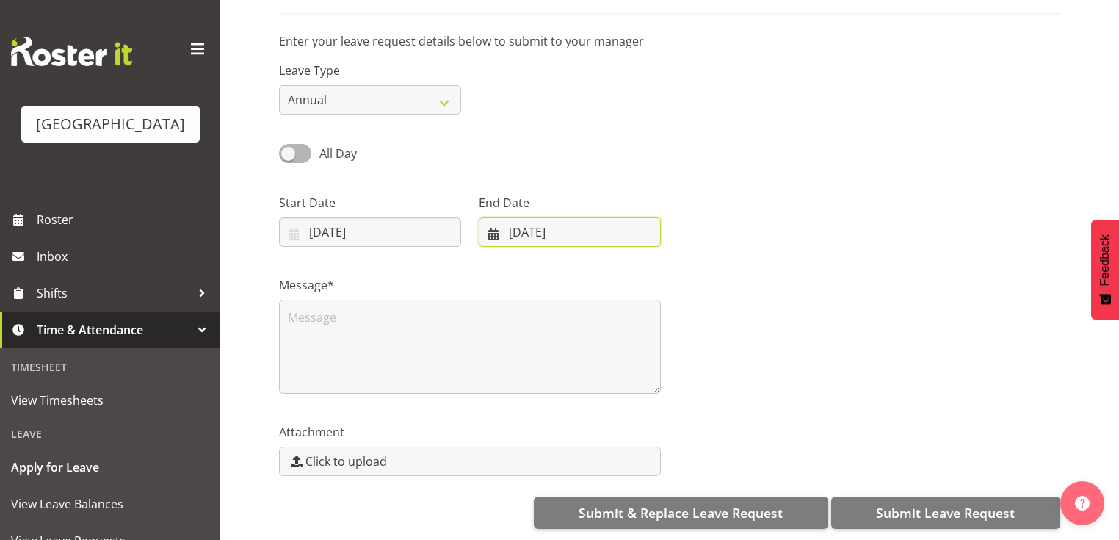
click at [493, 223] on input "[DATE]" at bounding box center [570, 231] width 182 height 29
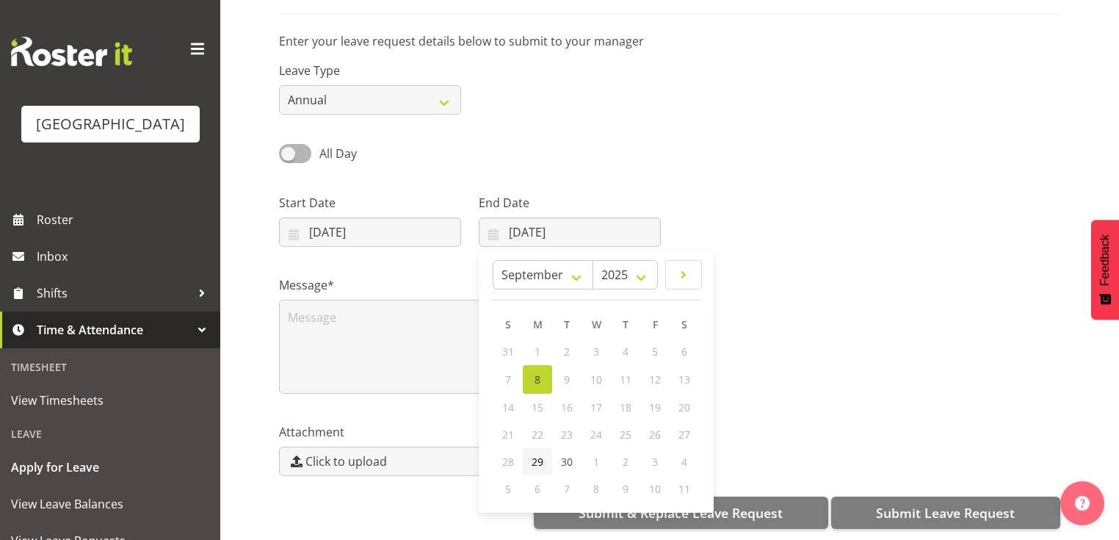
click at [534, 454] on span "29" at bounding box center [537, 461] width 12 height 14
type input "[DATE]"
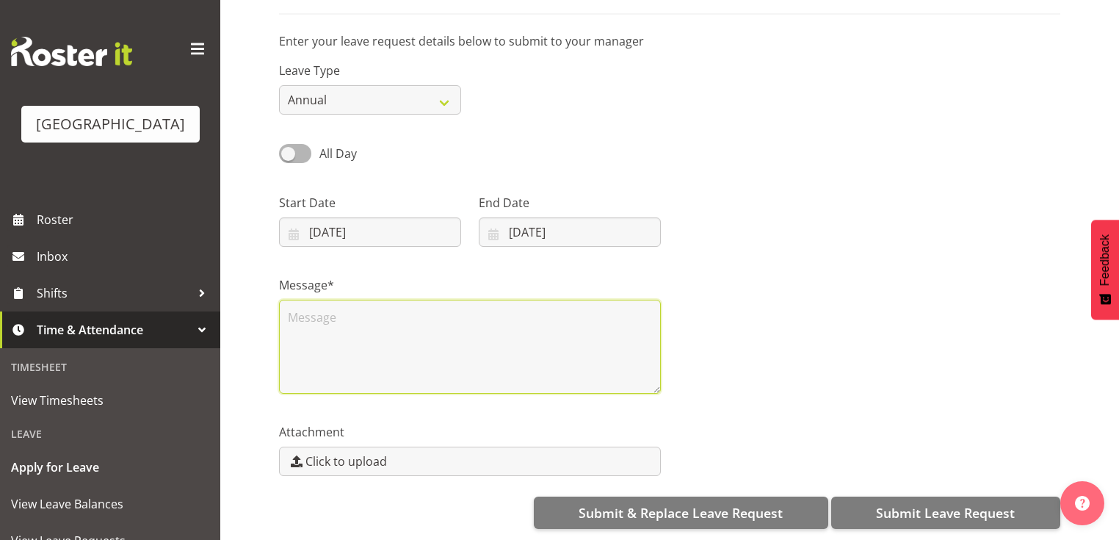
click at [349, 323] on textarea at bounding box center [470, 346] width 382 height 94
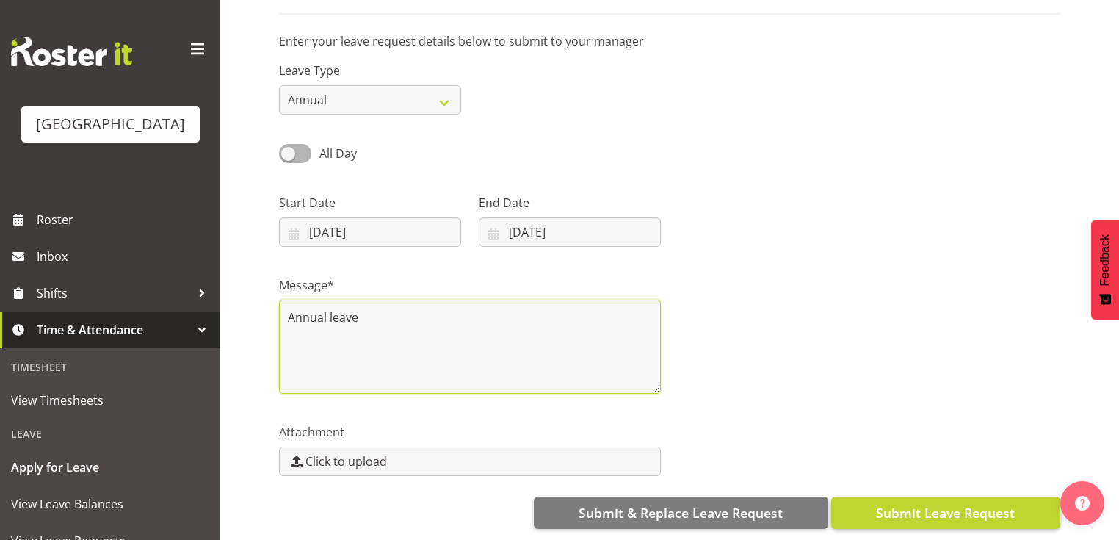
type textarea "Annual leave"
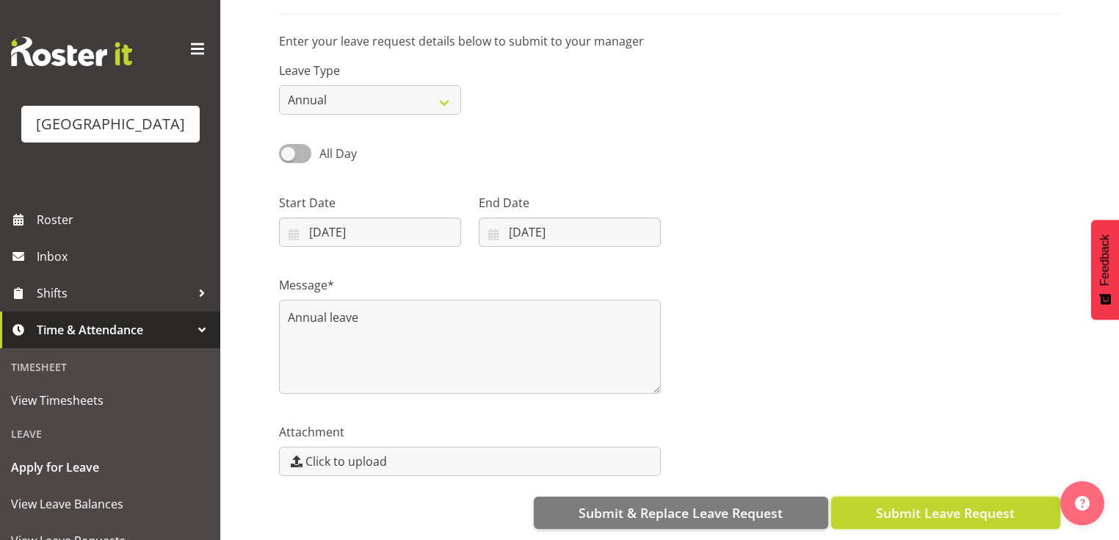
click at [961, 503] on span "Submit Leave Request" at bounding box center [945, 512] width 139 height 19
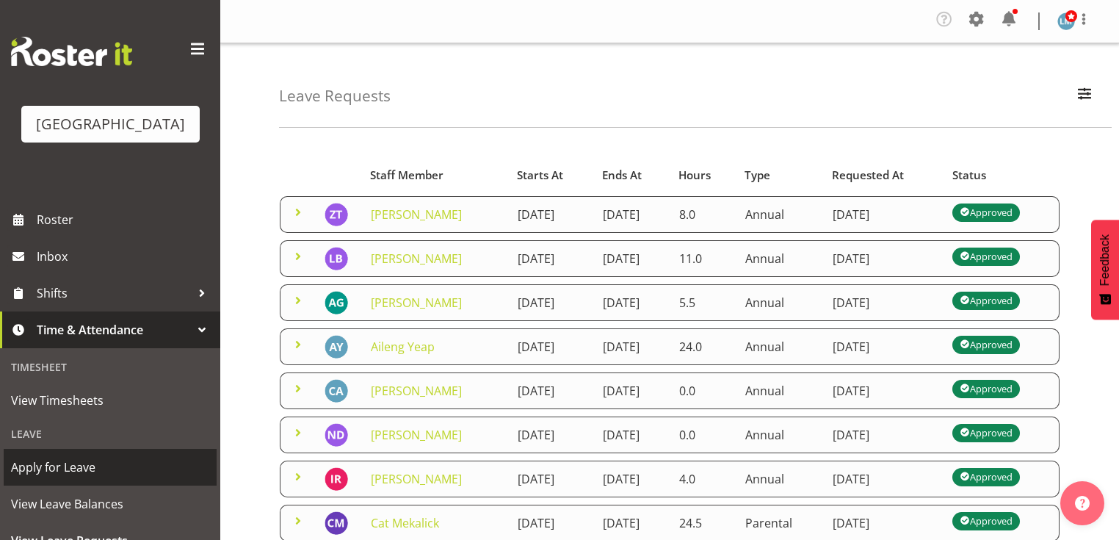
click at [123, 478] on span "Apply for Leave" at bounding box center [110, 467] width 198 height 22
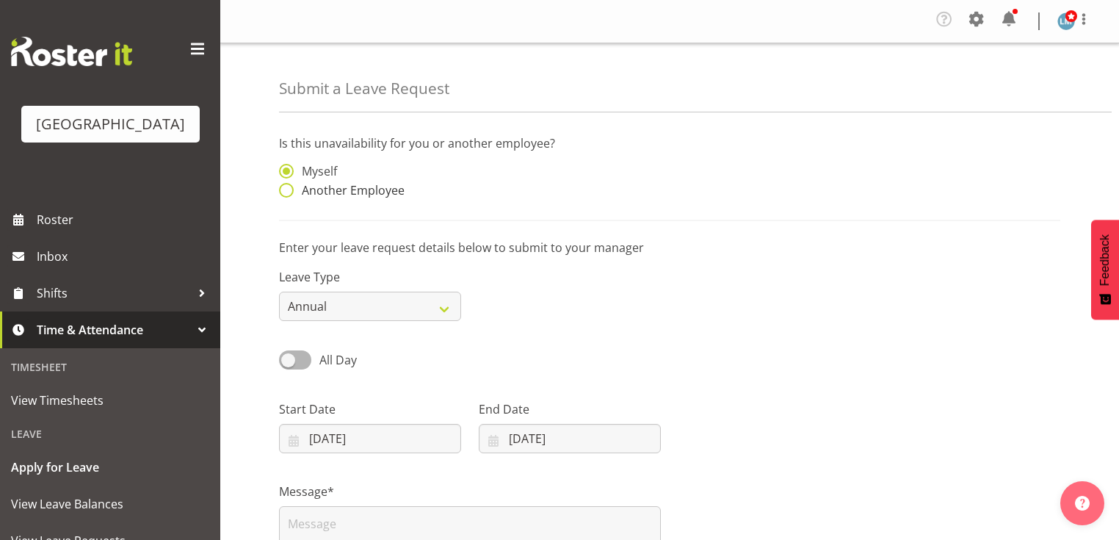
click at [287, 186] on span at bounding box center [286, 190] width 15 height 15
click at [287, 186] on input "Another Employee" at bounding box center [284, 191] width 10 height 10
radio input "true"
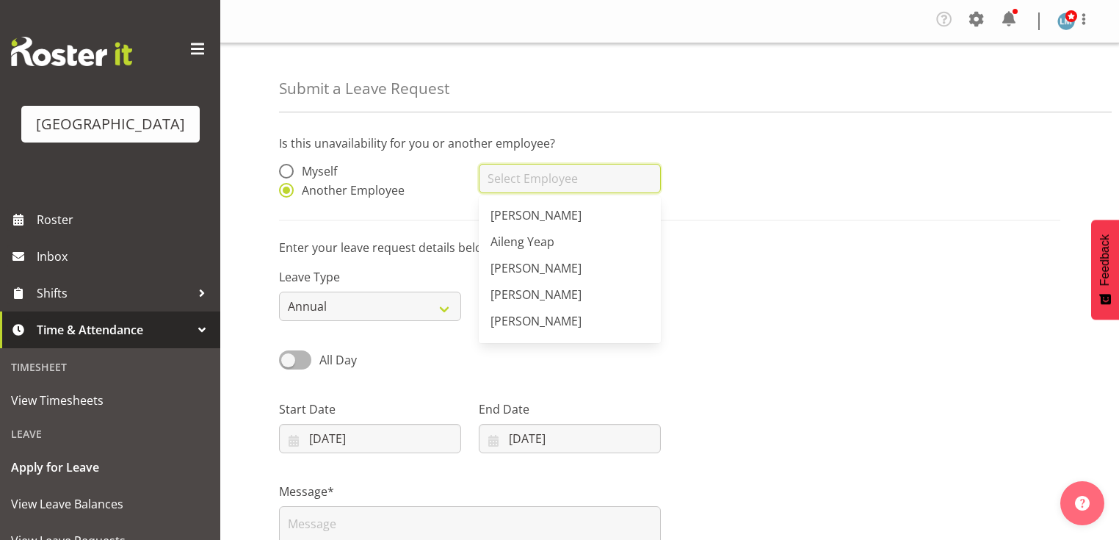
click at [499, 177] on input "text" at bounding box center [570, 178] width 182 height 29
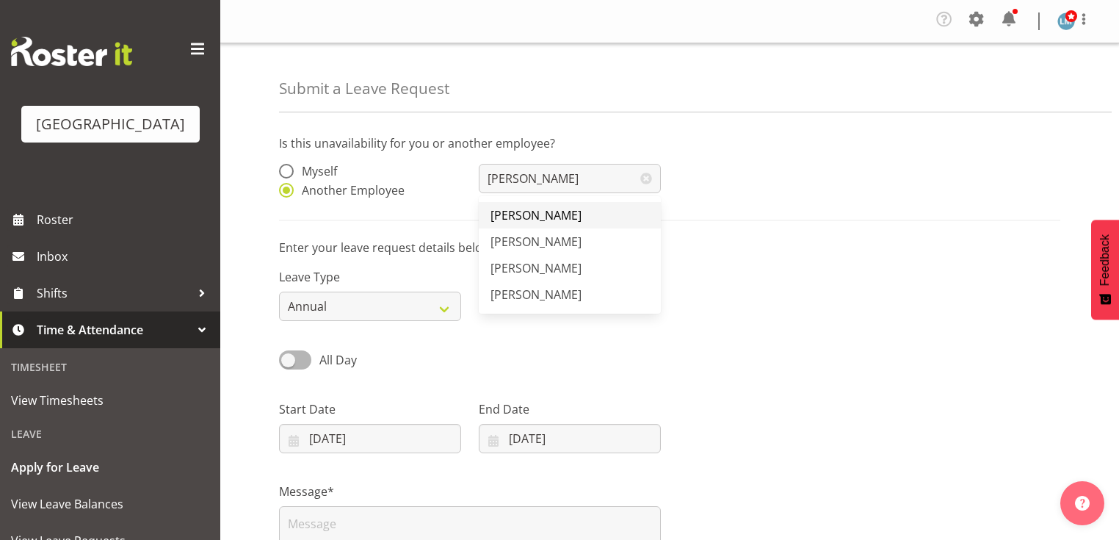
click at [525, 218] on span "[PERSON_NAME]" at bounding box center [535, 215] width 91 height 16
type input "[PERSON_NAME]"
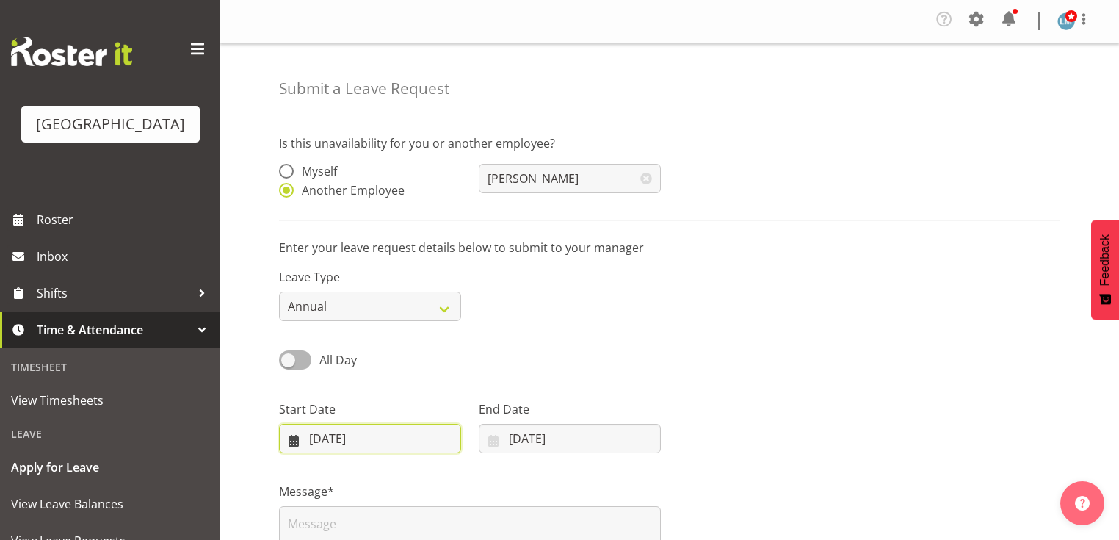
click at [294, 441] on input "08/09/2025" at bounding box center [370, 438] width 182 height 29
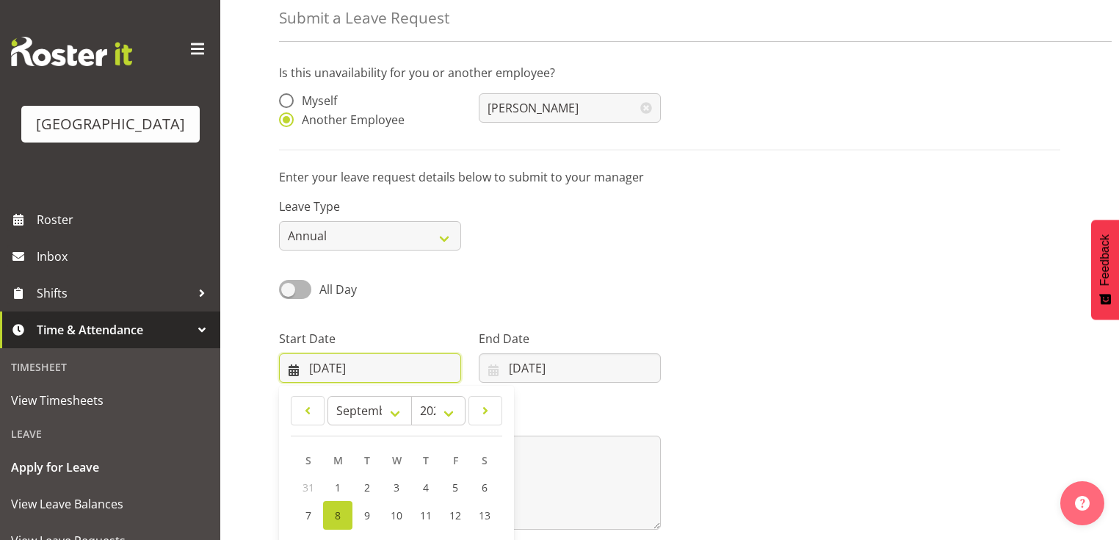
scroll to position [176, 0]
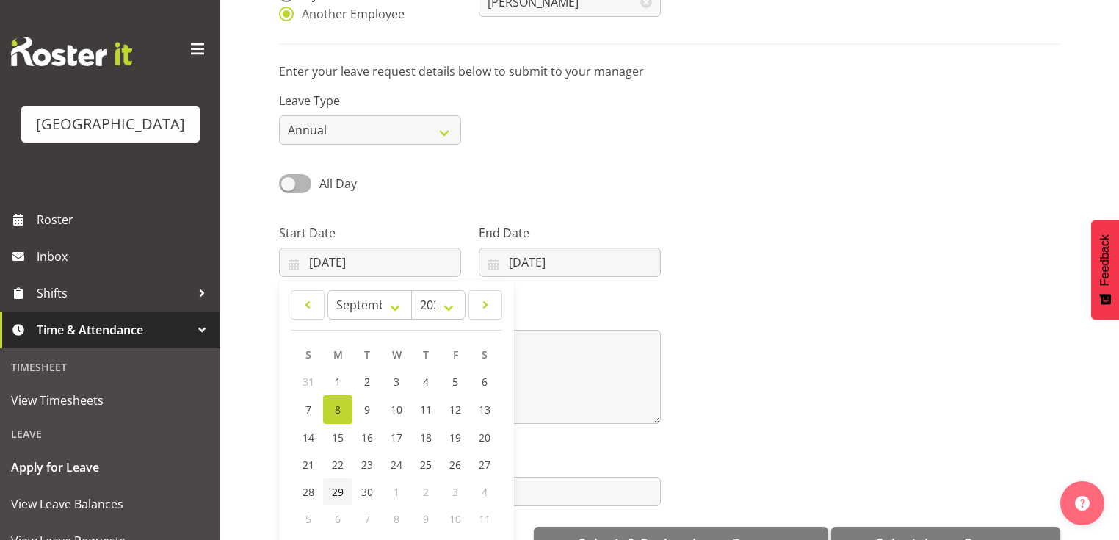
click at [343, 484] on span "29" at bounding box center [338, 491] width 12 height 14
type input "29/09/2025"
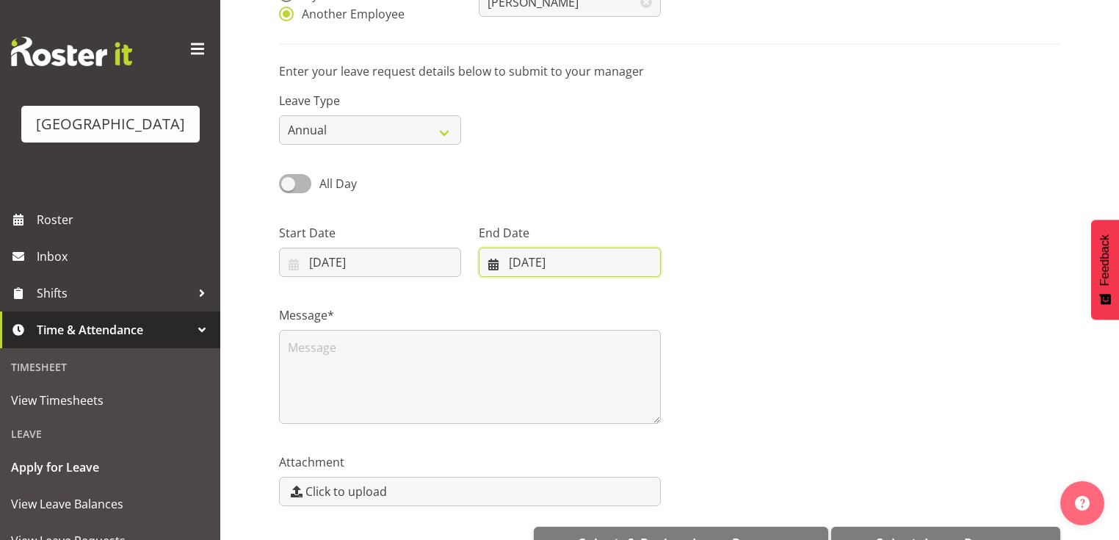
click at [490, 268] on input "08/09/2025" at bounding box center [570, 261] width 182 height 29
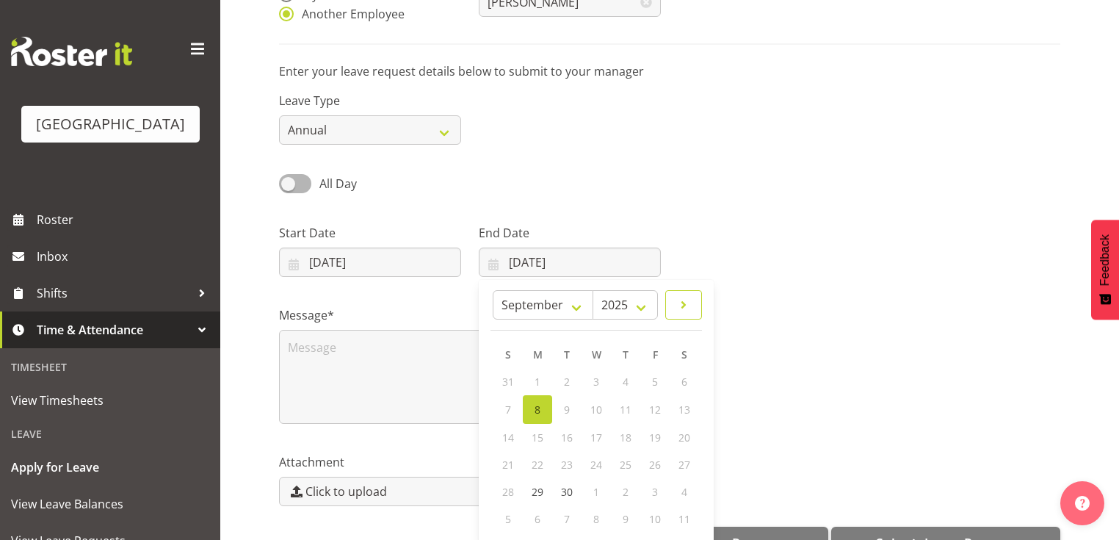
click at [687, 303] on span at bounding box center [684, 305] width 18 height 18
select select "9"
click at [506, 432] on span "12" at bounding box center [508, 436] width 12 height 14
type input "12/10/2025"
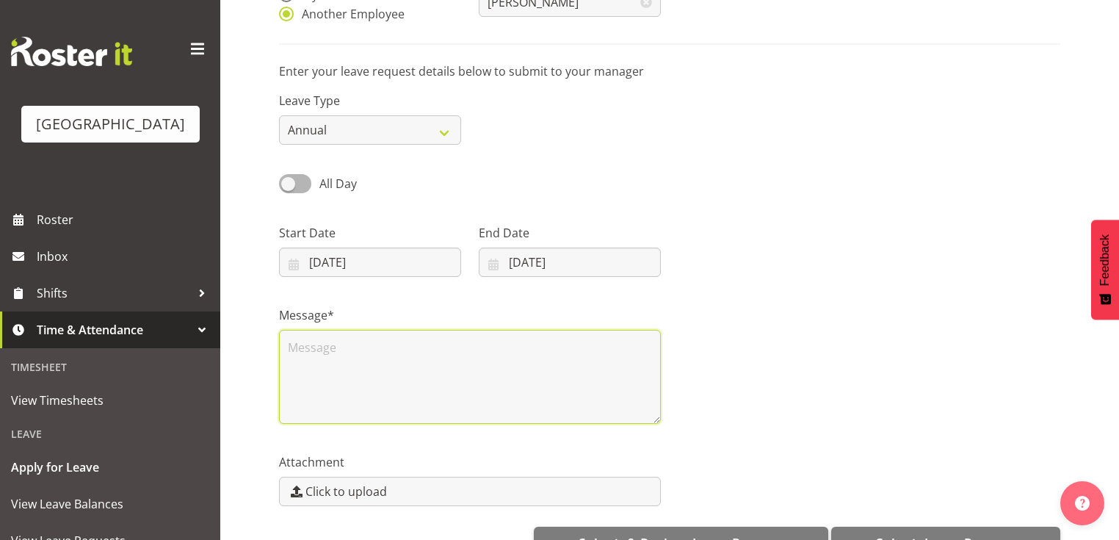
click at [322, 352] on textarea at bounding box center [470, 377] width 382 height 94
type textarea "Z"
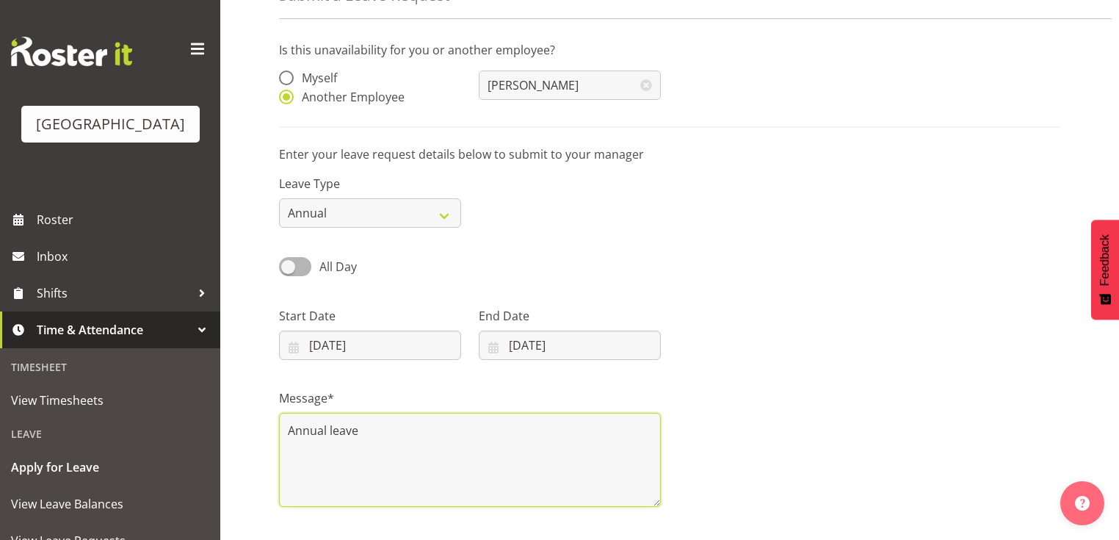
scroll to position [216, 0]
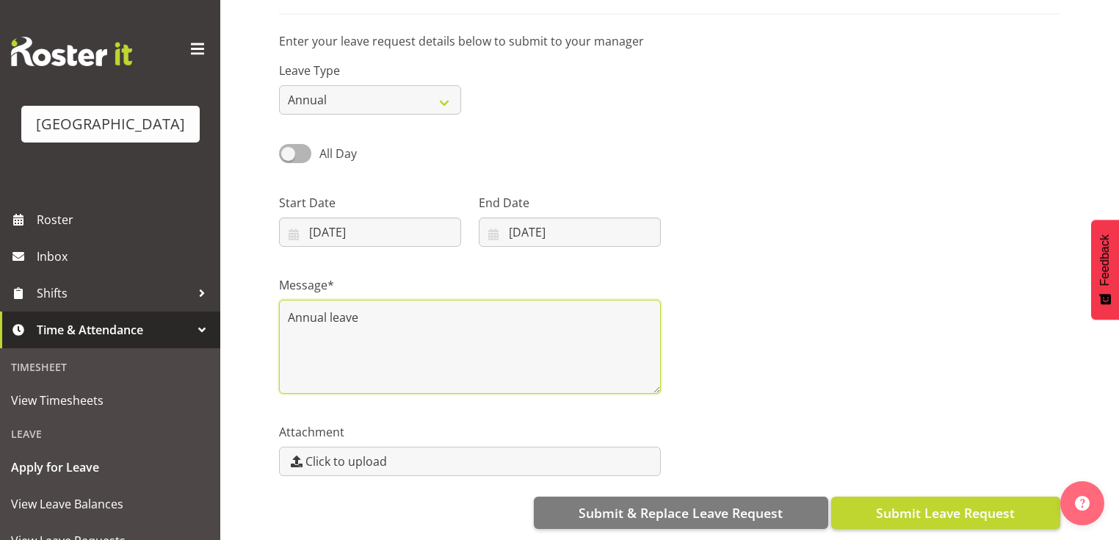
type textarea "Annual leave"
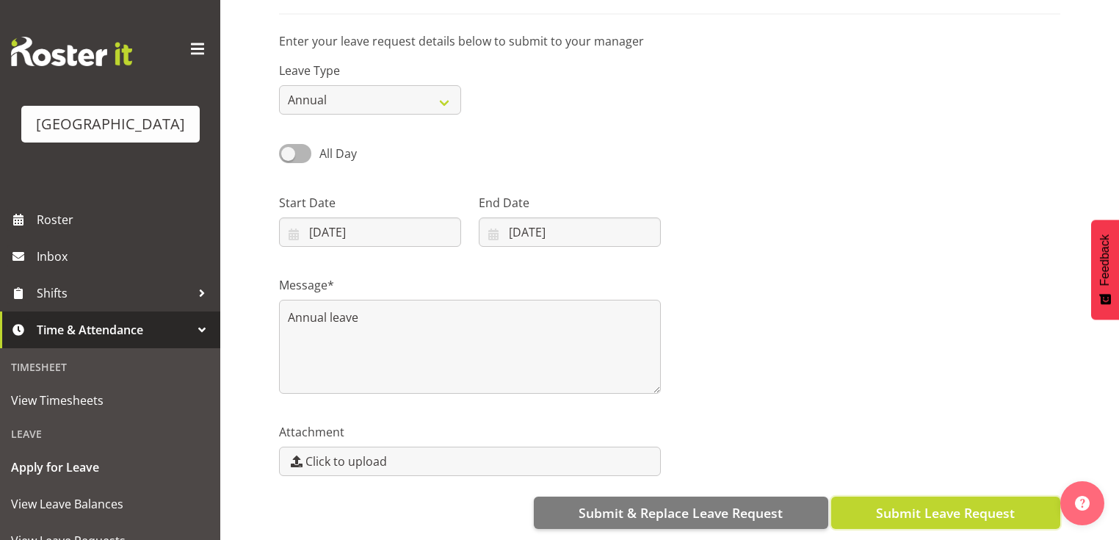
click at [967, 503] on span "Submit Leave Request" at bounding box center [945, 512] width 139 height 19
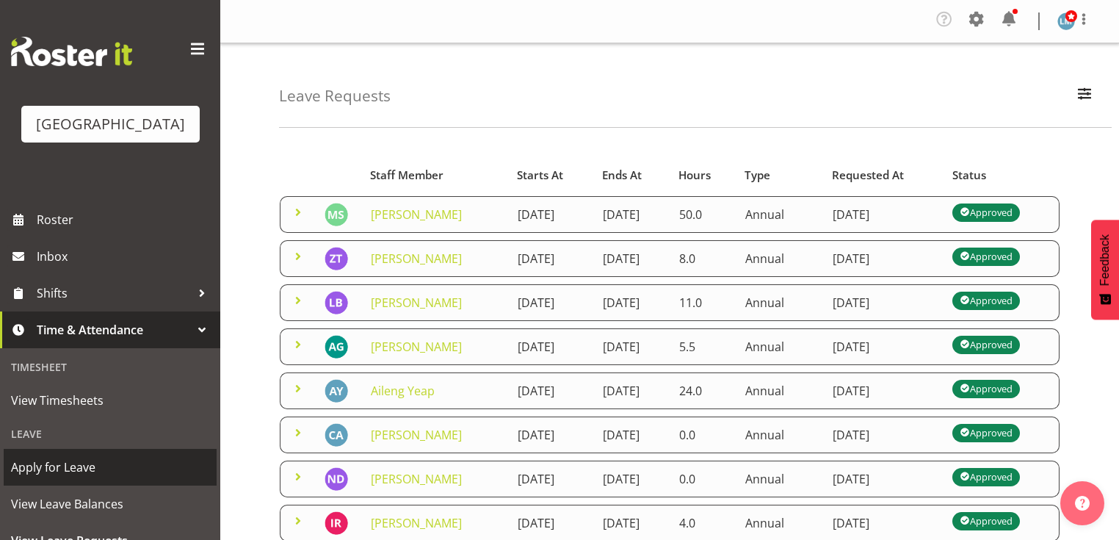
click at [139, 478] on span "Apply for Leave" at bounding box center [110, 467] width 198 height 22
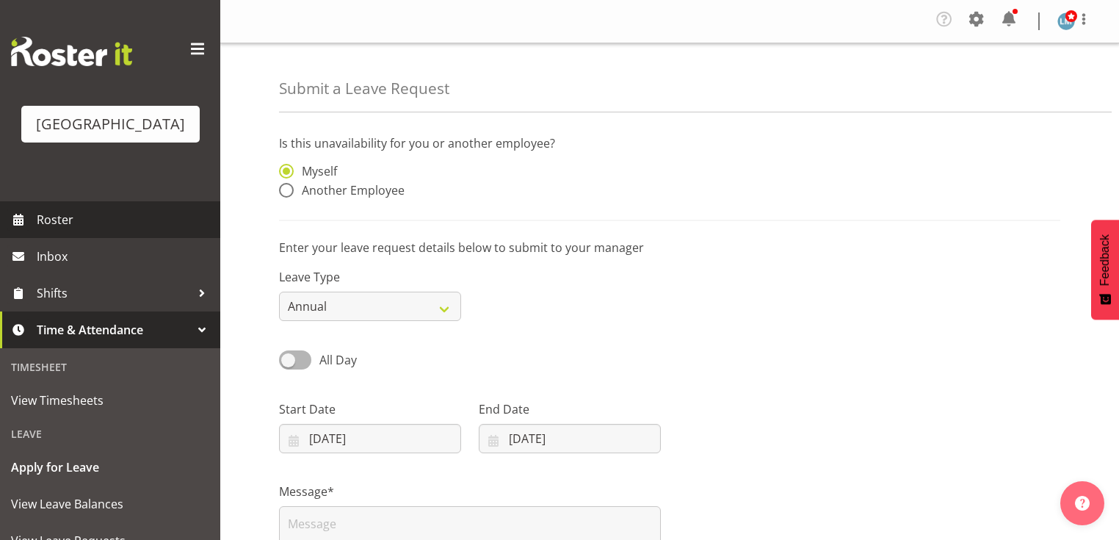
click at [50, 230] on span "Roster" at bounding box center [125, 219] width 176 height 22
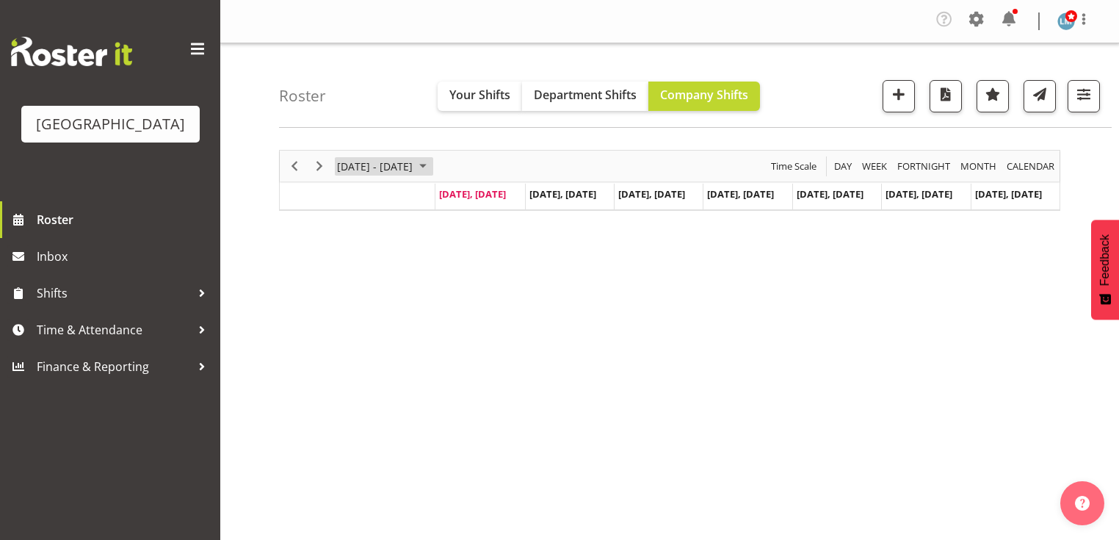
click at [432, 165] on span "September 08 - 14, 2025" at bounding box center [423, 166] width 18 height 18
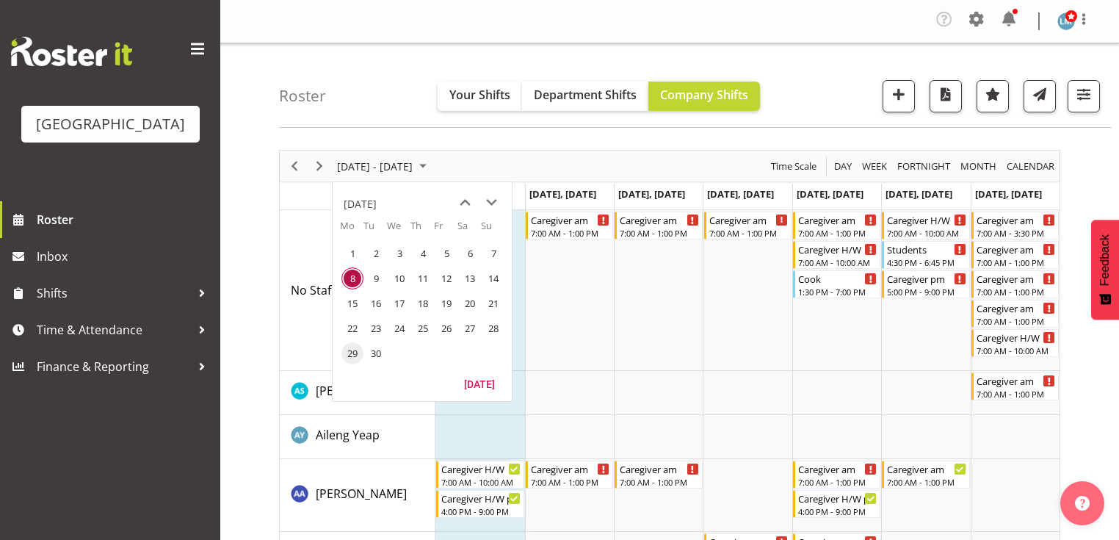
click at [354, 351] on span "29" at bounding box center [352, 353] width 22 height 22
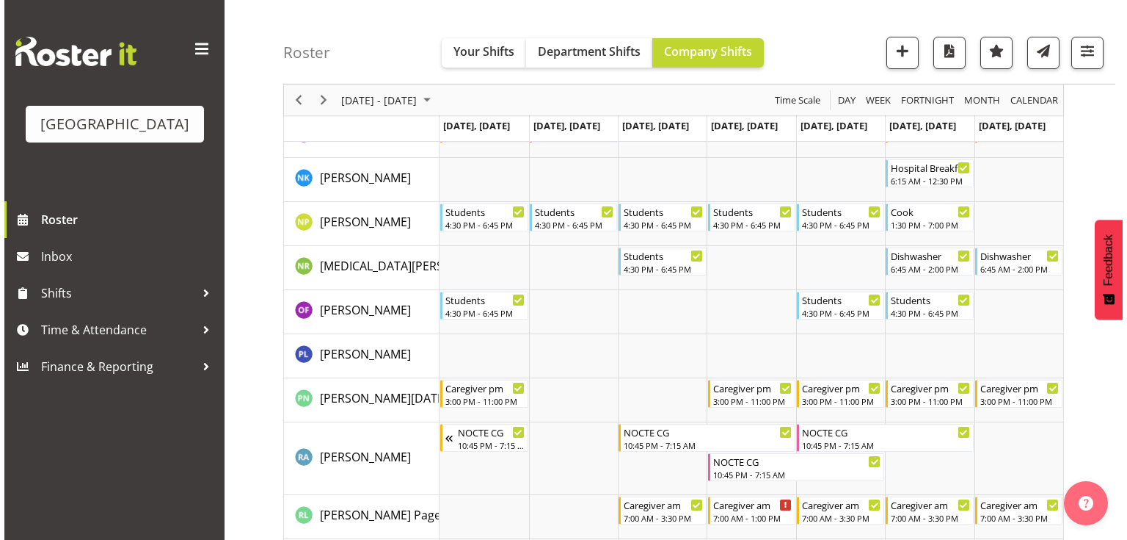
scroll to position [4169, 0]
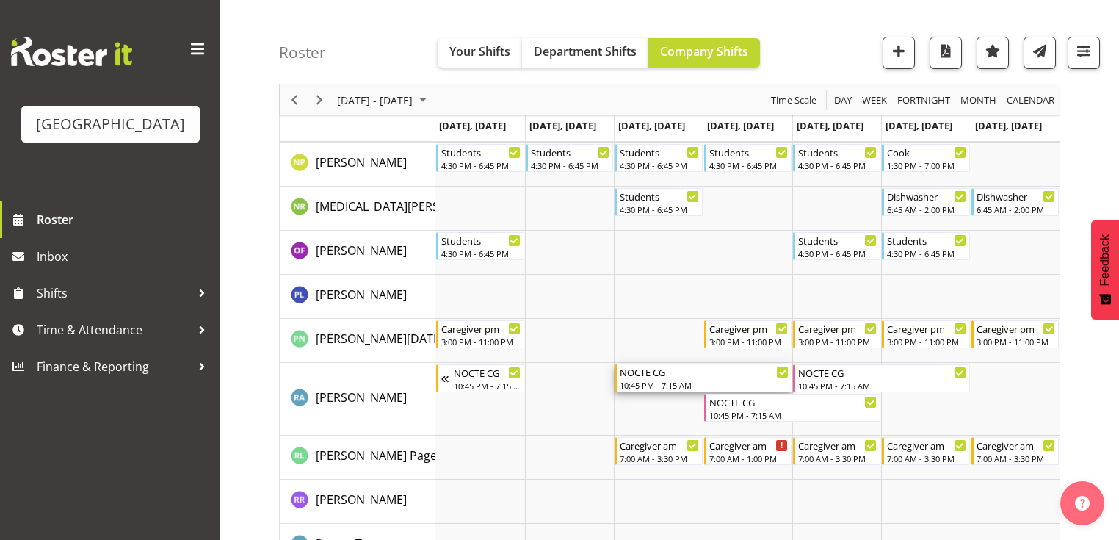
click at [649, 378] on div "NOCTE CG" at bounding box center [704, 371] width 169 height 15
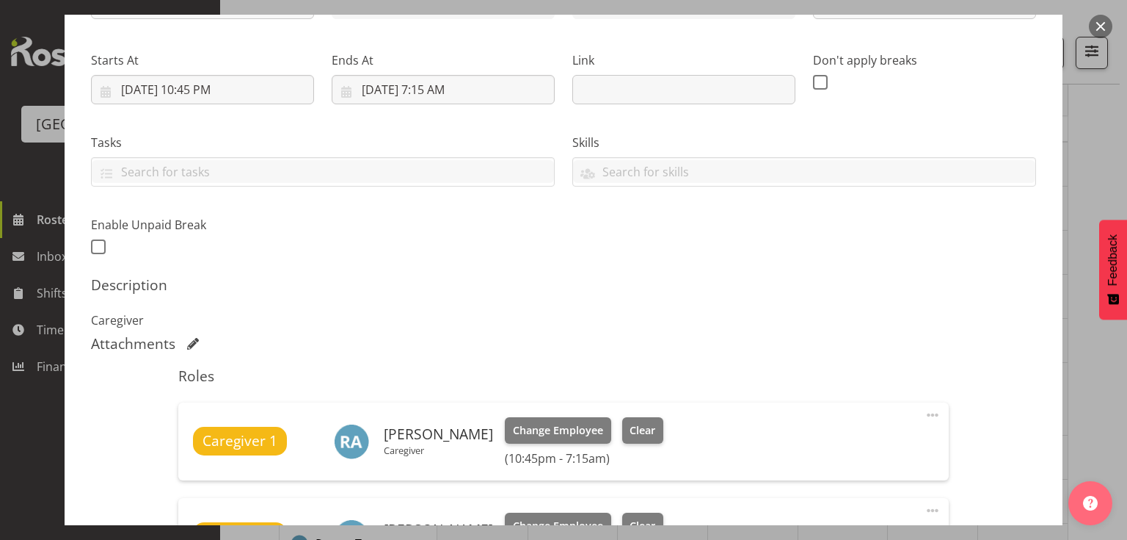
scroll to position [294, 0]
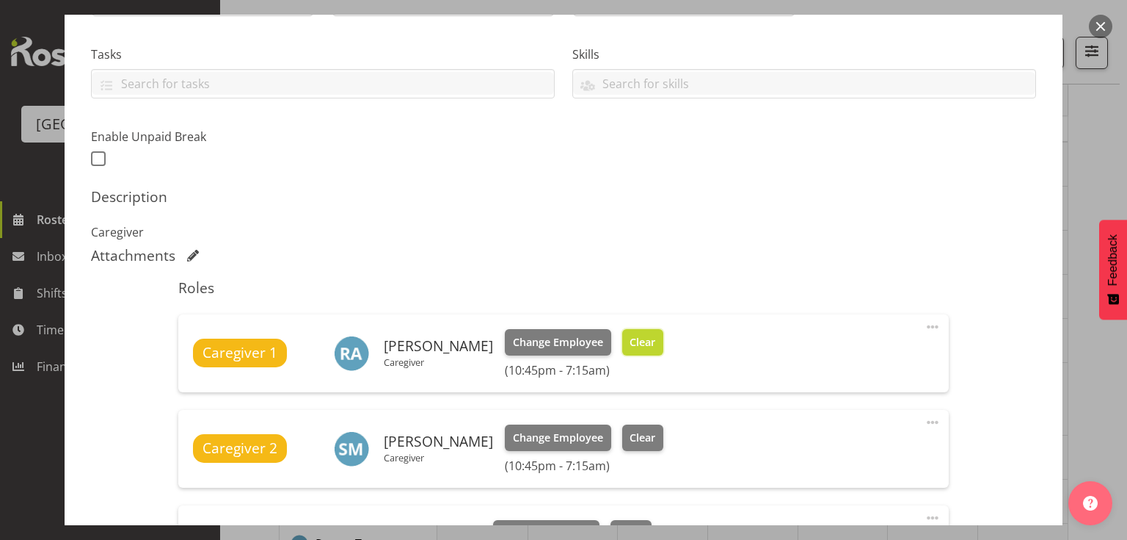
click at [631, 337] on span "Clear" at bounding box center [643, 342] width 26 height 16
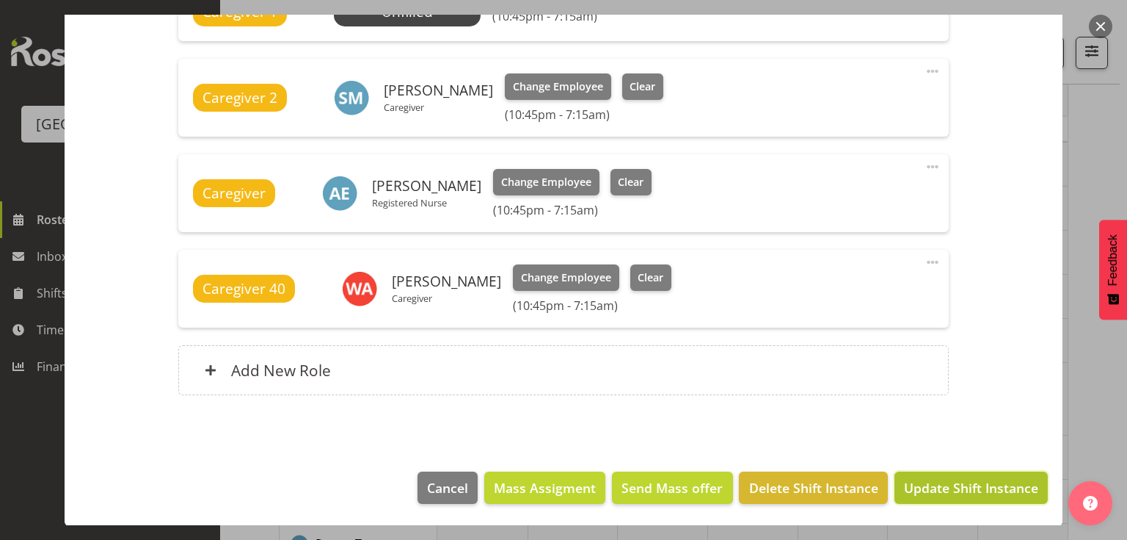
click at [963, 479] on span "Update Shift Instance" at bounding box center [971, 487] width 134 height 19
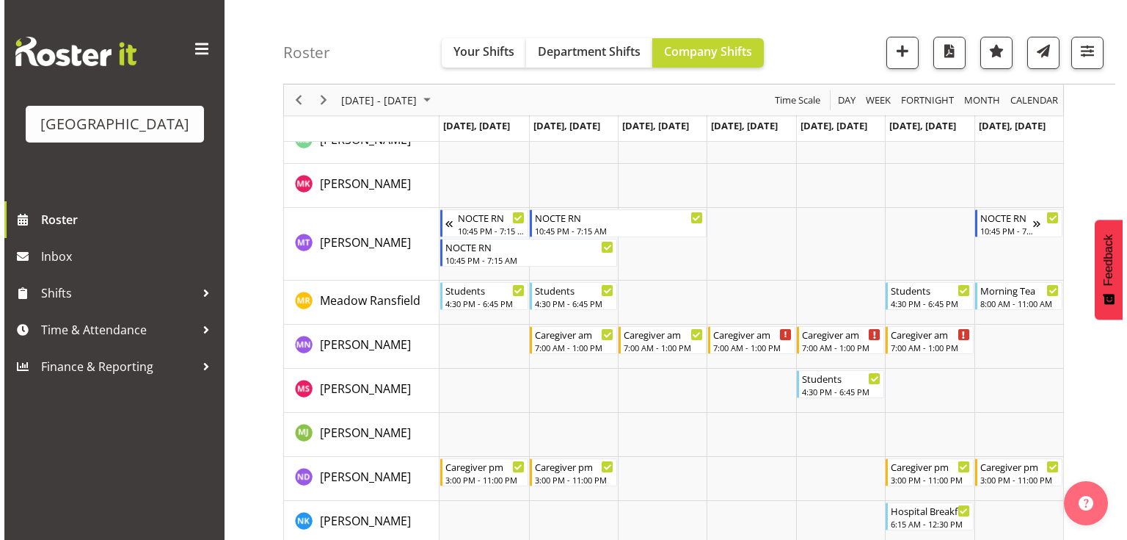
scroll to position [4169, 0]
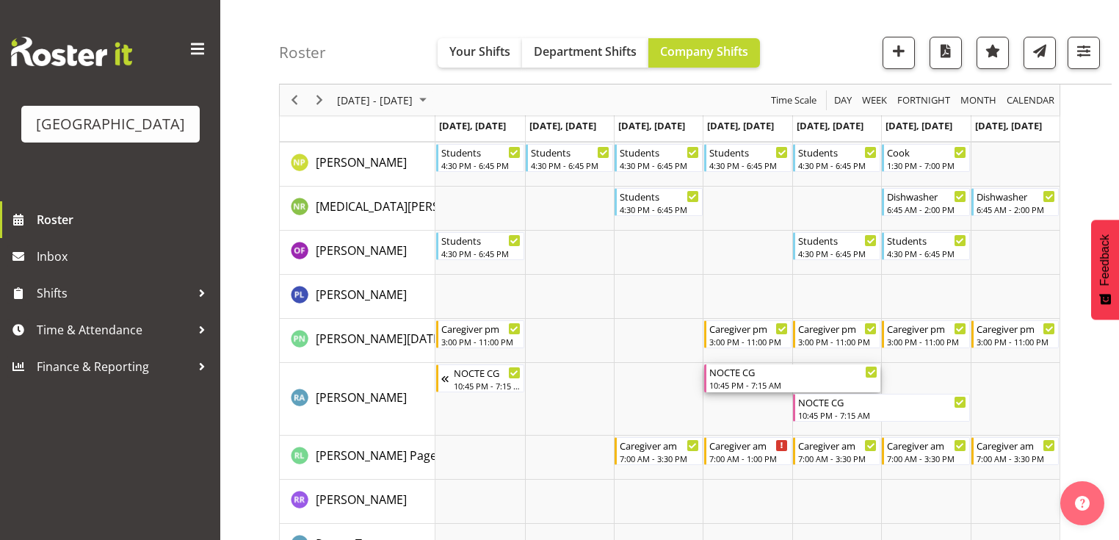
click at [749, 379] on div "10:45 PM - 7:15 AM" at bounding box center [793, 385] width 169 height 12
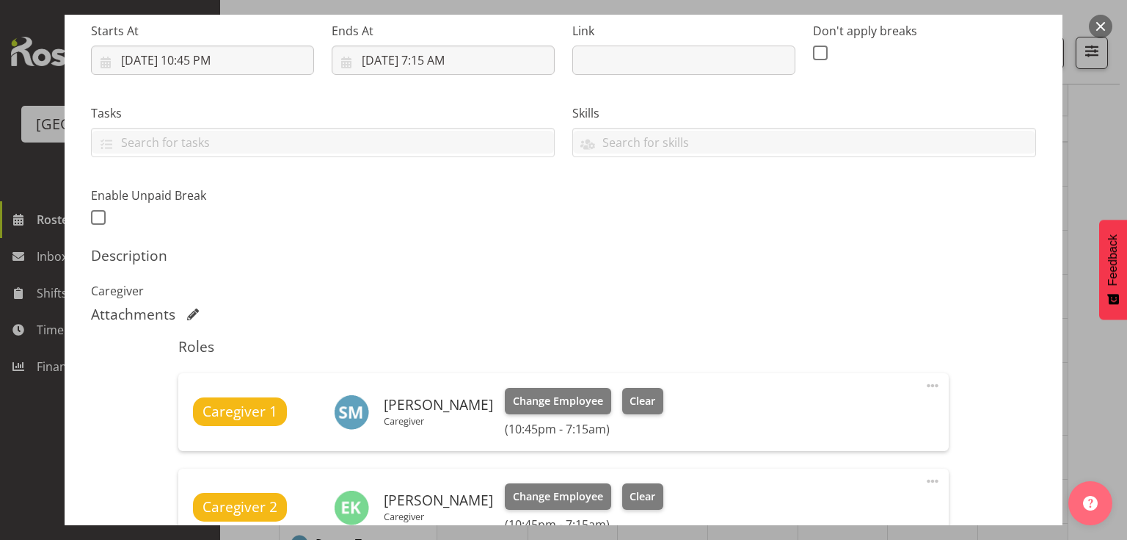
scroll to position [528, 0]
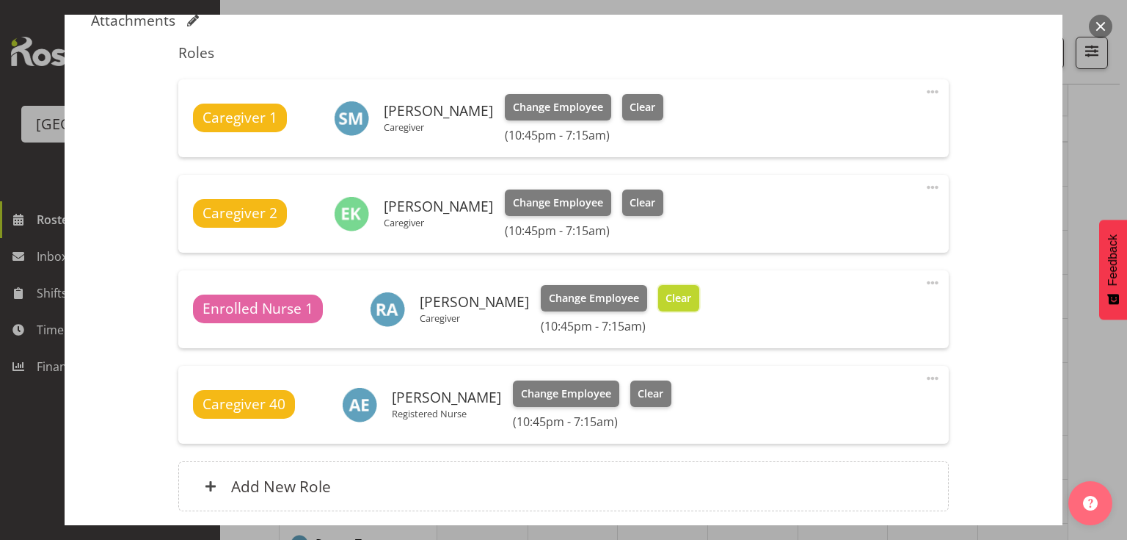
click at [673, 299] on span "Clear" at bounding box center [679, 298] width 26 height 16
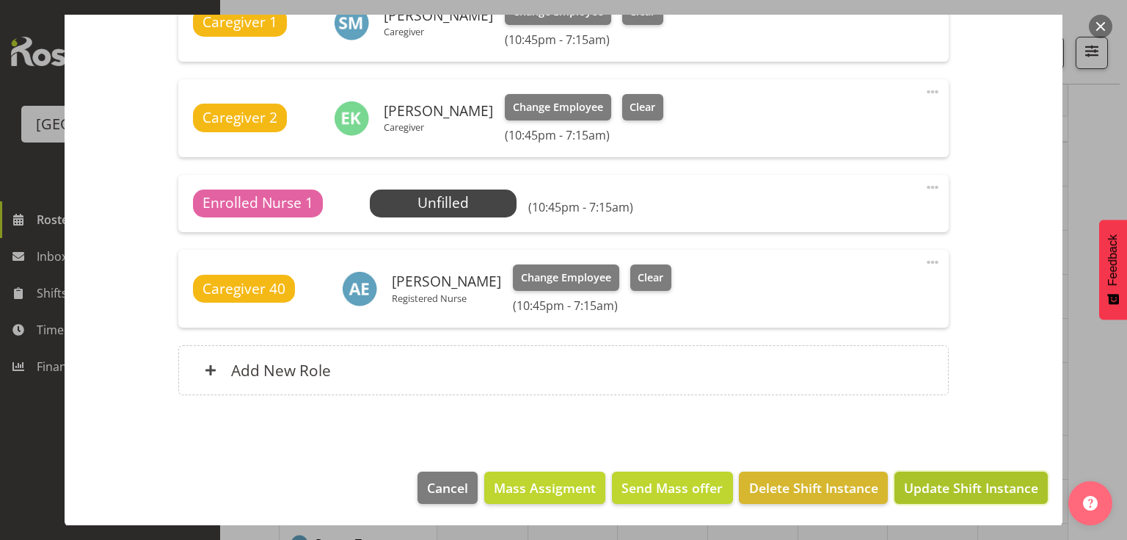
click at [948, 478] on span "Update Shift Instance" at bounding box center [971, 487] width 134 height 19
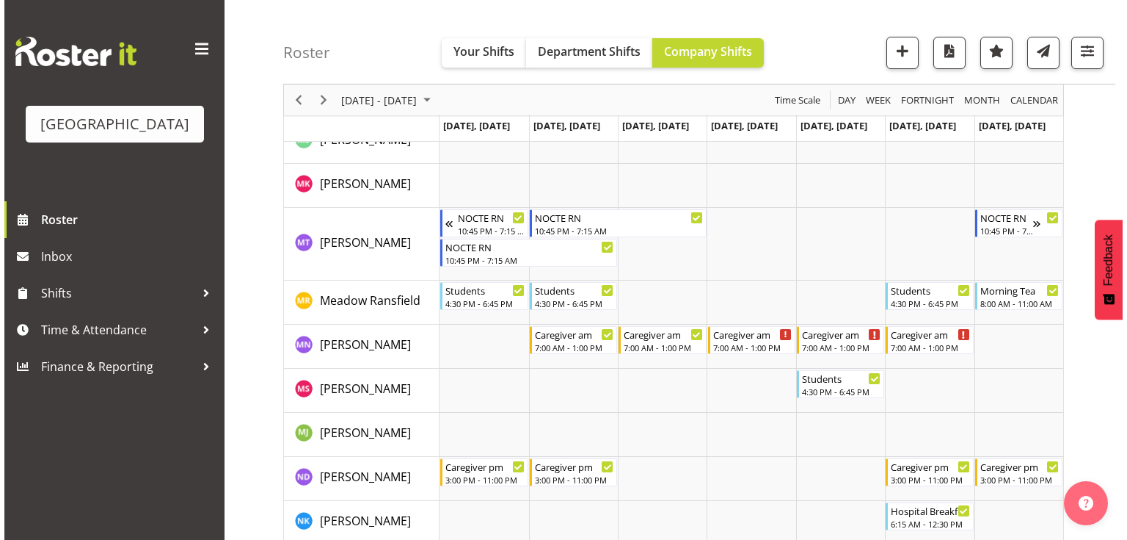
scroll to position [4169, 0]
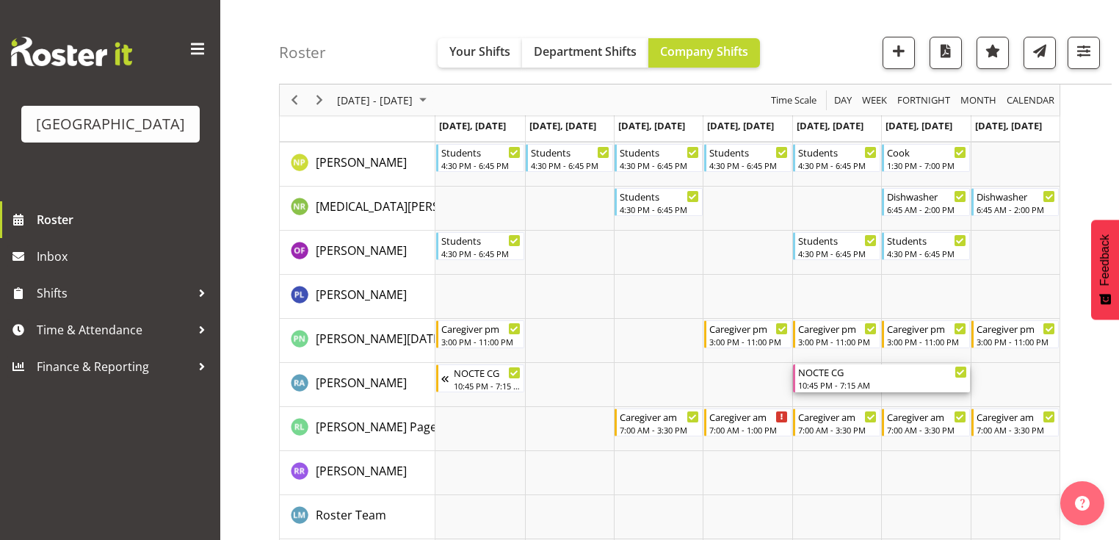
click at [836, 379] on div "NOCTE CG 10:45 PM - 7:15 AM" at bounding box center [882, 378] width 169 height 28
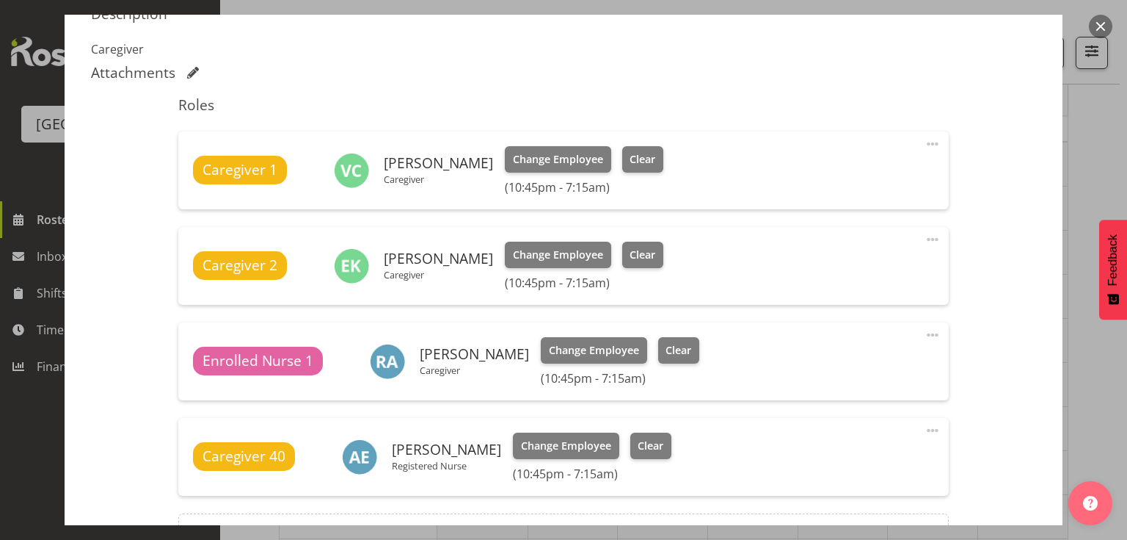
scroll to position [528, 0]
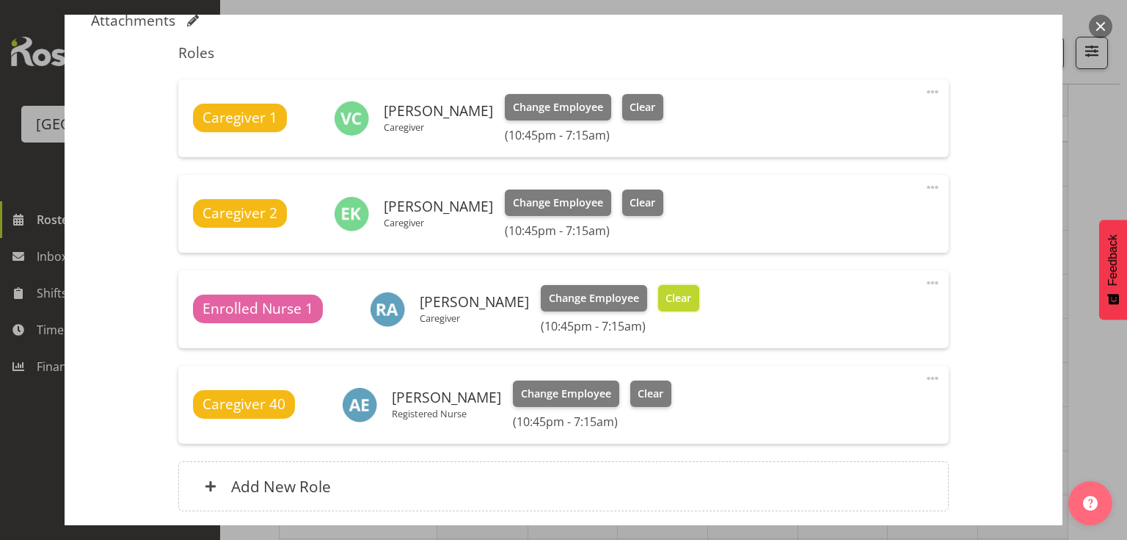
click at [666, 291] on span "Clear" at bounding box center [679, 298] width 26 height 16
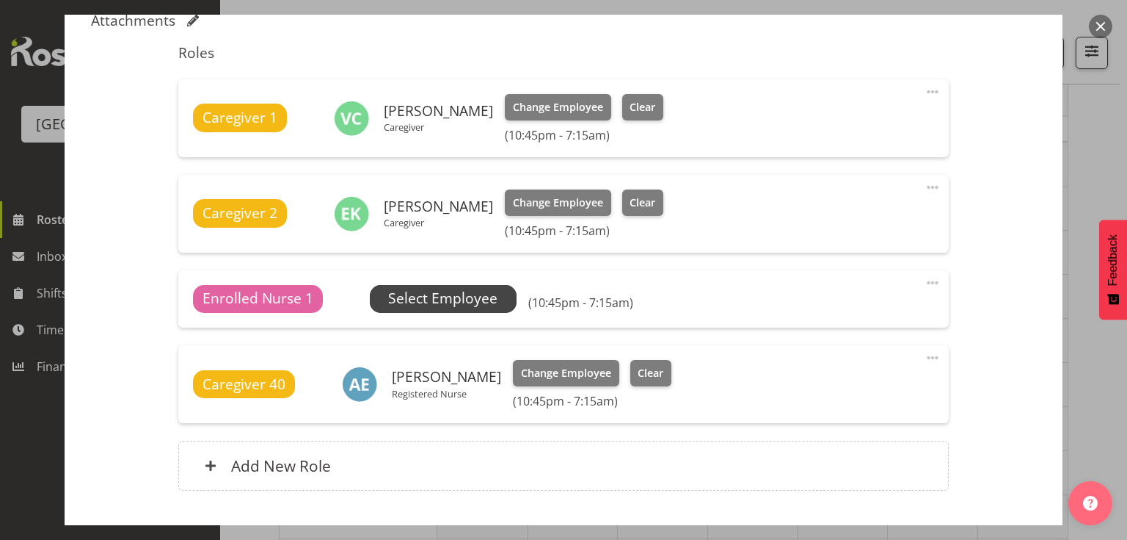
click at [410, 297] on span "Select Employee" at bounding box center [442, 298] width 109 height 21
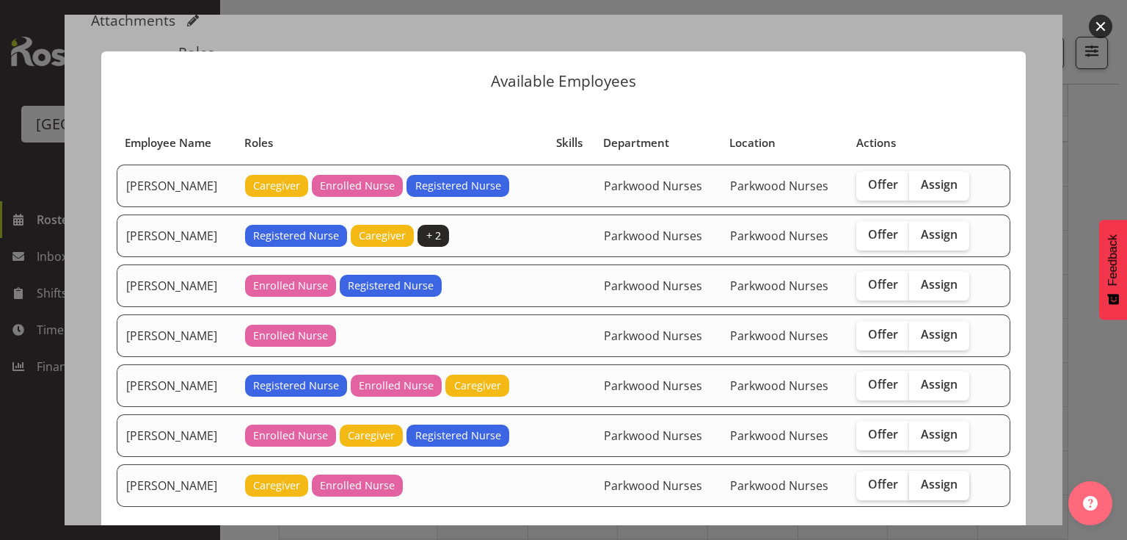
click at [930, 471] on label "Assign" at bounding box center [939, 485] width 60 height 29
click at [919, 479] on input "Assign" at bounding box center [914, 484] width 10 height 10
checkbox input "true"
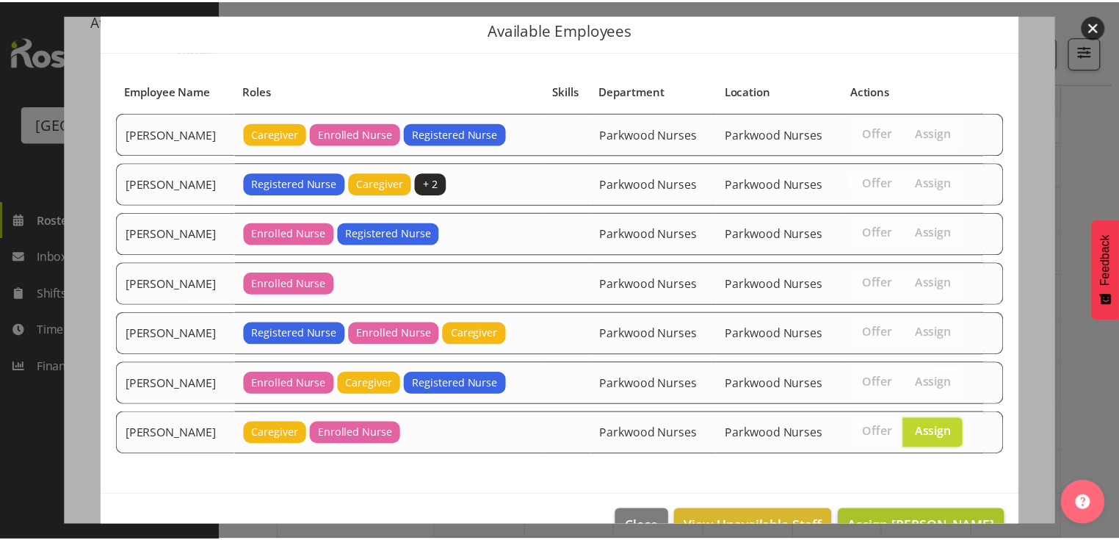
scroll to position [85, 0]
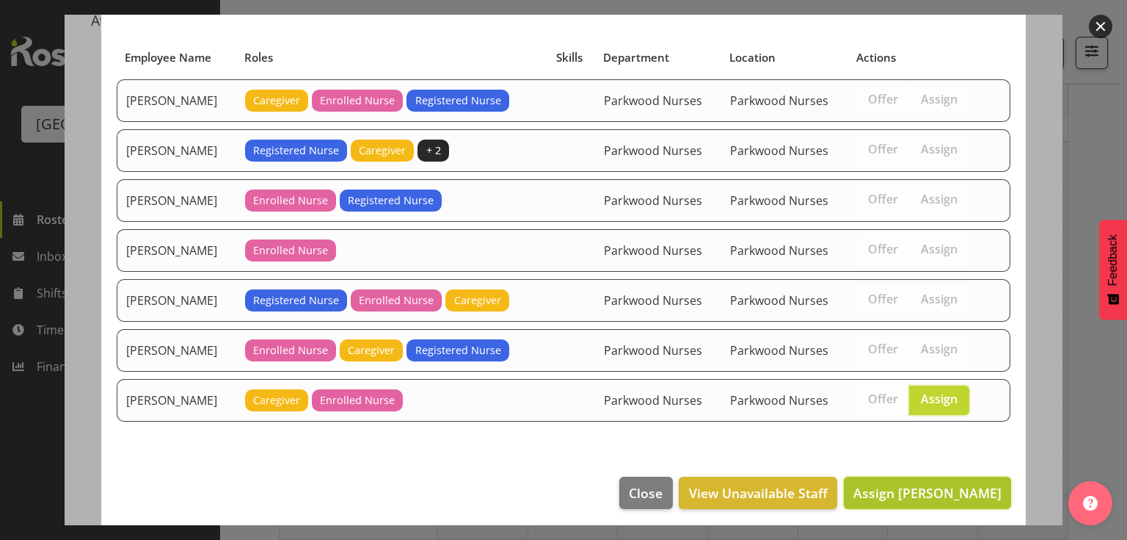
click at [931, 484] on span "Assign Shiena Murakami" at bounding box center [928, 493] width 148 height 18
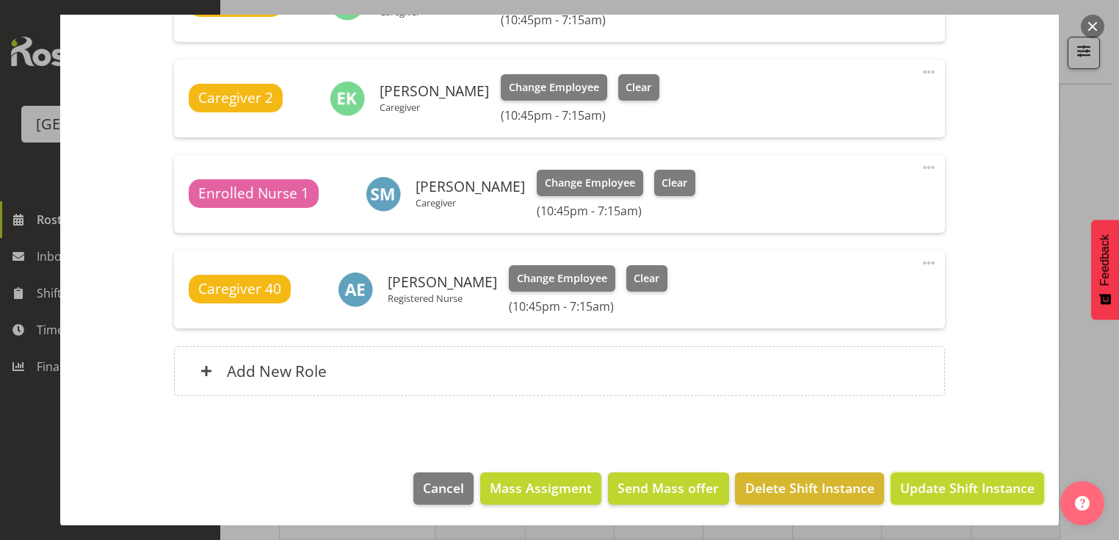
click at [931, 484] on span "Update Shift Instance" at bounding box center [967, 487] width 134 height 19
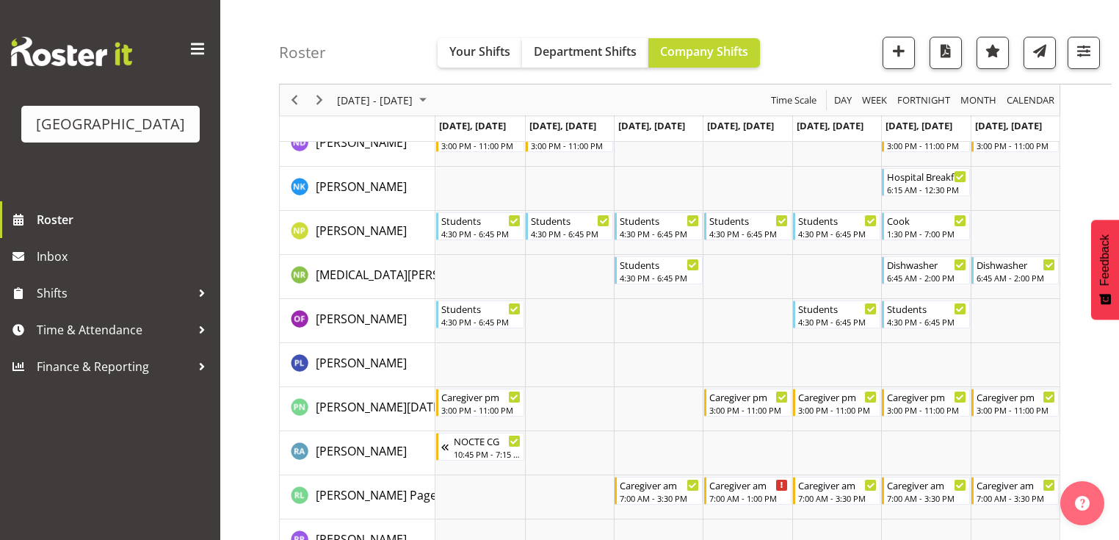
scroll to position [3934, 0]
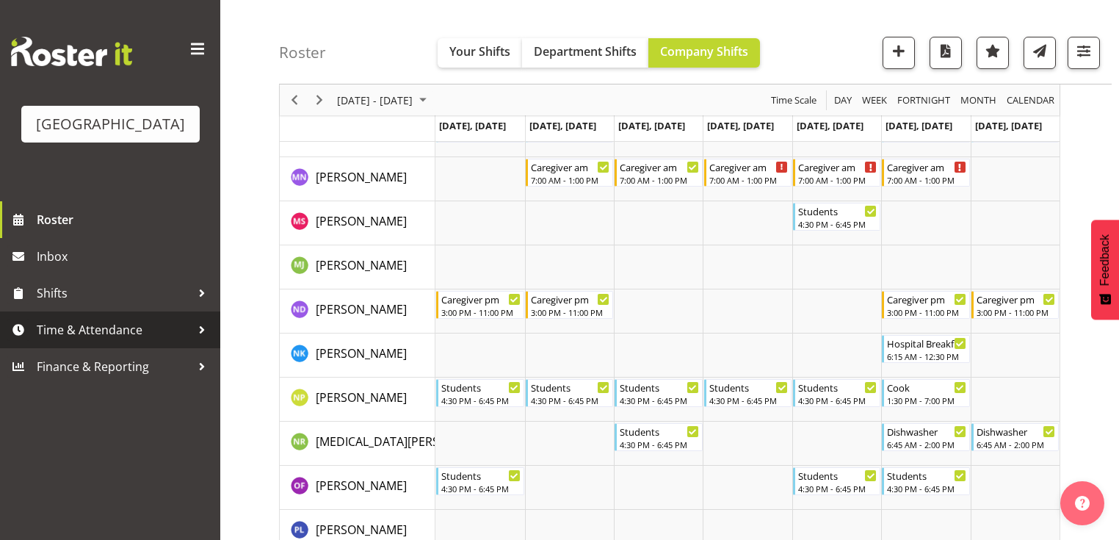
click at [205, 341] on div at bounding box center [202, 330] width 22 height 22
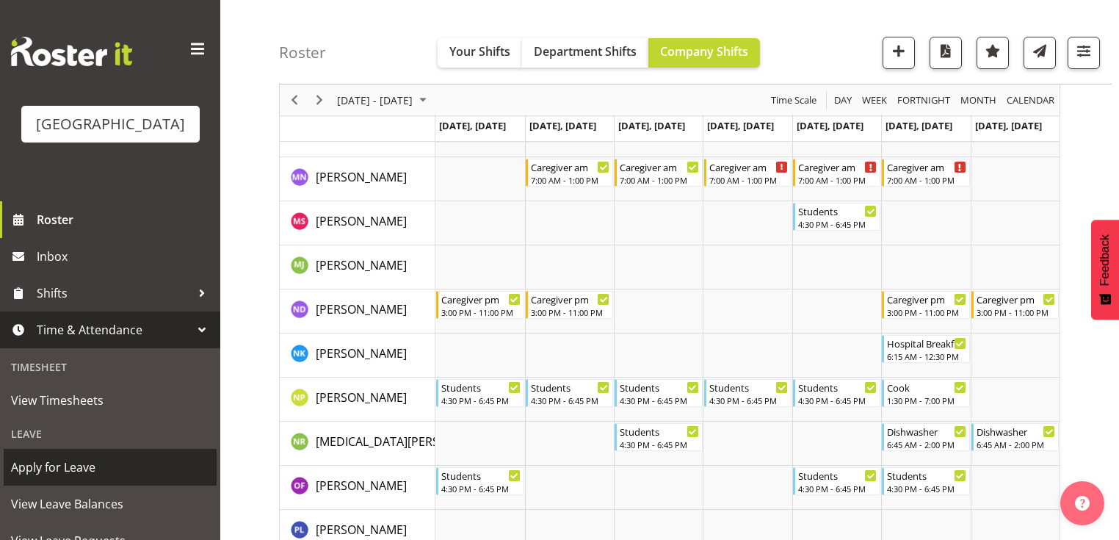
click at [118, 478] on span "Apply for Leave" at bounding box center [110, 467] width 198 height 22
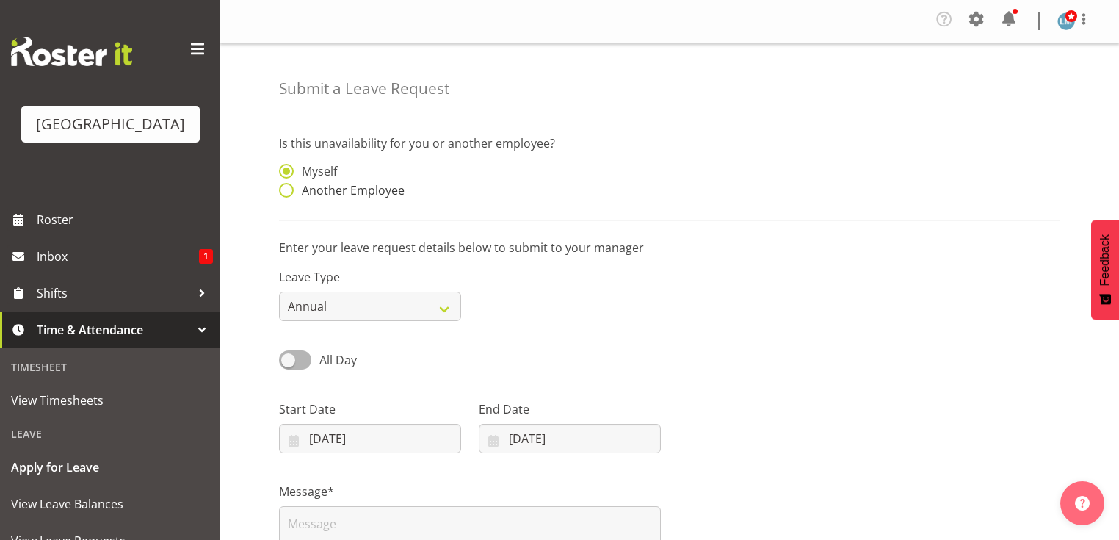
click at [288, 192] on span at bounding box center [286, 190] width 15 height 15
click at [288, 192] on input "Another Employee" at bounding box center [284, 191] width 10 height 10
radio input "true"
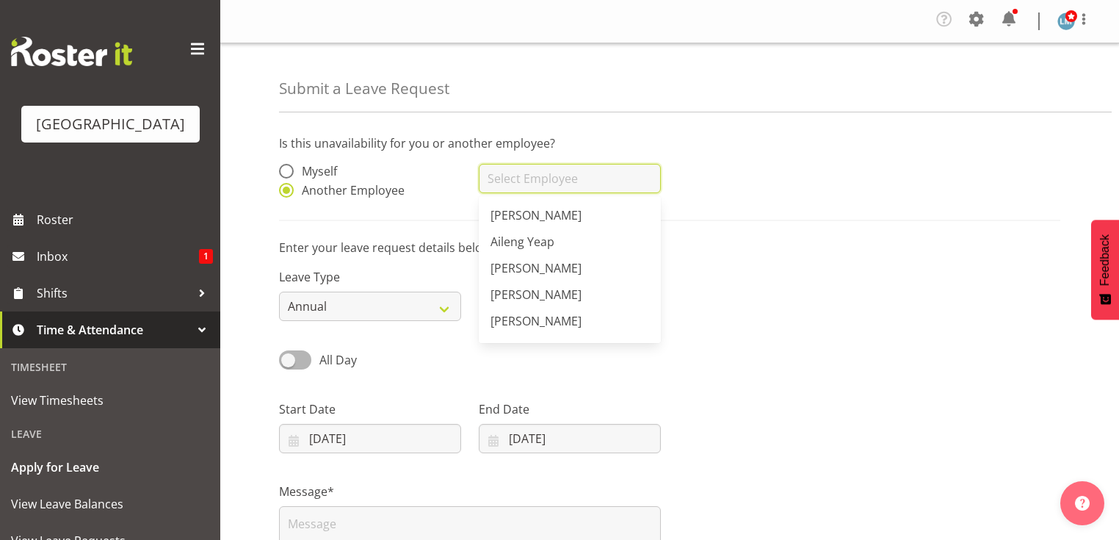
click at [570, 175] on input "text" at bounding box center [570, 178] width 182 height 29
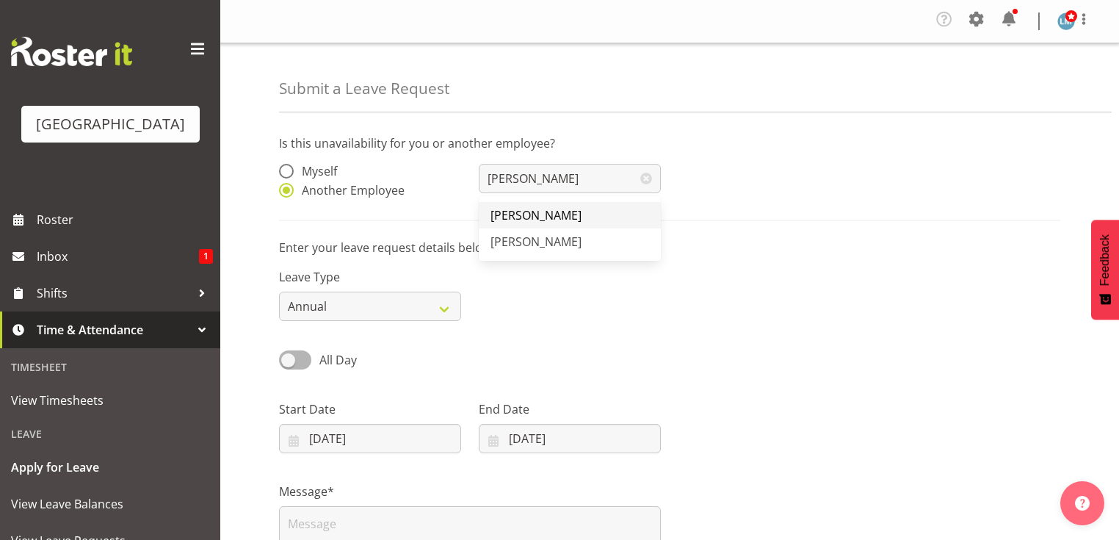
click at [513, 212] on span "[PERSON_NAME]" at bounding box center [535, 215] width 91 height 16
type input "[PERSON_NAME]"
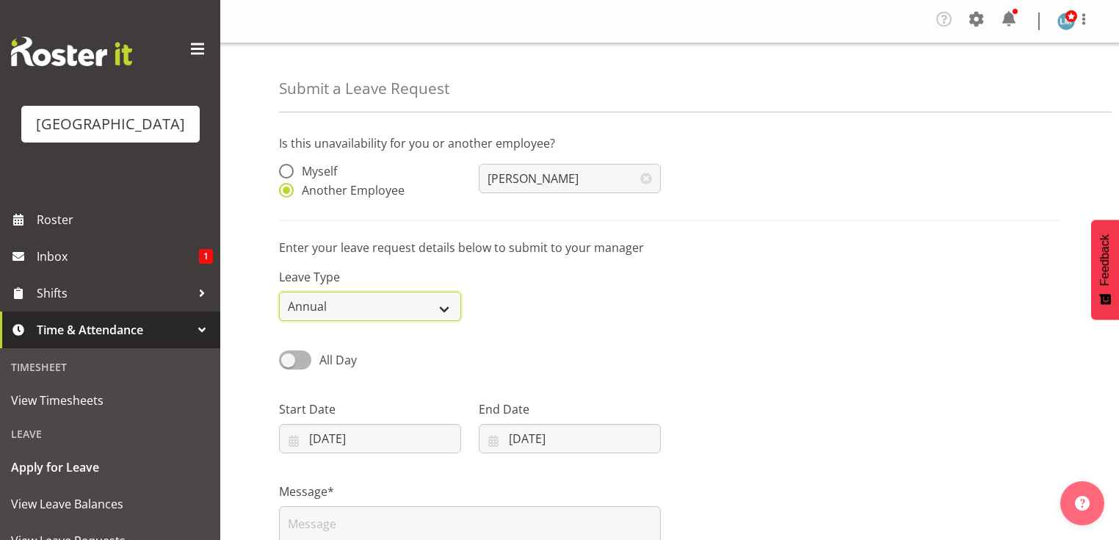
click at [449, 302] on select "Annual Sick Leave Without Pay Bereavement Domestic Violence Parental Jury Servi…" at bounding box center [370, 305] width 182 height 29
select select "Sick"
click at [279, 292] on select "Annual Sick Leave Without Pay Bereavement Domestic Violence Parental Jury Servi…" at bounding box center [370, 305] width 182 height 29
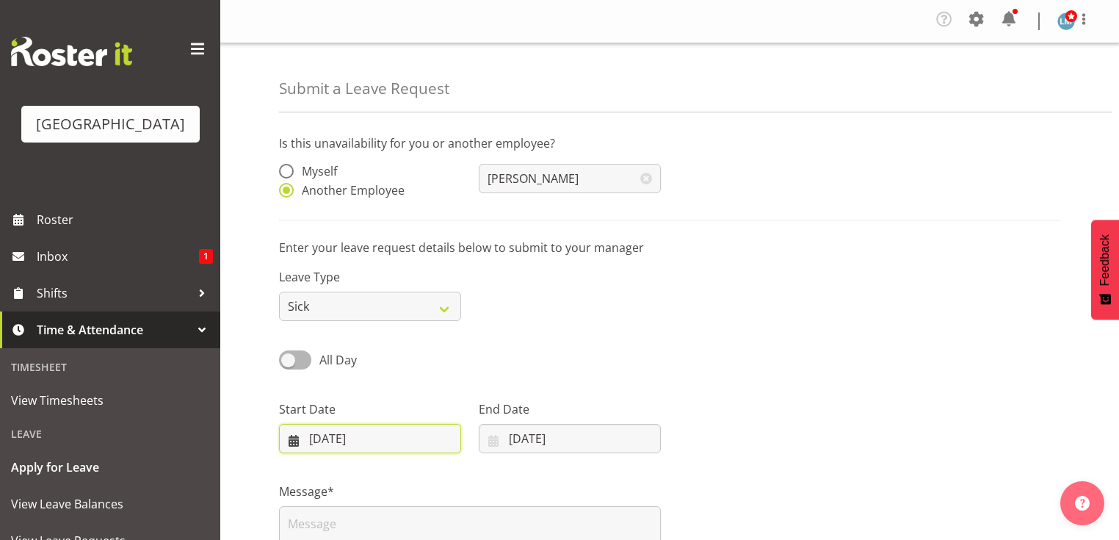
click at [294, 446] on input "[DATE]" at bounding box center [370, 438] width 182 height 29
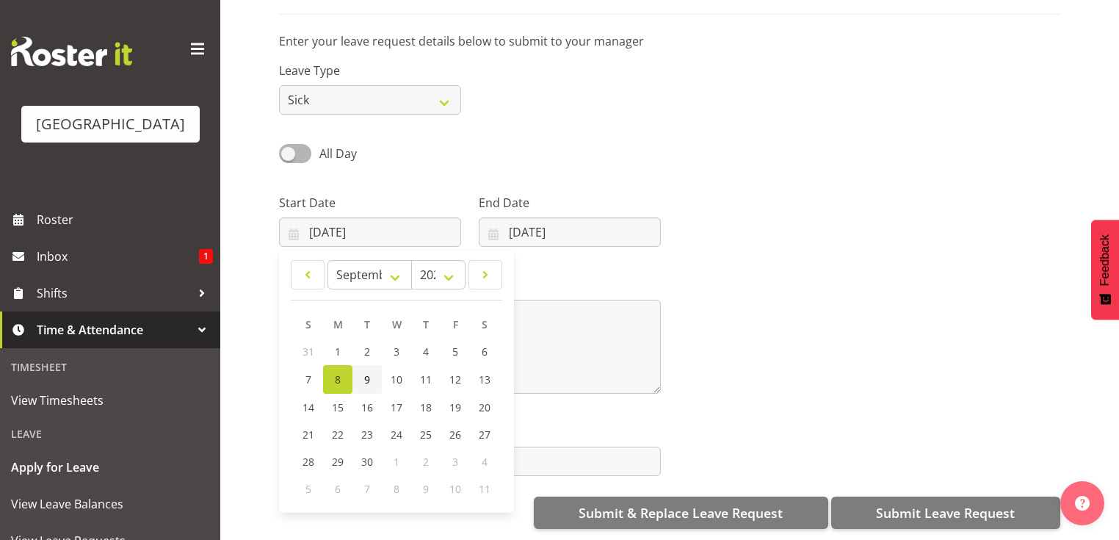
click at [364, 372] on span "9" at bounding box center [367, 379] width 6 height 14
type input "09/09/2025"
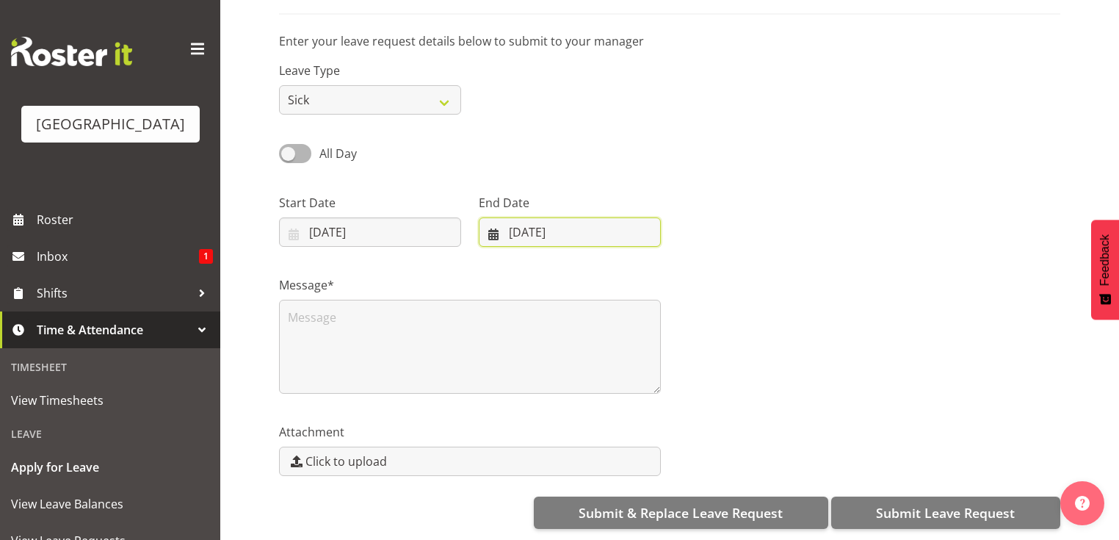
click at [494, 220] on input "08/09/2025" at bounding box center [570, 231] width 182 height 29
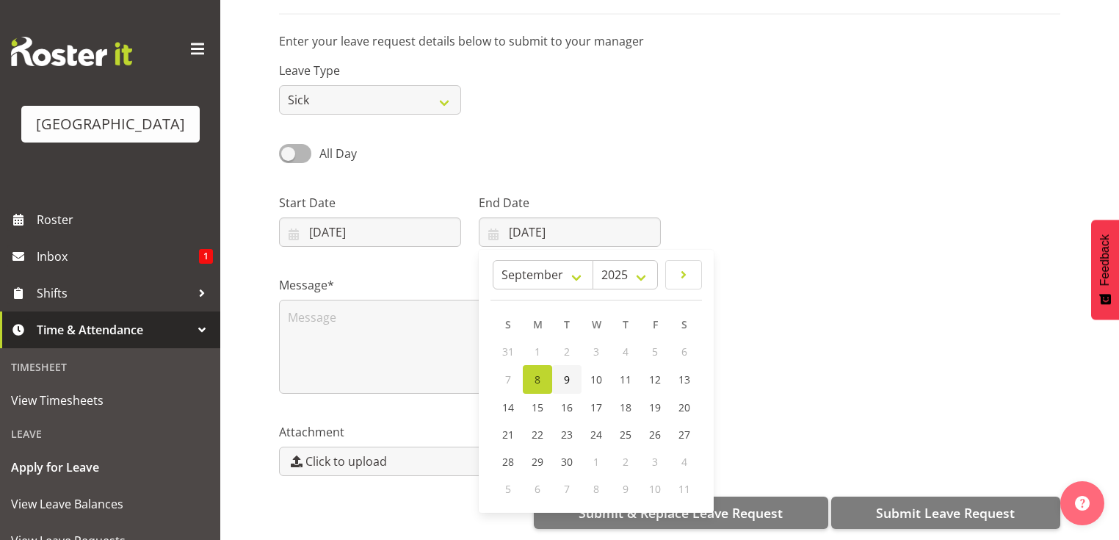
drag, startPoint x: 568, startPoint y: 363, endPoint x: 541, endPoint y: 360, distance: 27.3
click at [568, 365] on link "9" at bounding box center [566, 379] width 29 height 29
type input "09/09/2025"
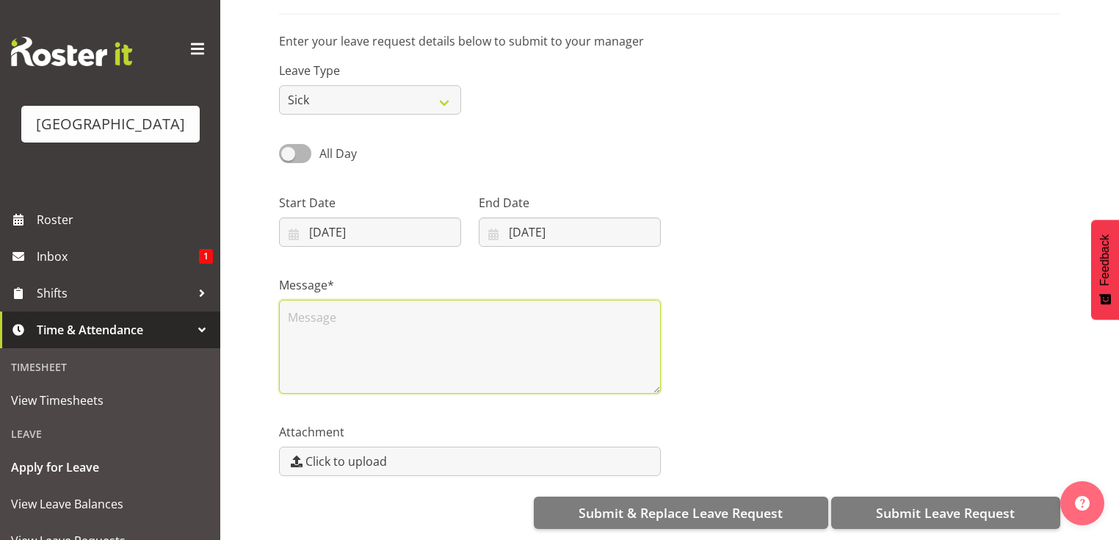
click at [424, 325] on textarea at bounding box center [470, 346] width 382 height 94
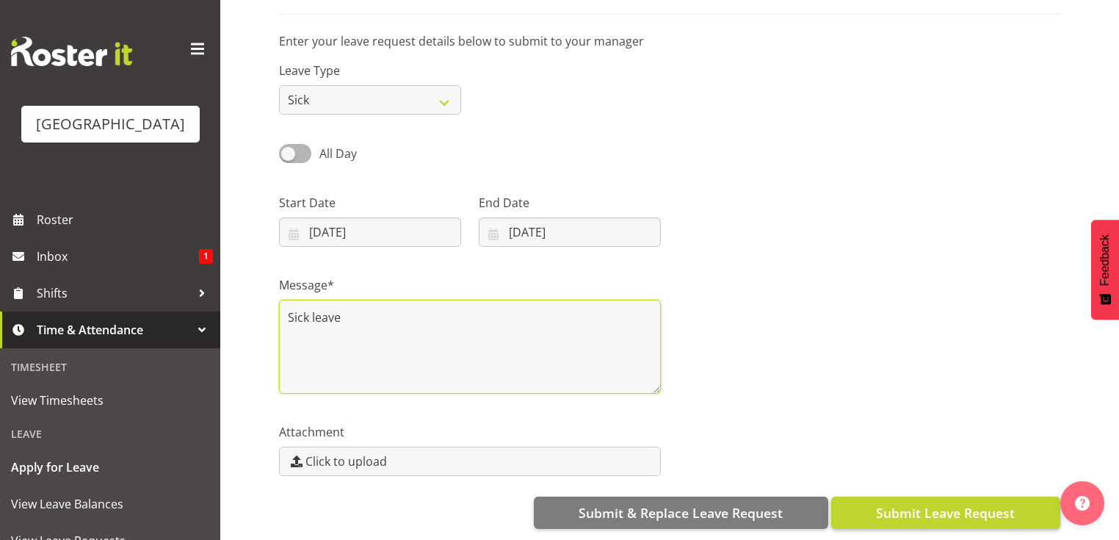
type textarea "Sick leave"
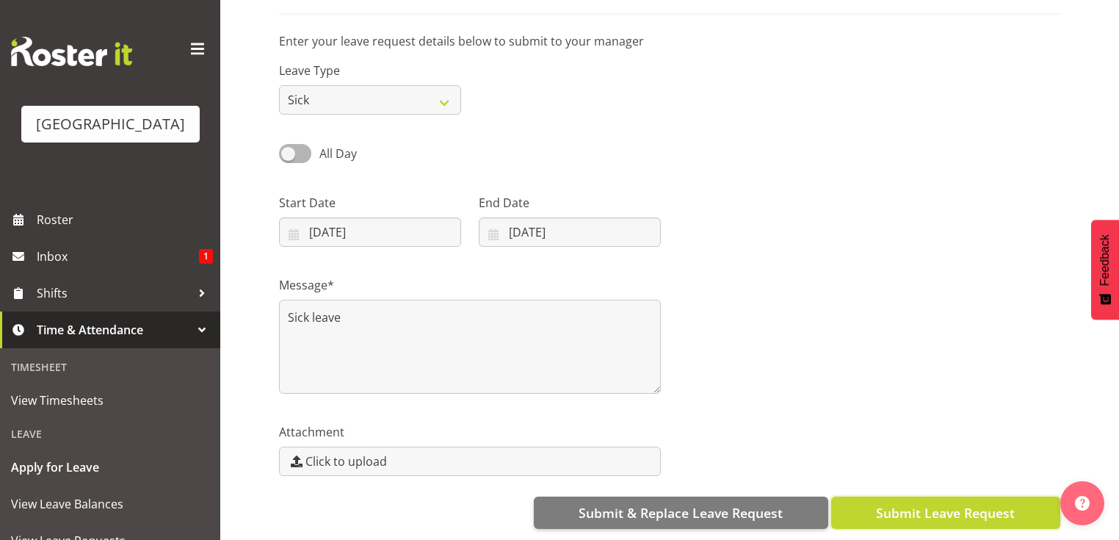
click at [938, 503] on span "Submit Leave Request" at bounding box center [945, 512] width 139 height 19
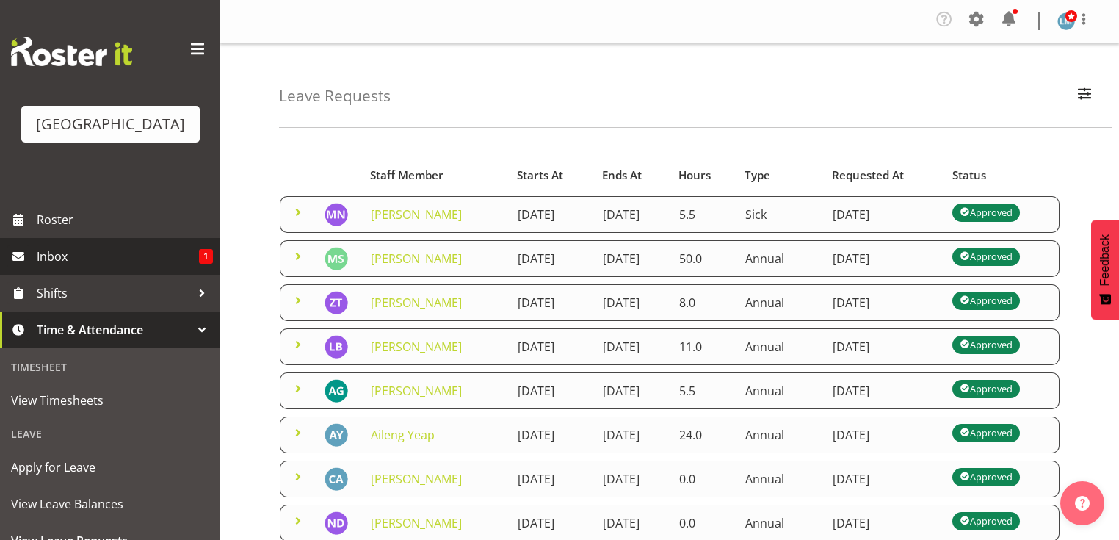
click at [83, 267] on span "Inbox" at bounding box center [118, 256] width 162 height 22
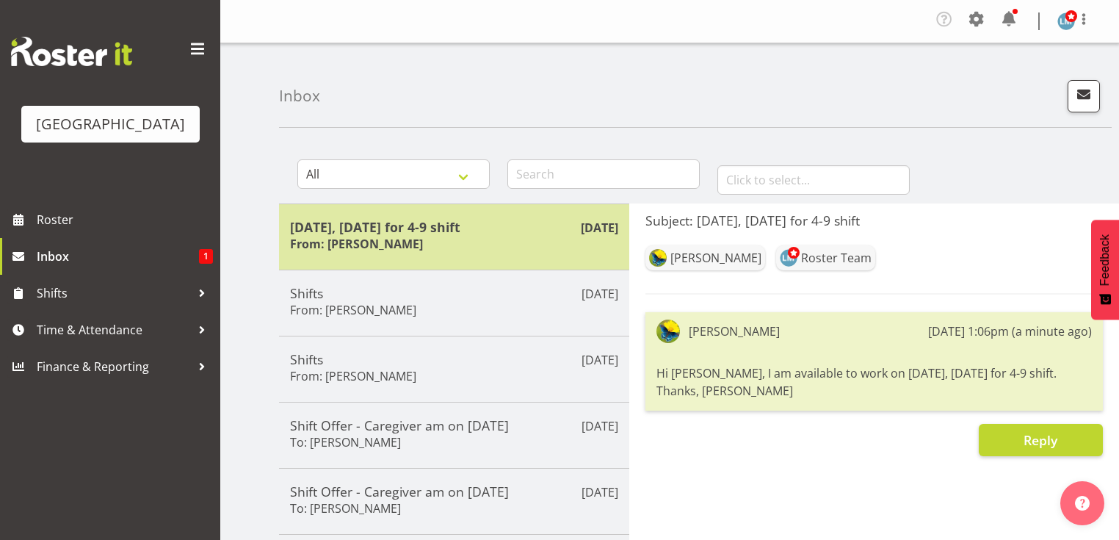
click at [502, 244] on div "[DATE], [DATE] for 4-9 shift From: [PERSON_NAME]" at bounding box center [454, 237] width 328 height 36
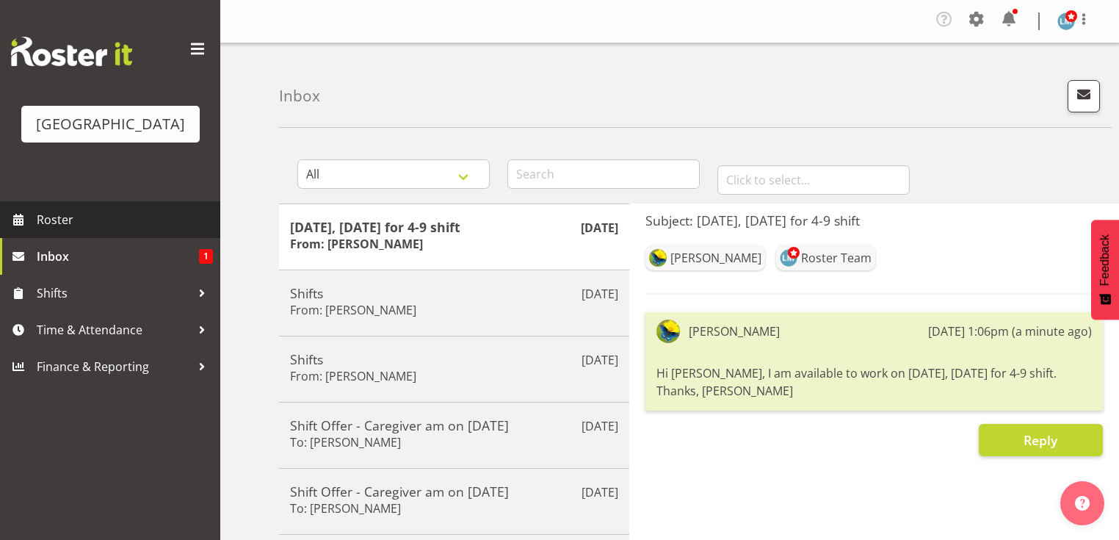
click at [85, 230] on span "Roster" at bounding box center [125, 219] width 176 height 22
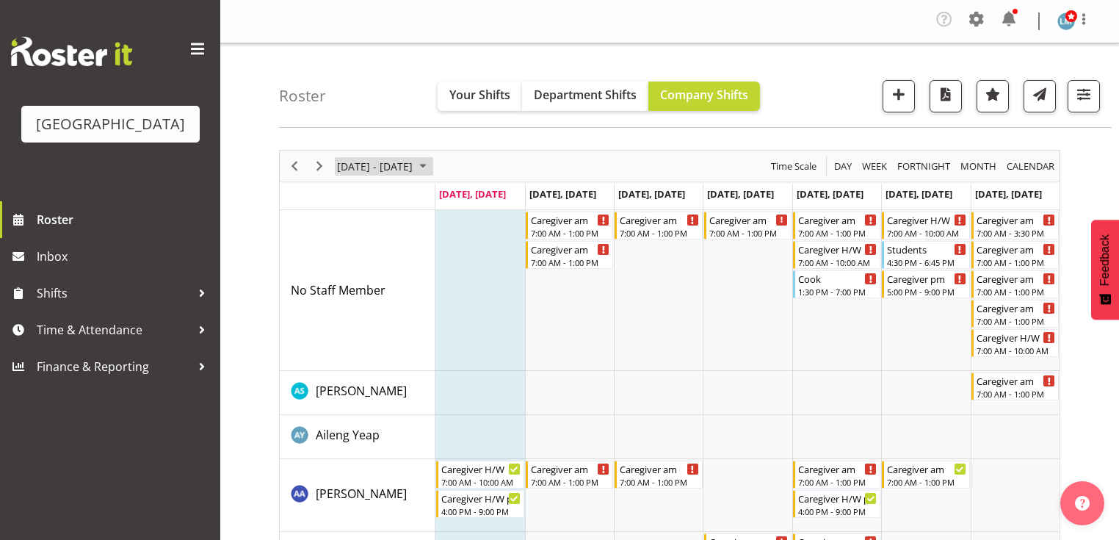
click at [432, 164] on span "September 08 - 14, 2025" at bounding box center [423, 166] width 18 height 18
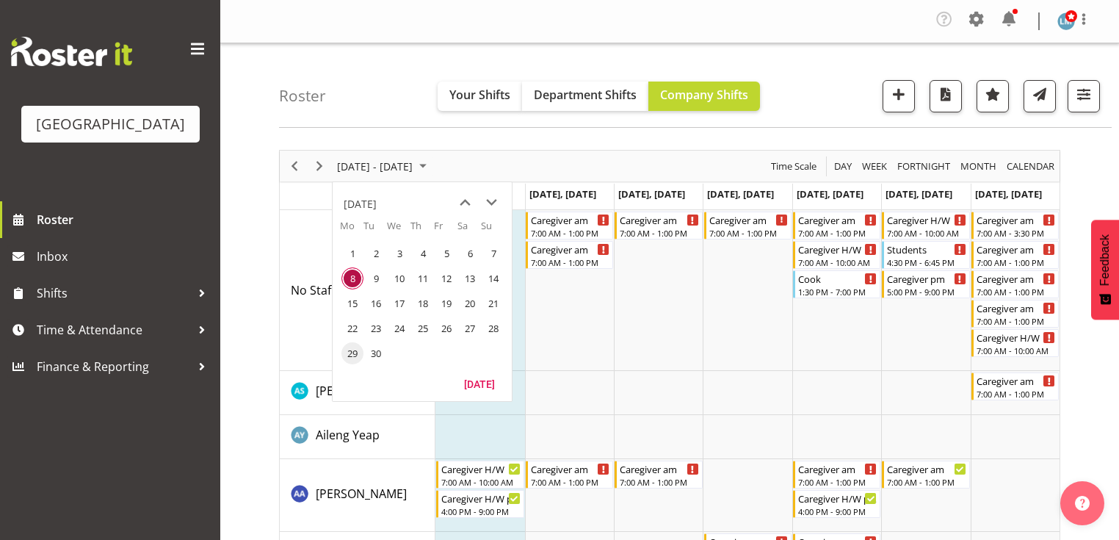
click at [352, 355] on span "29" at bounding box center [352, 353] width 22 height 22
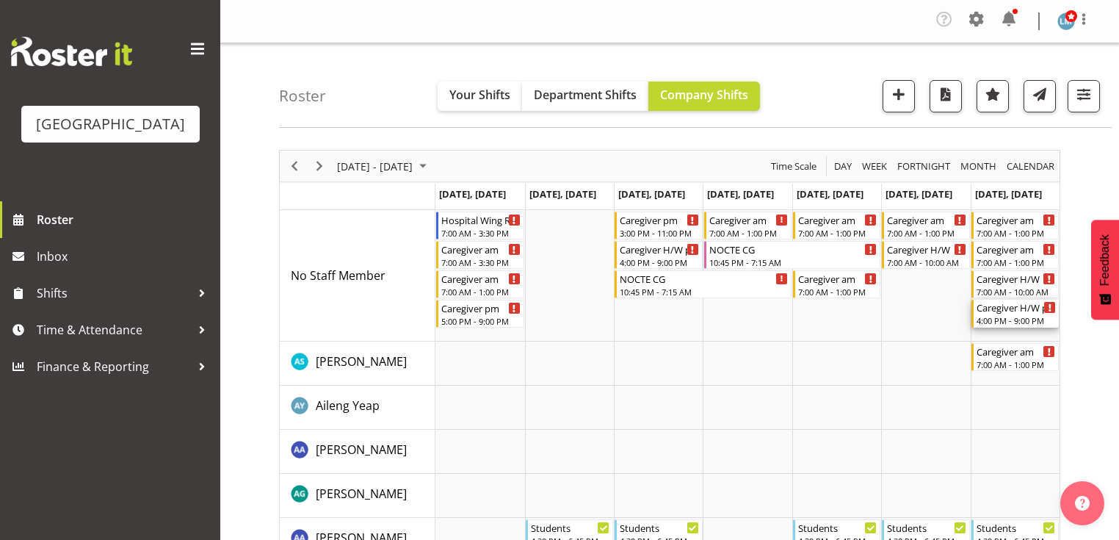
click at [1014, 316] on div "4:00 PM - 9:00 PM" at bounding box center [1015, 320] width 79 height 12
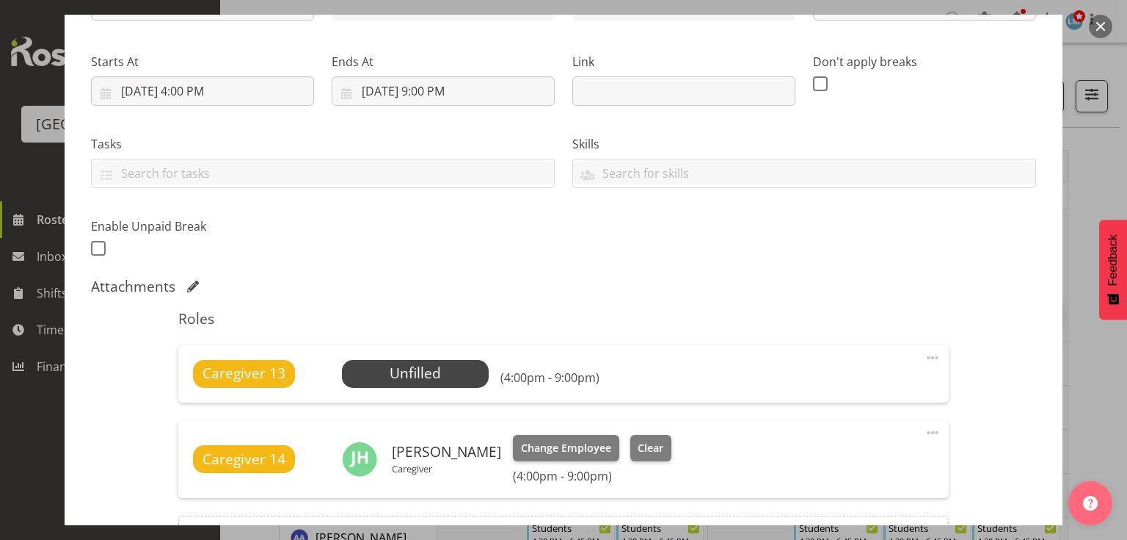
scroll to position [294, 0]
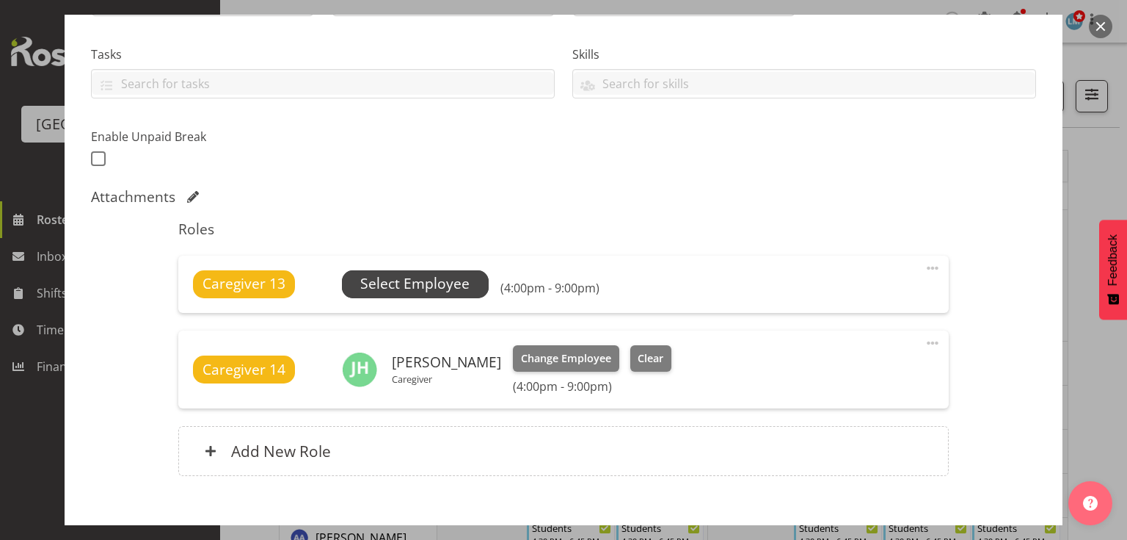
click at [425, 283] on span "Select Employee" at bounding box center [414, 283] width 109 height 21
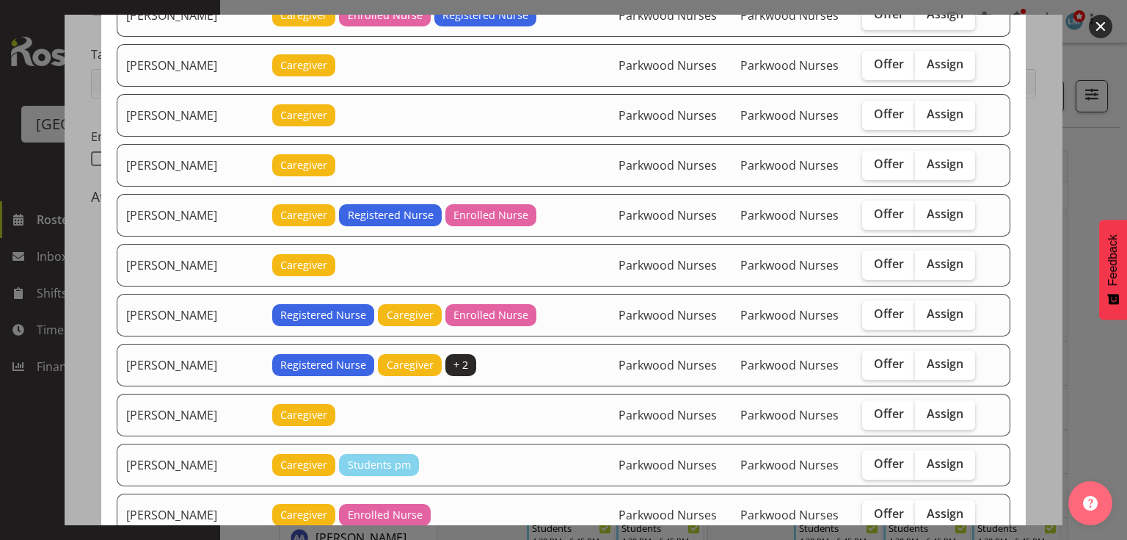
scroll to position [705, 0]
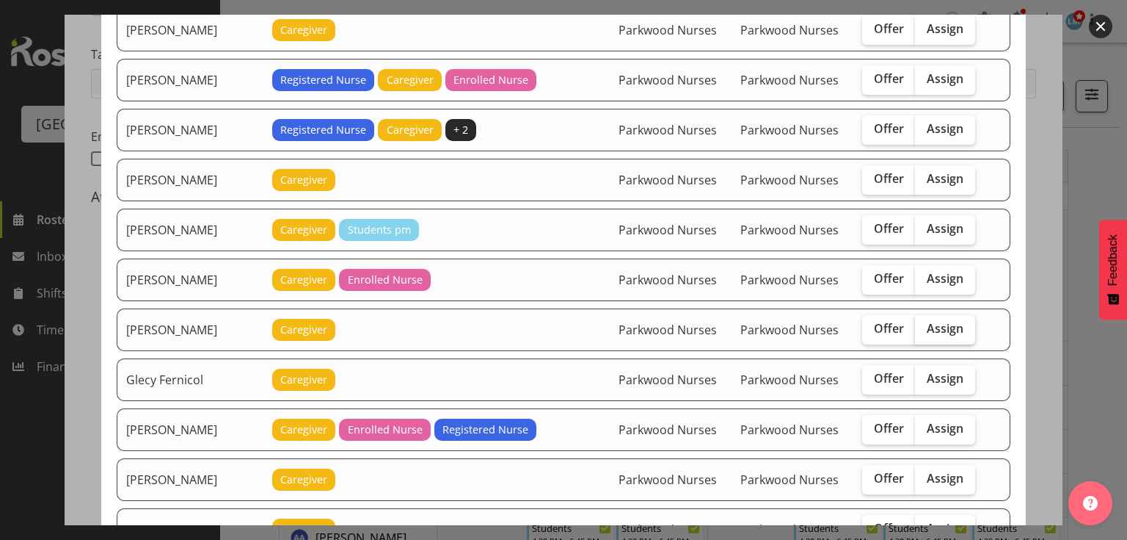
click at [937, 321] on span "Assign" at bounding box center [945, 328] width 37 height 15
click at [925, 324] on input "Assign" at bounding box center [920, 329] width 10 height 10
checkbox input "true"
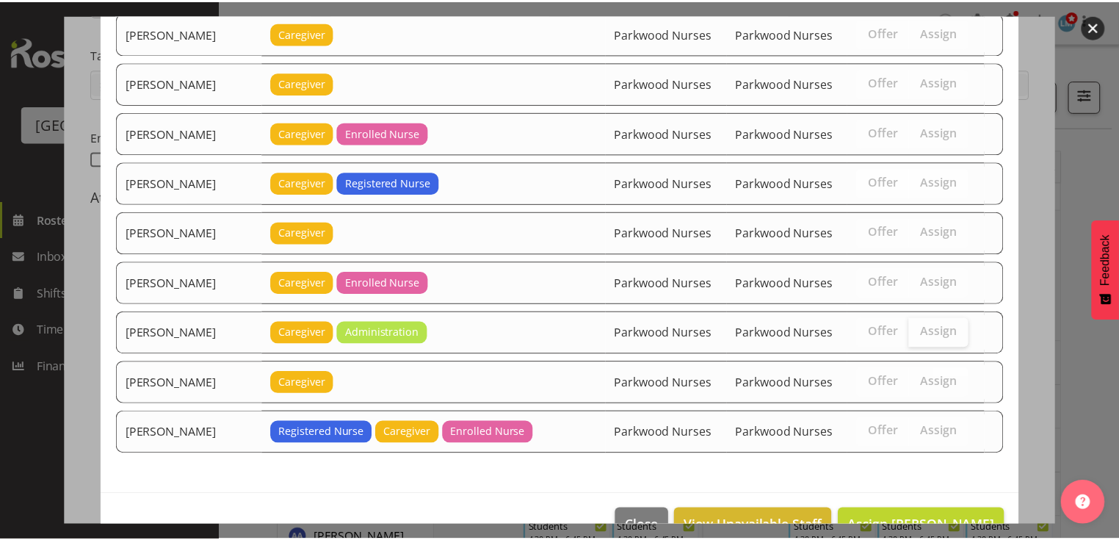
scroll to position [2601, 0]
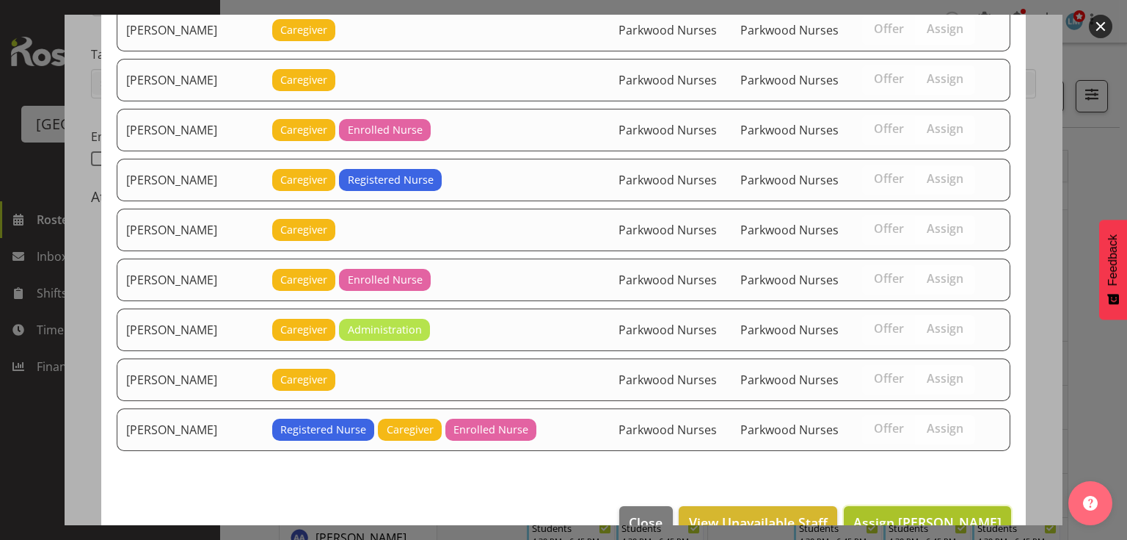
click at [918, 513] on span "Assign [PERSON_NAME]" at bounding box center [928, 522] width 148 height 18
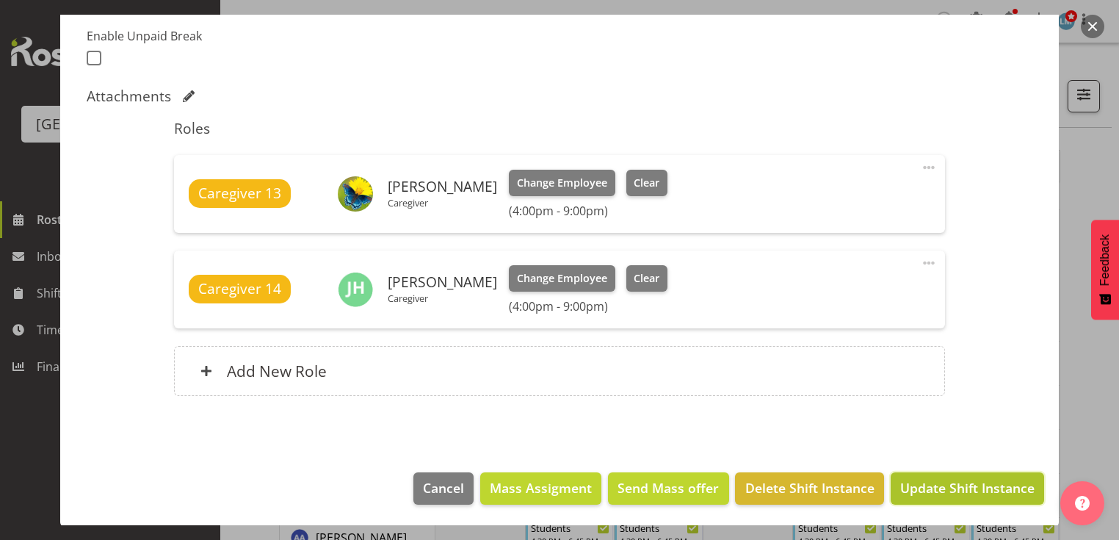
click at [912, 482] on span "Update Shift Instance" at bounding box center [967, 487] width 134 height 19
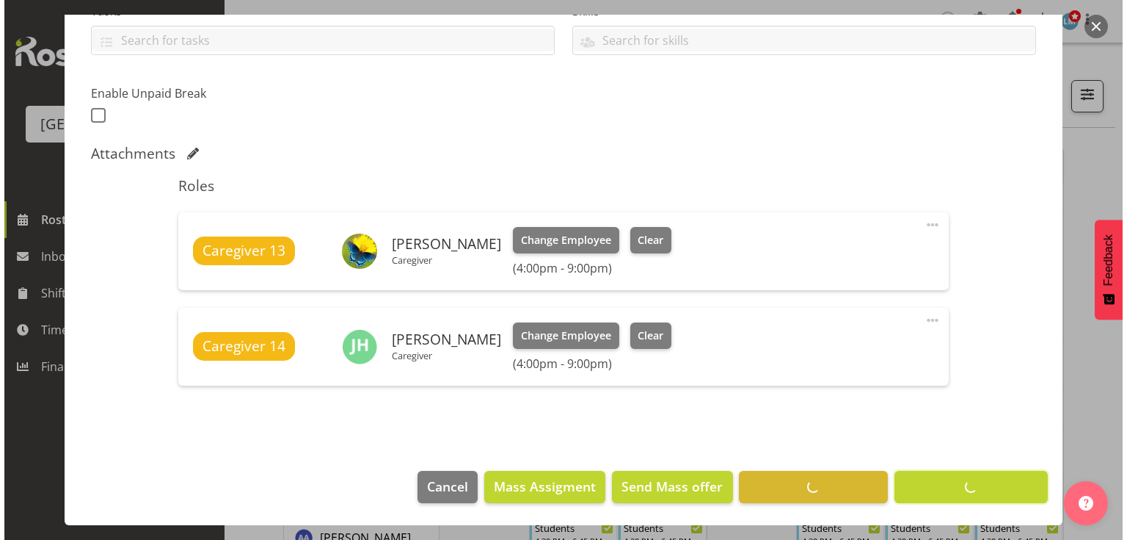
scroll to position [336, 0]
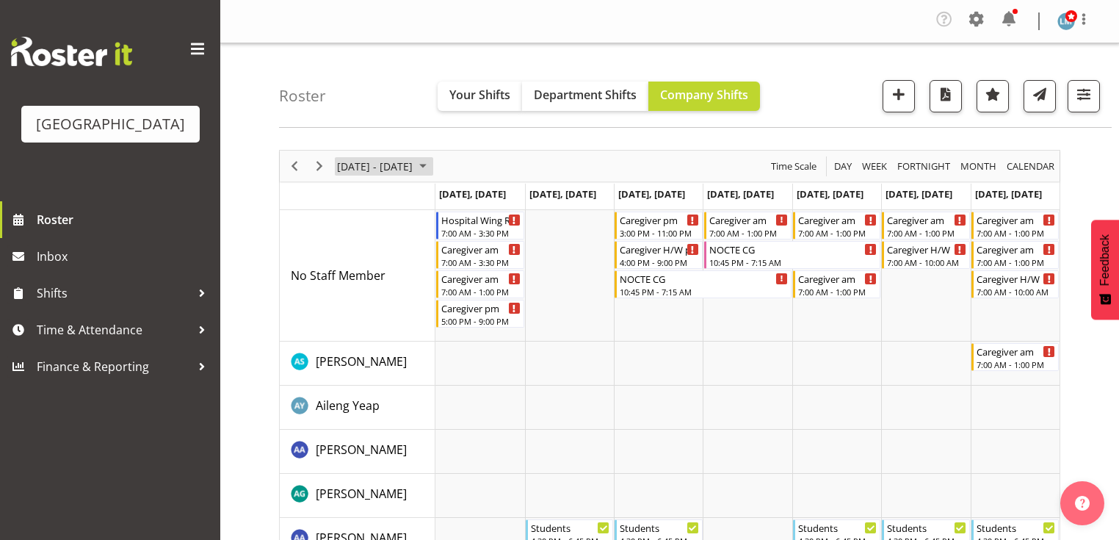
click at [432, 160] on span "Sep 29 - Oct 05, 2025" at bounding box center [423, 166] width 18 height 18
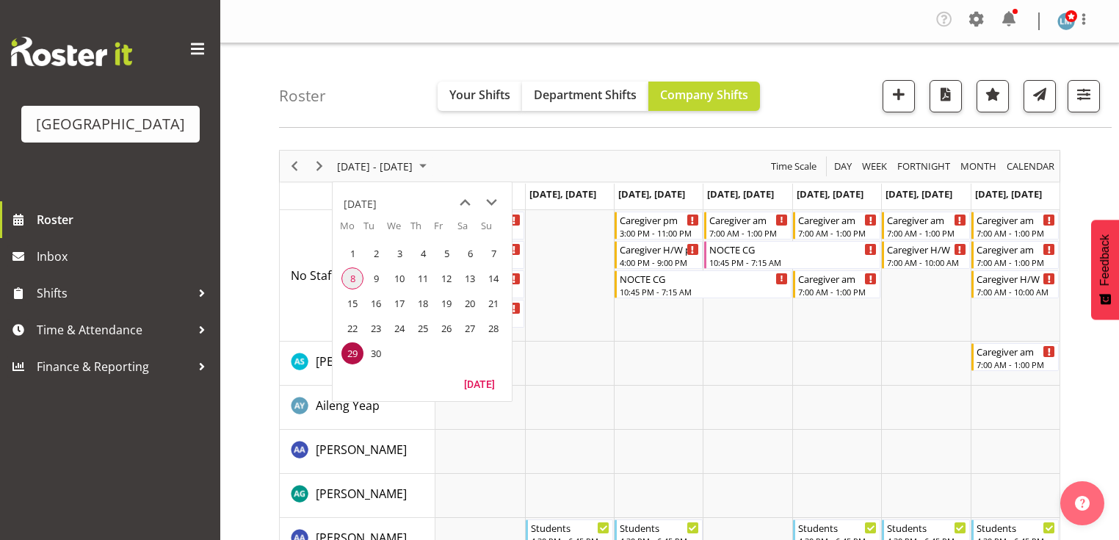
click at [349, 274] on span "8" at bounding box center [352, 278] width 22 height 22
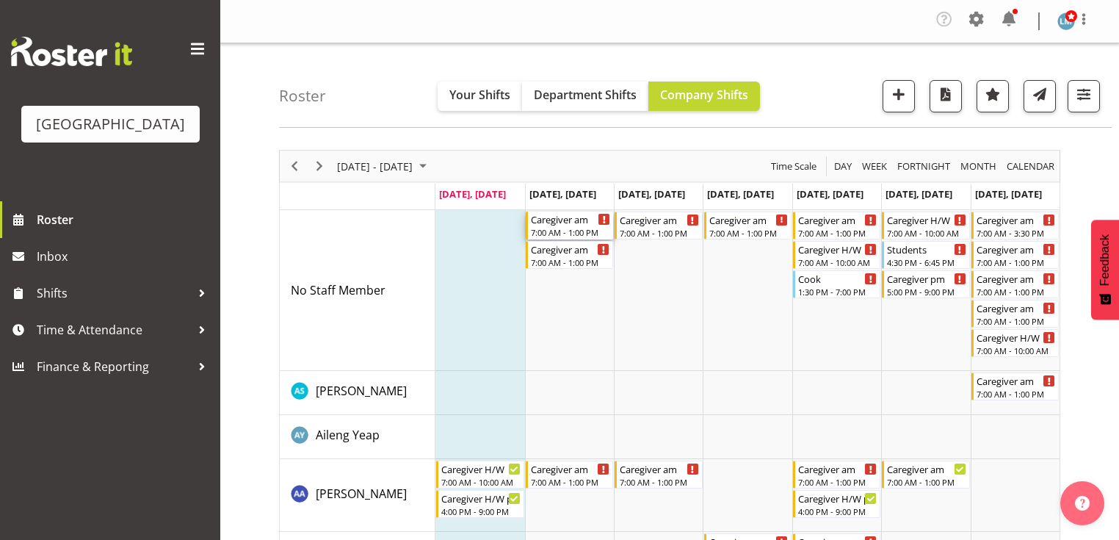
click at [559, 226] on div "Caregiver am 7:00 AM - 1:00 PM" at bounding box center [570, 225] width 79 height 28
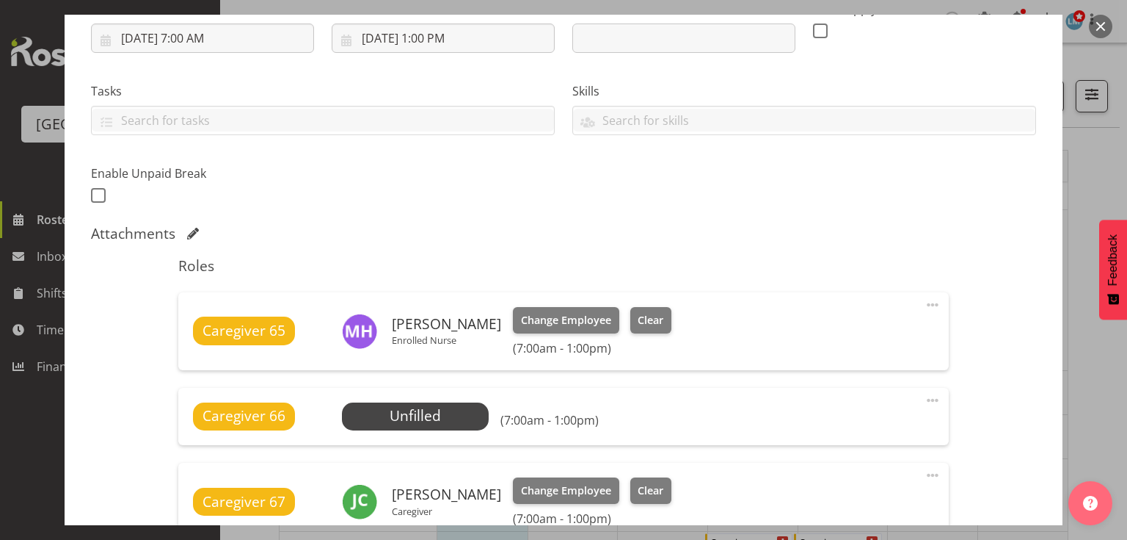
scroll to position [352, 0]
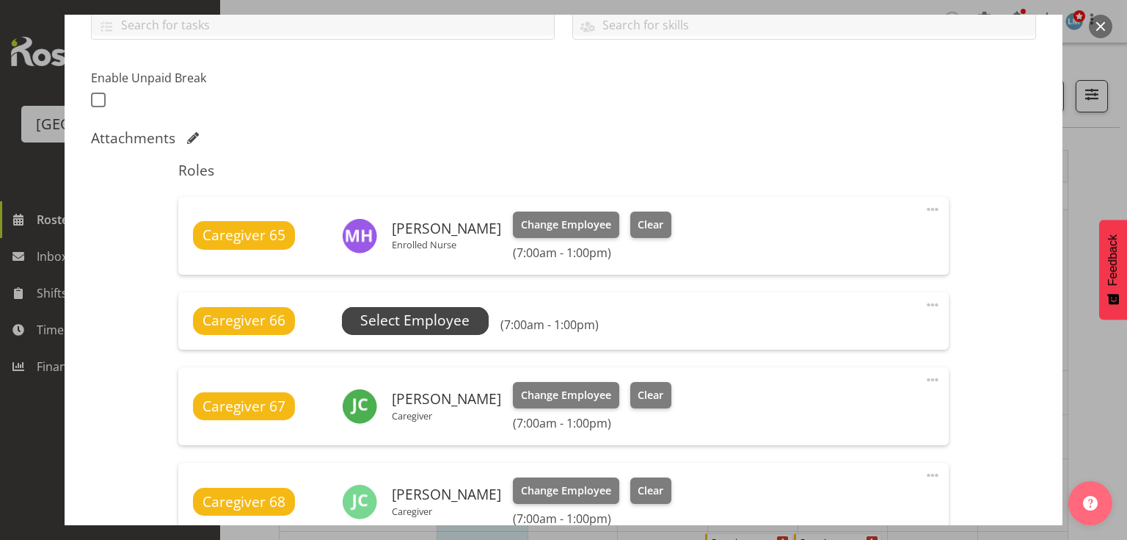
click at [420, 315] on span "Select Employee" at bounding box center [414, 320] width 109 height 21
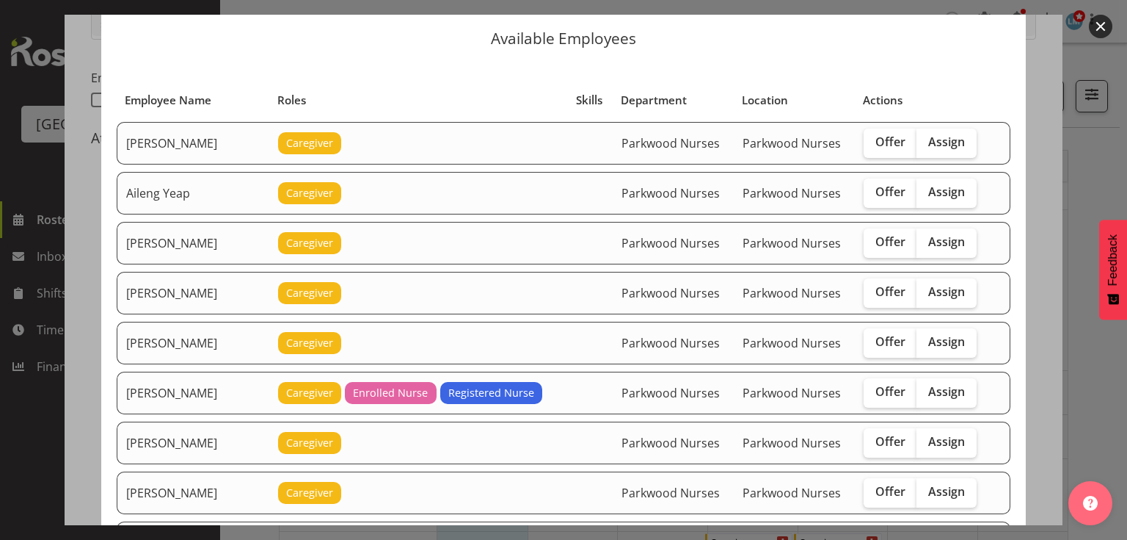
scroll to position [0, 0]
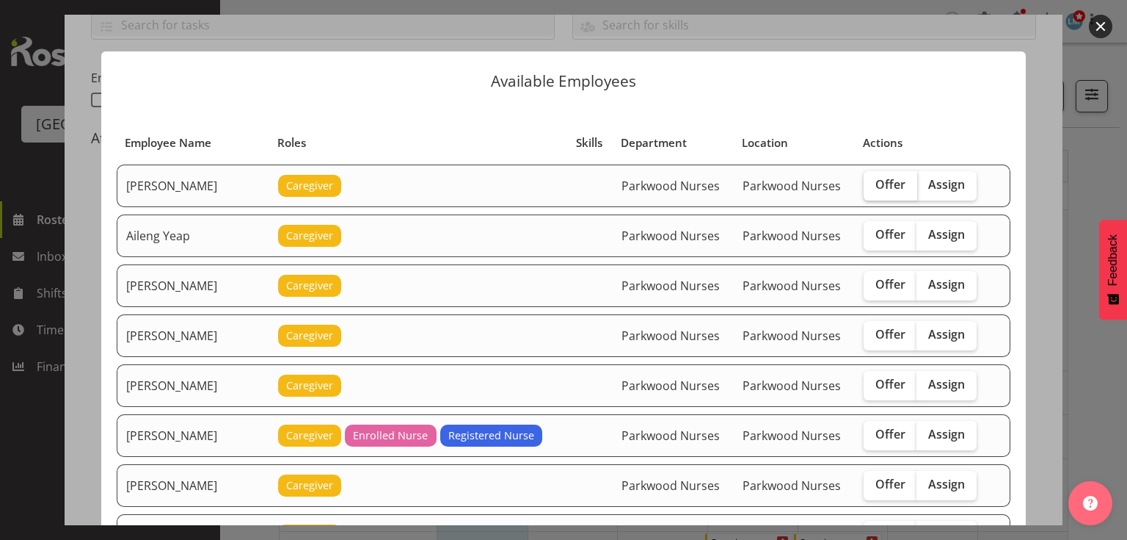
click at [887, 181] on span "Offer" at bounding box center [891, 184] width 30 height 15
click at [873, 181] on input "Offer" at bounding box center [869, 185] width 10 height 10
checkbox input "true"
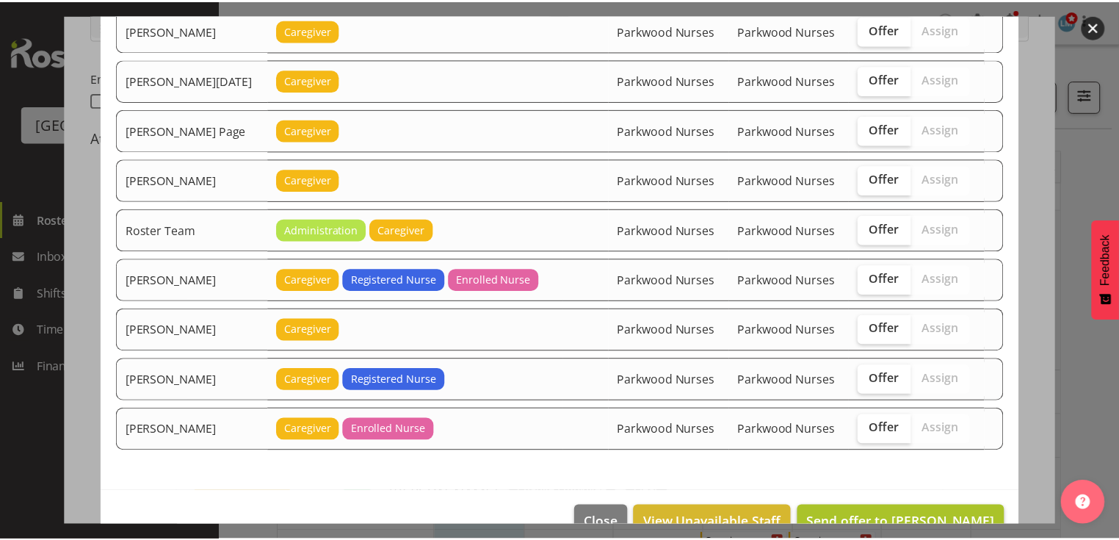
scroll to position [1713, 0]
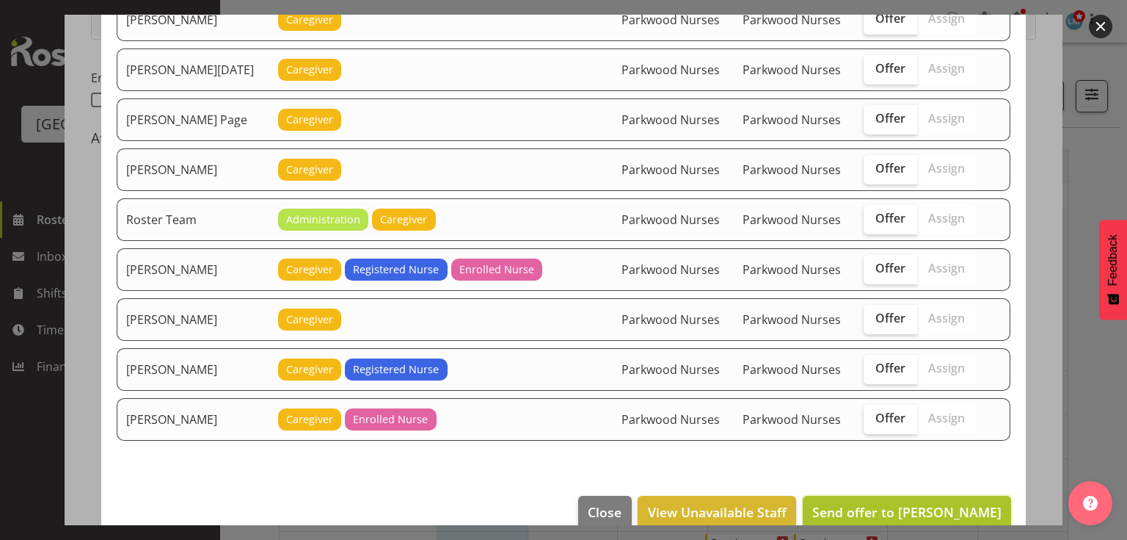
click at [915, 503] on span "Send offer to Abigail Savage" at bounding box center [907, 512] width 189 height 18
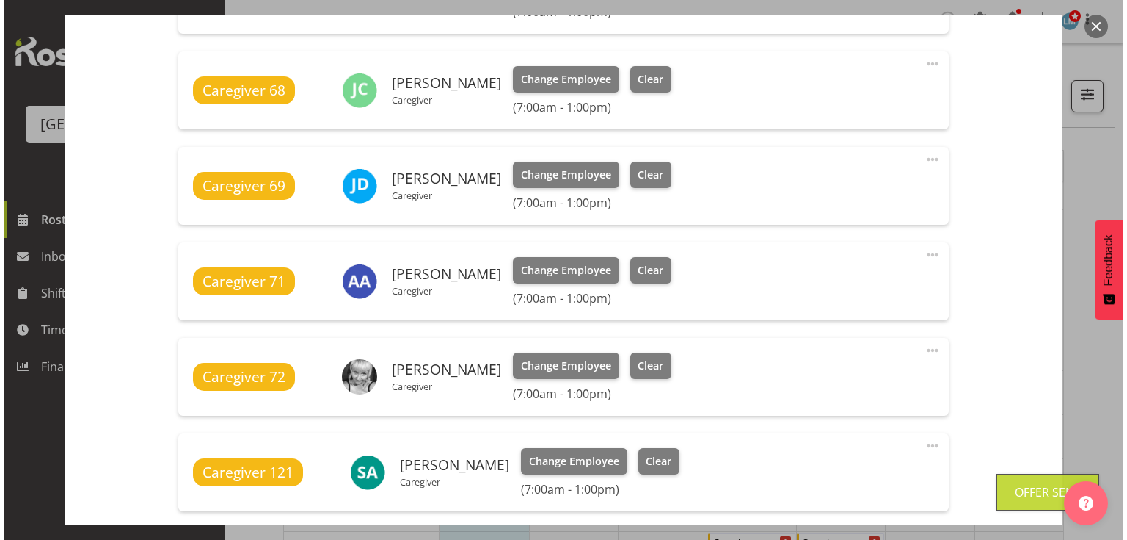
scroll to position [1057, 0]
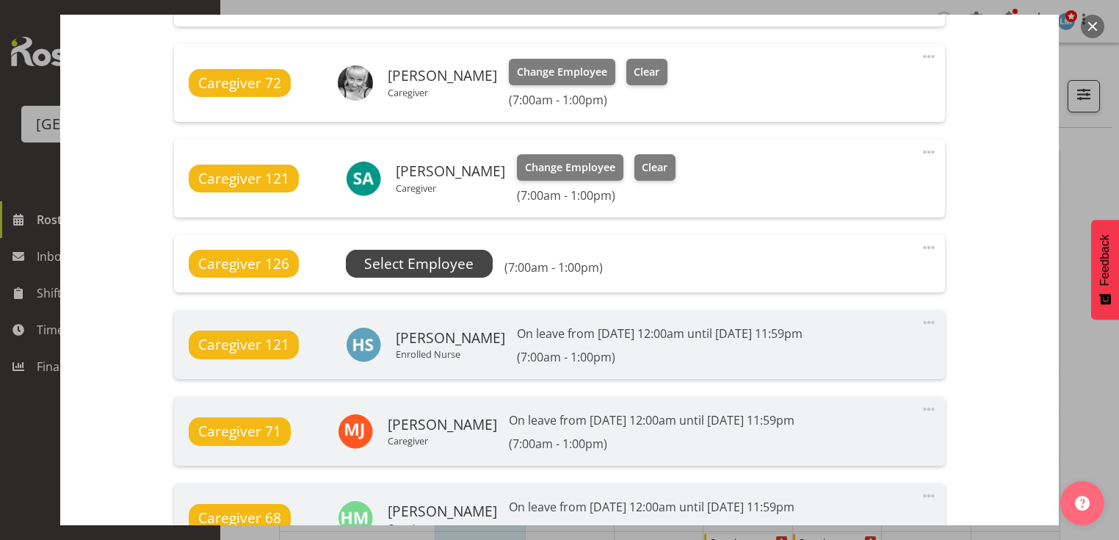
click at [422, 266] on span "Select Employee" at bounding box center [418, 263] width 109 height 21
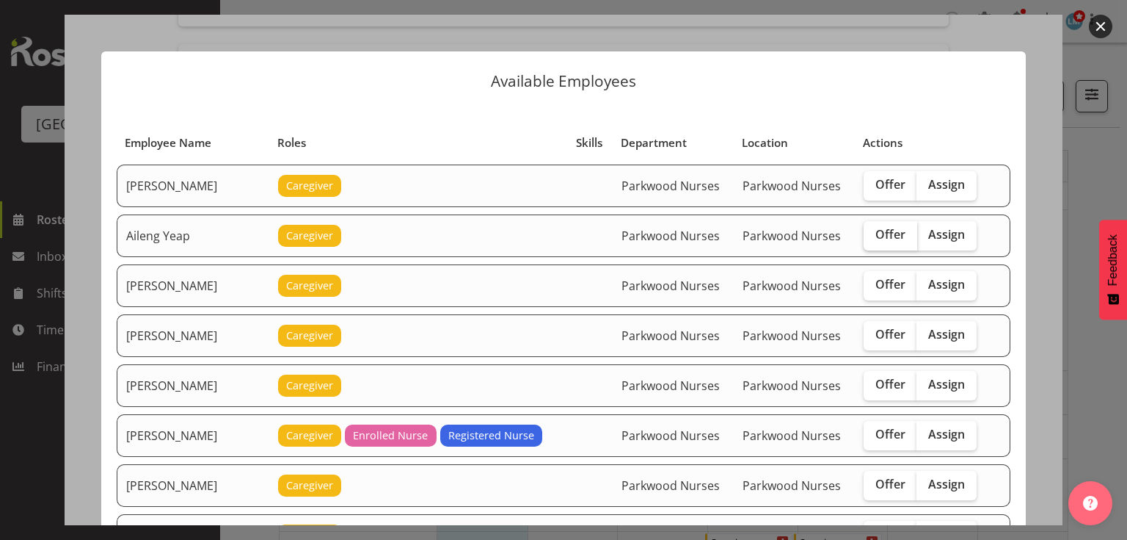
click at [876, 231] on span "Offer" at bounding box center [891, 234] width 30 height 15
click at [872, 231] on input "Offer" at bounding box center [869, 235] width 10 height 10
checkbox input "true"
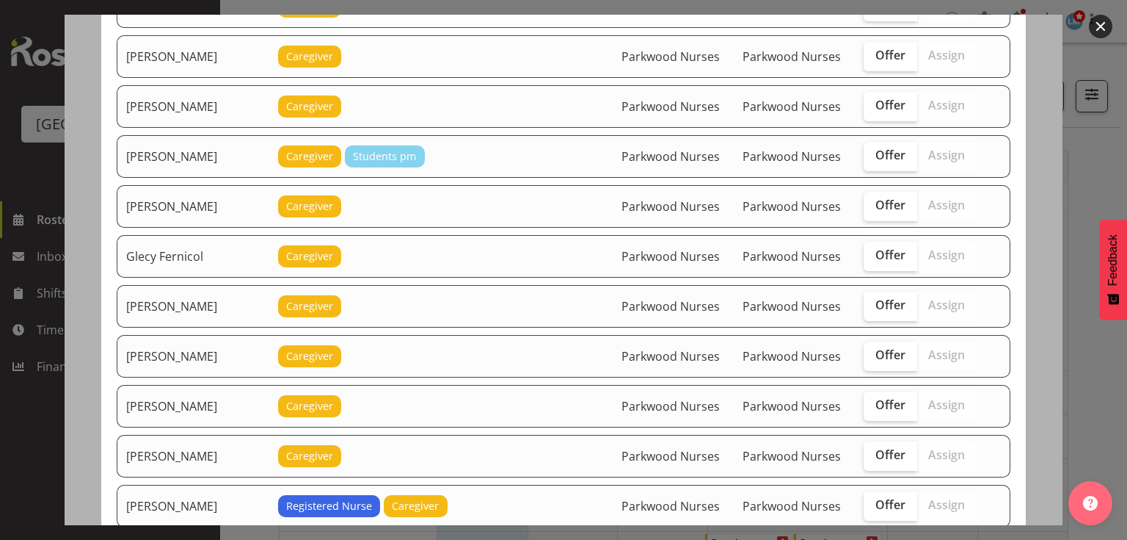
scroll to position [646, 0]
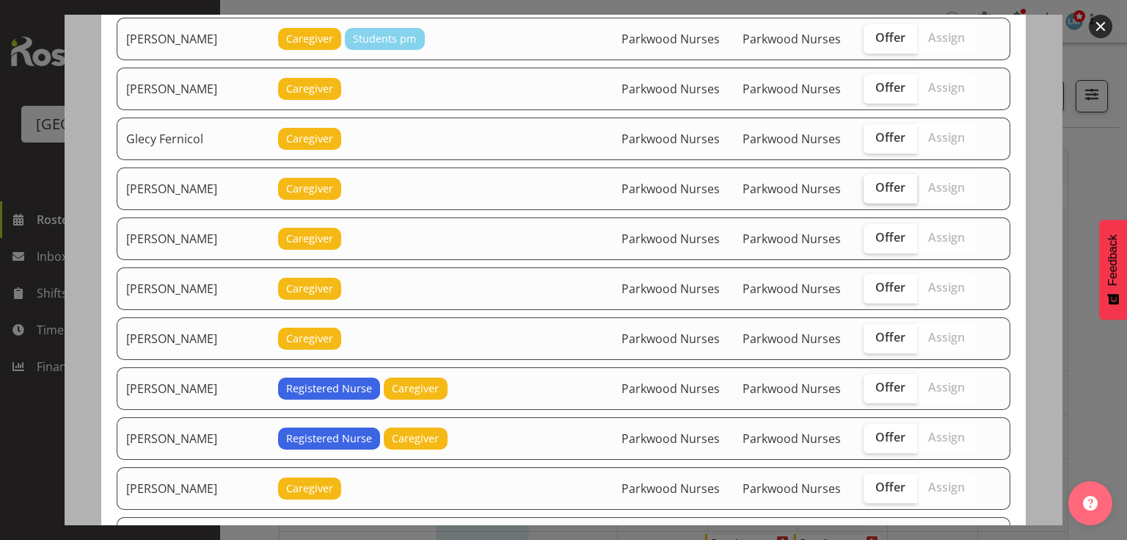
click at [888, 180] on span "Offer" at bounding box center [891, 187] width 30 height 15
click at [873, 183] on input "Offer" at bounding box center [869, 188] width 10 height 10
checkbox input "true"
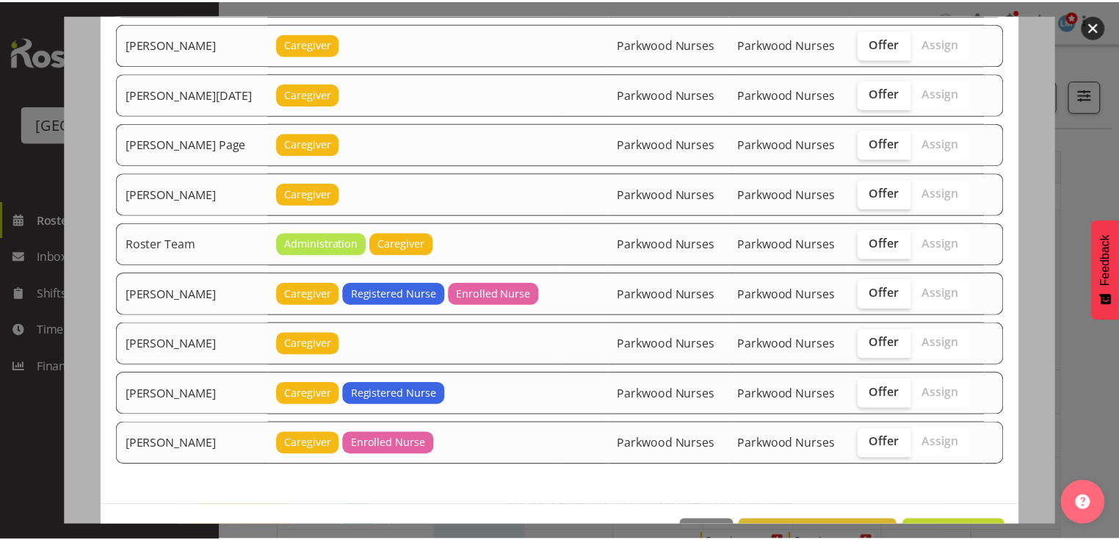
scroll to position [1713, 0]
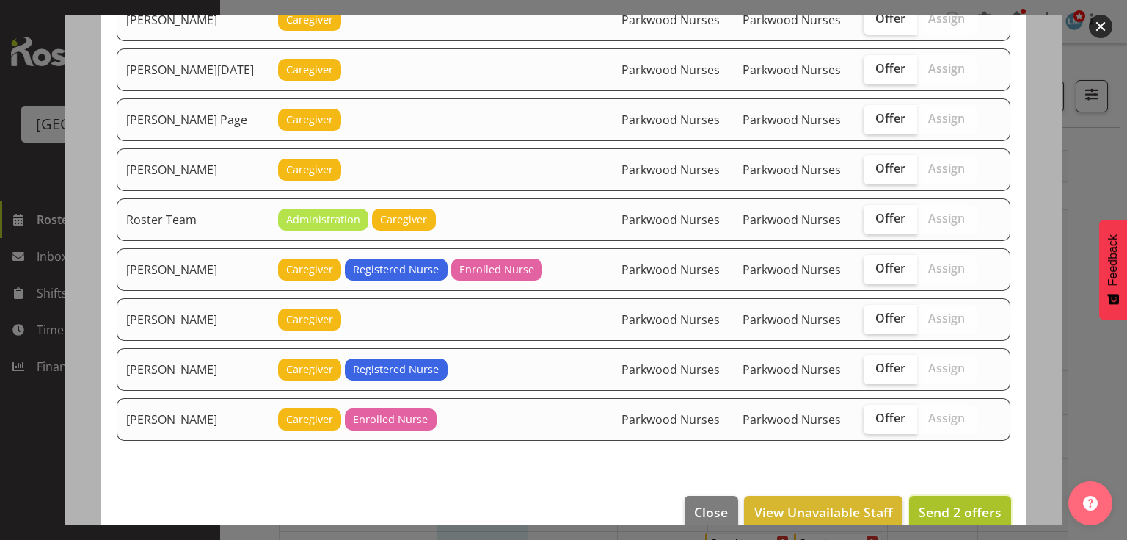
click at [950, 503] on span "Send 2 offers" at bounding box center [960, 512] width 83 height 18
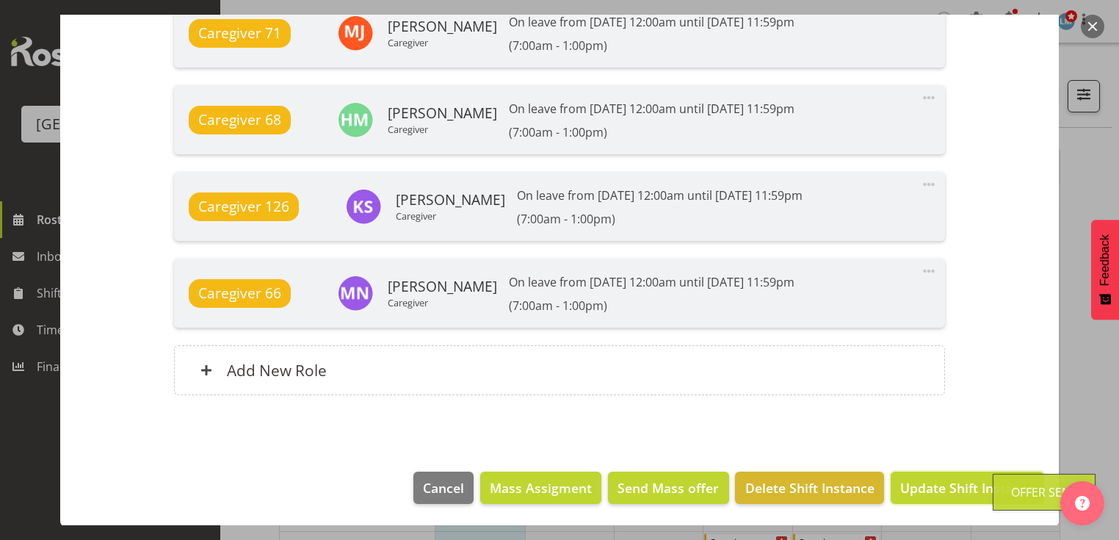
click at [950, 480] on span "Update Shift Instance" at bounding box center [967, 487] width 134 height 19
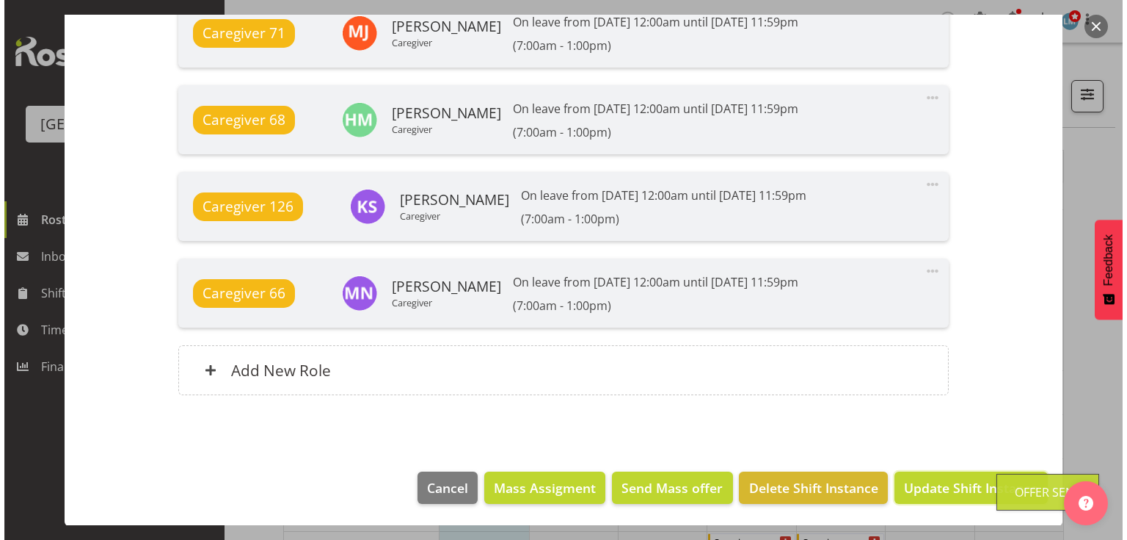
scroll to position [1397, 0]
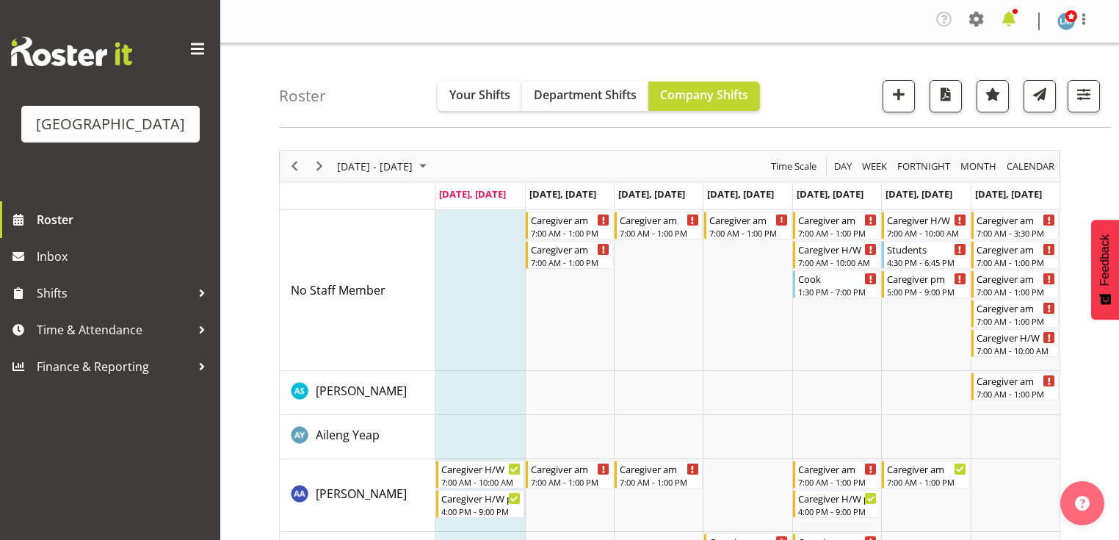
click at [1010, 21] on span at bounding box center [1008, 18] width 23 height 23
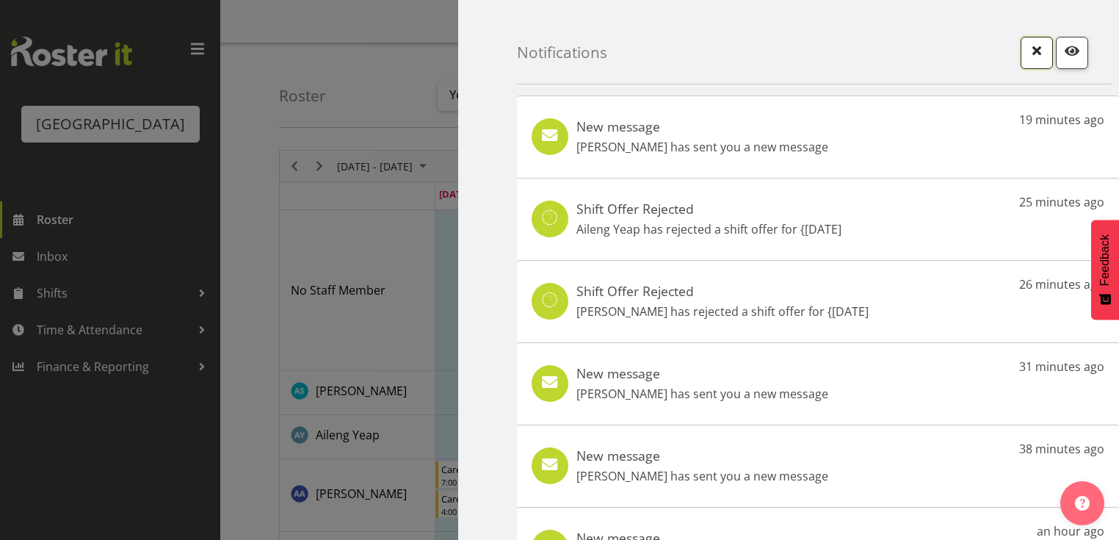
click at [1027, 50] on span "button" at bounding box center [1036, 50] width 19 height 19
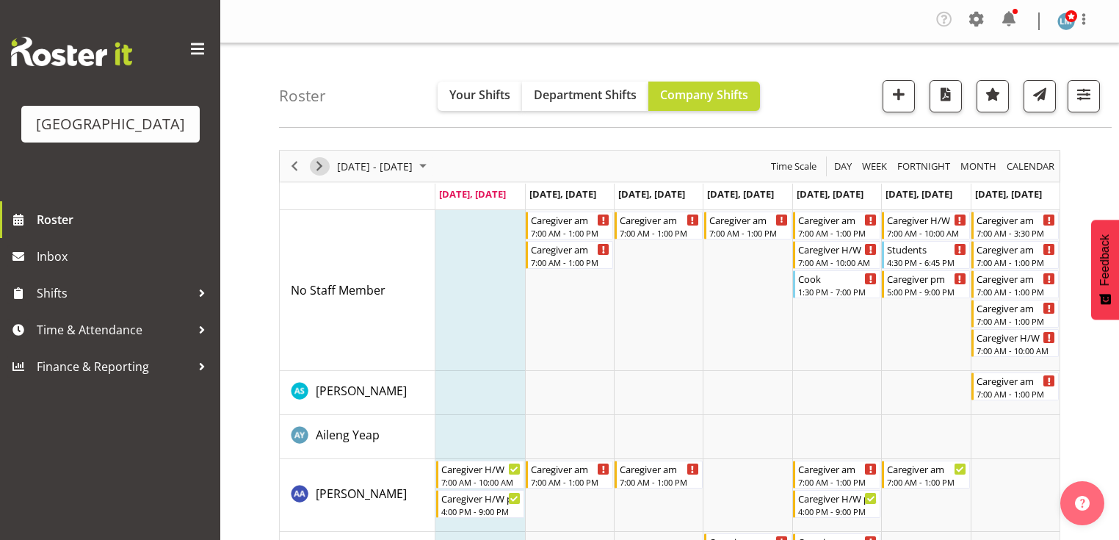
click at [323, 163] on span "Next" at bounding box center [319, 166] width 18 height 18
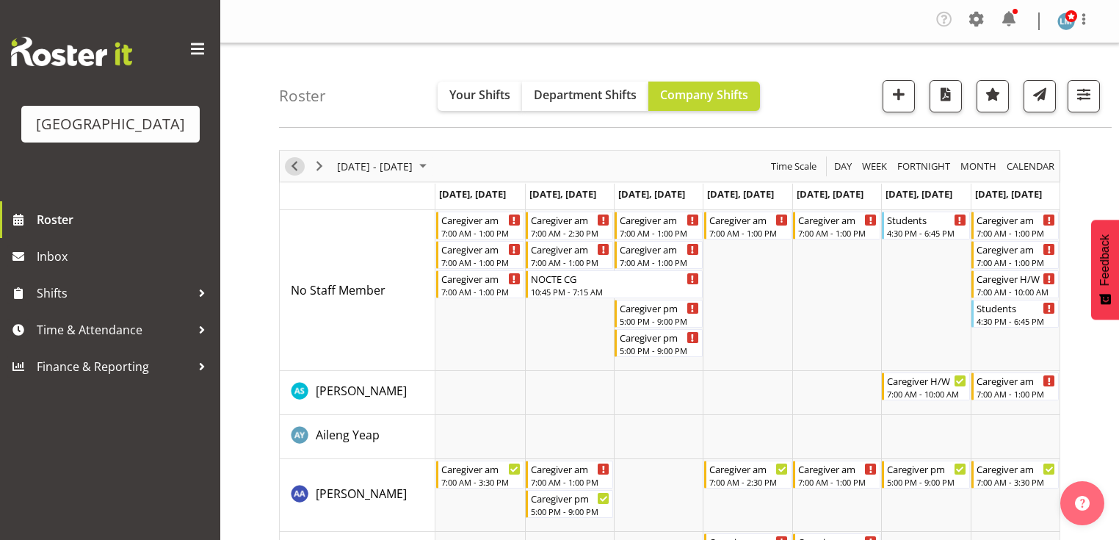
click at [291, 163] on span "Previous" at bounding box center [295, 166] width 18 height 18
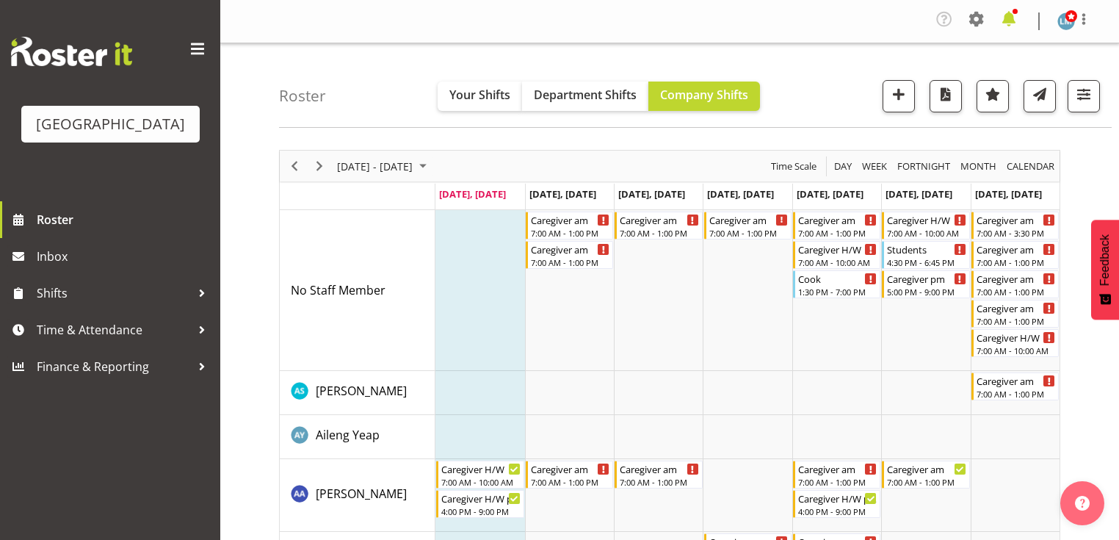
click at [1006, 21] on span at bounding box center [1008, 18] width 23 height 23
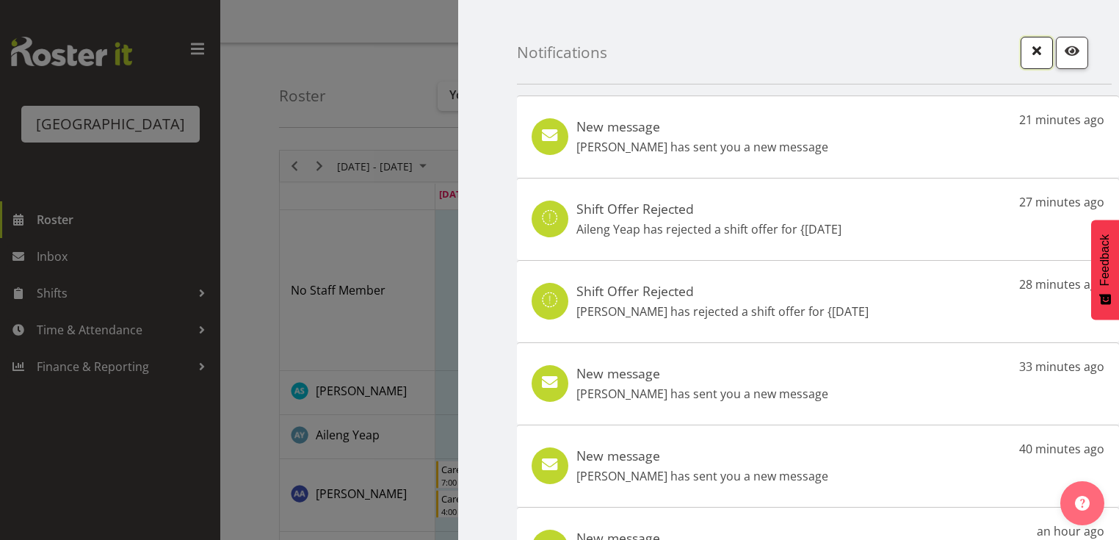
click at [1027, 57] on span "button" at bounding box center [1036, 50] width 19 height 19
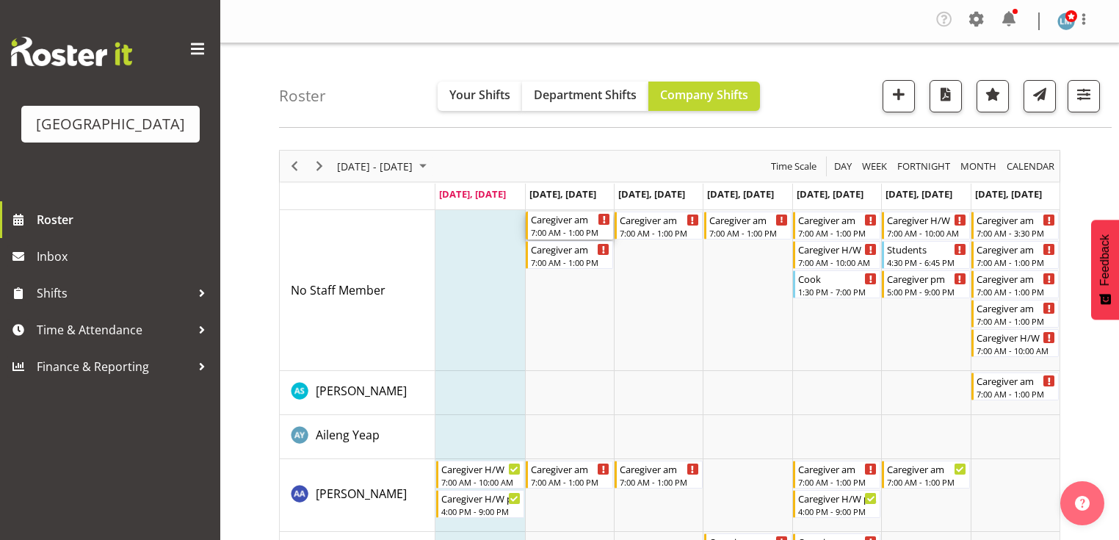
click at [569, 228] on div "7:00 AM - 1:00 PM" at bounding box center [570, 232] width 79 height 12
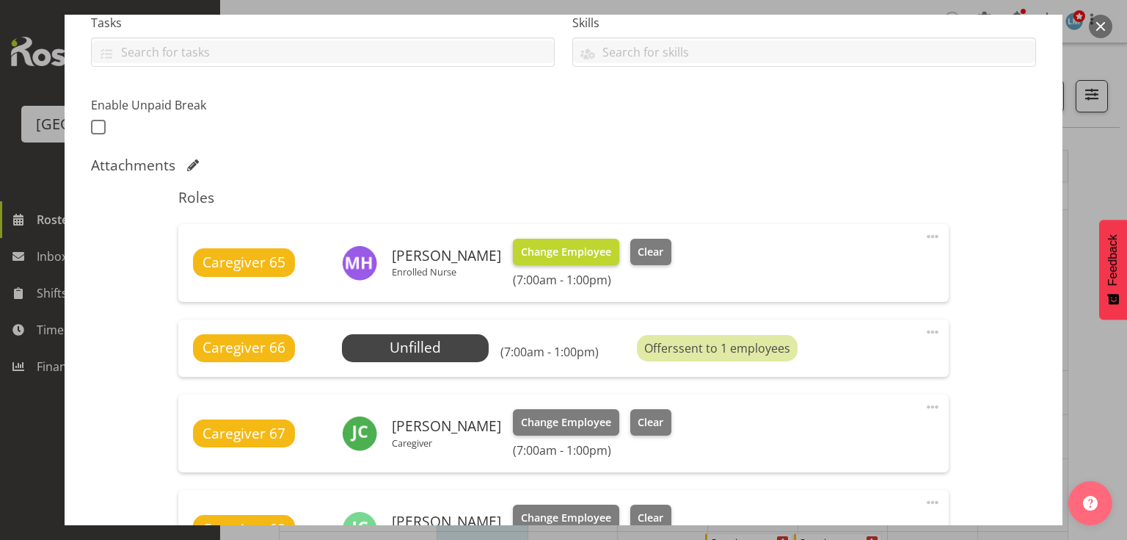
scroll to position [411, 0]
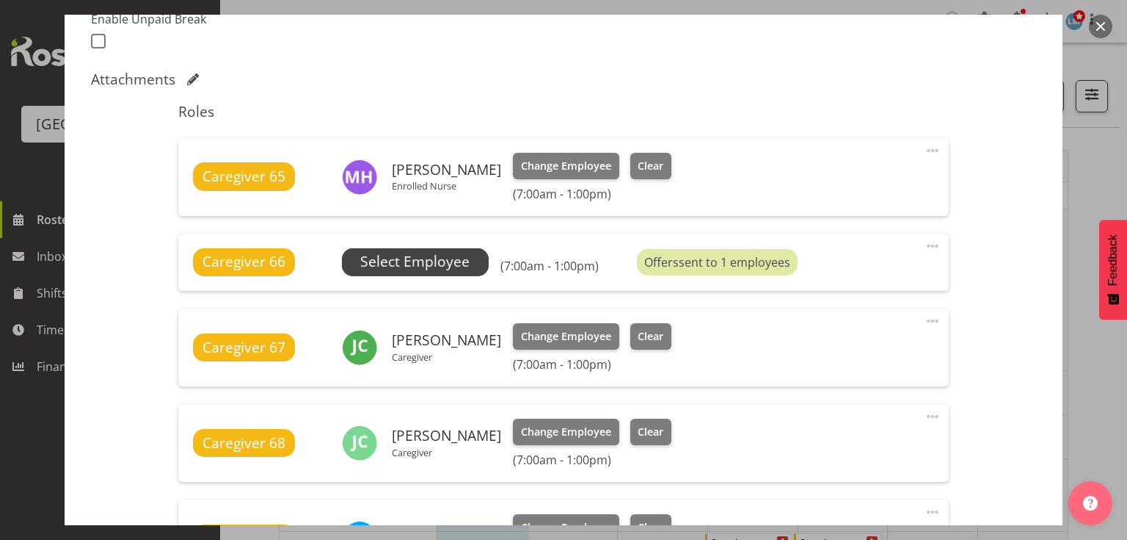
click at [421, 265] on span "Select Employee" at bounding box center [414, 261] width 109 height 21
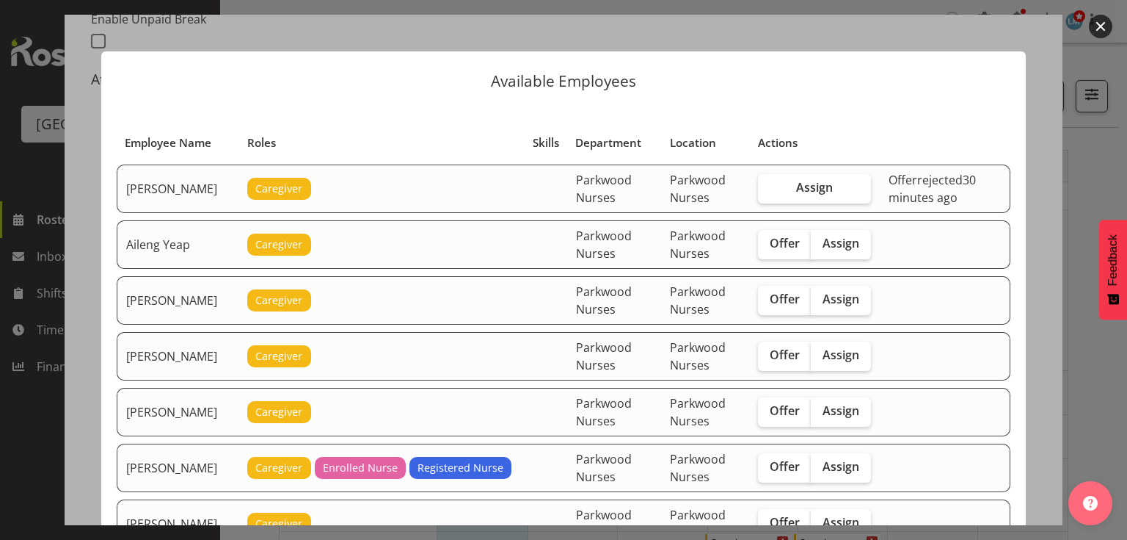
click at [1103, 26] on button "button" at bounding box center [1100, 26] width 23 height 23
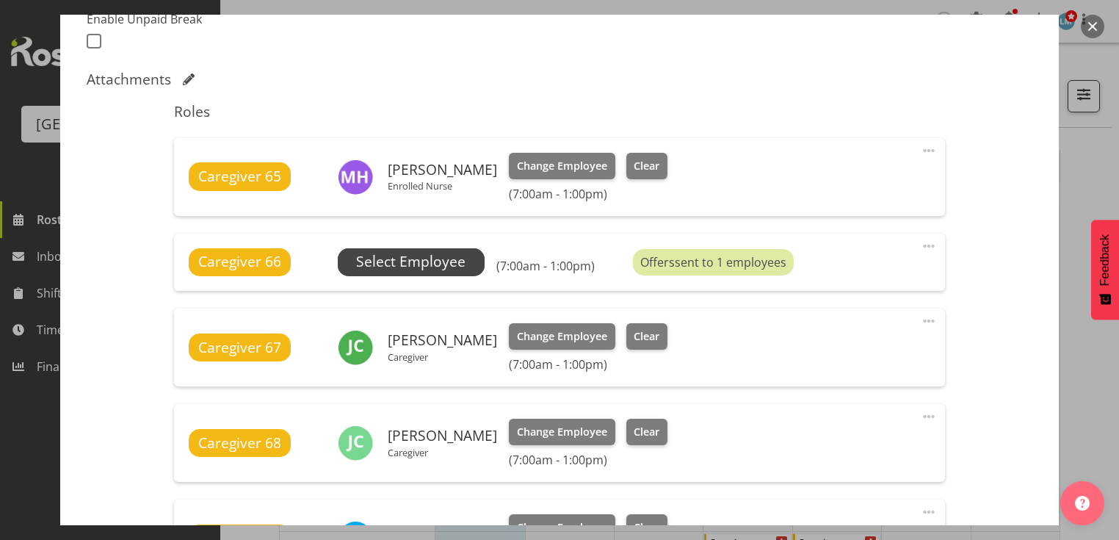
click at [388, 253] on span "Select Employee" at bounding box center [410, 261] width 109 height 21
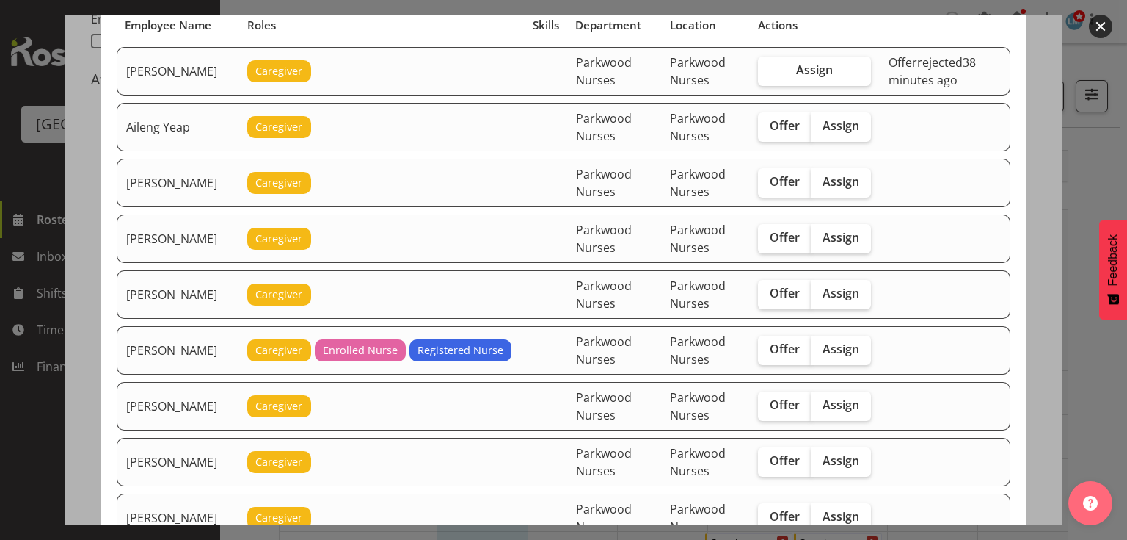
scroll to position [176, 0]
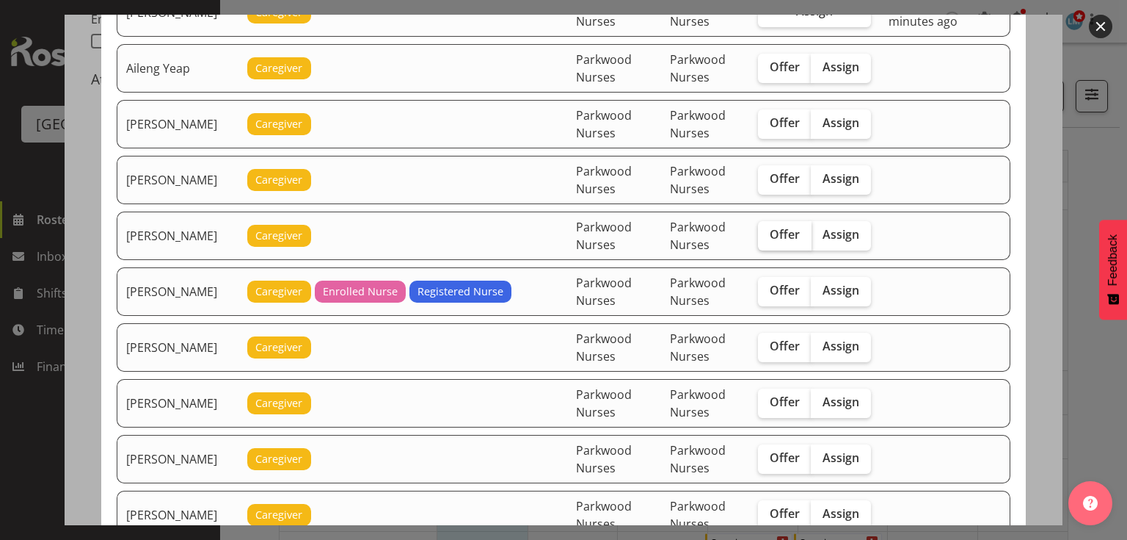
click at [784, 229] on span "Offer" at bounding box center [785, 234] width 30 height 15
click at [768, 230] on input "Offer" at bounding box center [763, 235] width 10 height 10
checkbox input "true"
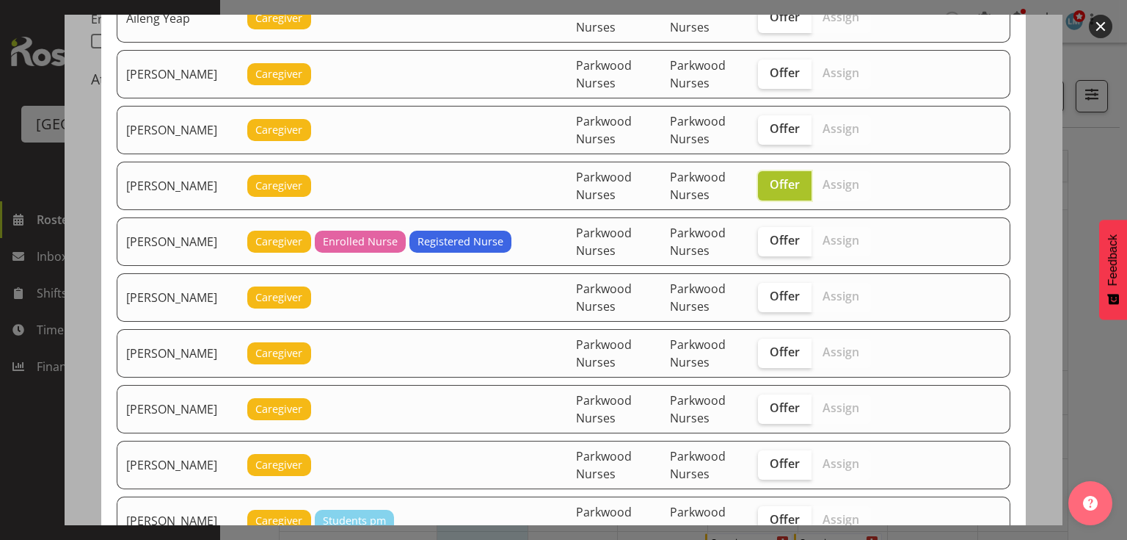
scroll to position [294, 0]
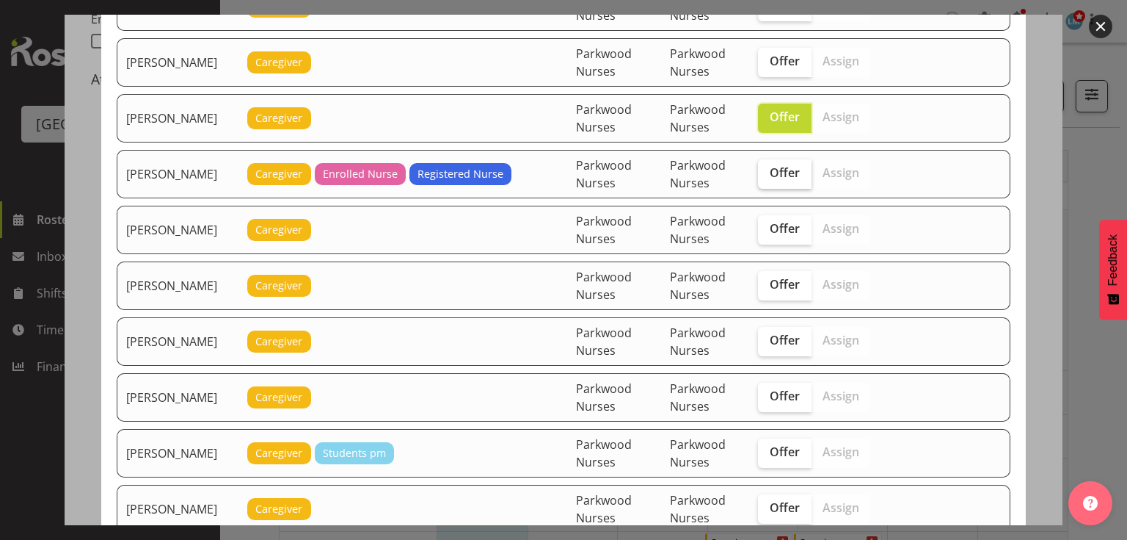
click at [783, 165] on span "Offer" at bounding box center [785, 172] width 30 height 15
click at [768, 168] on input "Offer" at bounding box center [763, 173] width 10 height 10
checkbox input "true"
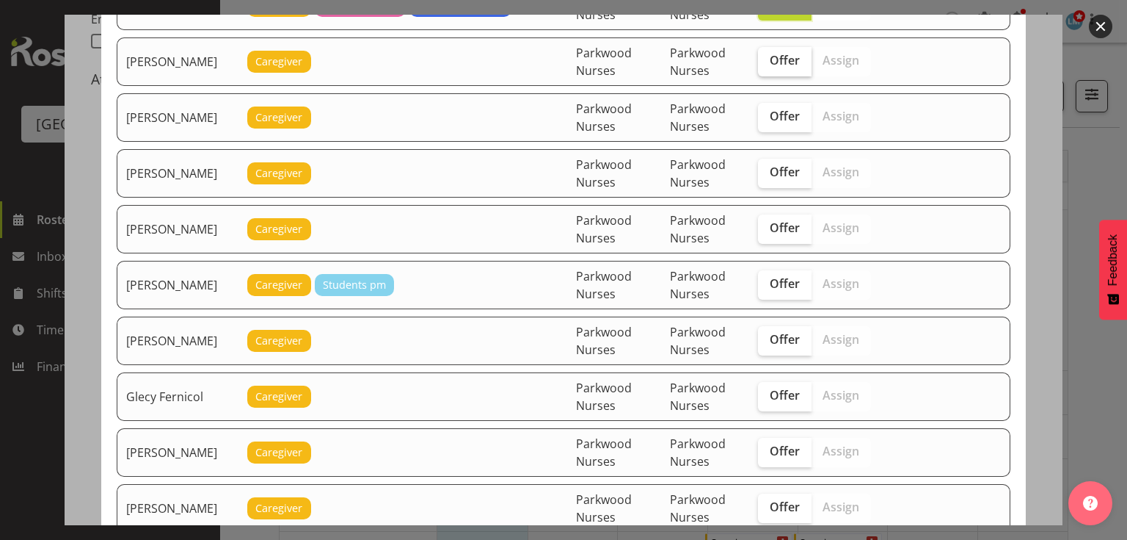
scroll to position [470, 0]
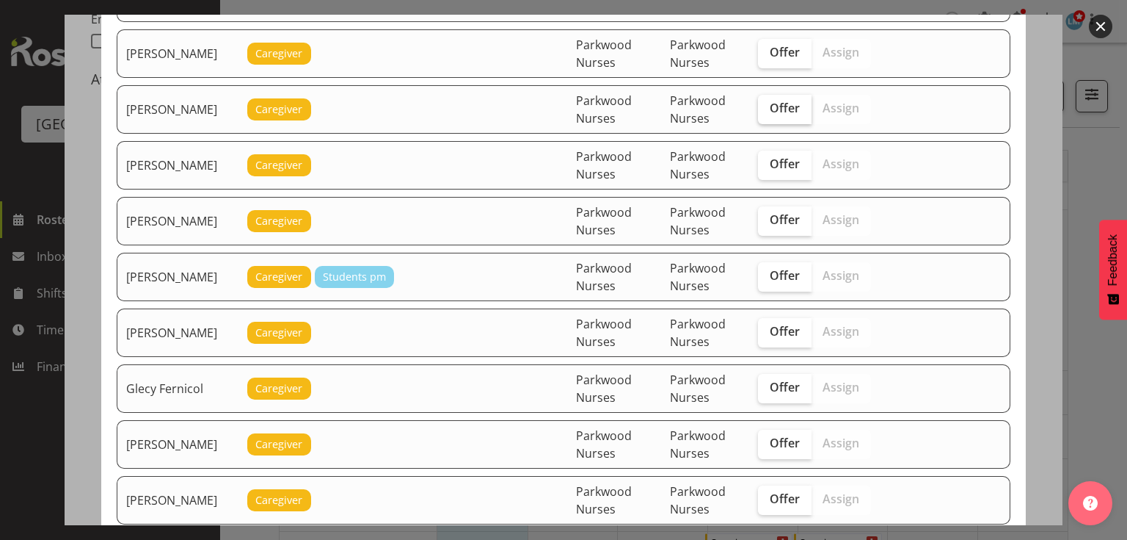
click at [788, 101] on span "Offer" at bounding box center [785, 108] width 30 height 15
click at [768, 103] on input "Offer" at bounding box center [763, 108] width 10 height 10
checkbox input "true"
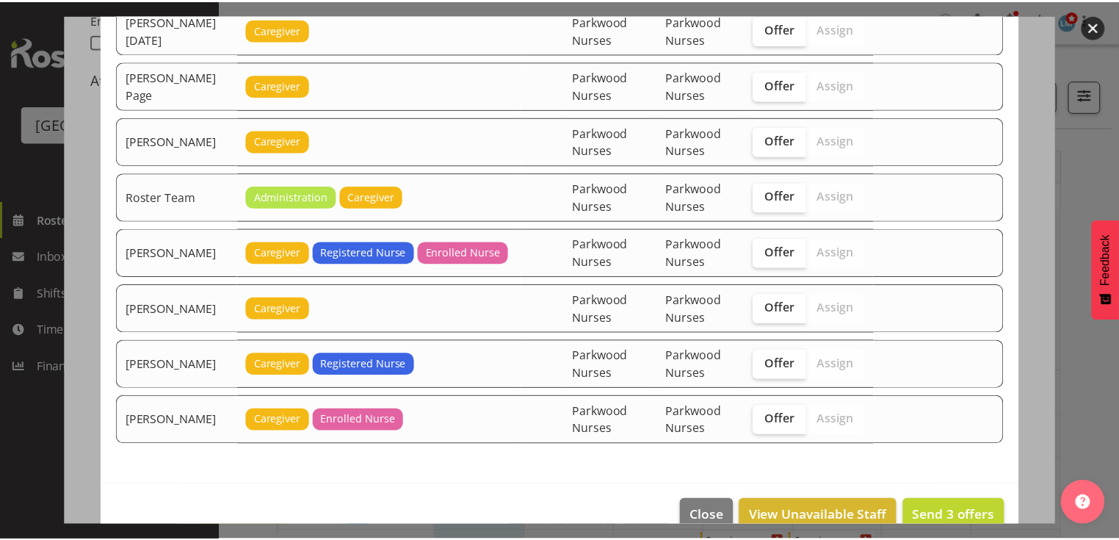
scroll to position [1948, 0]
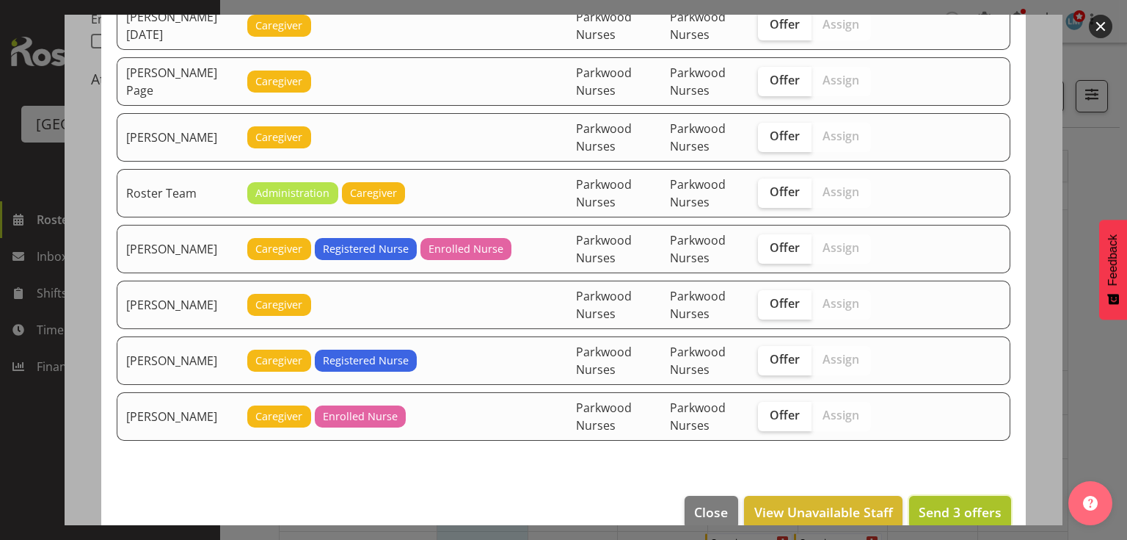
click at [927, 503] on span "Send 3 offers" at bounding box center [960, 512] width 83 height 18
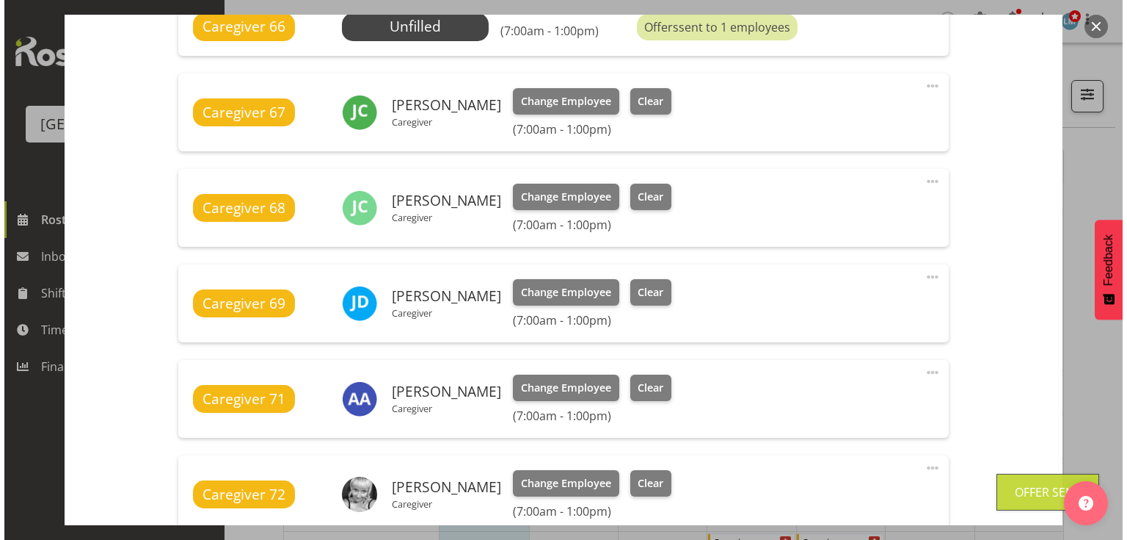
scroll to position [822, 0]
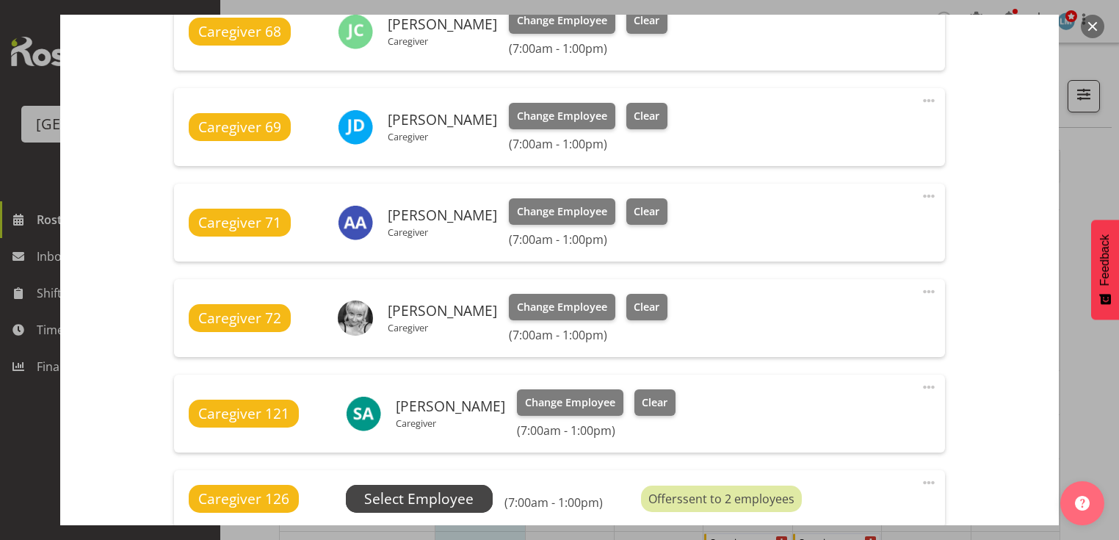
click at [450, 490] on span "Select Employee" at bounding box center [418, 498] width 109 height 21
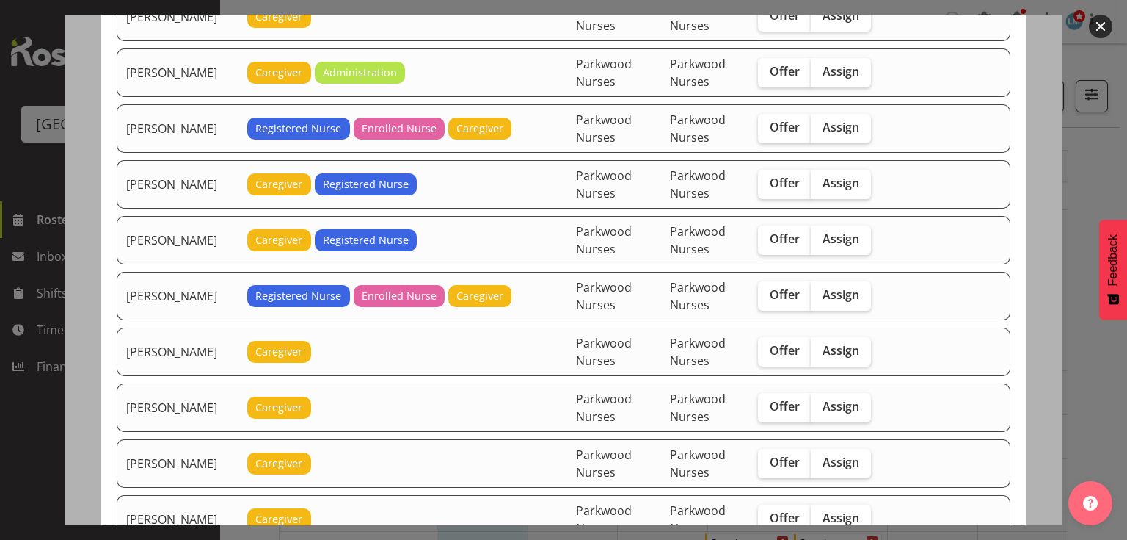
scroll to position [1351, 0]
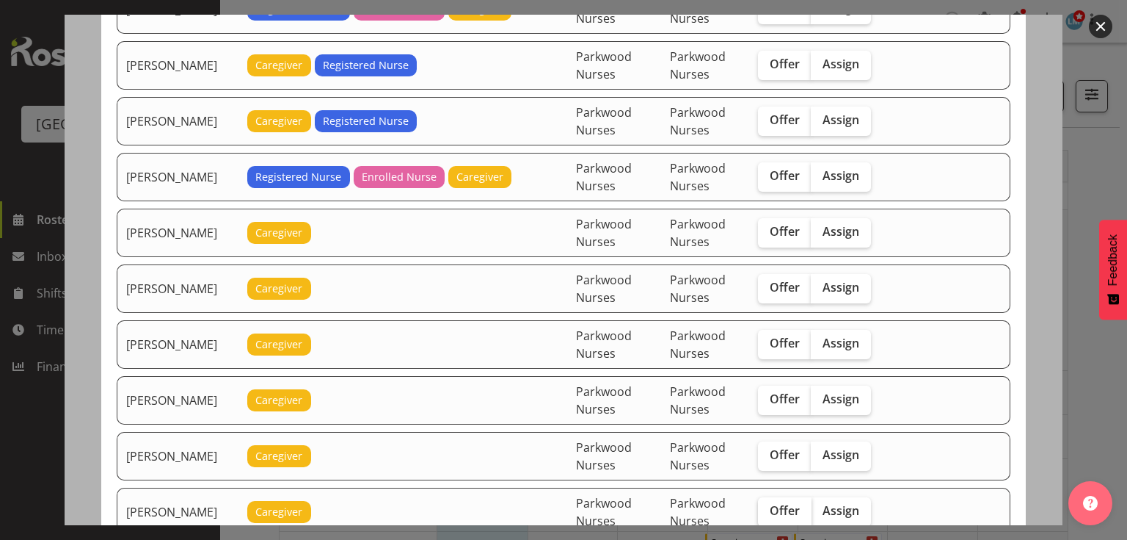
click at [774, 497] on label "Offer" at bounding box center [785, 511] width 54 height 29
click at [768, 506] on input "Offer" at bounding box center [763, 511] width 10 height 10
checkbox input "true"
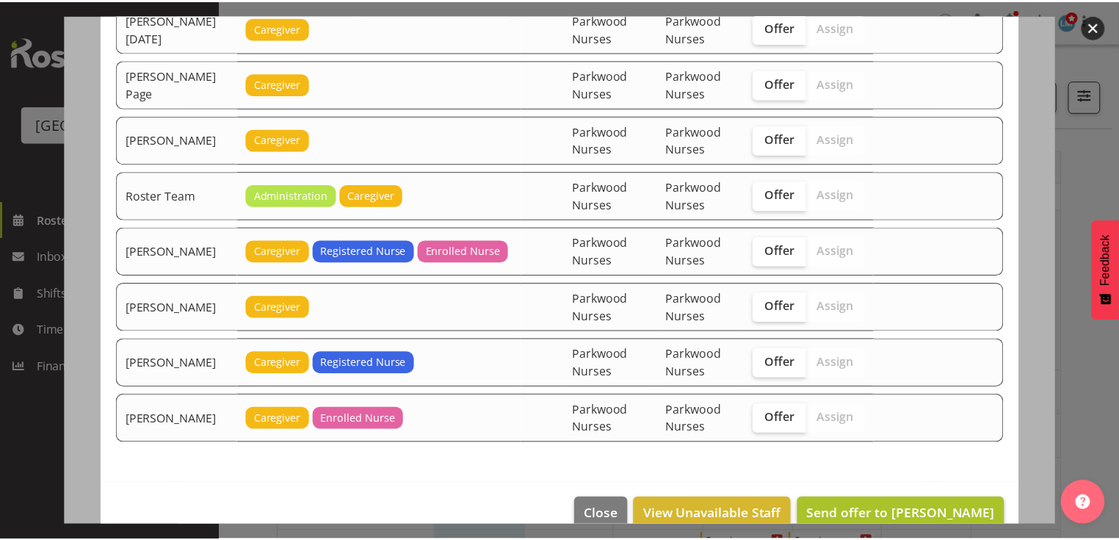
scroll to position [1948, 0]
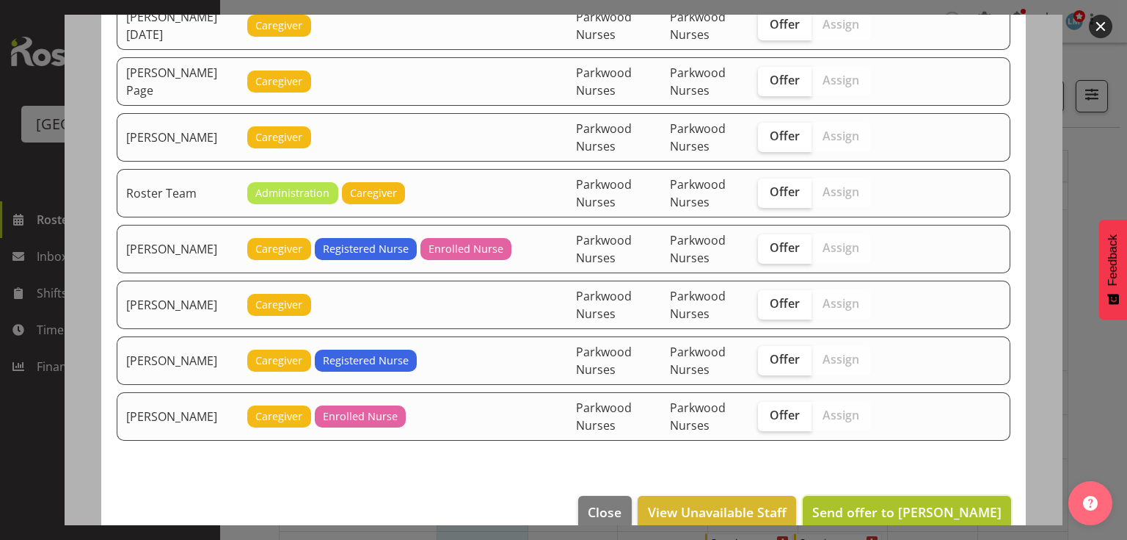
click at [919, 503] on span "Send offer to Mary Smith" at bounding box center [907, 512] width 189 height 18
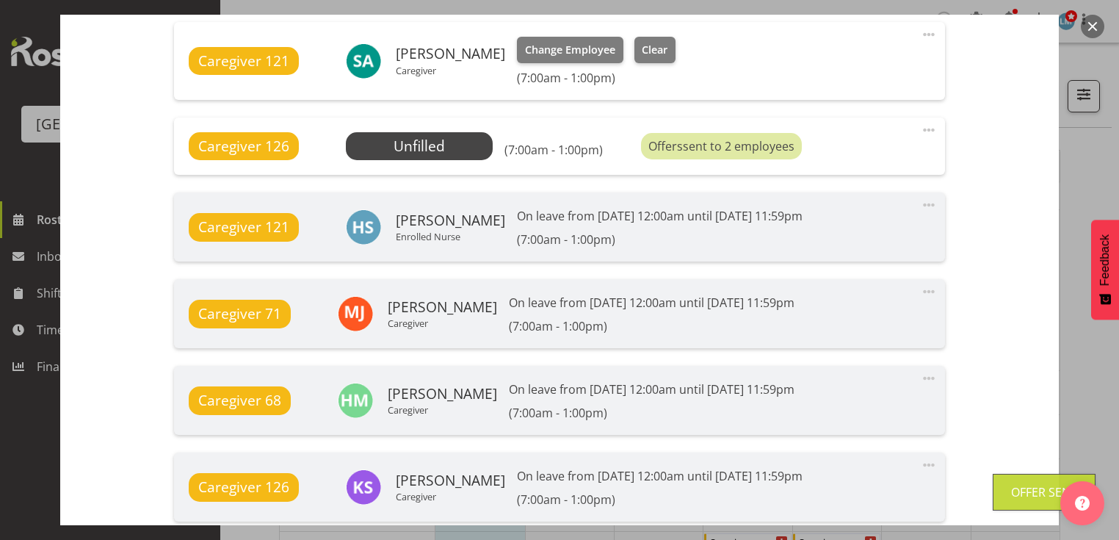
scroll to position [1455, 0]
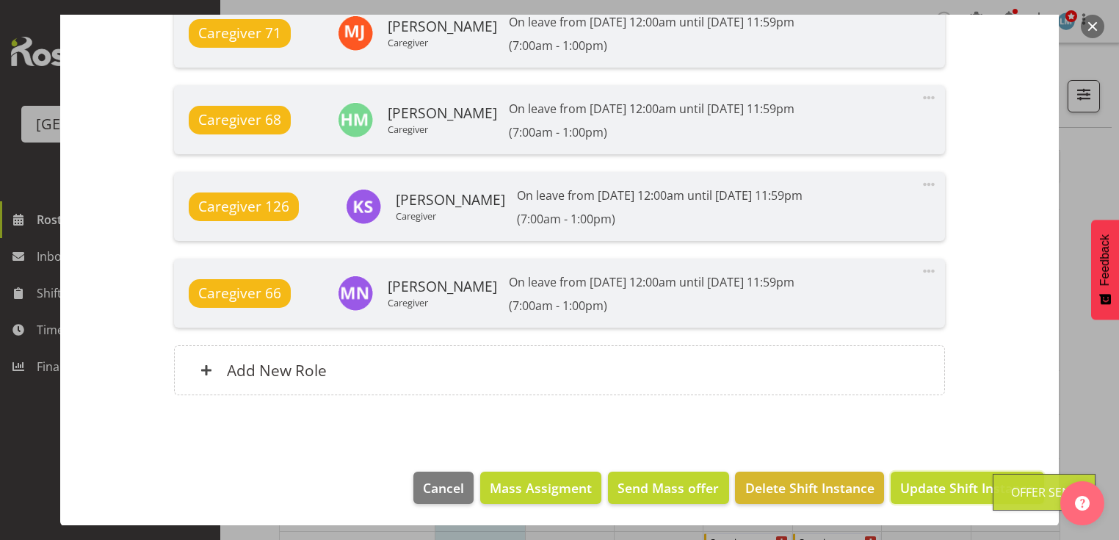
click at [919, 487] on span "Update Shift Instance" at bounding box center [967, 487] width 134 height 19
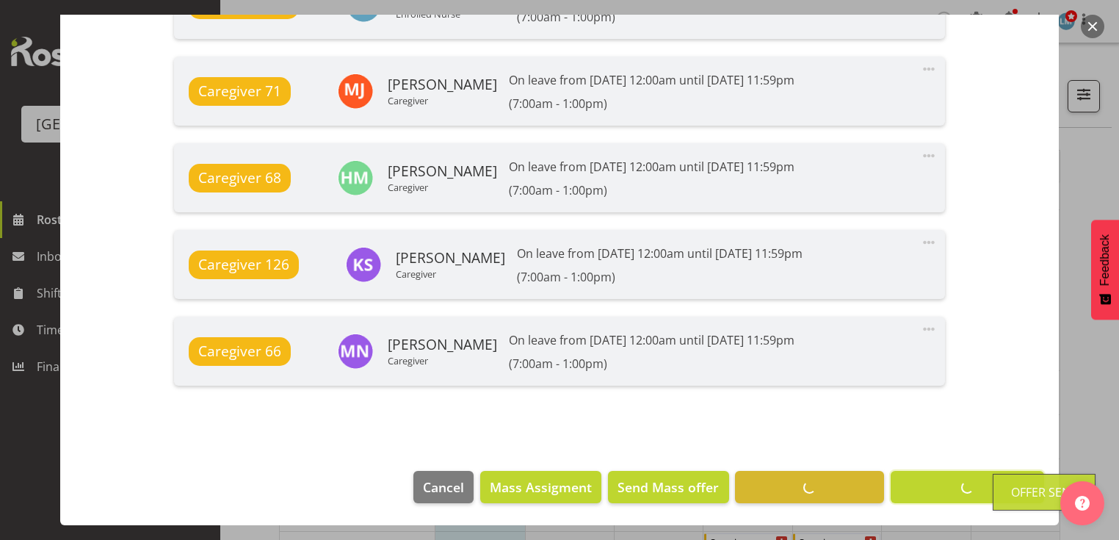
scroll to position [1397, 0]
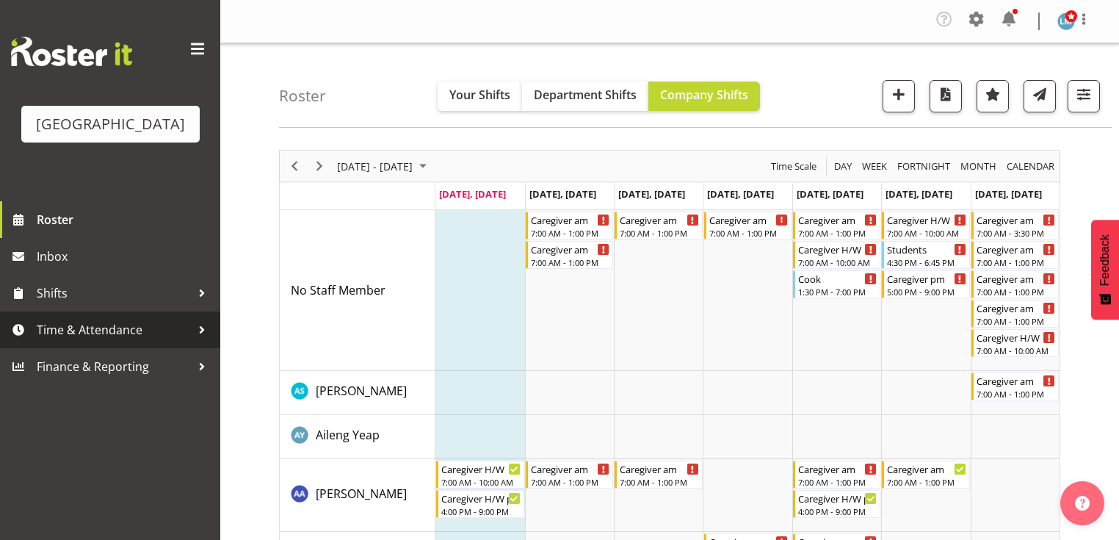
click at [200, 341] on div at bounding box center [202, 330] width 22 height 22
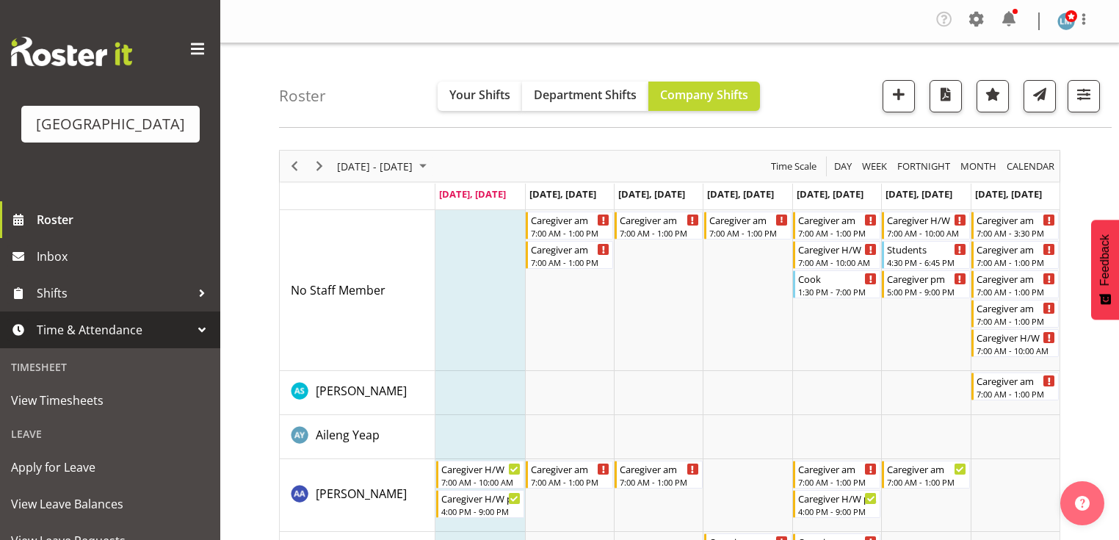
scroll to position [59, 0]
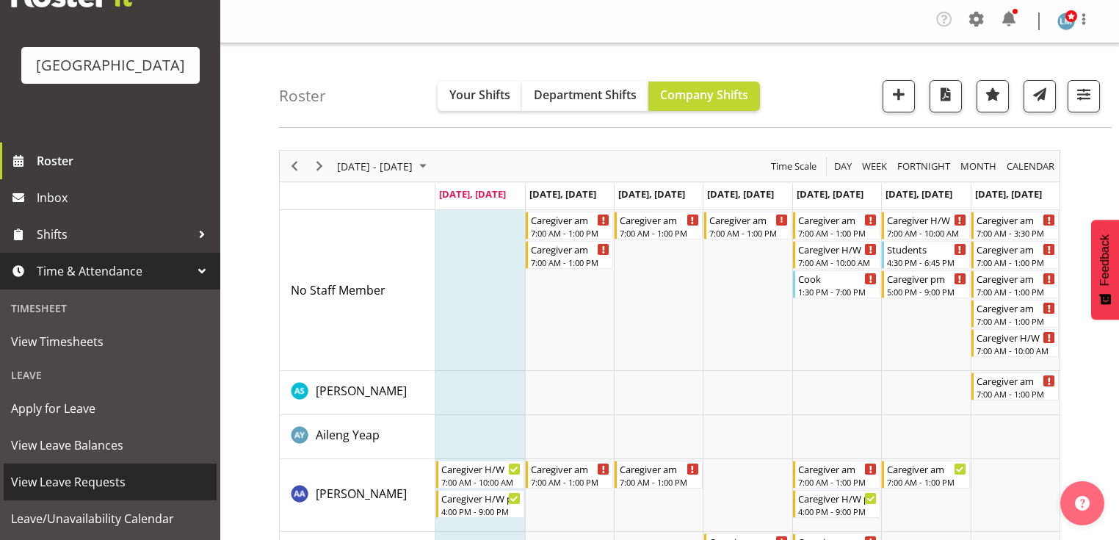
click at [154, 493] on span "View Leave Requests" at bounding box center [110, 482] width 198 height 22
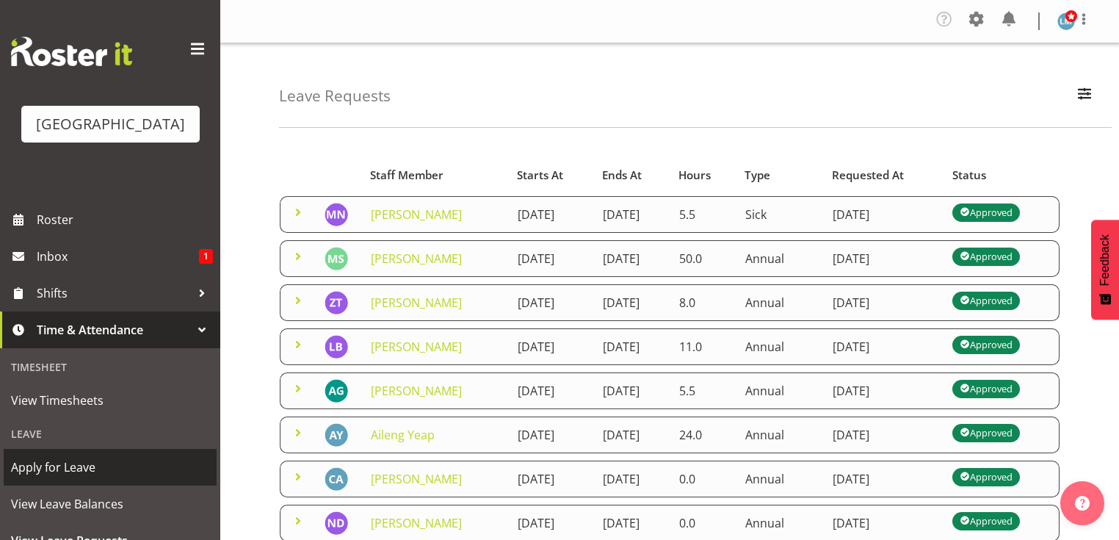
click at [118, 478] on span "Apply for Leave" at bounding box center [110, 467] width 198 height 22
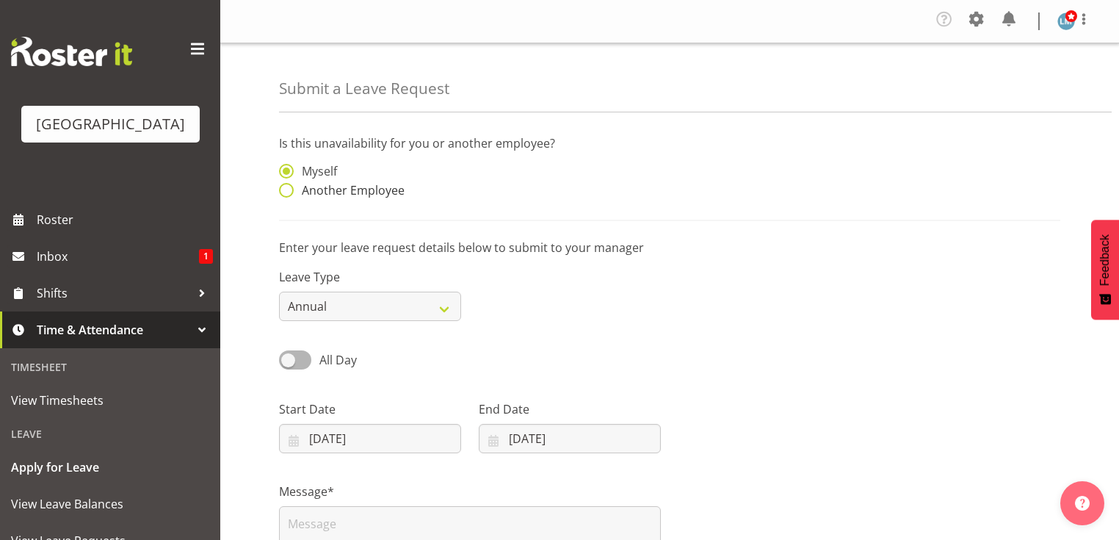
click at [291, 186] on span at bounding box center [286, 190] width 15 height 15
click at [288, 186] on input "Another Employee" at bounding box center [284, 191] width 10 height 10
radio input "true"
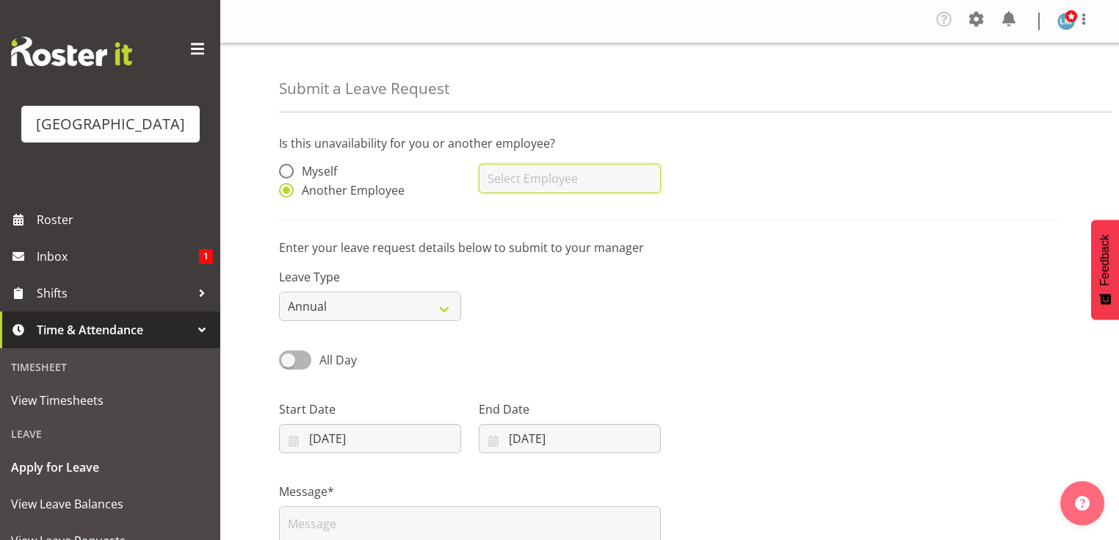
click at [534, 176] on input "text" at bounding box center [570, 178] width 182 height 29
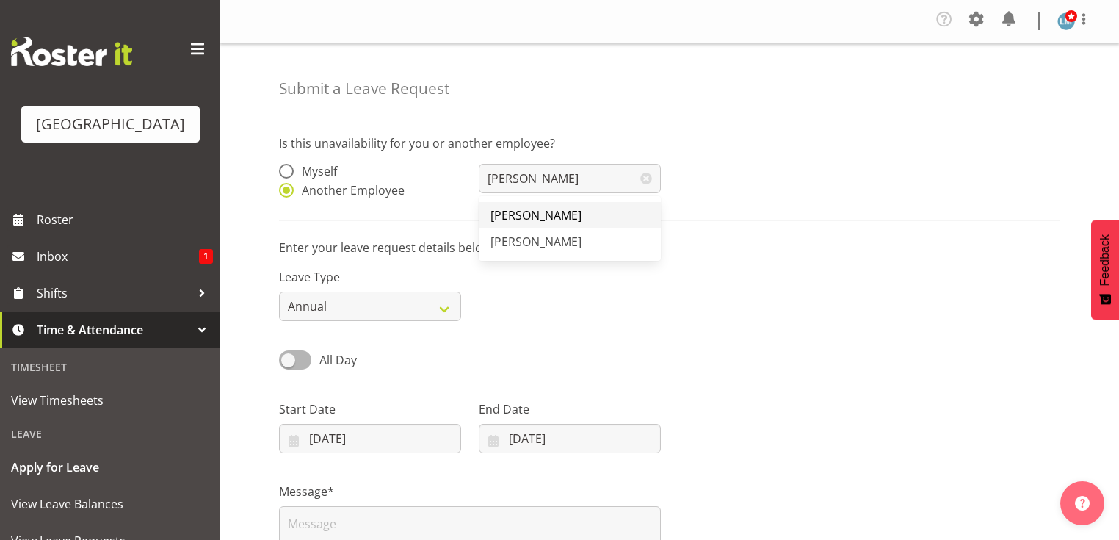
click at [537, 208] on span "[PERSON_NAME]" at bounding box center [535, 215] width 91 height 16
type input "[PERSON_NAME]"
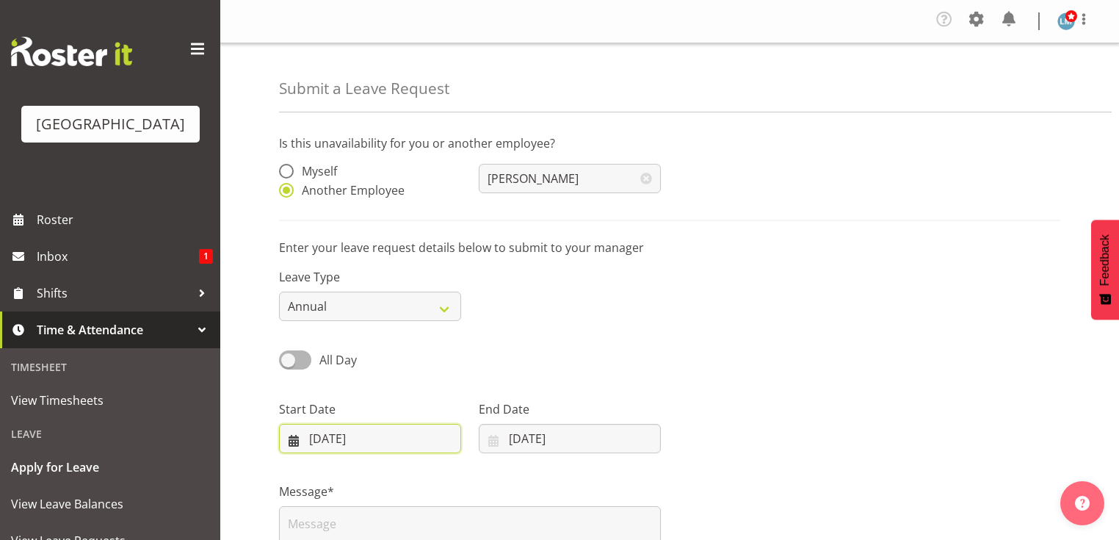
click at [291, 438] on input "[DATE]" at bounding box center [370, 438] width 182 height 29
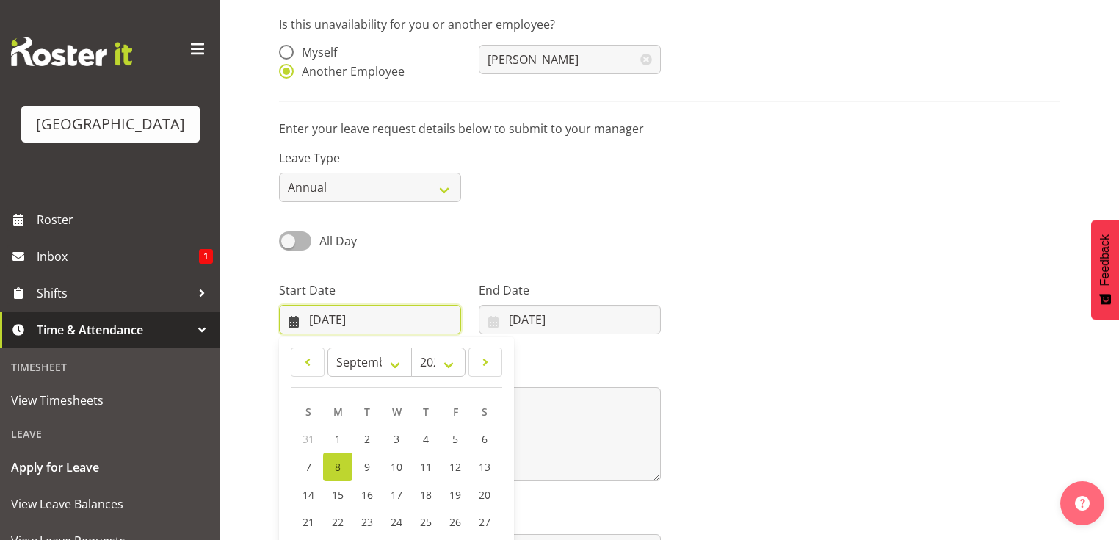
scroll to position [216, 0]
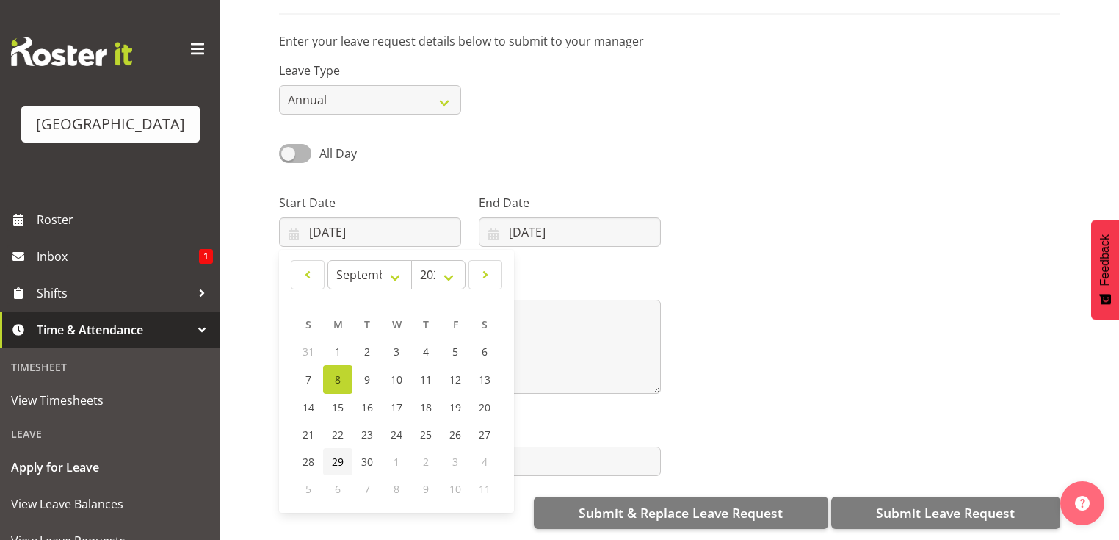
click at [333, 454] on span "29" at bounding box center [338, 461] width 12 height 14
type input "[DATE]"
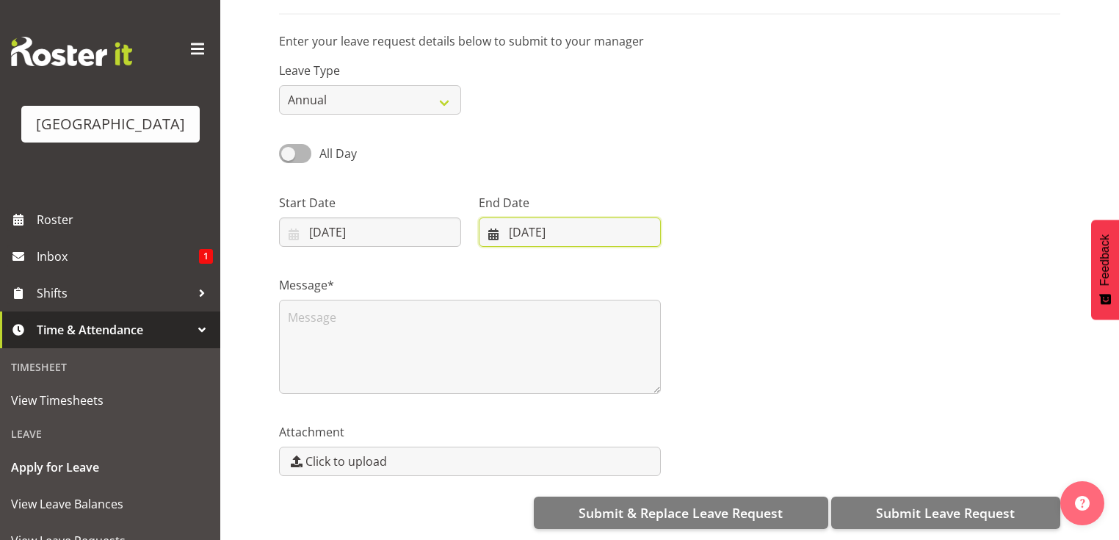
click at [496, 227] on input "[DATE]" at bounding box center [570, 231] width 182 height 29
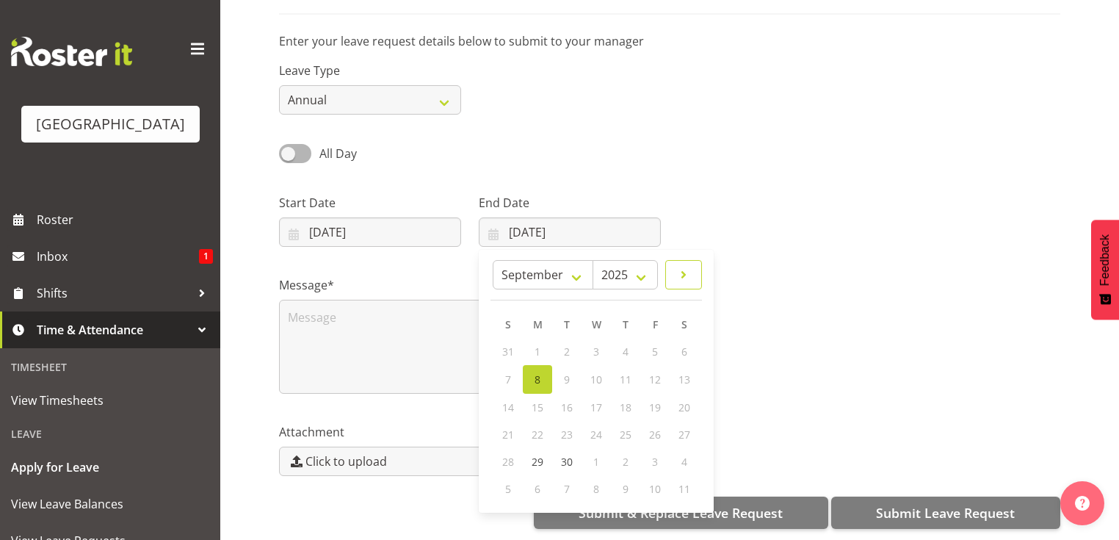
click at [692, 264] on link at bounding box center [683, 274] width 37 height 29
select select "9"
click at [683, 371] on span "11" at bounding box center [684, 378] width 12 height 14
type input "[DATE]"
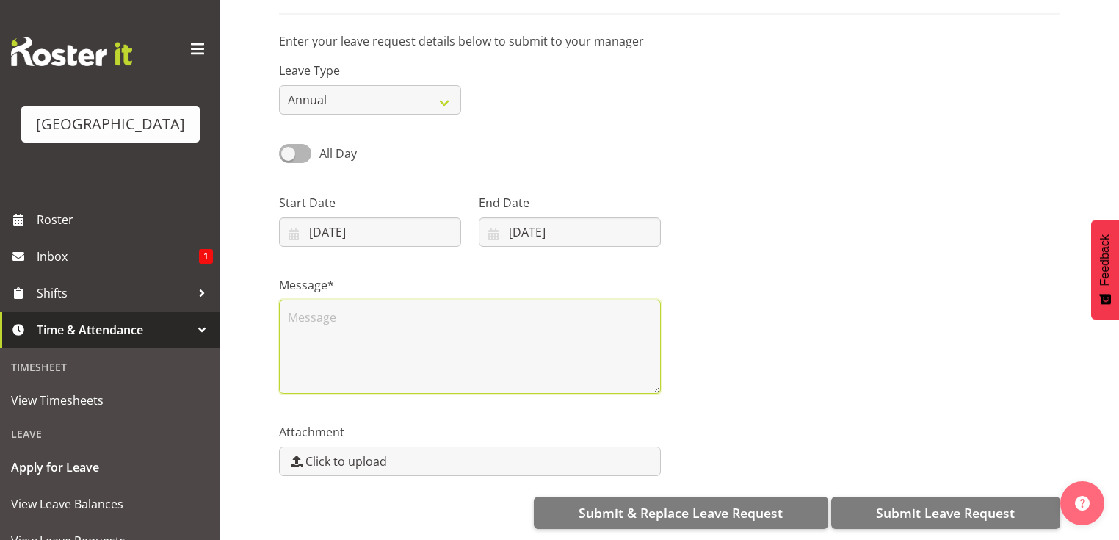
click at [337, 308] on textarea at bounding box center [470, 346] width 382 height 94
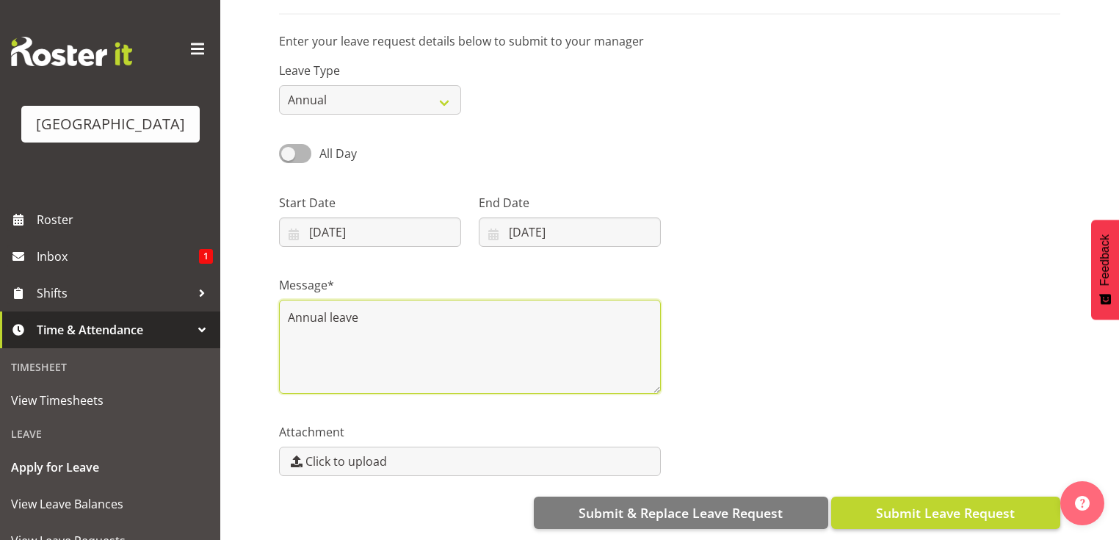
type textarea "Annual leave"
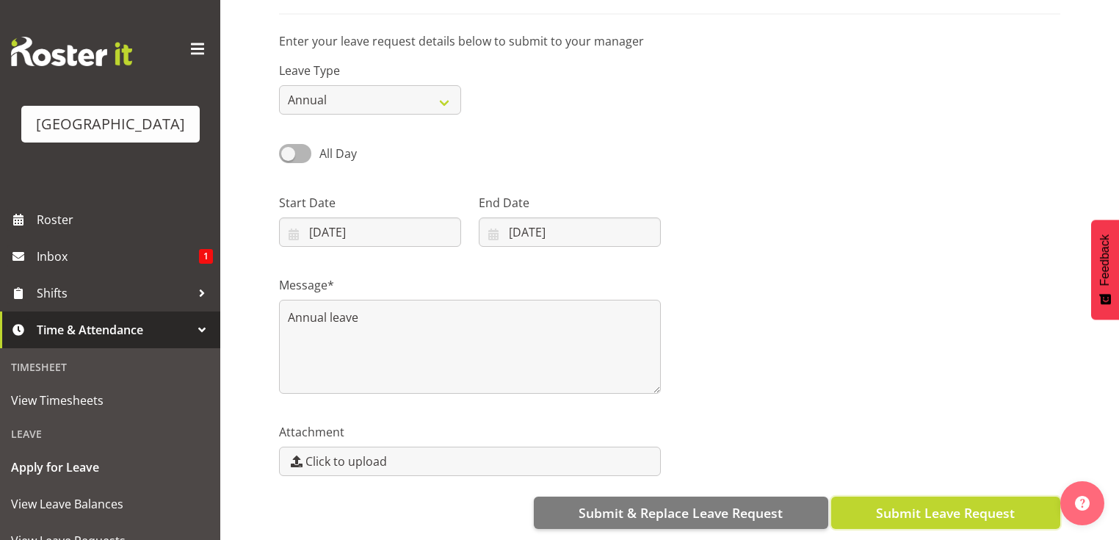
click at [969, 503] on span "Submit Leave Request" at bounding box center [945, 512] width 139 height 19
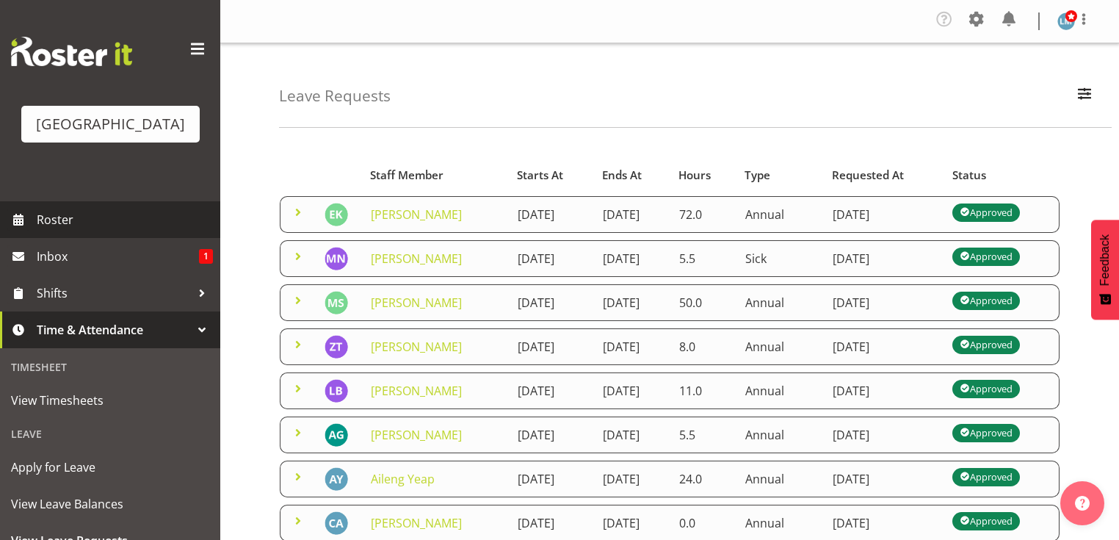
click at [52, 230] on span "Roster" at bounding box center [125, 219] width 176 height 22
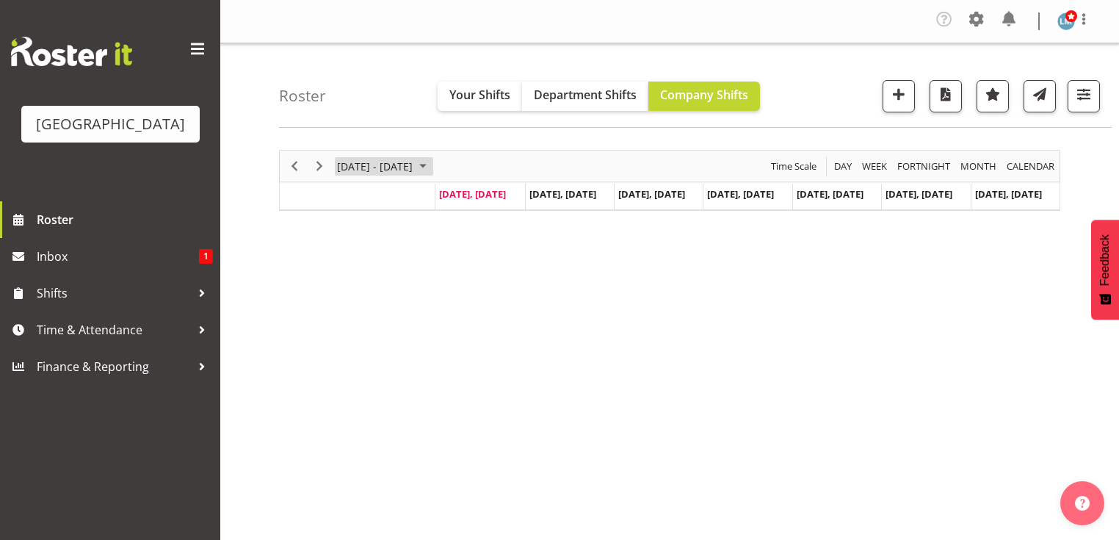
click at [432, 163] on span "September 08 - 14, 2025" at bounding box center [423, 166] width 18 height 18
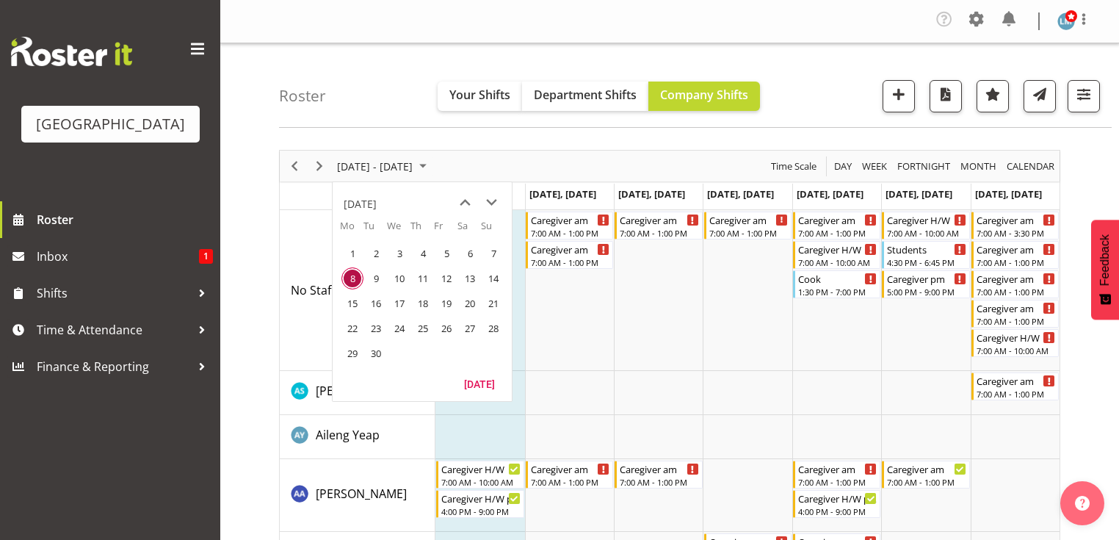
click at [348, 353] on span "29" at bounding box center [352, 353] width 22 height 22
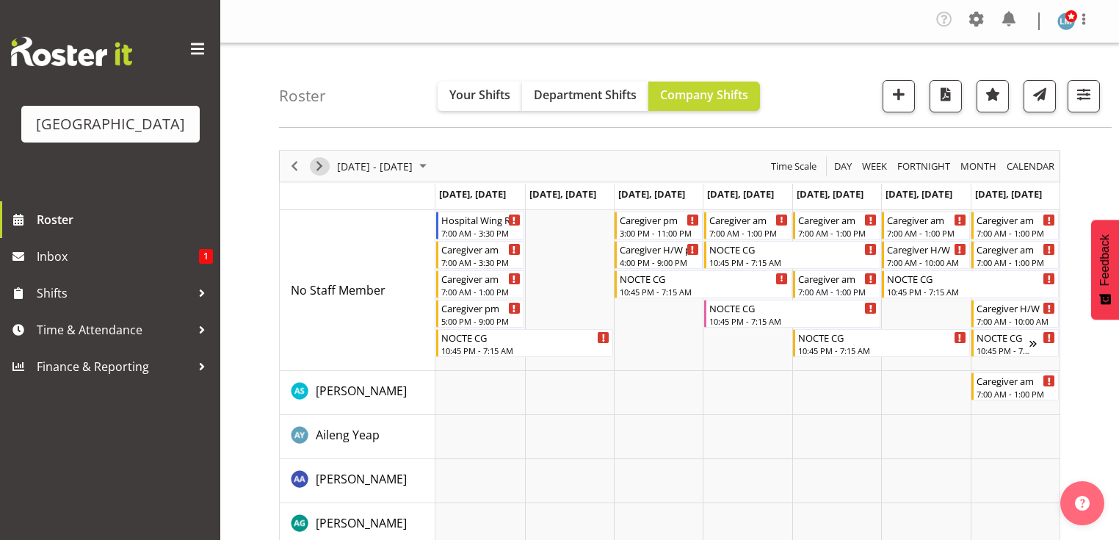
click at [316, 166] on span "Next" at bounding box center [319, 166] width 18 height 18
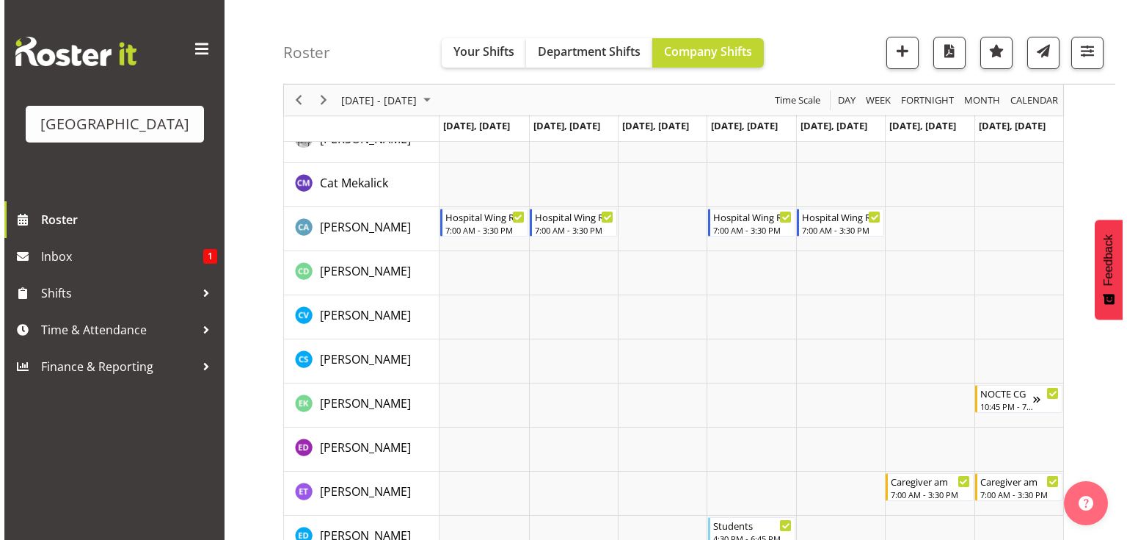
scroll to position [1233, 0]
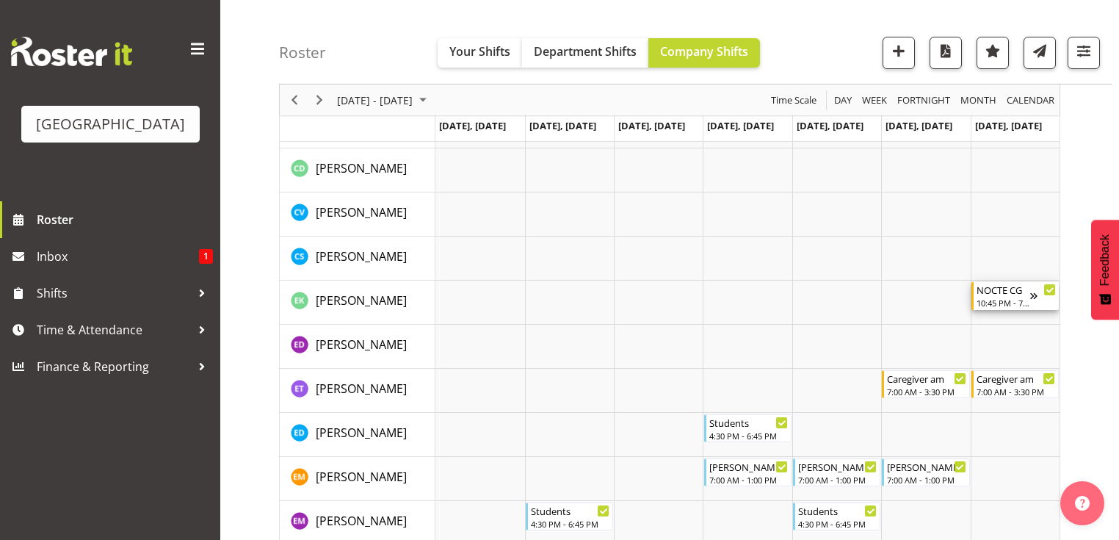
click at [1017, 295] on div "NOCTE CG" at bounding box center [1003, 289] width 54 height 15
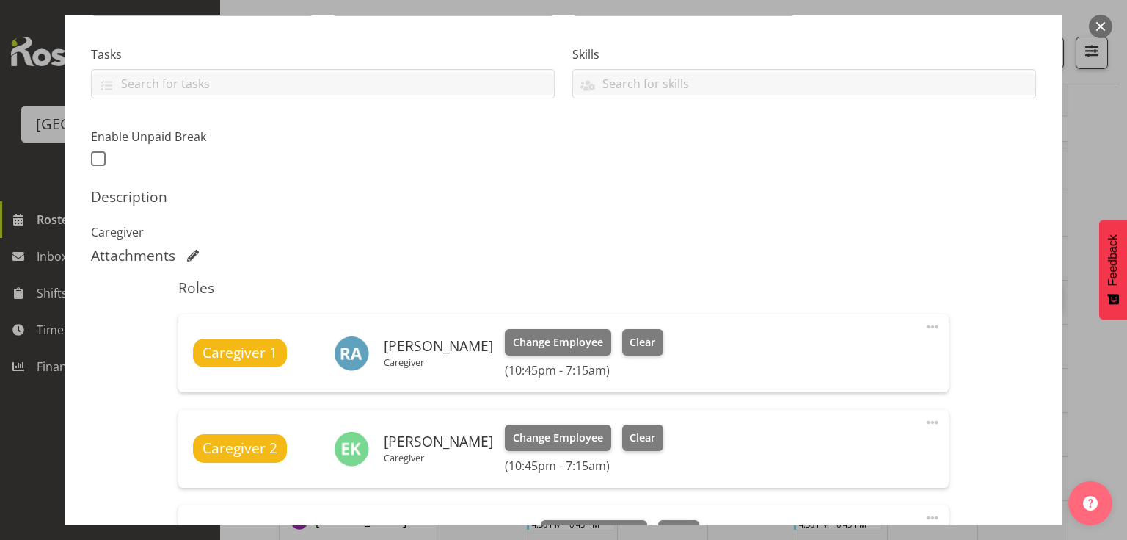
scroll to position [528, 0]
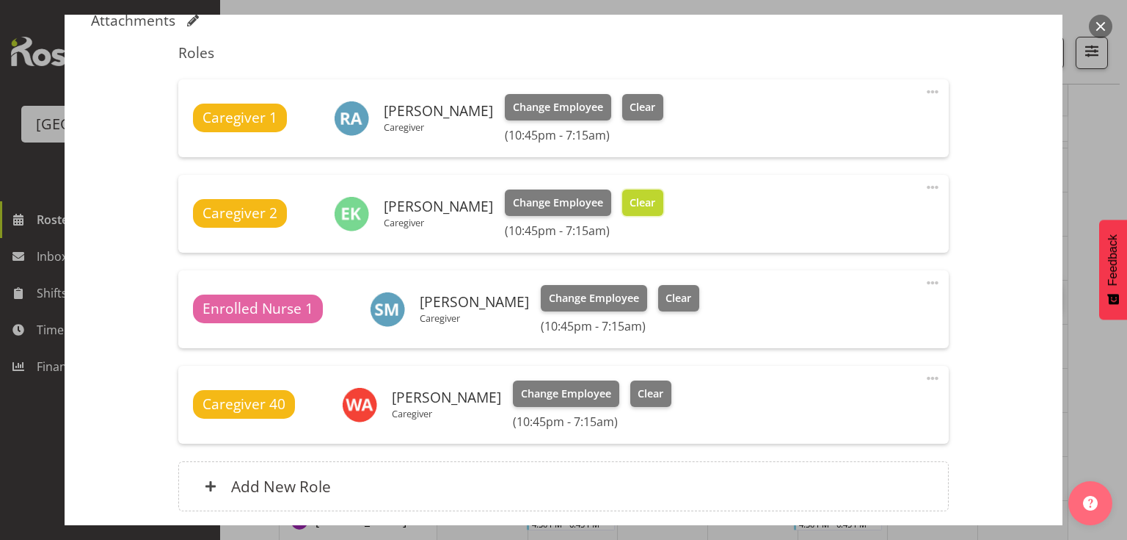
click at [643, 200] on span "Clear" at bounding box center [643, 203] width 26 height 16
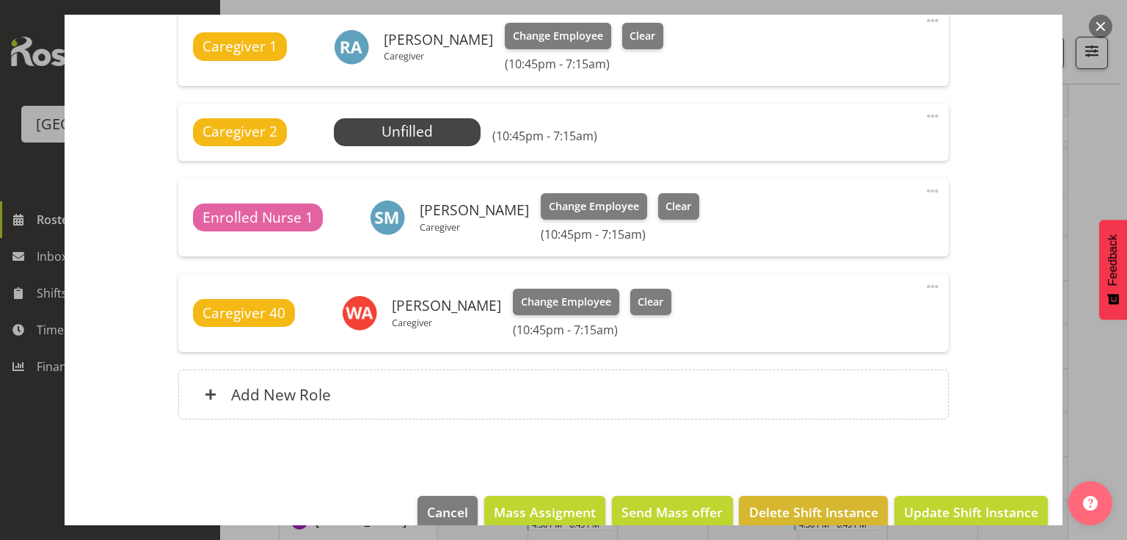
scroll to position [624, 0]
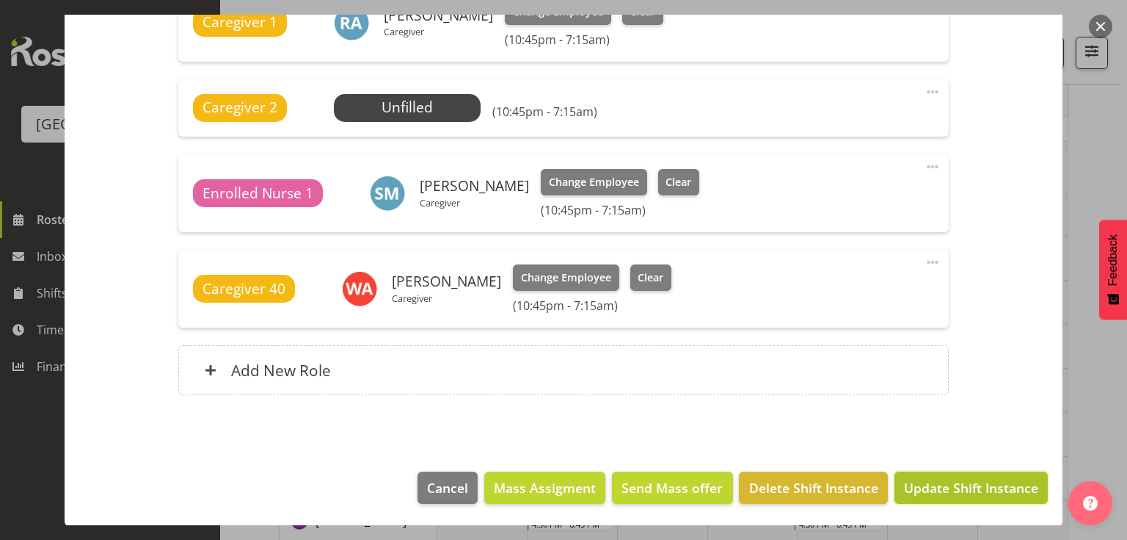
click at [948, 484] on span "Update Shift Instance" at bounding box center [971, 487] width 134 height 19
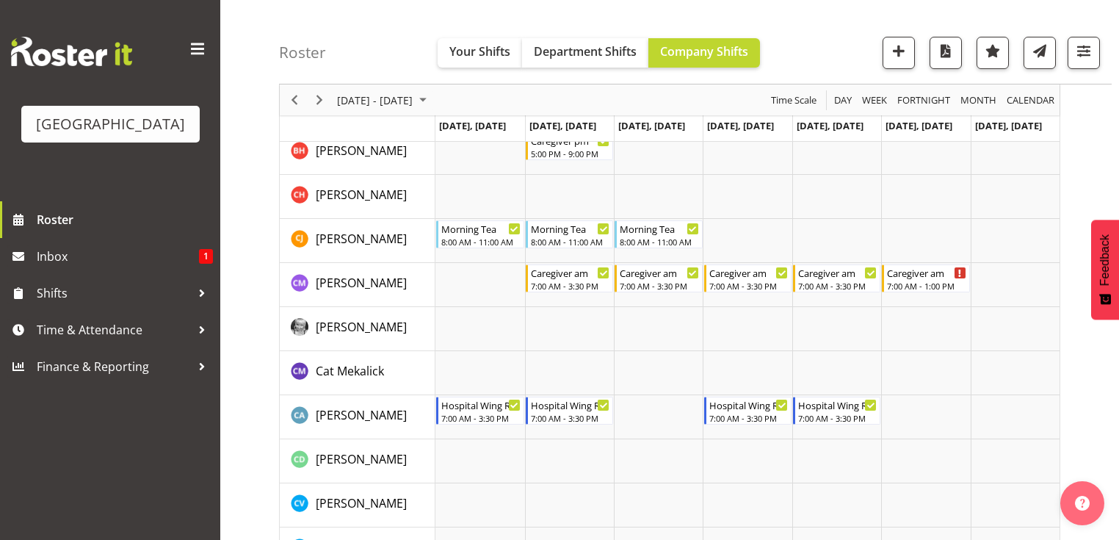
scroll to position [1233, 0]
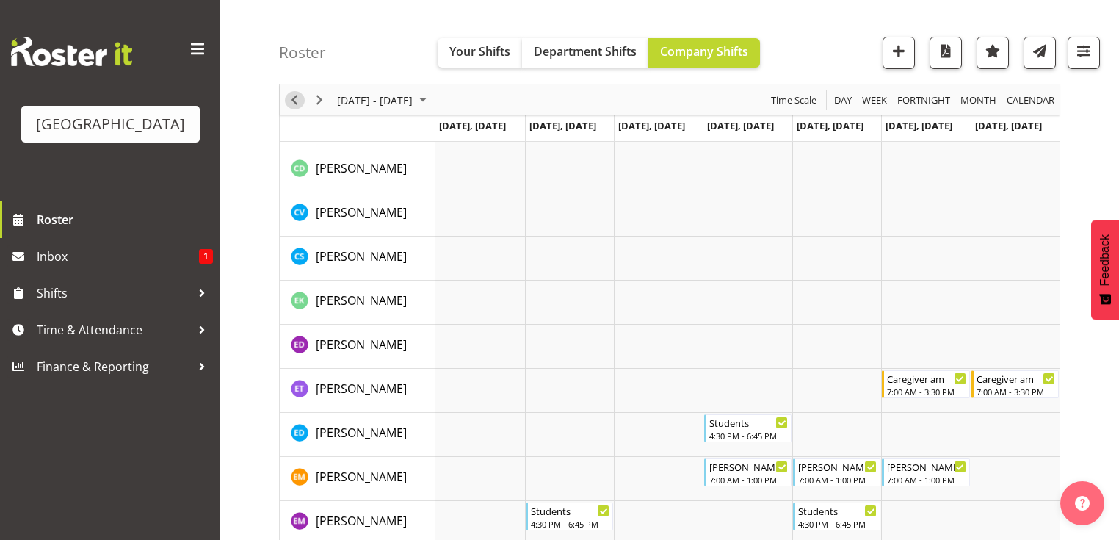
click at [295, 97] on span "Previous" at bounding box center [295, 100] width 18 height 18
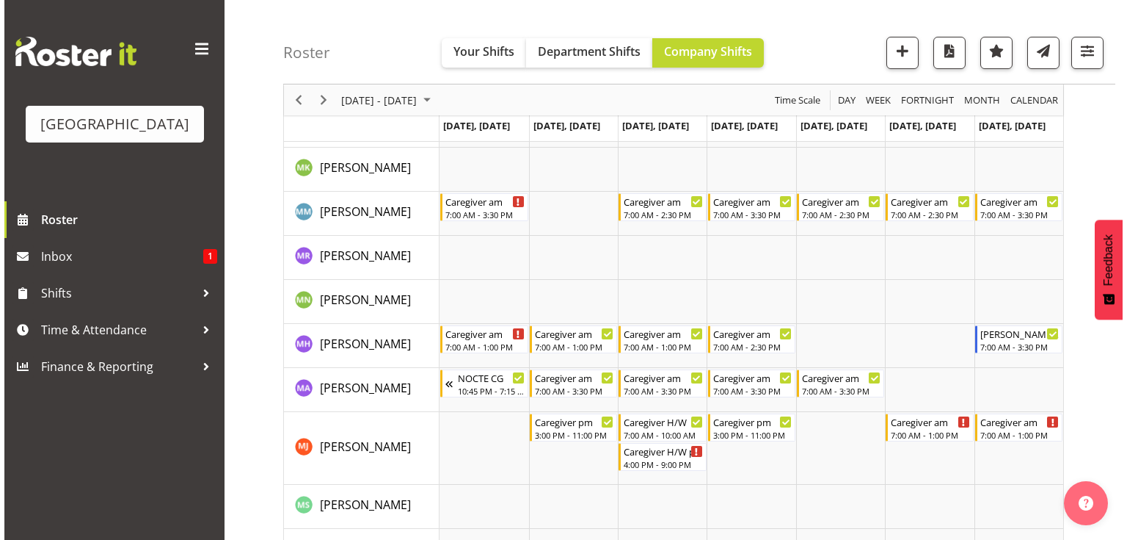
scroll to position [3406, 0]
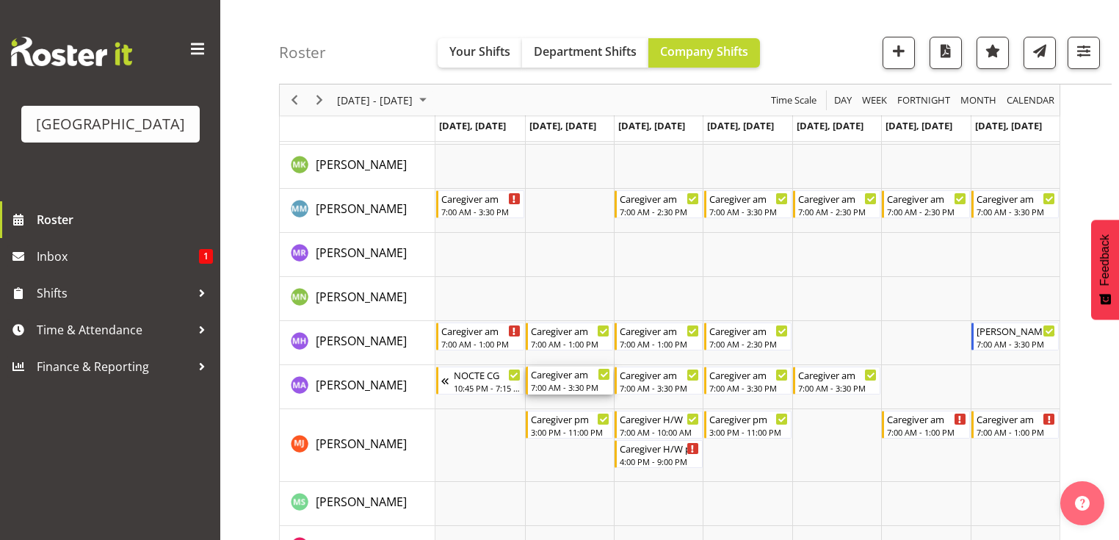
click at [565, 385] on div "7:00 AM - 3:30 PM" at bounding box center [570, 387] width 79 height 12
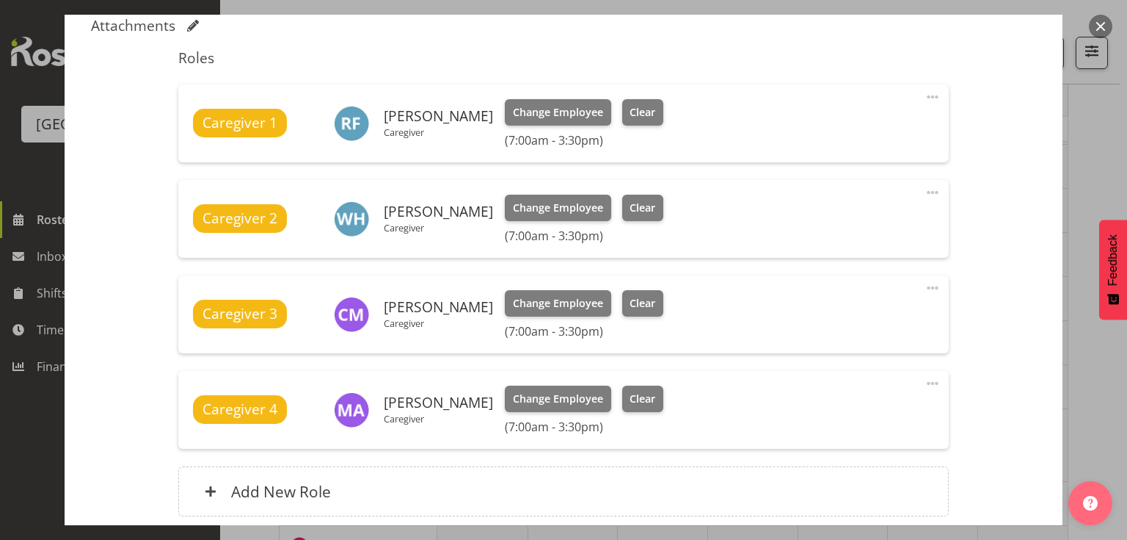
scroll to position [470, 0]
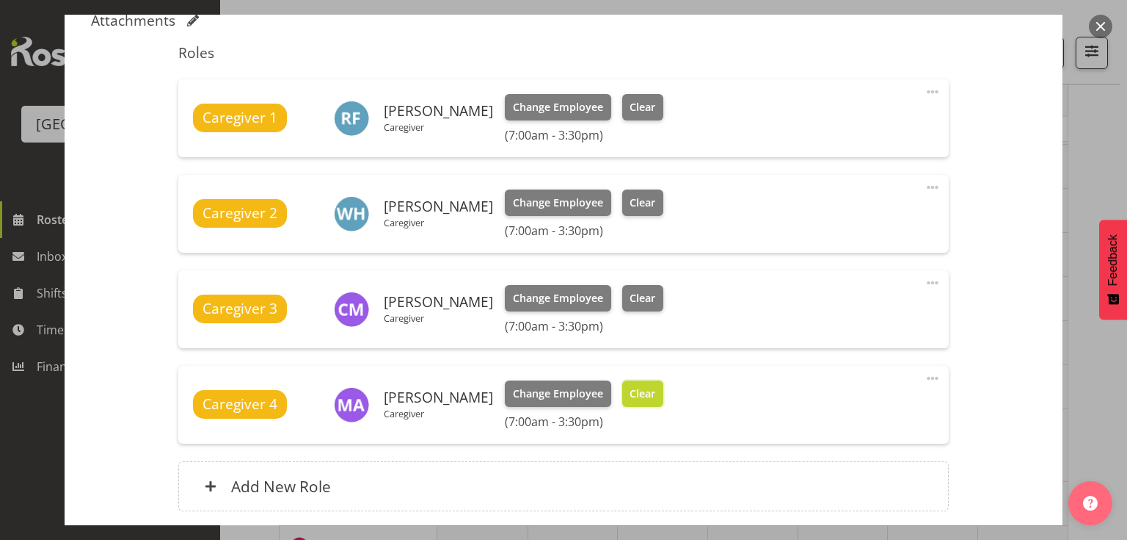
click at [661, 381] on button "Clear" at bounding box center [643, 393] width 42 height 26
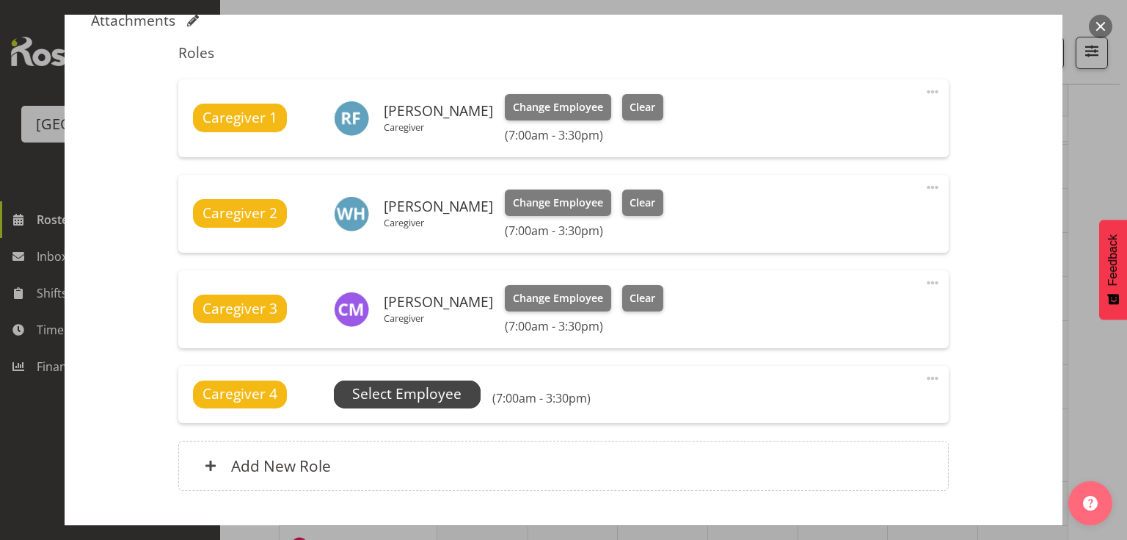
click at [439, 388] on span "Select Employee" at bounding box center [406, 393] width 109 height 21
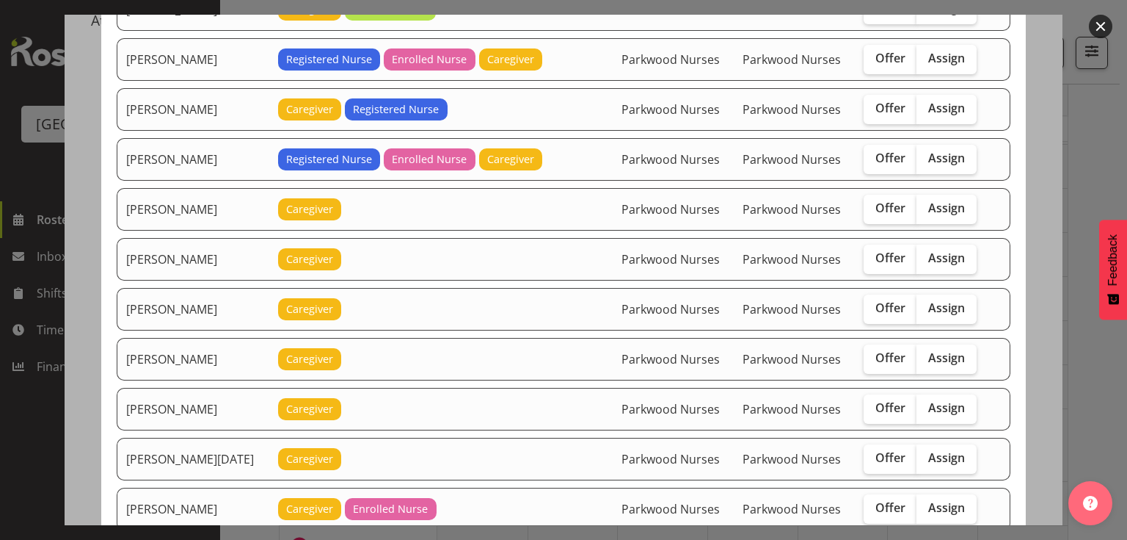
scroll to position [1468, 0]
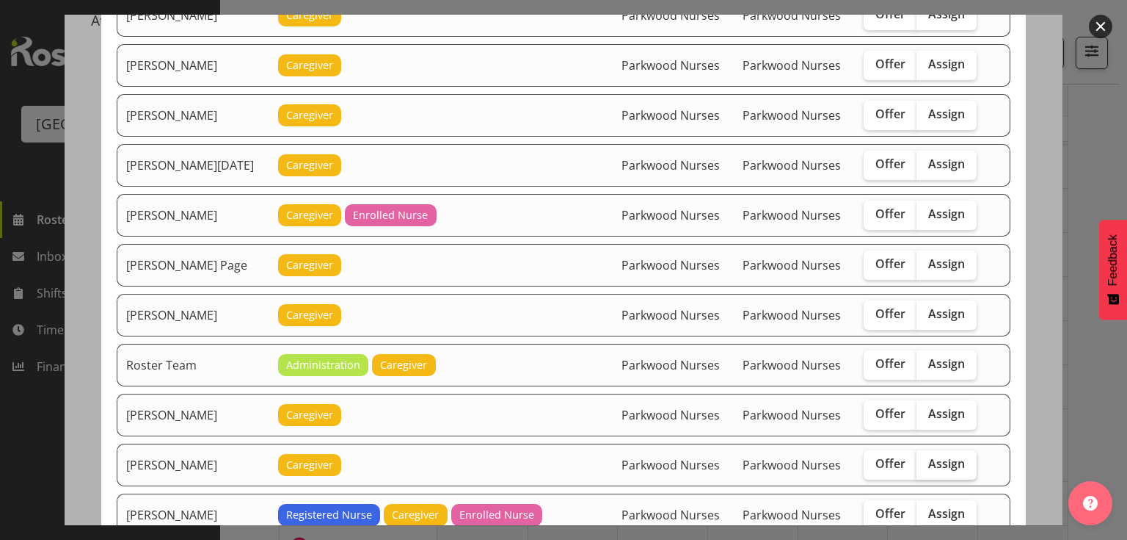
click at [938, 456] on span "Assign" at bounding box center [947, 463] width 37 height 15
click at [926, 459] on input "Assign" at bounding box center [922, 464] width 10 height 10
checkbox input "true"
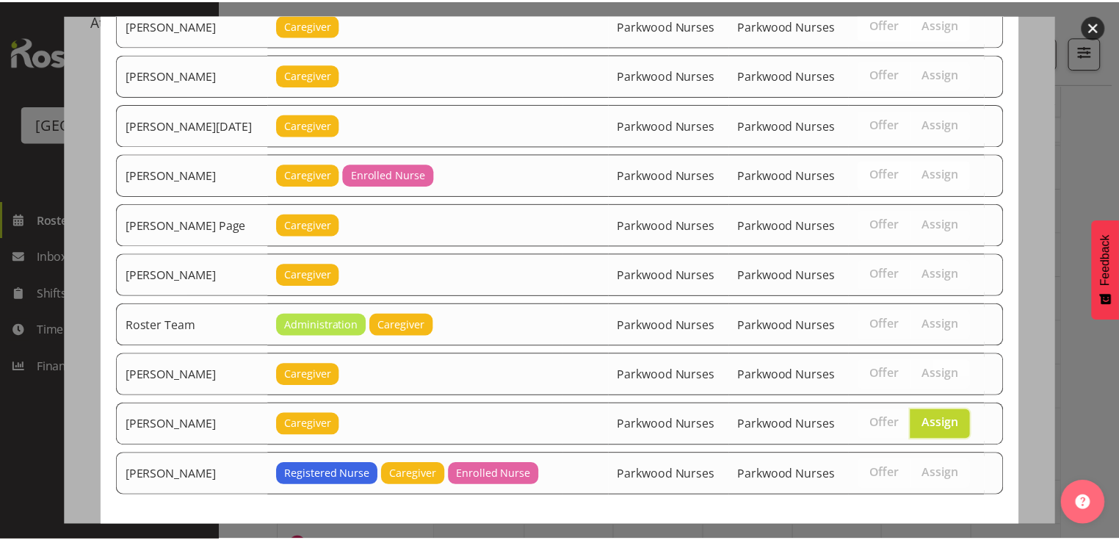
scroll to position [1565, 0]
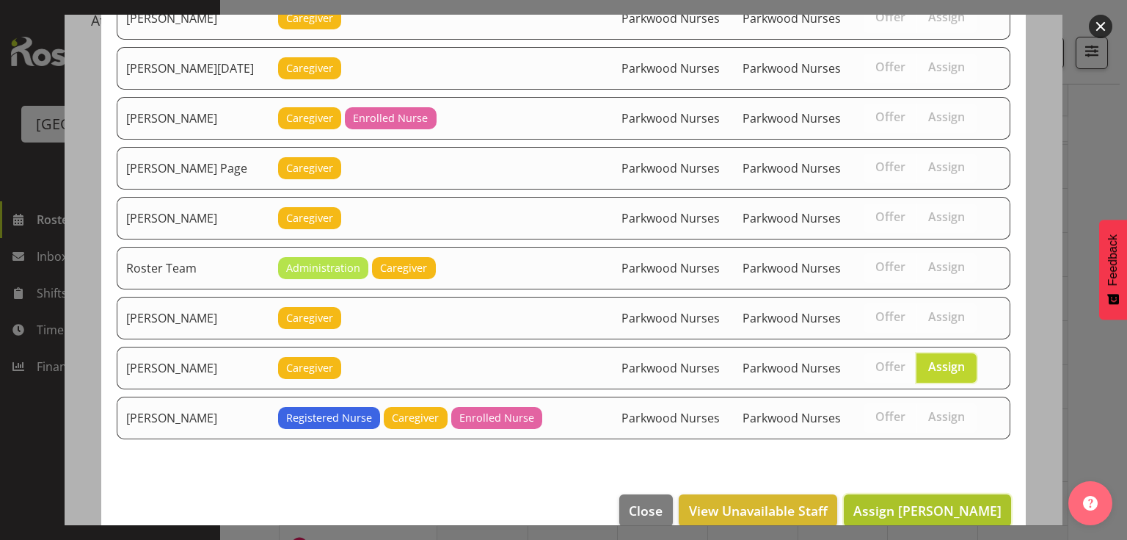
click at [954, 501] on span "Assign Tek Teikake" at bounding box center [928, 510] width 148 height 18
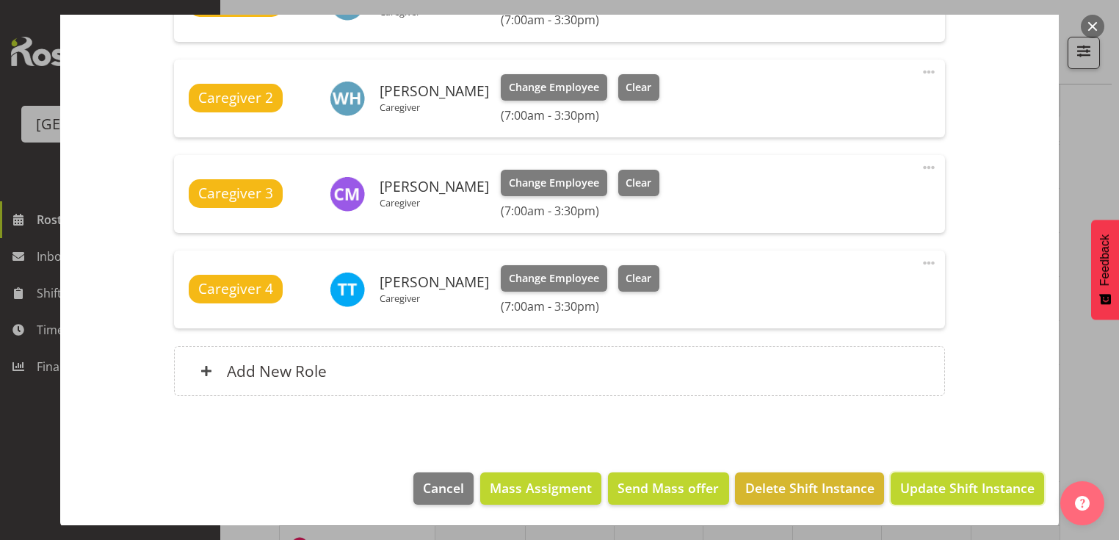
click at [954, 487] on span "Update Shift Instance" at bounding box center [967, 487] width 134 height 19
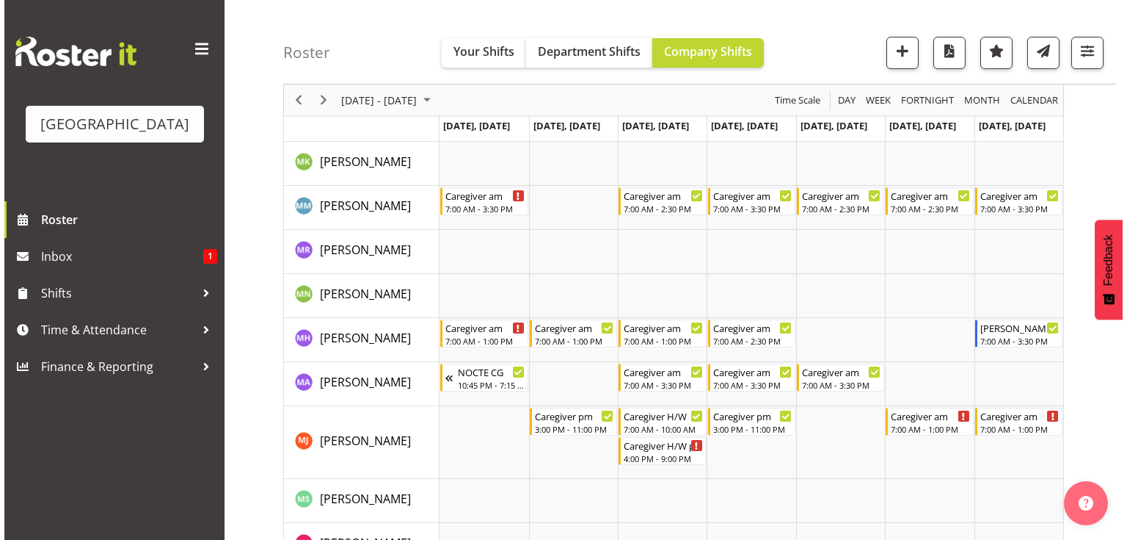
scroll to position [3465, 0]
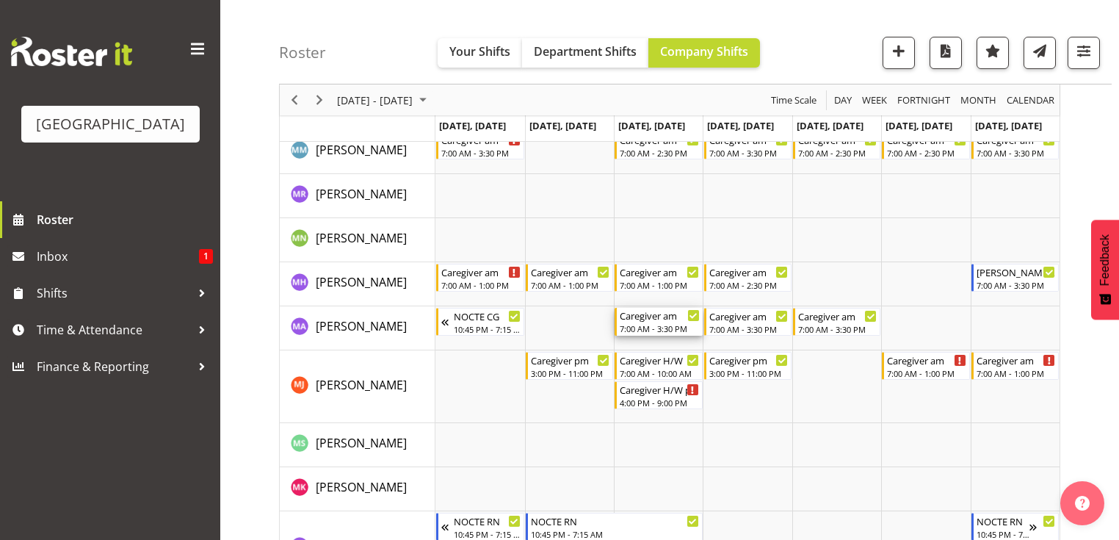
click at [650, 322] on div "Caregiver am 7:00 AM - 3:30 PM" at bounding box center [659, 322] width 79 height 28
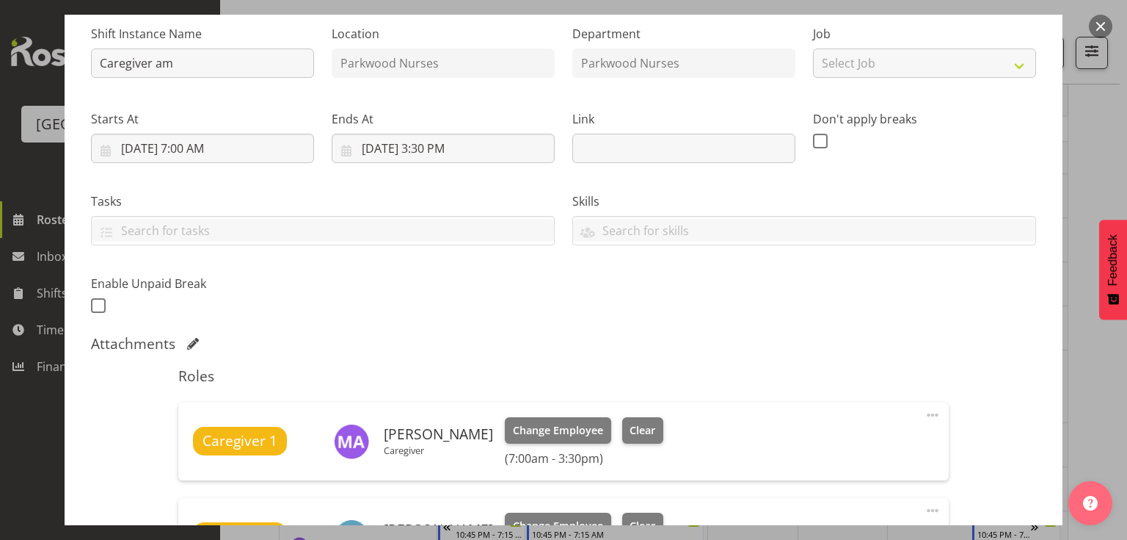
scroll to position [235, 0]
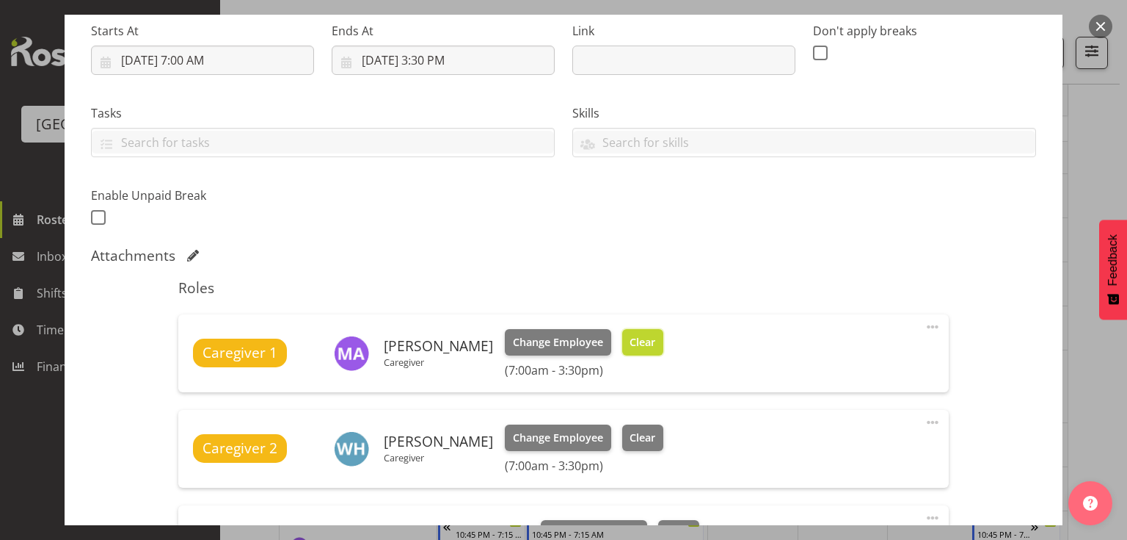
click at [653, 338] on span "Clear" at bounding box center [643, 342] width 26 height 16
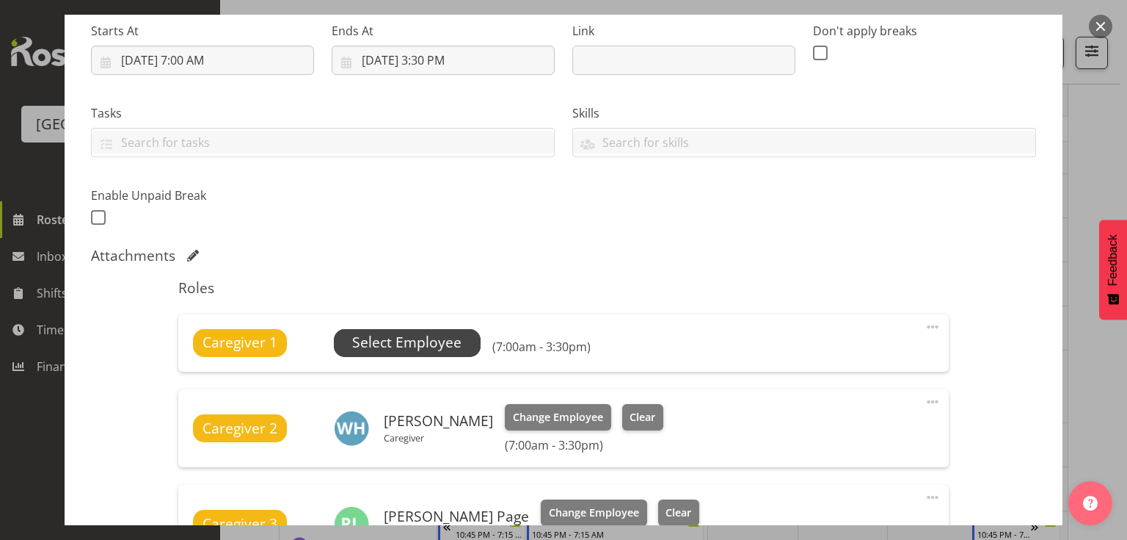
click at [393, 346] on span "Select Employee" at bounding box center [406, 342] width 109 height 21
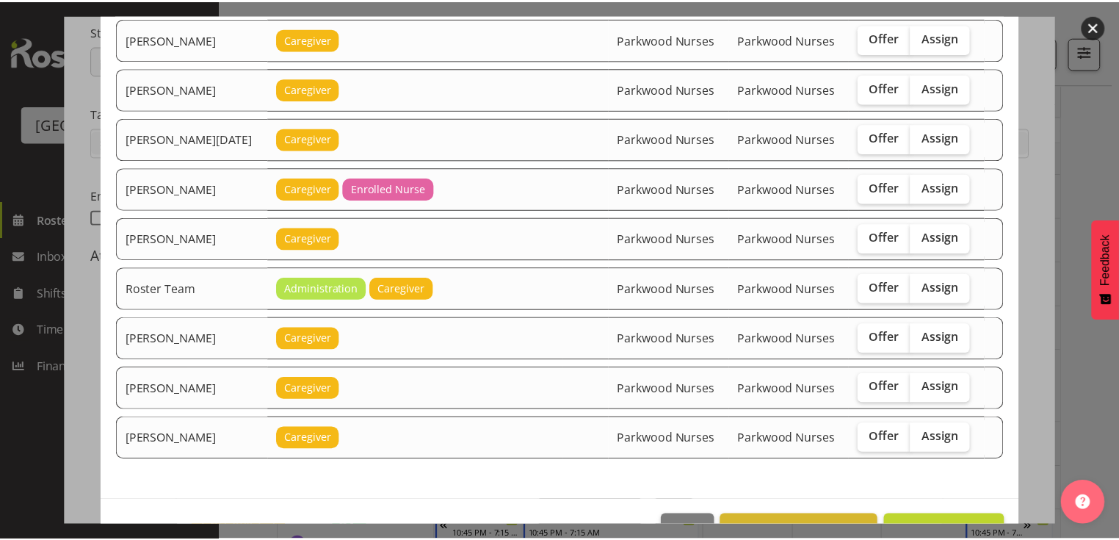
scroll to position [1664, 0]
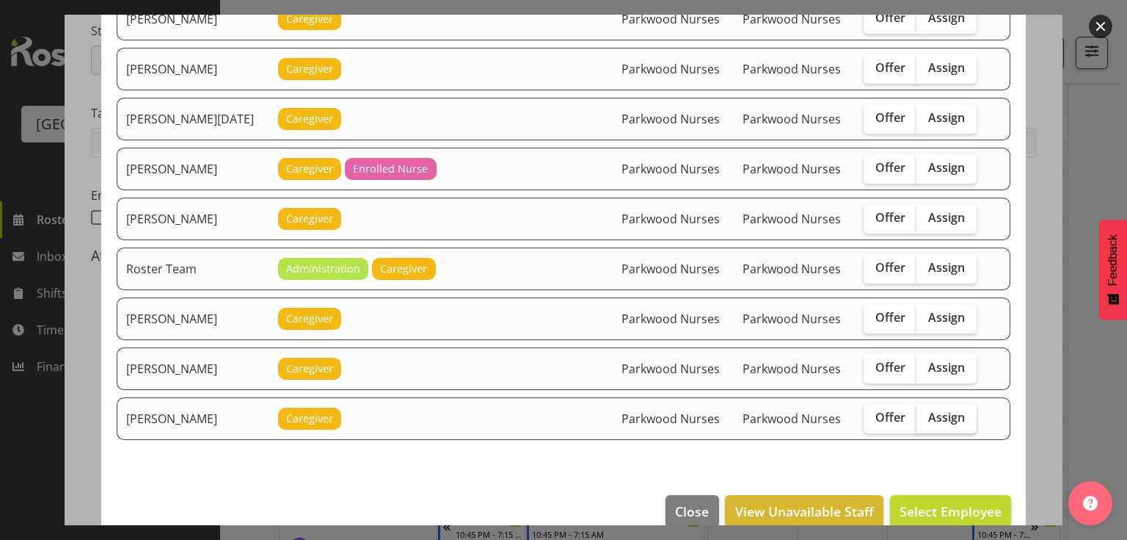
click at [958, 404] on label "Assign" at bounding box center [947, 418] width 60 height 29
click at [926, 413] on input "Assign" at bounding box center [922, 418] width 10 height 10
checkbox input "true"
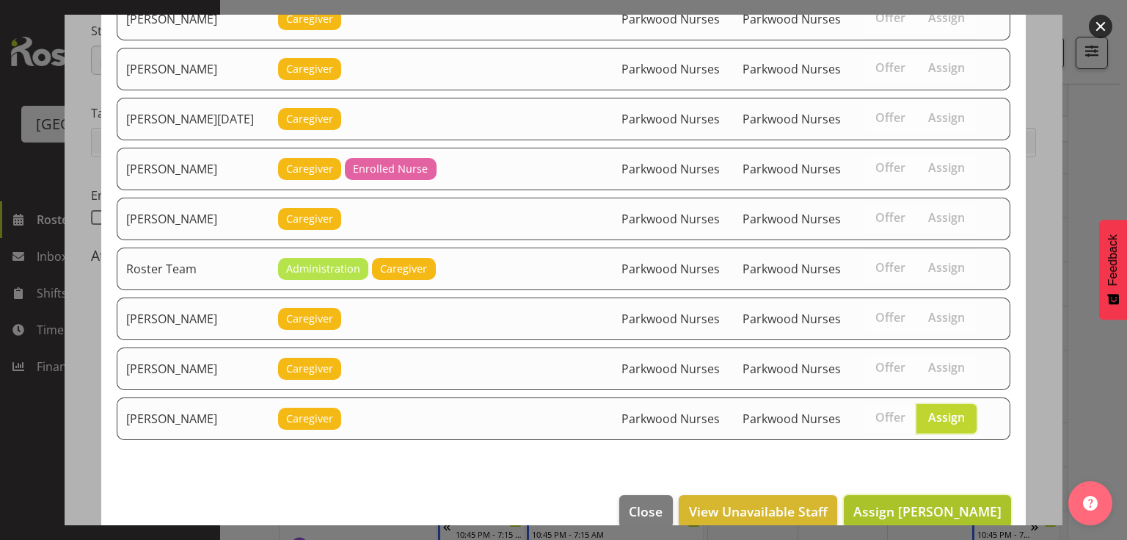
click at [926, 502] on span "Assign Tek Teikake" at bounding box center [928, 511] width 148 height 18
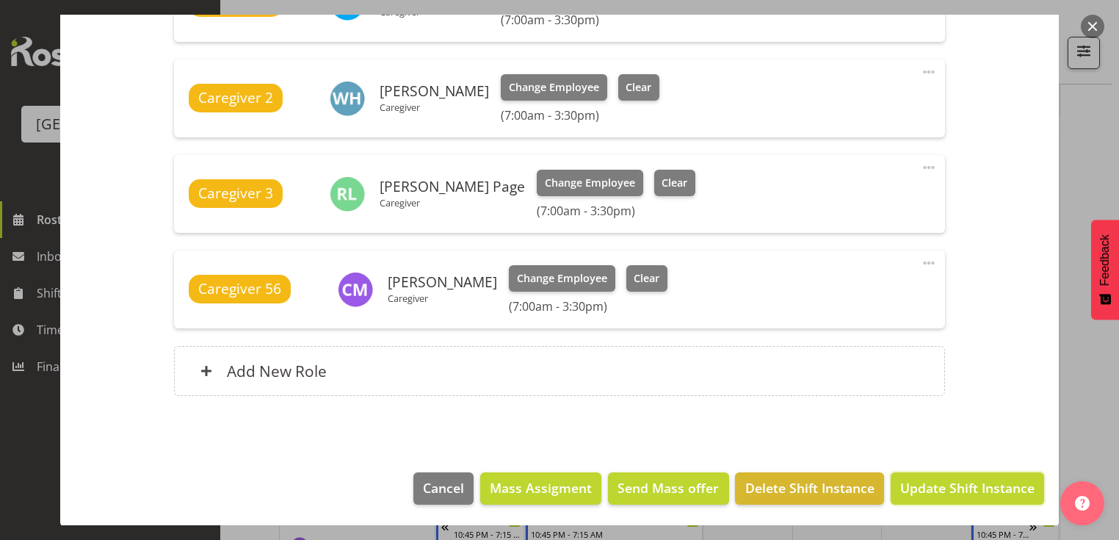
click at [926, 490] on span "Update Shift Instance" at bounding box center [967, 487] width 134 height 19
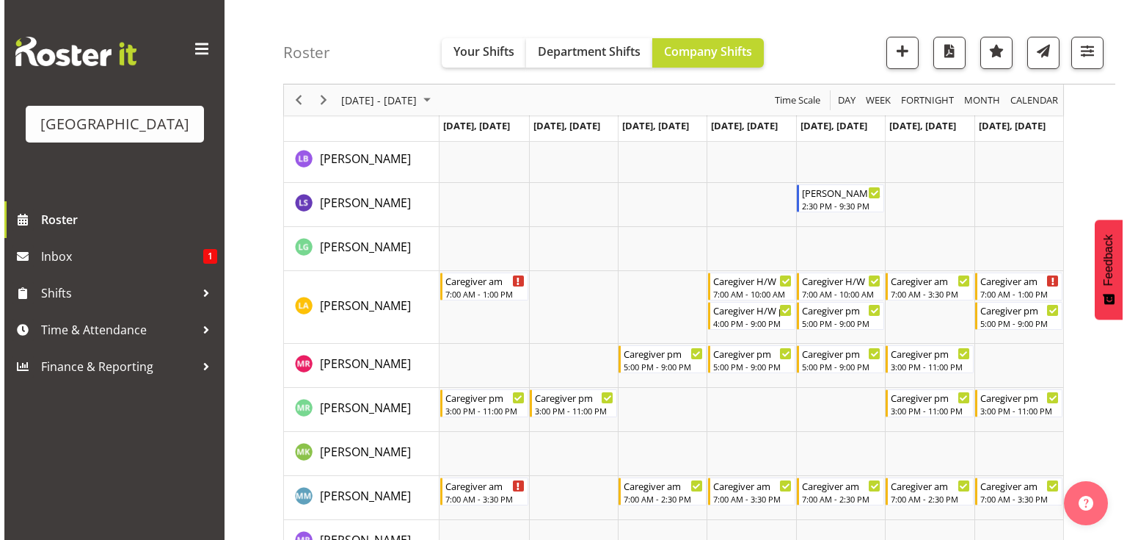
scroll to position [3465, 0]
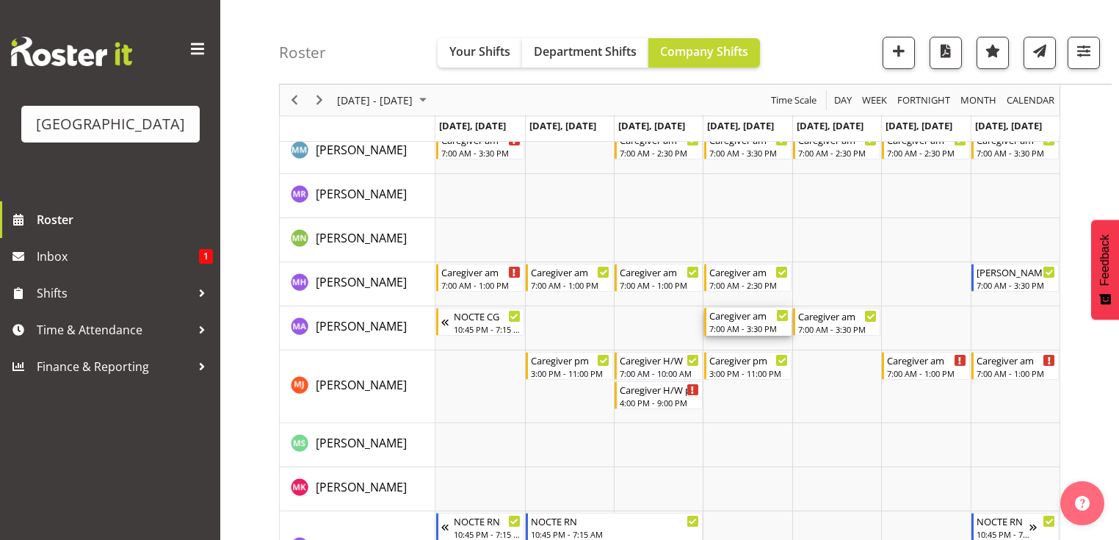
click at [741, 329] on div "7:00 AM - 3:30 PM" at bounding box center [748, 328] width 79 height 12
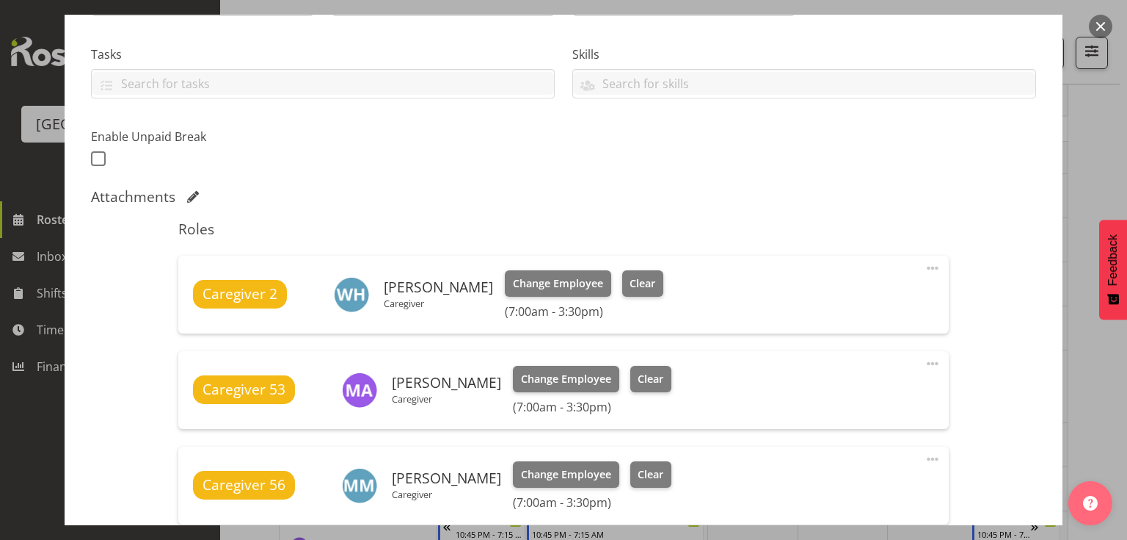
scroll to position [352, 0]
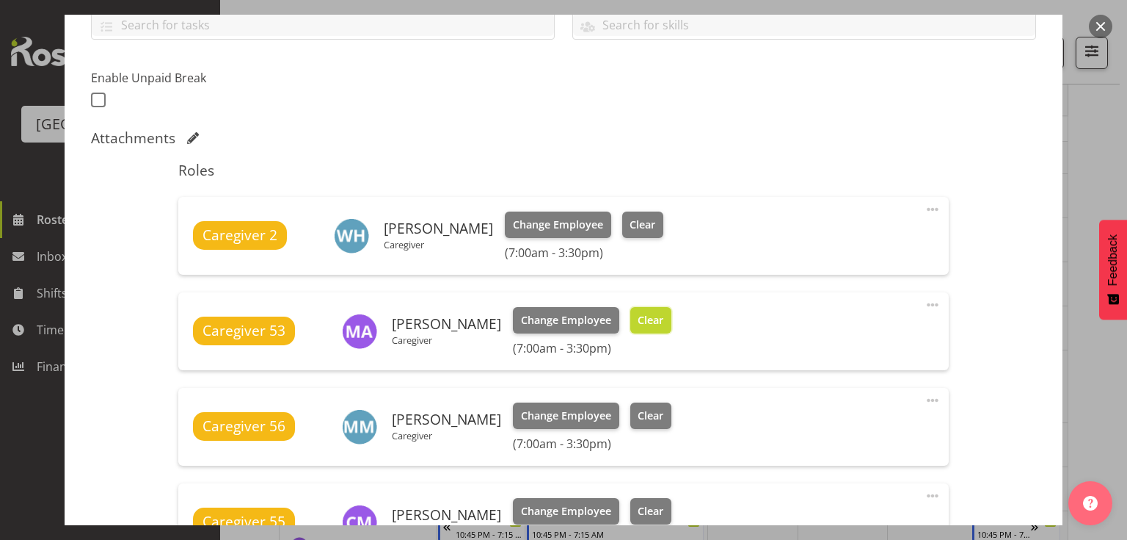
click at [664, 319] on span "Clear" at bounding box center [651, 320] width 26 height 16
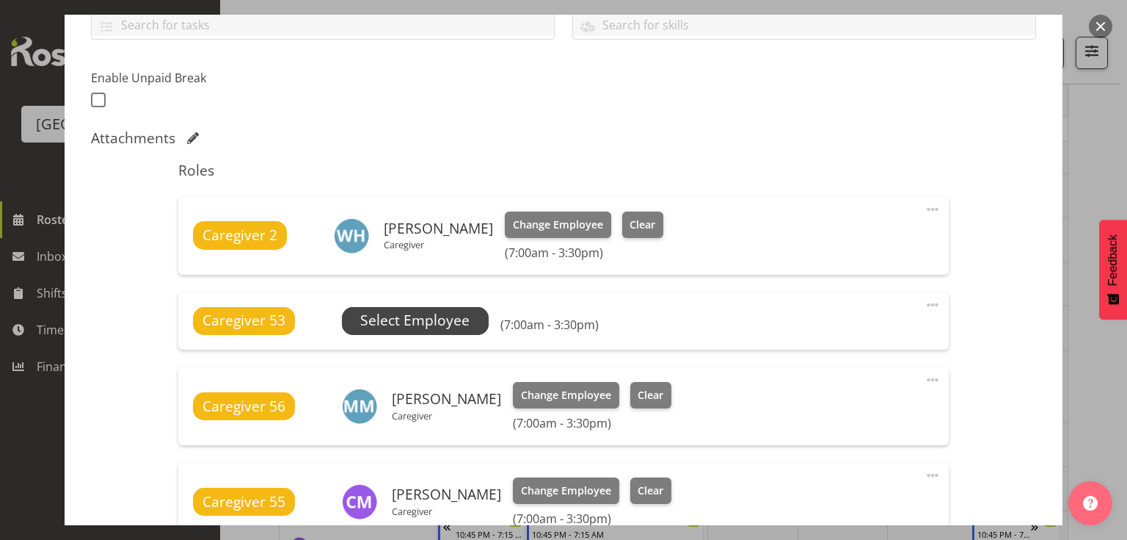
click at [390, 311] on span "Select Employee" at bounding box center [414, 320] width 109 height 21
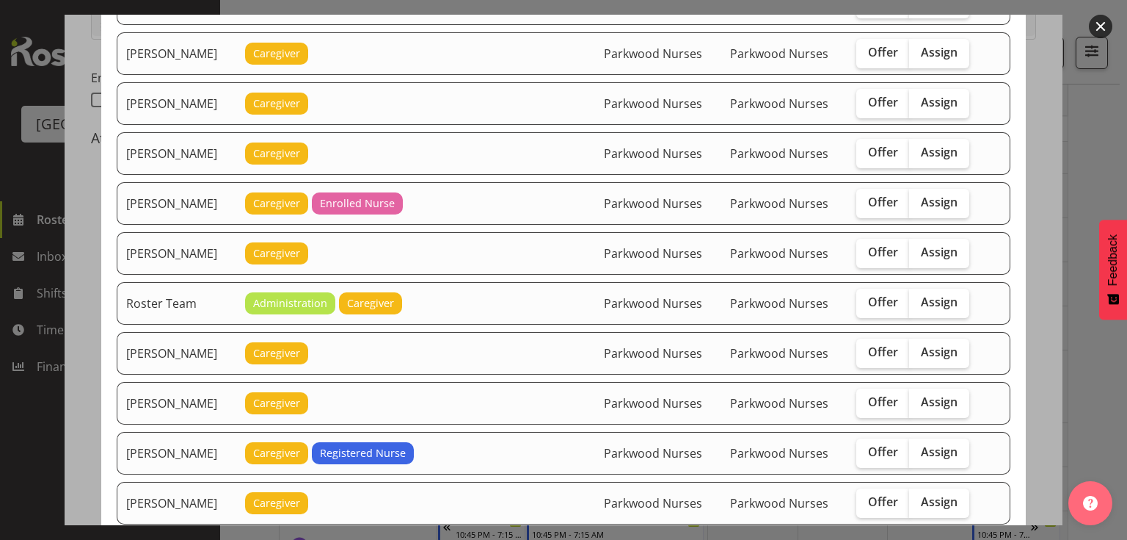
scroll to position [1644, 0]
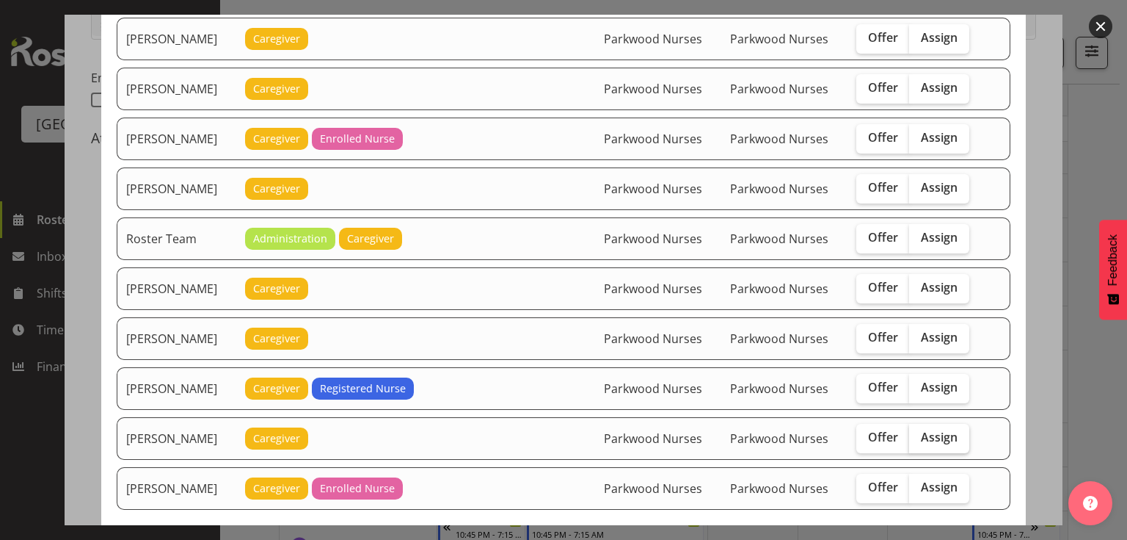
click at [934, 429] on span "Assign" at bounding box center [939, 436] width 37 height 15
click at [919, 432] on input "Assign" at bounding box center [914, 437] width 10 height 10
checkbox input "true"
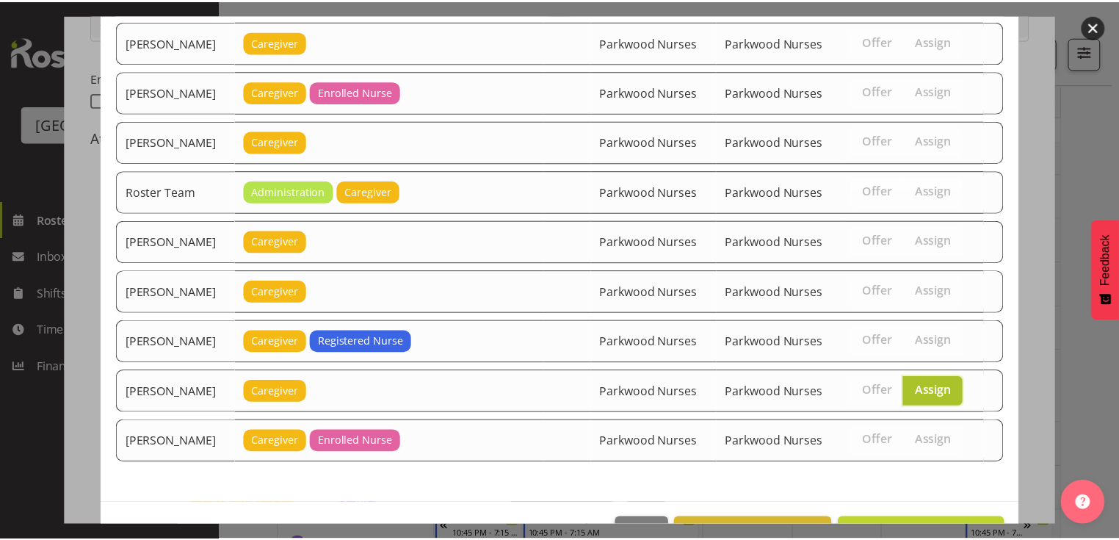
scroll to position [1713, 0]
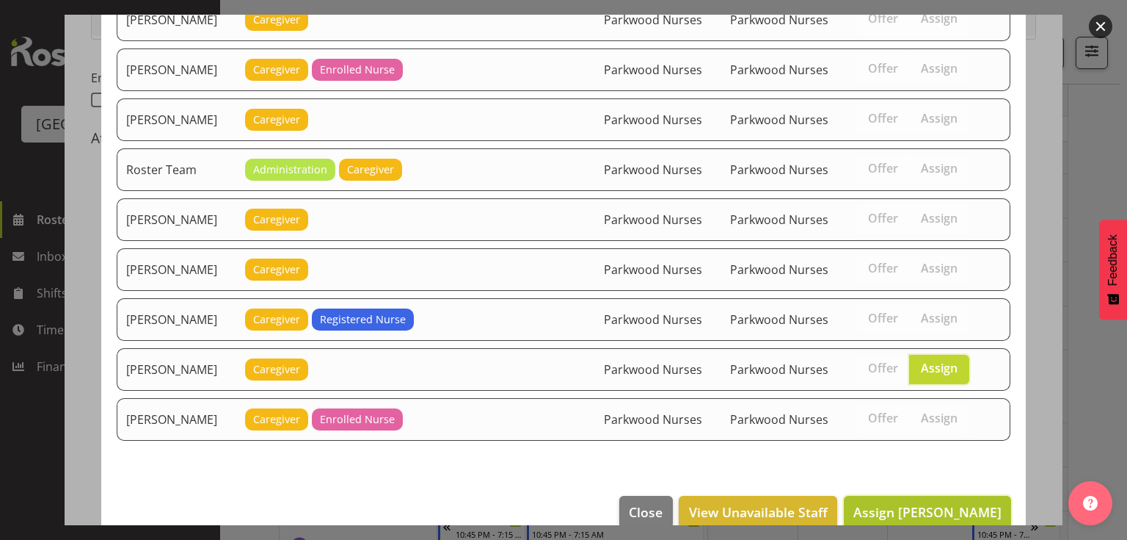
click at [926, 503] on span "Assign Tek Teikake" at bounding box center [928, 512] width 148 height 18
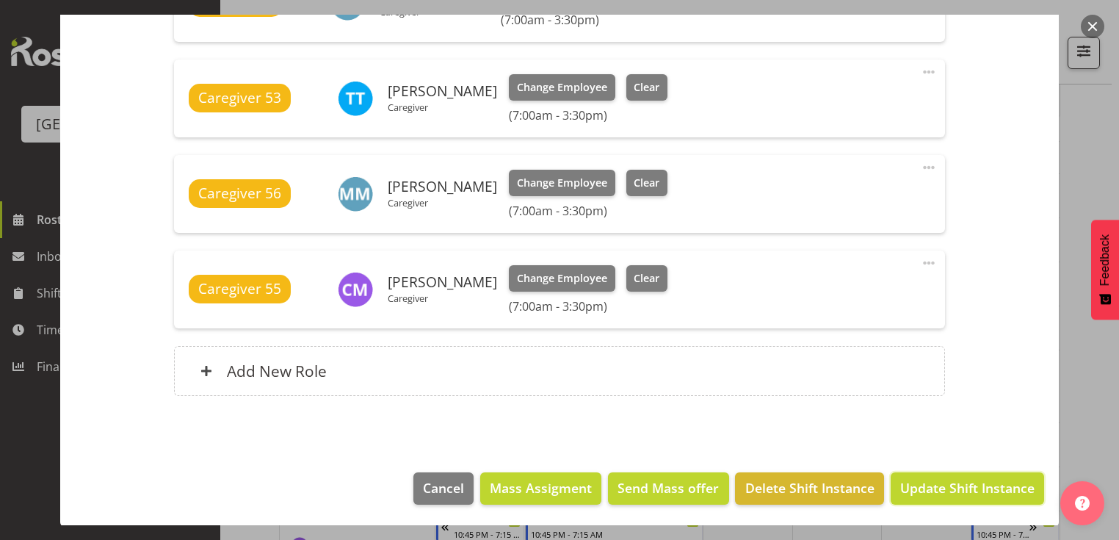
click at [926, 481] on span "Update Shift Instance" at bounding box center [967, 487] width 134 height 19
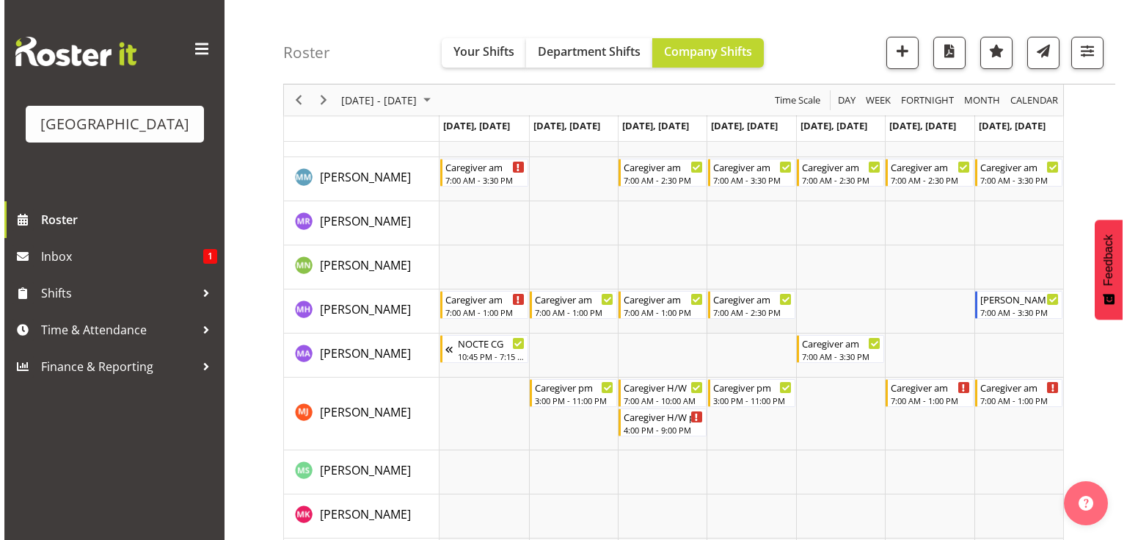
scroll to position [3523, 0]
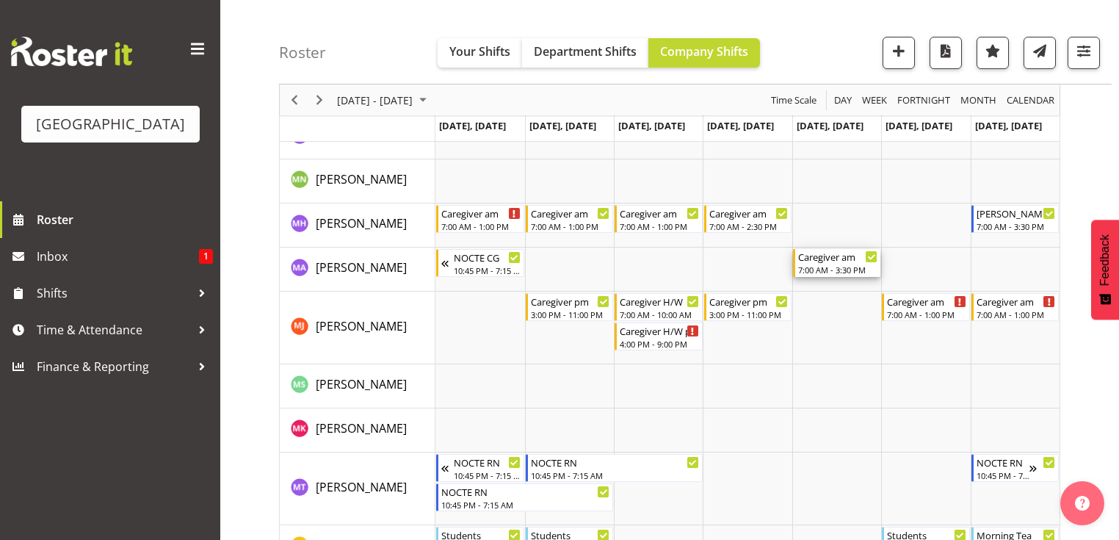
click at [831, 262] on div "Caregiver am" at bounding box center [837, 256] width 79 height 15
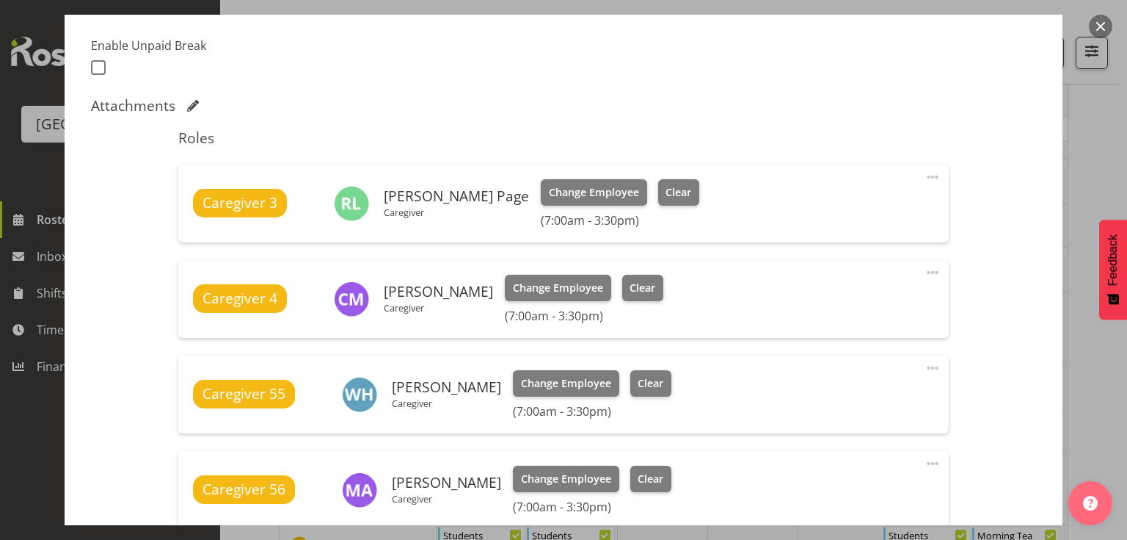
scroll to position [470, 0]
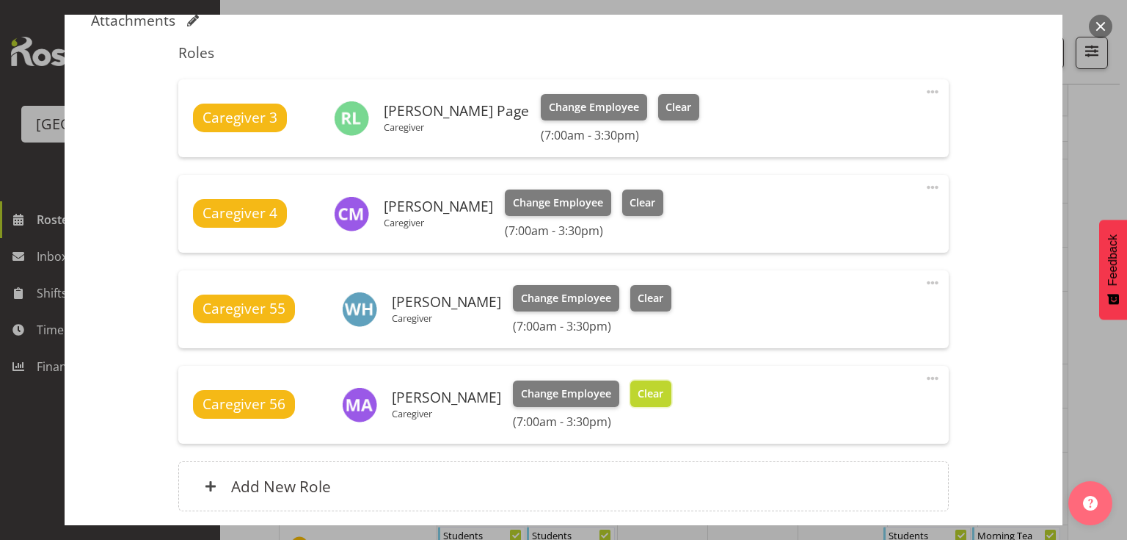
click at [652, 386] on span "Clear" at bounding box center [651, 393] width 26 height 16
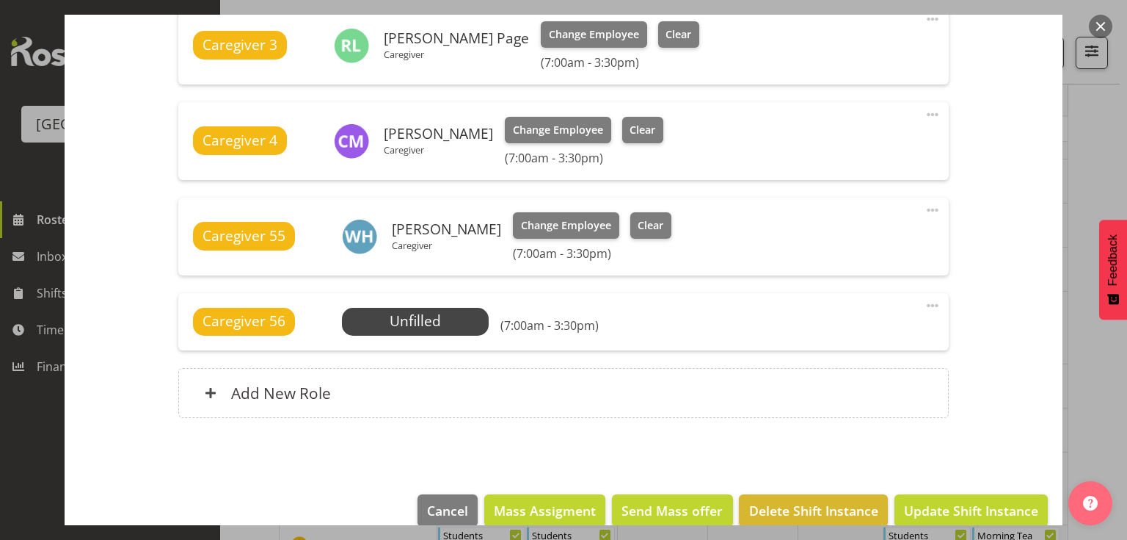
scroll to position [565, 0]
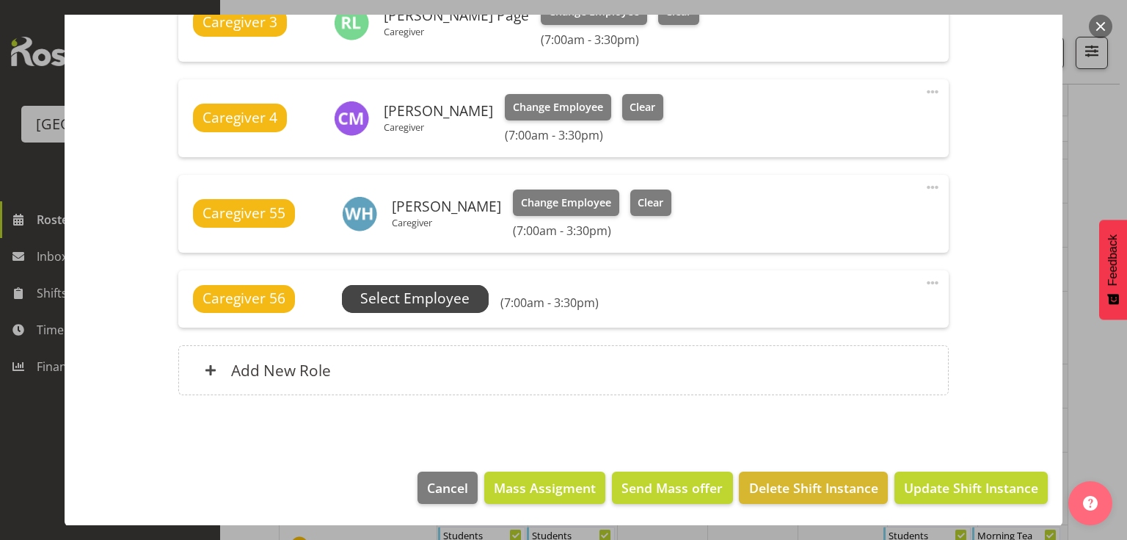
click at [415, 306] on span "Select Employee" at bounding box center [414, 298] width 109 height 21
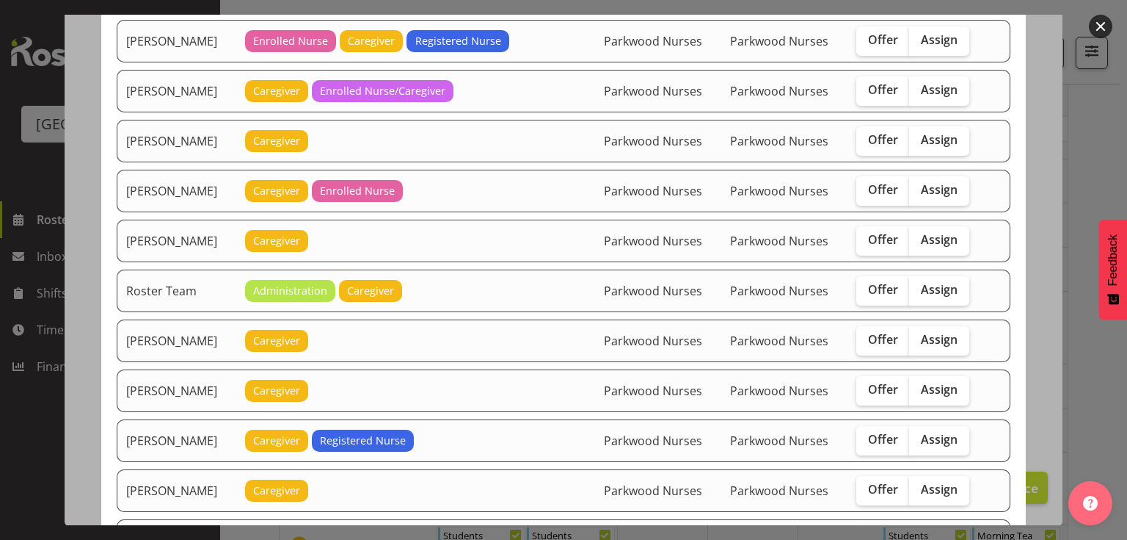
scroll to position [1585, 0]
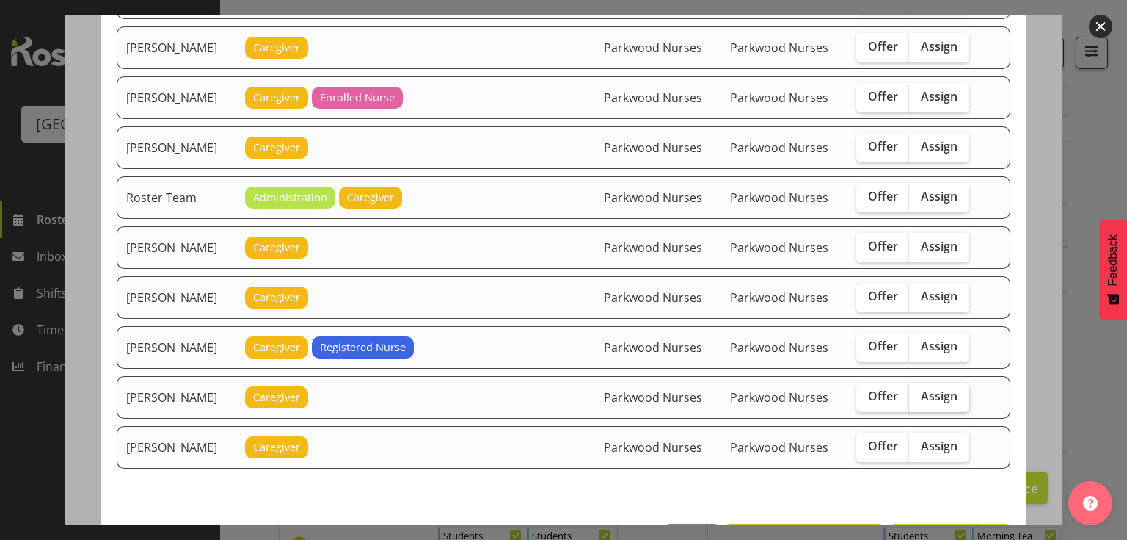
click at [942, 388] on span "Assign" at bounding box center [939, 395] width 37 height 15
click at [919, 391] on input "Assign" at bounding box center [914, 396] width 10 height 10
checkbox input "true"
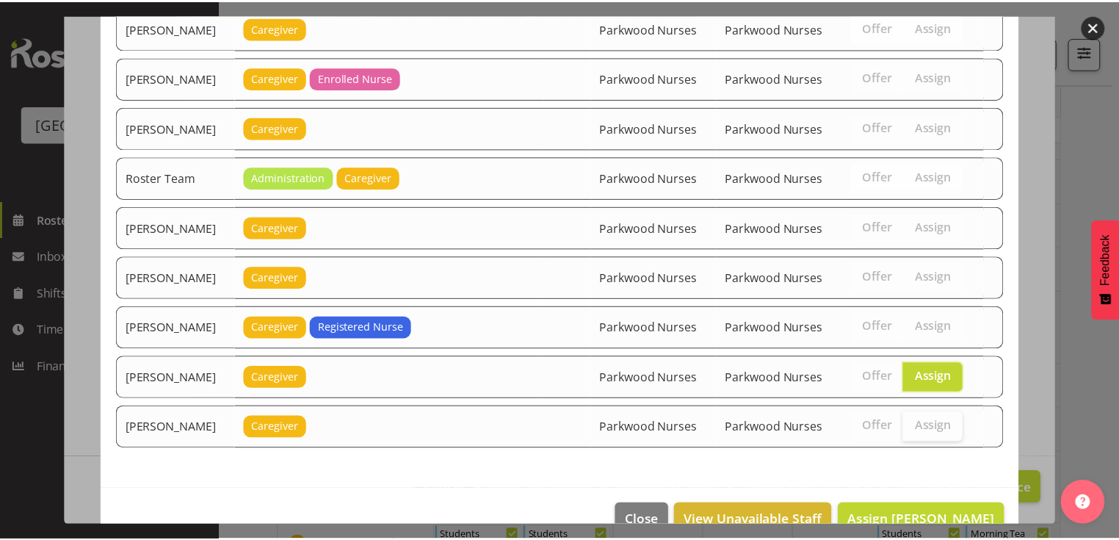
scroll to position [1615, 0]
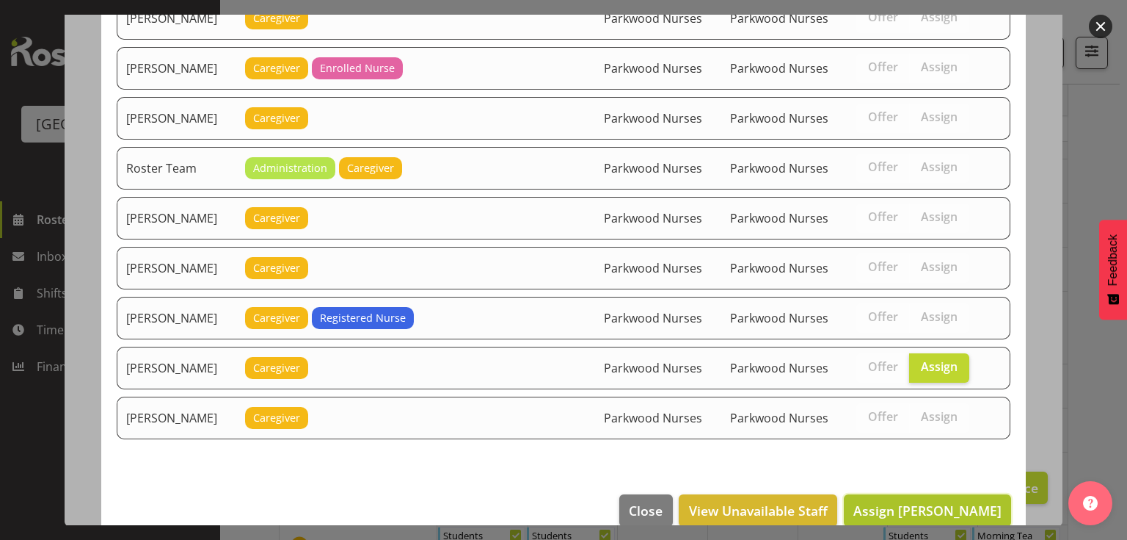
click at [948, 501] on span "Assign Tek Teikake" at bounding box center [928, 510] width 148 height 18
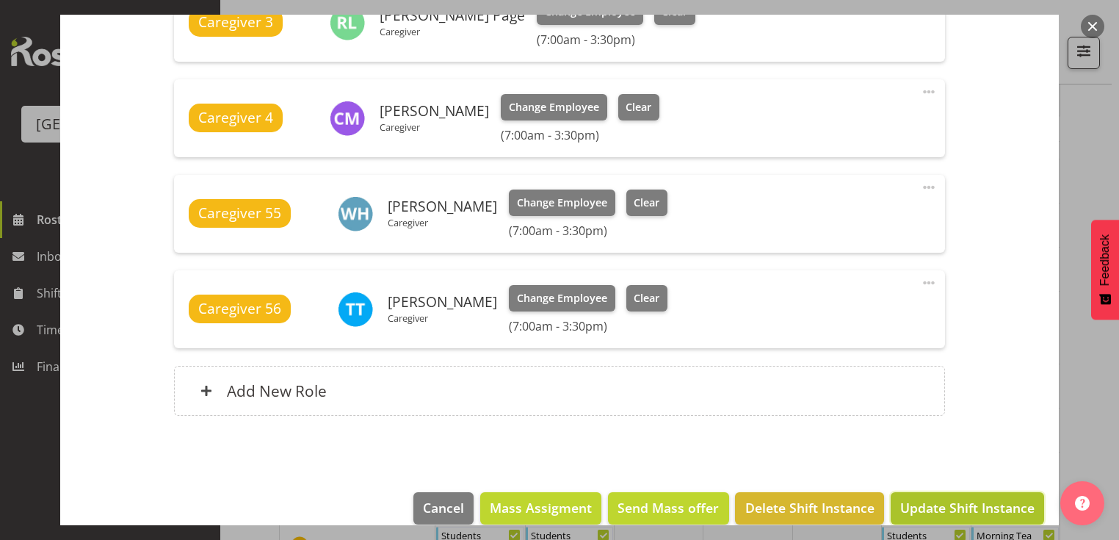
click at [949, 506] on span "Update Shift Instance" at bounding box center [967, 507] width 134 height 19
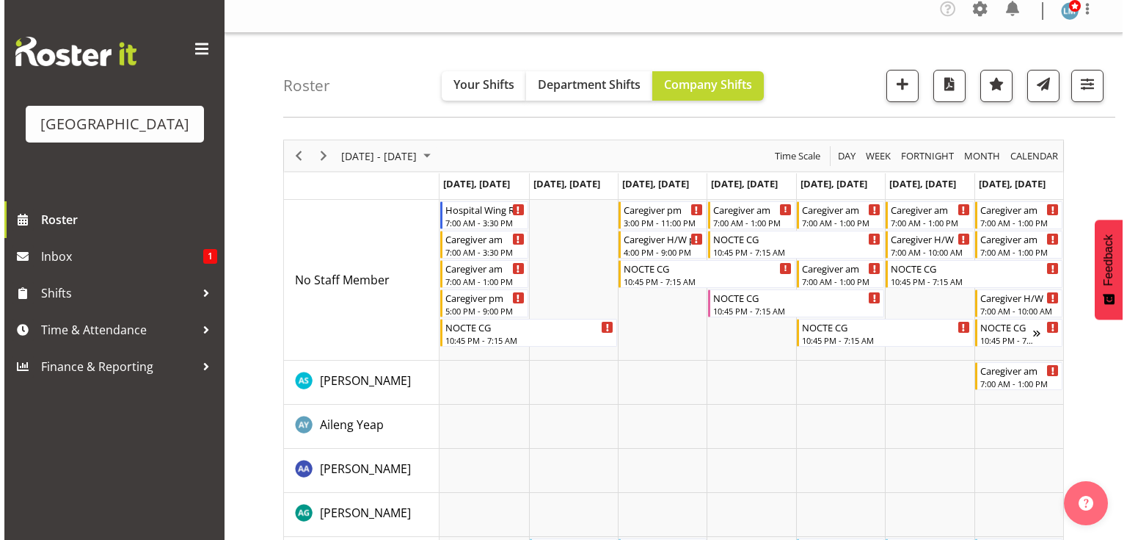
scroll to position [0, 0]
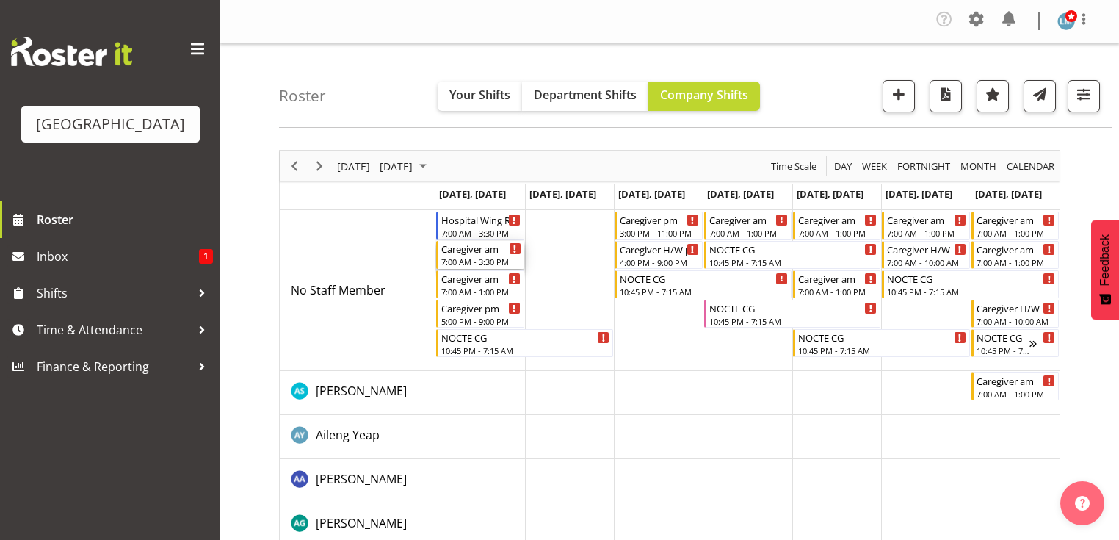
click at [471, 258] on div "7:00 AM - 3:30 PM" at bounding box center [480, 261] width 79 height 12
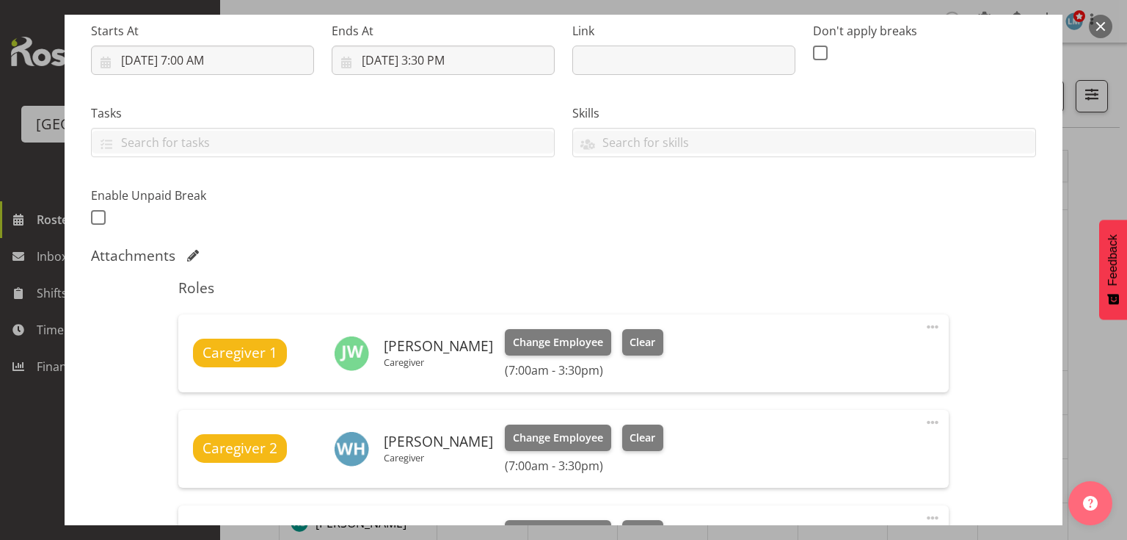
scroll to position [470, 0]
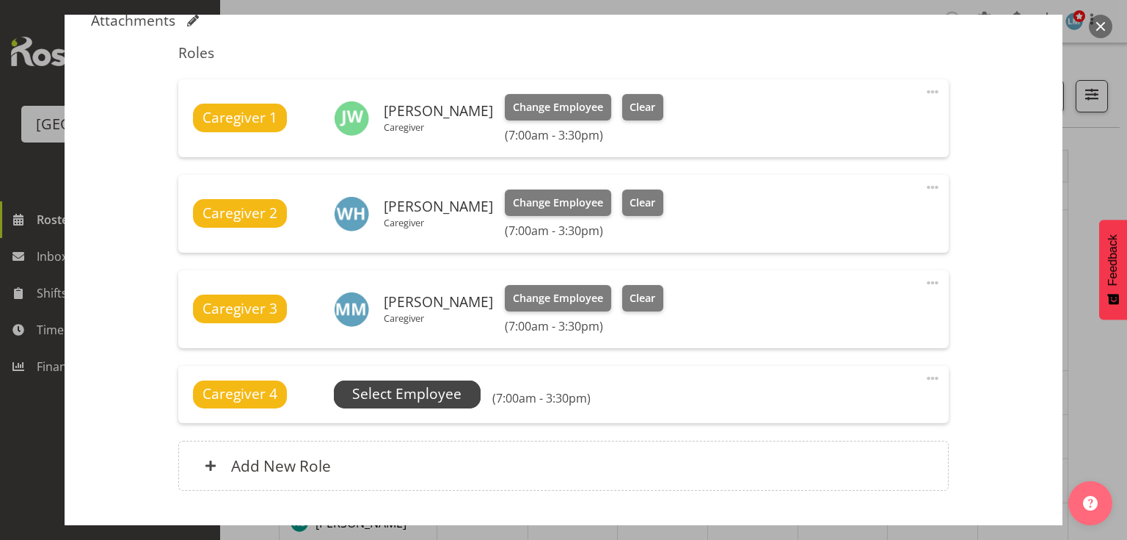
click at [411, 387] on span "Select Employee" at bounding box center [406, 393] width 109 height 21
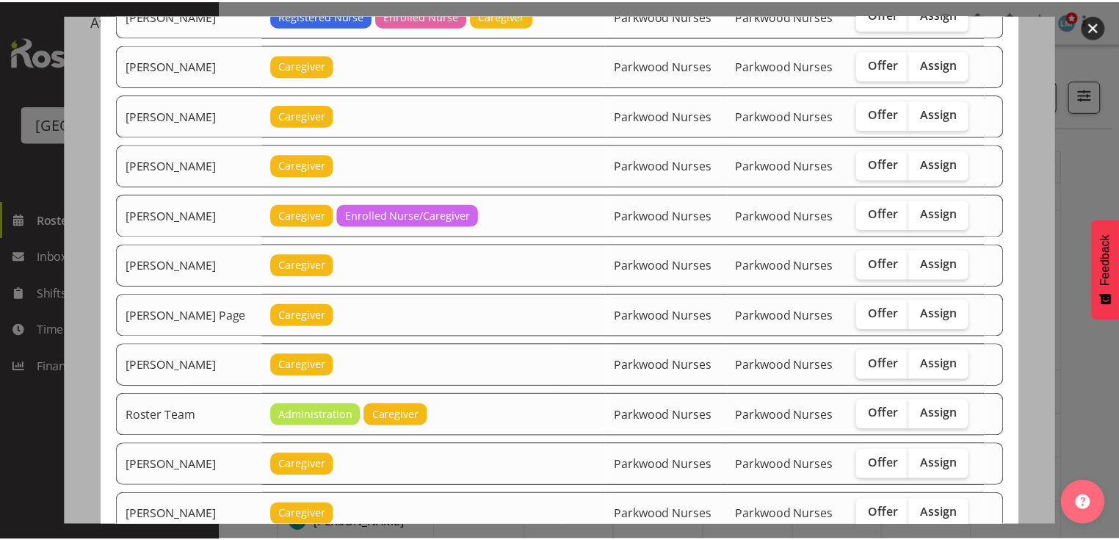
scroll to position [1615, 0]
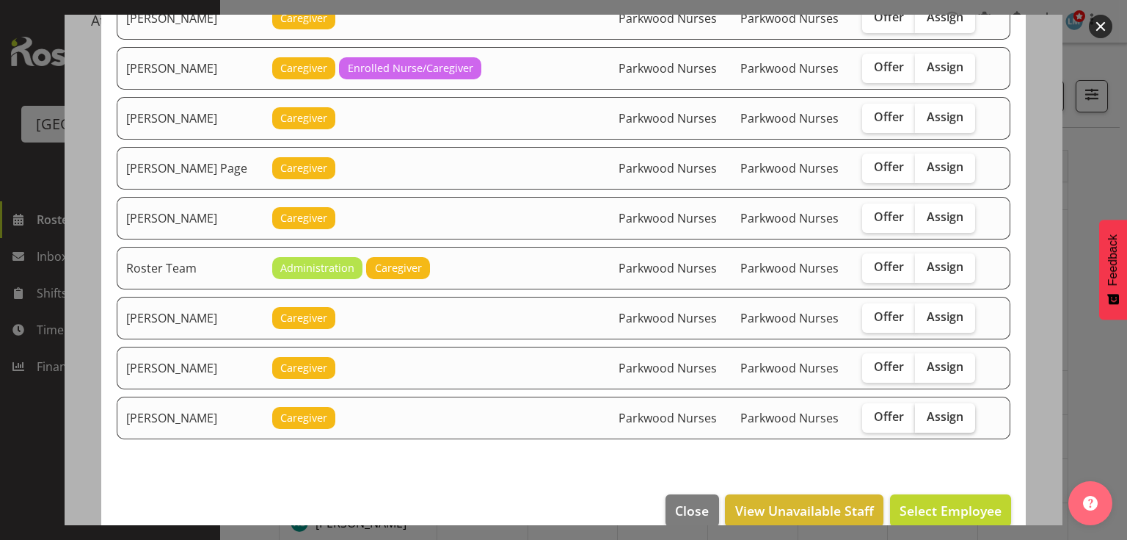
click at [936, 409] on span "Assign" at bounding box center [945, 416] width 37 height 15
click at [925, 412] on input "Assign" at bounding box center [920, 417] width 10 height 10
checkbox input "true"
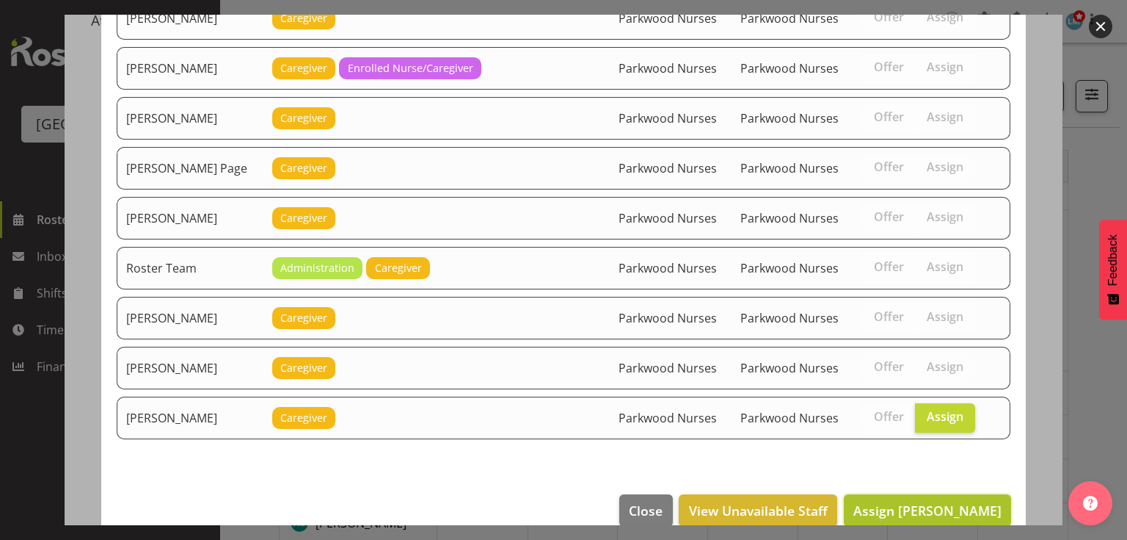
click at [948, 501] on span "Assign Tek Teikake" at bounding box center [928, 510] width 148 height 18
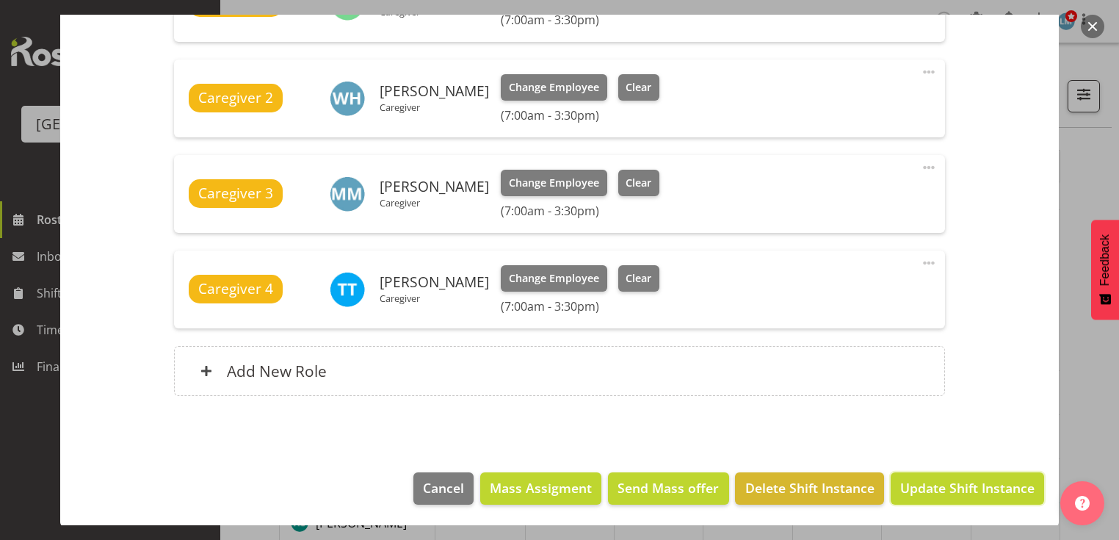
click at [948, 482] on span "Update Shift Instance" at bounding box center [967, 487] width 134 height 19
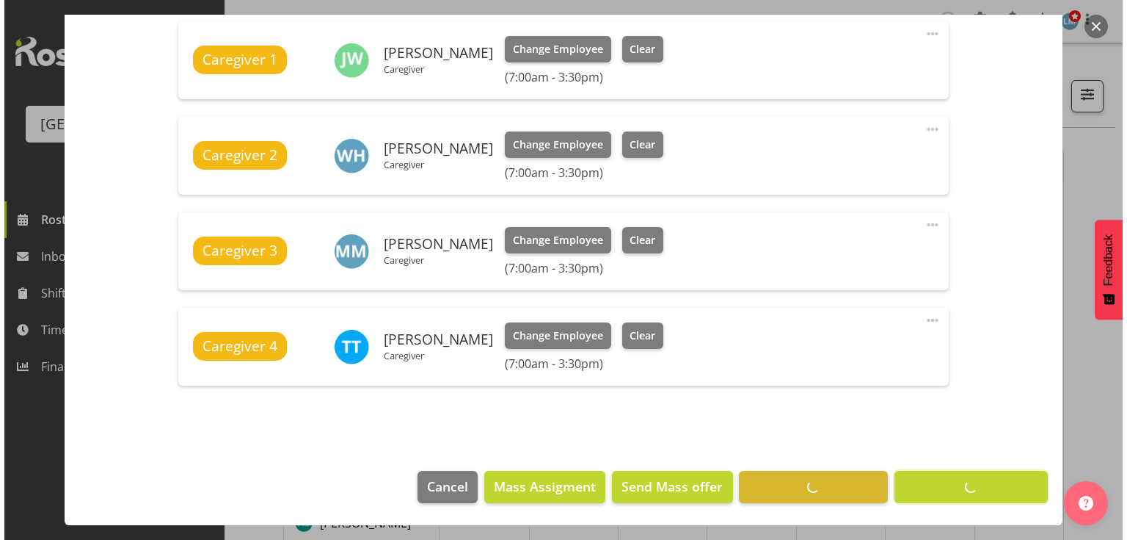
scroll to position [527, 0]
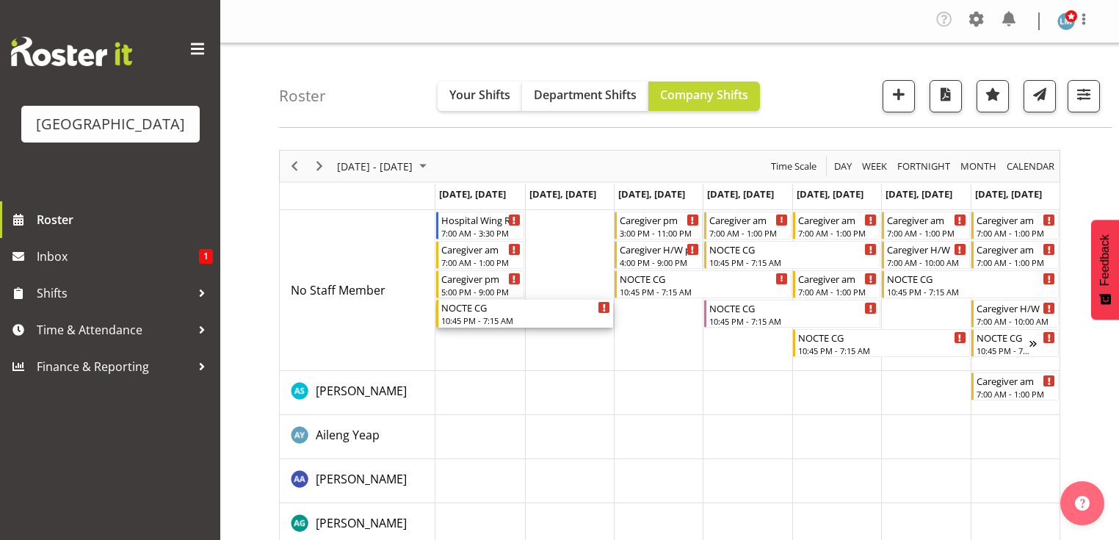
click at [475, 307] on div "NOCTE CG" at bounding box center [525, 306] width 169 height 15
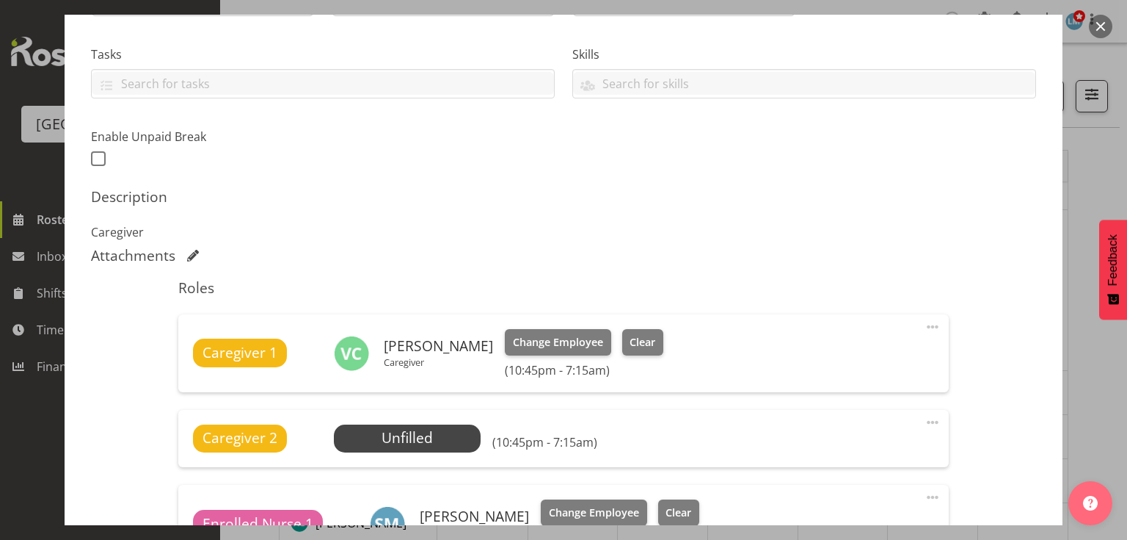
scroll to position [528, 0]
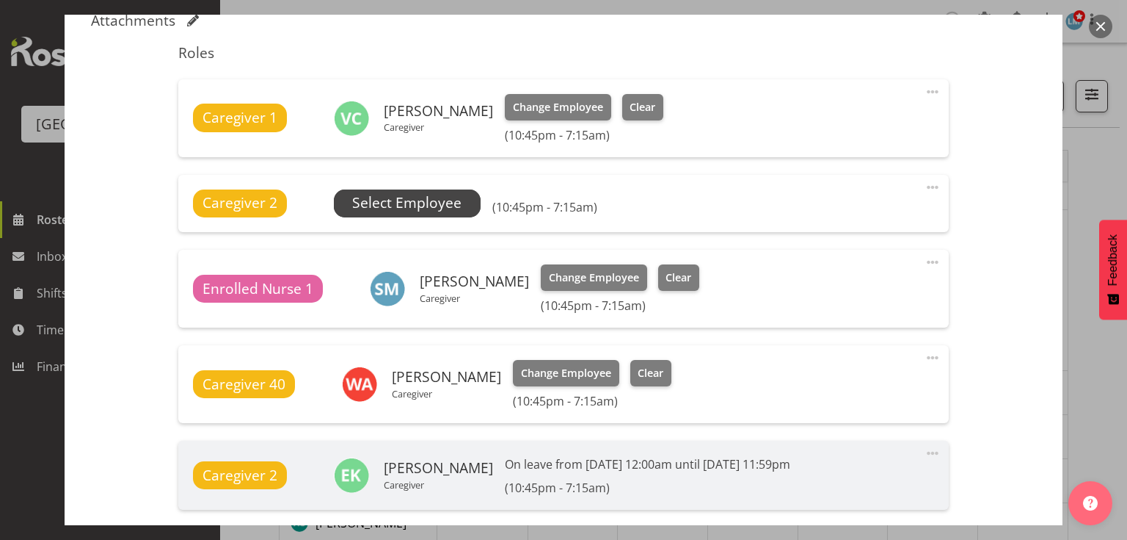
click at [404, 200] on span "Select Employee" at bounding box center [406, 202] width 109 height 21
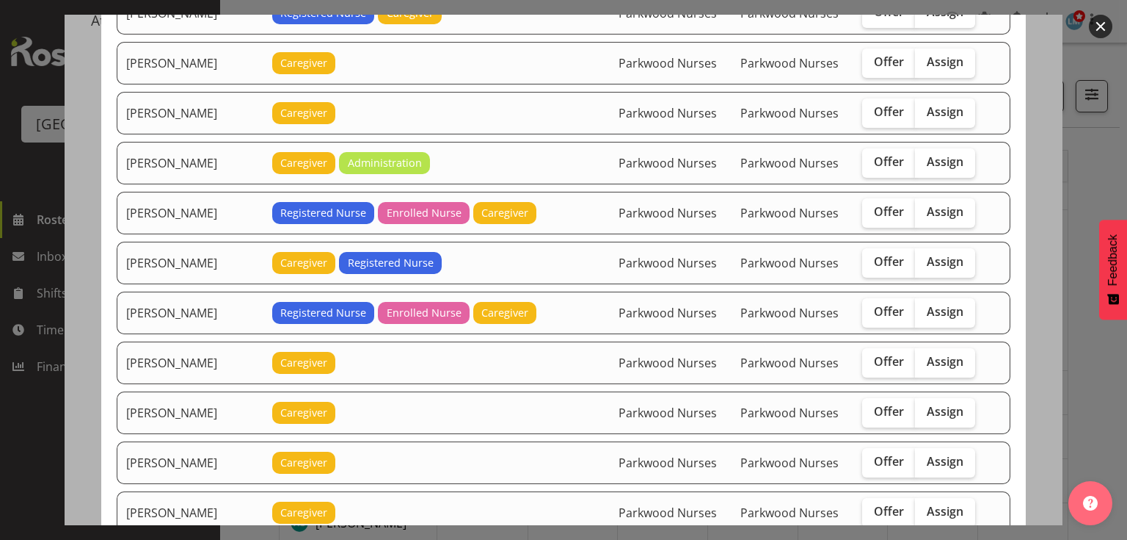
scroll to position [1057, 0]
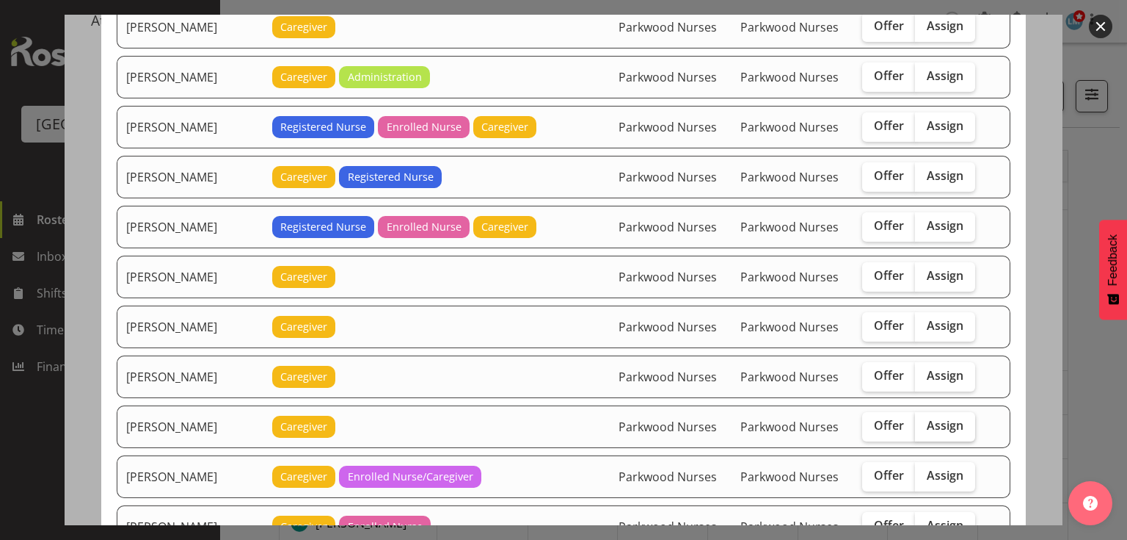
click at [927, 418] on span "Assign" at bounding box center [945, 425] width 37 height 15
click at [925, 421] on input "Assign" at bounding box center [920, 426] width 10 height 10
checkbox input "true"
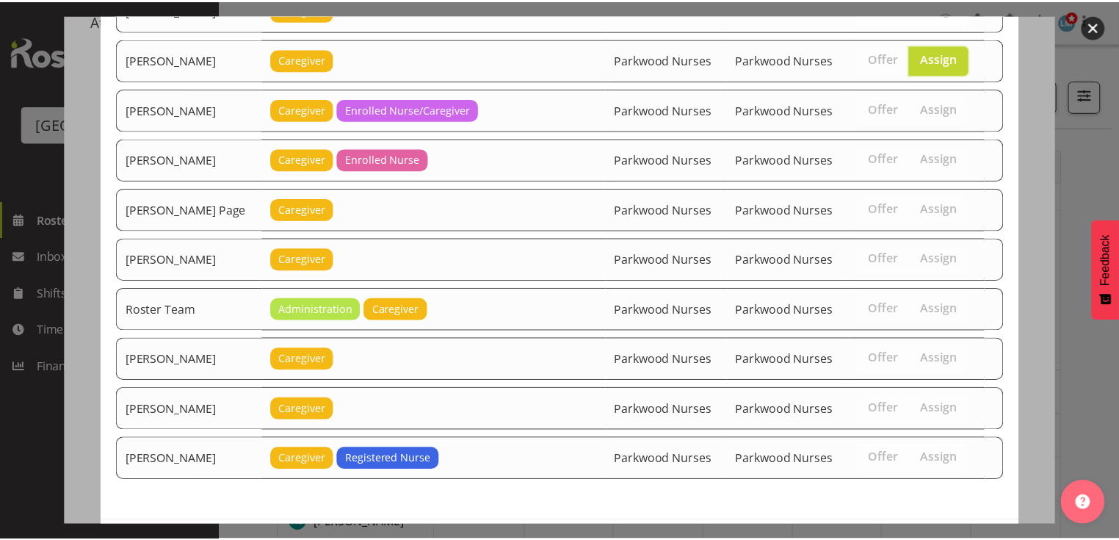
scroll to position [1467, 0]
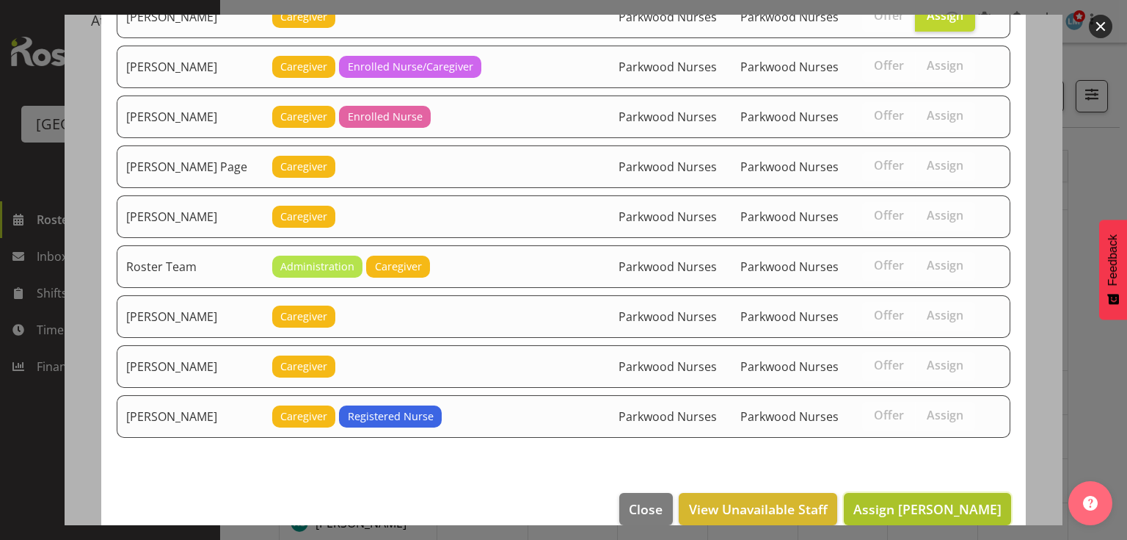
click at [927, 500] on span "Assign Mary Ann Pomare" at bounding box center [928, 509] width 148 height 18
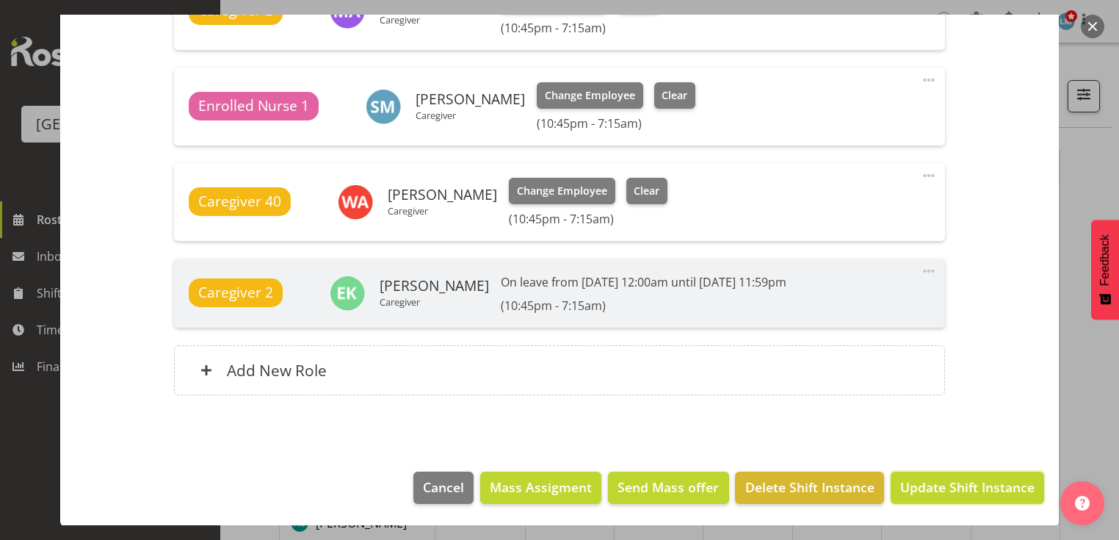
click at [927, 490] on span "Update Shift Instance" at bounding box center [967, 486] width 134 height 19
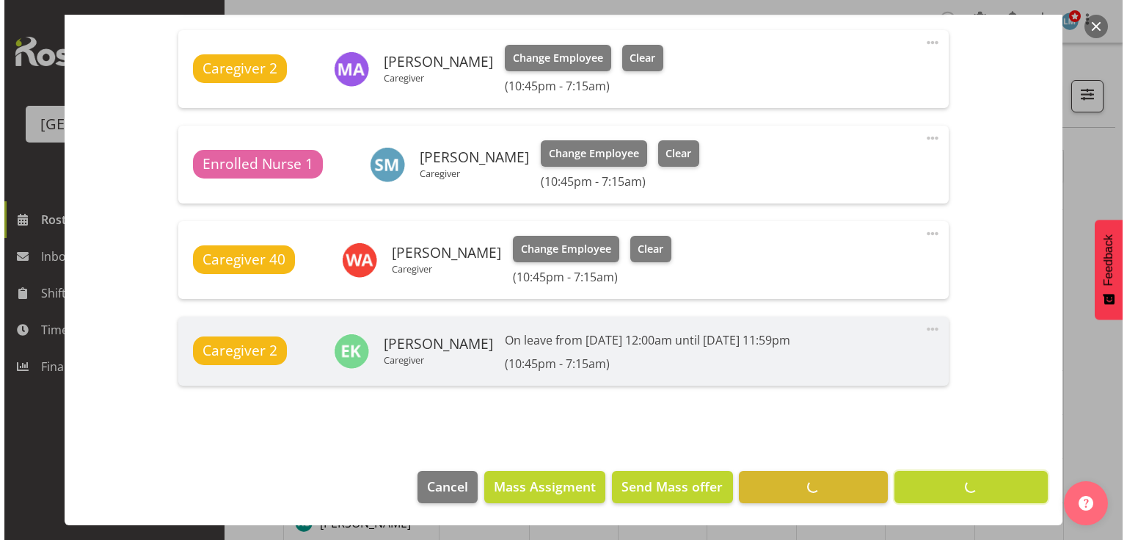
scroll to position [672, 0]
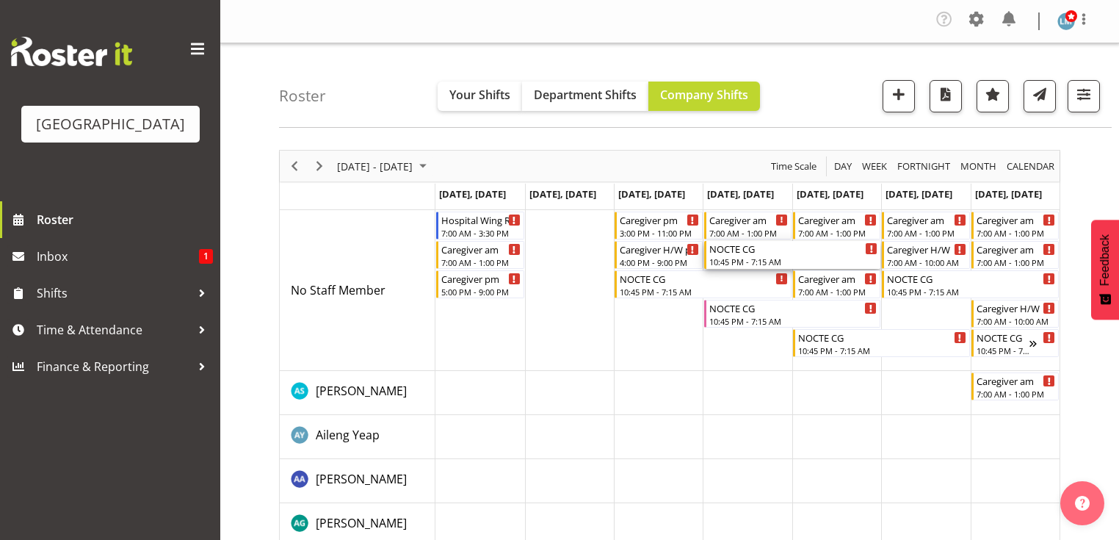
click at [730, 253] on div "NOCTE CG" at bounding box center [793, 248] width 169 height 15
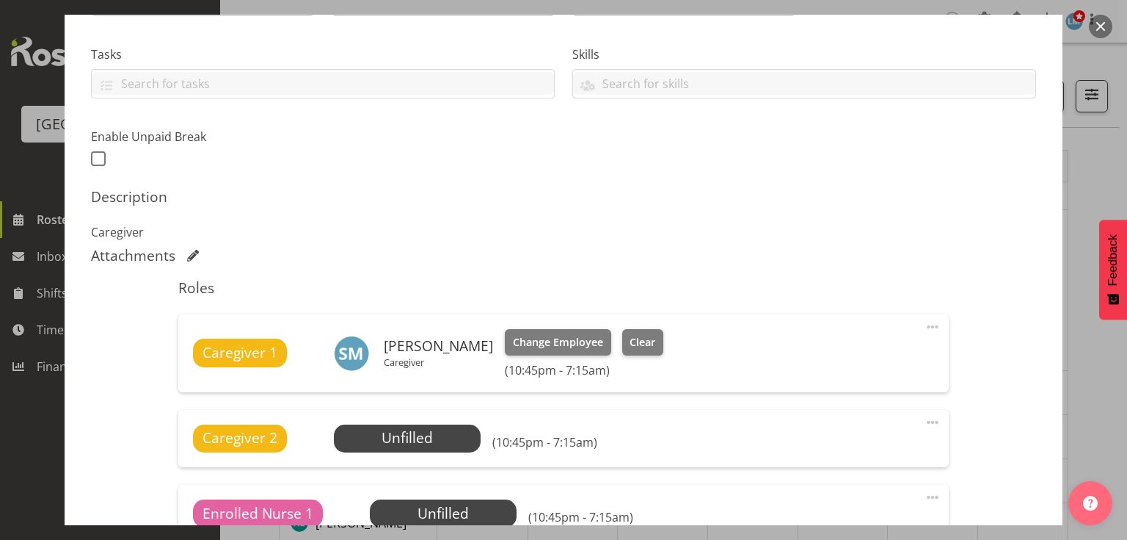
scroll to position [587, 0]
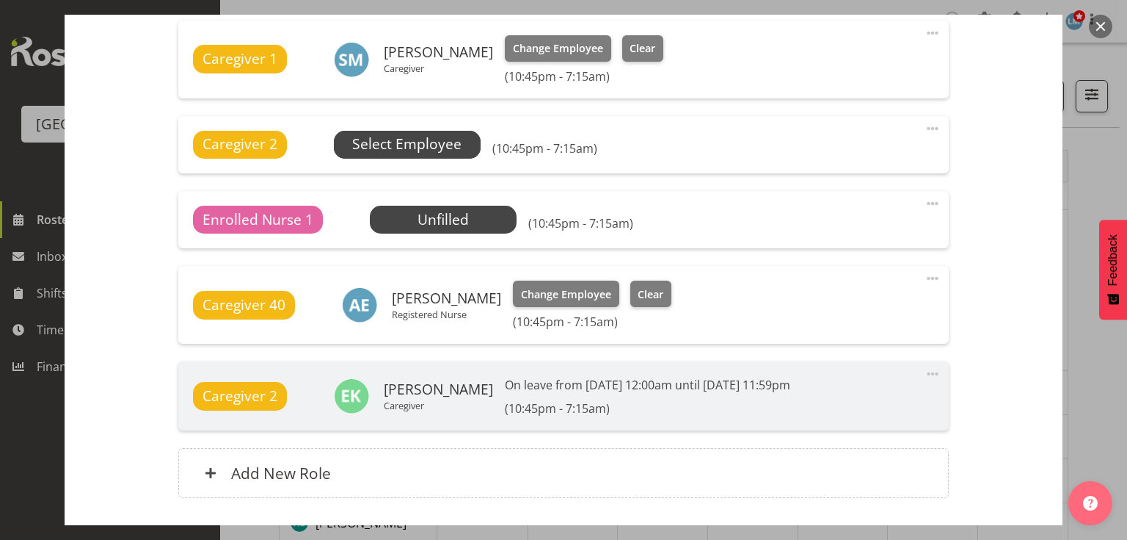
click at [426, 148] on span "Select Employee" at bounding box center [406, 144] width 109 height 21
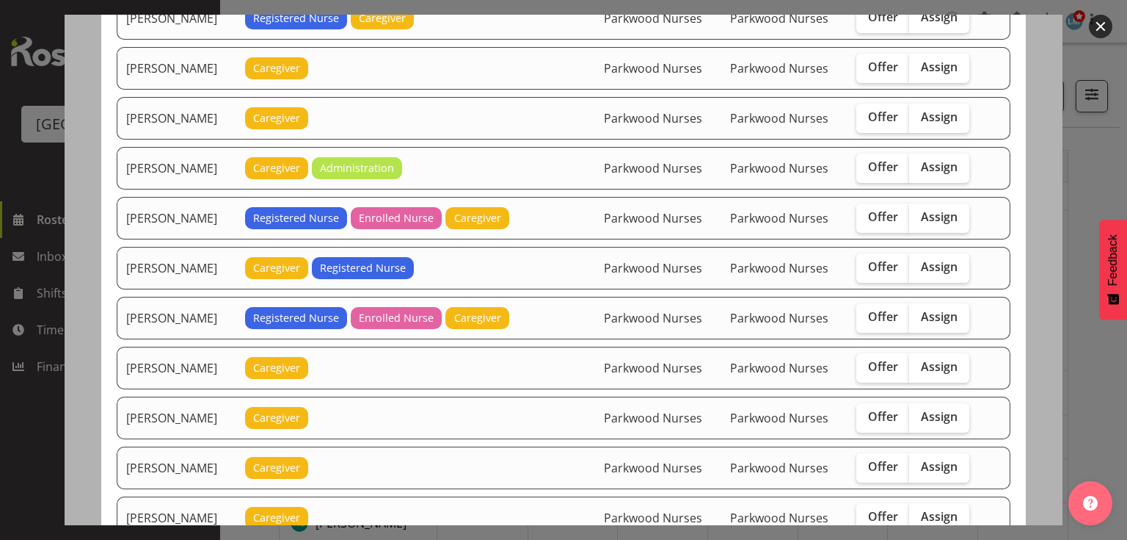
scroll to position [1292, 0]
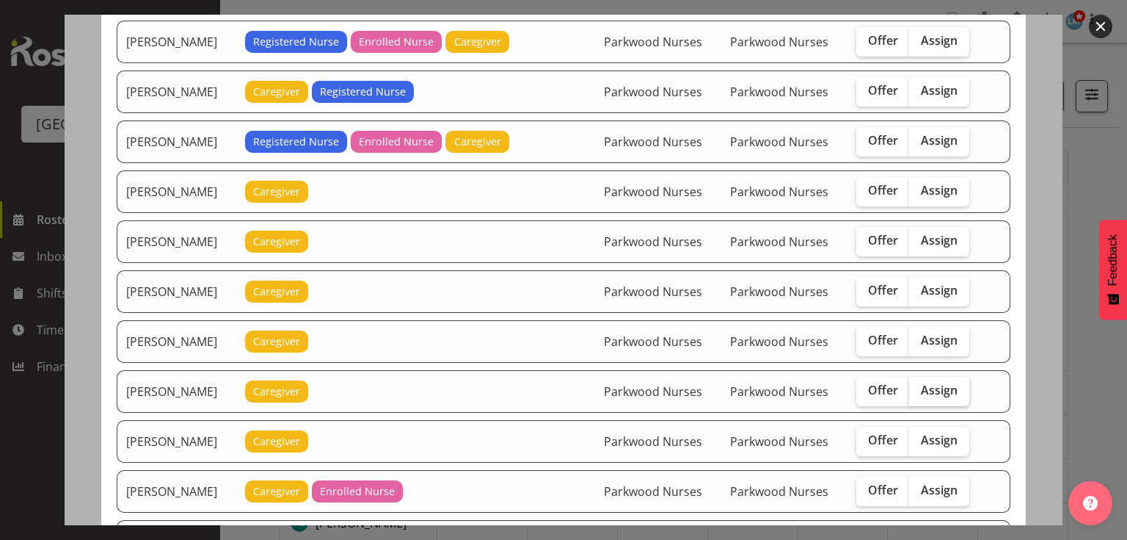
click at [928, 382] on span "Assign" at bounding box center [939, 389] width 37 height 15
click at [919, 385] on input "Assign" at bounding box center [914, 390] width 10 height 10
checkbox input "true"
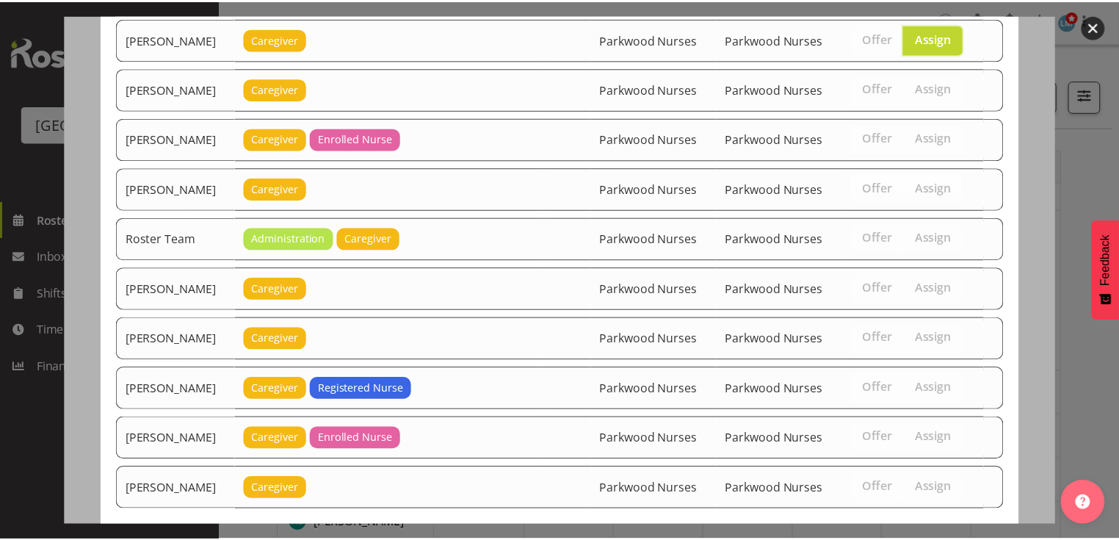
scroll to position [1713, 0]
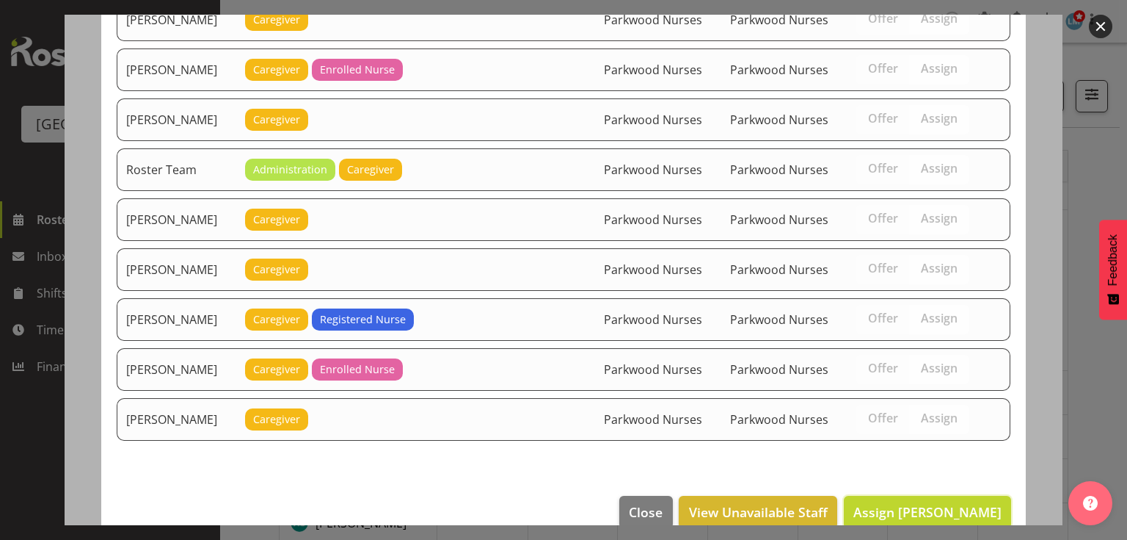
click at [922, 503] on span "Assign Mary Ann Pomare" at bounding box center [928, 512] width 148 height 18
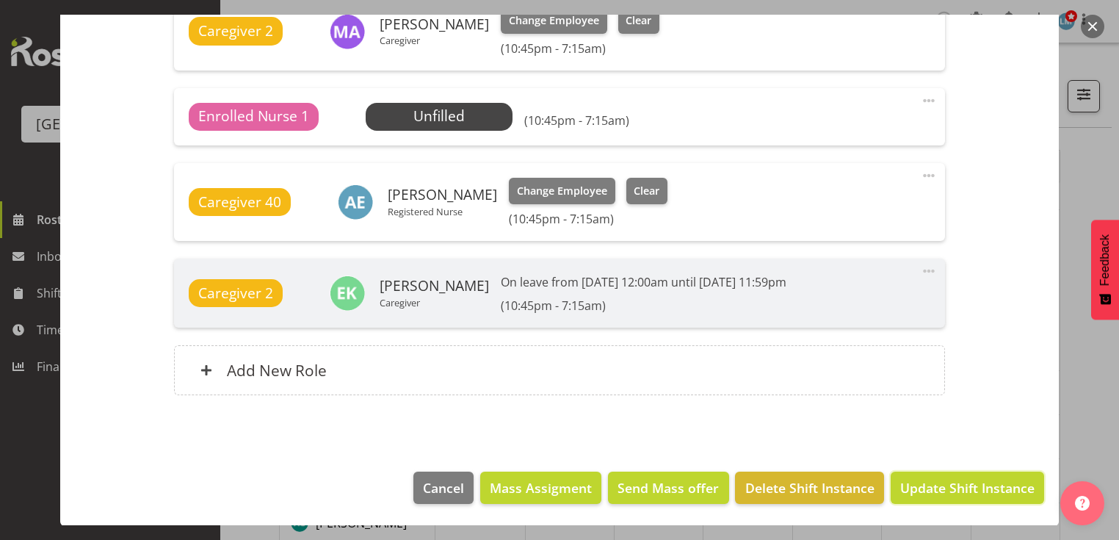
click at [922, 484] on span "Update Shift Instance" at bounding box center [967, 487] width 134 height 19
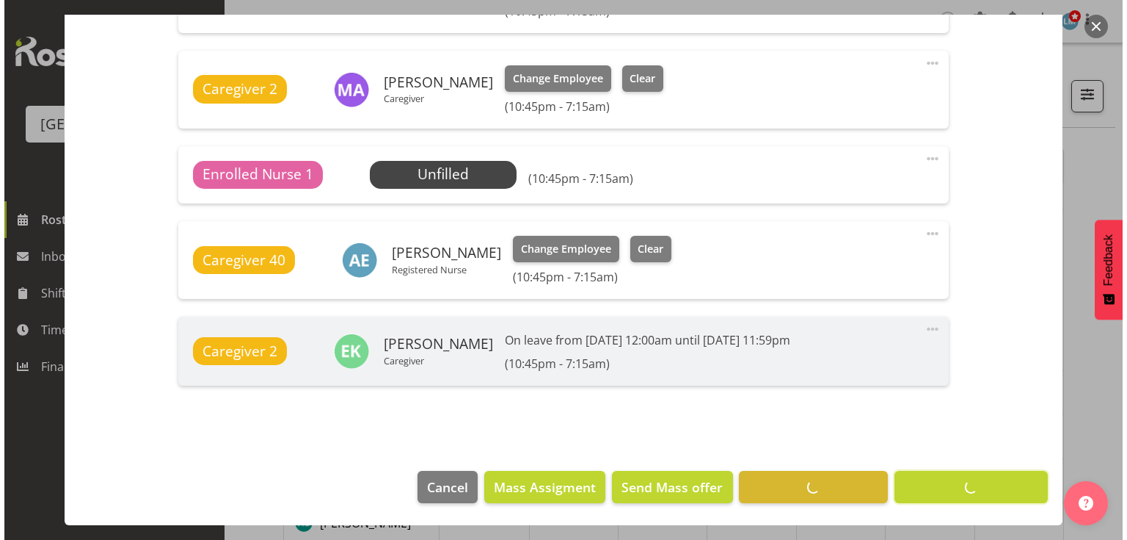
scroll to position [652, 0]
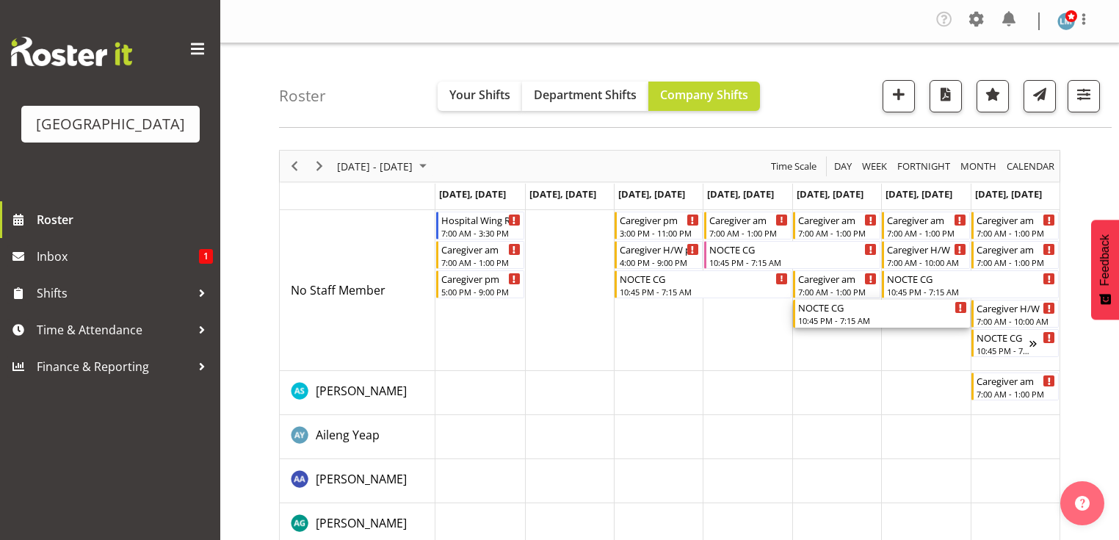
click at [831, 306] on div "NOCTE CG" at bounding box center [882, 306] width 169 height 15
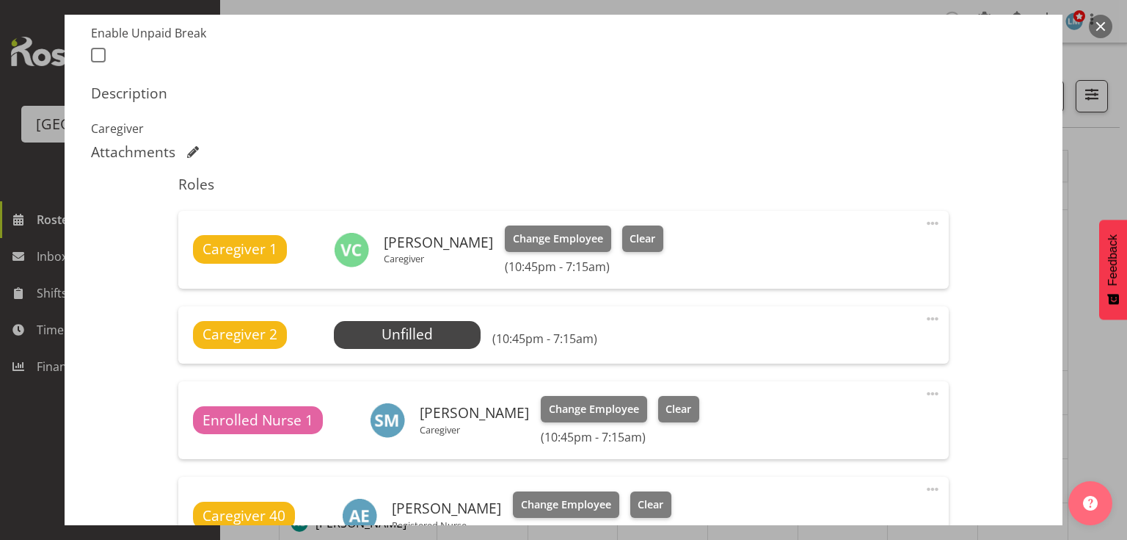
scroll to position [528, 0]
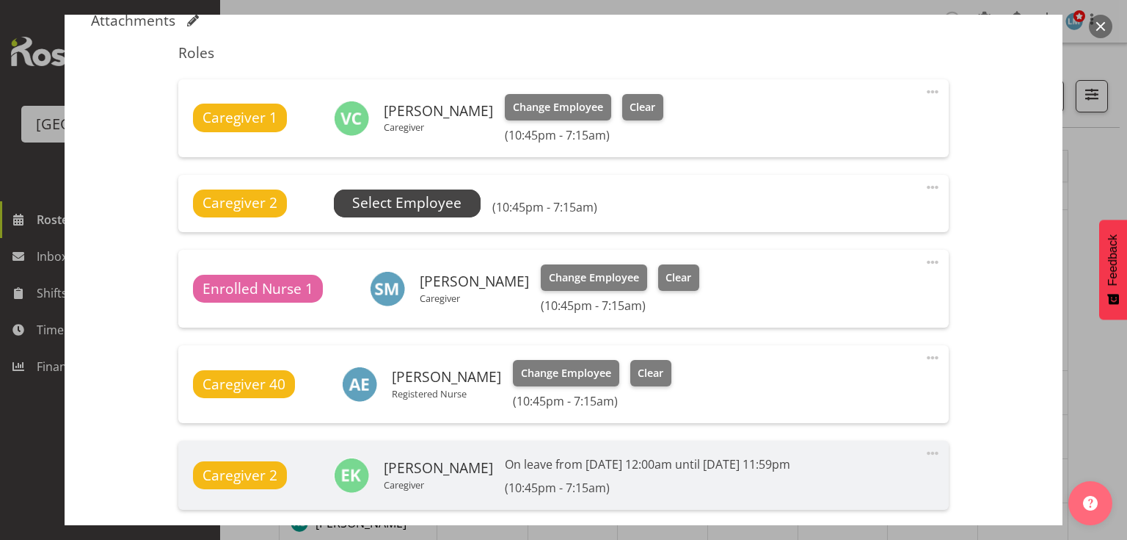
click at [402, 200] on span "Select Employee" at bounding box center [406, 202] width 109 height 21
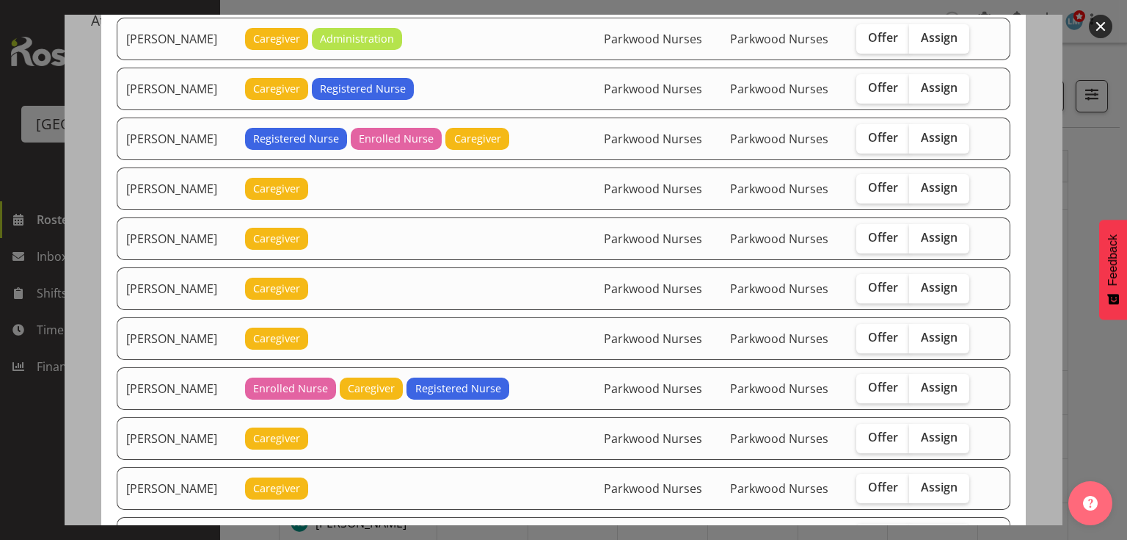
scroll to position [1116, 0]
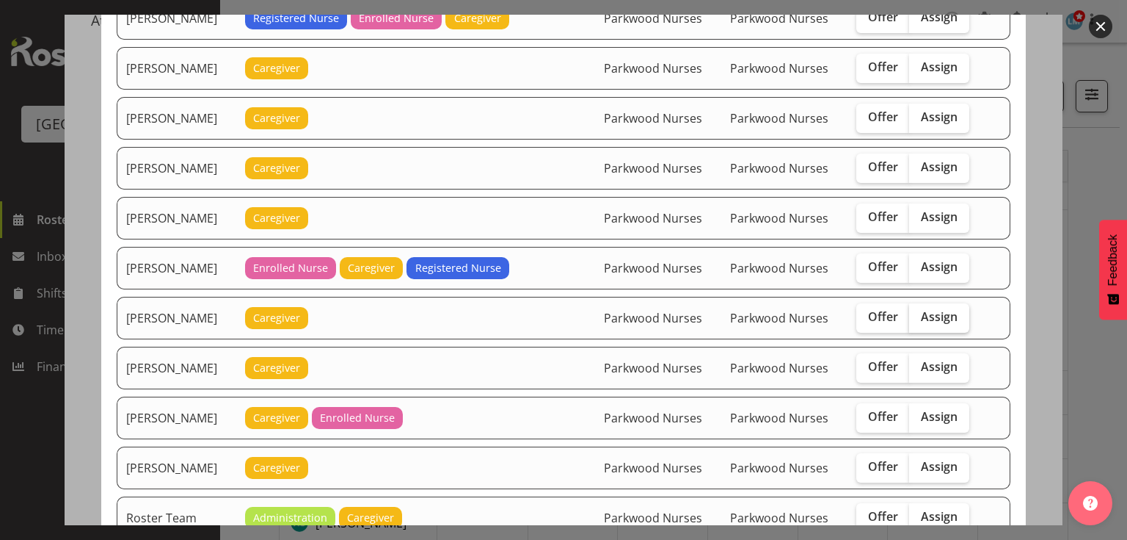
click at [933, 309] on span "Assign" at bounding box center [939, 316] width 37 height 15
click at [919, 312] on input "Assign" at bounding box center [914, 317] width 10 height 10
checkbox input "true"
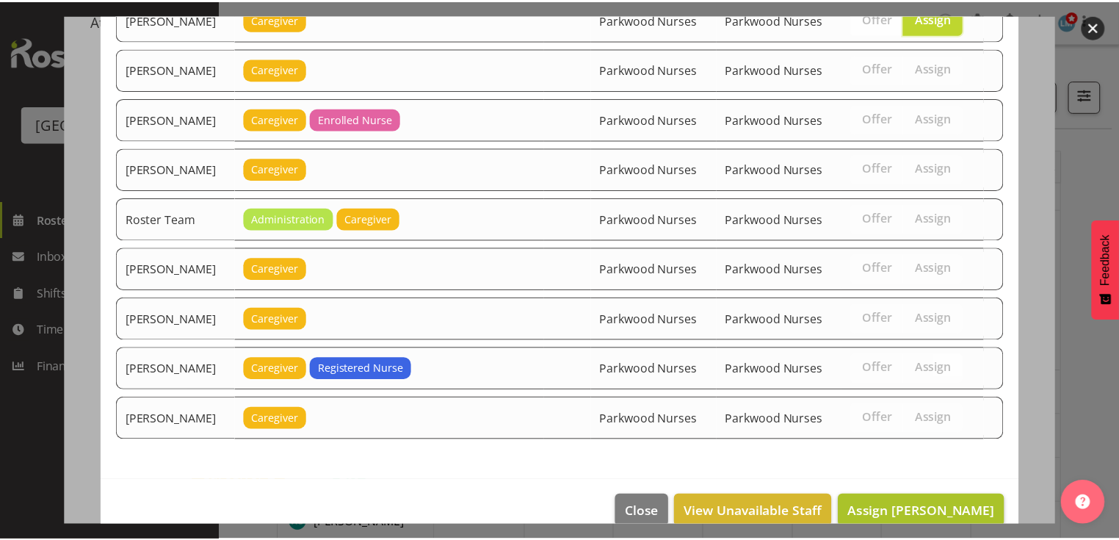
scroll to position [1417, 0]
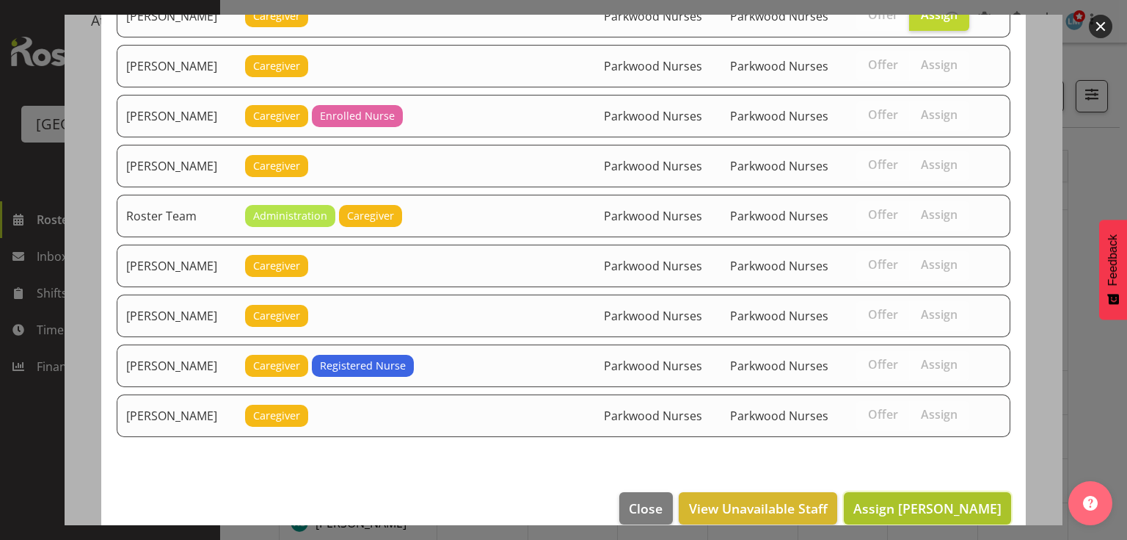
click at [906, 499] on span "Assign Mary Ann Pomare" at bounding box center [928, 508] width 148 height 18
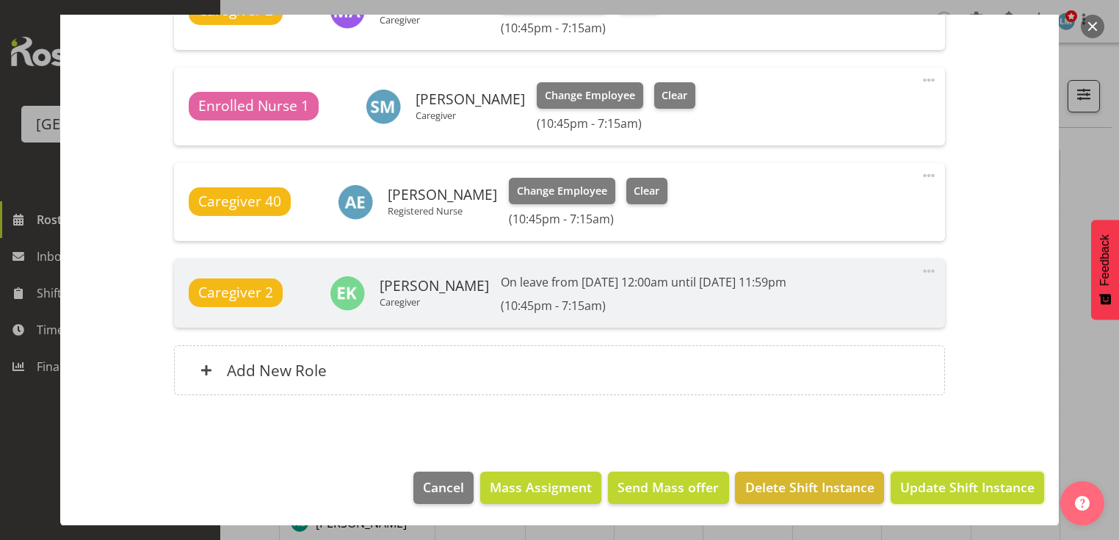
click at [907, 477] on span "Update Shift Instance" at bounding box center [967, 486] width 134 height 19
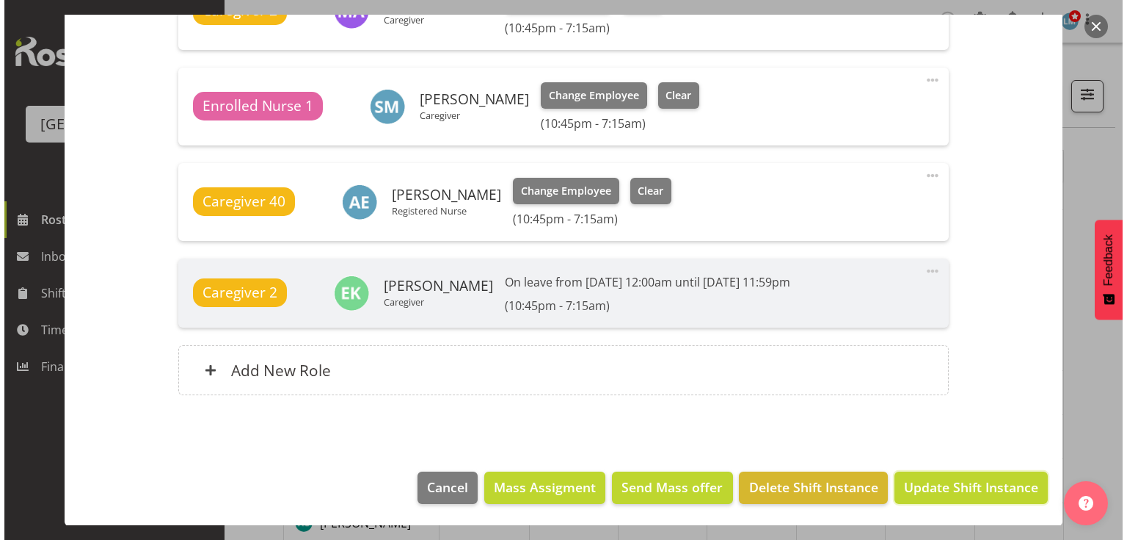
scroll to position [672, 0]
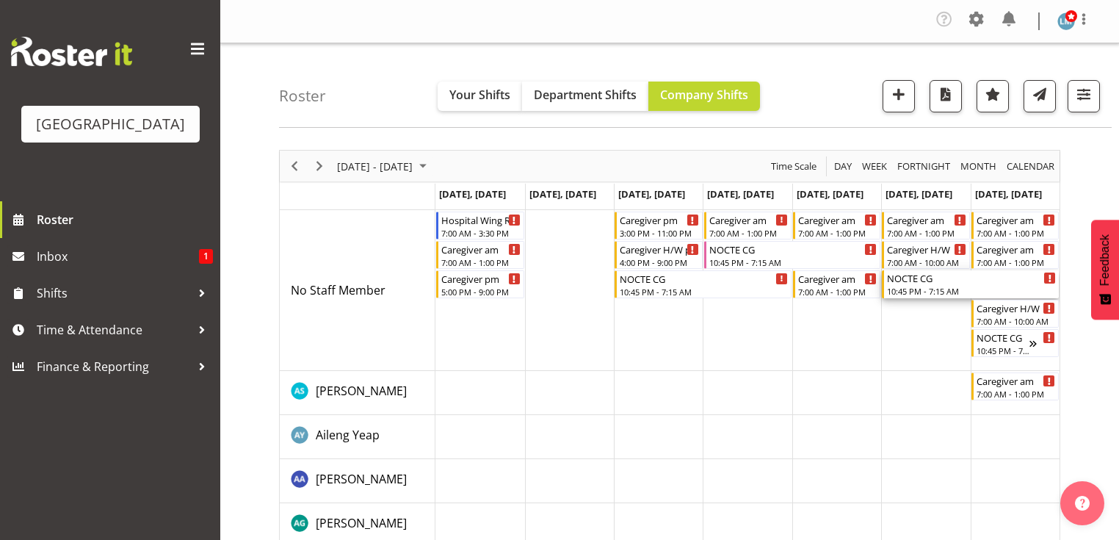
click at [918, 277] on div "NOCTE CG" at bounding box center [971, 277] width 169 height 15
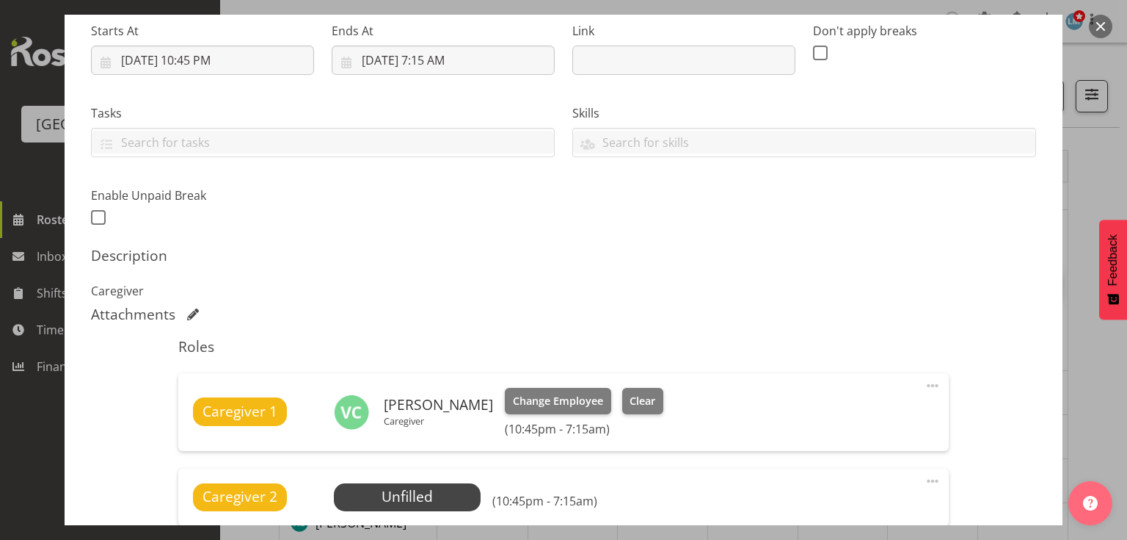
scroll to position [528, 0]
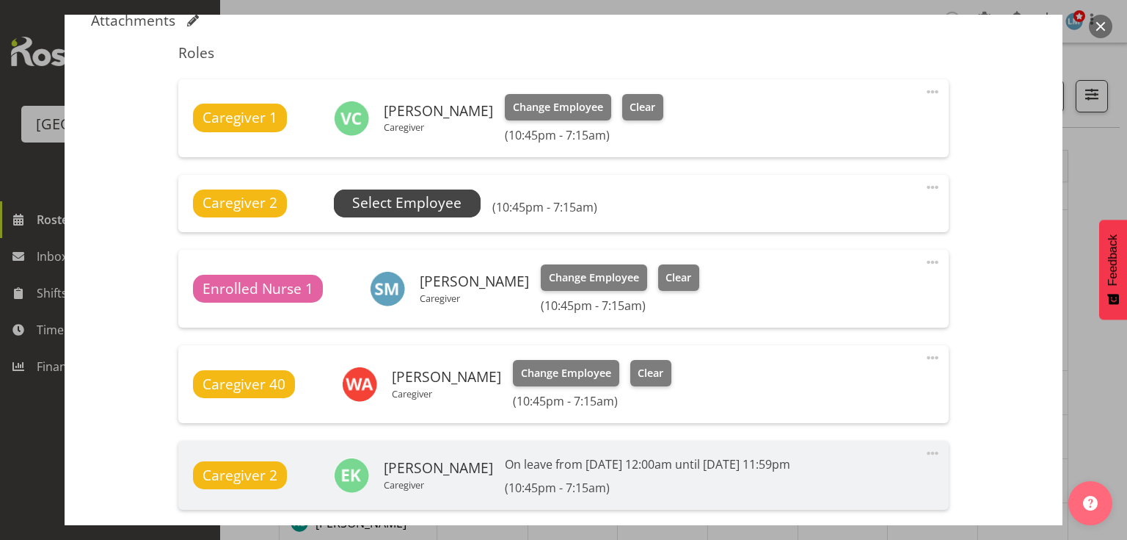
click at [425, 204] on span "Select Employee" at bounding box center [406, 202] width 109 height 21
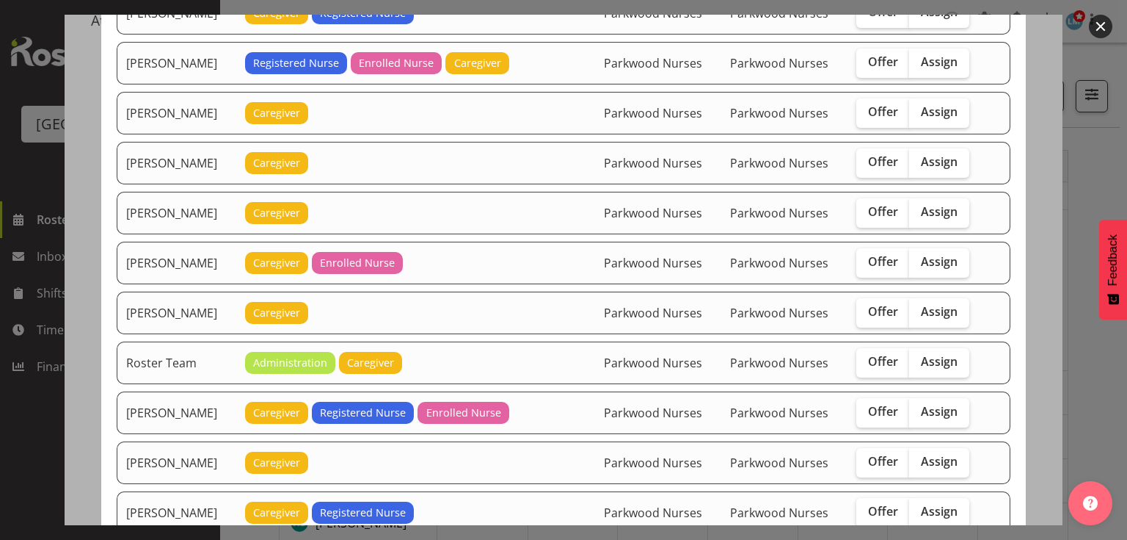
scroll to position [1233, 0]
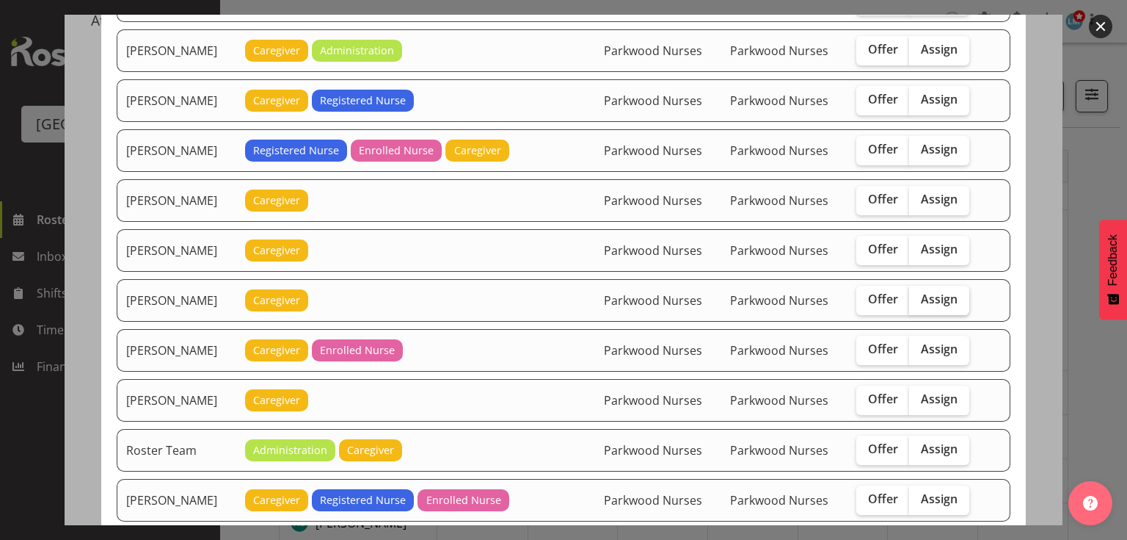
click at [931, 291] on span "Assign" at bounding box center [939, 298] width 37 height 15
click at [919, 294] on input "Assign" at bounding box center [914, 299] width 10 height 10
checkbox input "true"
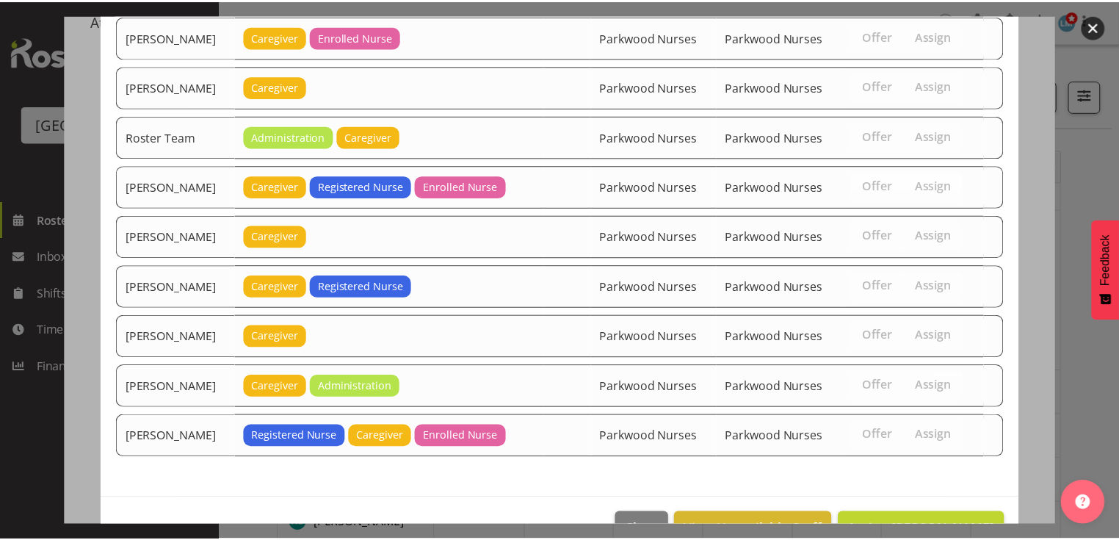
scroll to position [1565, 0]
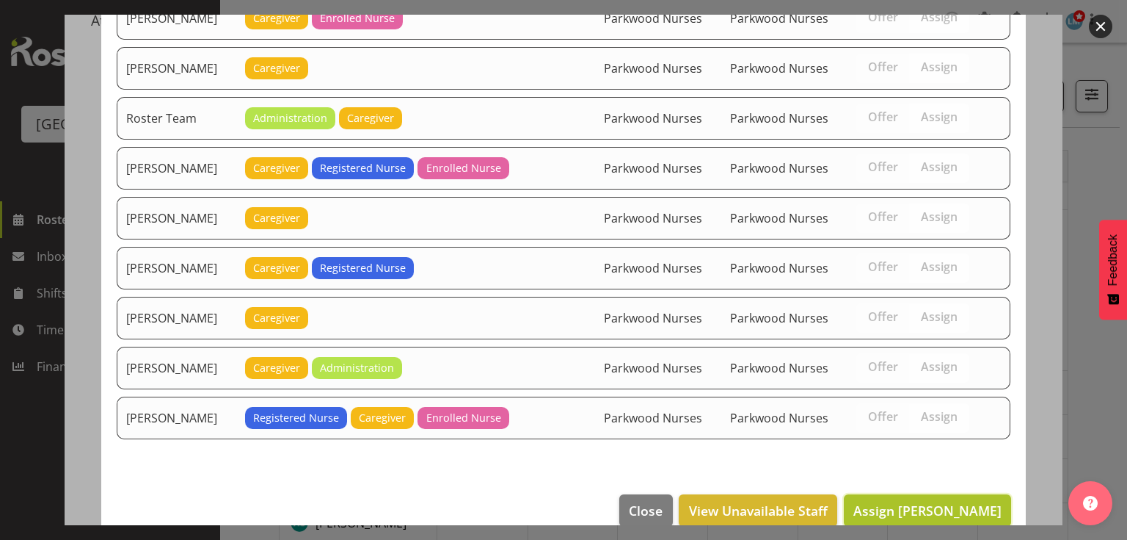
click at [940, 501] on span "Assign Mary Ann Pomare" at bounding box center [928, 510] width 148 height 18
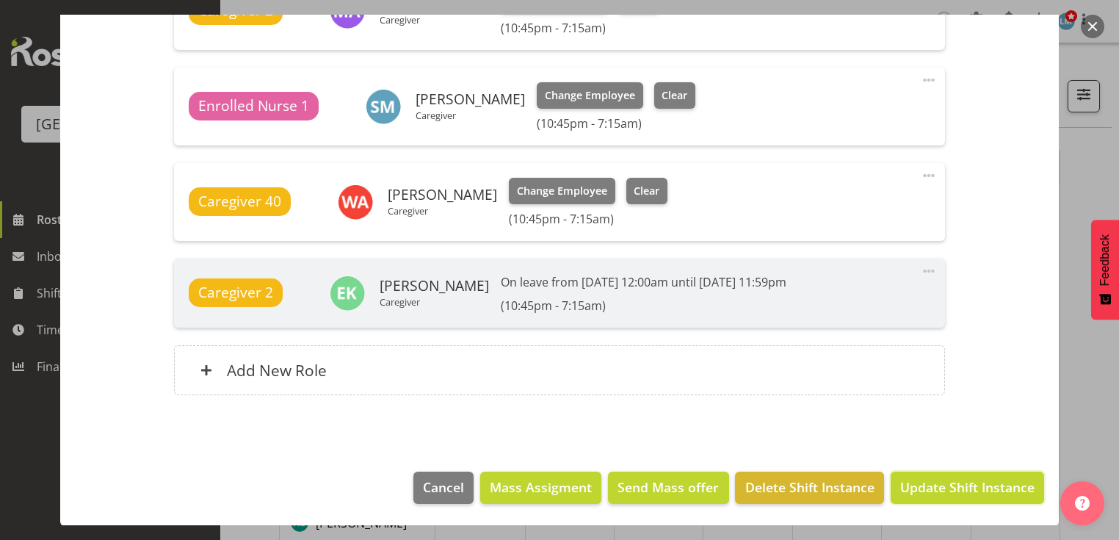
click at [940, 486] on span "Update Shift Instance" at bounding box center [967, 486] width 134 height 19
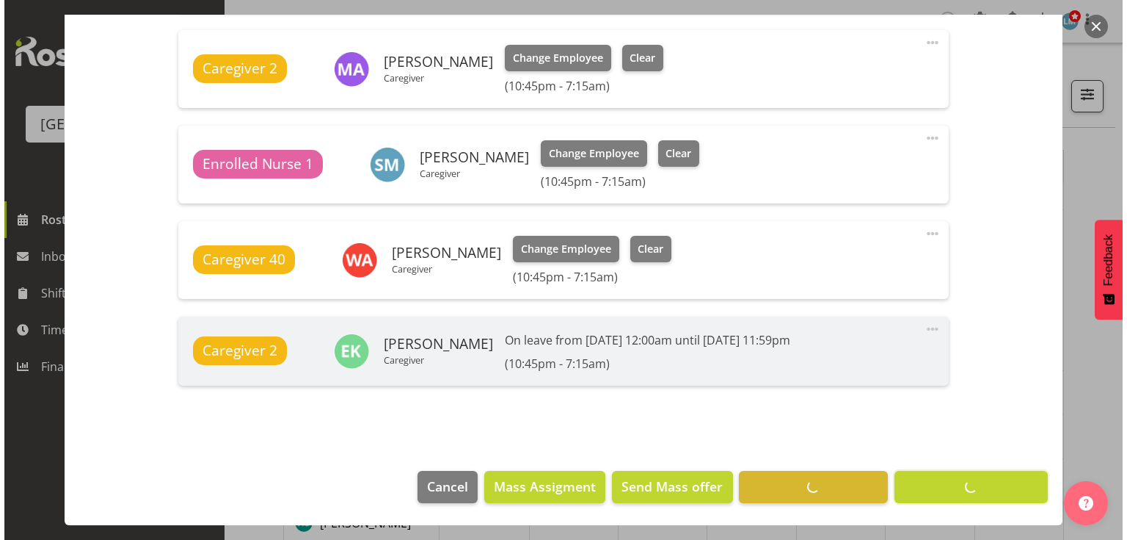
scroll to position [672, 0]
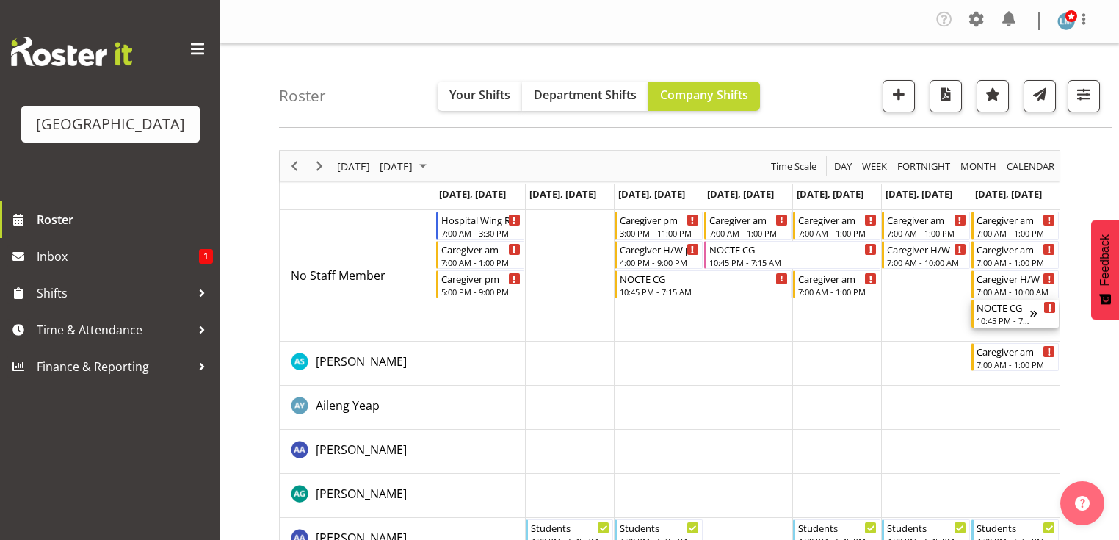
click at [995, 314] on div "NOCTE CG 10:45 PM - 7:15 AM" at bounding box center [1003, 313] width 54 height 28
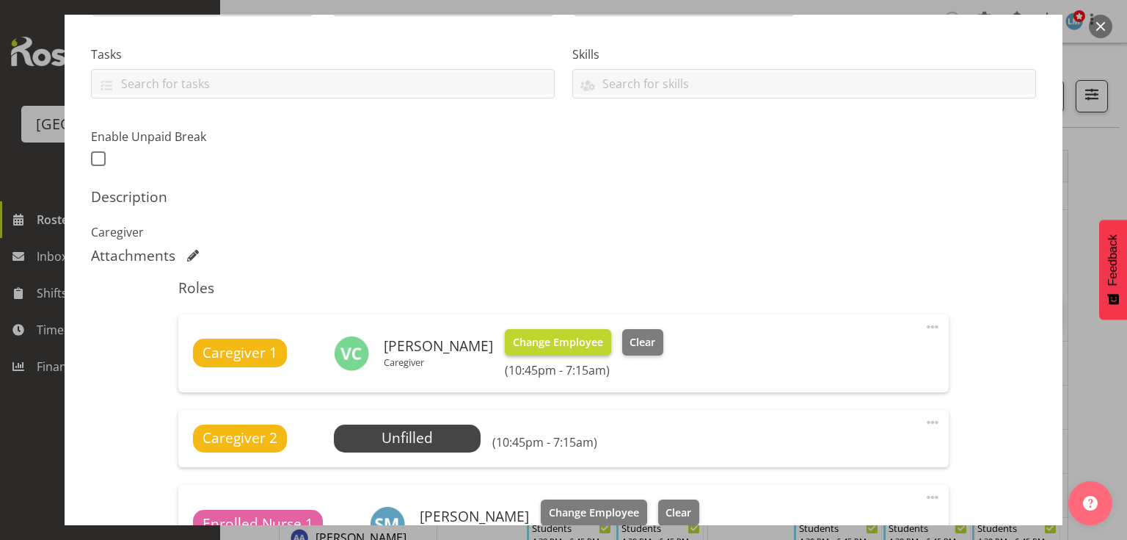
scroll to position [528, 0]
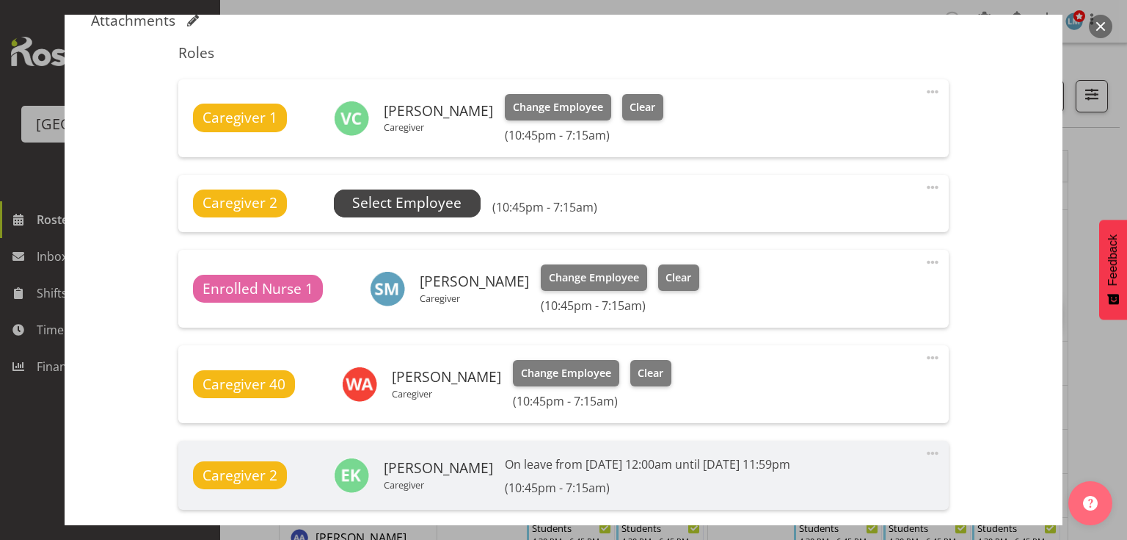
click at [387, 197] on span "Select Employee" at bounding box center [406, 202] width 109 height 21
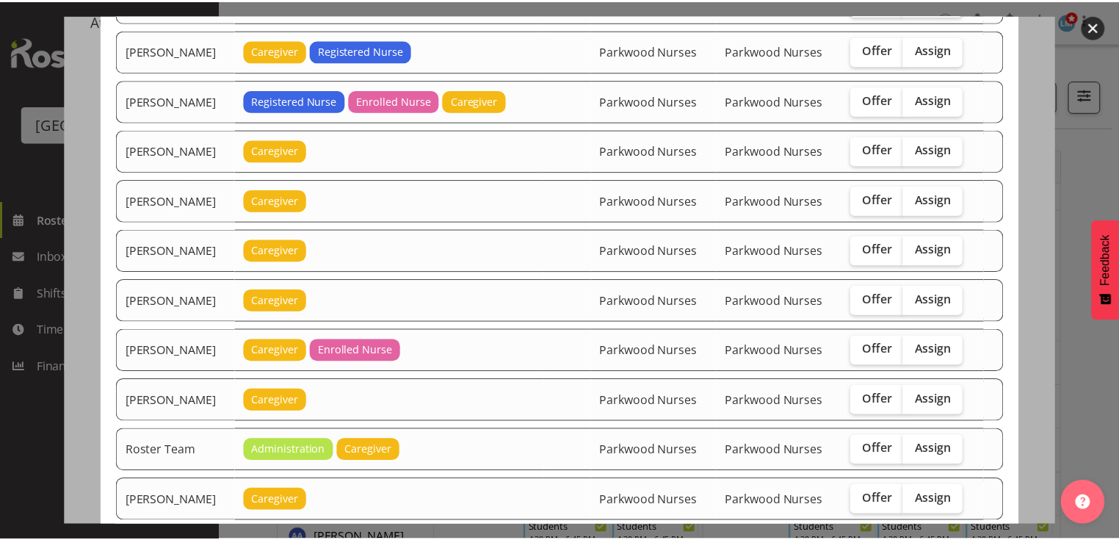
scroll to position [1116, 0]
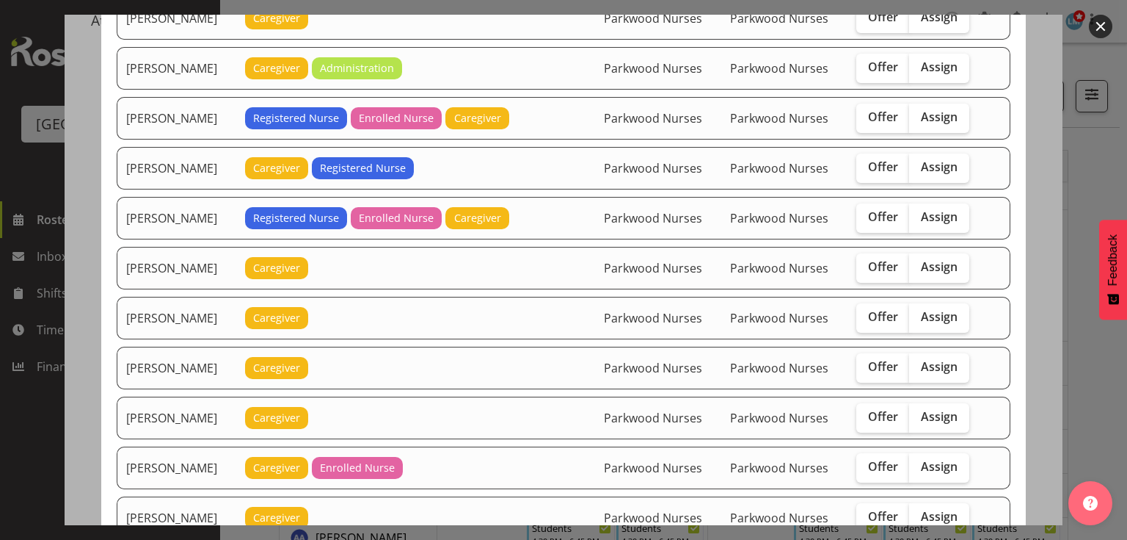
click at [1103, 20] on button "button" at bounding box center [1100, 26] width 23 height 23
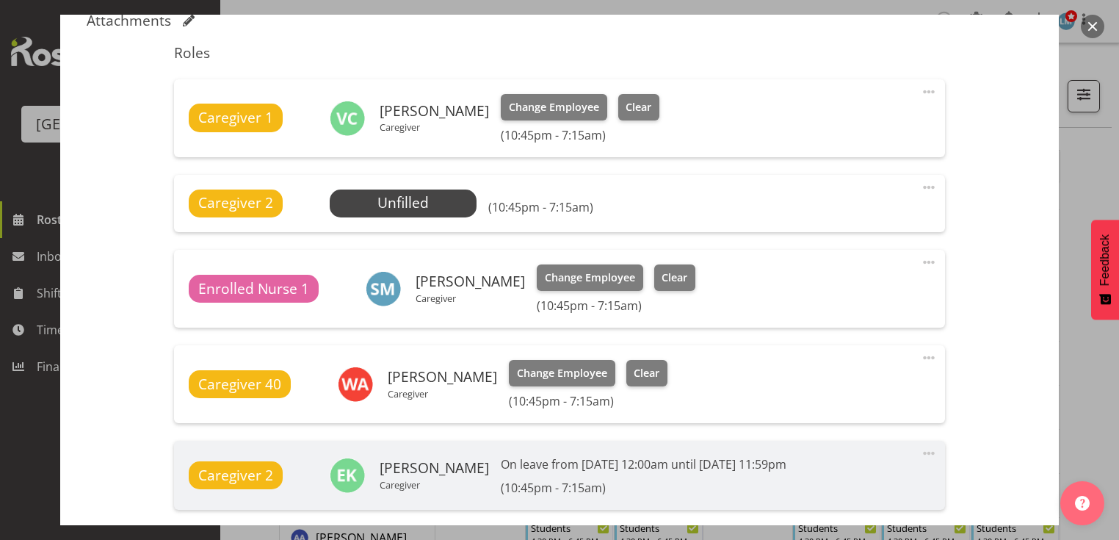
click at [1095, 23] on button "button" at bounding box center [1091, 26] width 23 height 23
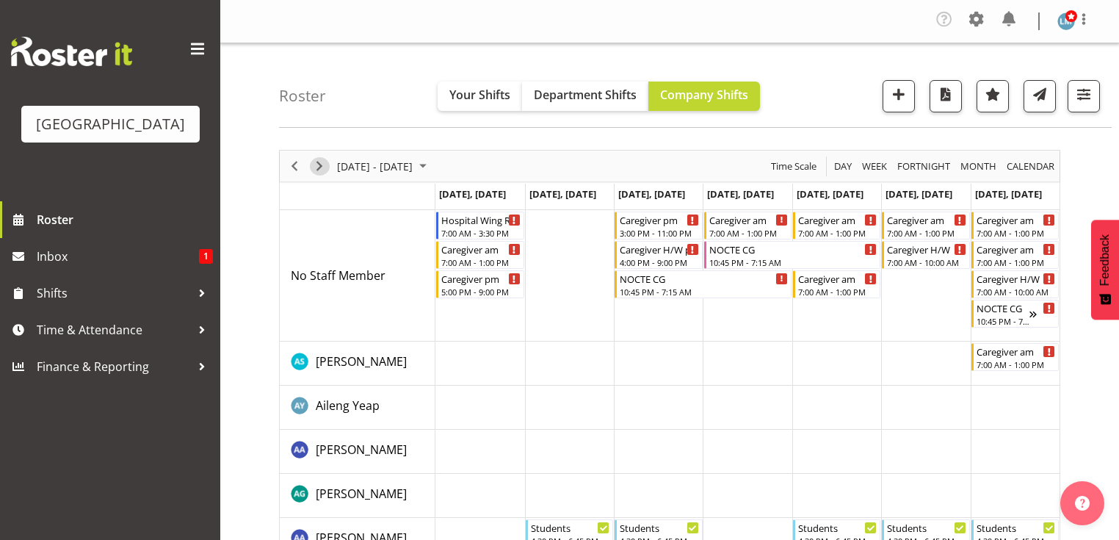
click at [321, 158] on span "Next" at bounding box center [319, 166] width 18 height 18
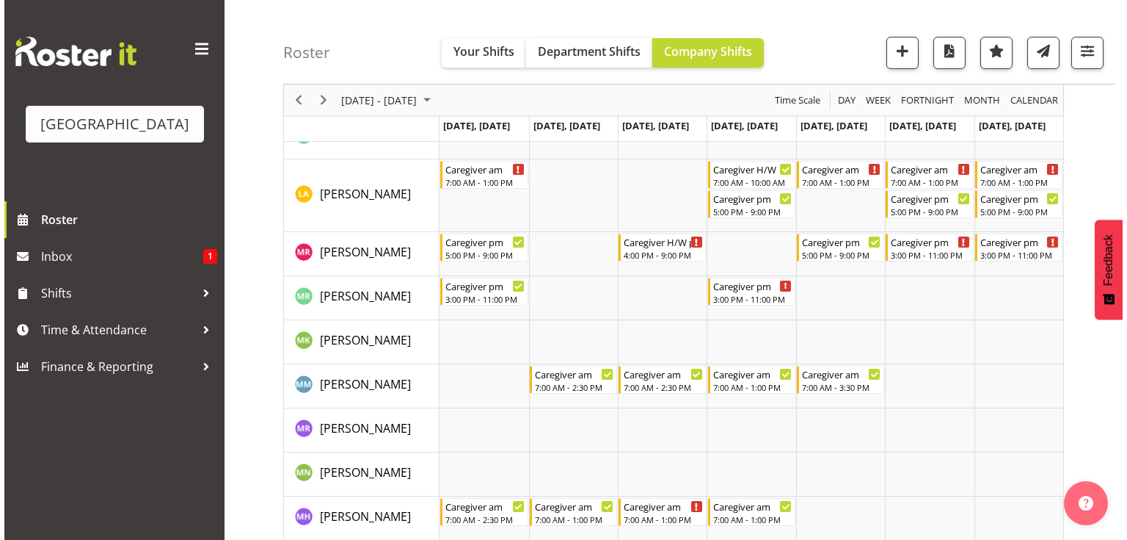
scroll to position [3582, 0]
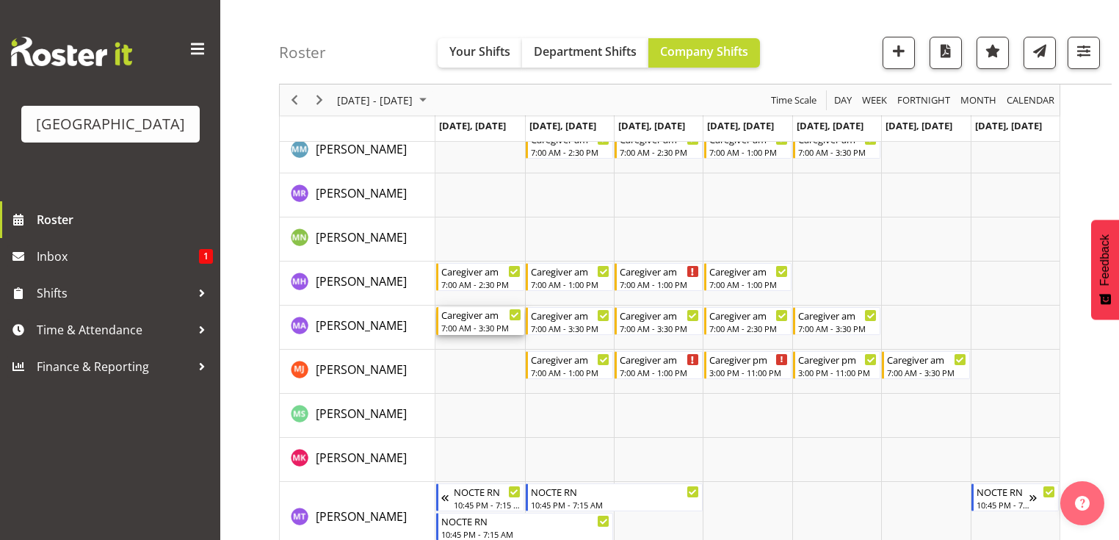
click at [467, 322] on div "7:00 AM - 3:30 PM" at bounding box center [480, 328] width 79 height 12
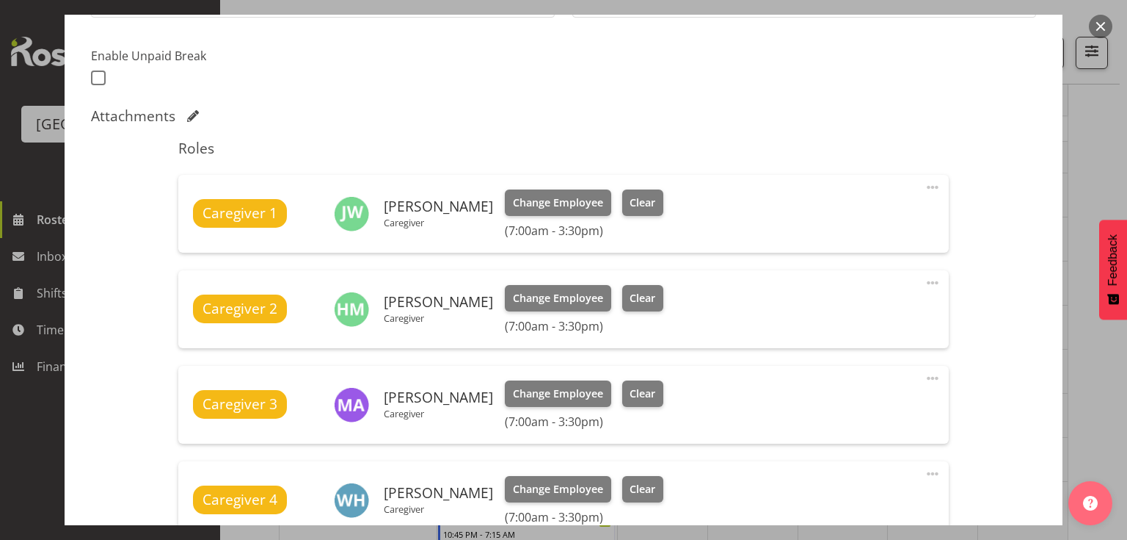
scroll to position [528, 0]
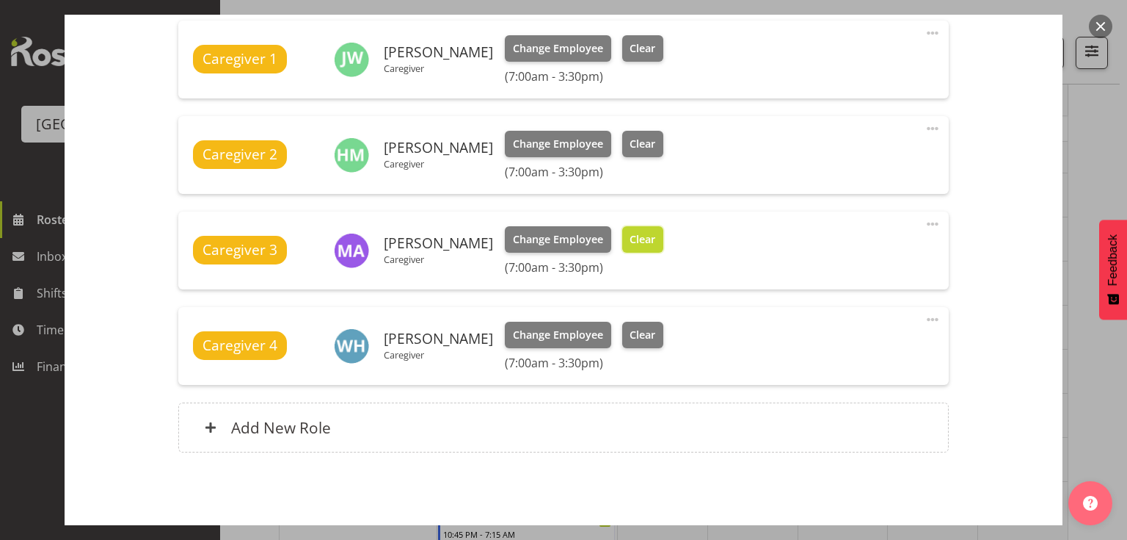
click at [664, 235] on button "Clear" at bounding box center [643, 239] width 42 height 26
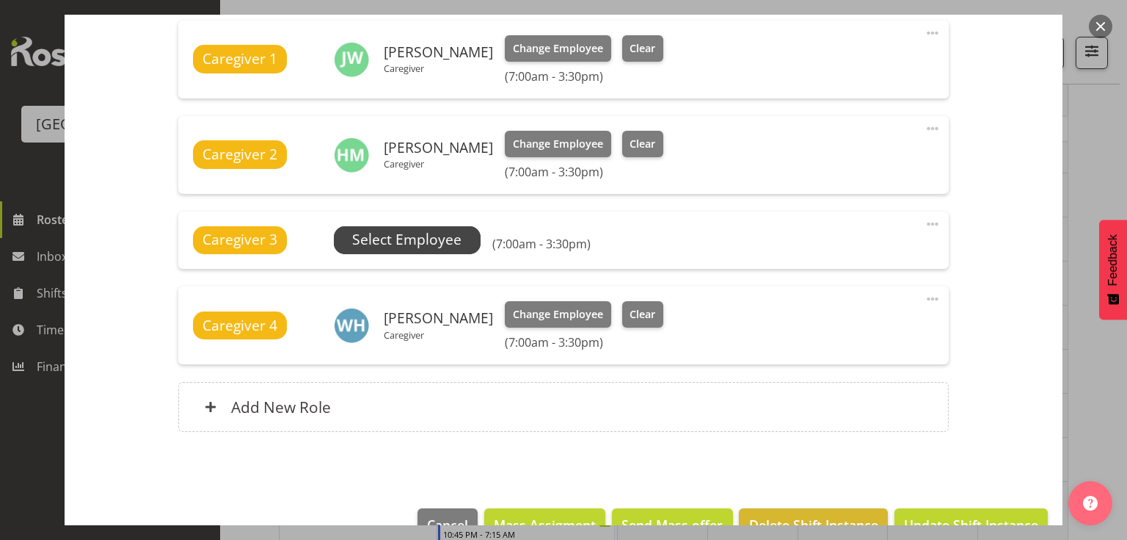
click at [408, 233] on span "Select Employee" at bounding box center [406, 239] width 109 height 21
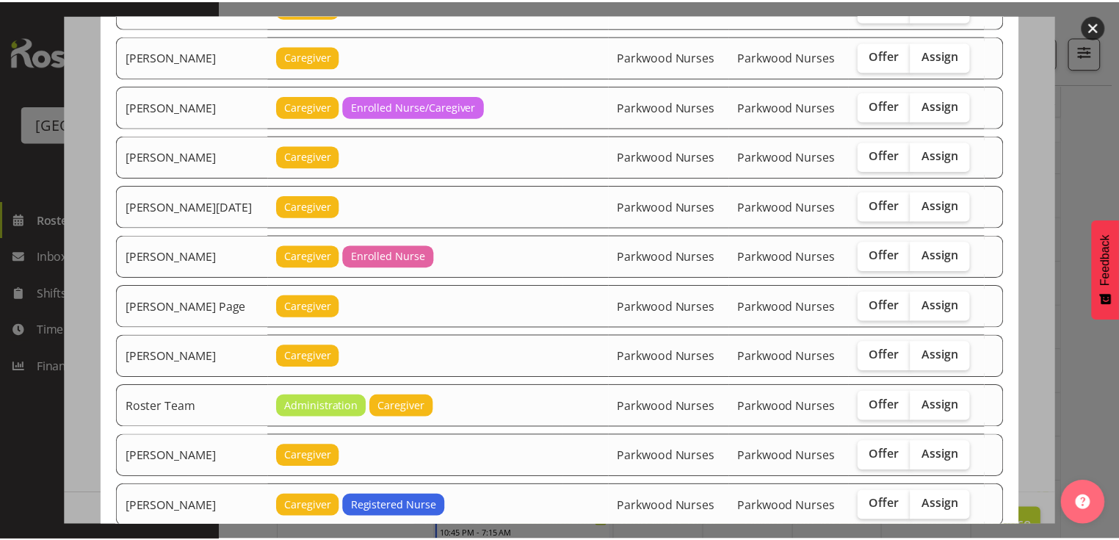
scroll to position [1713, 0]
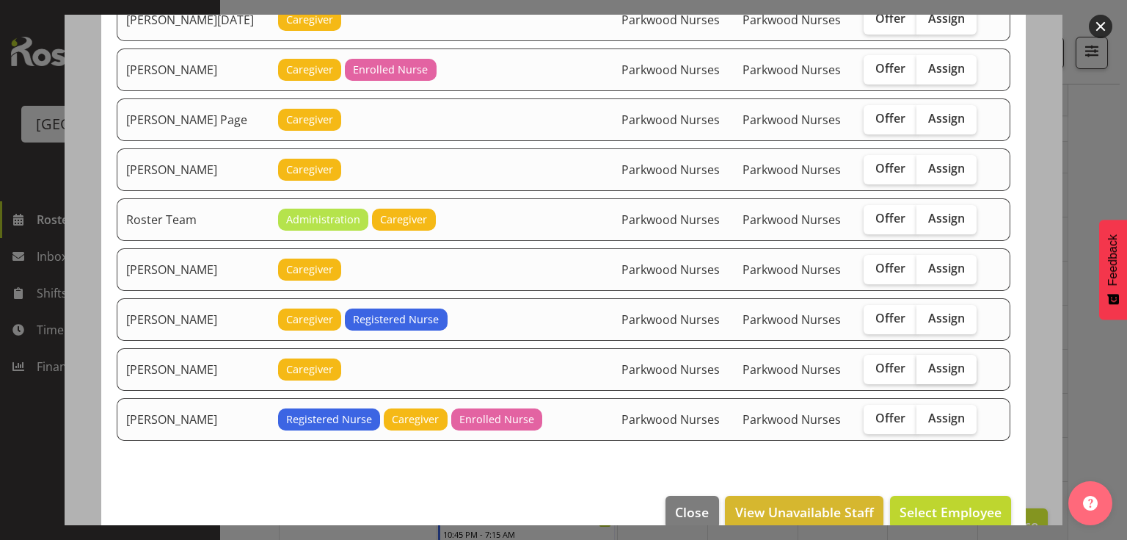
click at [944, 360] on span "Assign" at bounding box center [947, 367] width 37 height 15
click at [926, 363] on input "Assign" at bounding box center [922, 368] width 10 height 10
checkbox input "true"
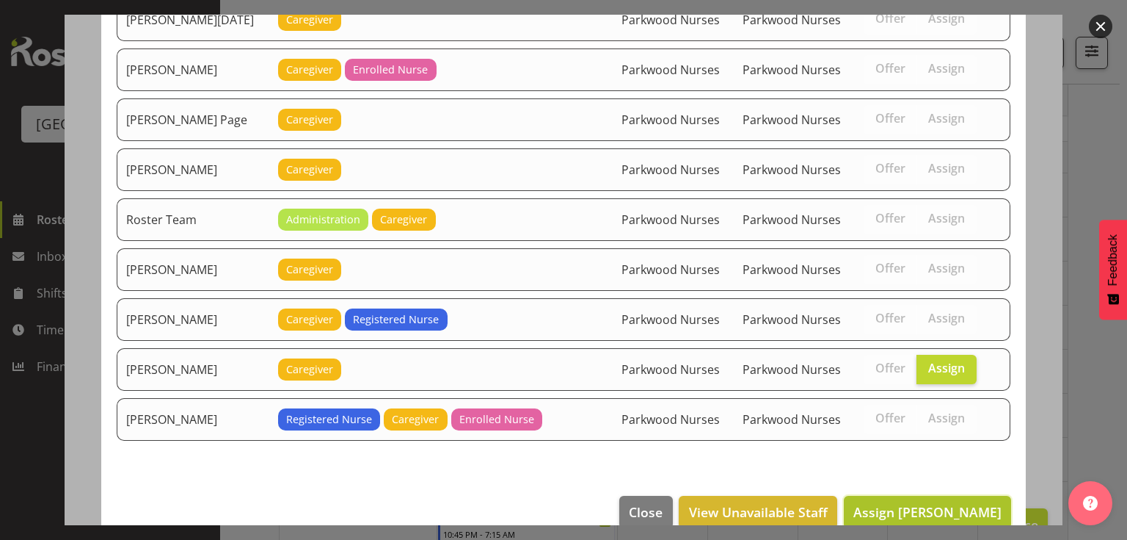
click at [945, 503] on span "Assign Tek Teikake" at bounding box center [928, 512] width 148 height 18
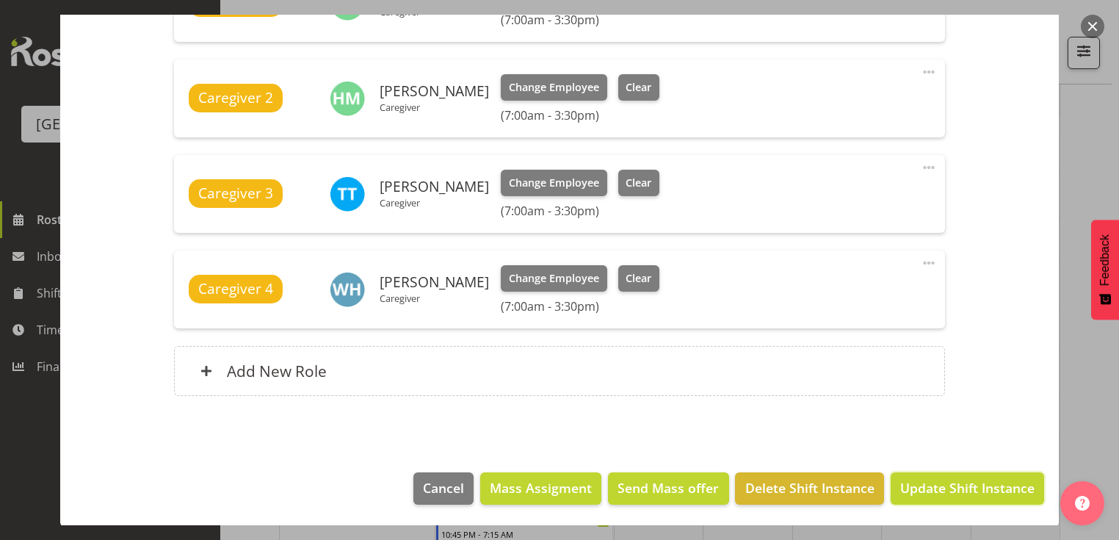
click at [945, 482] on span "Update Shift Instance" at bounding box center [967, 487] width 134 height 19
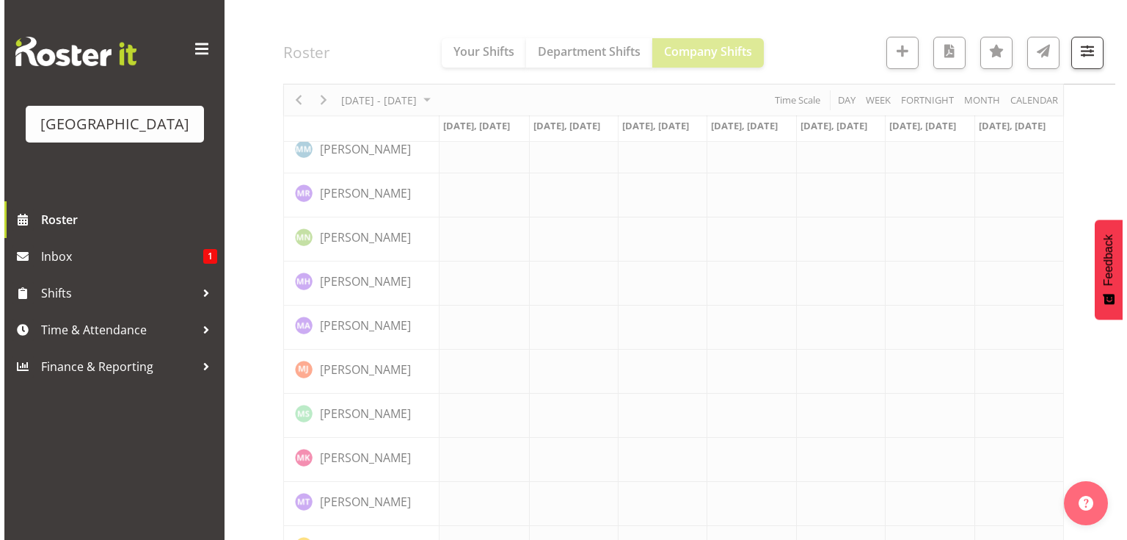
scroll to position [3582, 0]
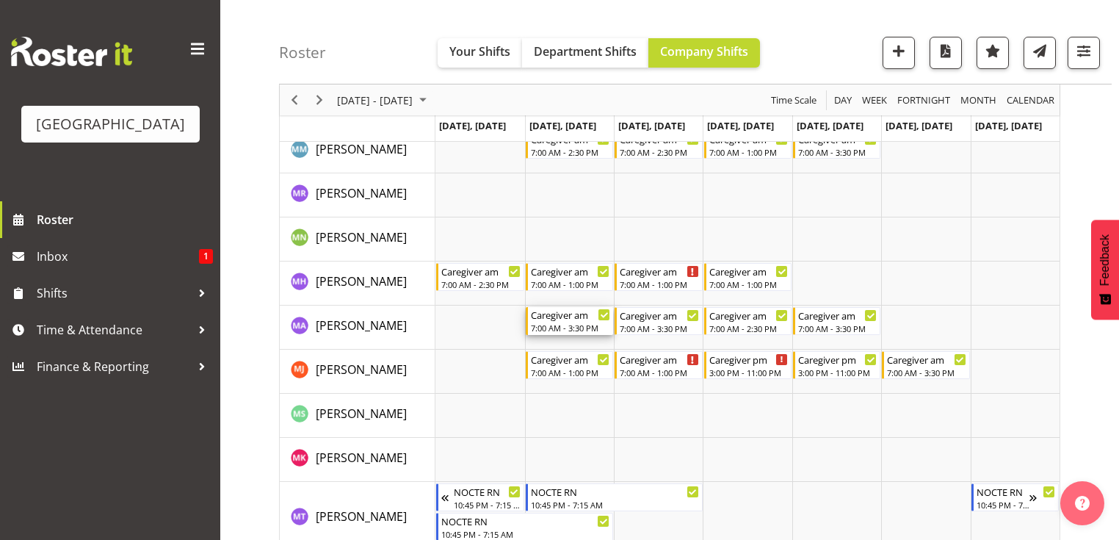
click at [564, 324] on div "7:00 AM - 3:30 PM" at bounding box center [570, 328] width 79 height 12
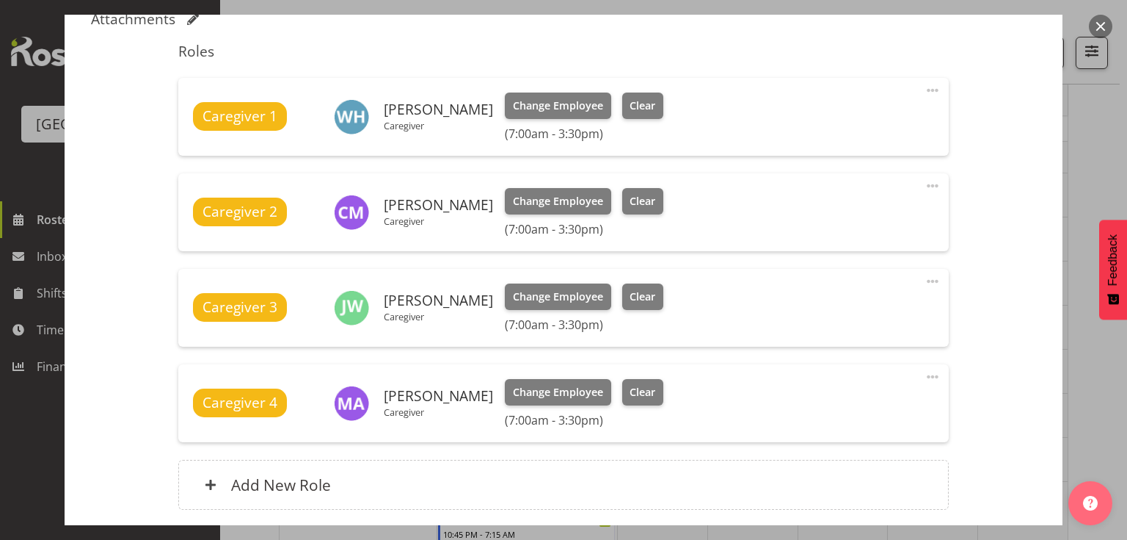
scroll to position [585, 0]
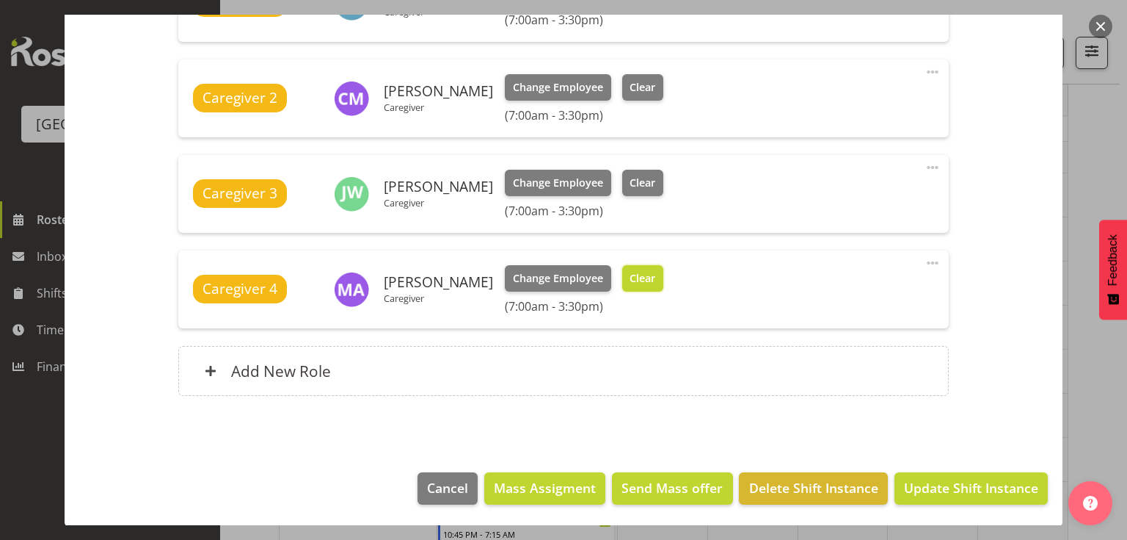
click at [664, 265] on button "Clear" at bounding box center [643, 278] width 42 height 26
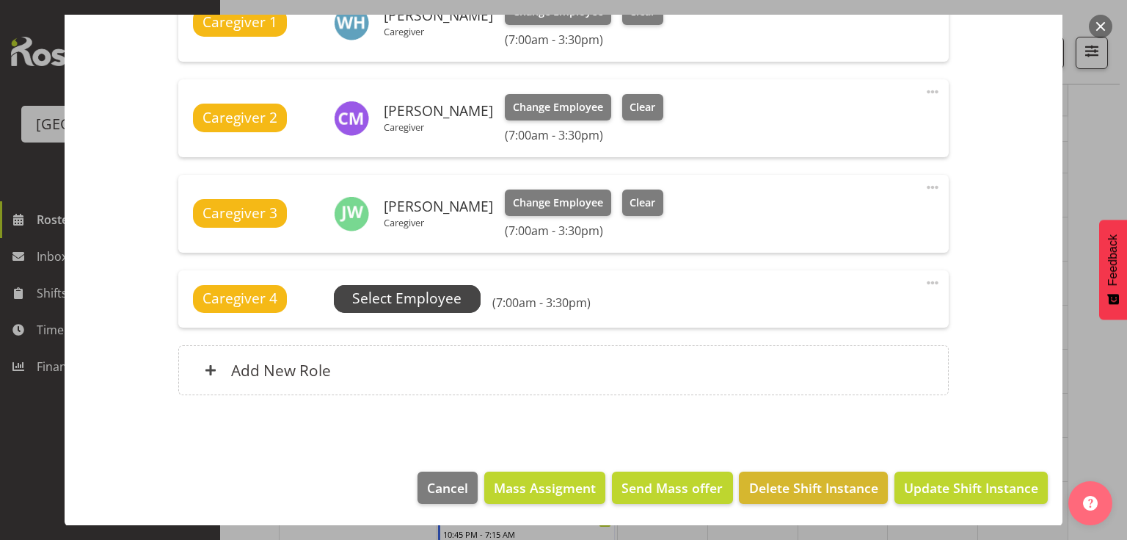
click at [411, 294] on span "Select Employee" at bounding box center [406, 298] width 109 height 21
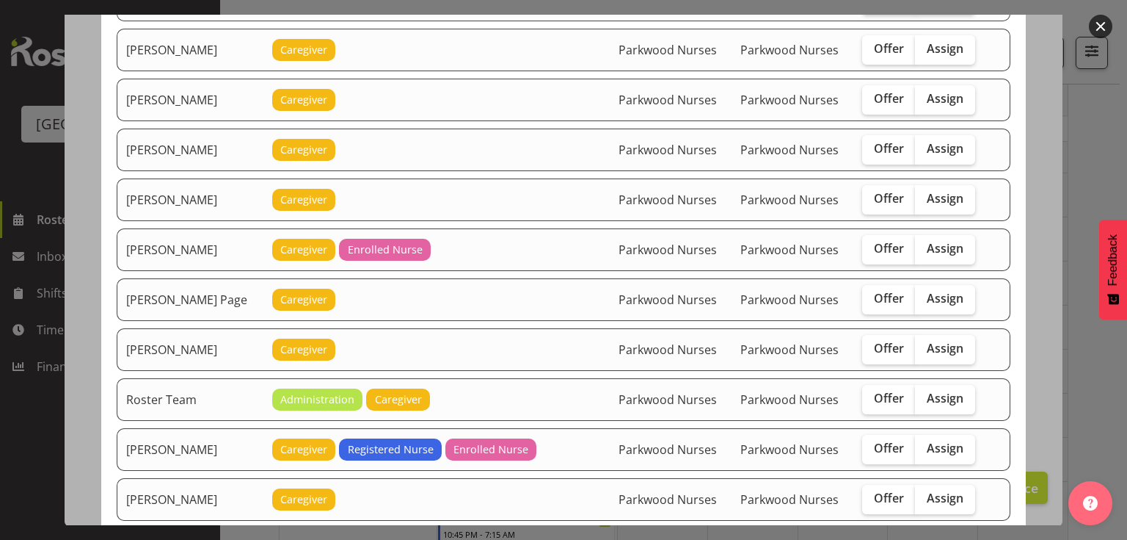
scroll to position [1585, 0]
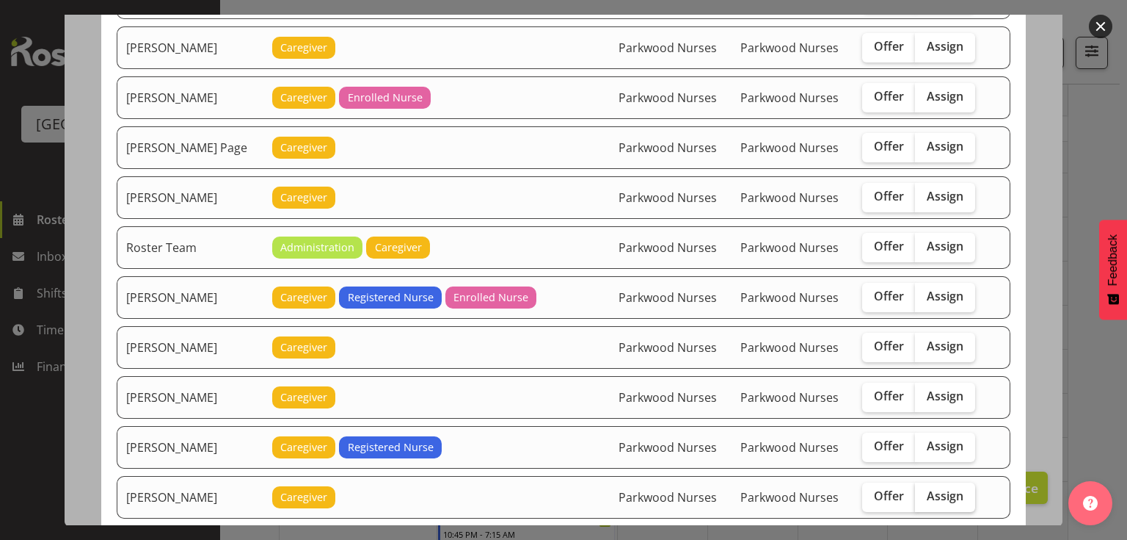
click at [937, 488] on span "Assign" at bounding box center [945, 495] width 37 height 15
click at [925, 491] on input "Assign" at bounding box center [920, 496] width 10 height 10
checkbox input "true"
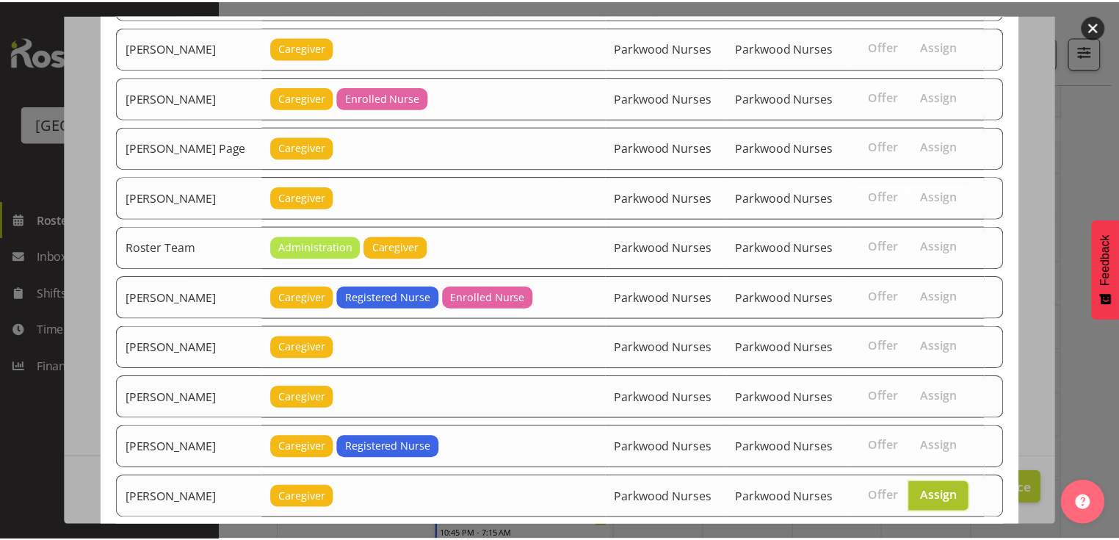
scroll to position [1664, 0]
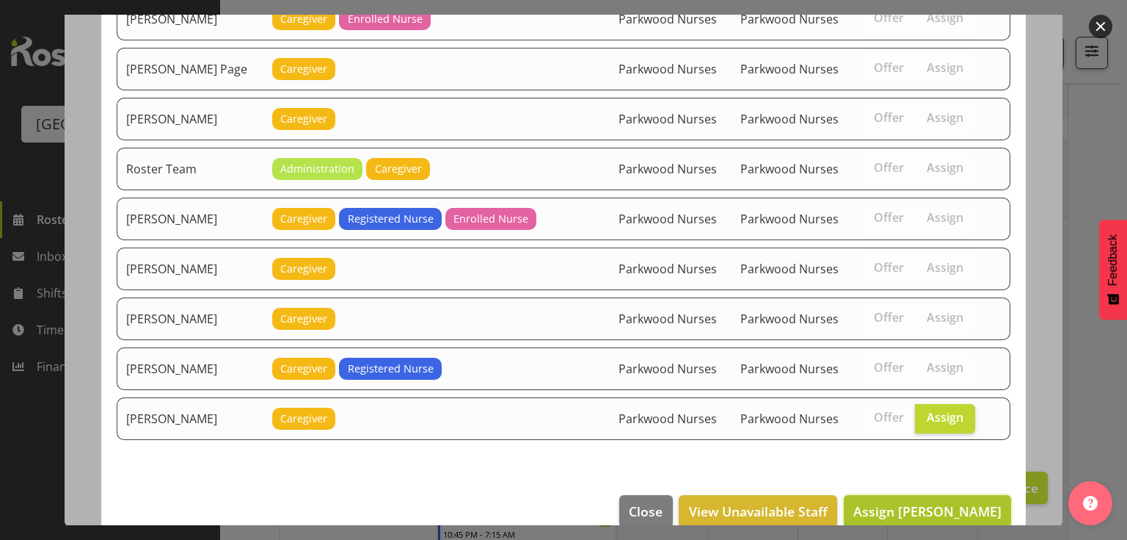
click at [934, 502] on span "Assign Tek Teikake" at bounding box center [928, 511] width 148 height 18
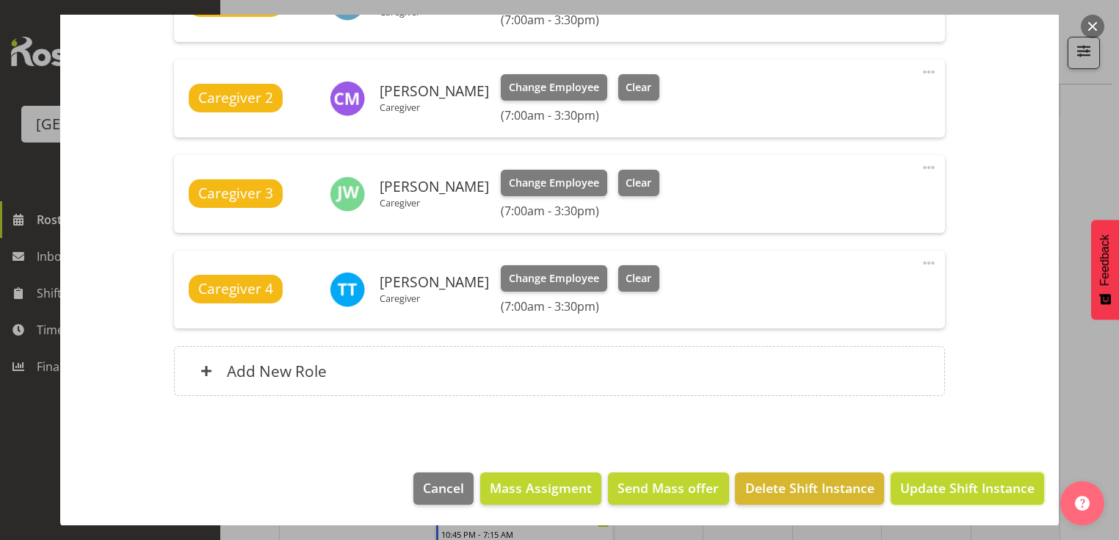
click at [934, 484] on span "Update Shift Instance" at bounding box center [967, 487] width 134 height 19
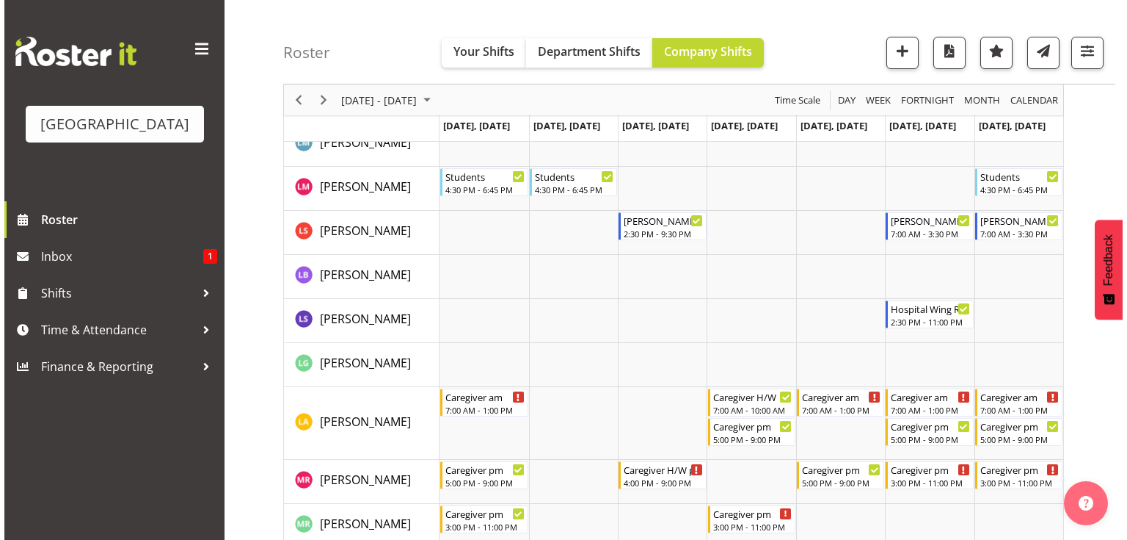
scroll to position [3582, 0]
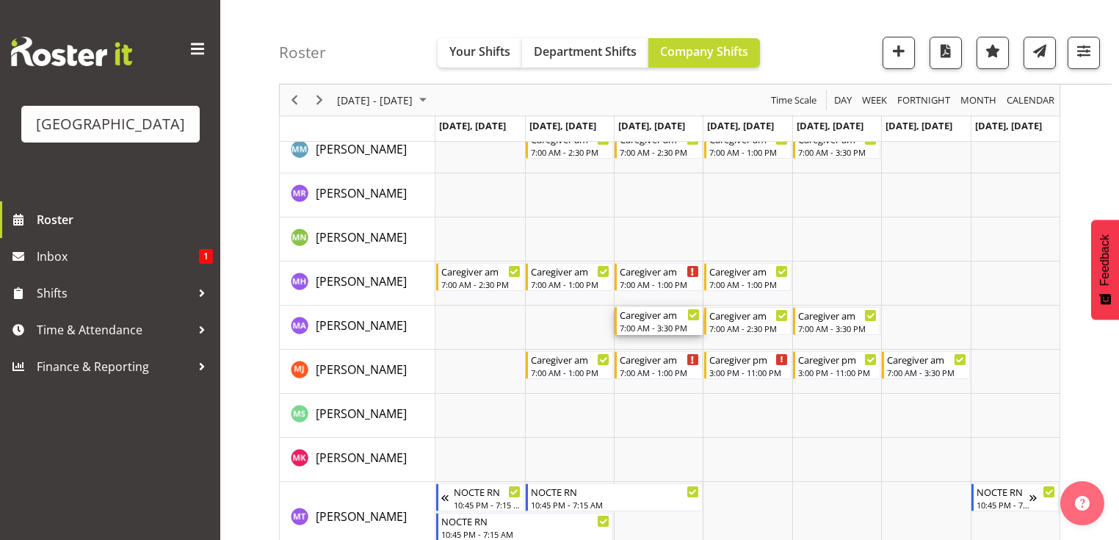
click at [644, 319] on div "Caregiver am" at bounding box center [659, 314] width 79 height 15
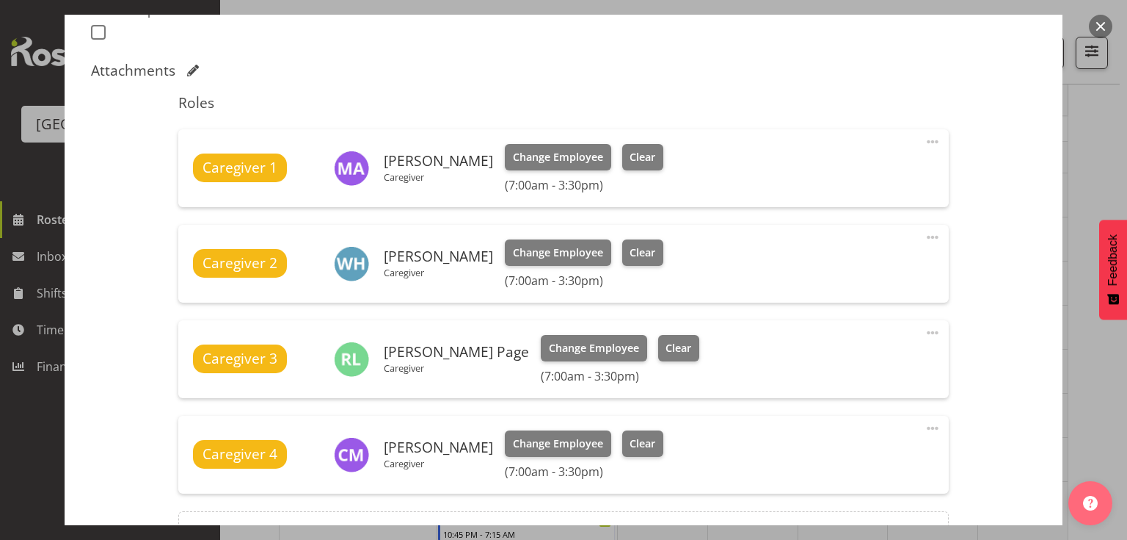
scroll to position [470, 0]
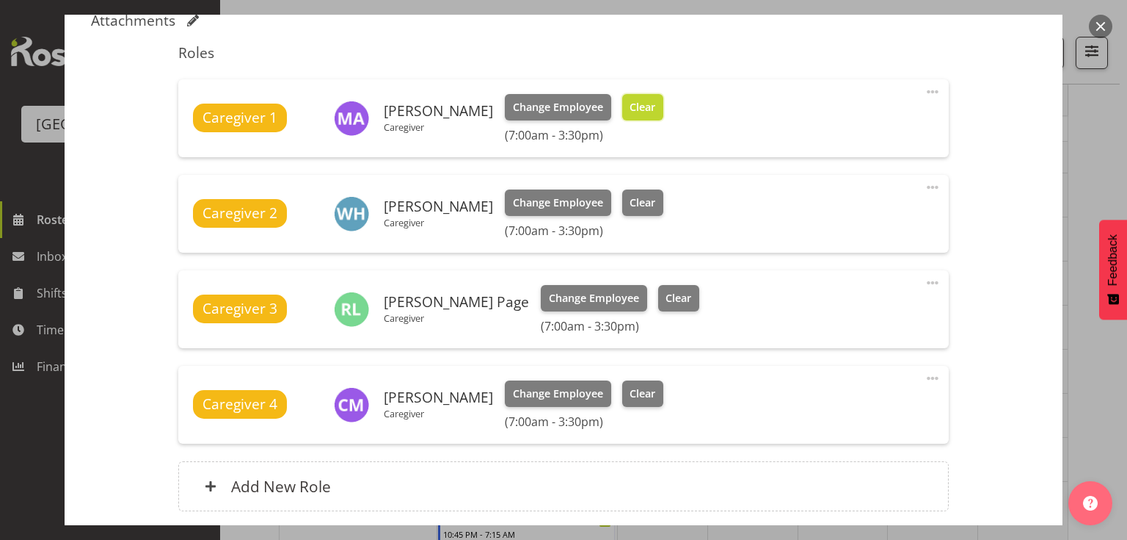
click at [653, 106] on span "Clear" at bounding box center [643, 107] width 26 height 16
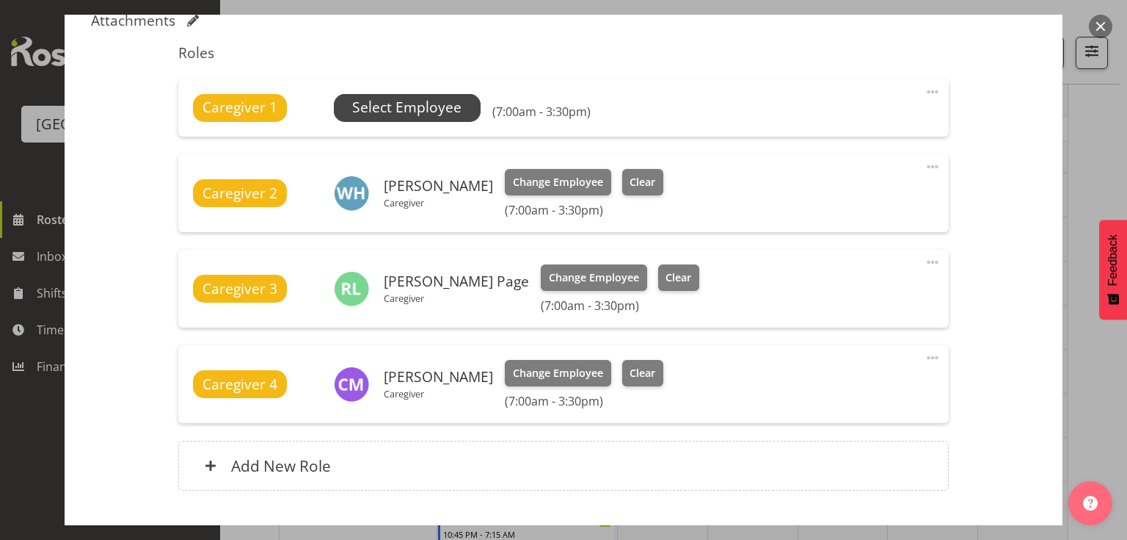
click at [399, 102] on span "Select Employee" at bounding box center [406, 107] width 109 height 21
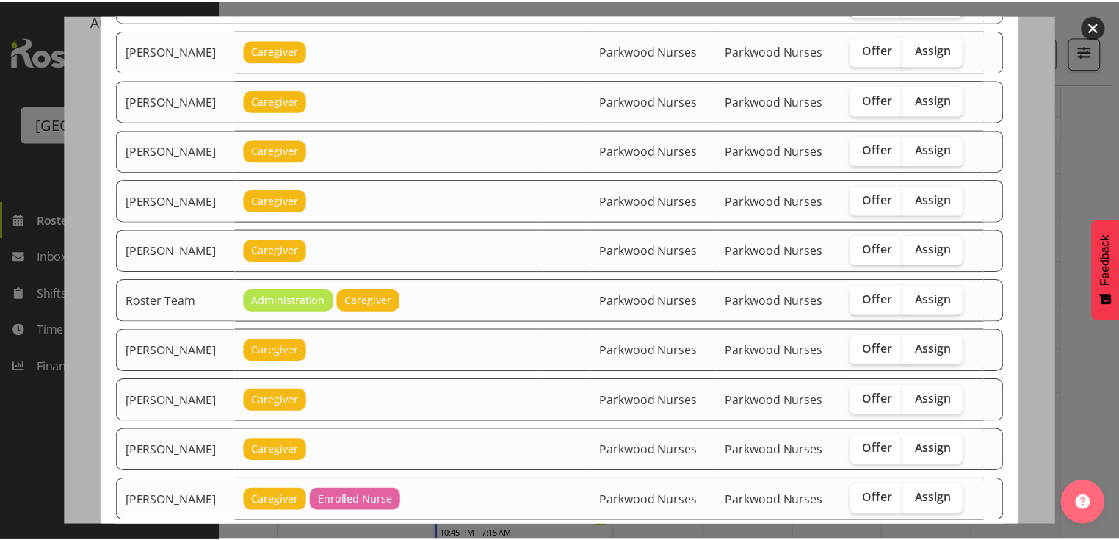
scroll to position [1615, 0]
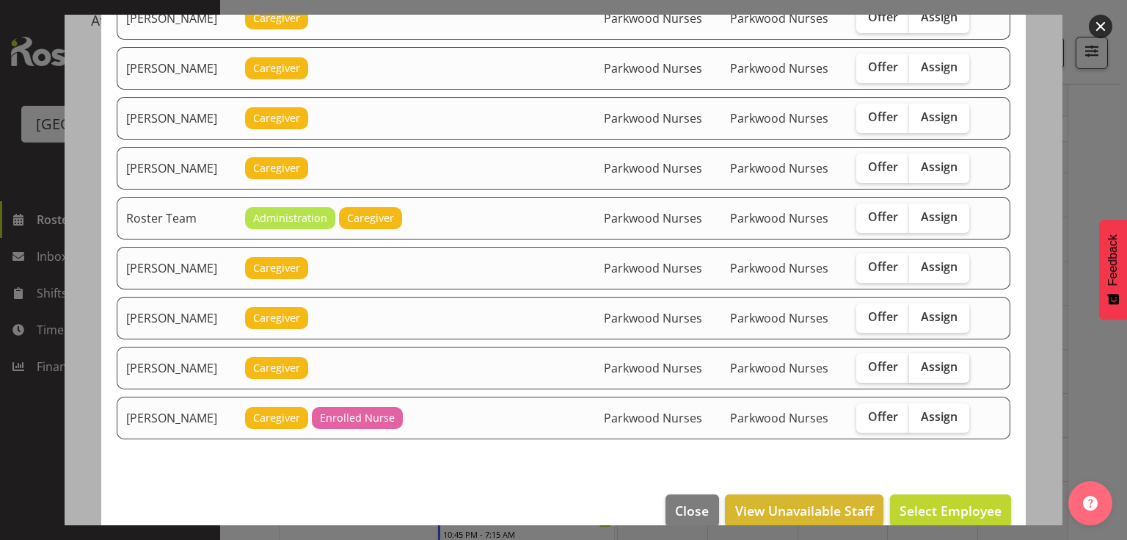
click at [940, 359] on span "Assign" at bounding box center [939, 366] width 37 height 15
click at [919, 362] on input "Assign" at bounding box center [914, 367] width 10 height 10
checkbox input "true"
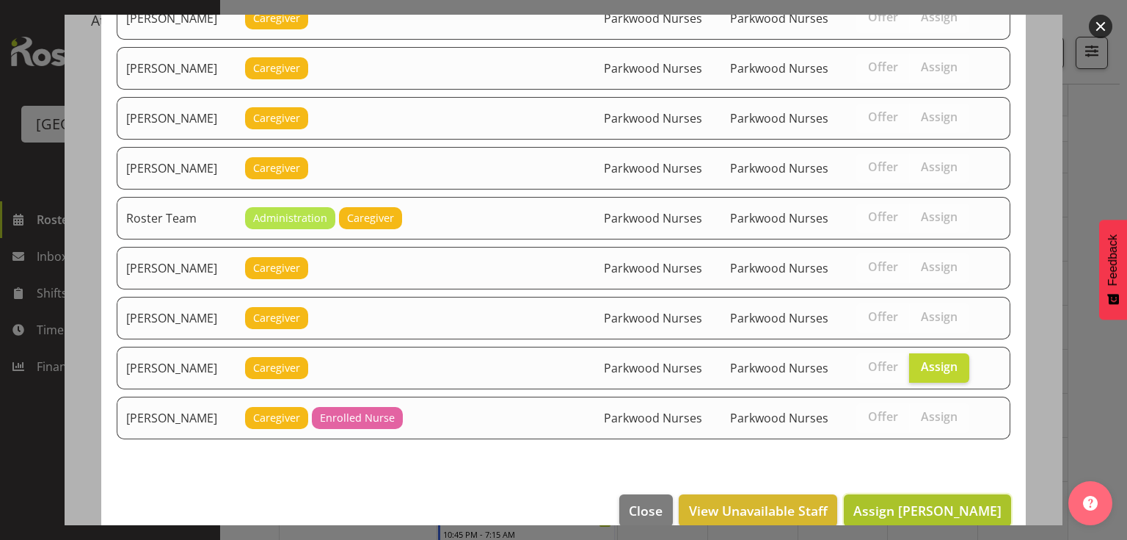
click at [956, 501] on span "Assign Tek Teikake" at bounding box center [928, 510] width 148 height 18
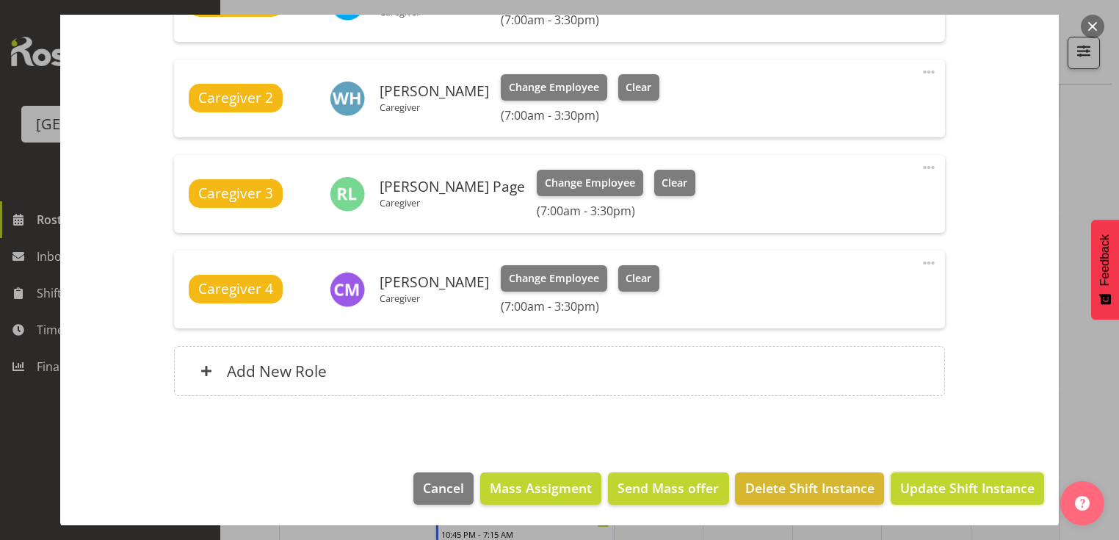
click at [956, 487] on span "Update Shift Instance" at bounding box center [967, 487] width 134 height 19
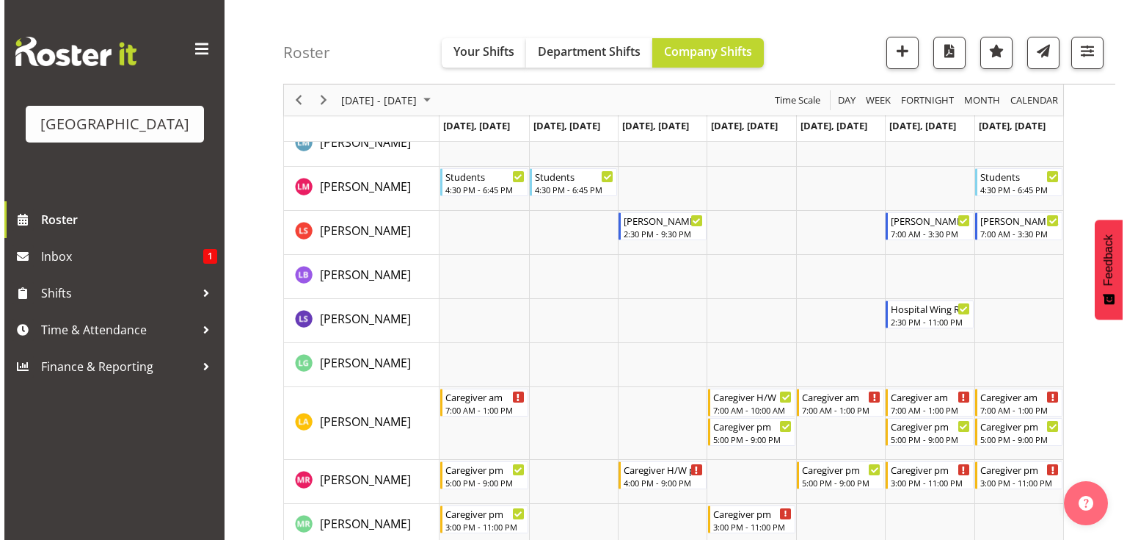
scroll to position [3582, 0]
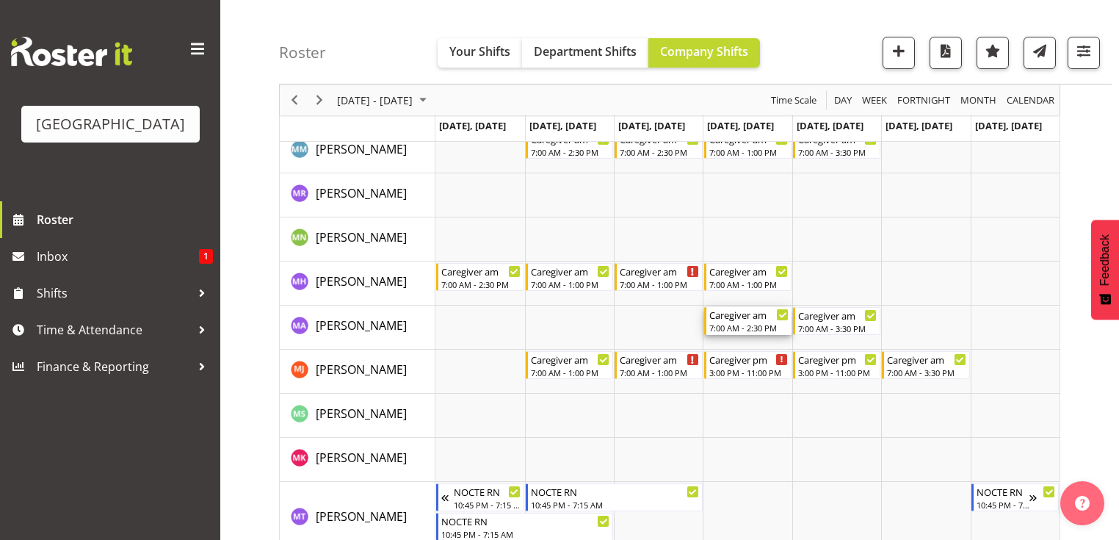
click at [763, 323] on div "7:00 AM - 2:30 PM" at bounding box center [748, 328] width 79 height 12
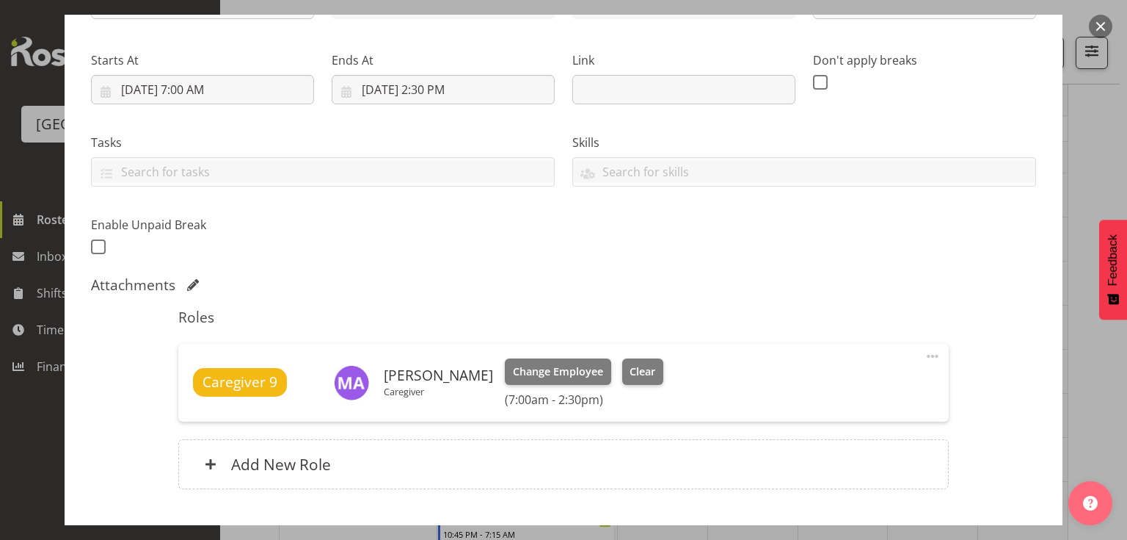
scroll to position [299, 0]
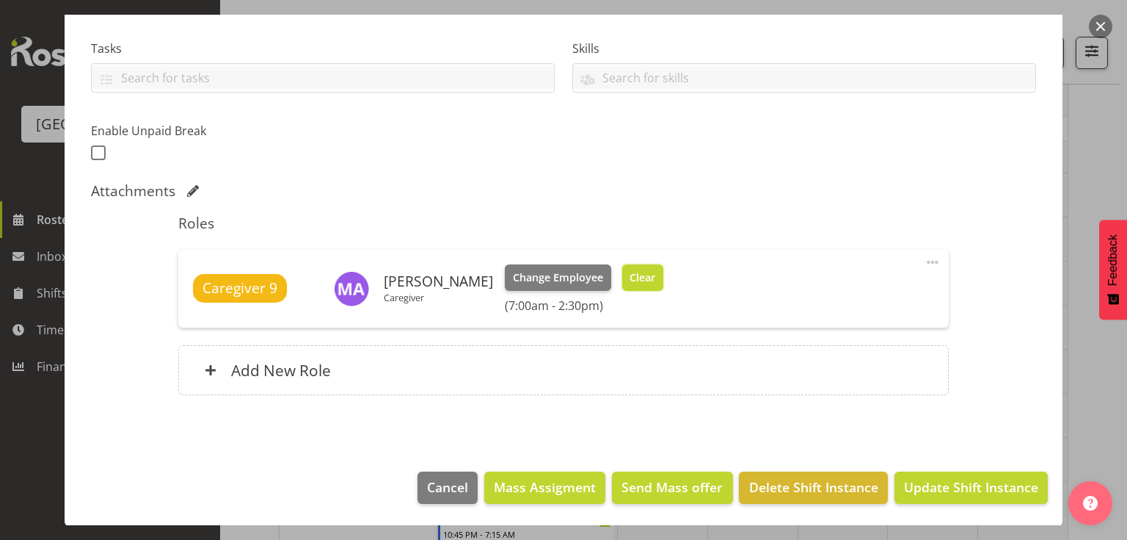
click at [650, 270] on span "Clear" at bounding box center [643, 277] width 26 height 16
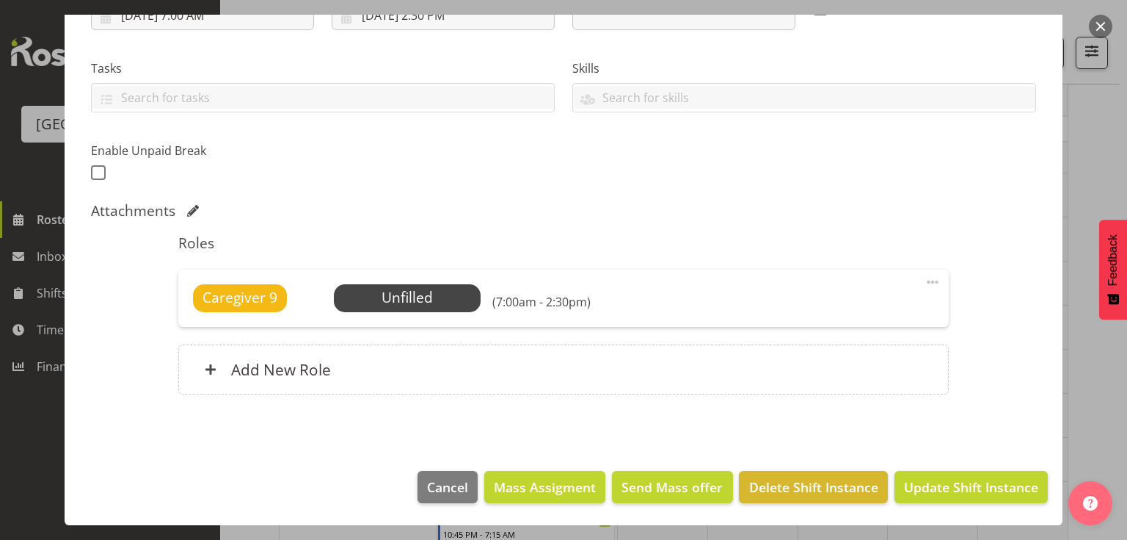
scroll to position [279, 0]
click at [402, 295] on span "Select Employee" at bounding box center [406, 298] width 109 height 21
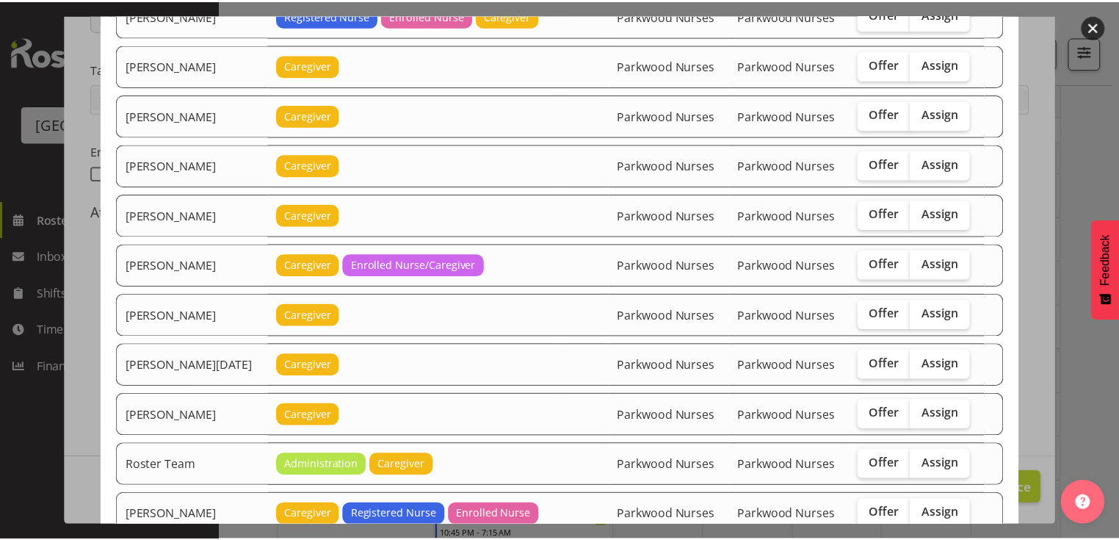
scroll to position [1762, 0]
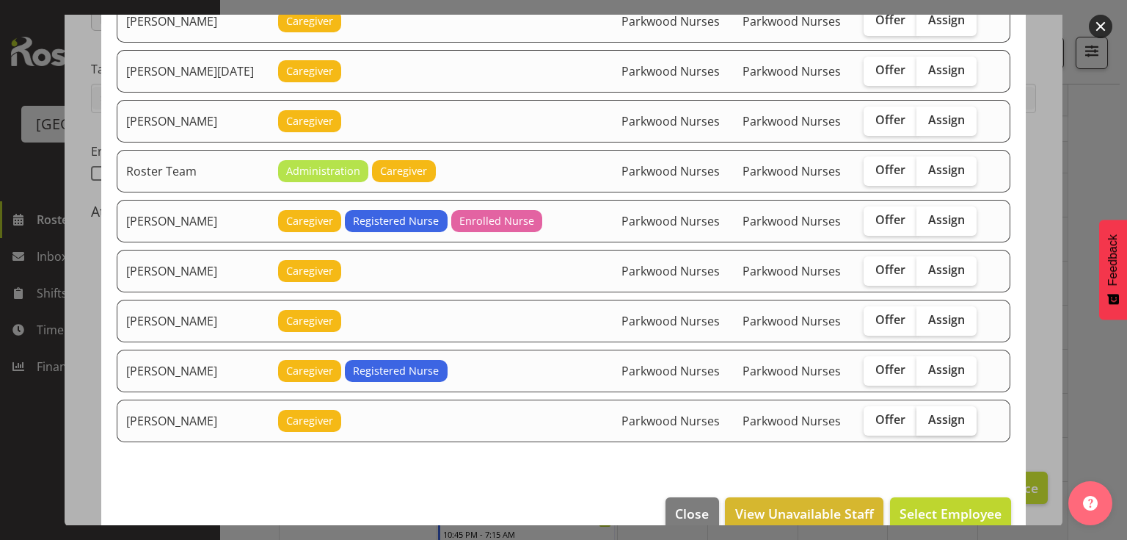
click at [946, 412] on span "Assign" at bounding box center [947, 419] width 37 height 15
click at [926, 415] on input "Assign" at bounding box center [922, 420] width 10 height 10
checkbox input "true"
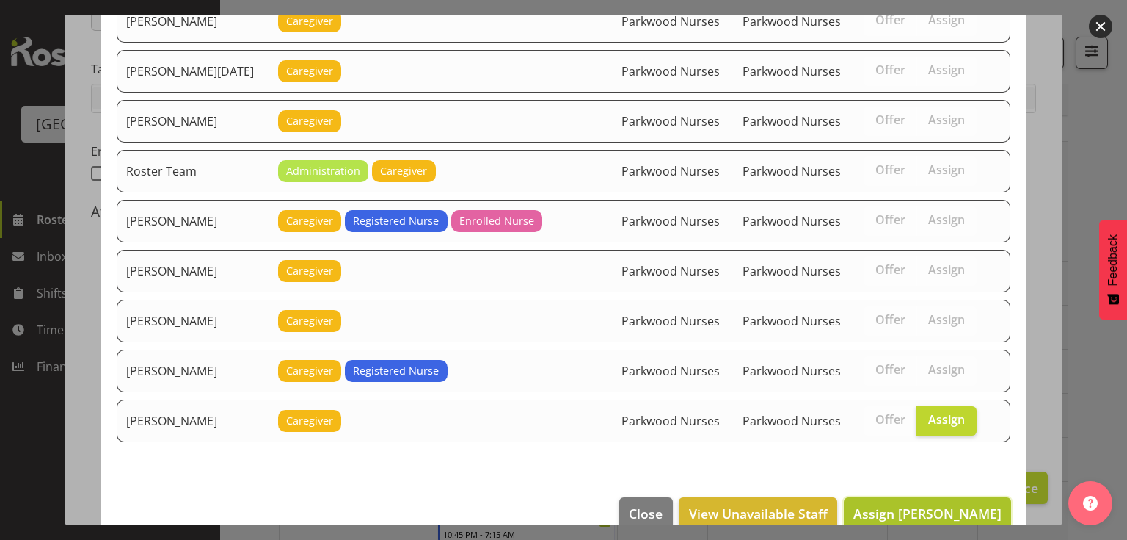
click at [942, 504] on span "Assign Tek Teikake" at bounding box center [928, 513] width 148 height 18
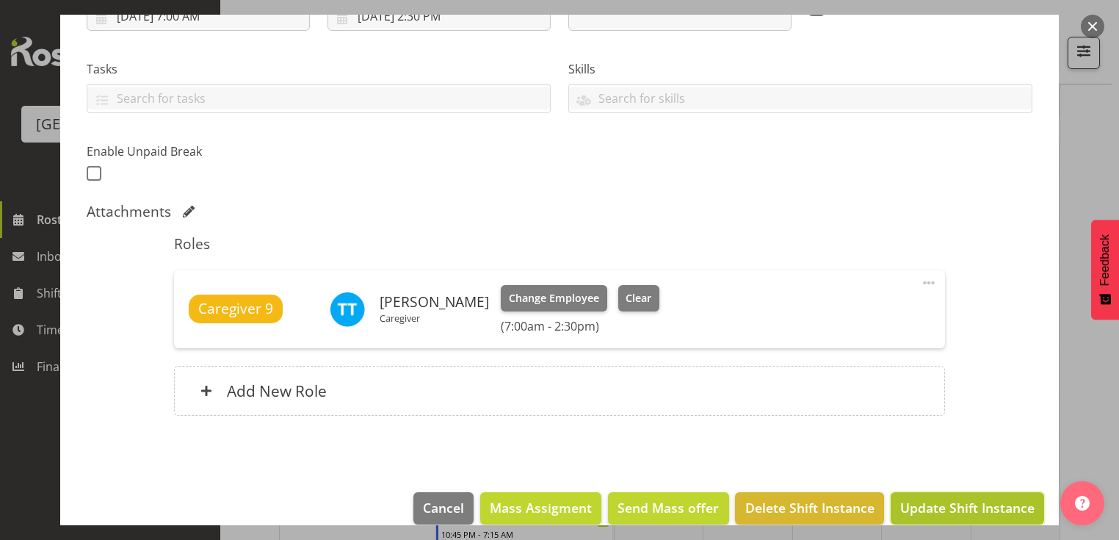
click at [949, 507] on span "Update Shift Instance" at bounding box center [967, 507] width 134 height 19
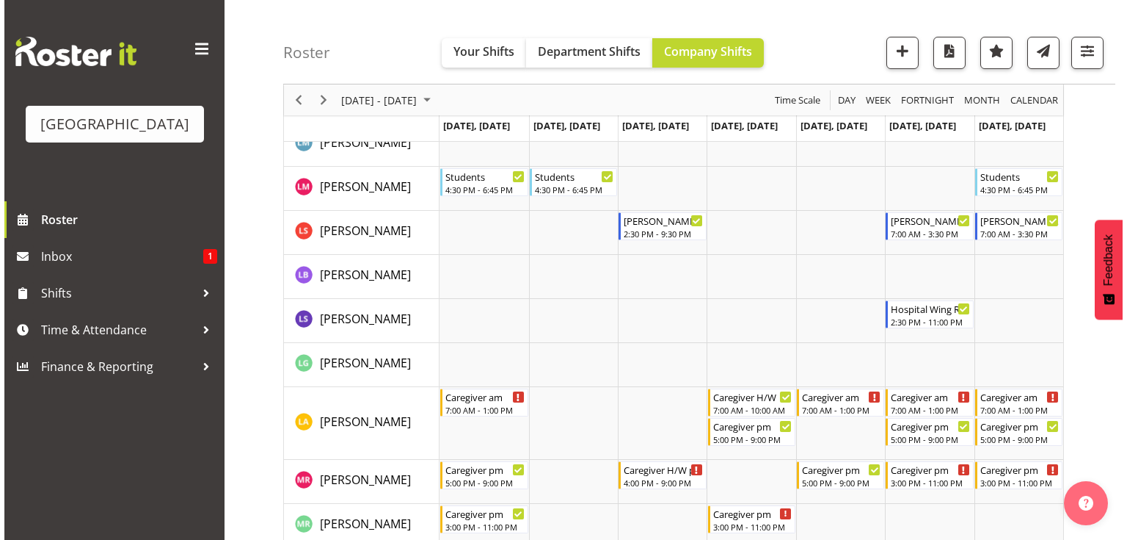
scroll to position [3582, 0]
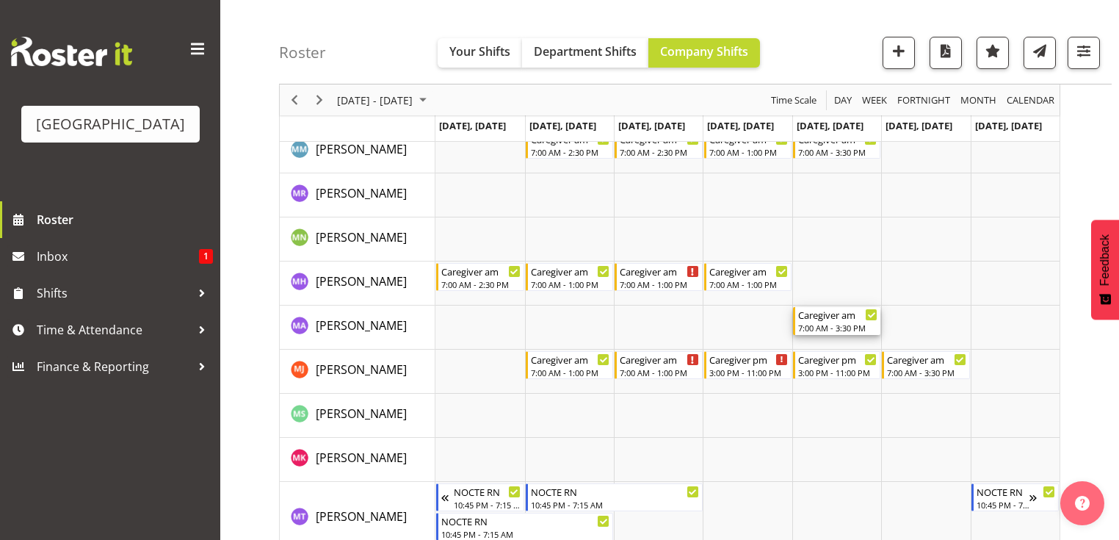
click at [819, 320] on div "Caregiver am" at bounding box center [837, 314] width 79 height 15
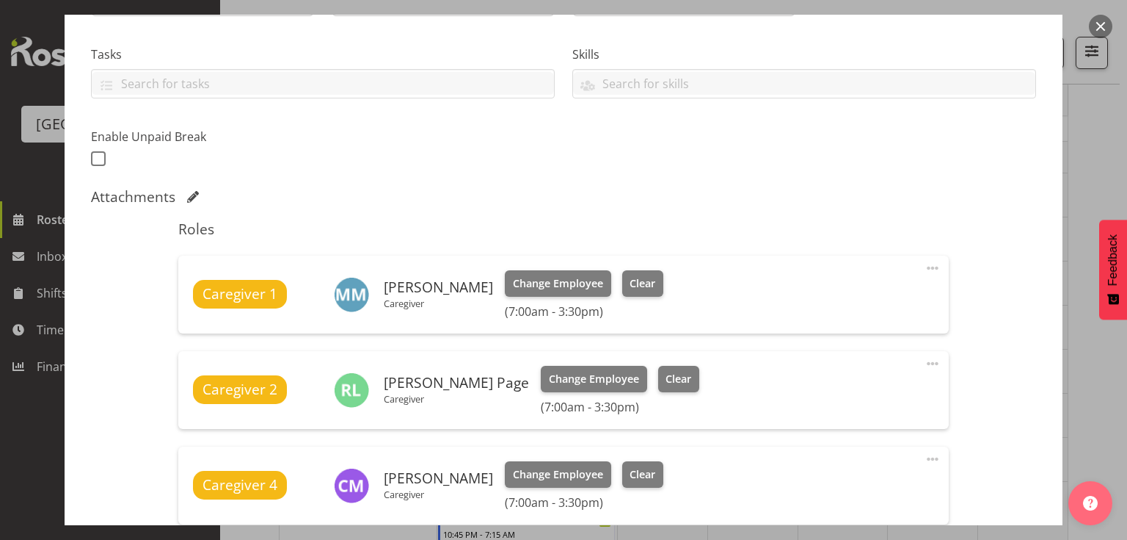
scroll to position [528, 0]
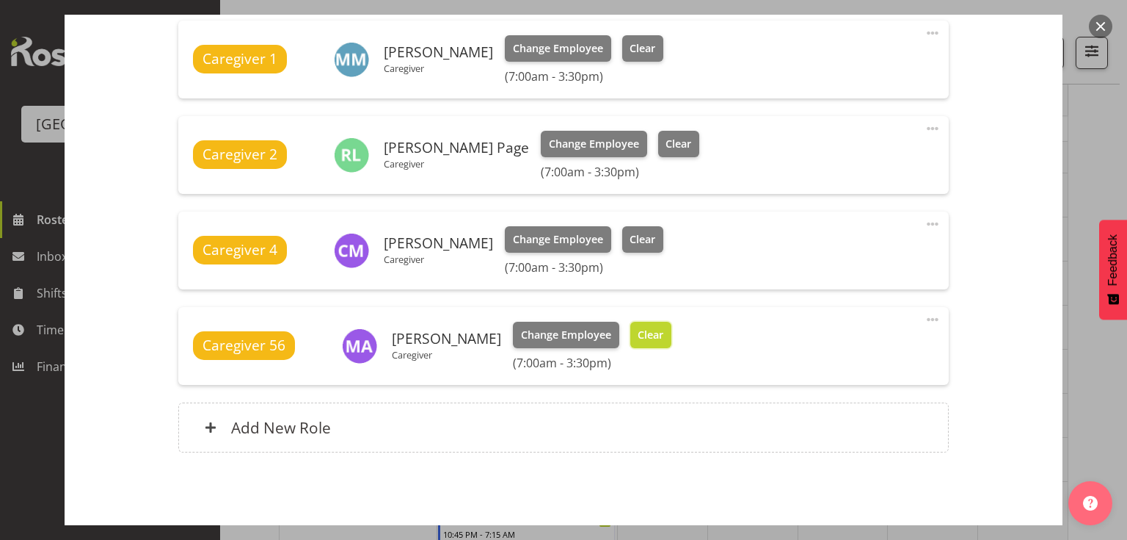
click at [661, 327] on span "Clear" at bounding box center [651, 335] width 26 height 16
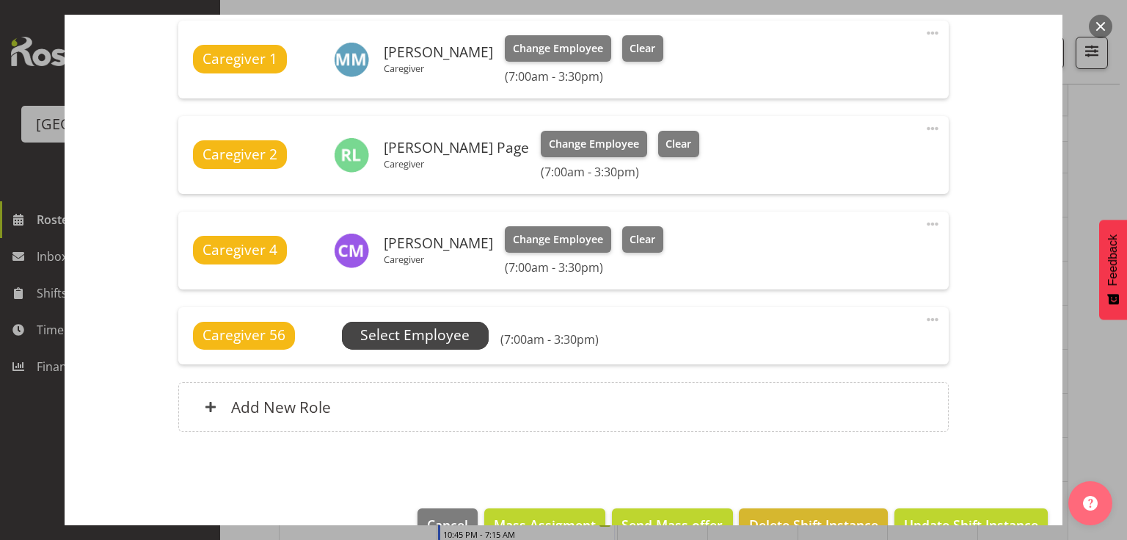
click at [405, 329] on span "Select Employee" at bounding box center [414, 334] width 109 height 21
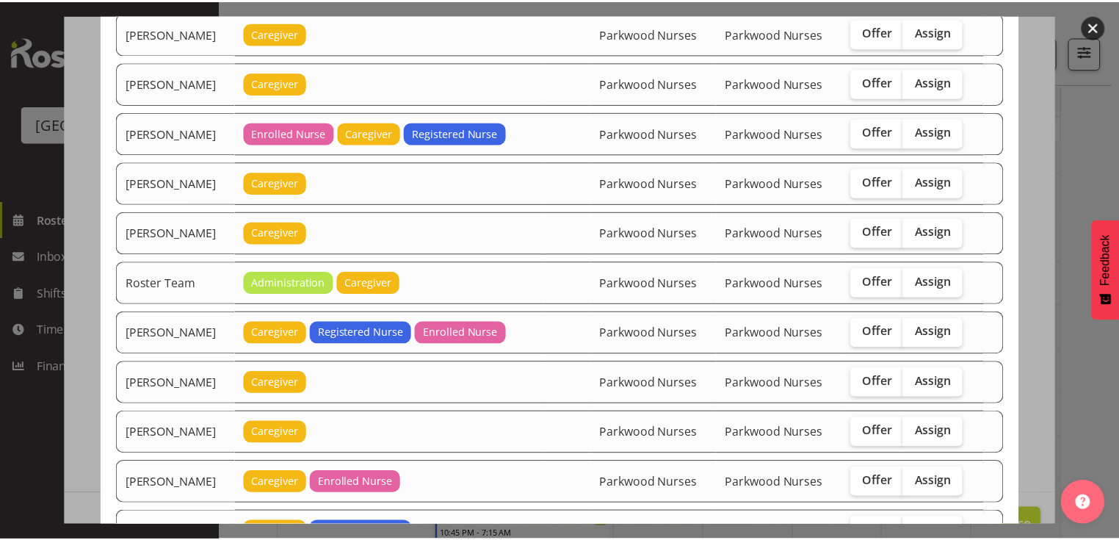
scroll to position [1565, 0]
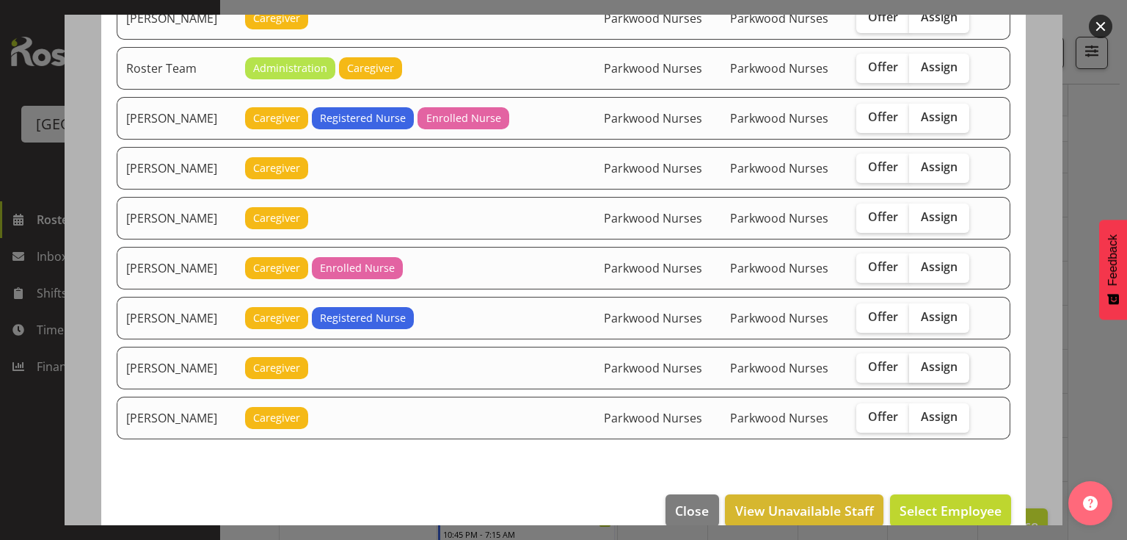
click at [936, 359] on span "Assign" at bounding box center [939, 366] width 37 height 15
click at [919, 362] on input "Assign" at bounding box center [914, 367] width 10 height 10
checkbox input "true"
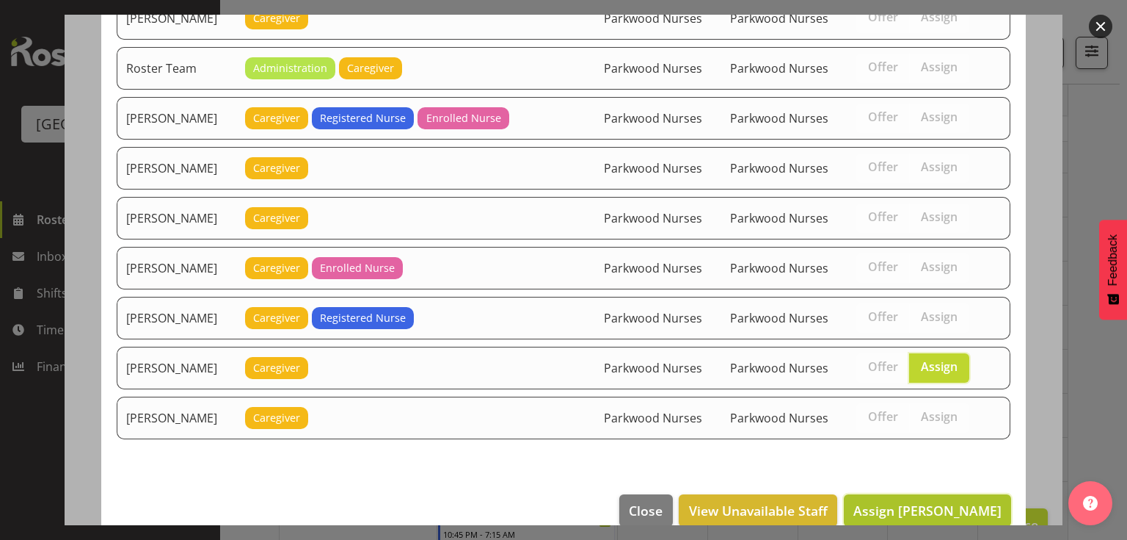
click at [934, 501] on span "Assign Tek Teikake" at bounding box center [928, 510] width 148 height 18
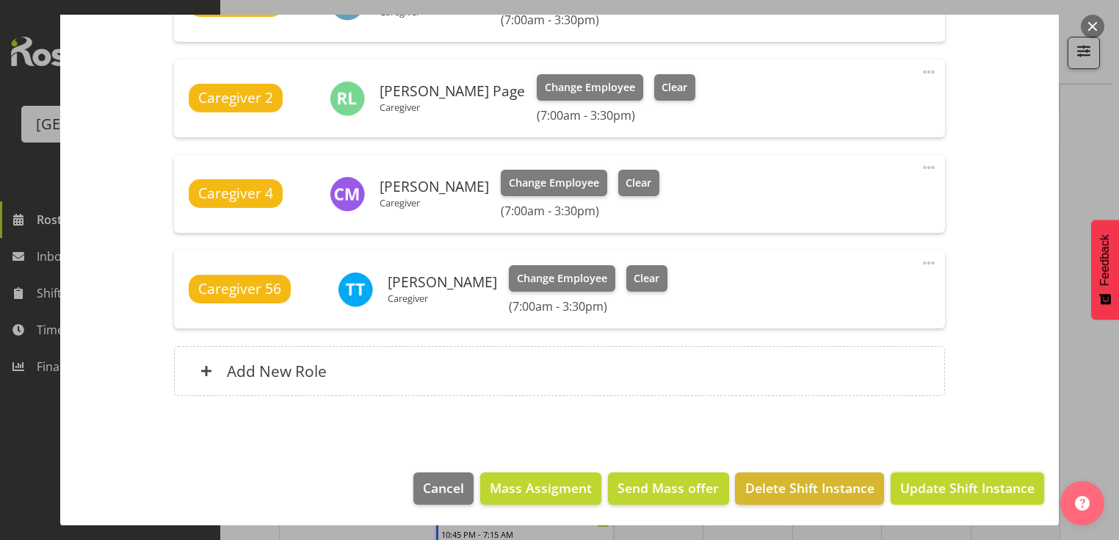
click at [934, 482] on span "Update Shift Instance" at bounding box center [967, 487] width 134 height 19
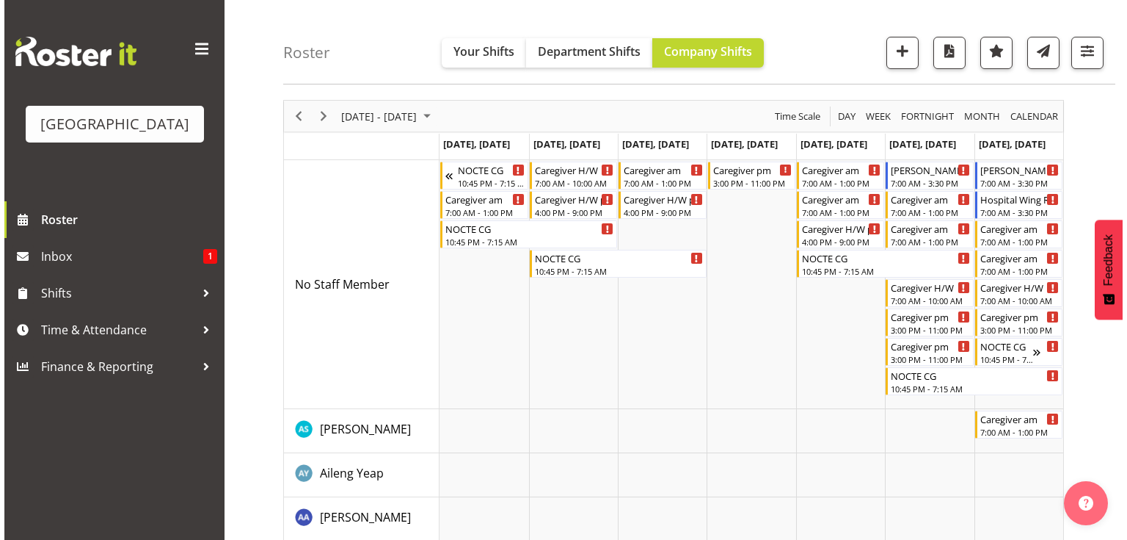
scroll to position [0, 0]
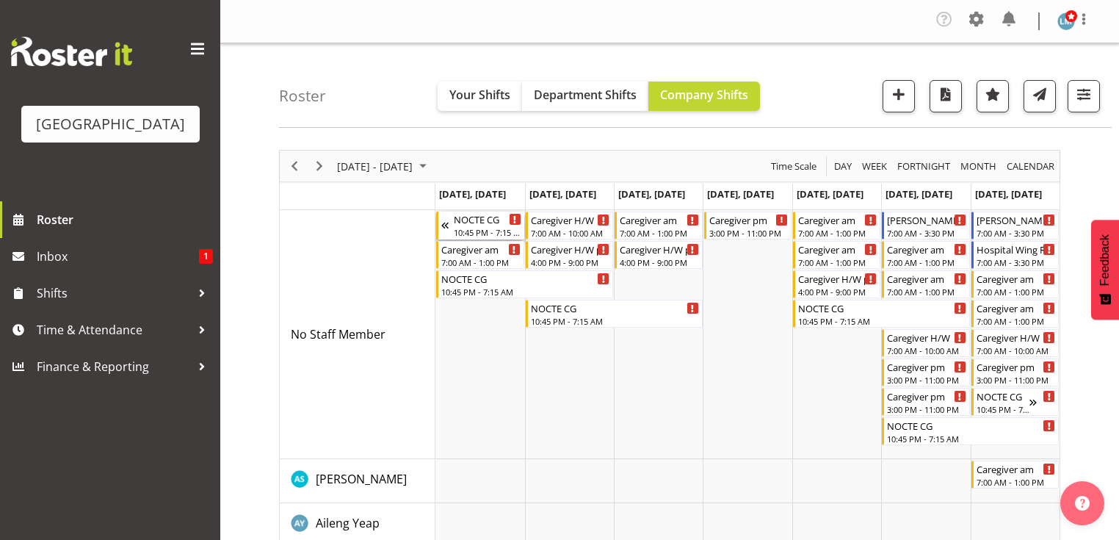
click at [467, 219] on div "NOCTE CG" at bounding box center [487, 218] width 67 height 15
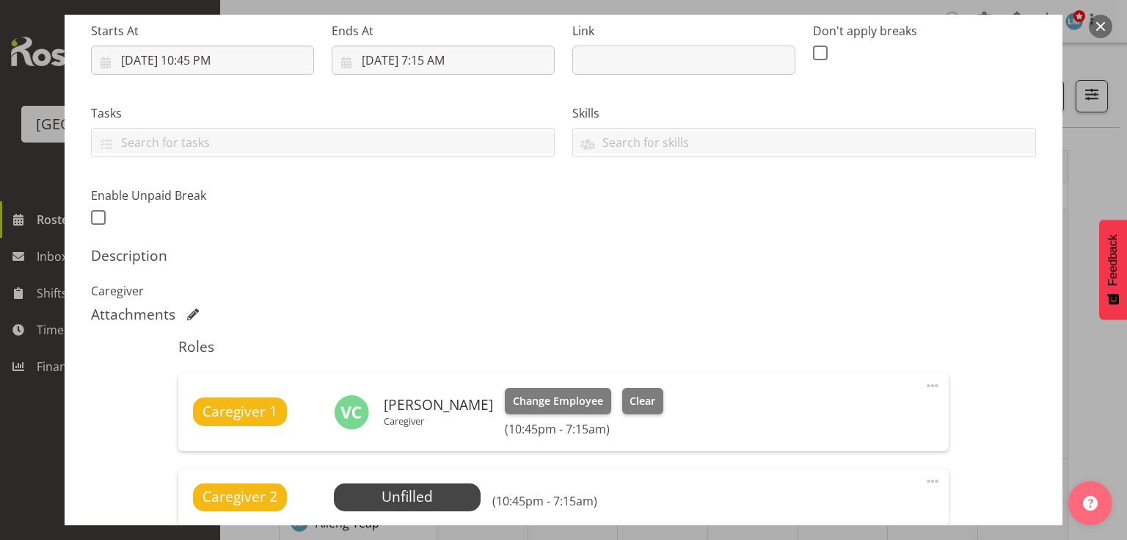
scroll to position [587, 0]
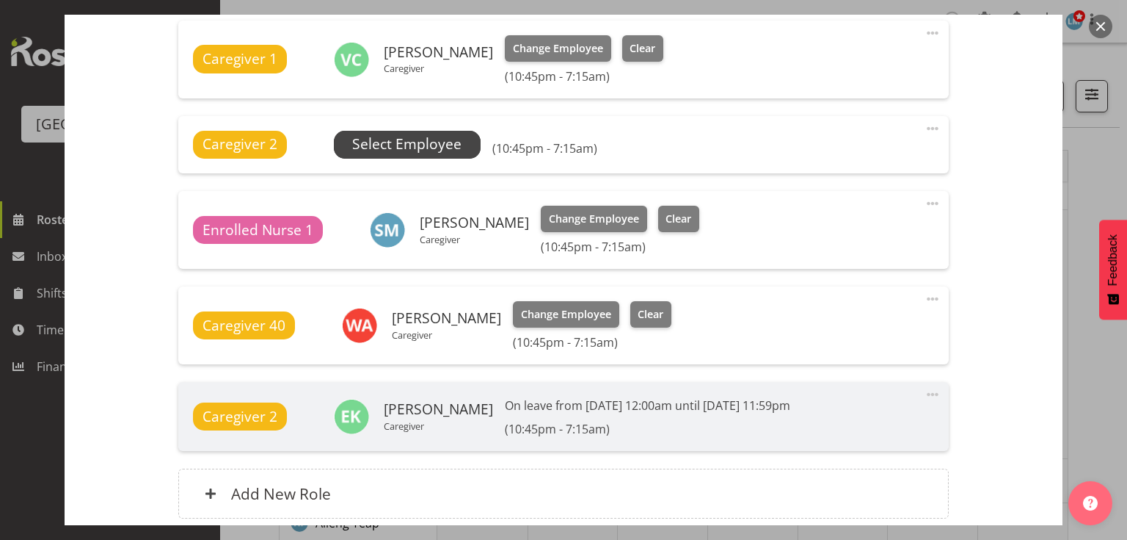
click at [391, 145] on span "Select Employee" at bounding box center [406, 144] width 109 height 21
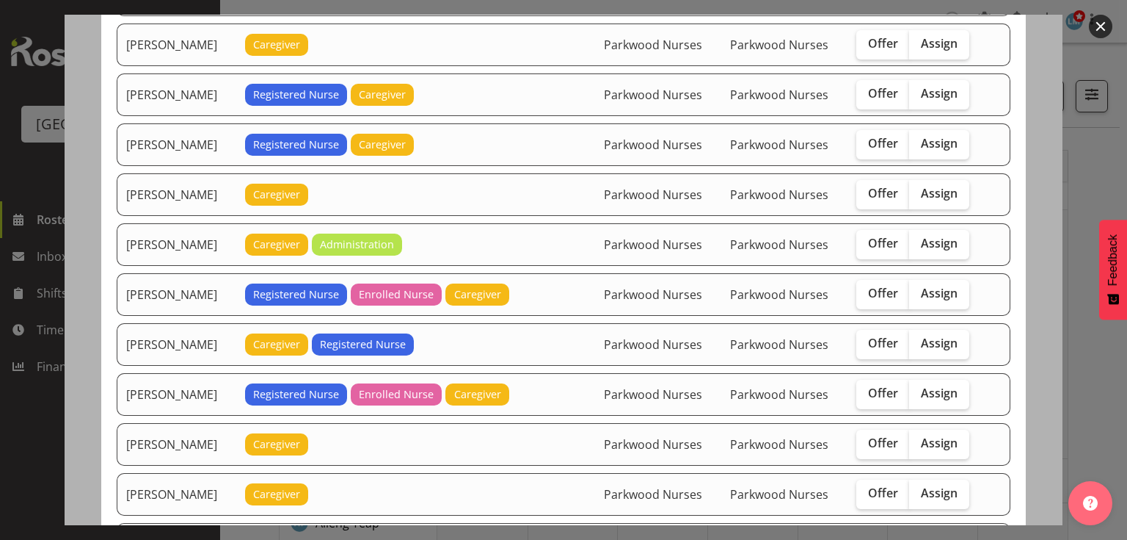
scroll to position [1174, 0]
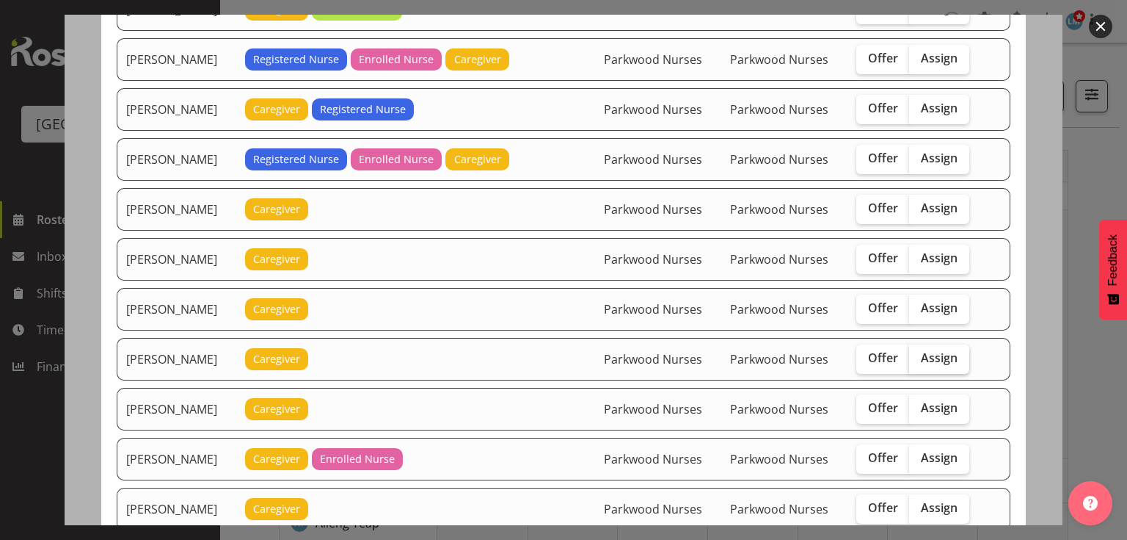
click at [934, 350] on span "Assign" at bounding box center [939, 357] width 37 height 15
click at [919, 353] on input "Assign" at bounding box center [914, 358] width 10 height 10
checkbox input "true"
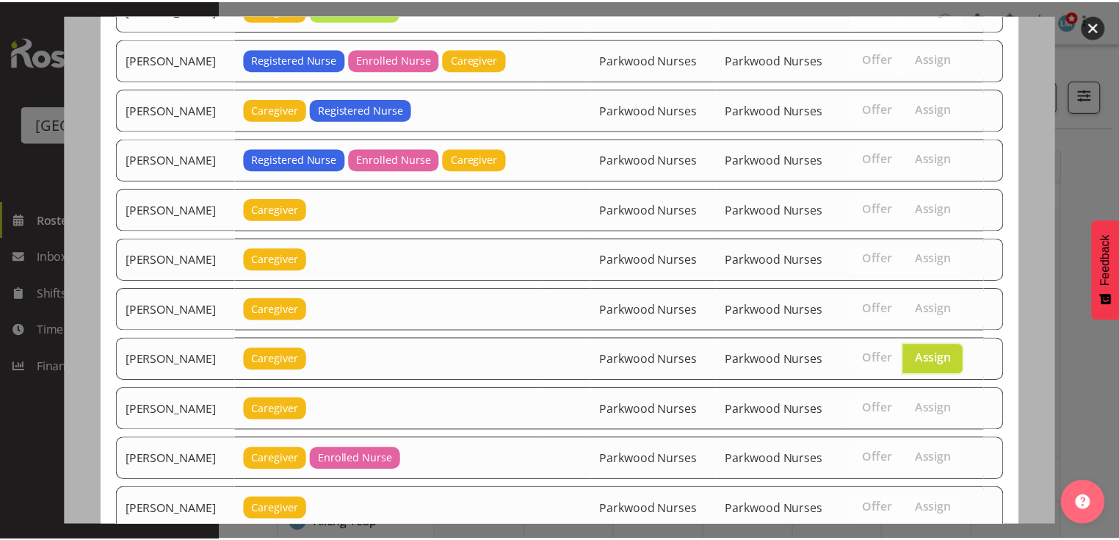
scroll to position [1467, 0]
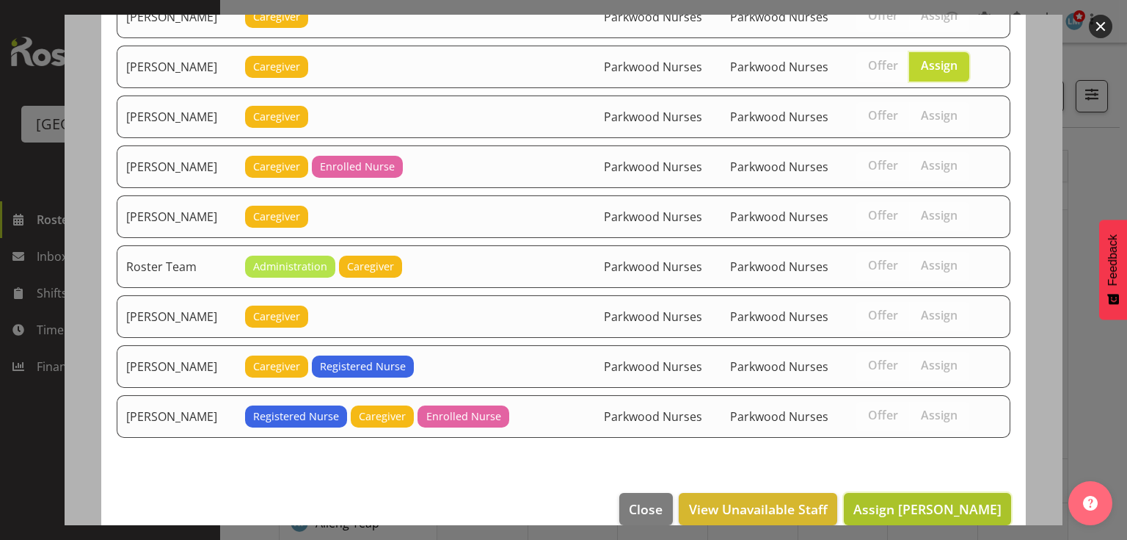
click at [905, 500] on span "Assign Mary Ann Pomare" at bounding box center [928, 509] width 148 height 18
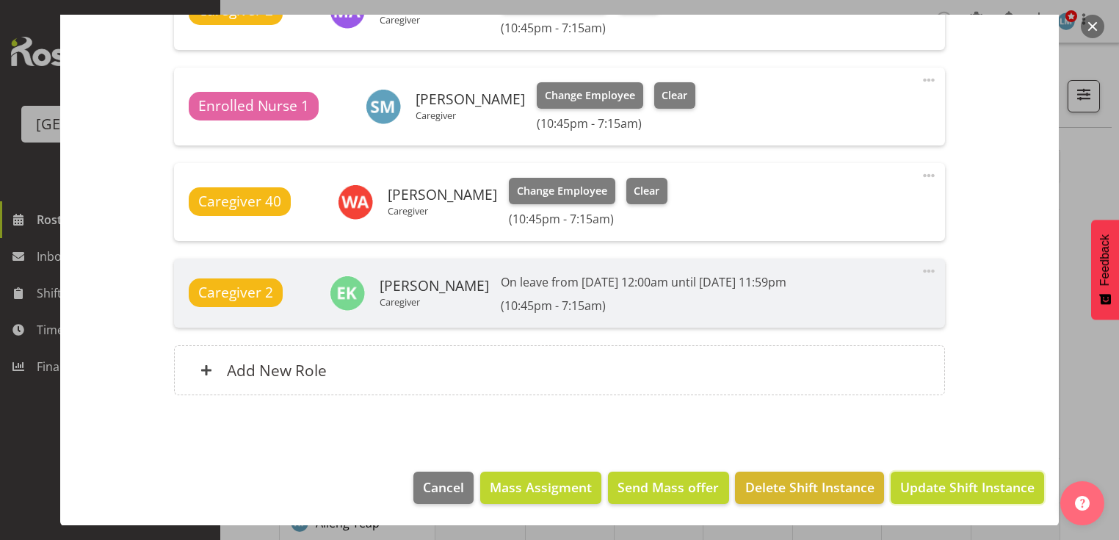
click at [905, 483] on span "Update Shift Instance" at bounding box center [967, 486] width 134 height 19
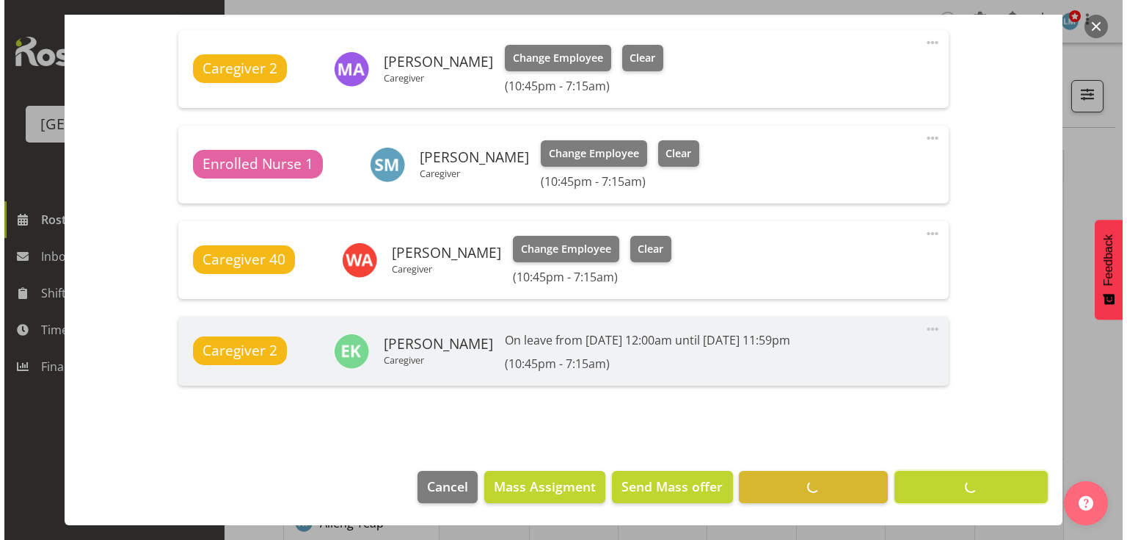
scroll to position [672, 0]
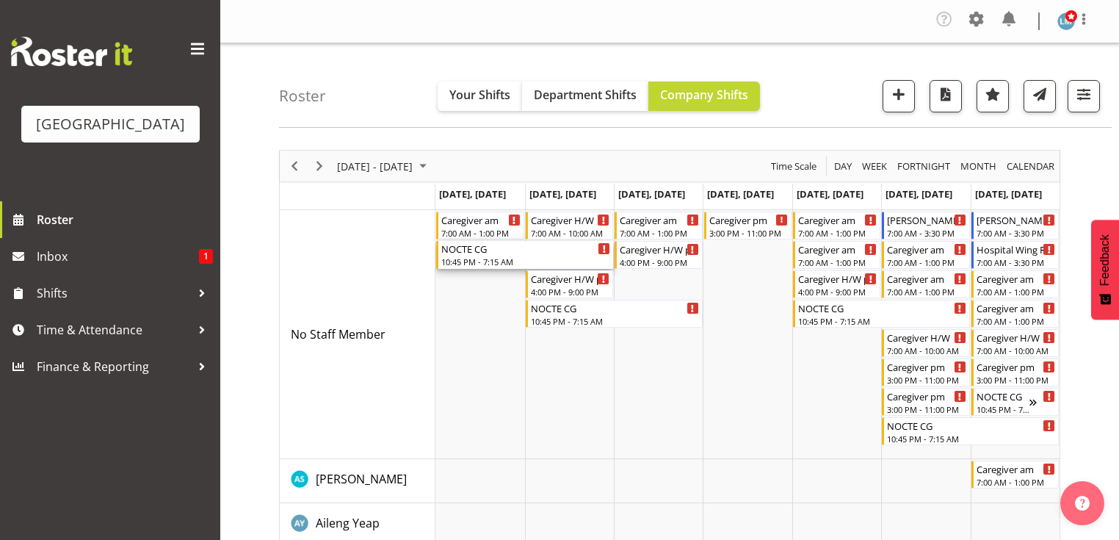
click at [473, 255] on div "NOCTE CG" at bounding box center [525, 248] width 169 height 15
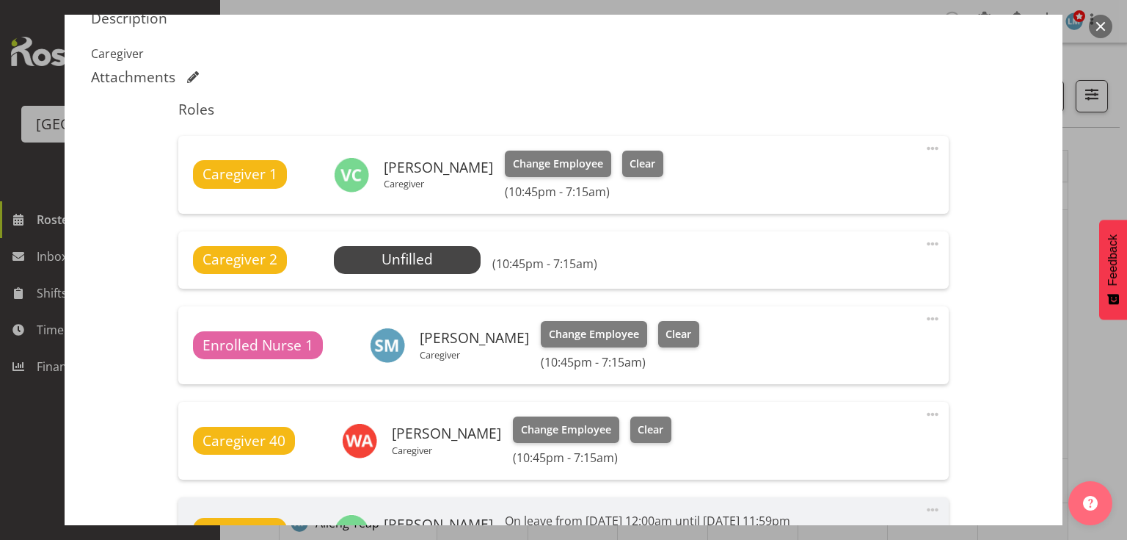
scroll to position [528, 0]
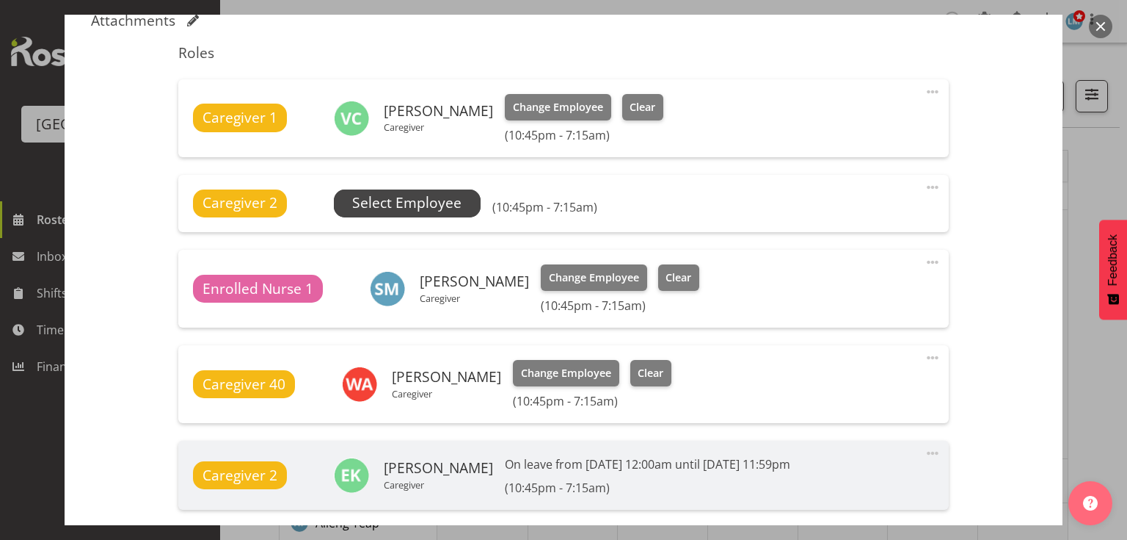
click at [399, 193] on span "Select Employee" at bounding box center [406, 202] width 109 height 21
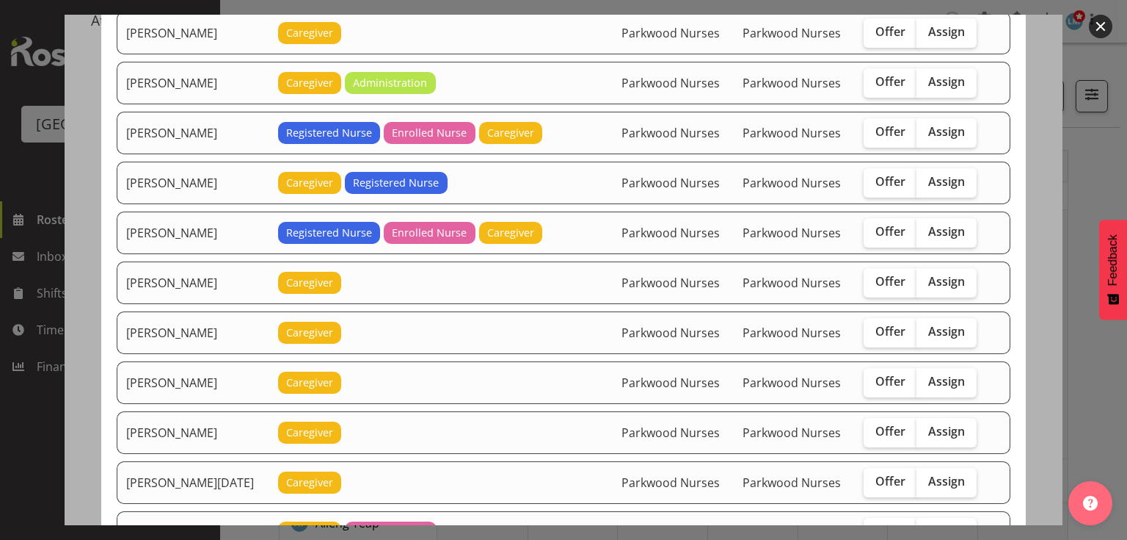
scroll to position [1057, 0]
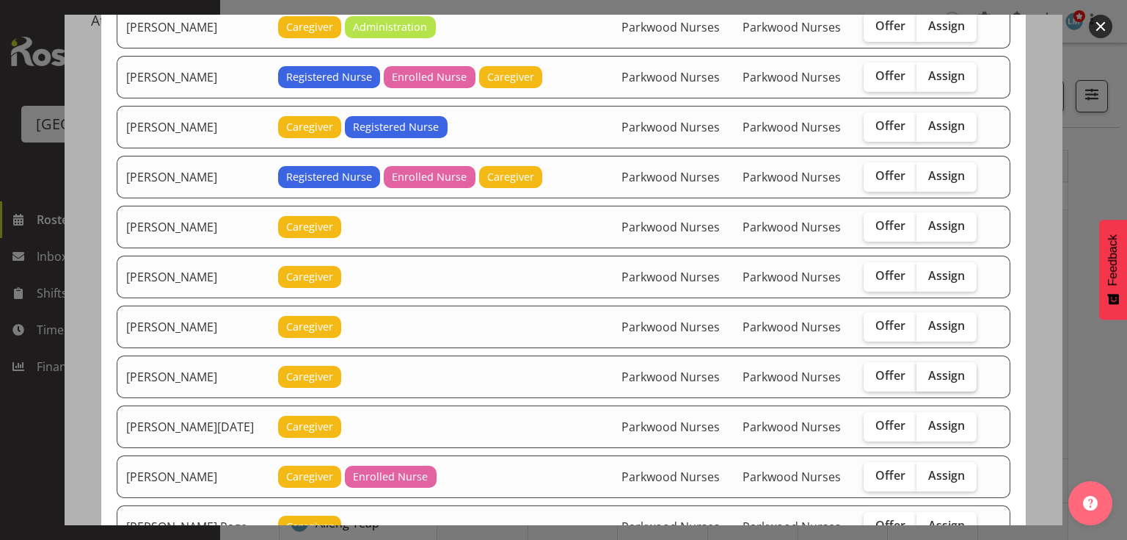
click at [945, 368] on span "Assign" at bounding box center [947, 375] width 37 height 15
click at [926, 371] on input "Assign" at bounding box center [922, 376] width 10 height 10
checkbox input "true"
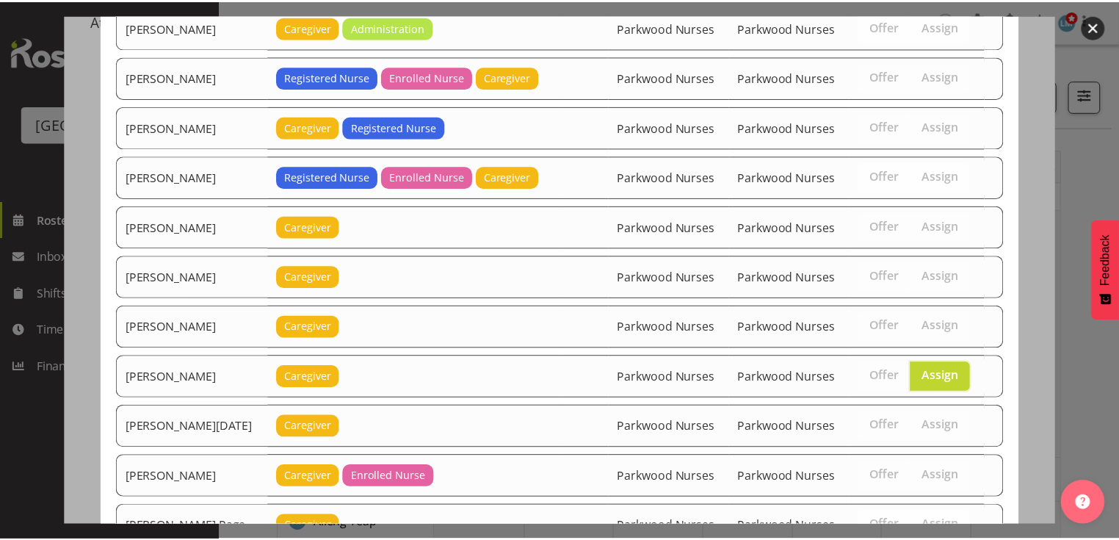
scroll to position [1368, 0]
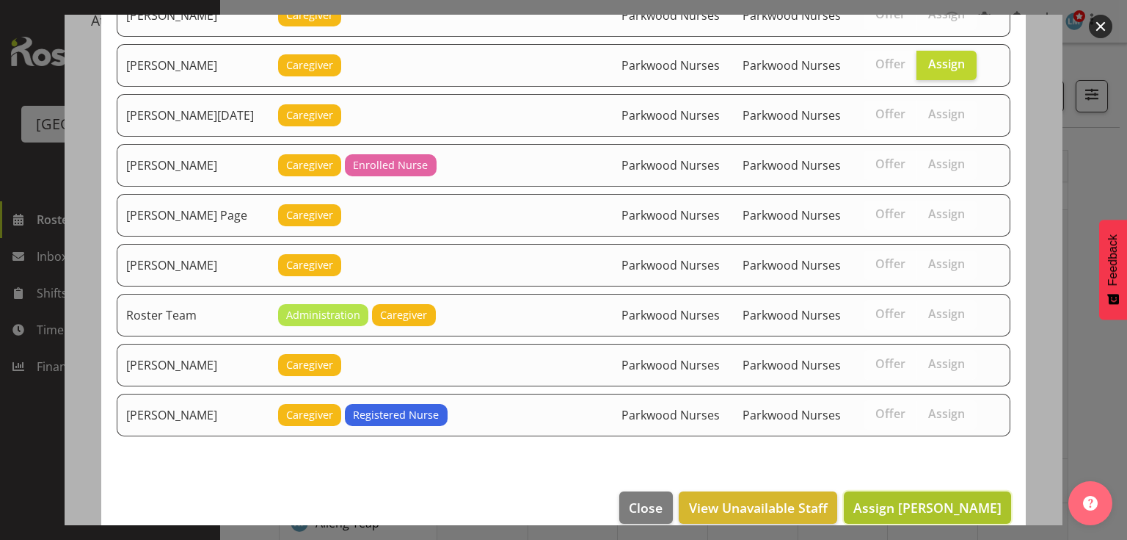
click at [909, 498] on span "Assign Mary Ann Pomare" at bounding box center [928, 507] width 148 height 18
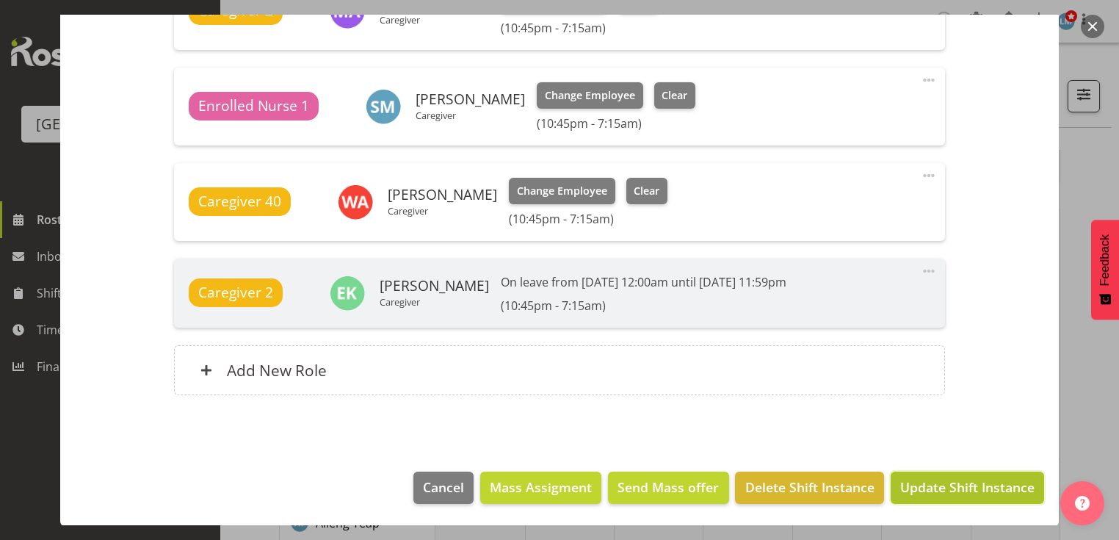
click at [913, 487] on span "Update Shift Instance" at bounding box center [967, 486] width 134 height 19
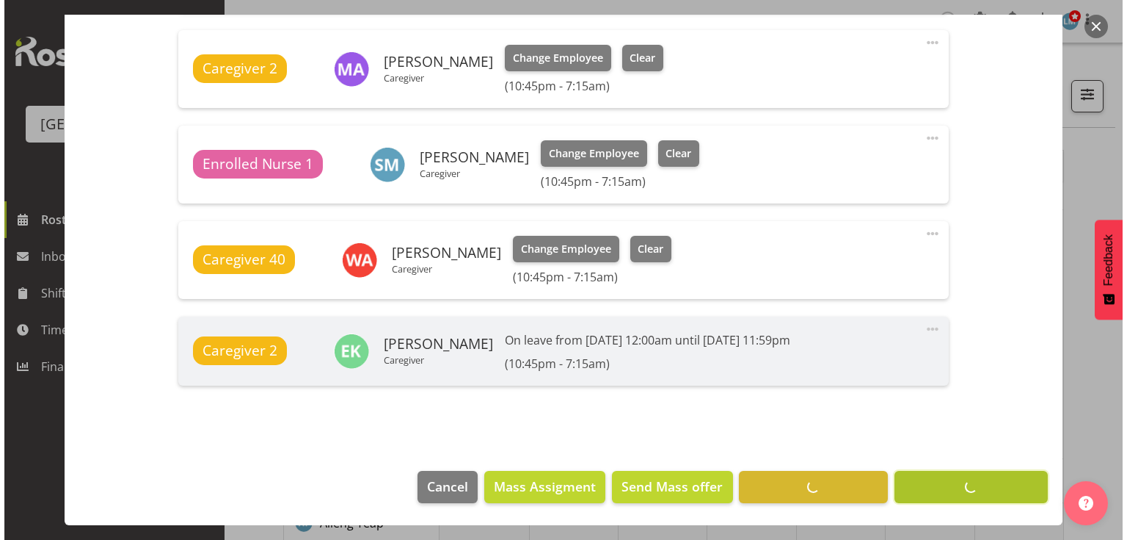
scroll to position [672, 0]
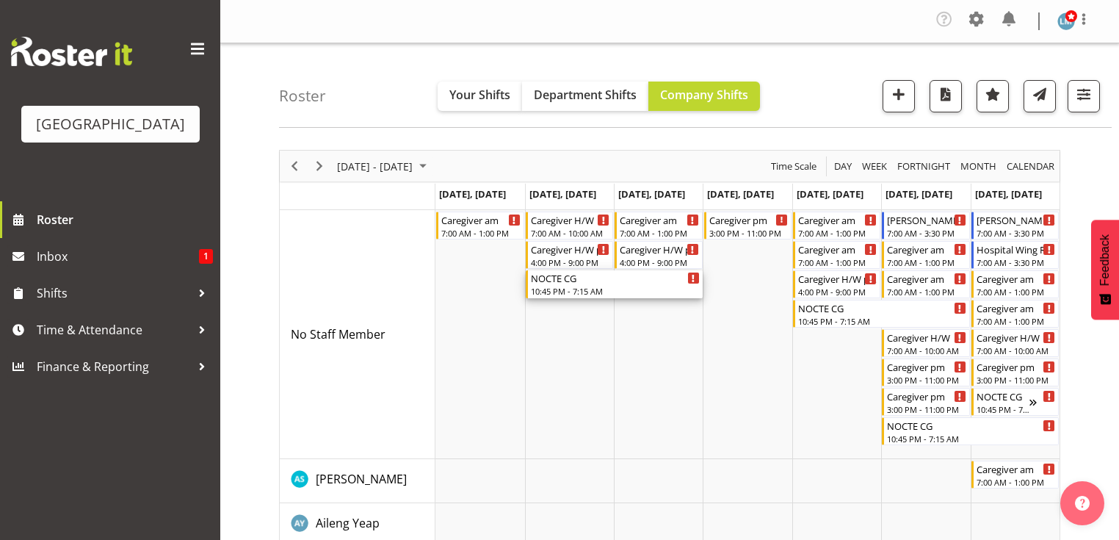
click at [566, 283] on div "NOCTE CG" at bounding box center [615, 277] width 169 height 15
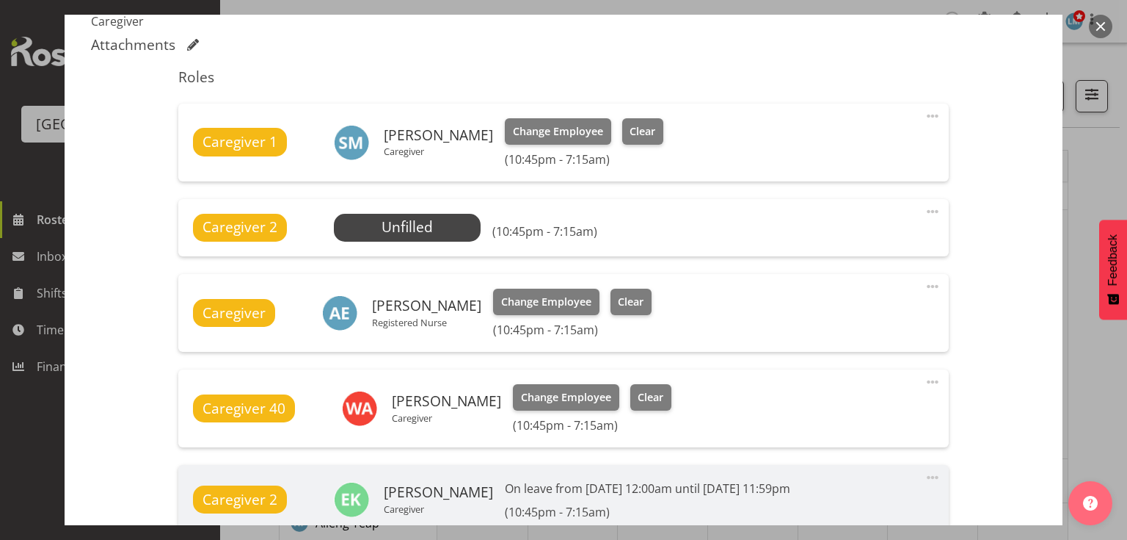
scroll to position [587, 0]
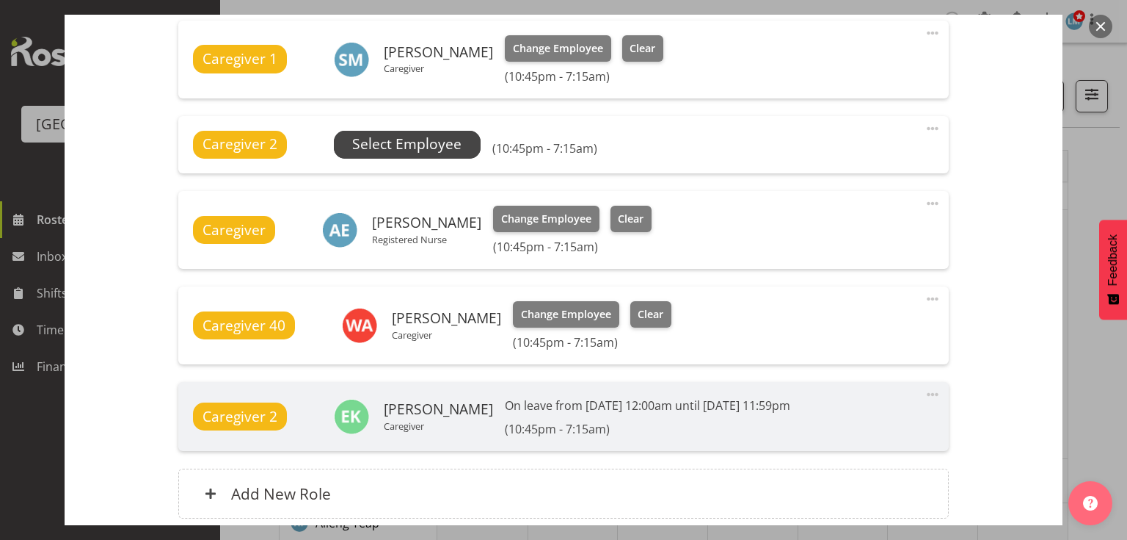
click at [401, 134] on span "Select Employee" at bounding box center [406, 144] width 109 height 21
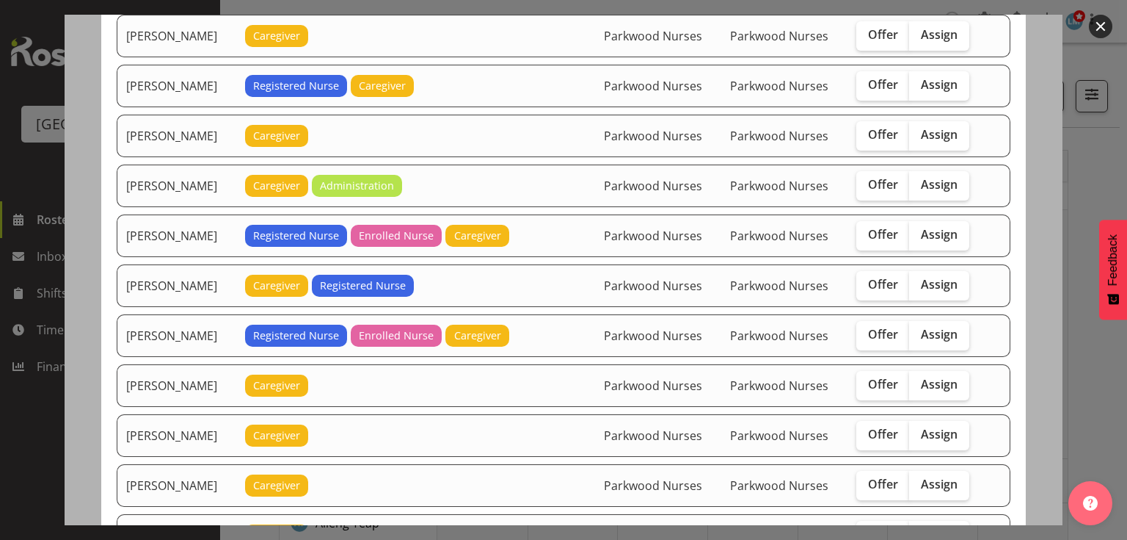
scroll to position [1292, 0]
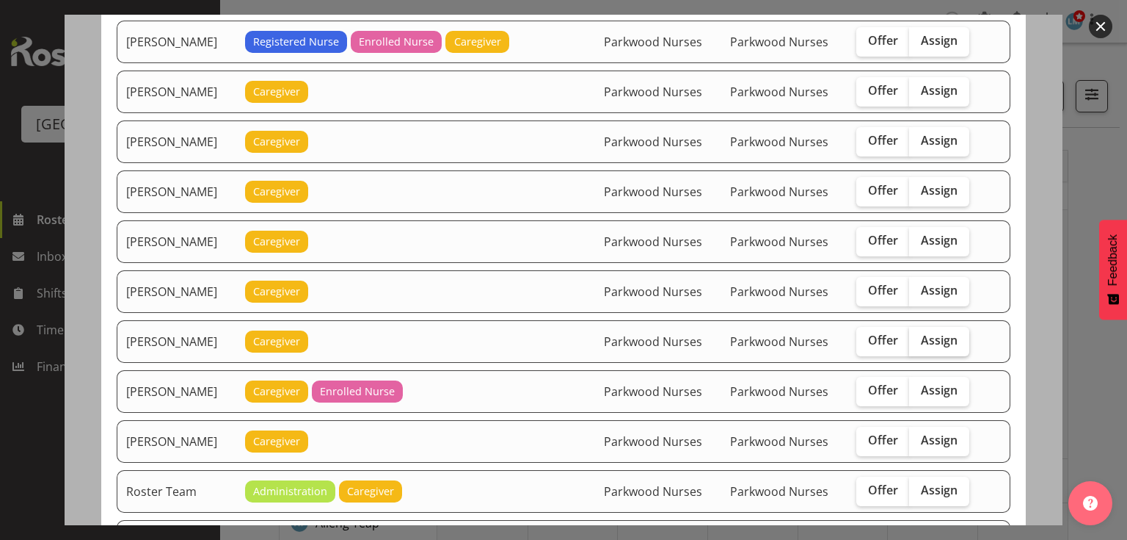
click at [934, 333] on span "Assign" at bounding box center [939, 340] width 37 height 15
click at [919, 335] on input "Assign" at bounding box center [914, 340] width 10 height 10
checkbox input "true"
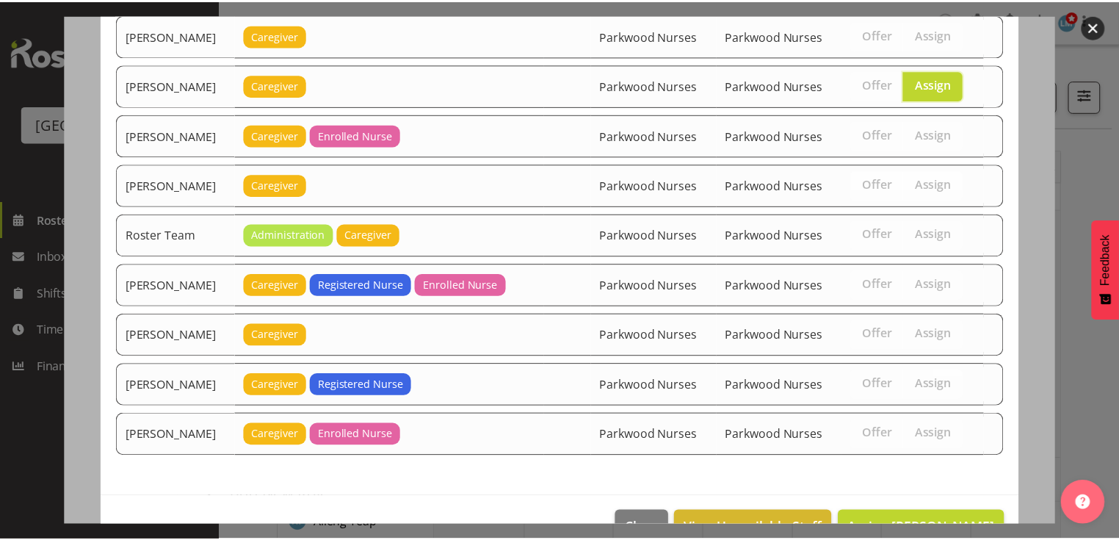
scroll to position [1565, 0]
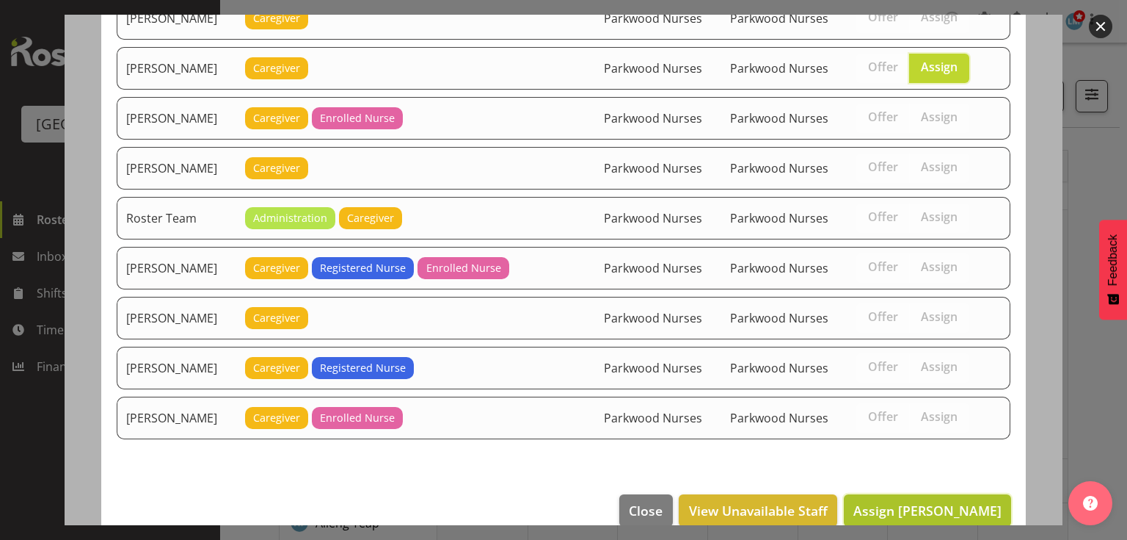
click at [916, 501] on span "Assign Mary Ann Pomare" at bounding box center [928, 510] width 148 height 18
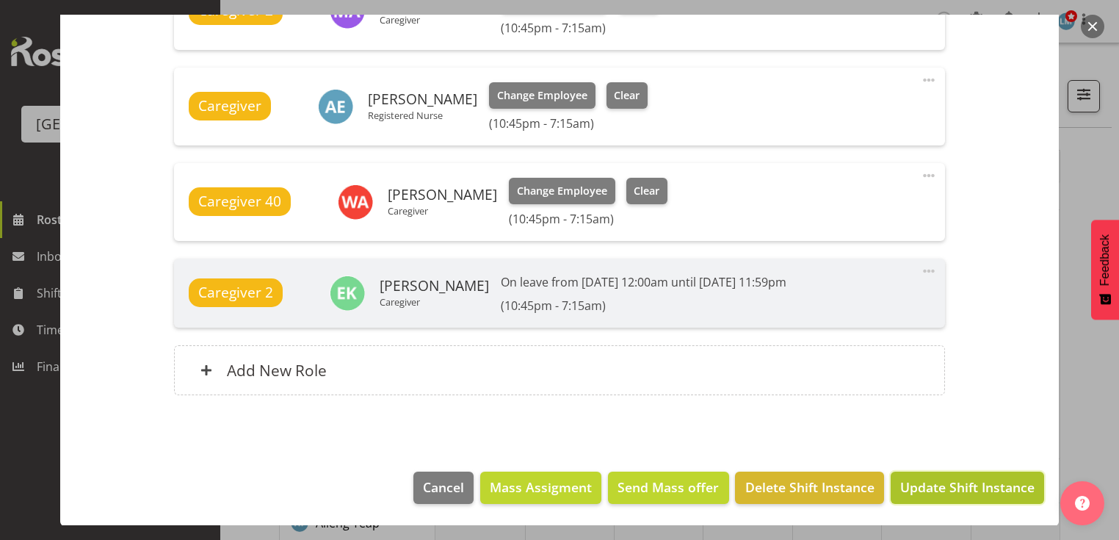
click at [940, 483] on span "Update Shift Instance" at bounding box center [967, 486] width 134 height 19
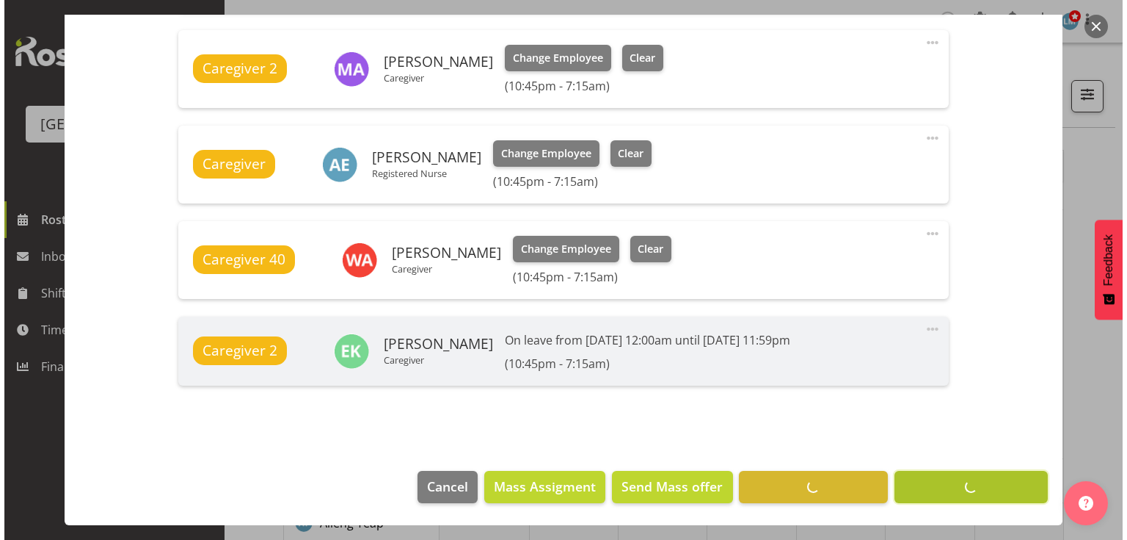
scroll to position [672, 0]
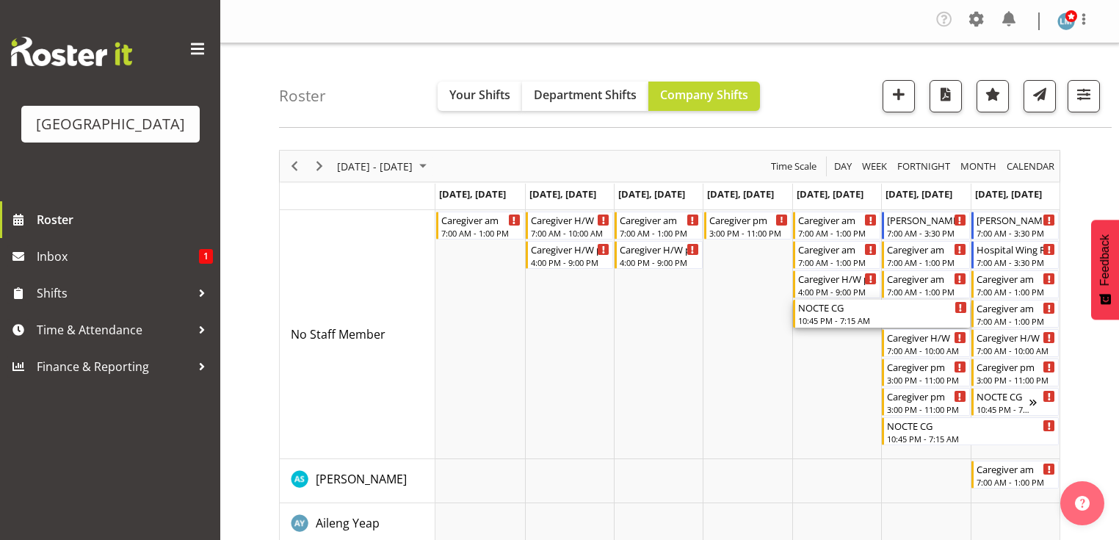
click at [822, 310] on div "NOCTE CG" at bounding box center [882, 306] width 169 height 15
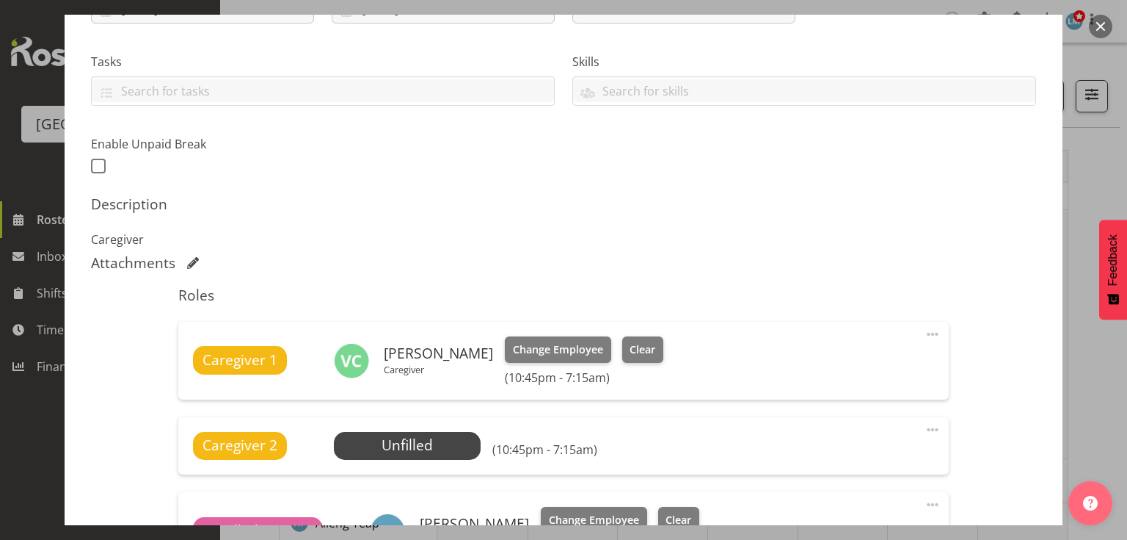
scroll to position [352, 0]
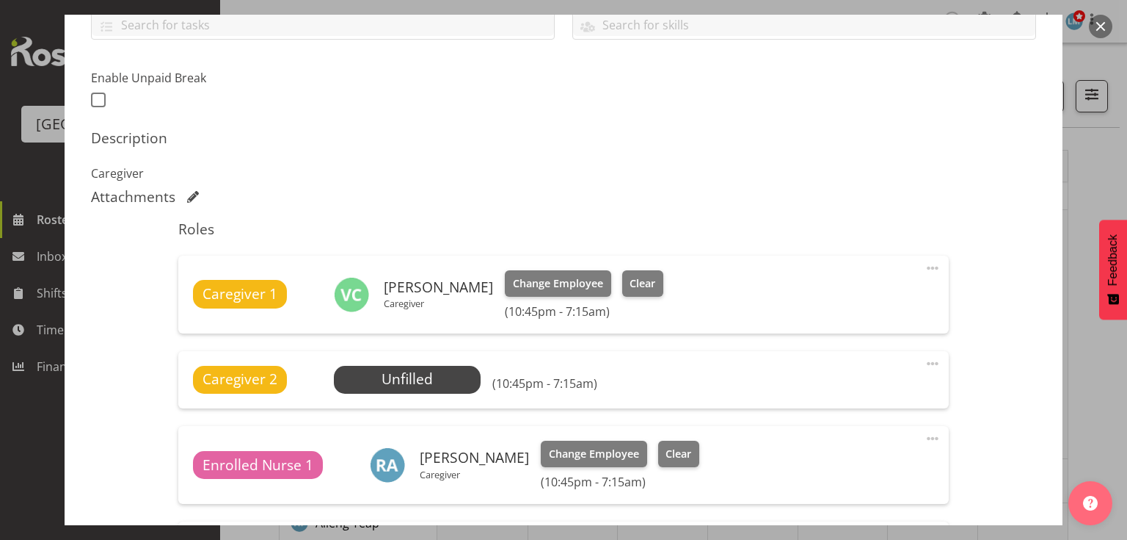
click at [399, 364] on div "Caregiver 2 Unfilled Select Employee (10:45pm - 7:15am) Edit Cover Role Delete" at bounding box center [563, 379] width 770 height 57
click at [405, 384] on span "Select Employee" at bounding box center [406, 378] width 109 height 21
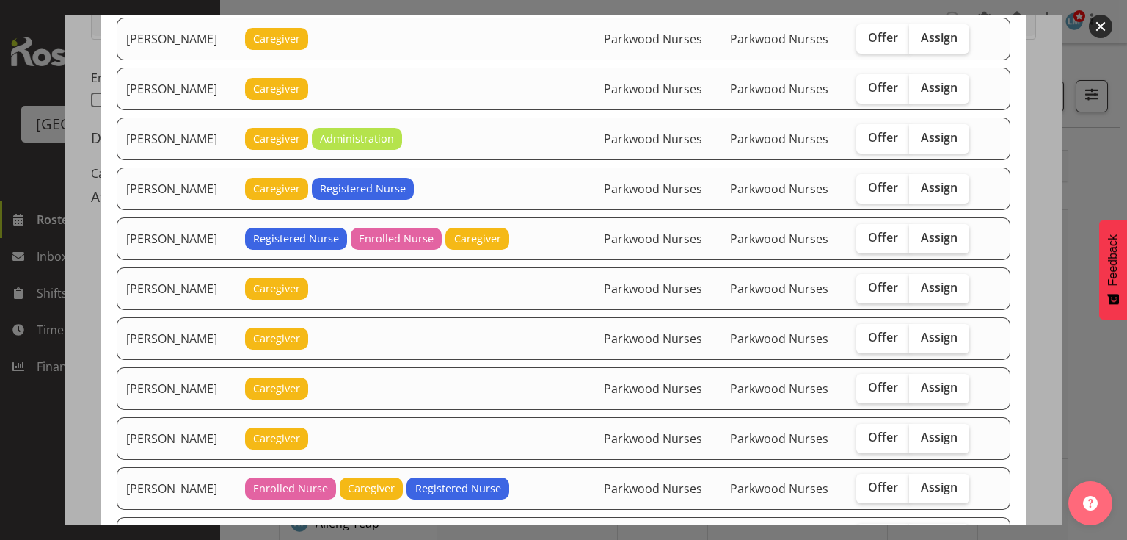
scroll to position [940, 0]
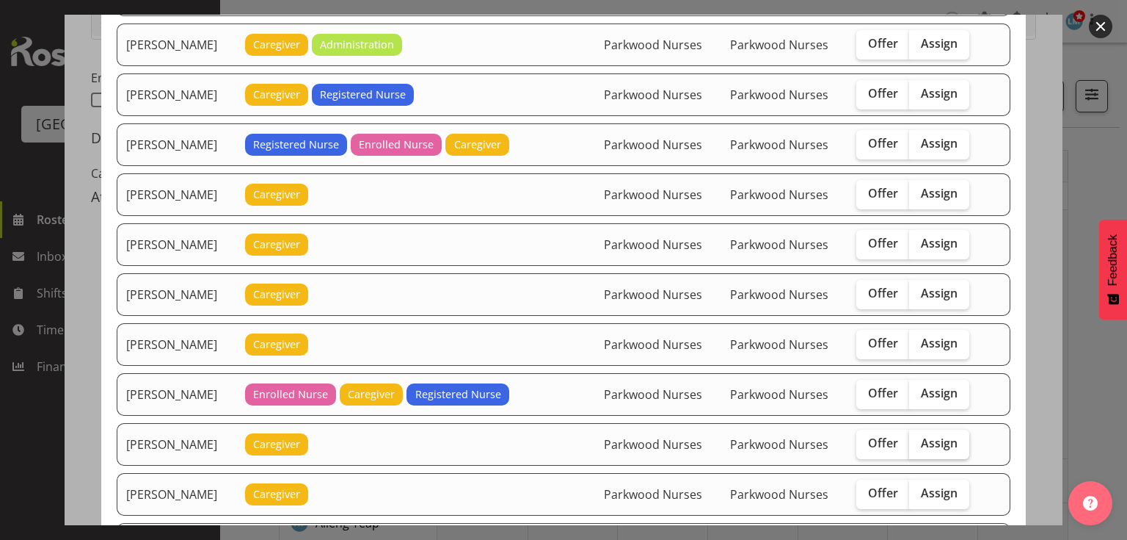
click at [934, 435] on span "Assign" at bounding box center [939, 442] width 37 height 15
click at [919, 438] on input "Assign" at bounding box center [914, 443] width 10 height 10
checkbox input "true"
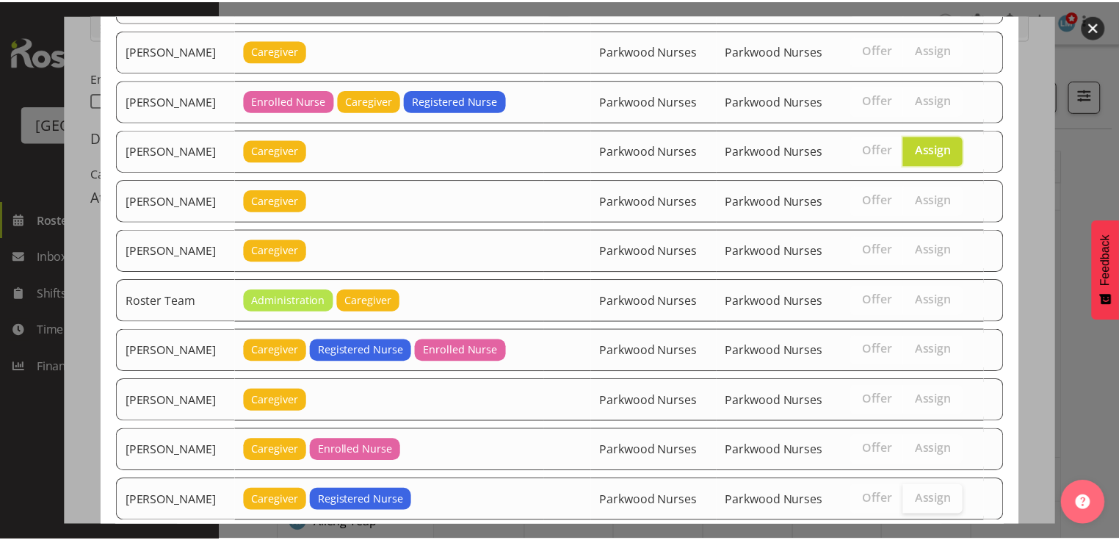
scroll to position [1368, 0]
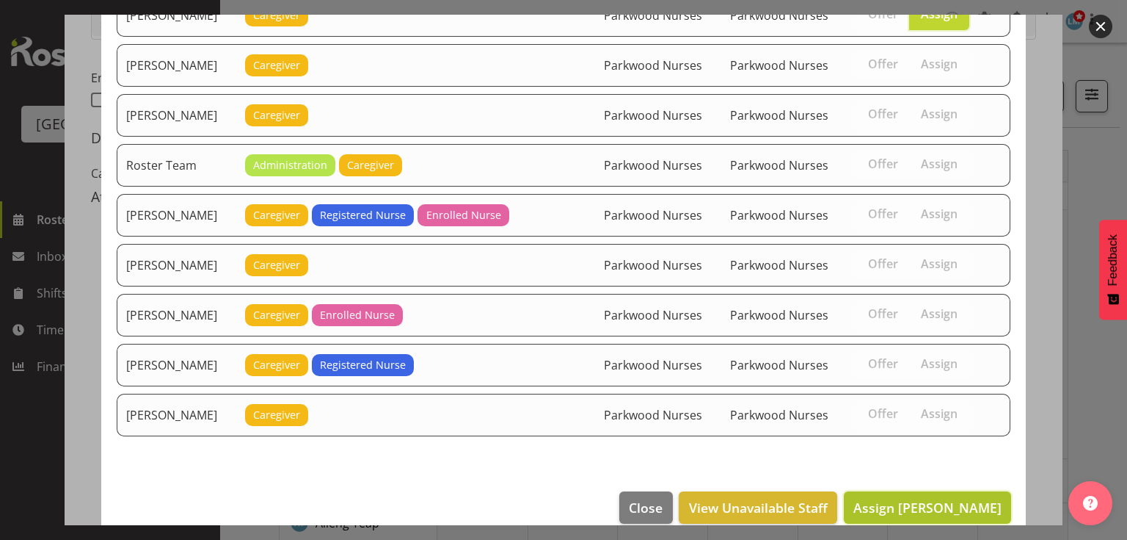
click at [937, 498] on span "Assign Mary Ann Pomare" at bounding box center [928, 507] width 148 height 18
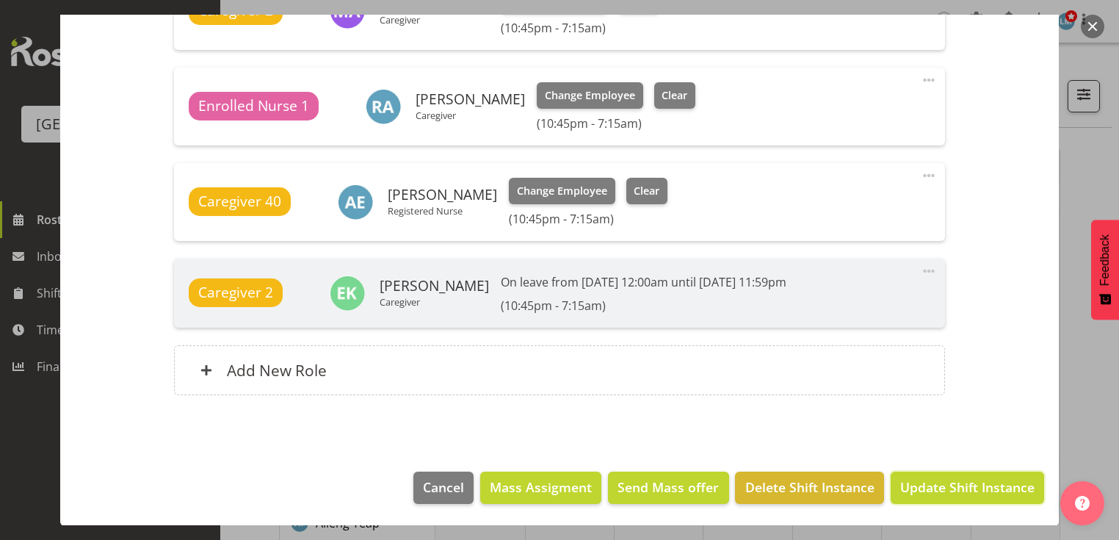
click at [937, 487] on span "Update Shift Instance" at bounding box center [967, 486] width 134 height 19
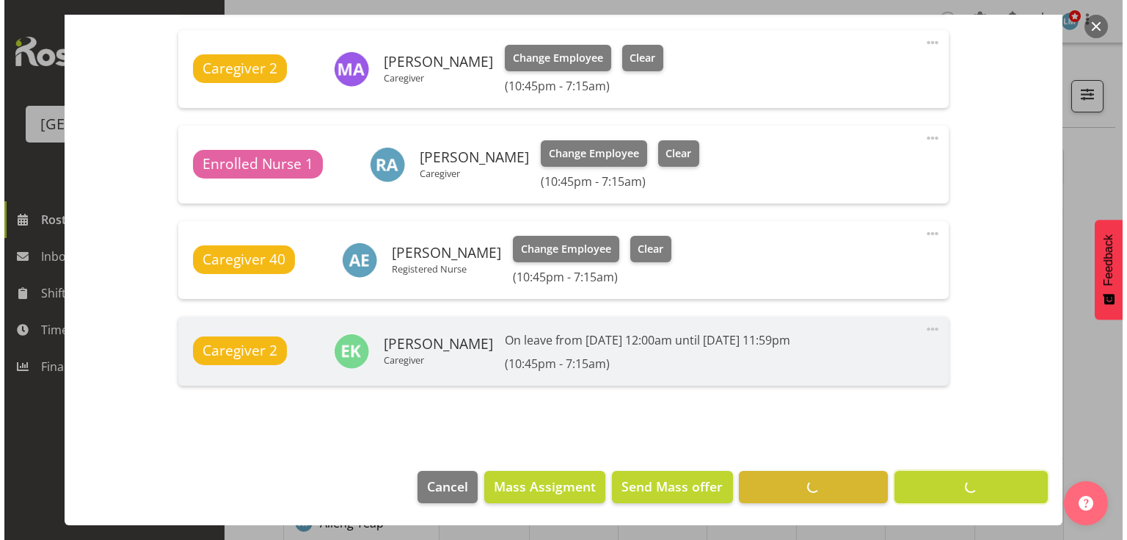
scroll to position [672, 0]
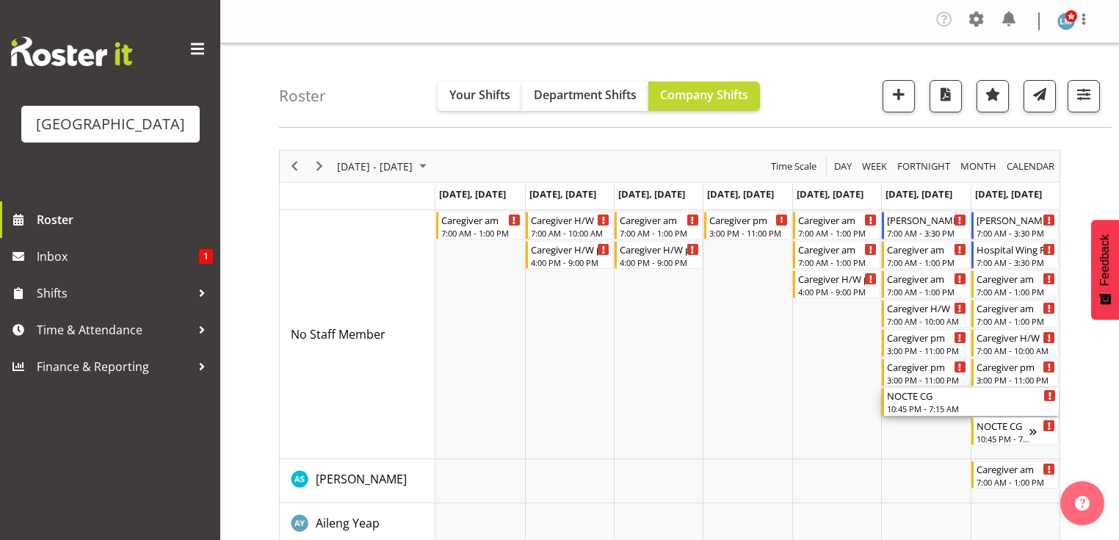
click at [934, 410] on div "10:45 PM - 7:15 AM" at bounding box center [971, 408] width 169 height 12
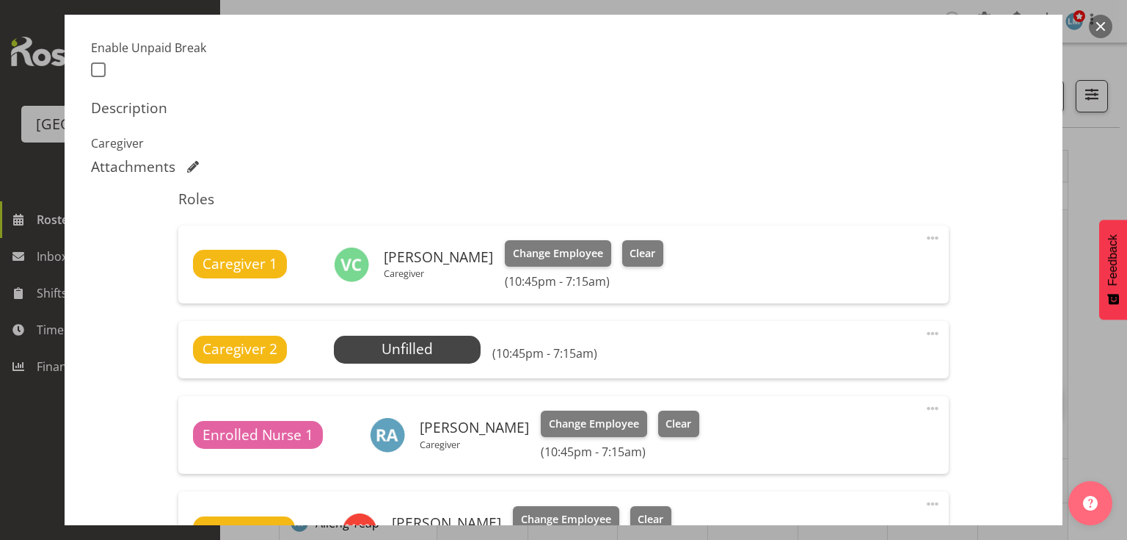
scroll to position [411, 0]
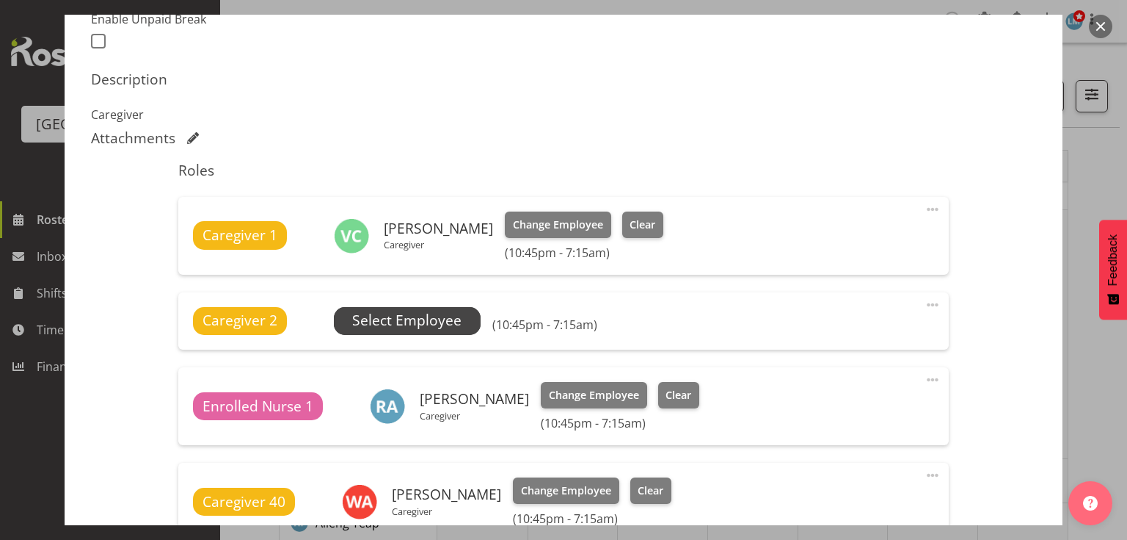
click at [408, 313] on span "Select Employee" at bounding box center [406, 320] width 109 height 21
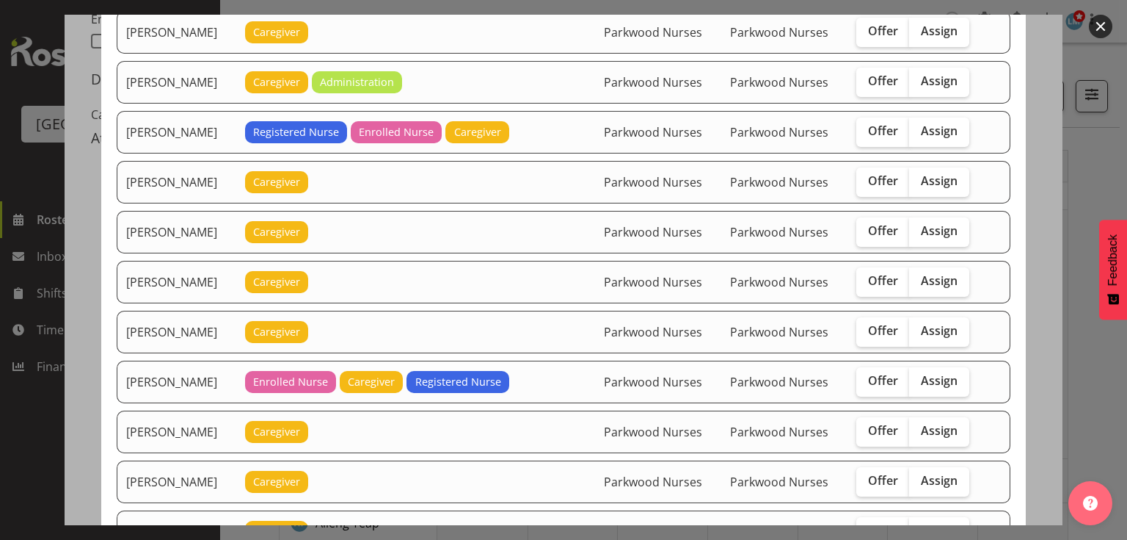
scroll to position [1174, 0]
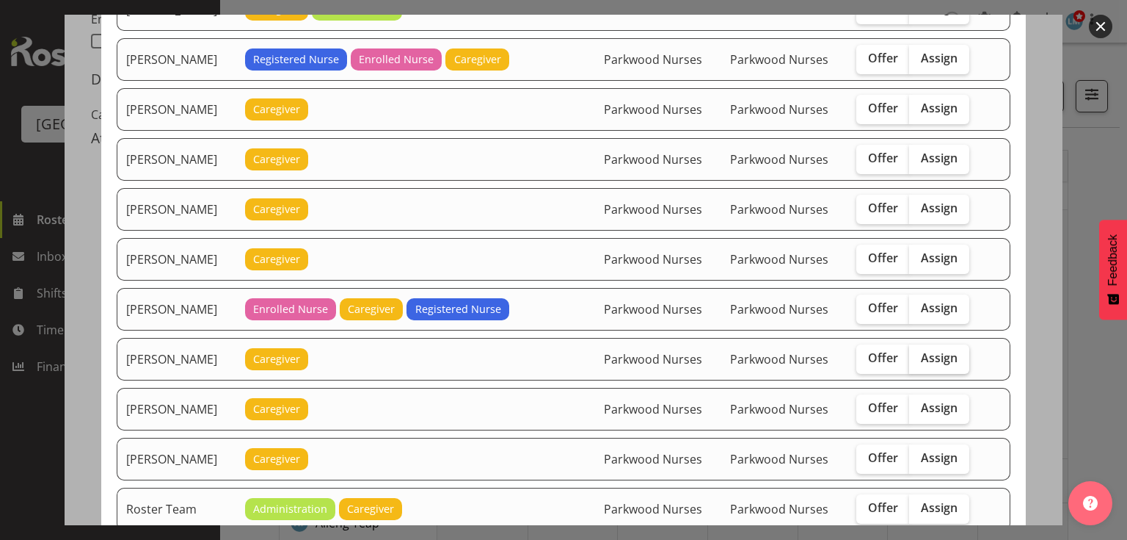
click at [934, 350] on span "Assign" at bounding box center [939, 357] width 37 height 15
click at [919, 353] on input "Assign" at bounding box center [914, 358] width 10 height 10
checkbox input "true"
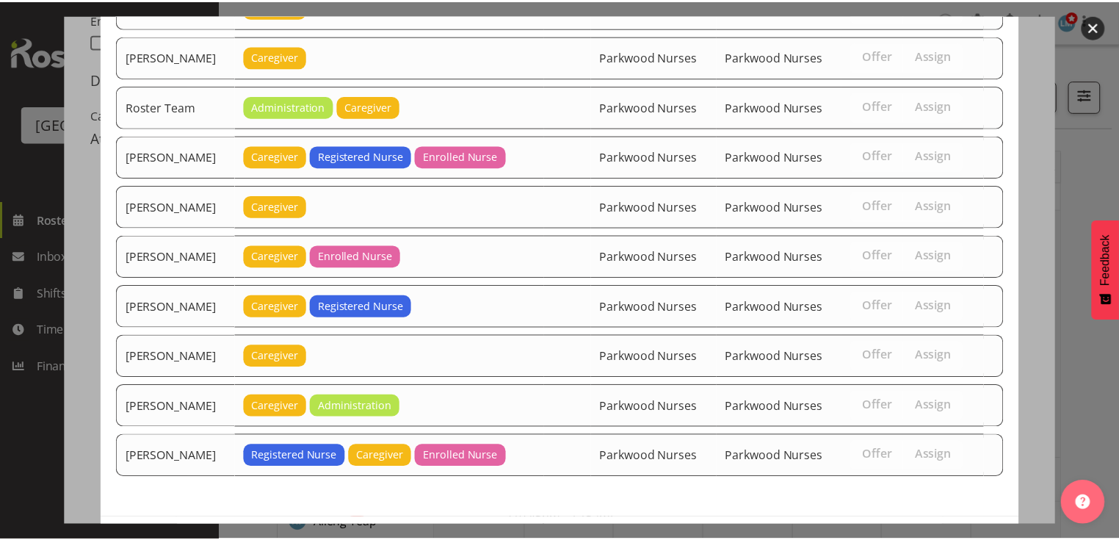
scroll to position [1615, 0]
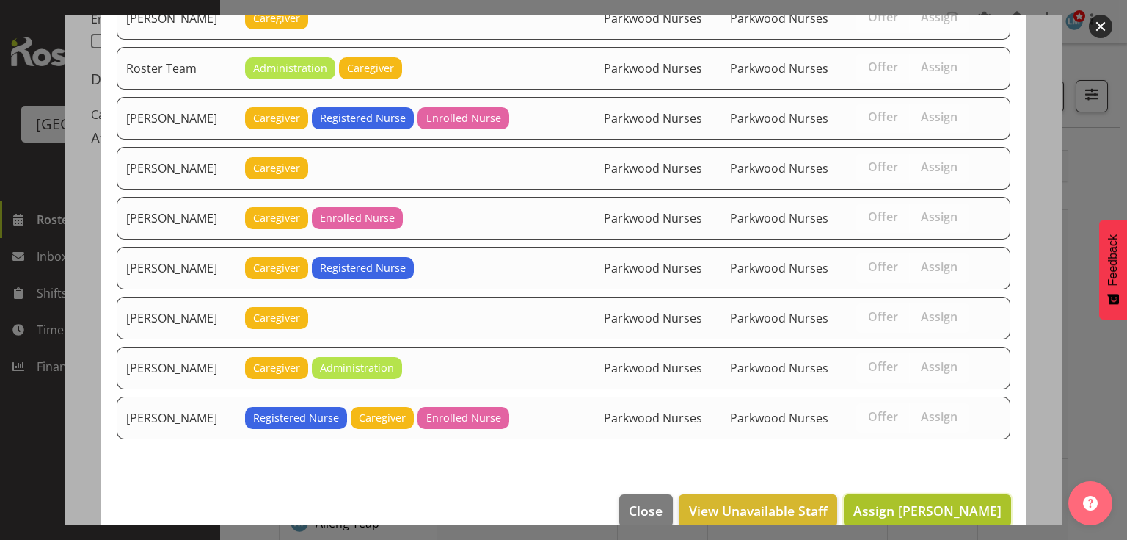
click at [923, 501] on span "Assign Mary Ann Pomare" at bounding box center [928, 510] width 148 height 18
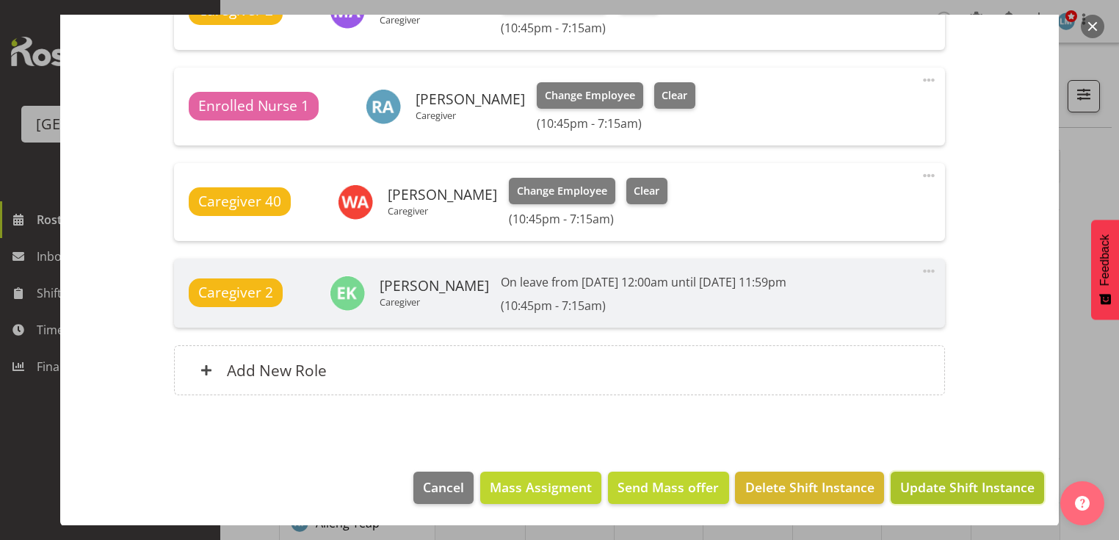
click at [924, 487] on span "Update Shift Instance" at bounding box center [967, 486] width 134 height 19
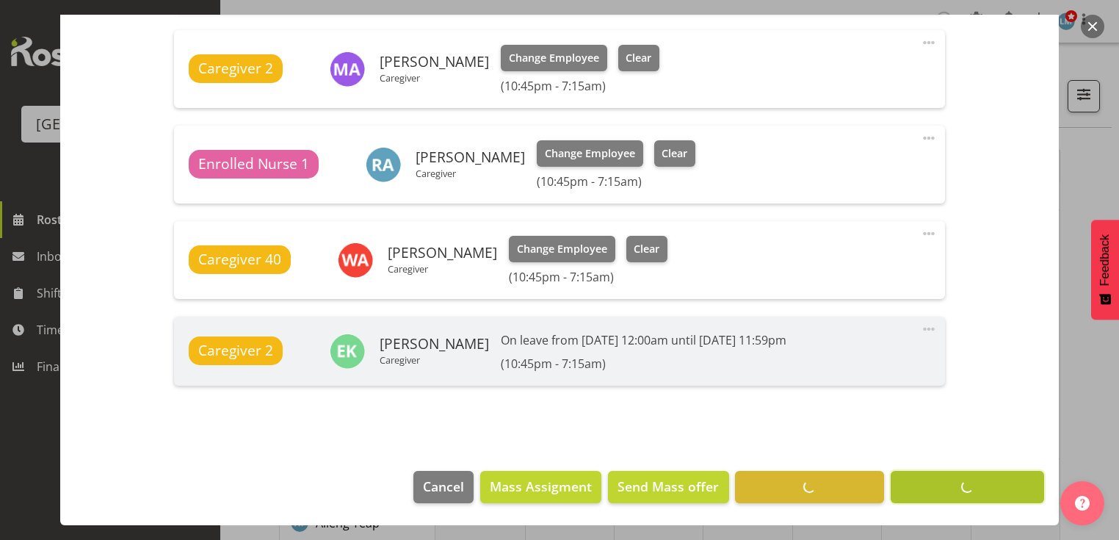
scroll to position [672, 0]
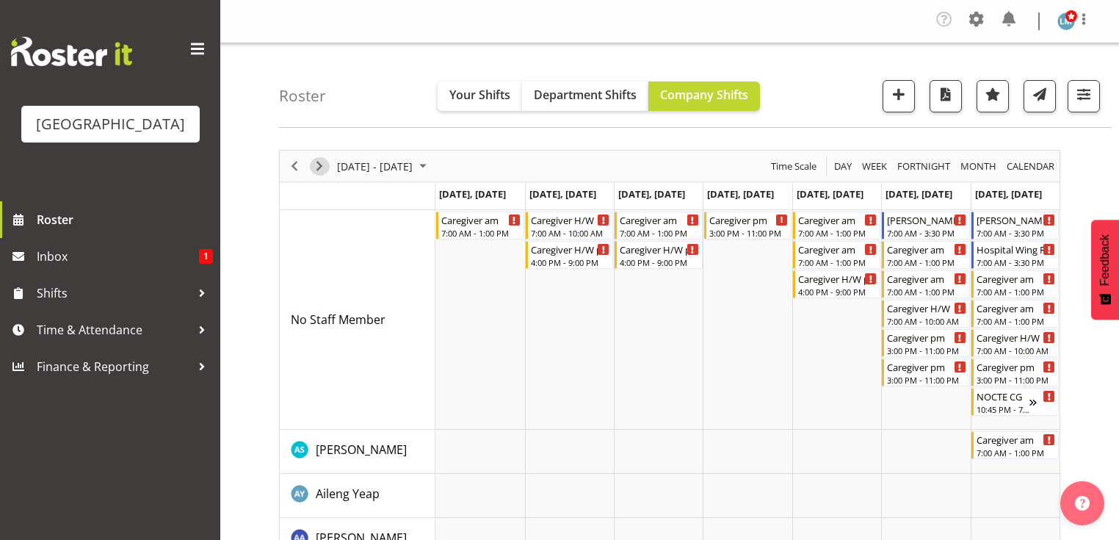
click at [316, 161] on span "Next" at bounding box center [319, 166] width 18 height 18
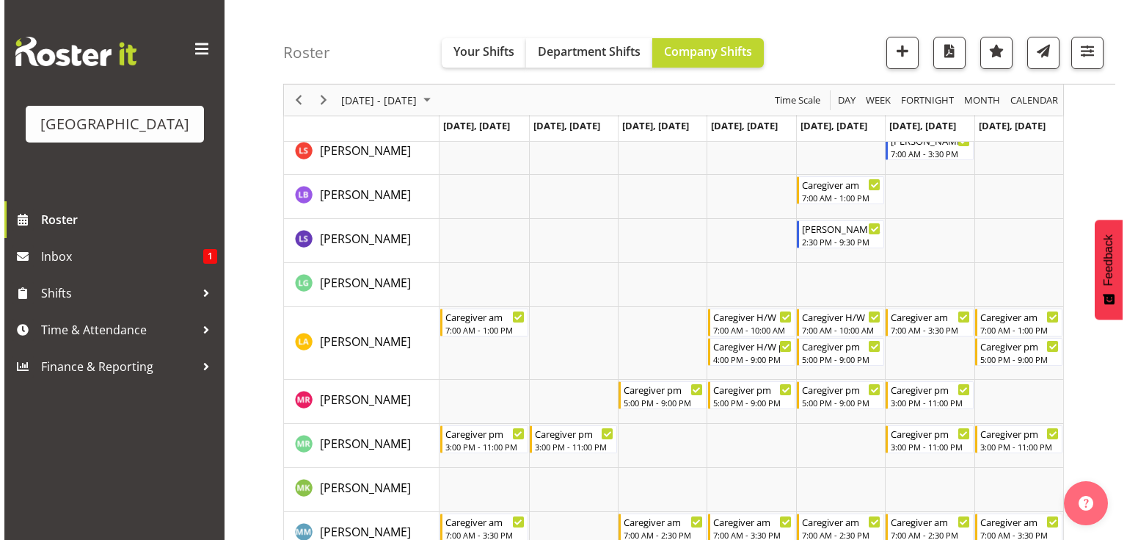
scroll to position [3230, 0]
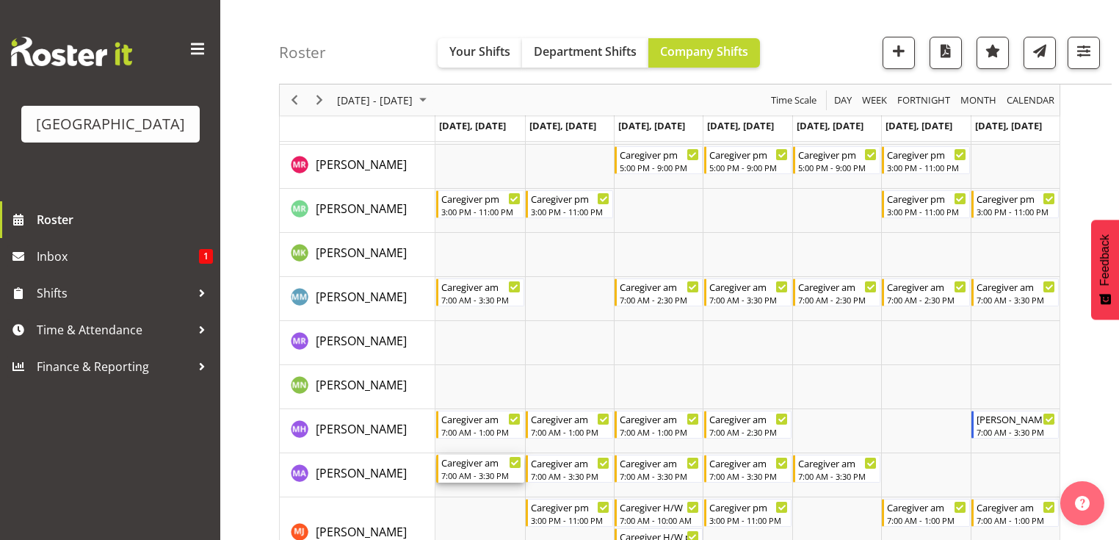
click at [449, 473] on div "7:00 AM - 3:30 PM" at bounding box center [480, 475] width 79 height 12
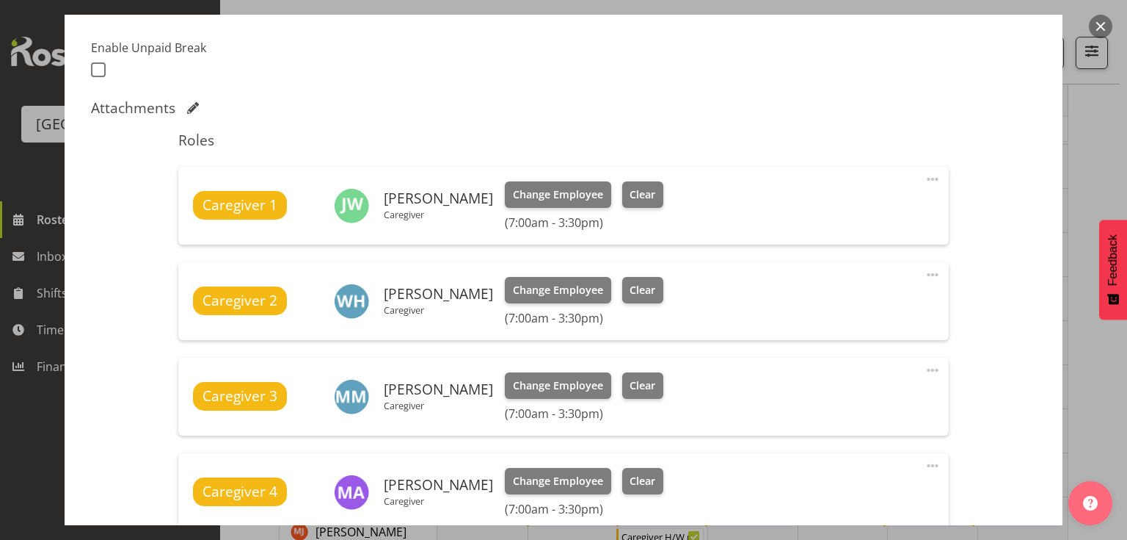
scroll to position [470, 0]
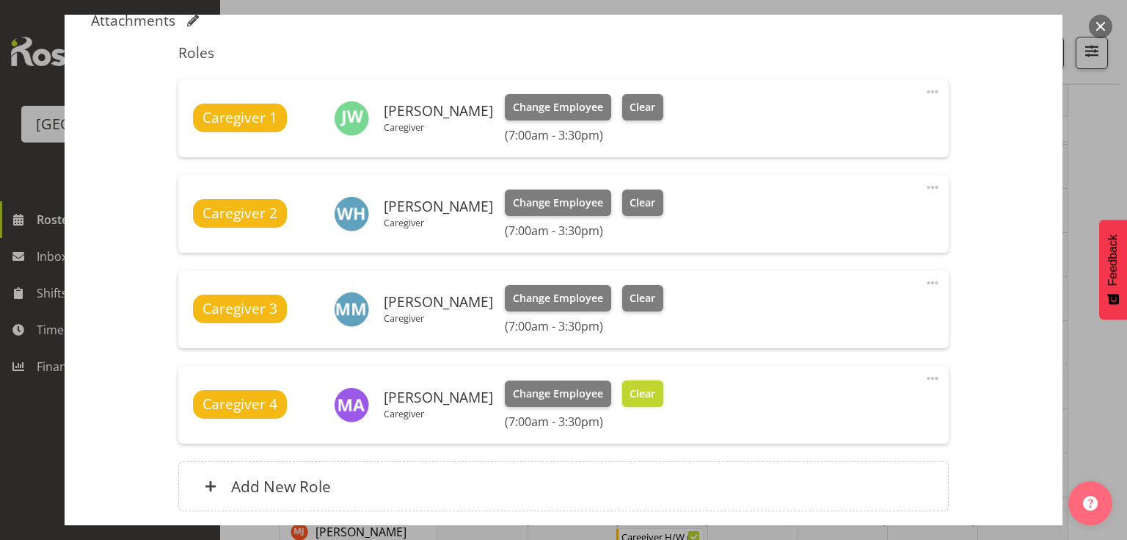
click at [655, 391] on span "Clear" at bounding box center [643, 393] width 26 height 16
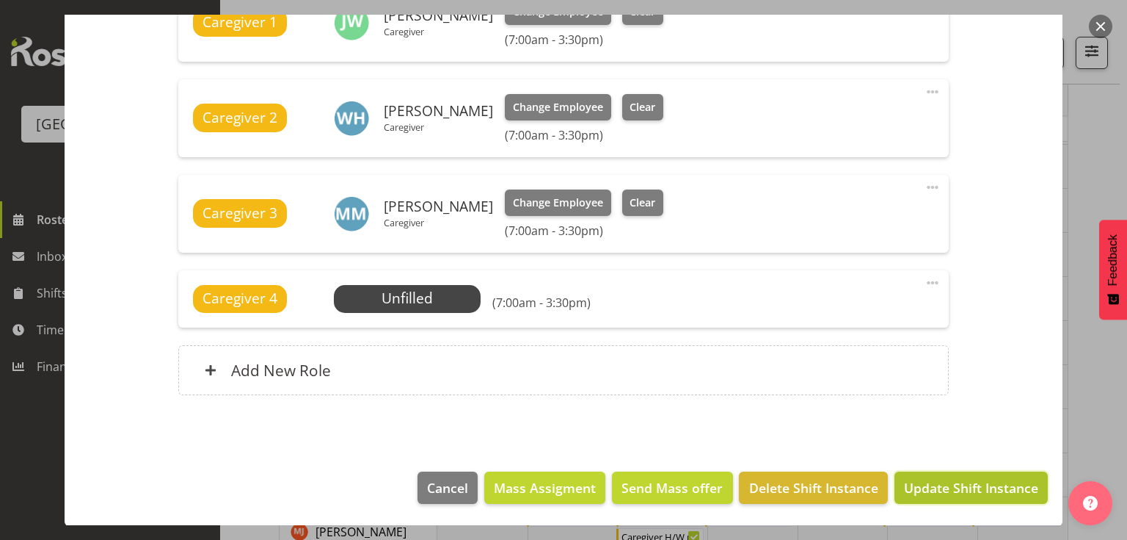
click at [941, 487] on span "Update Shift Instance" at bounding box center [971, 487] width 134 height 19
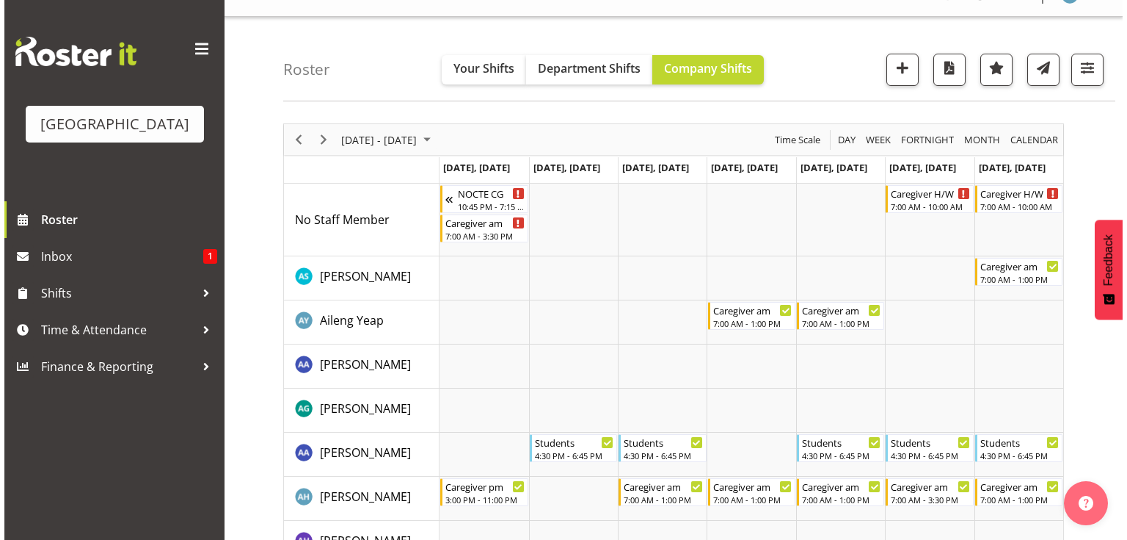
scroll to position [0, 0]
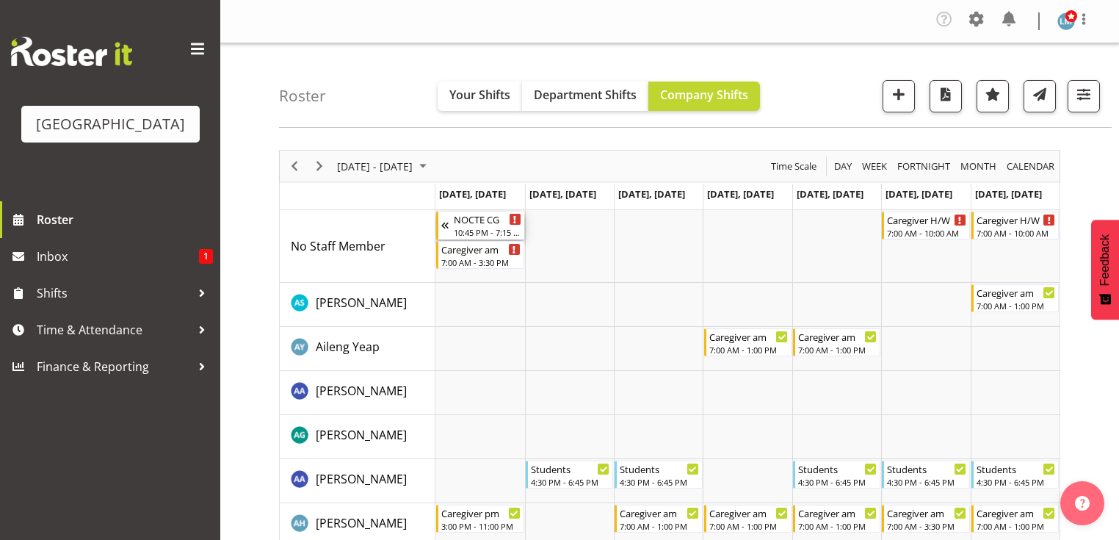
click at [461, 218] on div "NOCTE CG" at bounding box center [487, 218] width 67 height 15
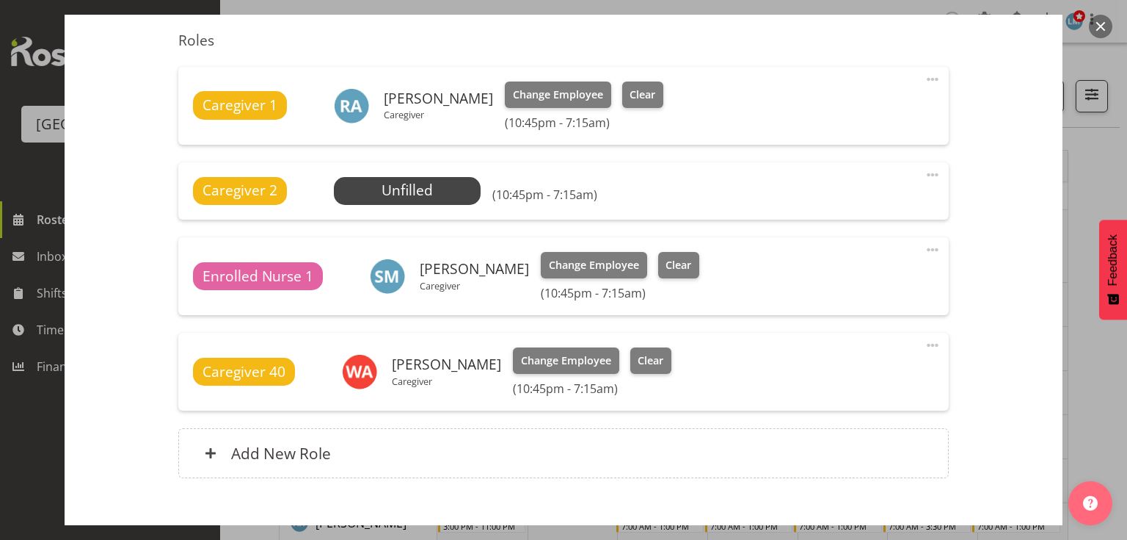
scroll to position [587, 0]
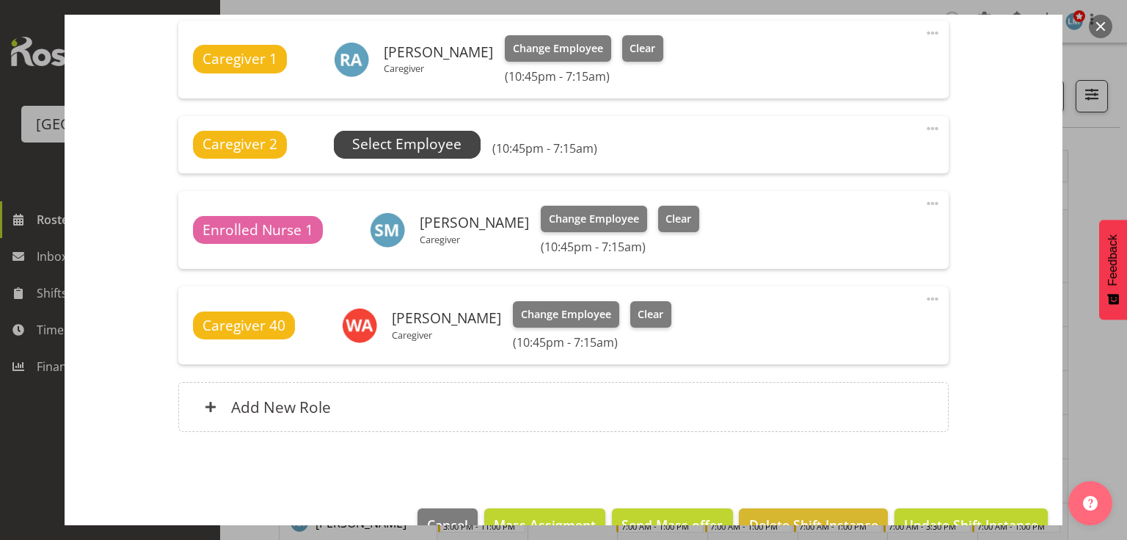
click at [364, 150] on span "Select Employee" at bounding box center [406, 144] width 109 height 21
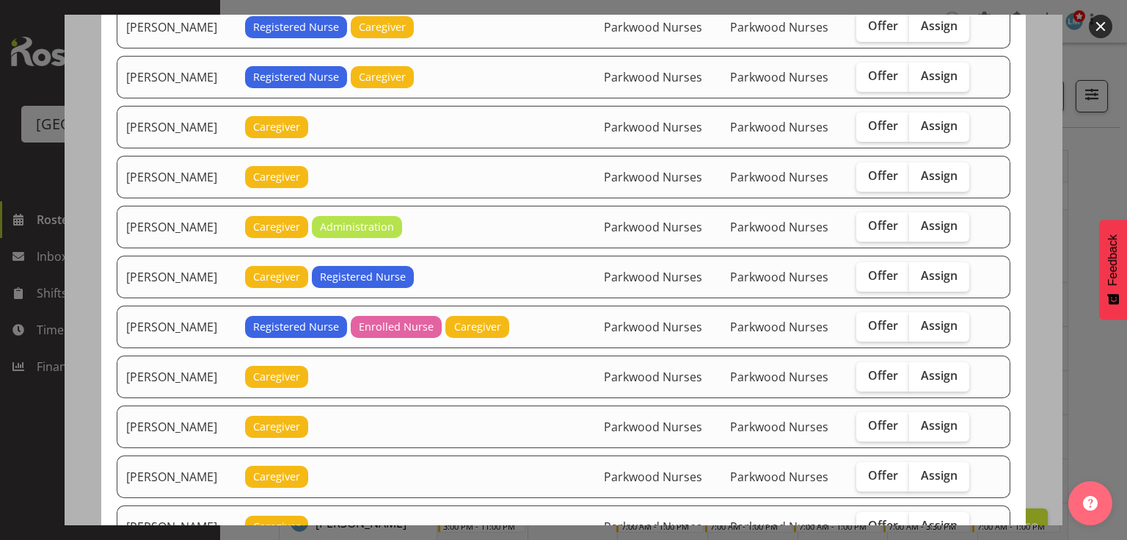
scroll to position [1409, 0]
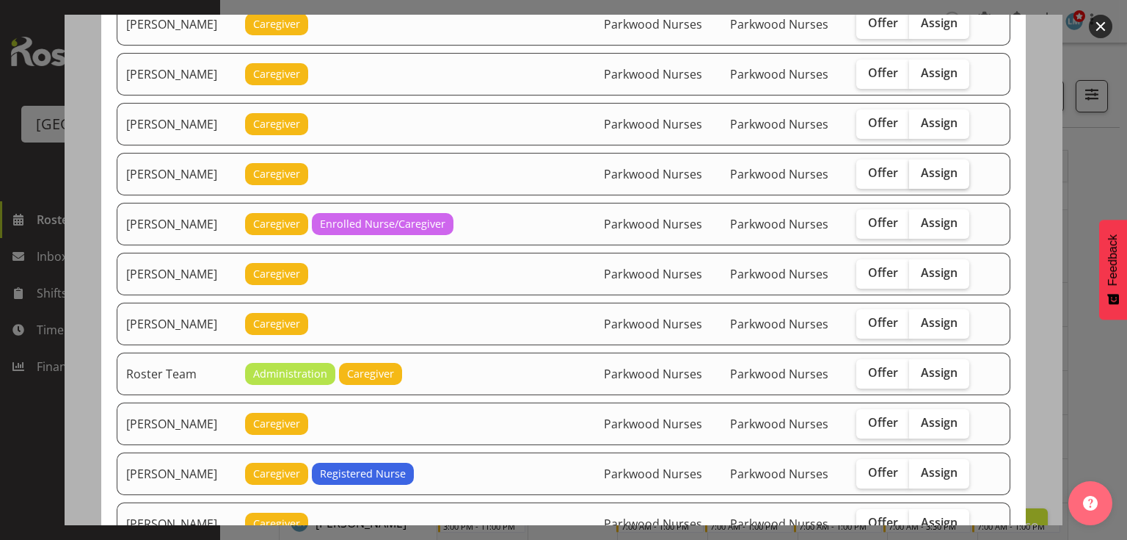
click at [934, 165] on span "Assign" at bounding box center [939, 172] width 37 height 15
click at [919, 168] on input "Assign" at bounding box center [914, 173] width 10 height 10
checkbox input "true"
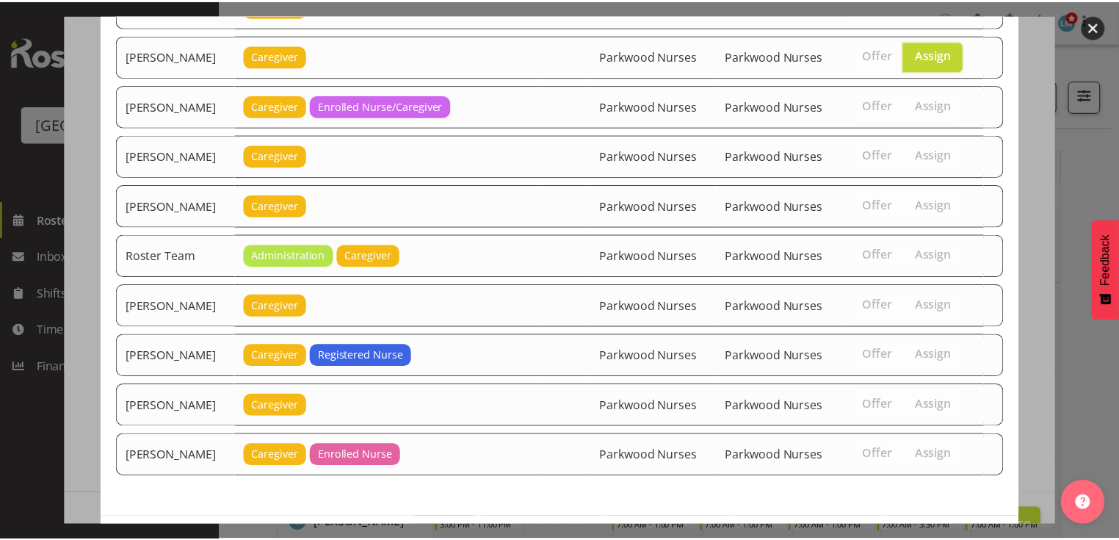
scroll to position [1565, 0]
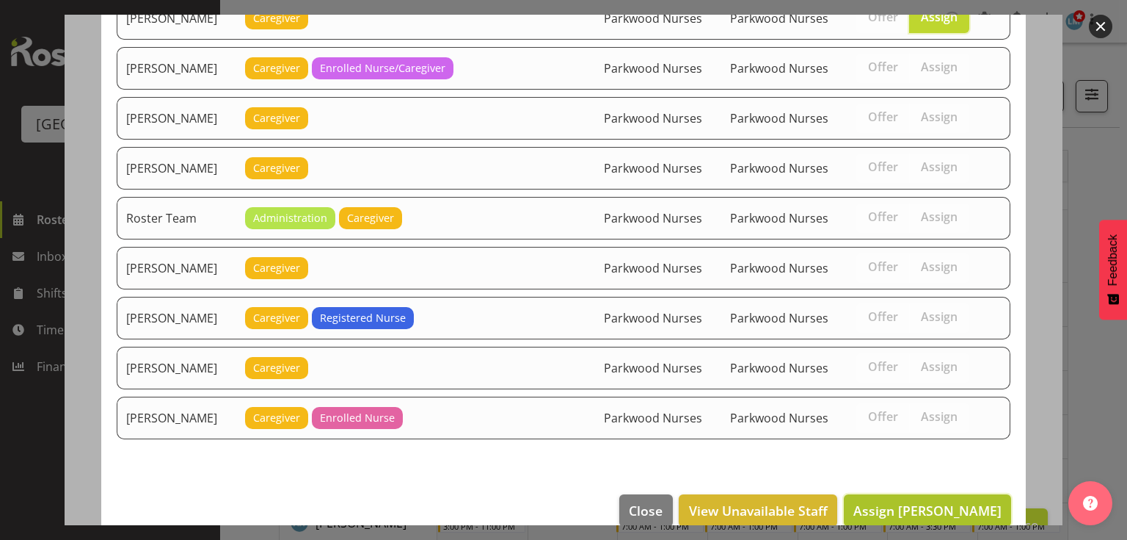
click at [914, 501] on span "Assign Mary Ann Pomare" at bounding box center [928, 510] width 148 height 18
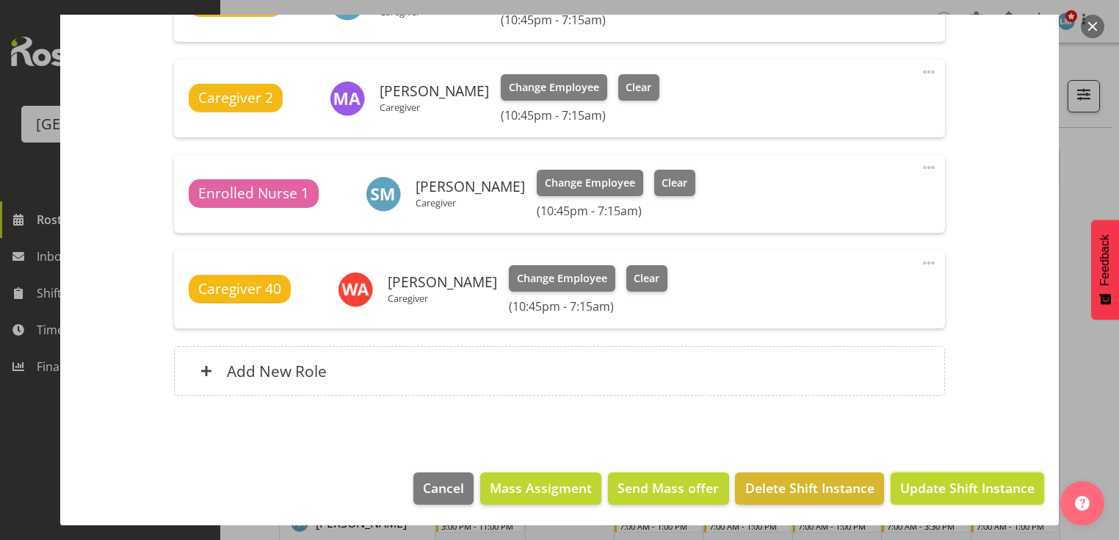
click at [914, 486] on span "Update Shift Instance" at bounding box center [967, 487] width 134 height 19
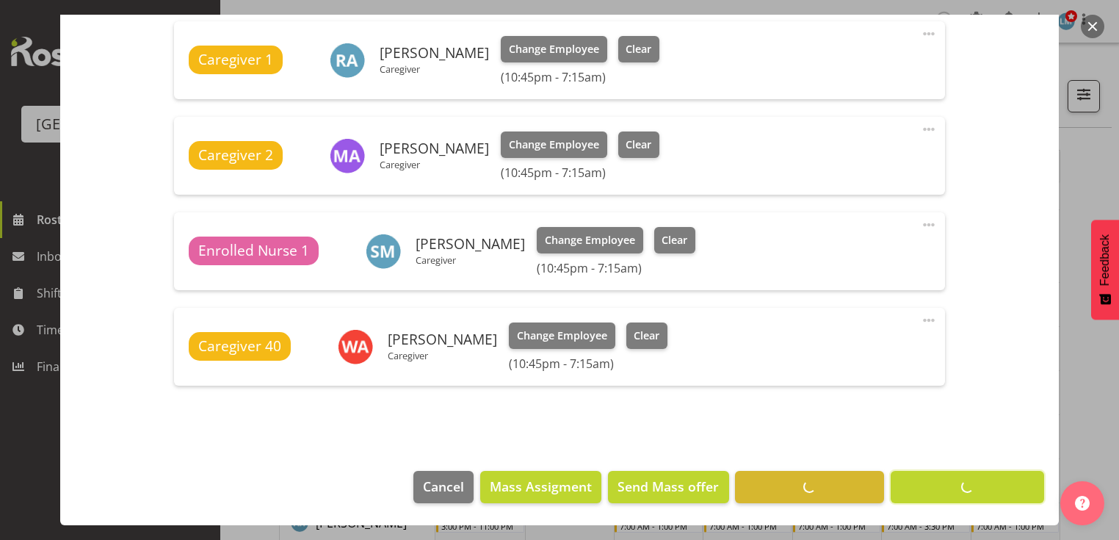
scroll to position [586, 0]
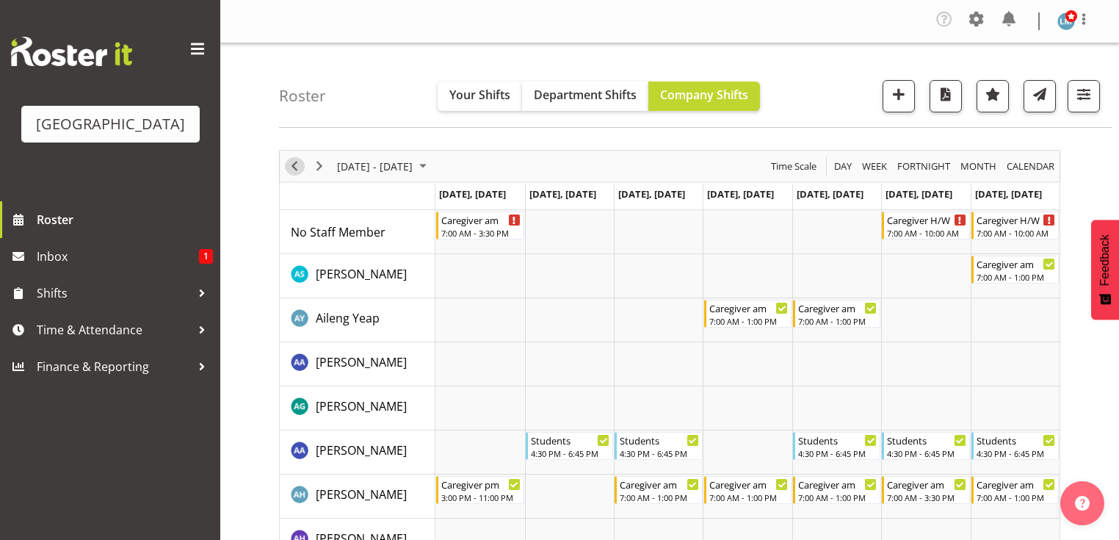
click at [294, 164] on span "Previous" at bounding box center [295, 166] width 18 height 18
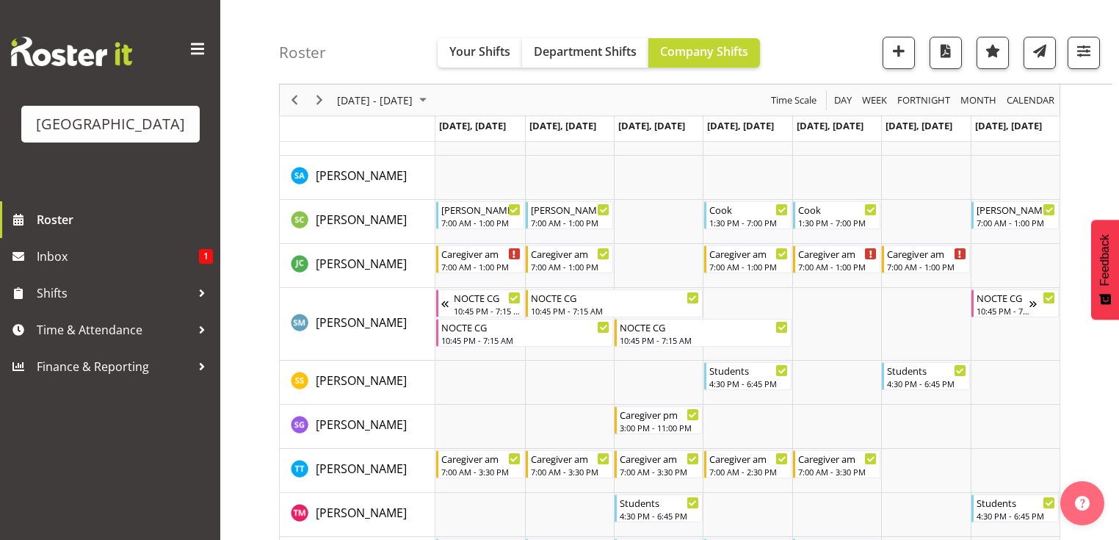
scroll to position [4815, 0]
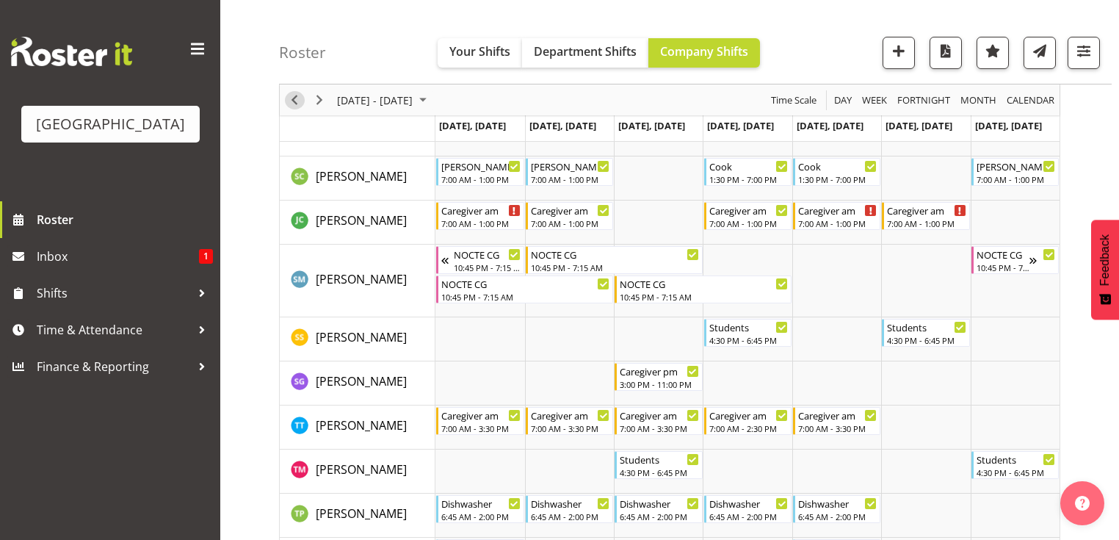
click at [294, 100] on span "Previous" at bounding box center [295, 100] width 18 height 18
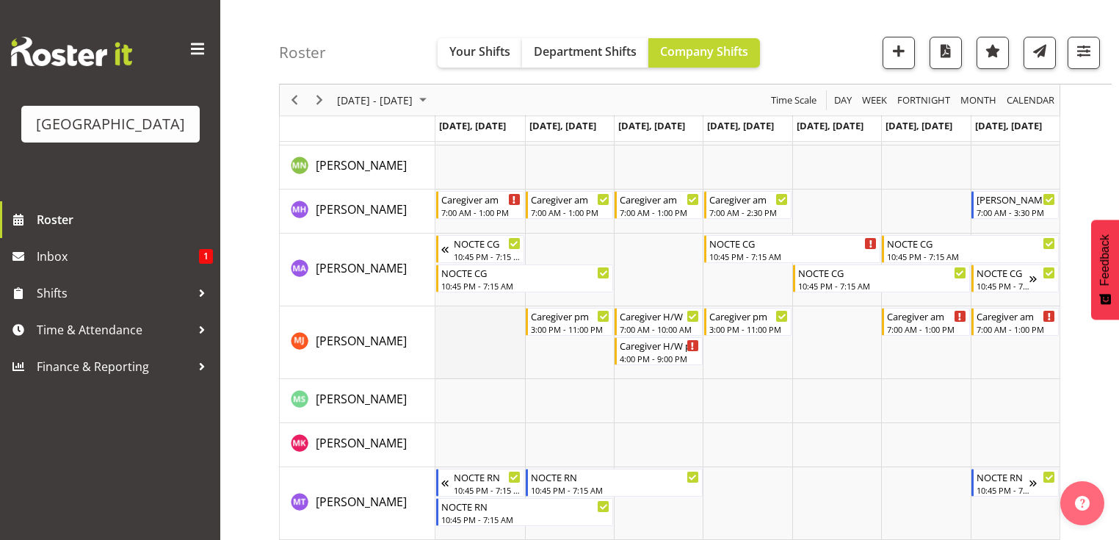
scroll to position [3406, 0]
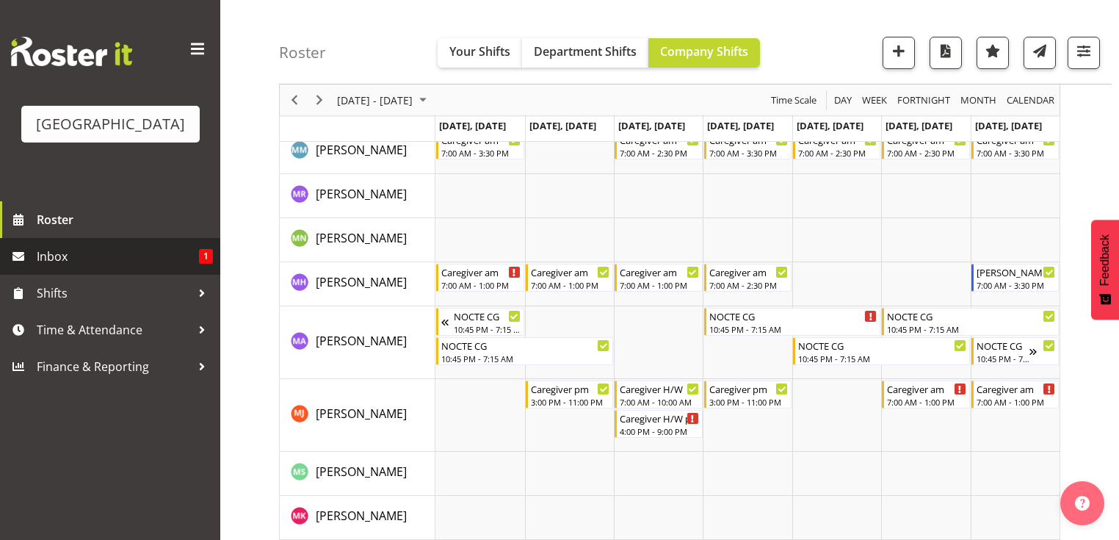
click at [106, 267] on span "Inbox" at bounding box center [118, 256] width 162 height 22
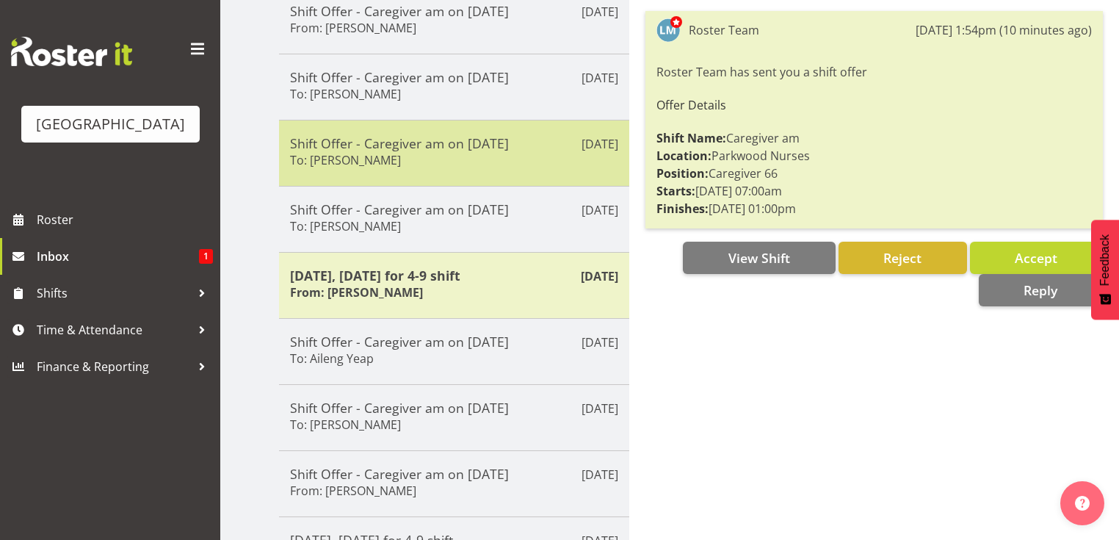
scroll to position [294, 0]
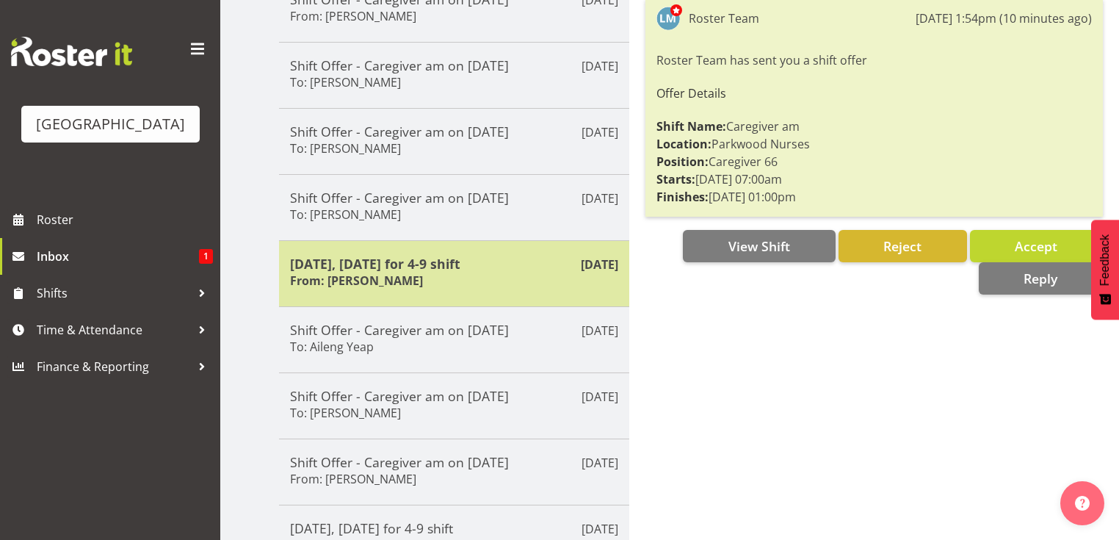
click at [521, 244] on div "Sep 8th Oct 1, Wednesday for 4-9 shift From: Gemma Hall" at bounding box center [454, 273] width 350 height 66
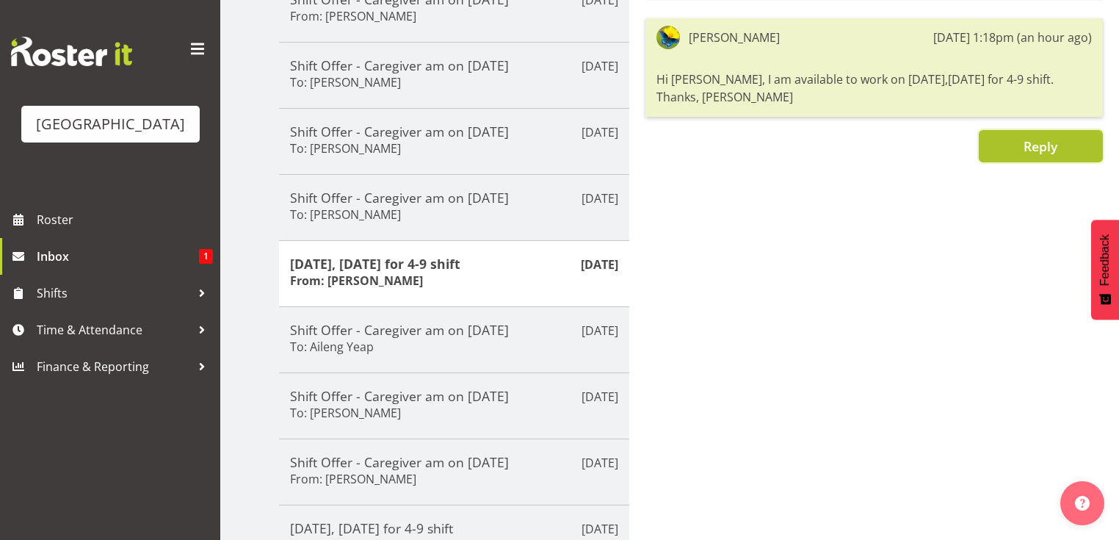
click at [1019, 137] on button "Reply" at bounding box center [1040, 146] width 124 height 32
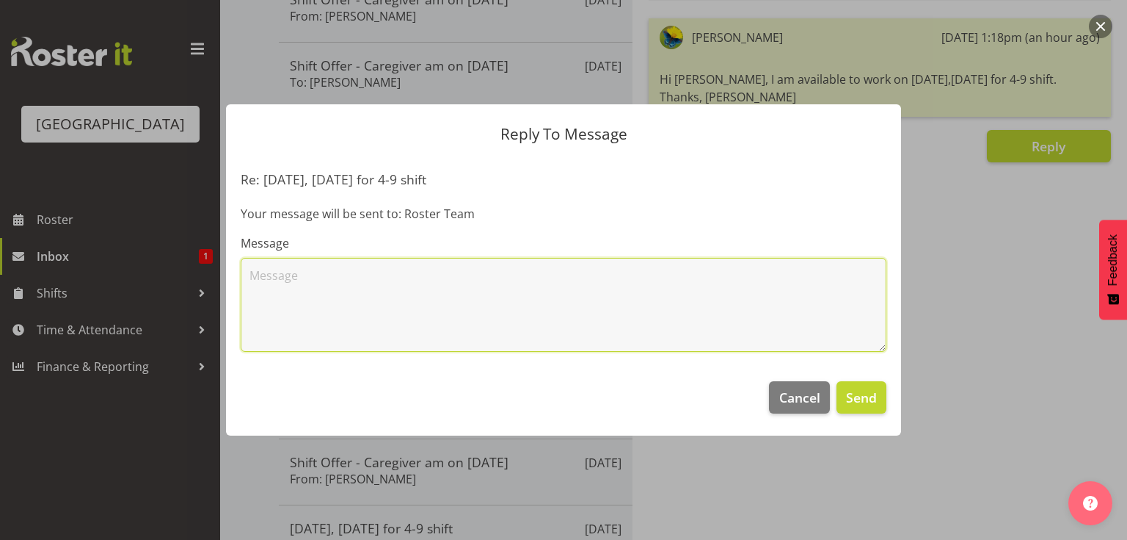
click at [564, 309] on textarea at bounding box center [564, 305] width 646 height 94
type textarea "thank you"
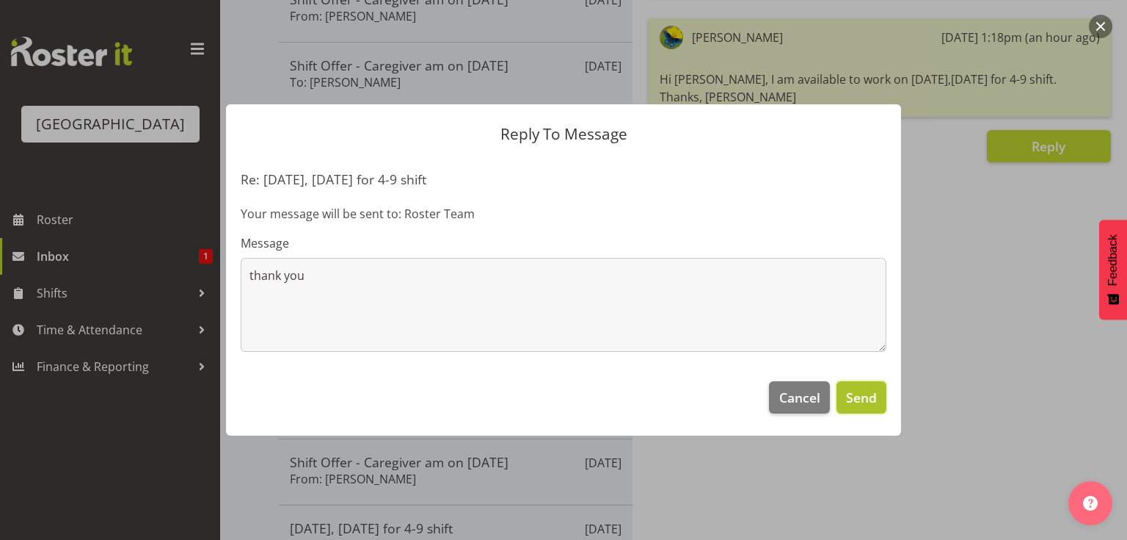
click at [868, 403] on span "Send" at bounding box center [861, 397] width 31 height 19
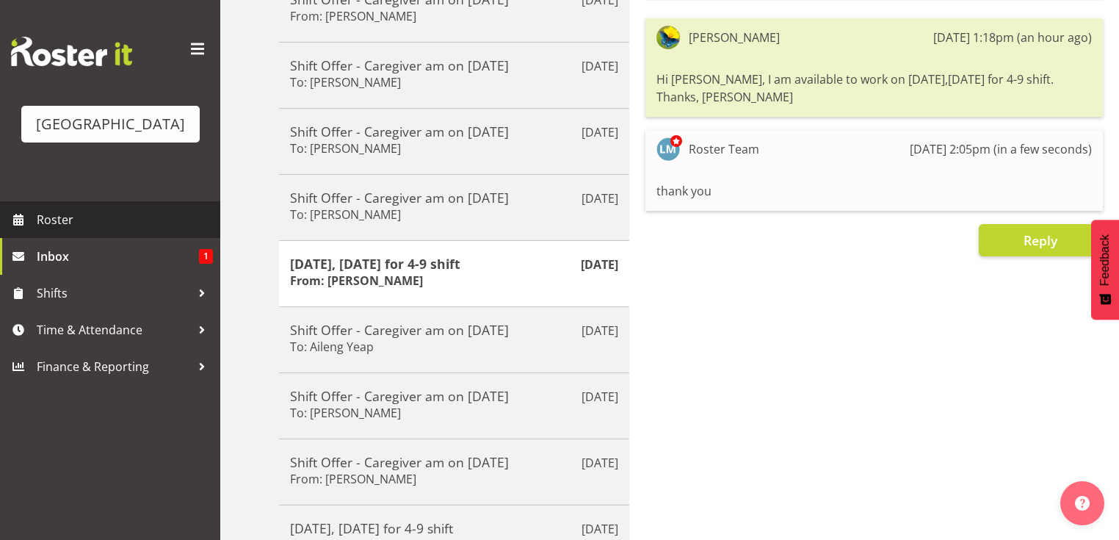
click at [82, 230] on span "Roster" at bounding box center [125, 219] width 176 height 22
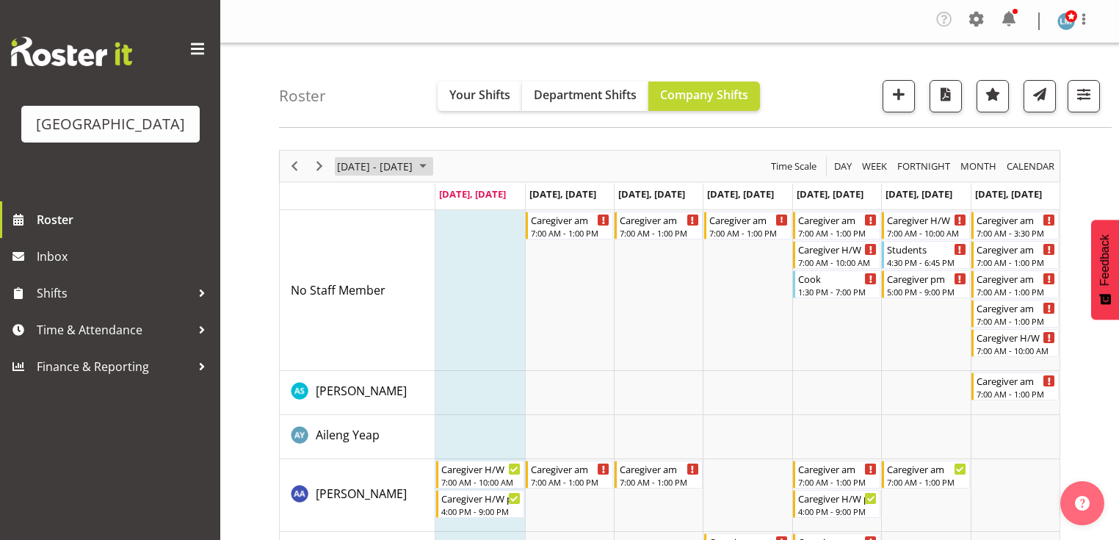
click at [432, 161] on span "September 08 - 14, 2025" at bounding box center [423, 166] width 18 height 18
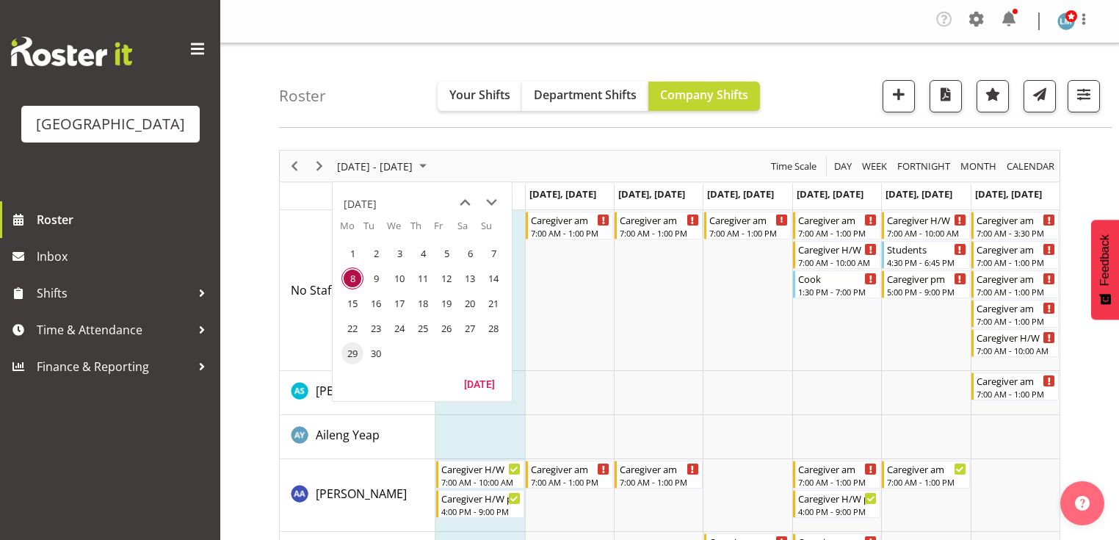
click at [346, 352] on span "29" at bounding box center [352, 353] width 22 height 22
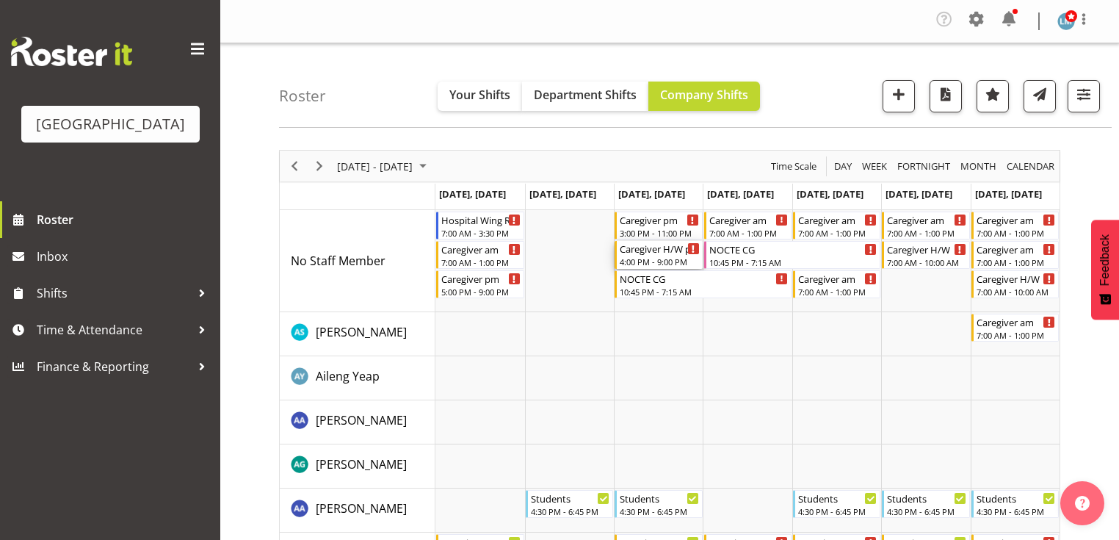
click at [651, 253] on div "Caregiver H/W pm" at bounding box center [659, 248] width 79 height 15
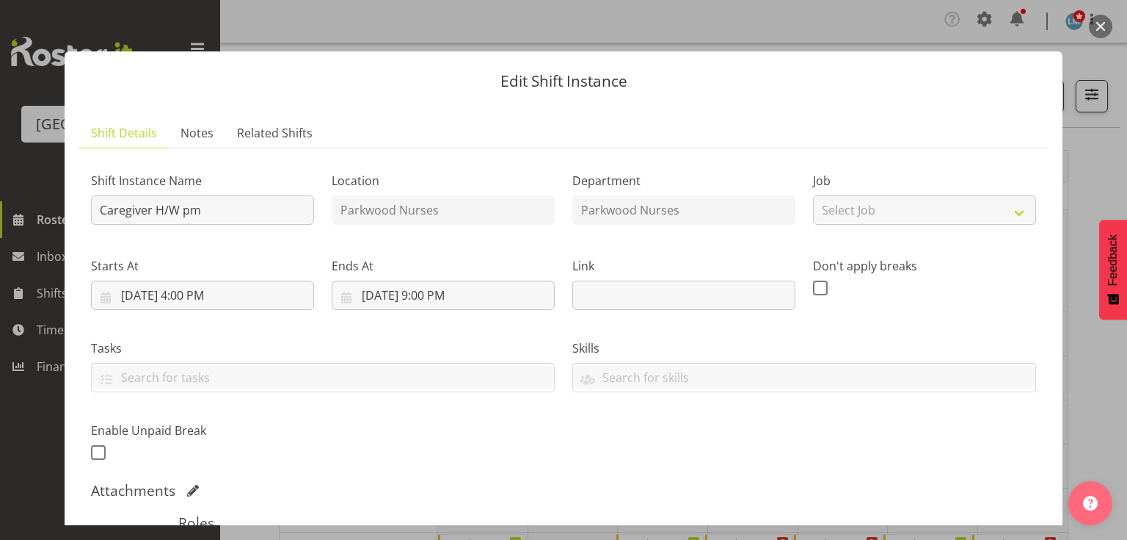
scroll to position [294, 0]
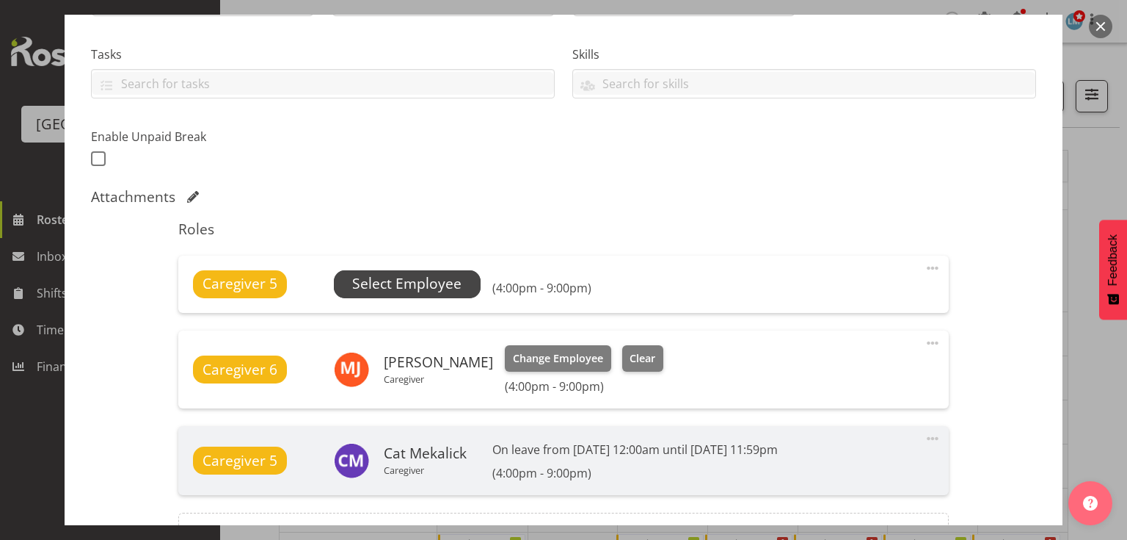
click at [440, 284] on span "Select Employee" at bounding box center [406, 283] width 109 height 21
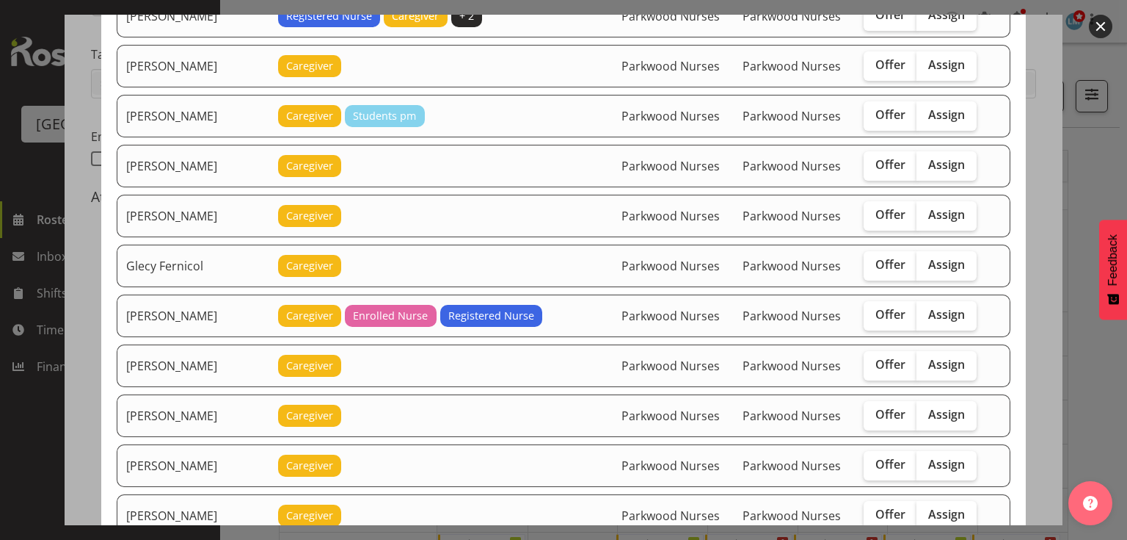
scroll to position [822, 0]
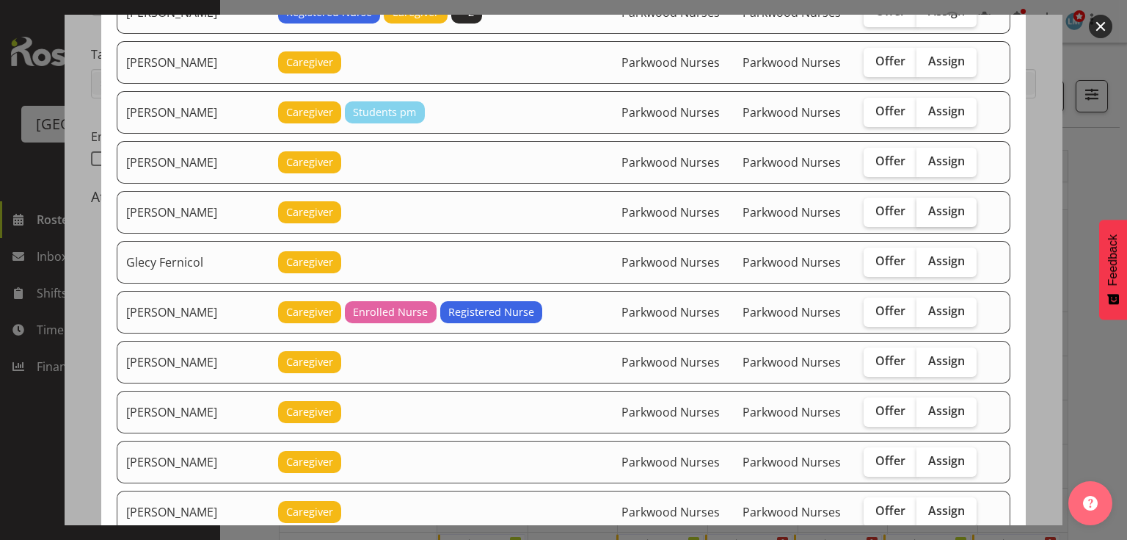
click at [929, 206] on span "Assign" at bounding box center [947, 210] width 37 height 15
click at [926, 206] on input "Assign" at bounding box center [922, 211] width 10 height 10
checkbox input "true"
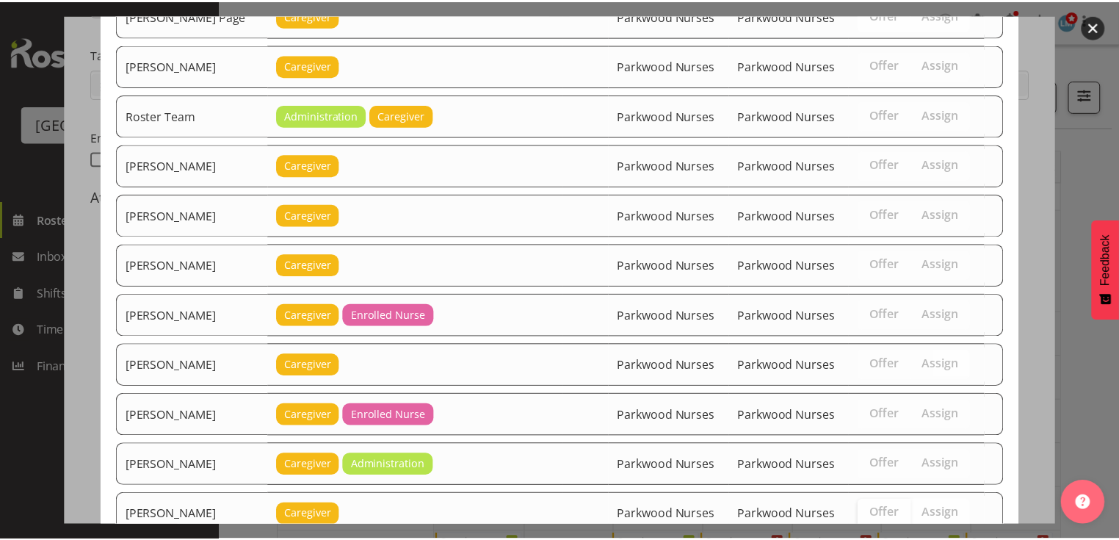
scroll to position [2601, 0]
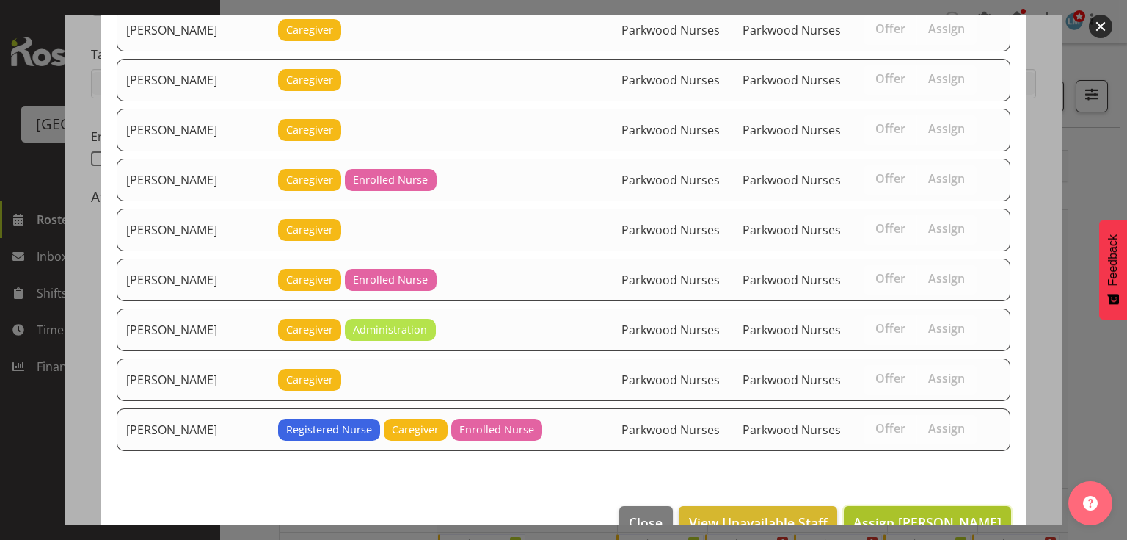
click at [926, 513] on span "Assign [PERSON_NAME]" at bounding box center [928, 522] width 148 height 18
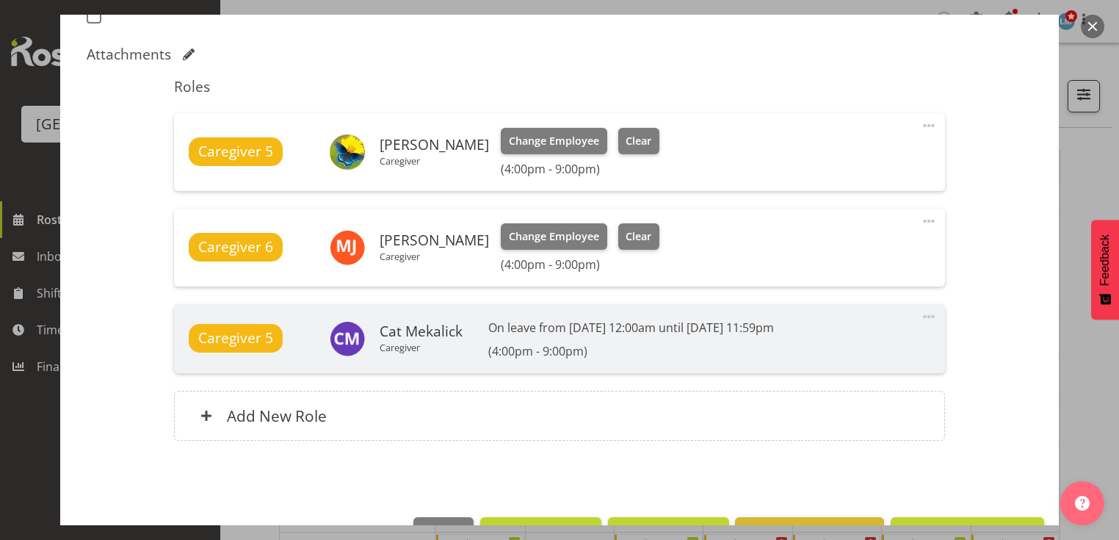
scroll to position [482, 0]
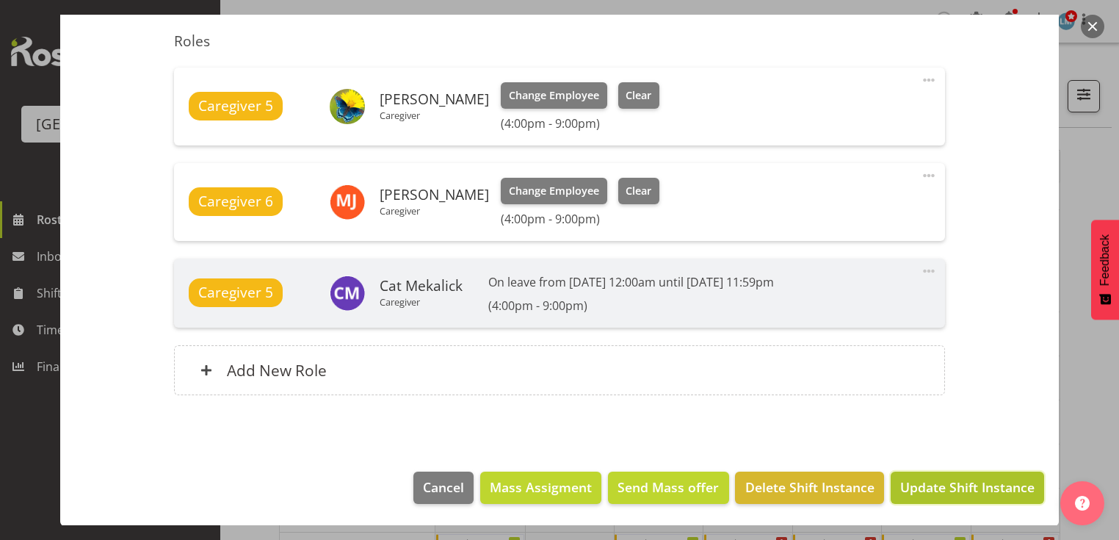
click at [927, 485] on span "Update Shift Instance" at bounding box center [967, 486] width 134 height 19
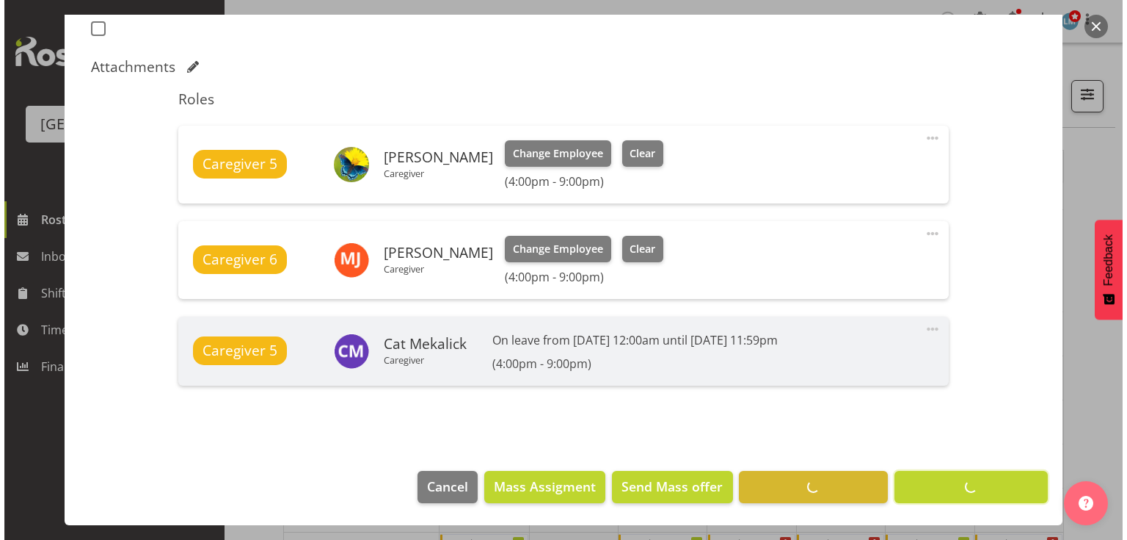
scroll to position [423, 0]
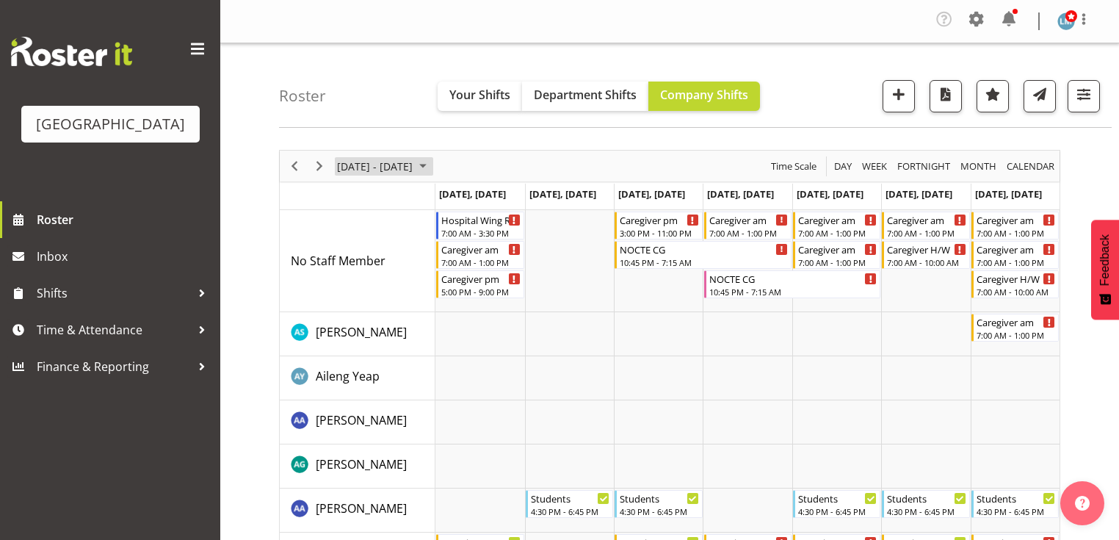
click at [432, 167] on span "Sep 29 - Oct 05, 2025" at bounding box center [423, 166] width 18 height 18
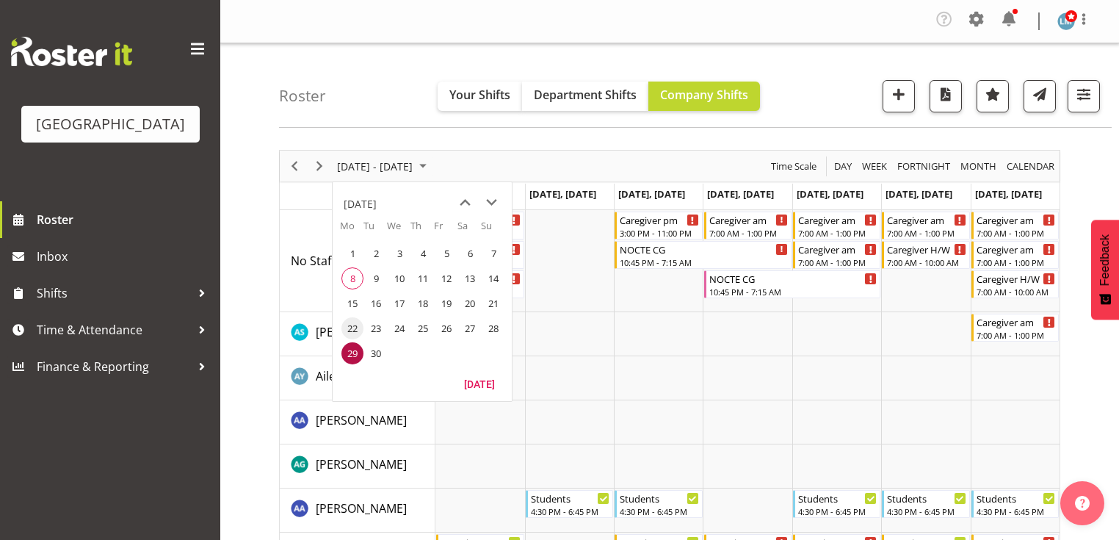
click at [353, 329] on span "22" at bounding box center [352, 328] width 22 height 22
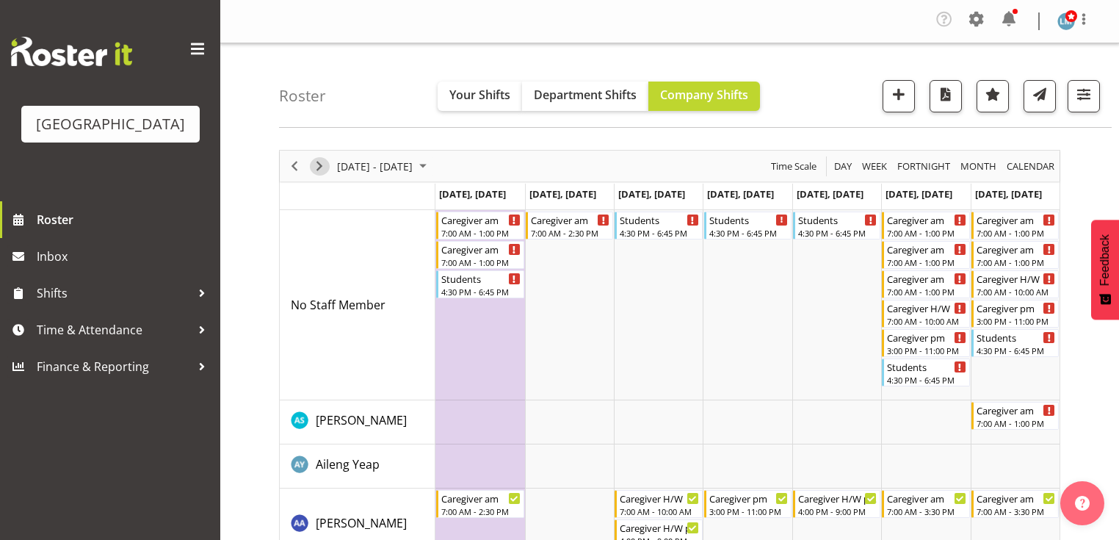
click at [317, 164] on span "Next" at bounding box center [319, 166] width 18 height 18
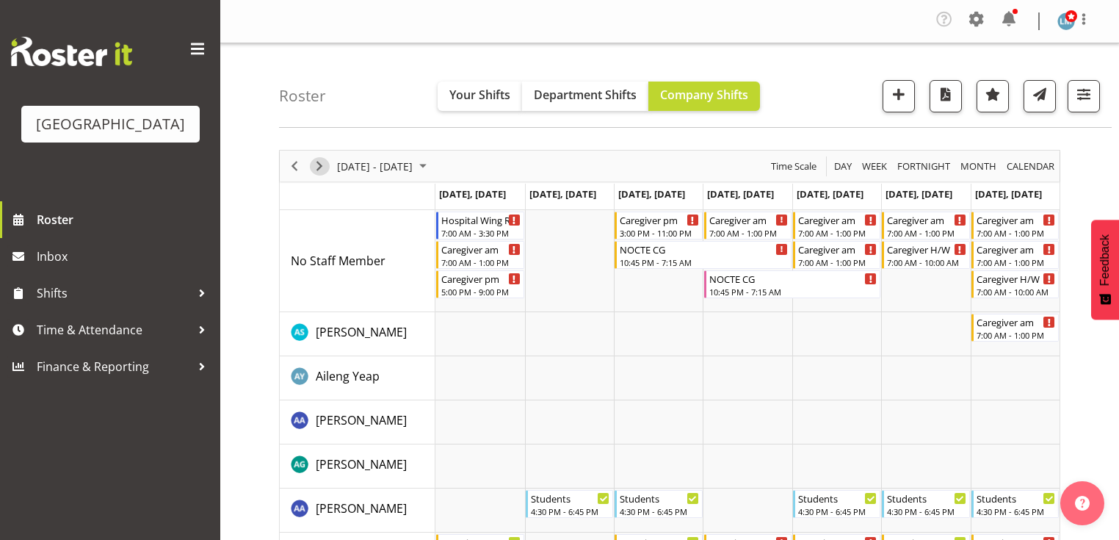
click at [317, 164] on span "Next" at bounding box center [319, 166] width 18 height 18
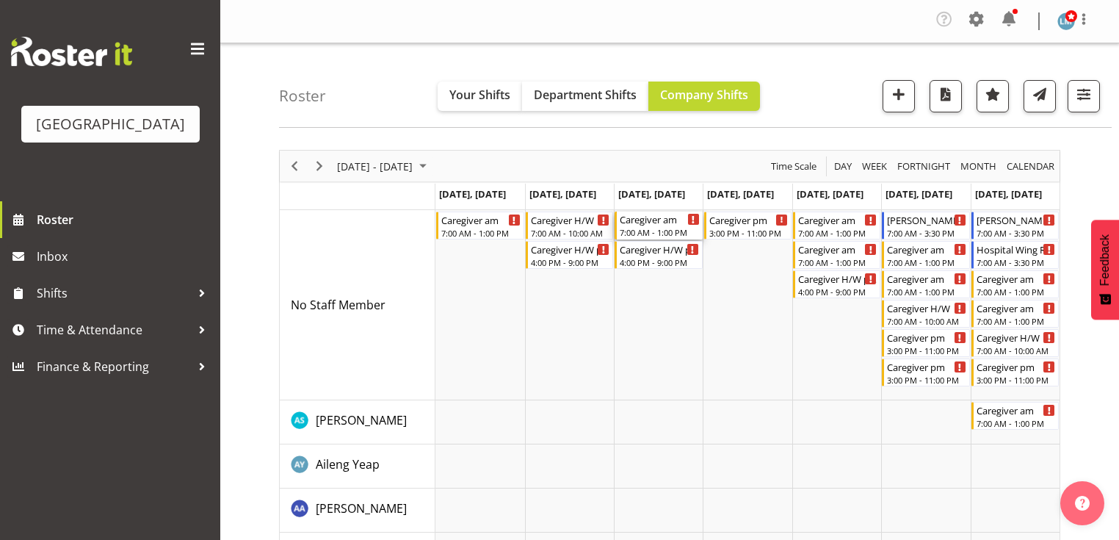
click at [628, 225] on div "Caregiver am" at bounding box center [659, 218] width 79 height 15
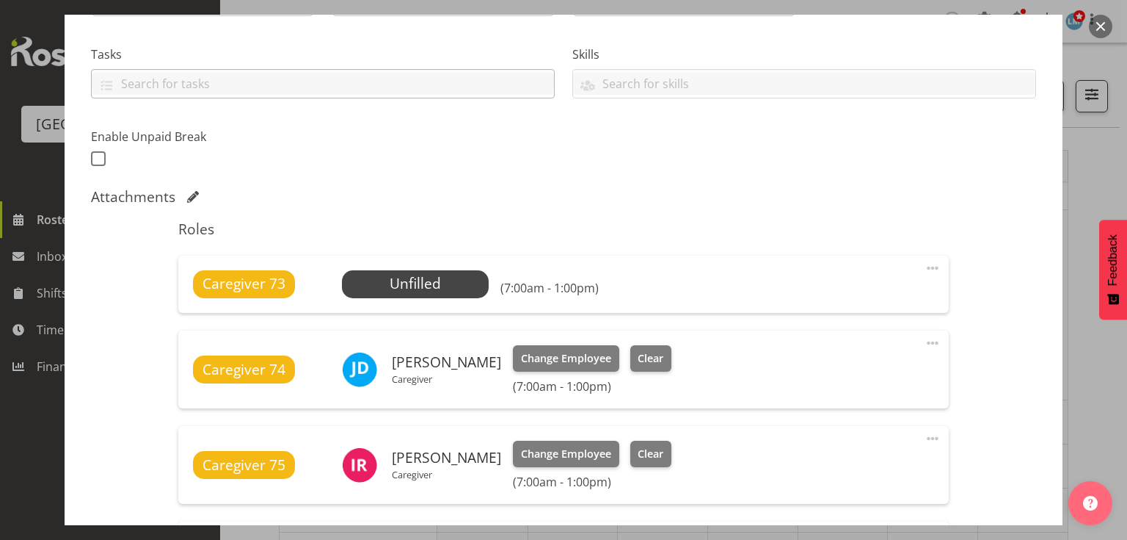
scroll to position [411, 0]
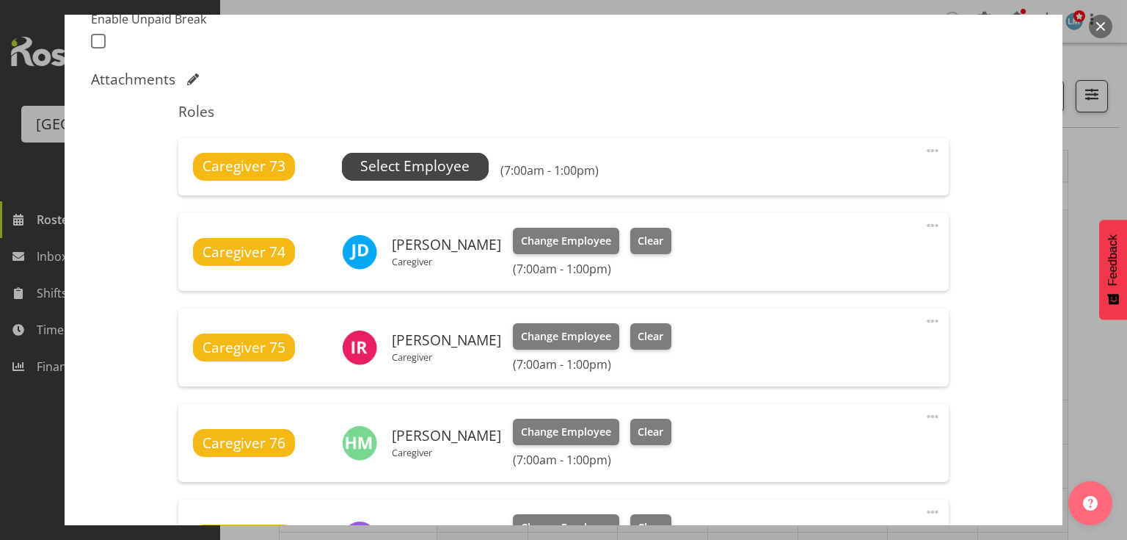
click at [424, 164] on span "Select Employee" at bounding box center [414, 166] width 109 height 21
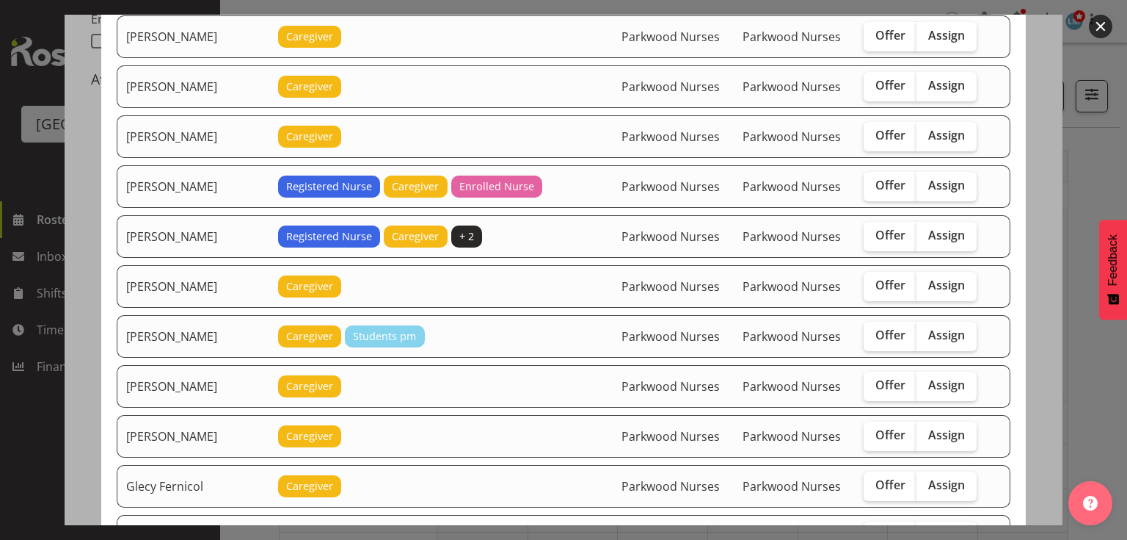
scroll to position [528, 0]
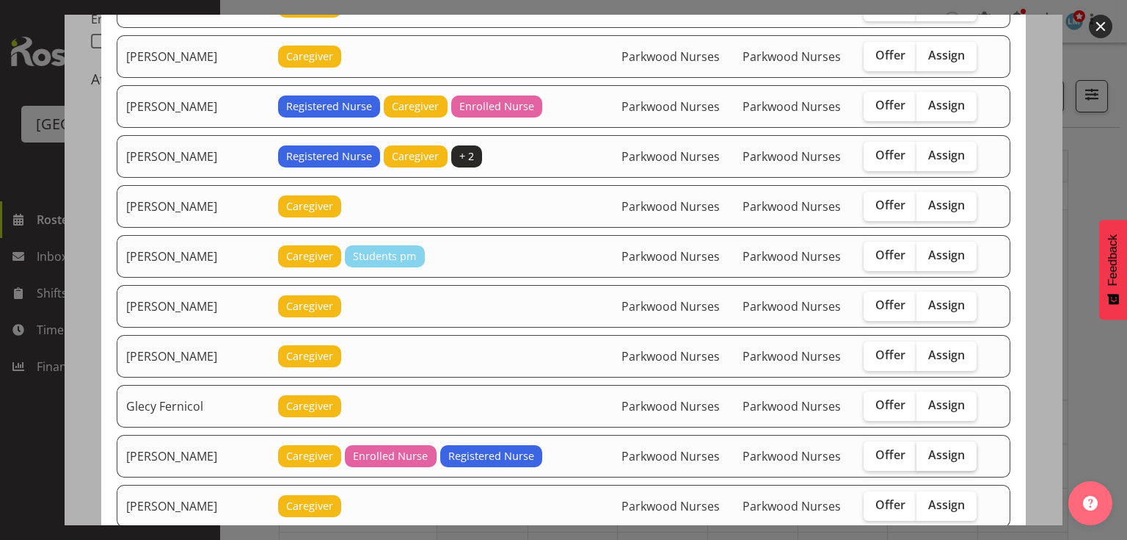
click at [942, 447] on span "Assign" at bounding box center [947, 454] width 37 height 15
click at [926, 450] on input "Assign" at bounding box center [922, 455] width 10 height 10
checkbox input "true"
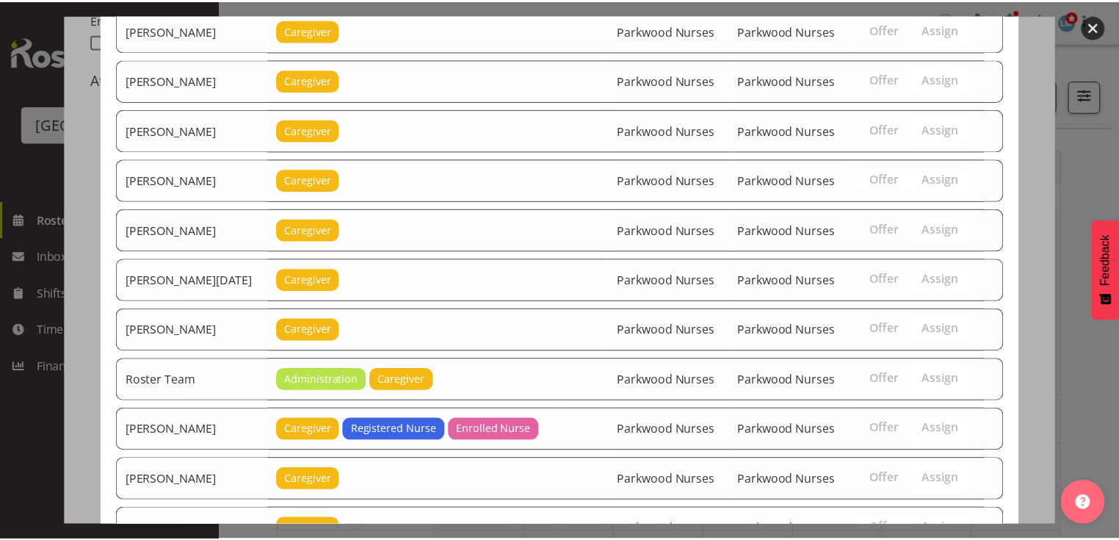
scroll to position [1911, 0]
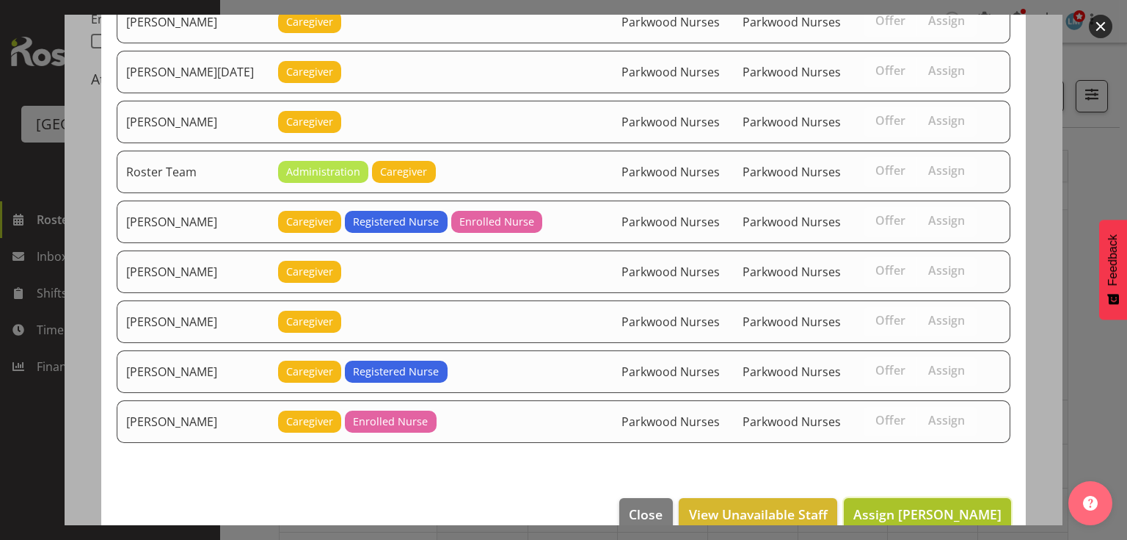
click at [923, 505] on span "Assign [PERSON_NAME]" at bounding box center [928, 514] width 148 height 18
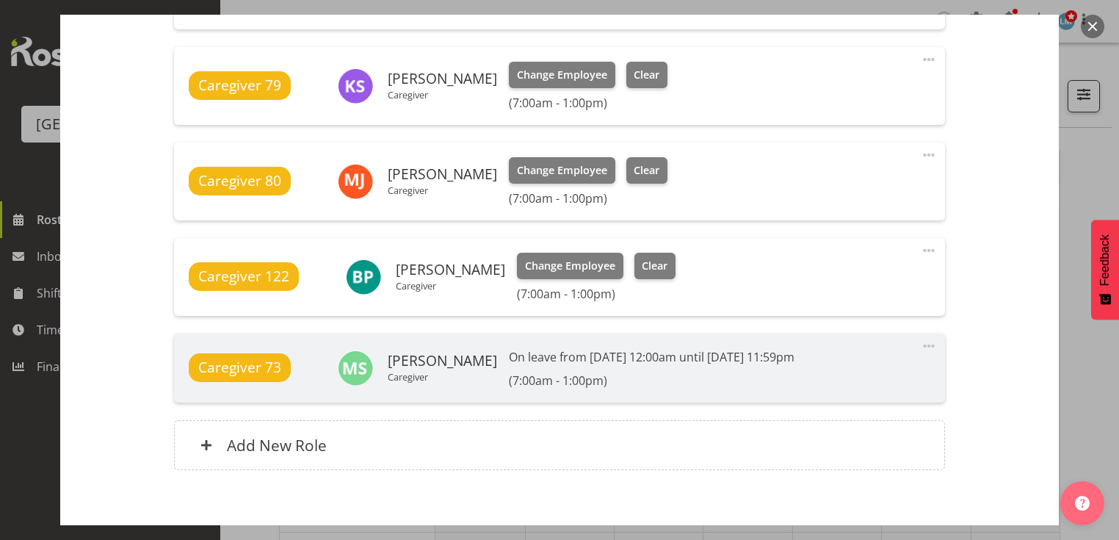
scroll to position [1149, 0]
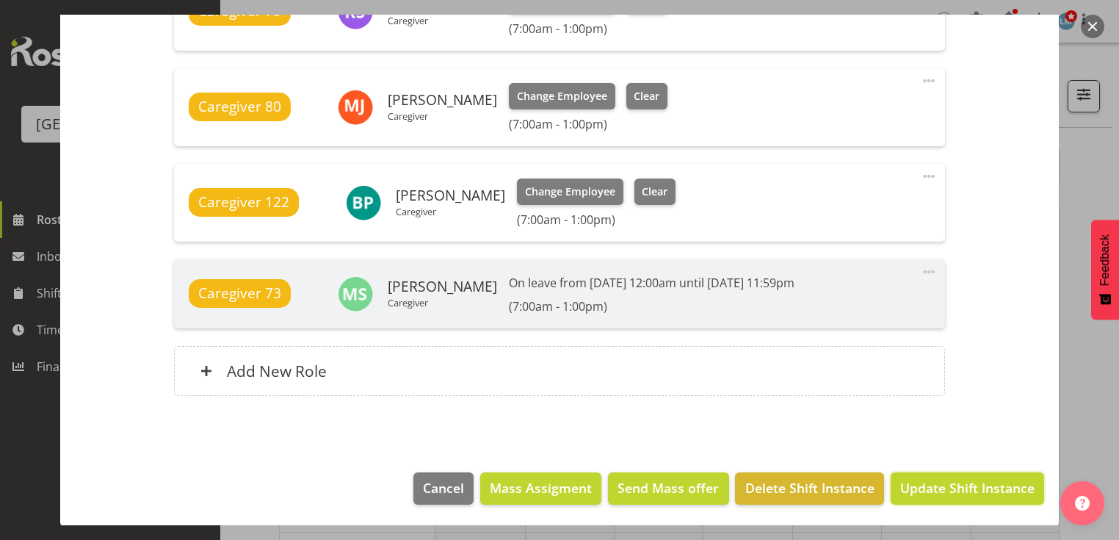
click at [923, 485] on span "Update Shift Instance" at bounding box center [967, 487] width 134 height 19
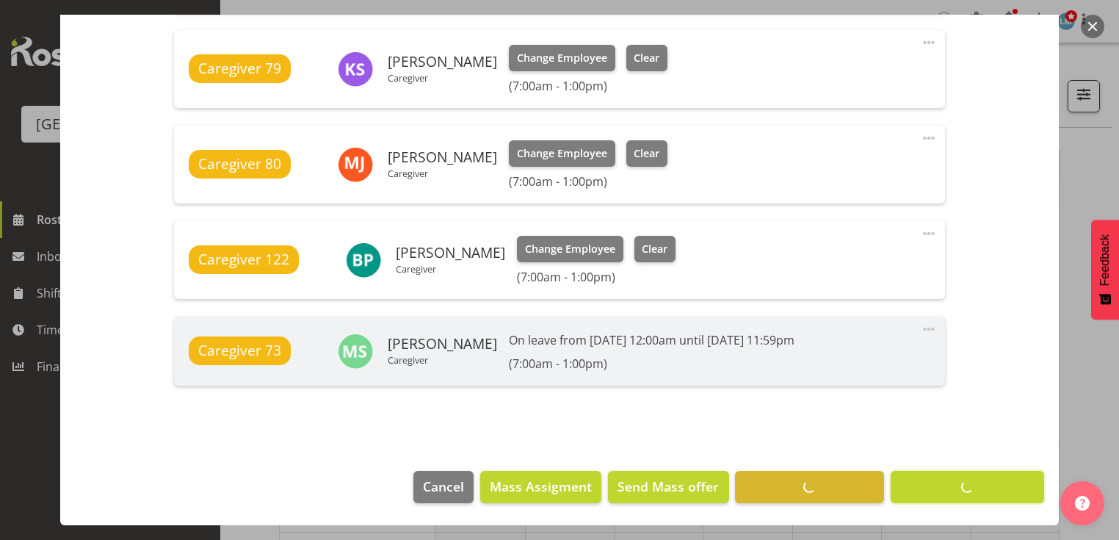
scroll to position [1091, 0]
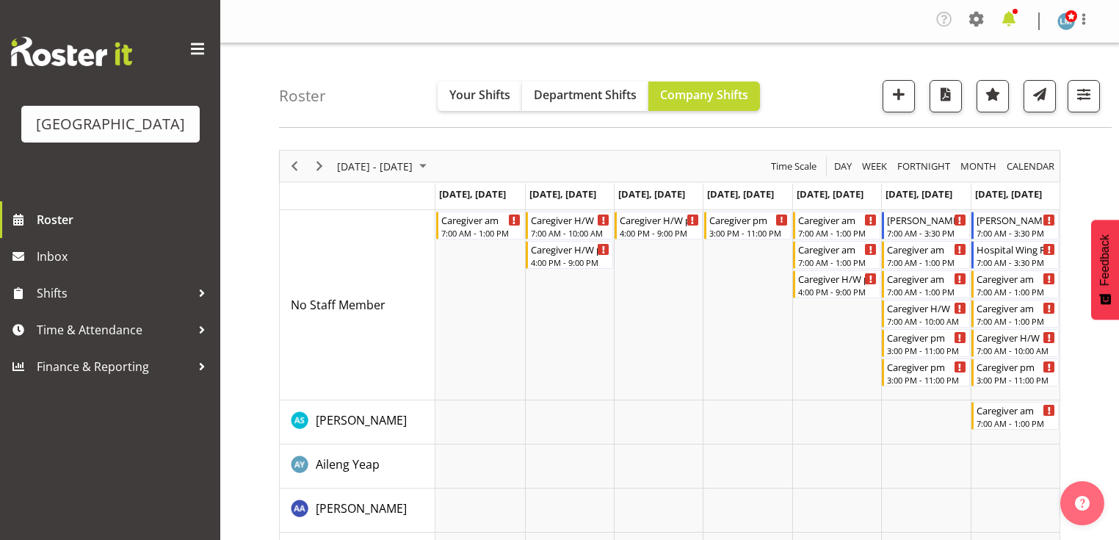
click at [1010, 18] on span at bounding box center [1008, 18] width 23 height 23
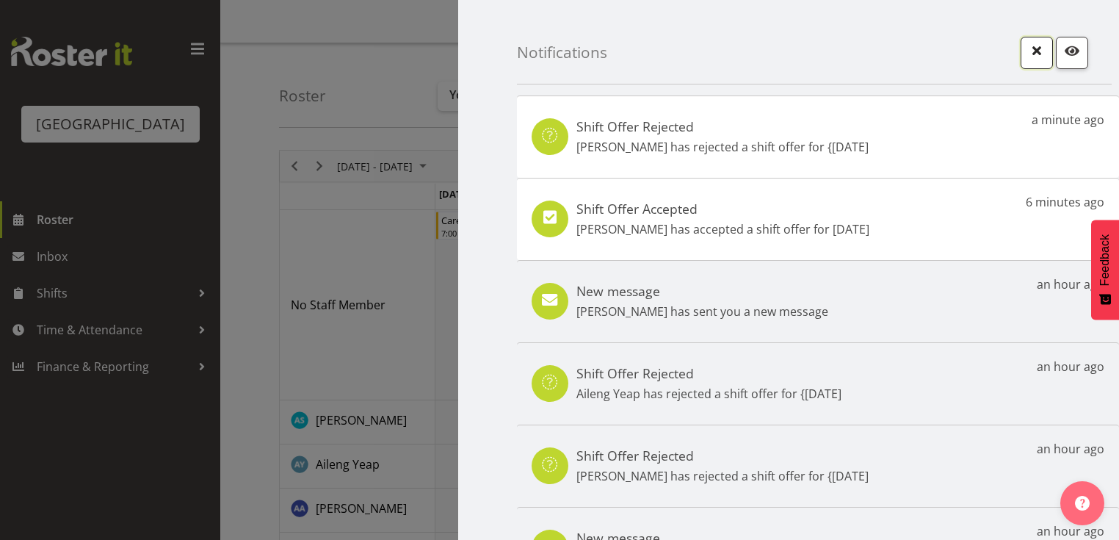
click at [1027, 50] on span "button" at bounding box center [1036, 50] width 19 height 19
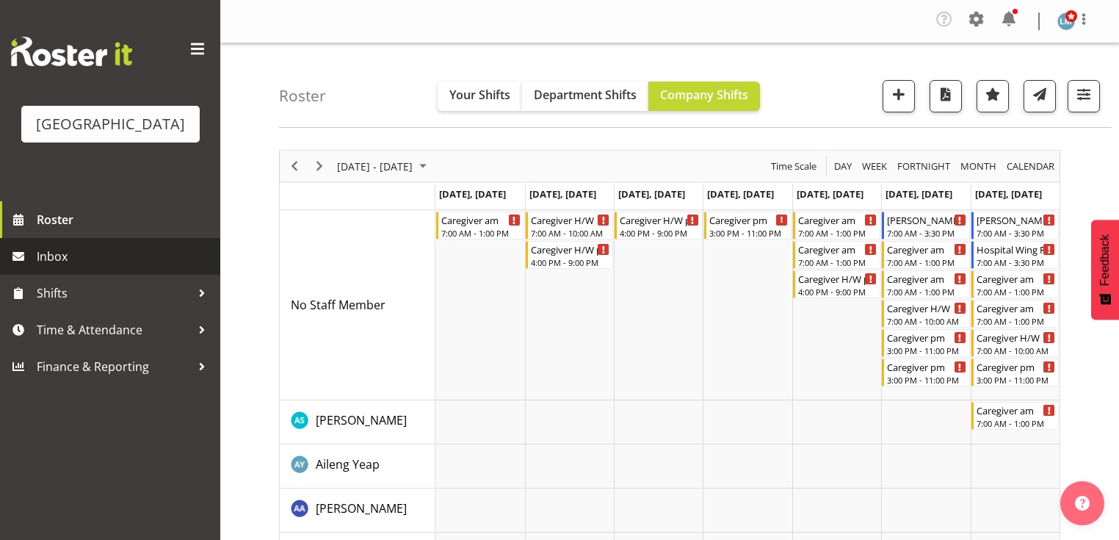
click at [66, 267] on span "Inbox" at bounding box center [125, 256] width 176 height 22
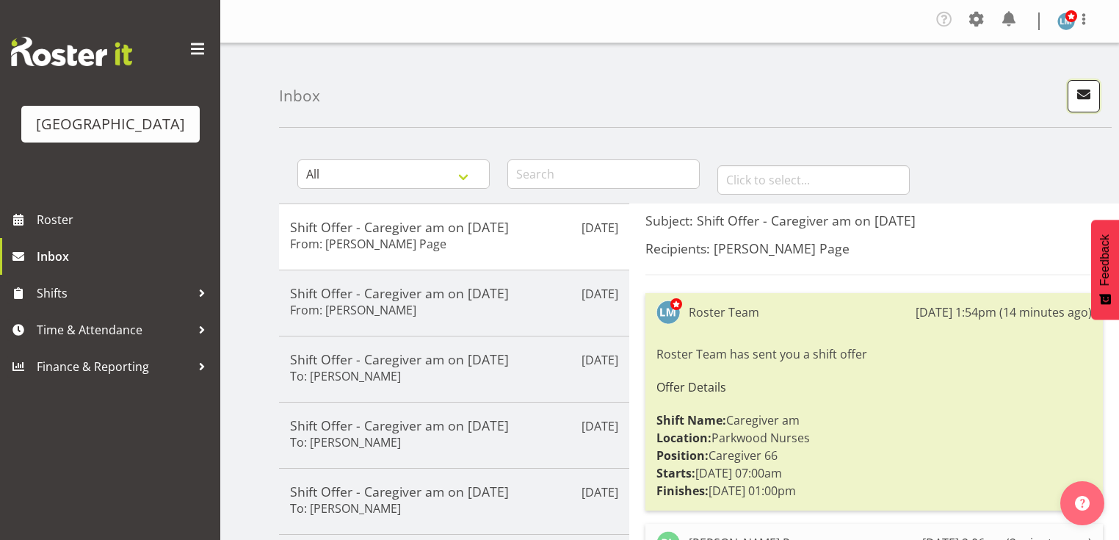
click at [1078, 89] on span "button" at bounding box center [1083, 93] width 19 height 19
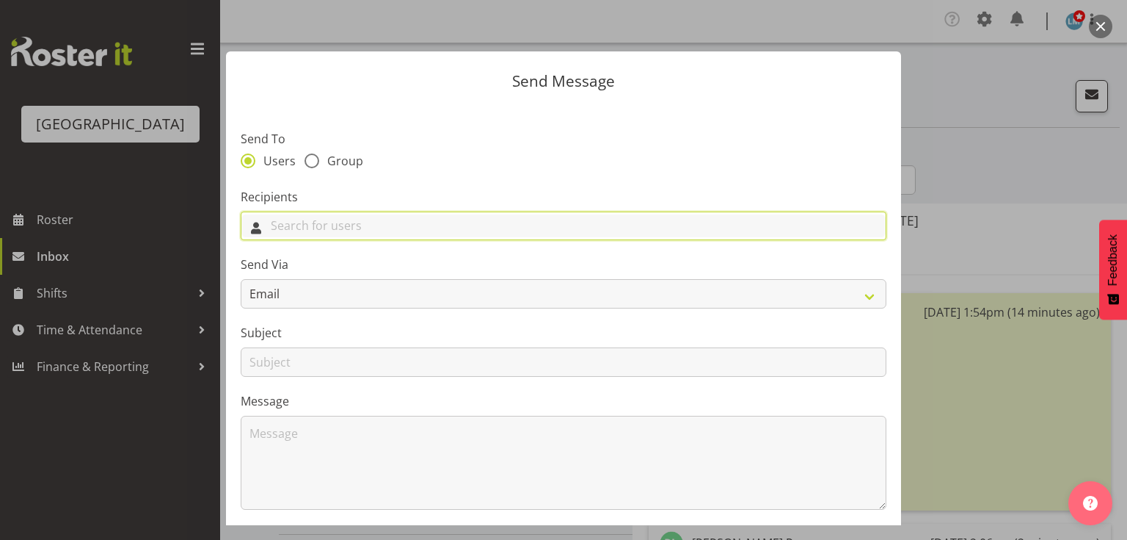
click at [528, 231] on input "text" at bounding box center [563, 225] width 644 height 23
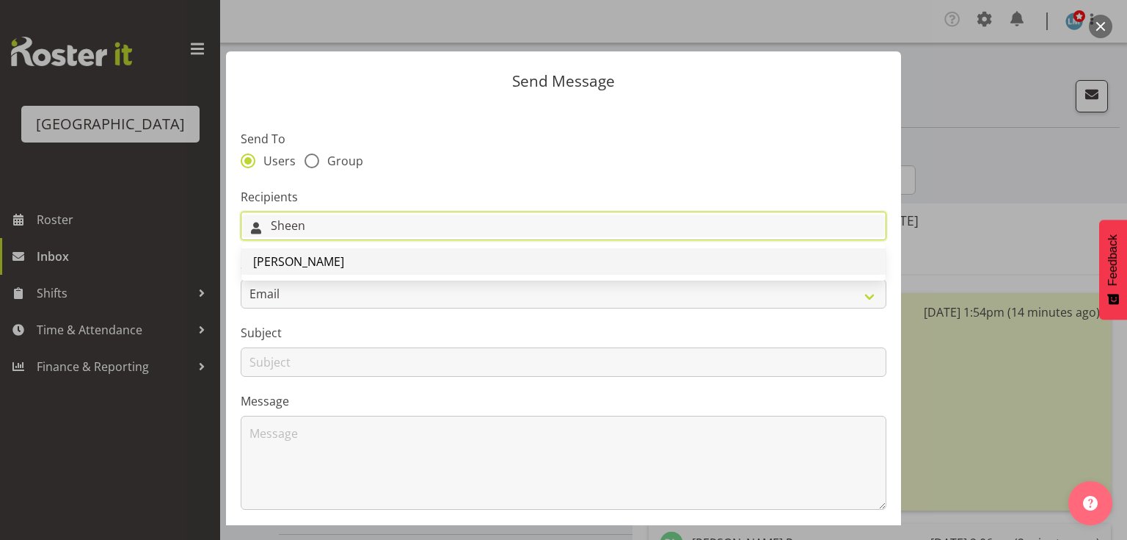
type input "Sheen"
click at [286, 258] on span "[PERSON_NAME]" at bounding box center [298, 261] width 91 height 16
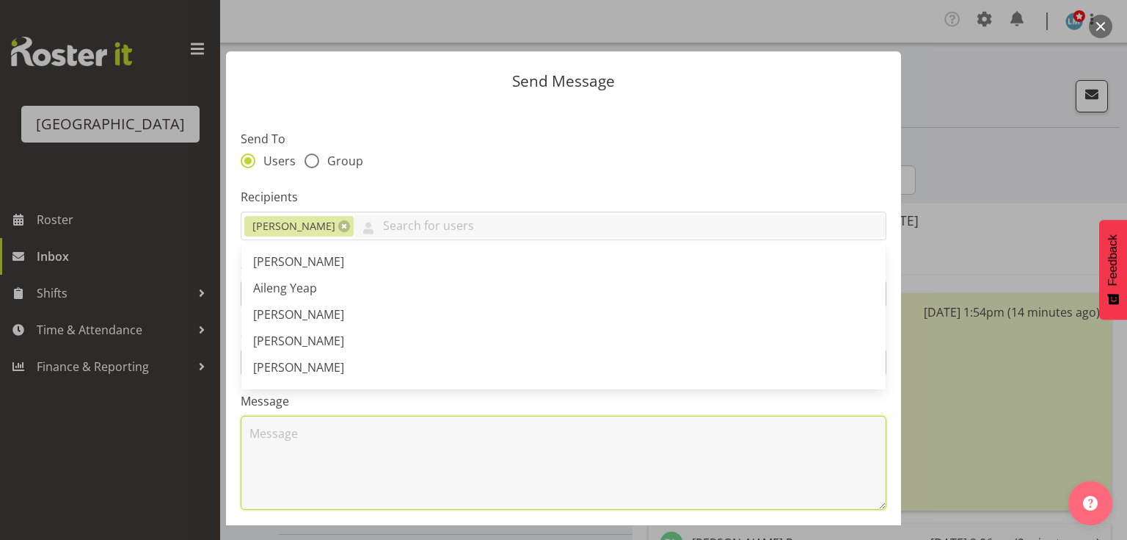
click at [330, 443] on textarea at bounding box center [564, 462] width 646 height 94
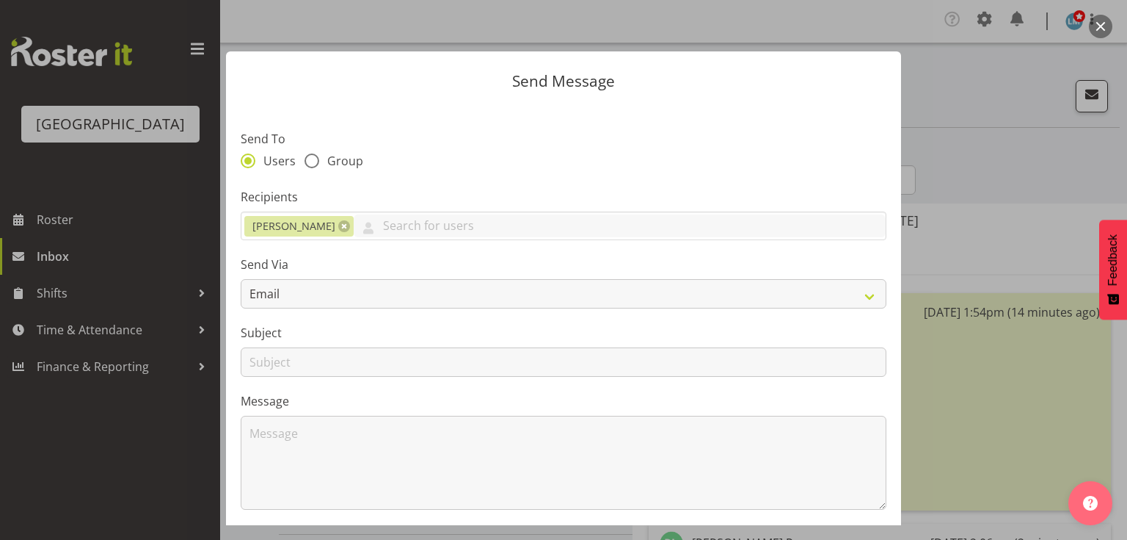
click at [1098, 18] on button "button" at bounding box center [1100, 26] width 23 height 23
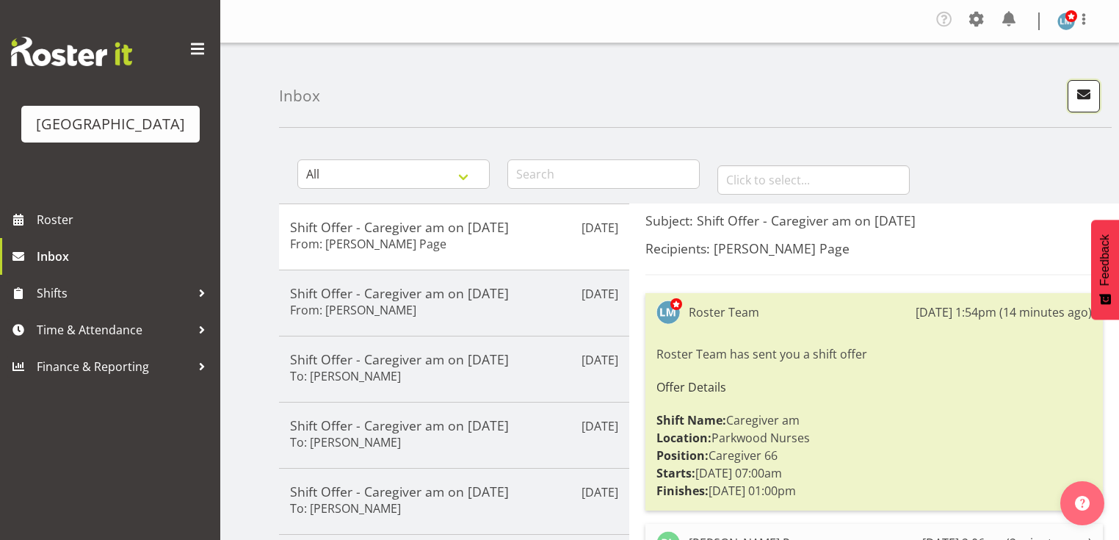
click at [1080, 92] on span "button" at bounding box center [1083, 93] width 19 height 19
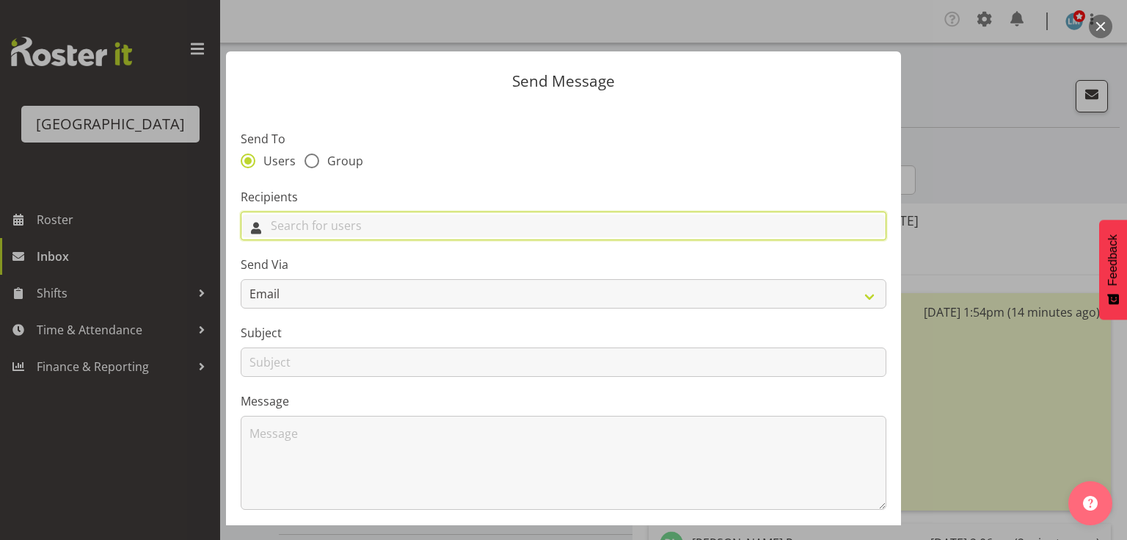
click at [754, 224] on input "text" at bounding box center [563, 225] width 644 height 23
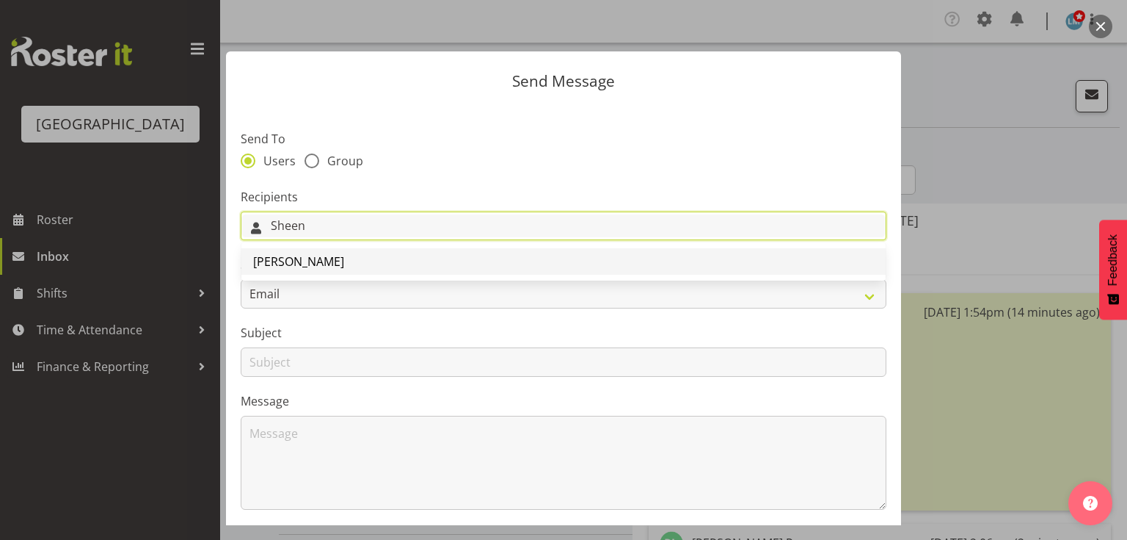
type input "Sheen"
click at [338, 263] on span "[PERSON_NAME]" at bounding box center [298, 261] width 91 height 16
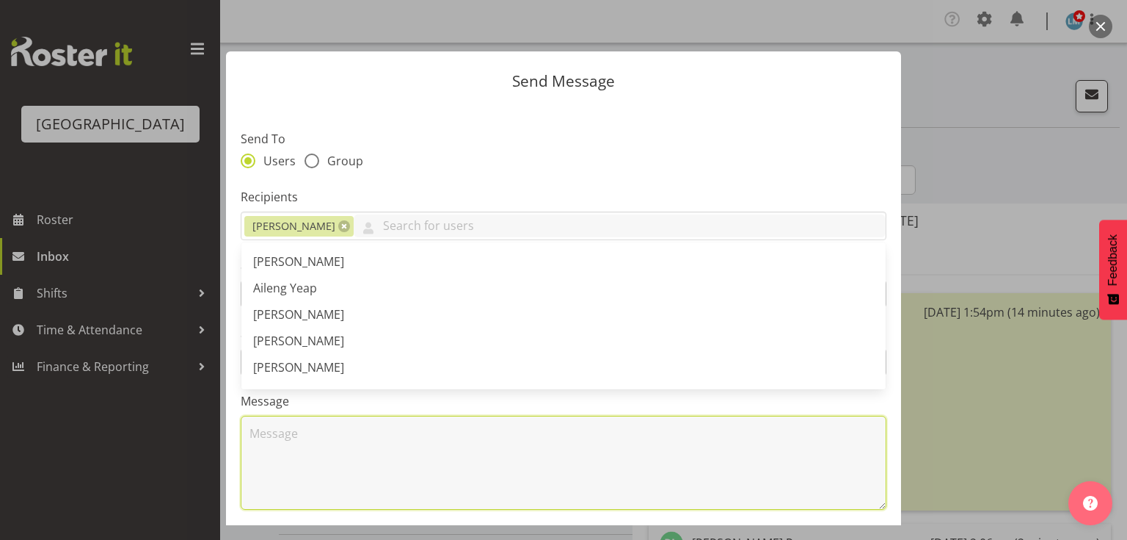
click at [344, 440] on textarea at bounding box center [564, 462] width 646 height 94
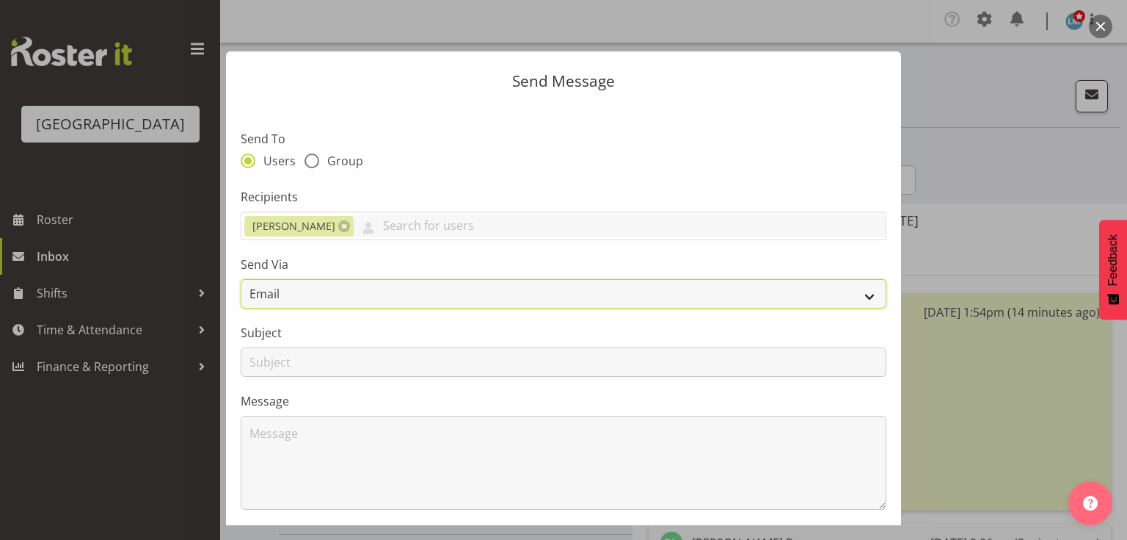
click at [866, 289] on select "Email SMS" at bounding box center [564, 293] width 646 height 29
select select "sms"
click at [241, 279] on select "Email SMS" at bounding box center [564, 293] width 646 height 29
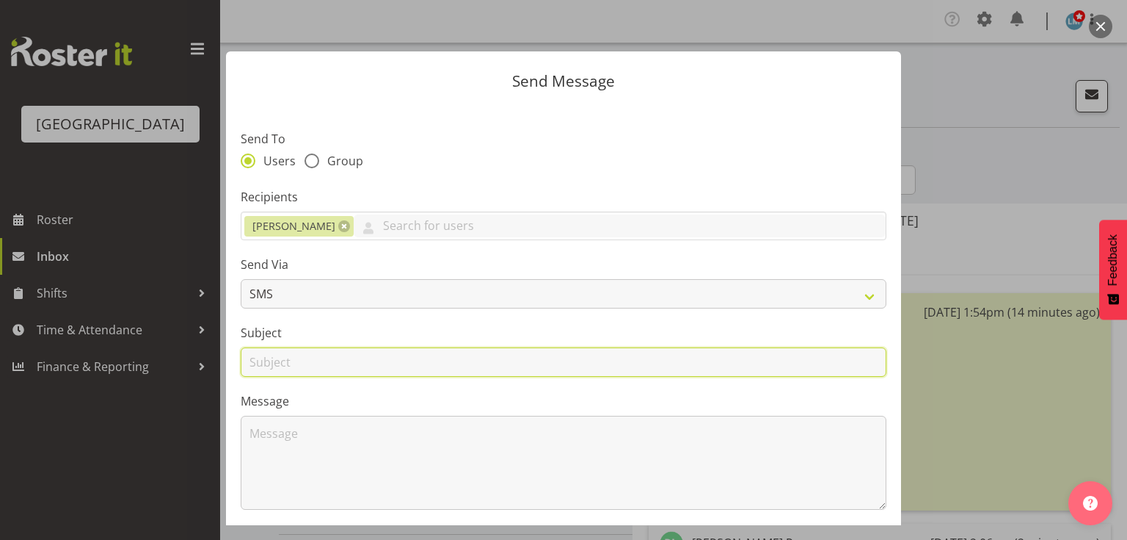
click at [269, 357] on input "text" at bounding box center [564, 361] width 646 height 29
type input "Shifts"
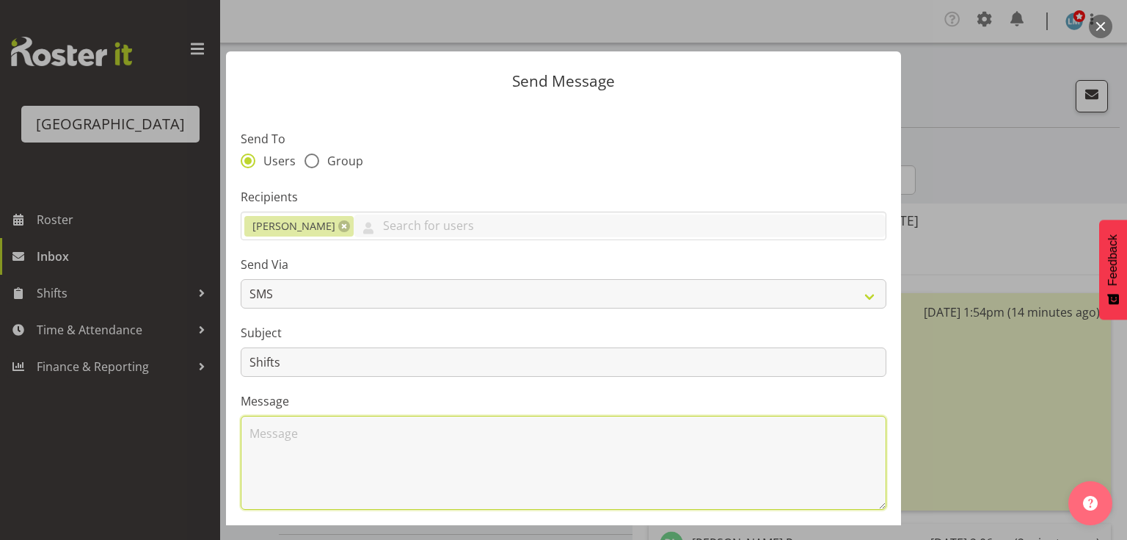
click at [332, 450] on textarea at bounding box center [564, 462] width 646 height 94
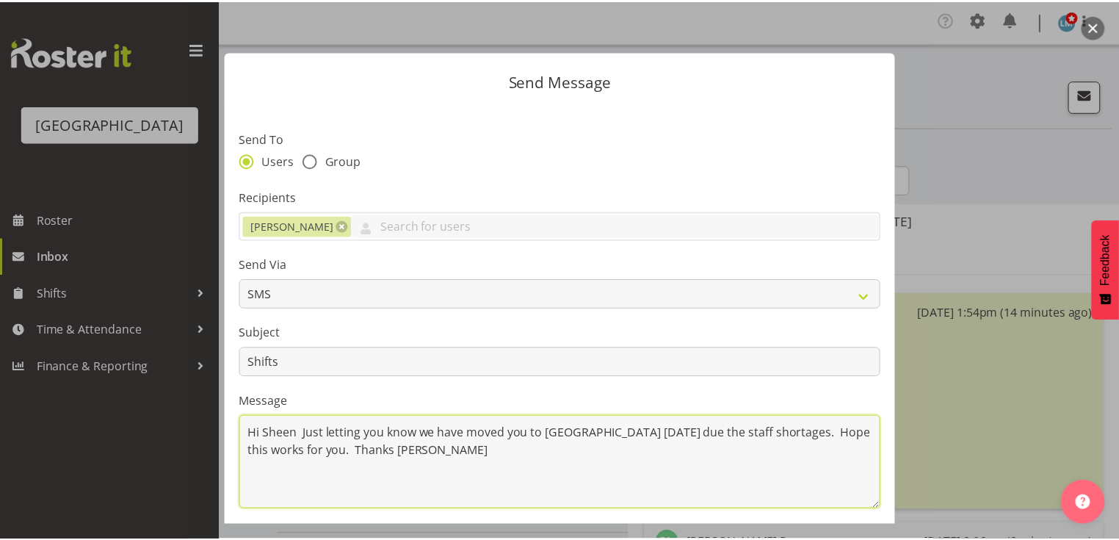
scroll to position [197, 0]
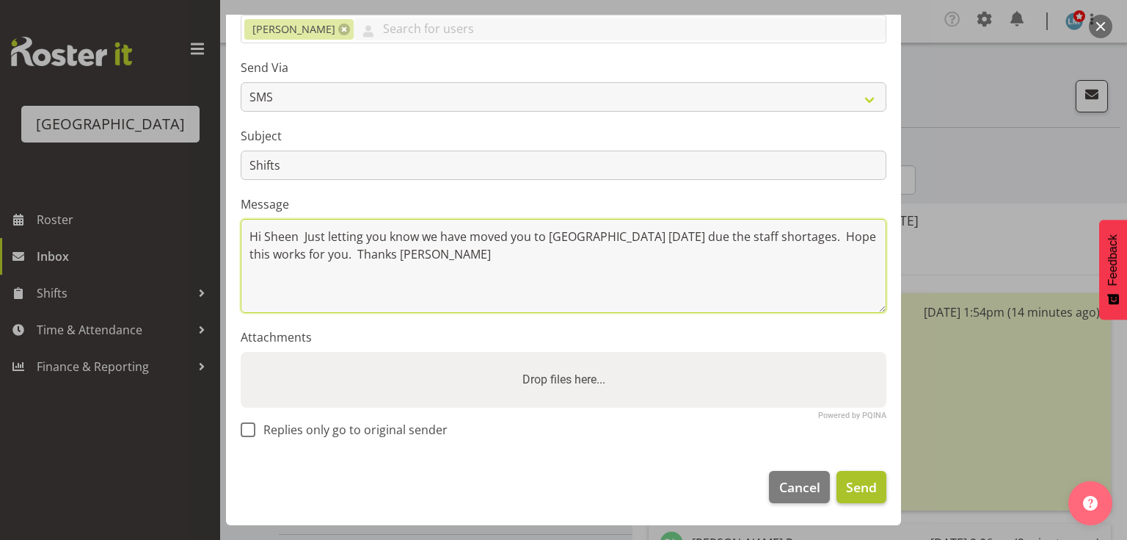
type textarea "Hi Sheen Just letting you know we have moved you to [GEOGRAPHIC_DATA] [DATE] du…"
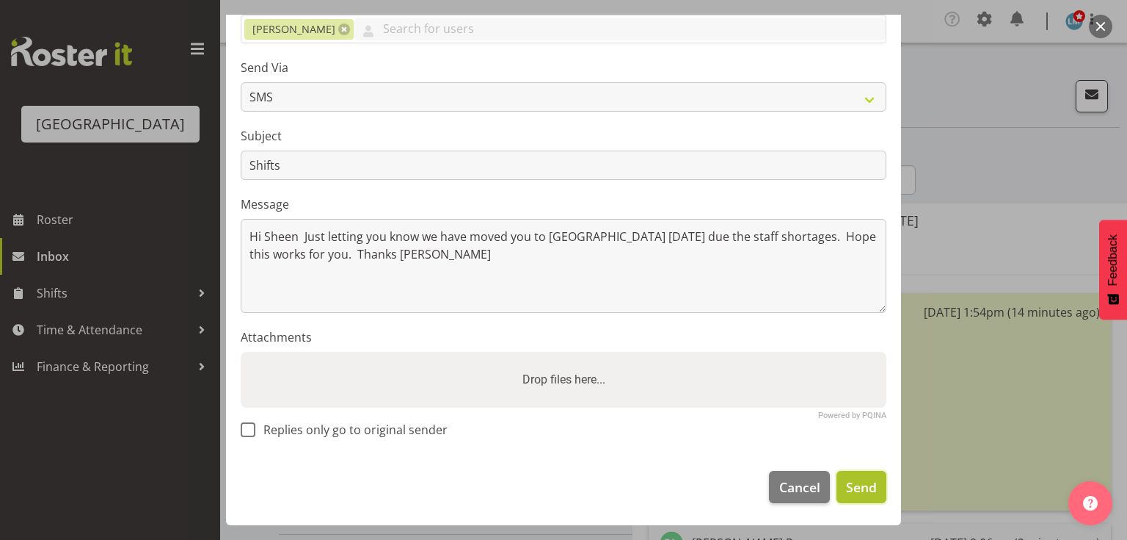
click at [854, 487] on span "Send" at bounding box center [861, 486] width 31 height 19
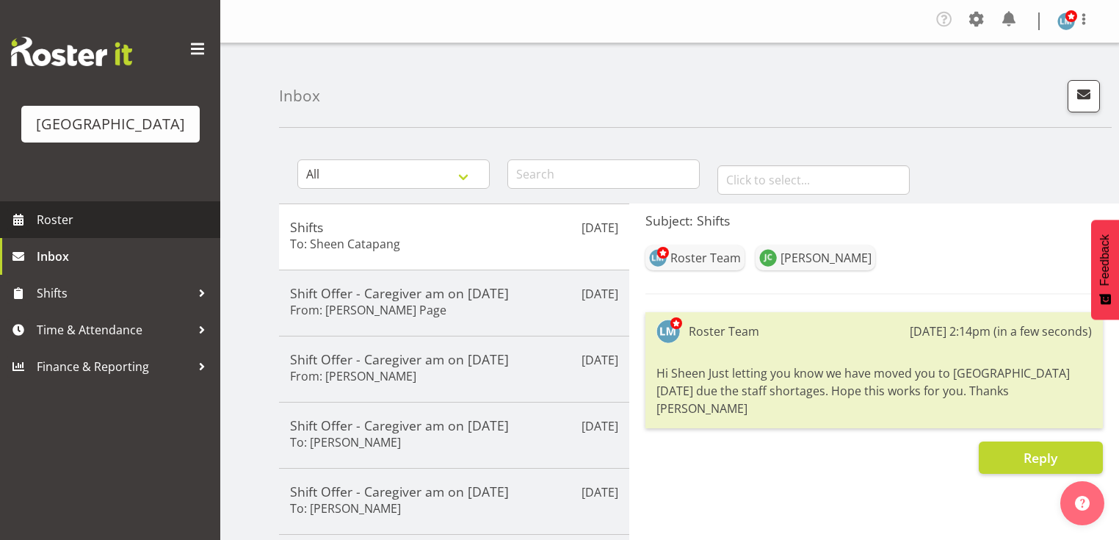
click at [68, 230] on span "Roster" at bounding box center [125, 219] width 176 height 22
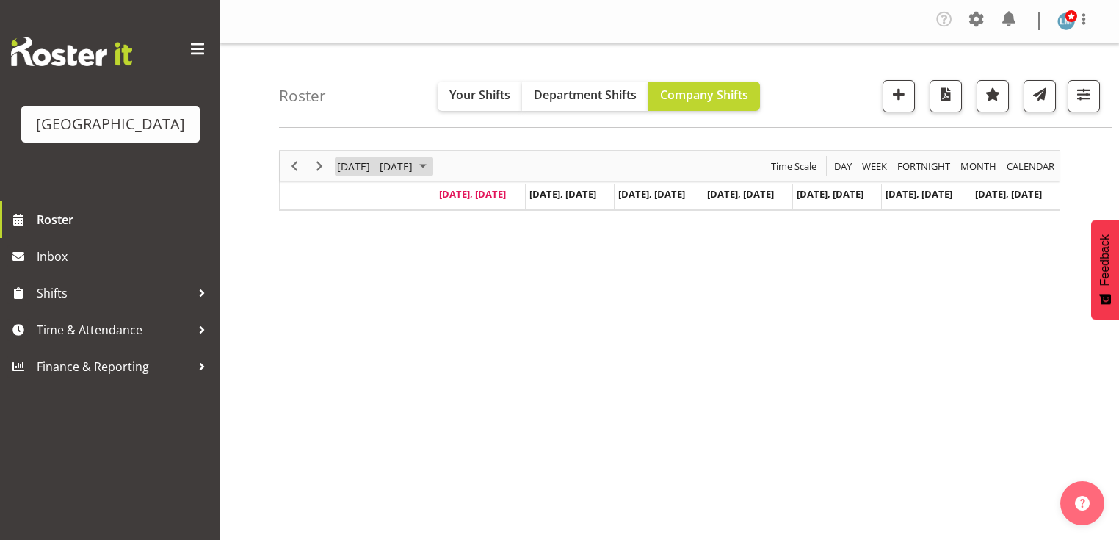
click at [432, 165] on span "September 08 - 14, 2025" at bounding box center [423, 166] width 18 height 18
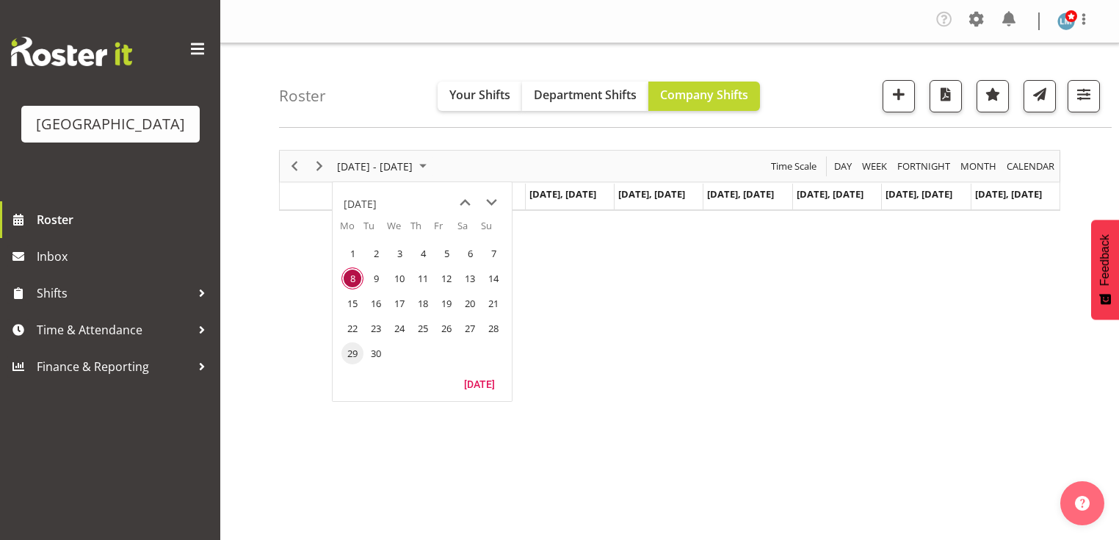
click at [353, 352] on span "29" at bounding box center [352, 353] width 22 height 22
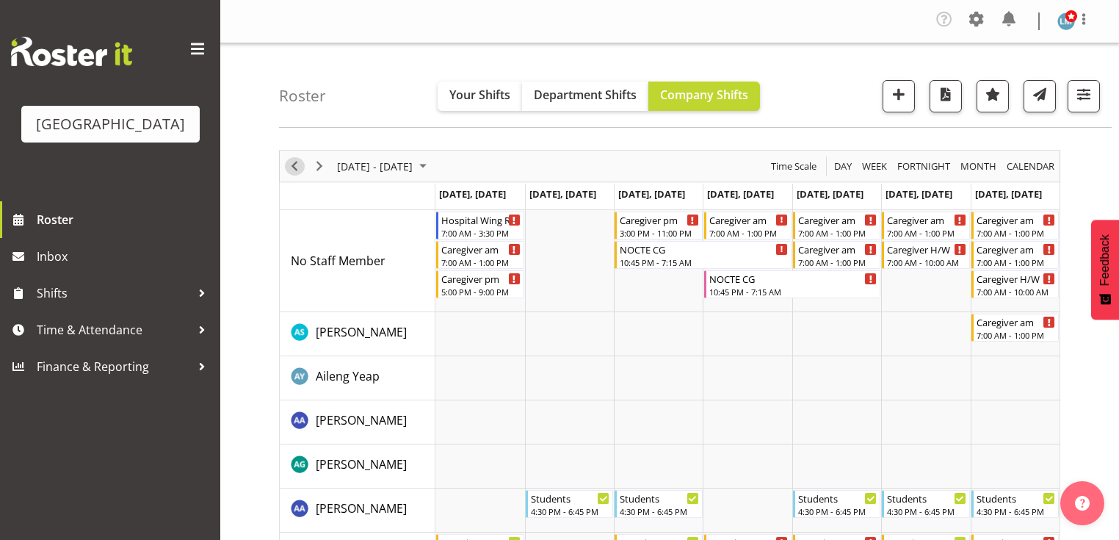
click at [297, 163] on span "Previous" at bounding box center [295, 166] width 18 height 18
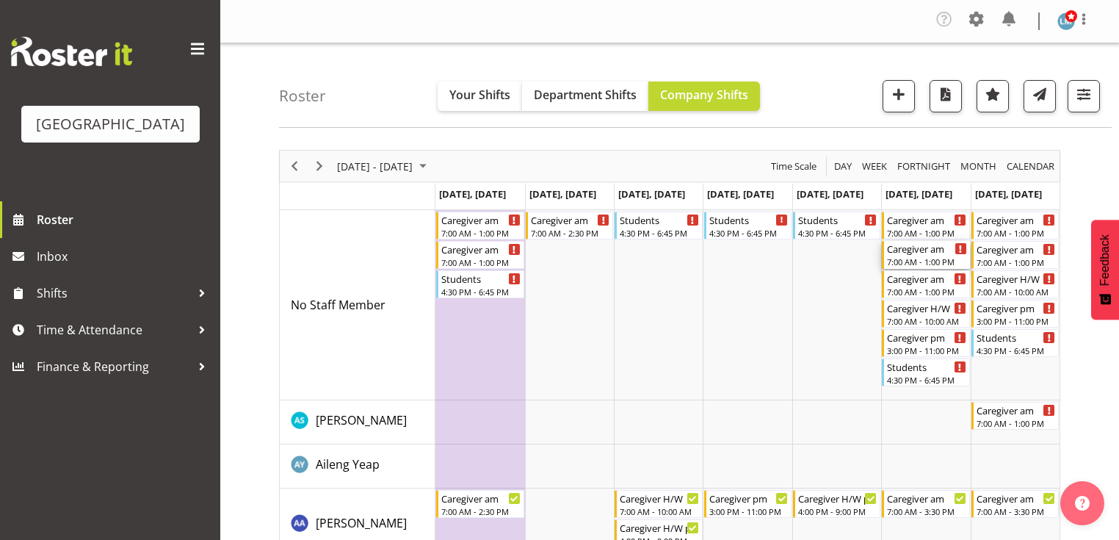
click at [919, 254] on div "Caregiver am" at bounding box center [926, 248] width 79 height 15
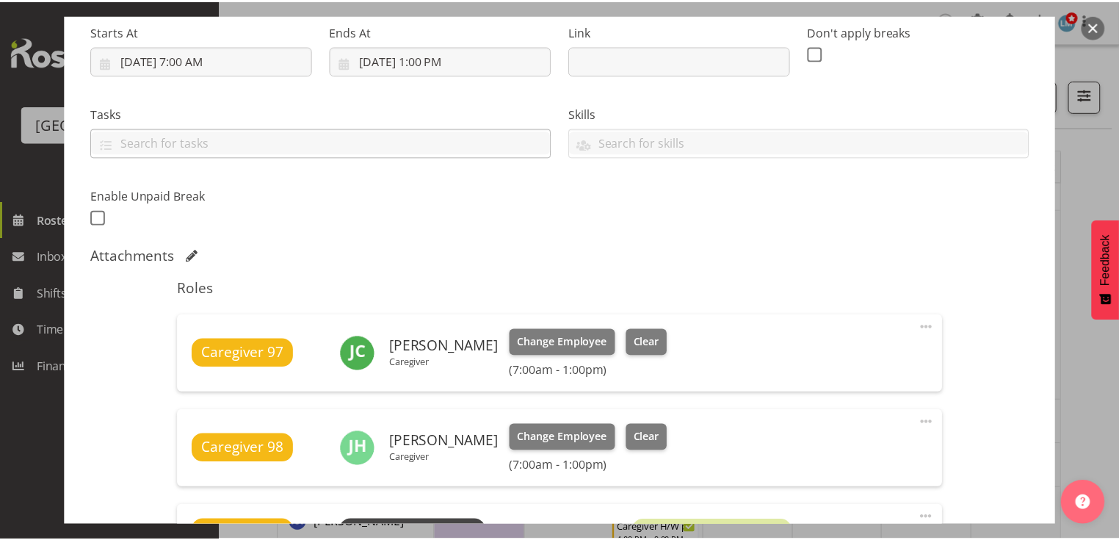
scroll to position [470, 0]
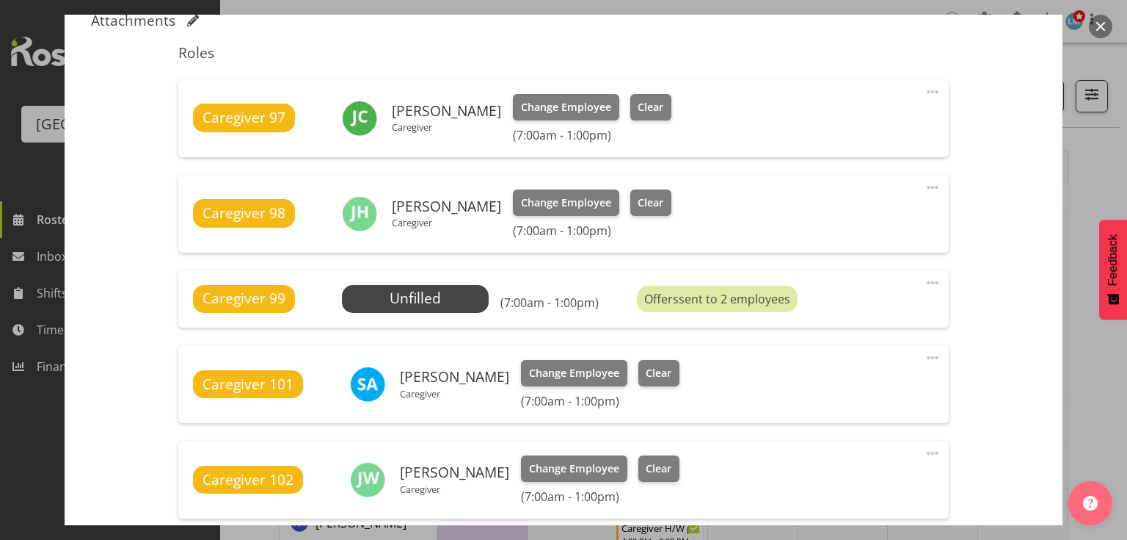
click at [1100, 21] on button "button" at bounding box center [1100, 26] width 23 height 23
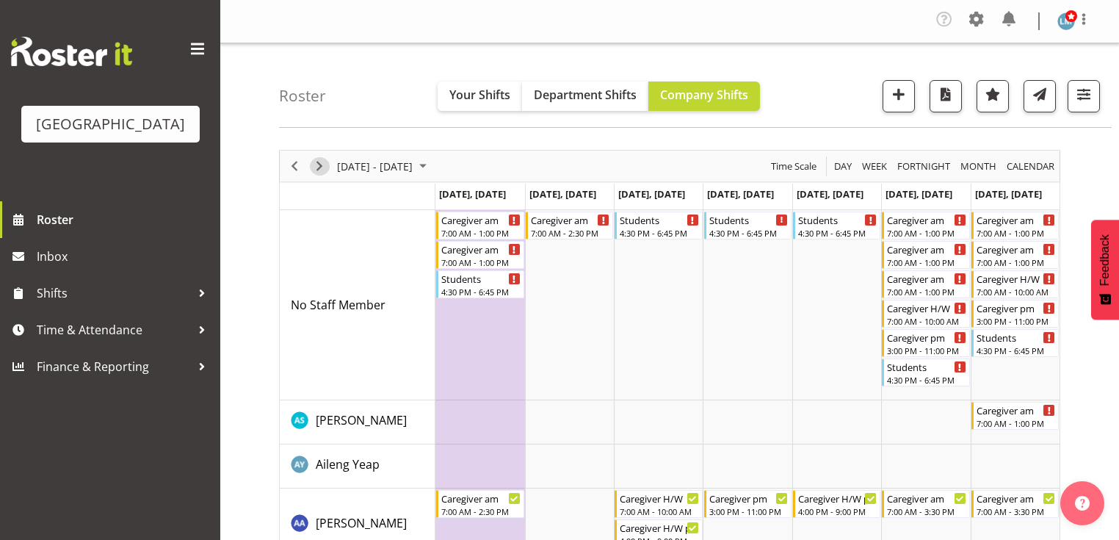
click at [320, 161] on span "Next" at bounding box center [319, 166] width 18 height 18
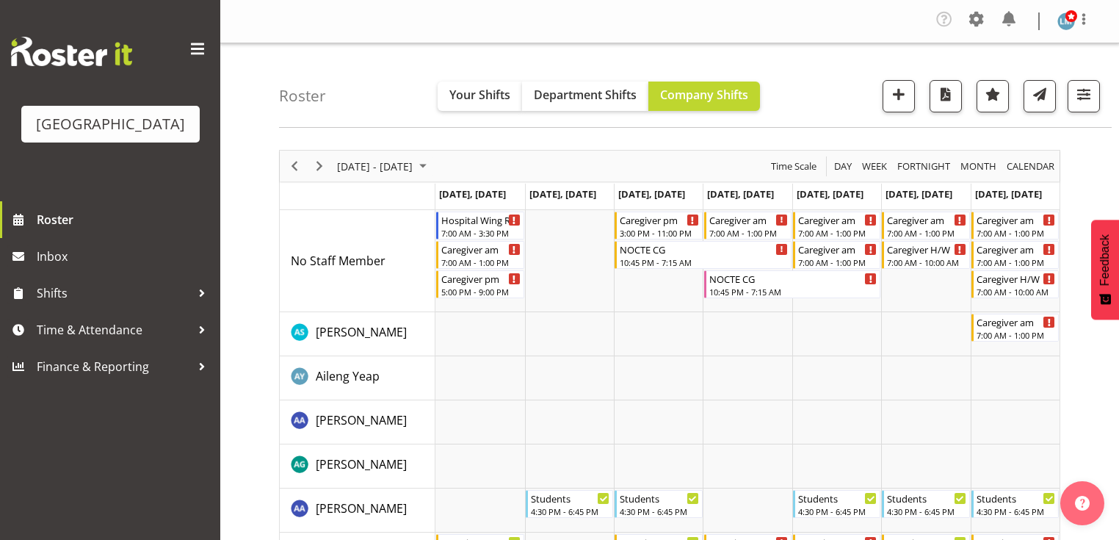
click at [1118, 539] on html "Parkwood Retirement Village Roster Inbox Shifts Time & Attendance Finance & Rep…" at bounding box center [559, 270] width 1119 height 540
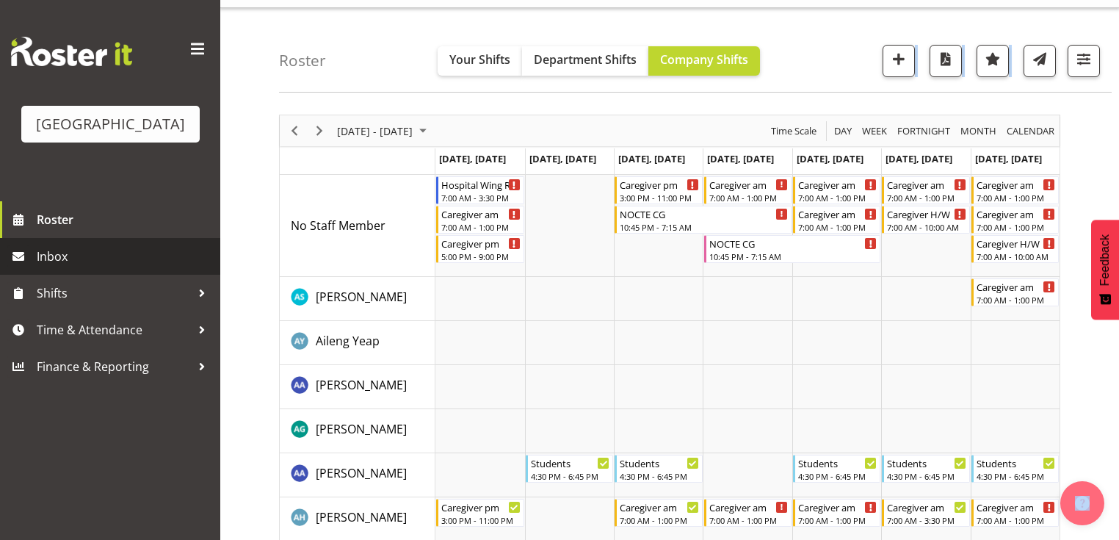
click at [68, 267] on span "Inbox" at bounding box center [125, 256] width 176 height 22
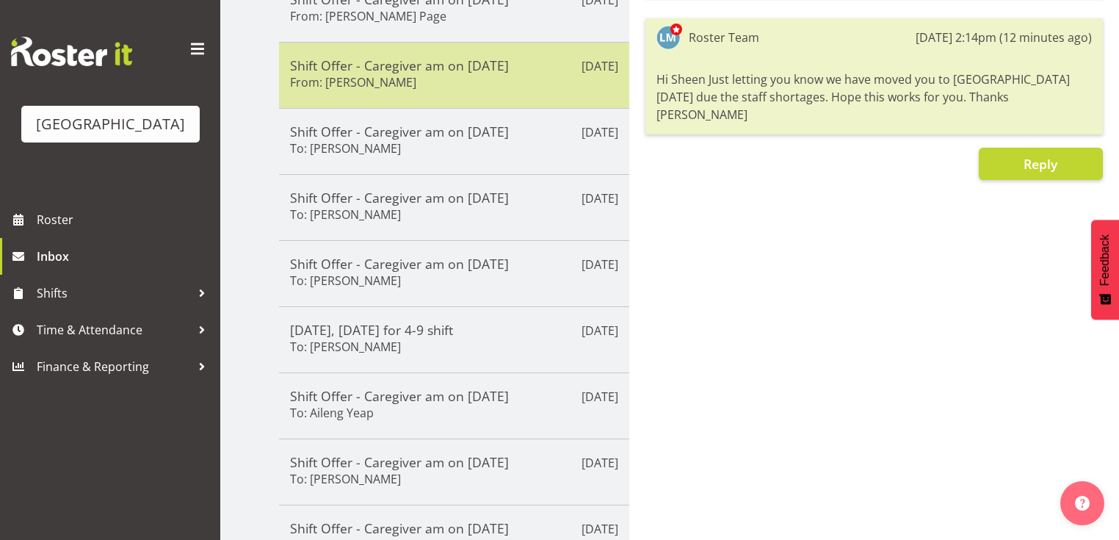
scroll to position [376, 0]
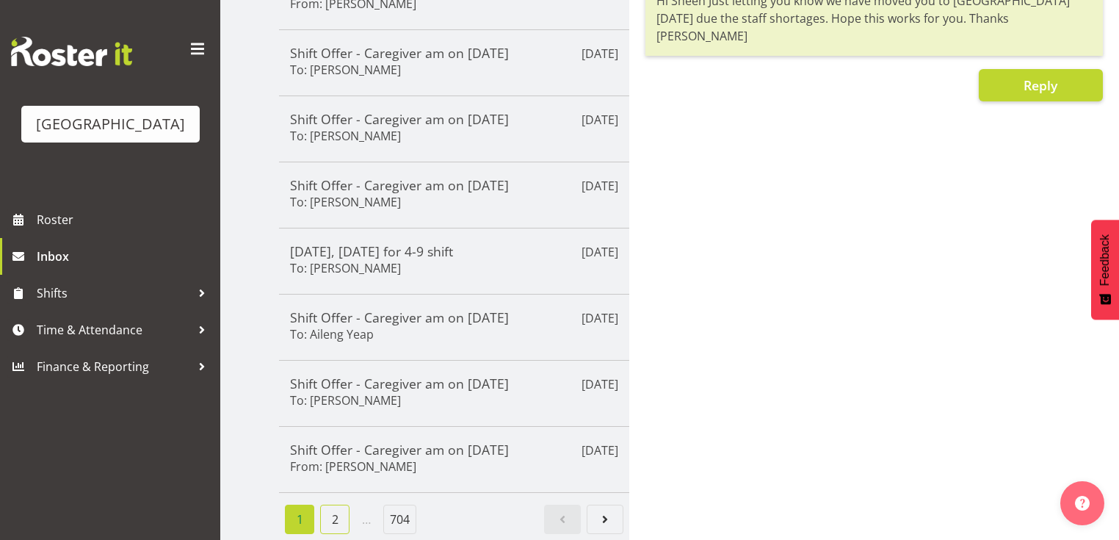
click at [330, 511] on link "2" at bounding box center [334, 518] width 29 height 29
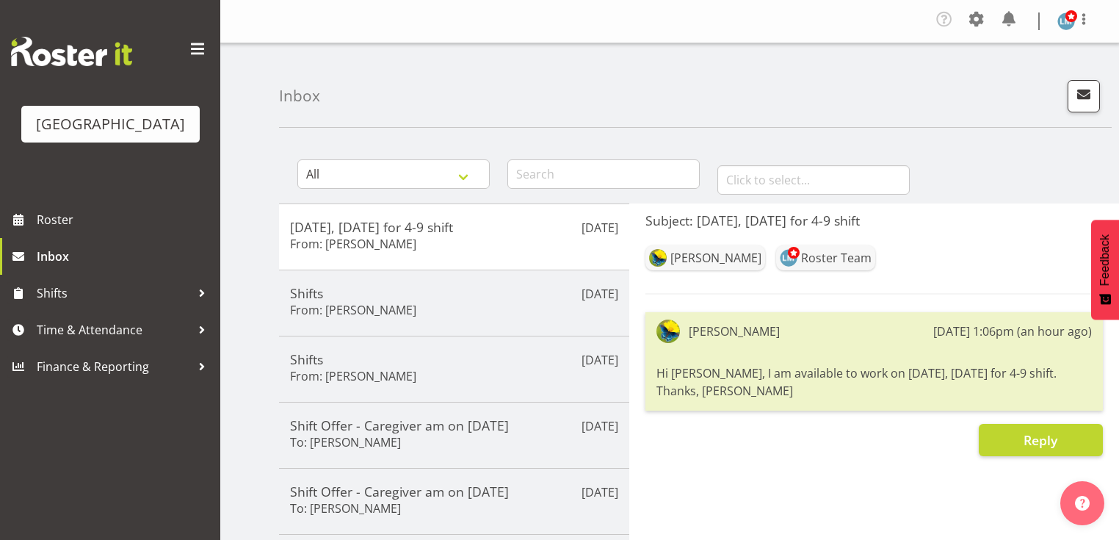
scroll to position [117, 0]
